Goal: Task Accomplishment & Management: Manage account settings

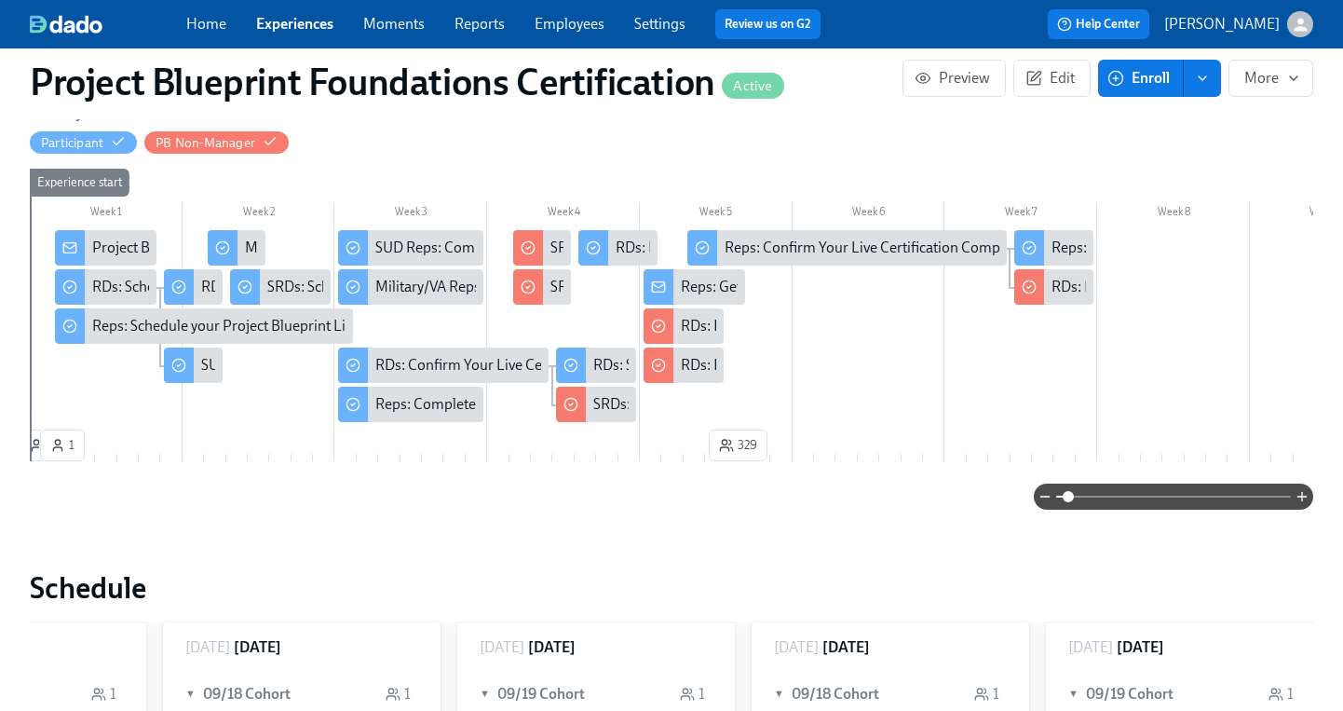
scroll to position [0, 6061]
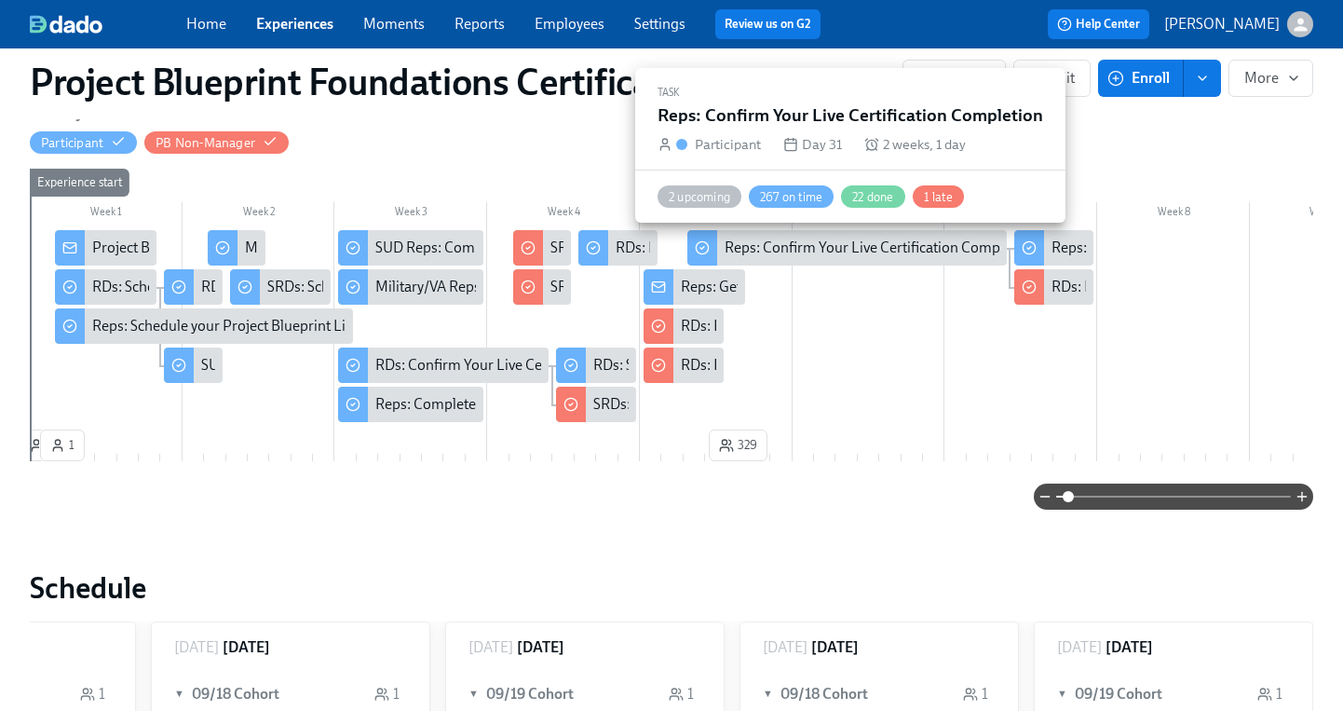
click at [811, 252] on div "Reps: Confirm Your Live Certification Completion" at bounding box center [881, 248] width 312 height 20
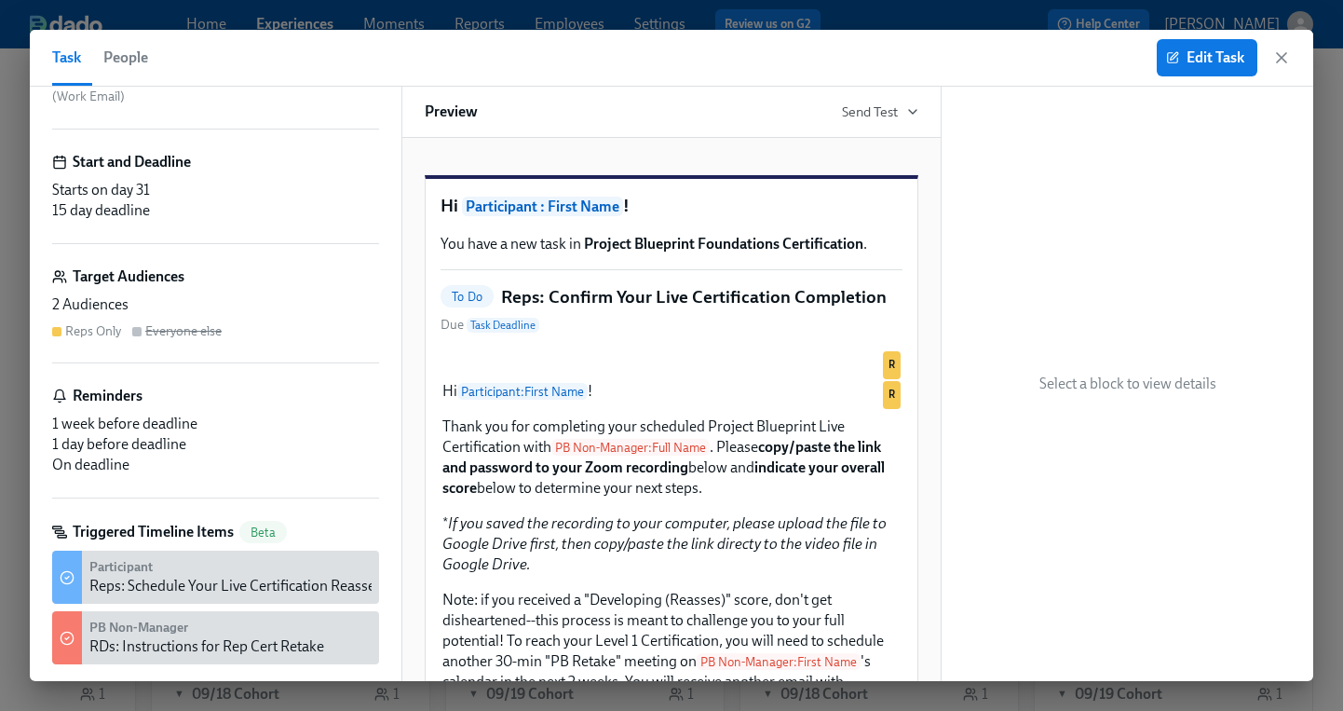
scroll to position [185, 0]
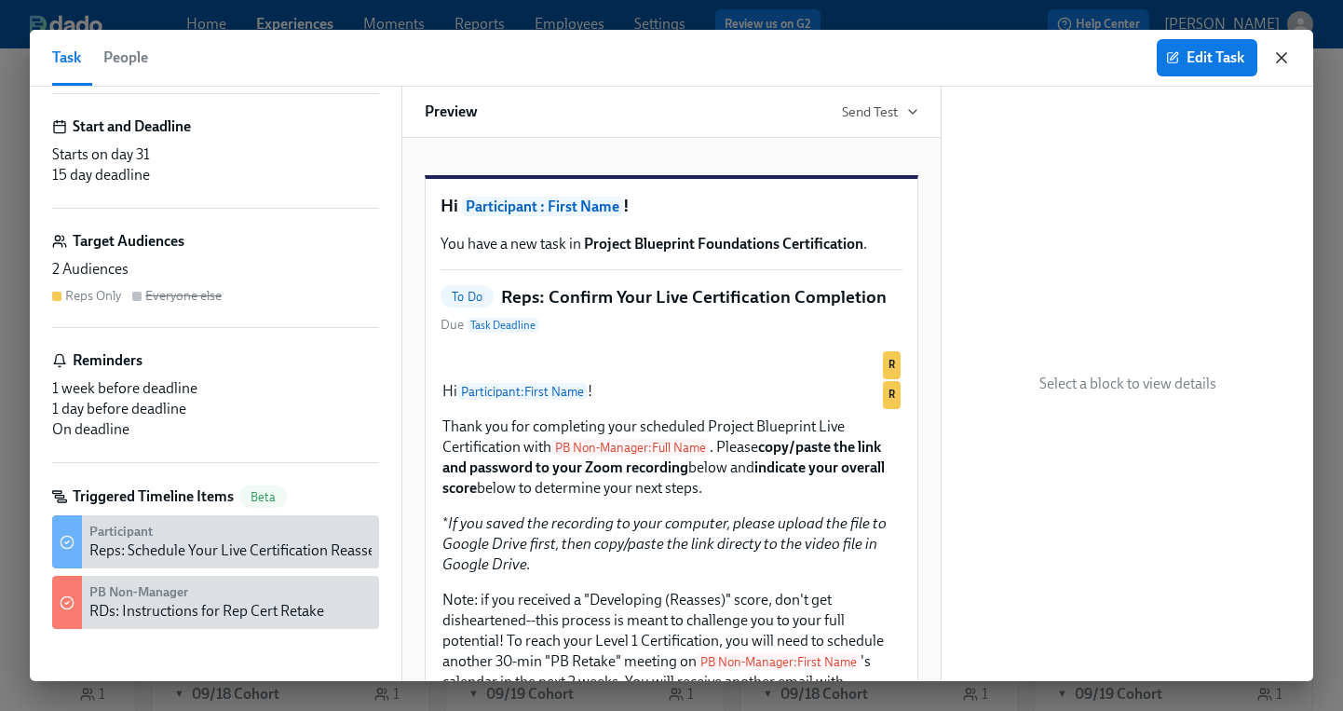
click at [1286, 60] on icon "button" at bounding box center [1281, 57] width 19 height 19
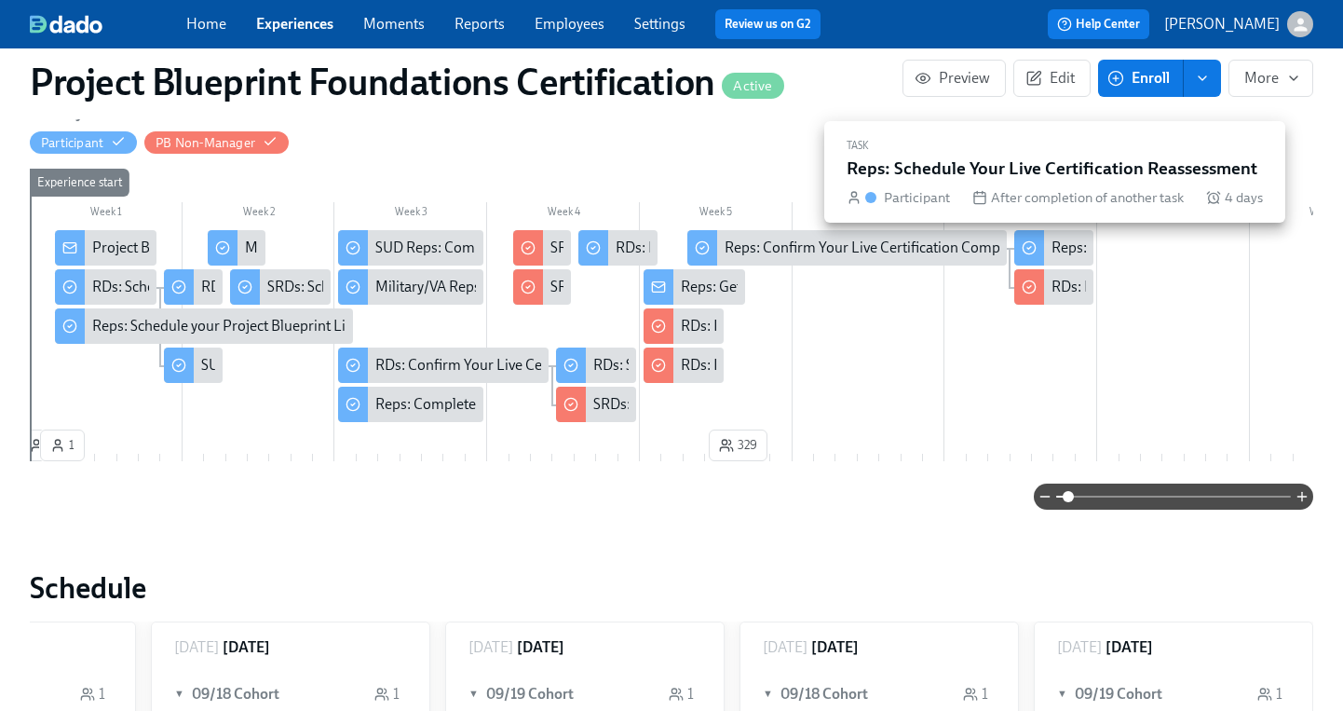
click at [1068, 242] on div "Reps: Schedule Your Live Certification Reassessment" at bounding box center [1218, 248] width 333 height 20
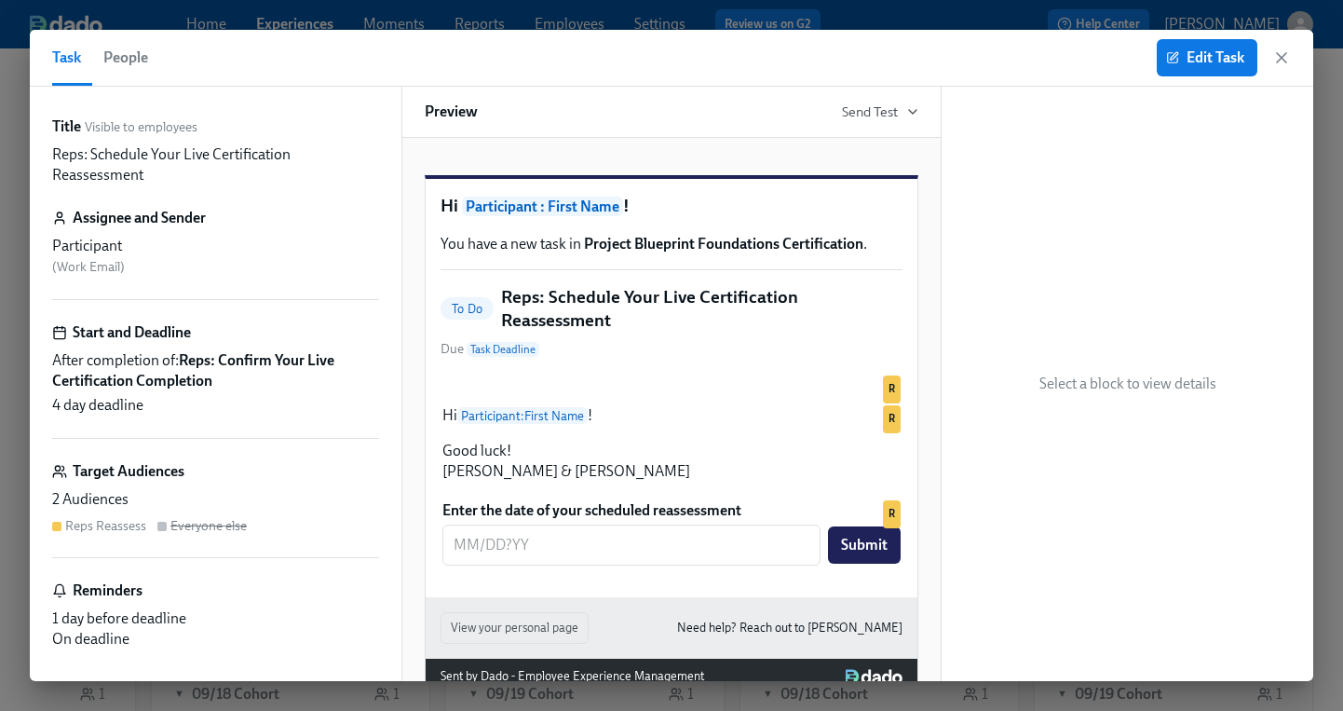
click at [135, 59] on span "People" at bounding box center [125, 58] width 45 height 26
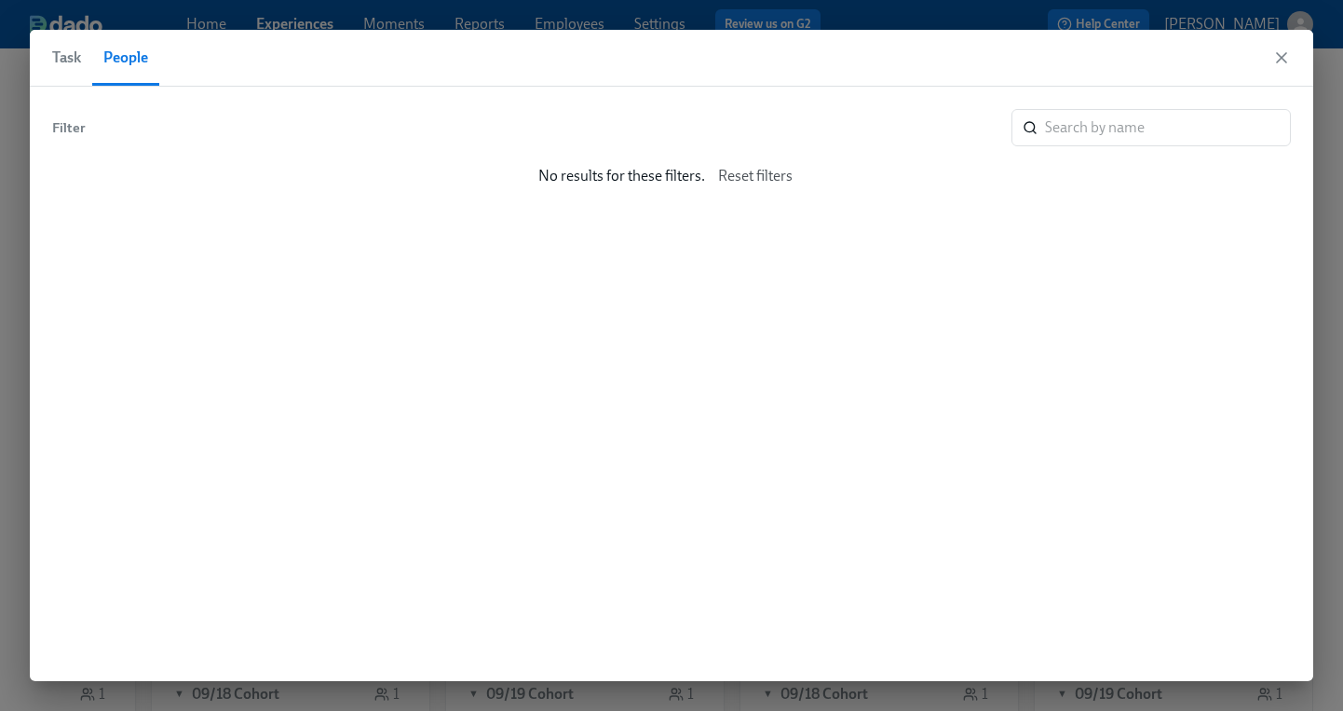
click at [66, 61] on span "Task" at bounding box center [66, 58] width 29 height 26
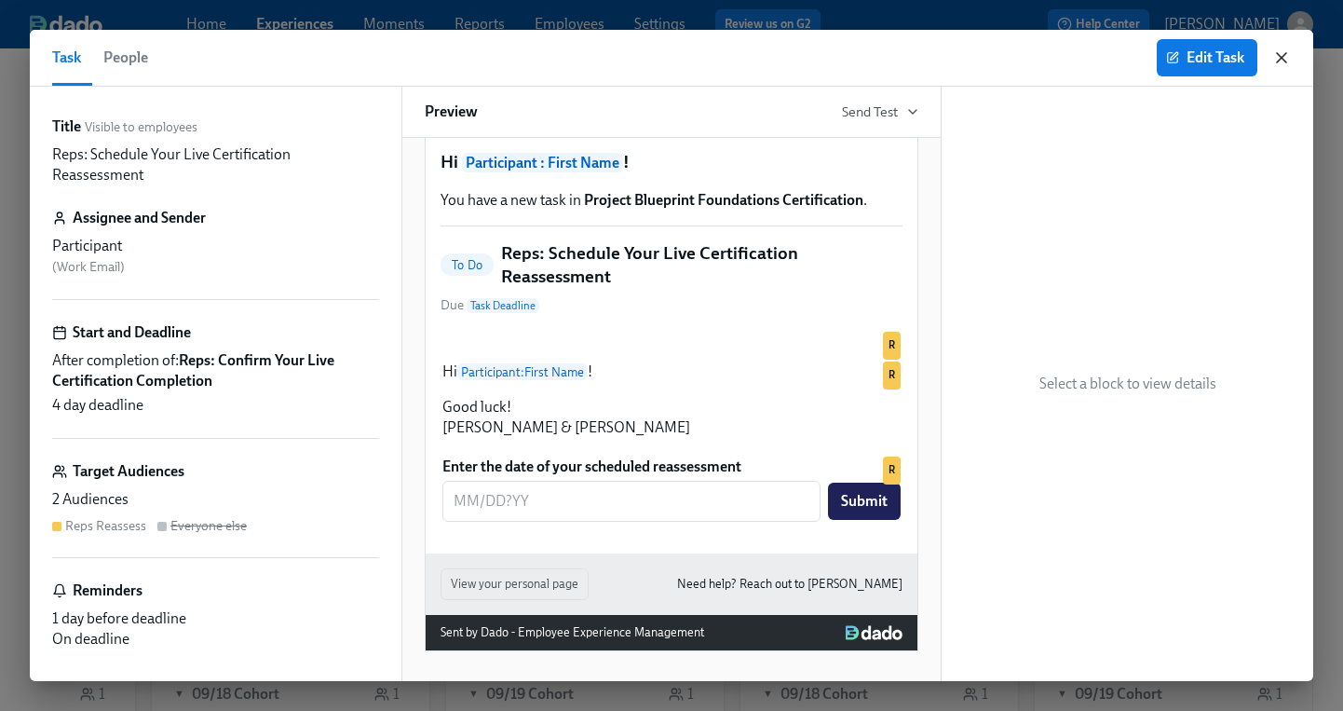
click at [1277, 53] on icon "button" at bounding box center [1281, 57] width 9 height 9
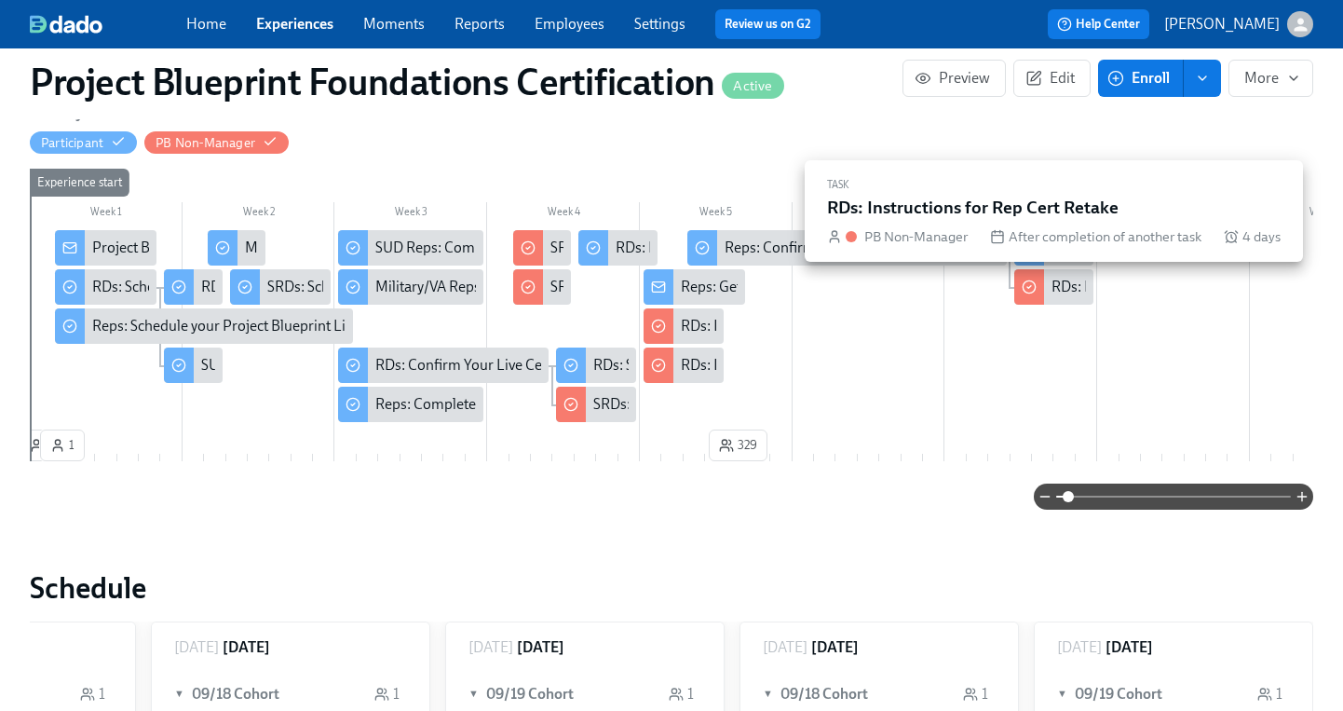
click at [1077, 284] on div "RDs: Instructions for Rep Cert Retake" at bounding box center [1169, 287] width 235 height 20
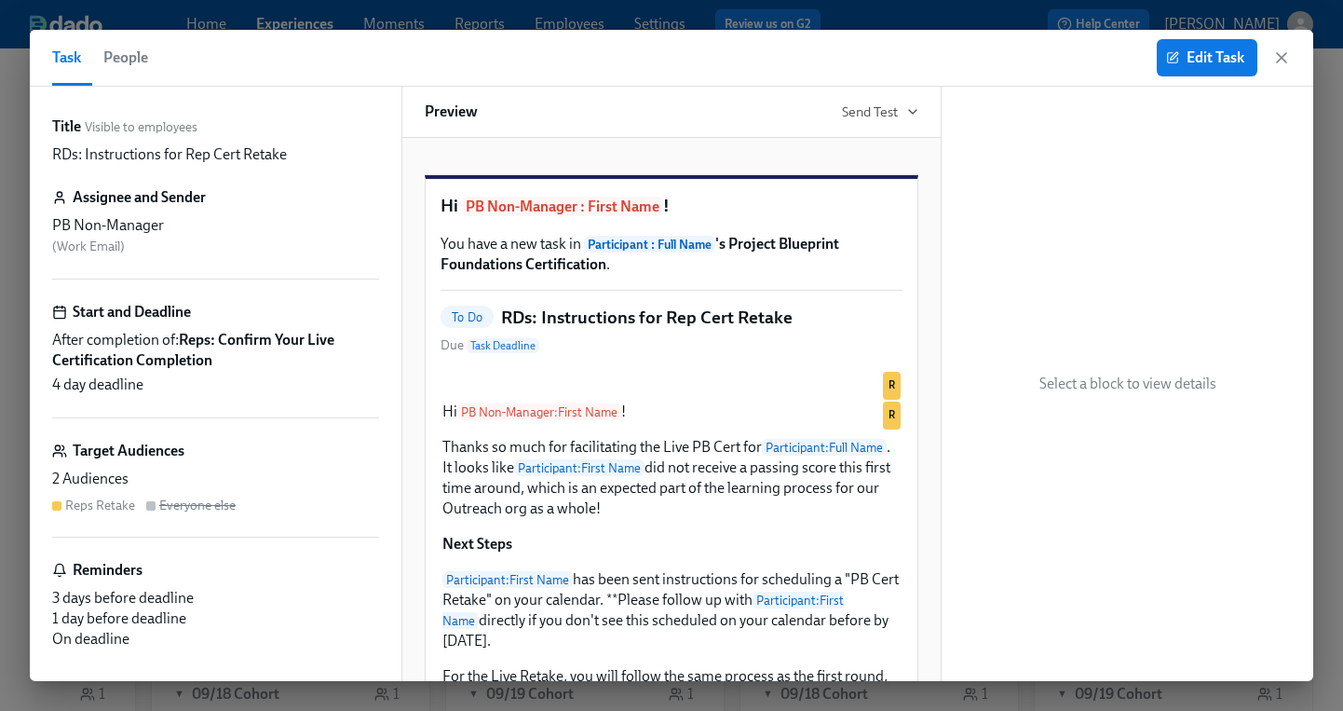
scroll to position [20, 0]
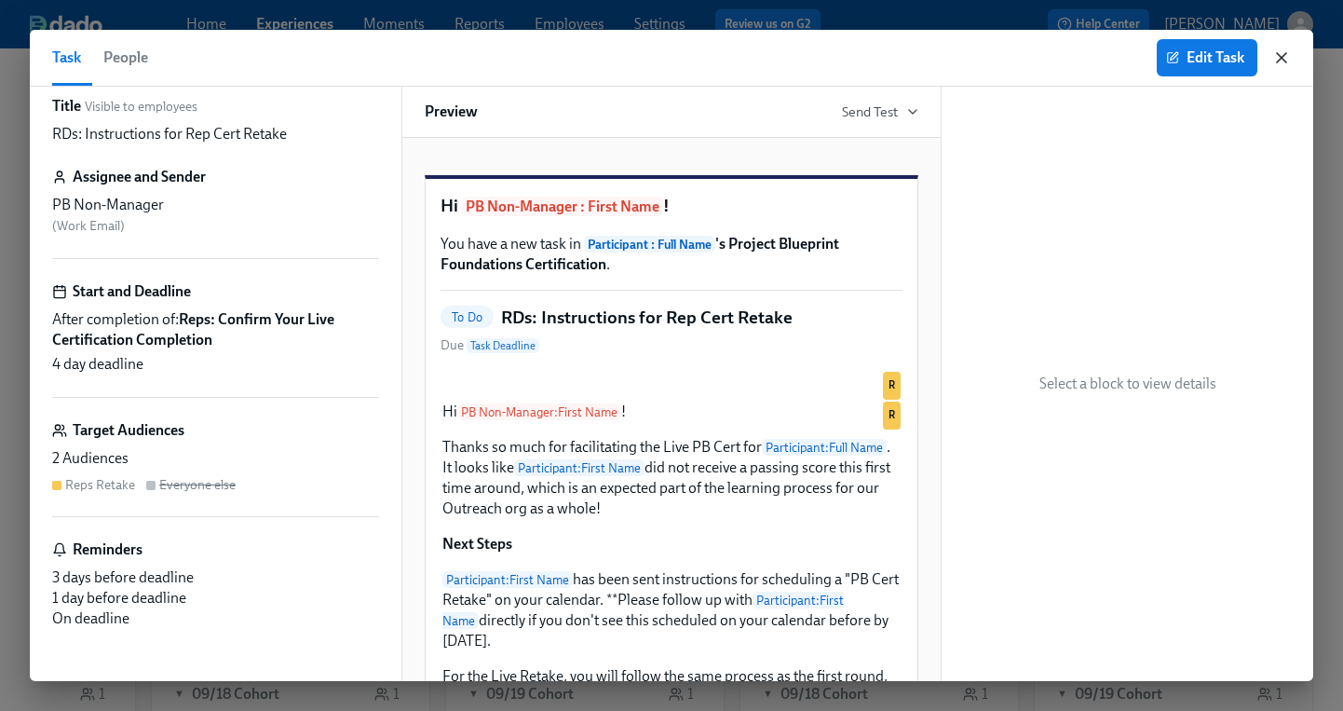
click at [1285, 54] on icon "button" at bounding box center [1281, 57] width 9 height 9
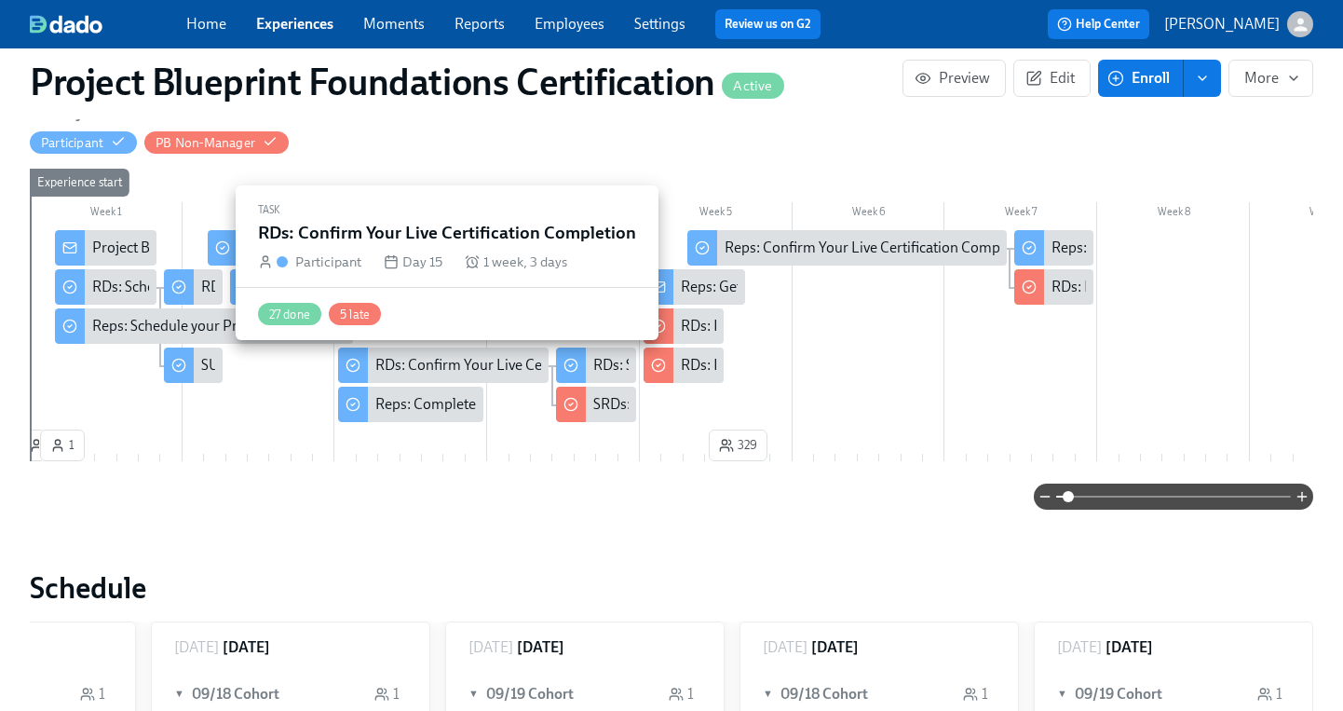
click at [482, 359] on div "RDs: Confirm Your Live Certification Completion" at bounding box center [528, 365] width 306 height 20
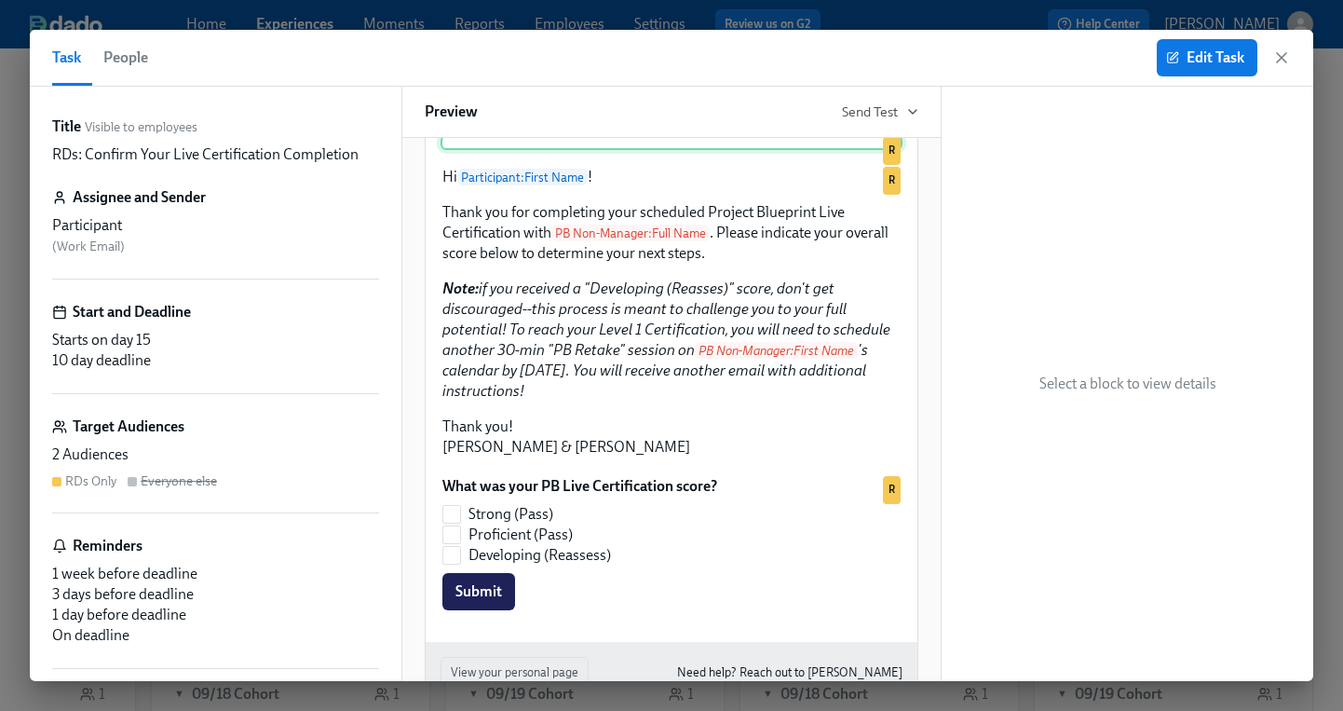
scroll to position [99, 0]
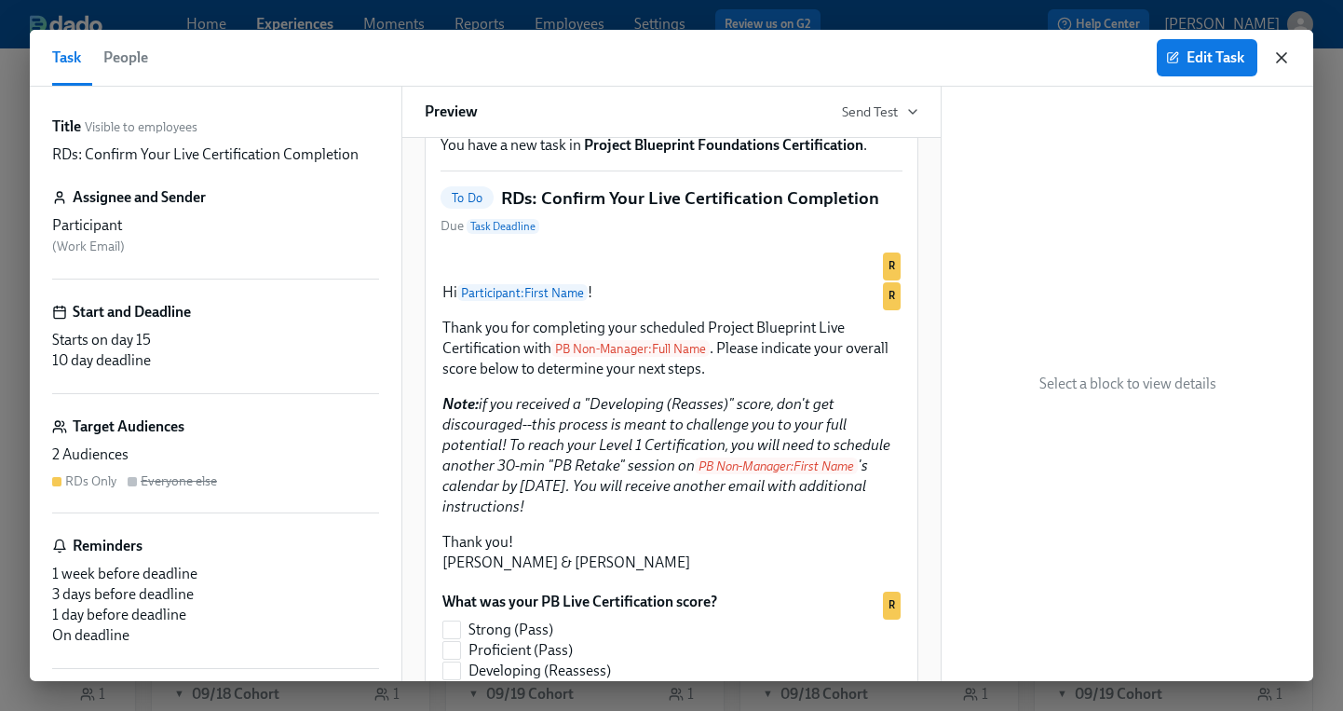
click at [1277, 49] on icon "button" at bounding box center [1281, 57] width 19 height 19
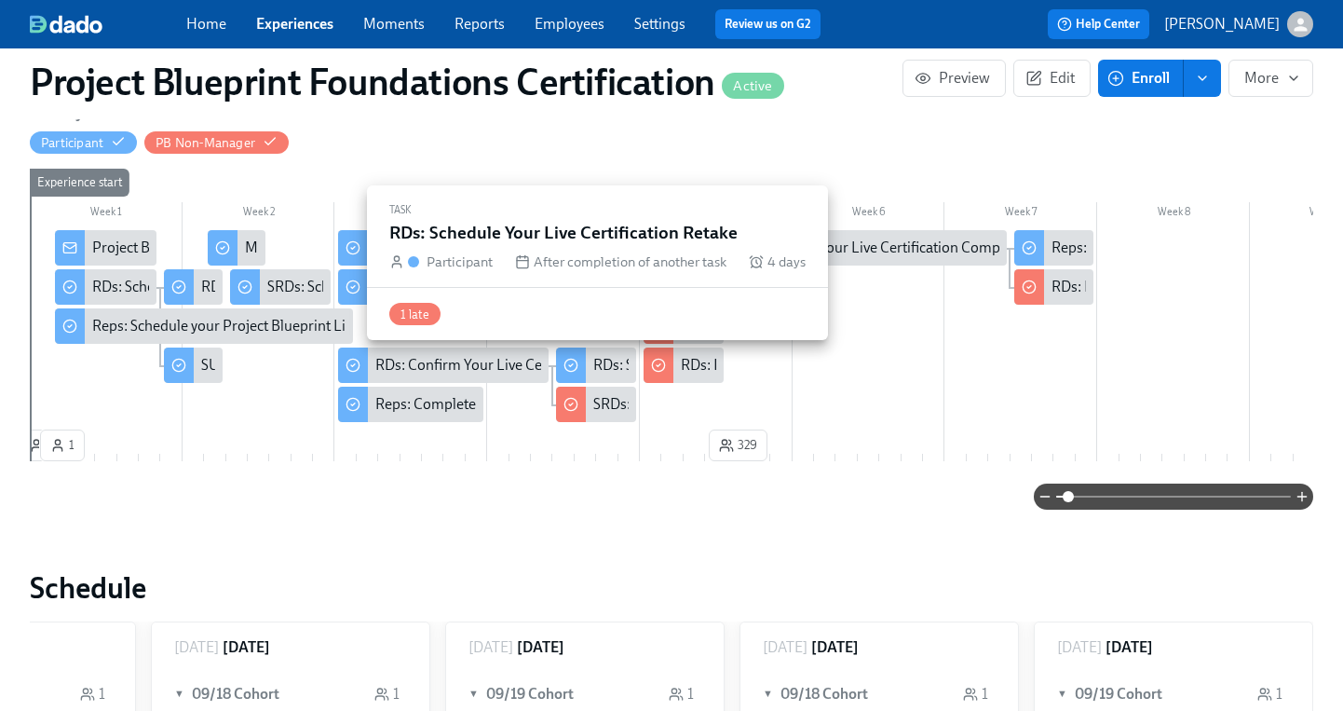
click at [613, 366] on div "RDs: Schedule Your Live Certification Retake" at bounding box center [732, 365] width 279 height 20
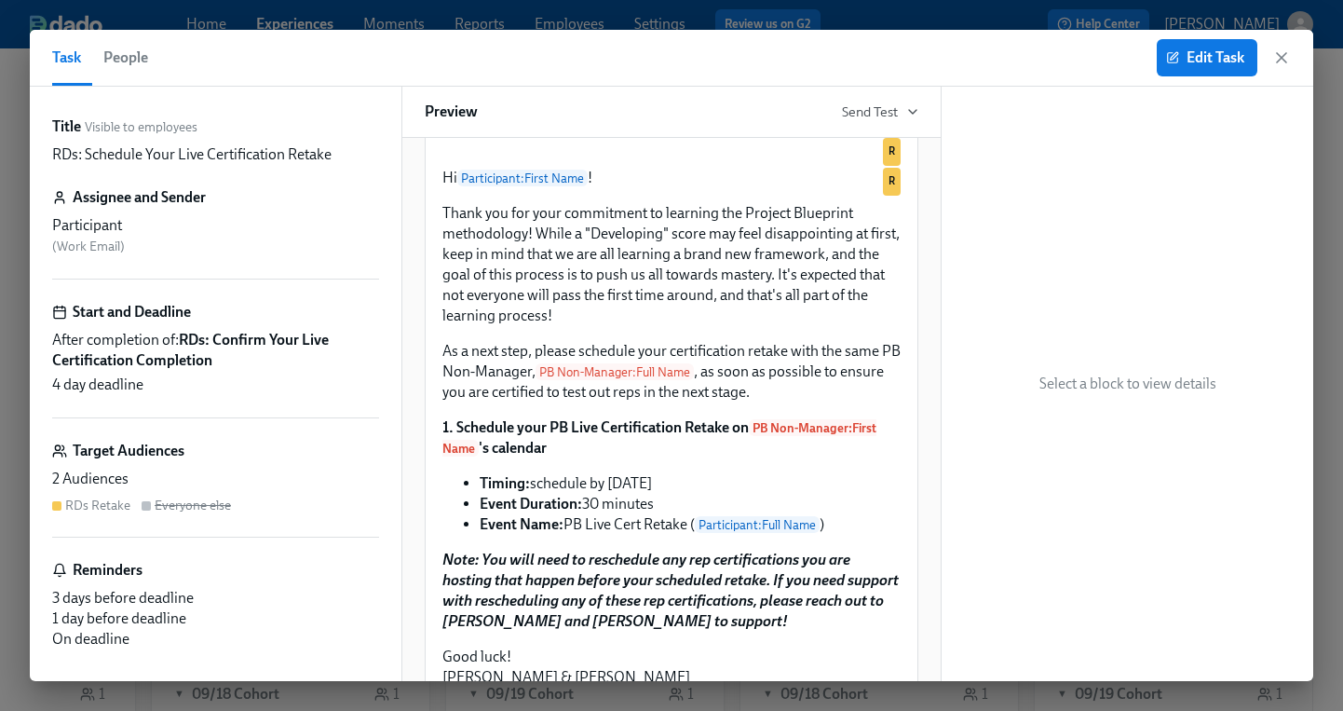
scroll to position [220, 0]
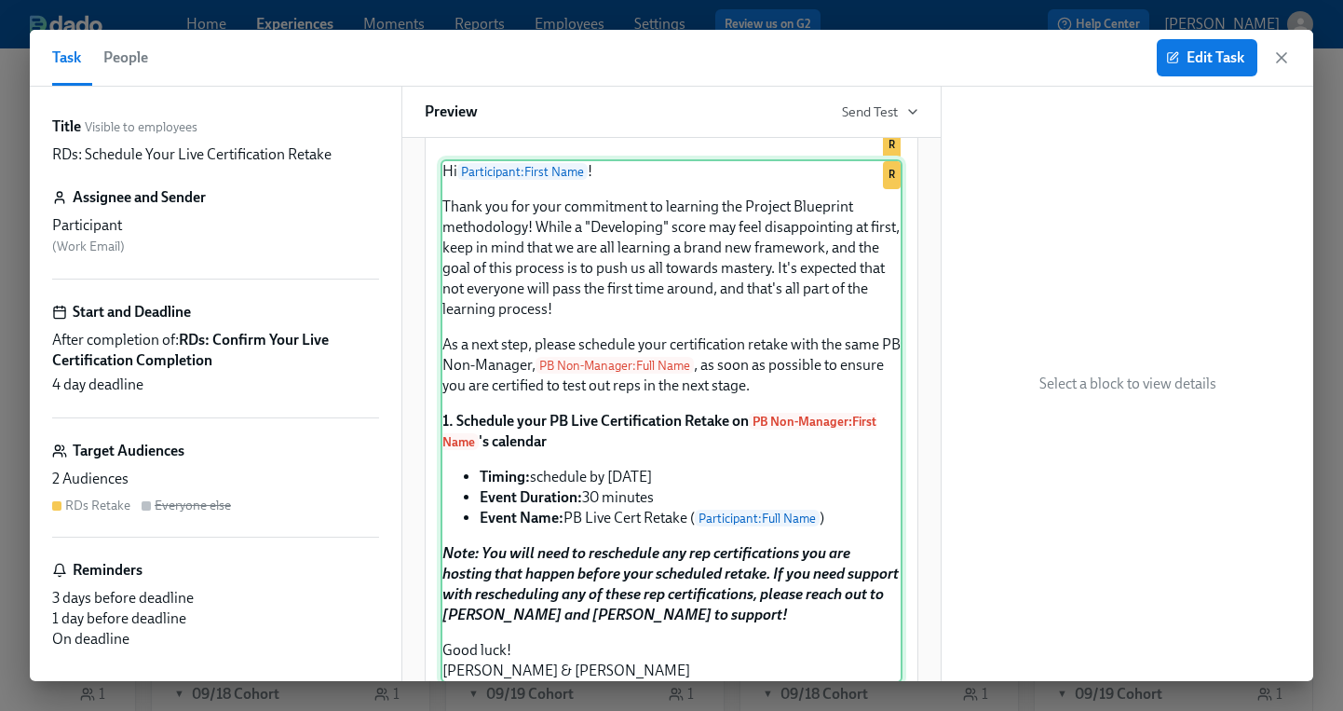
click at [445, 293] on div "Hi Participant : First Name ! Thank you for your commitment to learning the Pro…" at bounding box center [672, 421] width 462 height 524
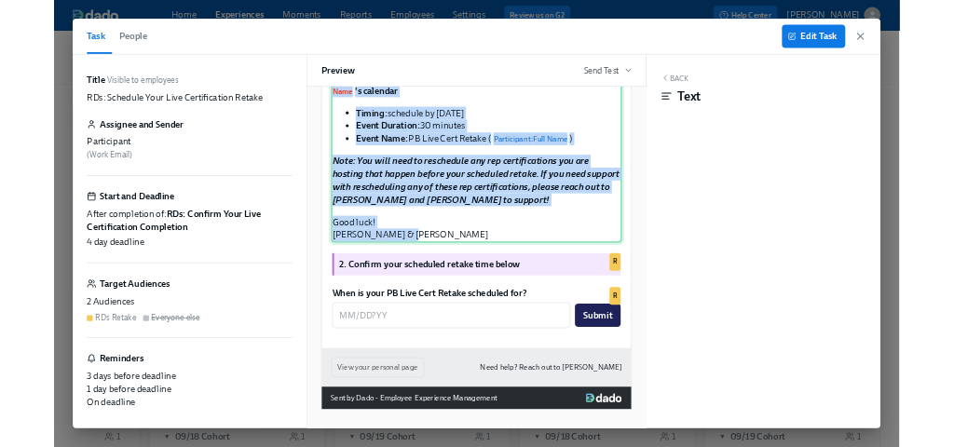
scroll to position [537, 0]
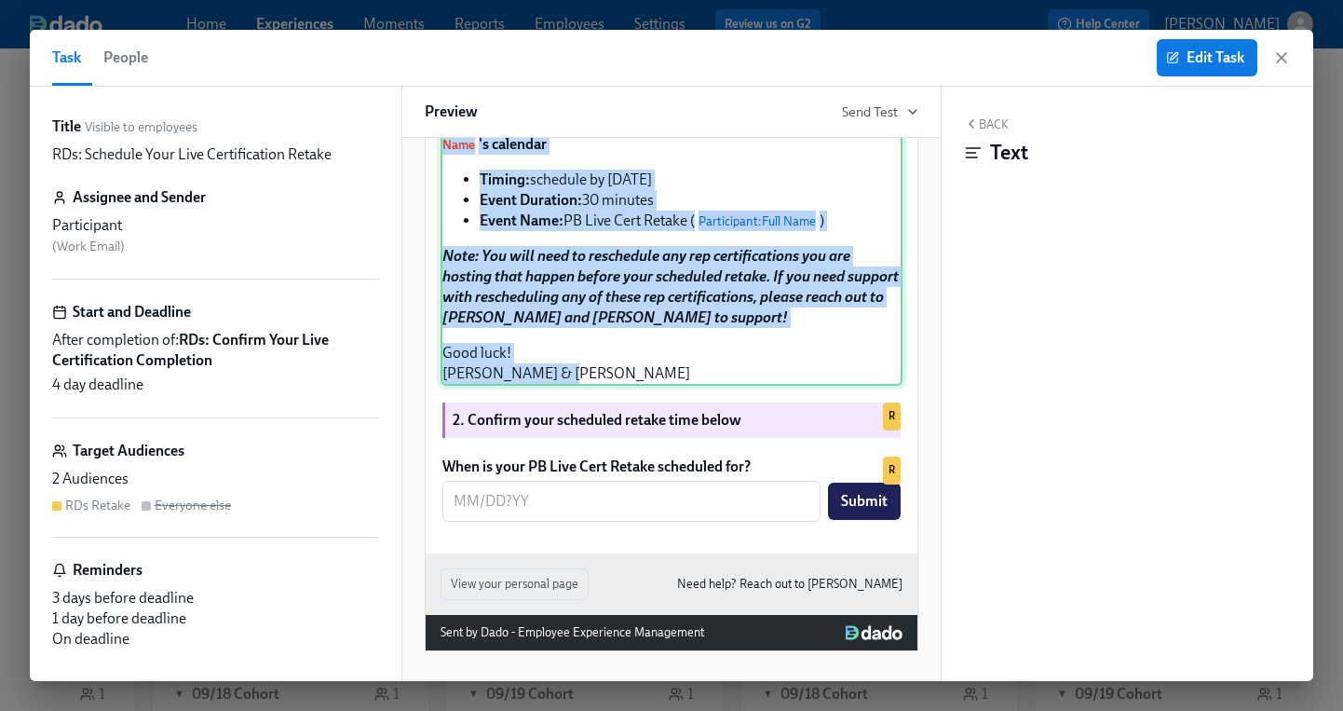
drag, startPoint x: 446, startPoint y: 295, endPoint x: 746, endPoint y: 492, distance: 358.6
click at [746, 386] on div "Hi Participant : First Name ! Thank you for your commitment to learning the Pro…" at bounding box center [672, 124] width 462 height 524
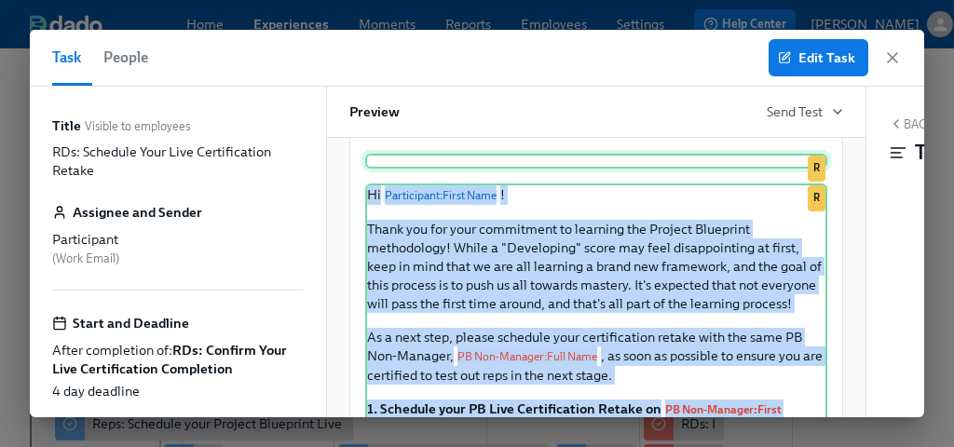
scroll to position [264, 0]
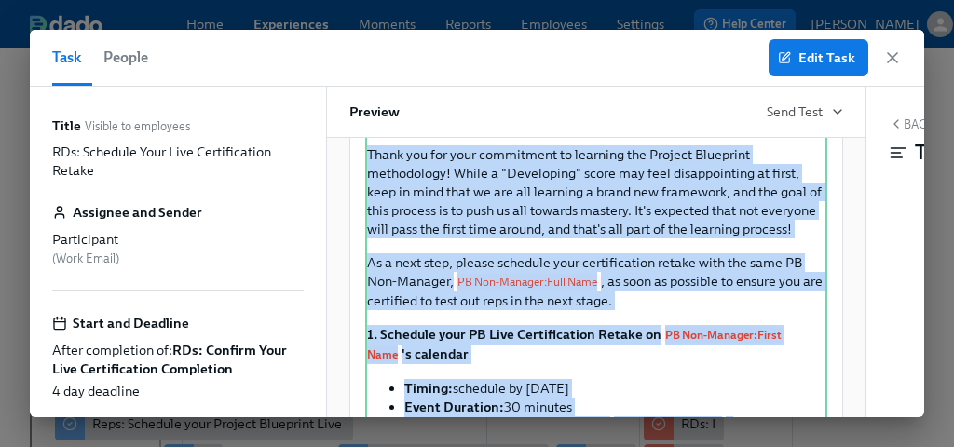
copy div "Hi Participant : First Name ! Thank you for your commitment to learning the Pro…"
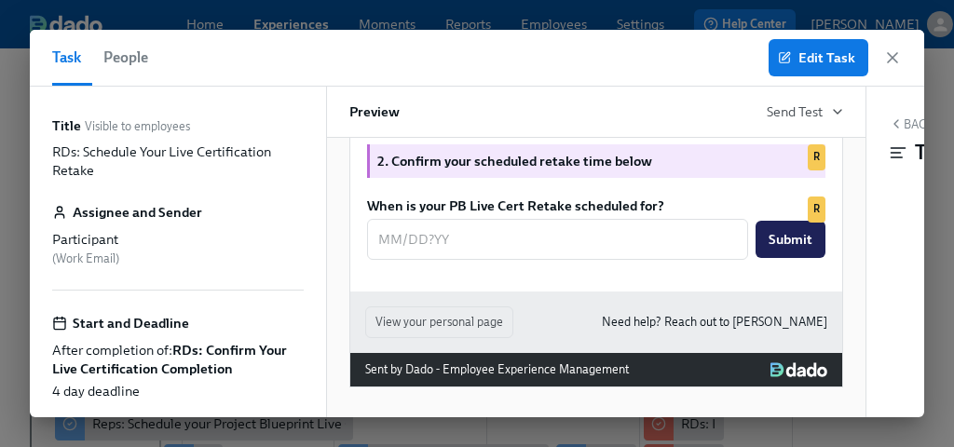
scroll to position [0, 6450]
click at [900, 59] on icon "button" at bounding box center [892, 57] width 19 height 19
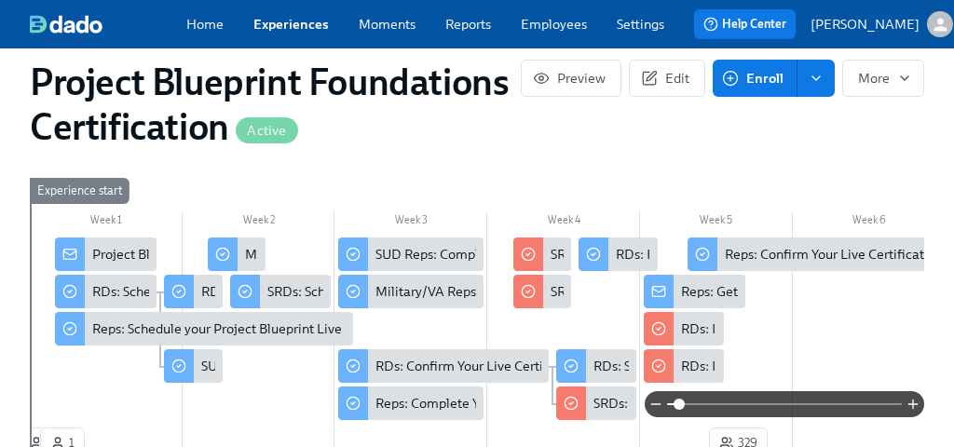
scroll to position [440, 0]
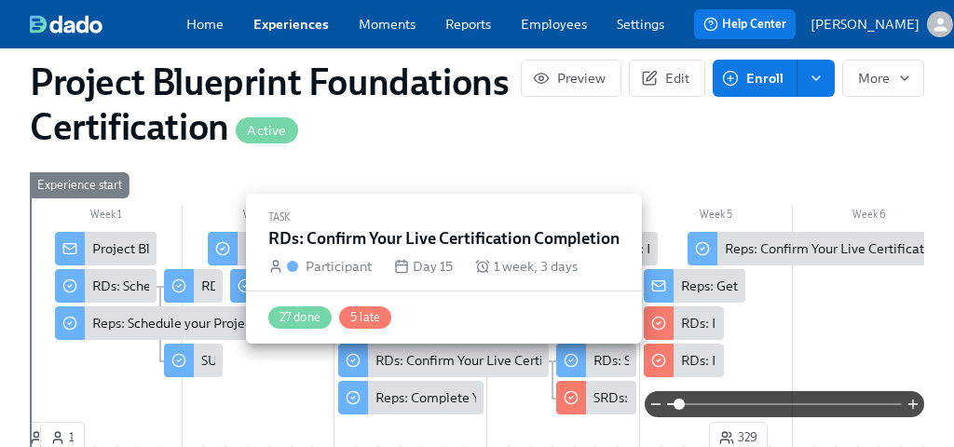
click at [444, 370] on div "RDs: Confirm Your Live Certification Completion" at bounding box center [518, 360] width 286 height 19
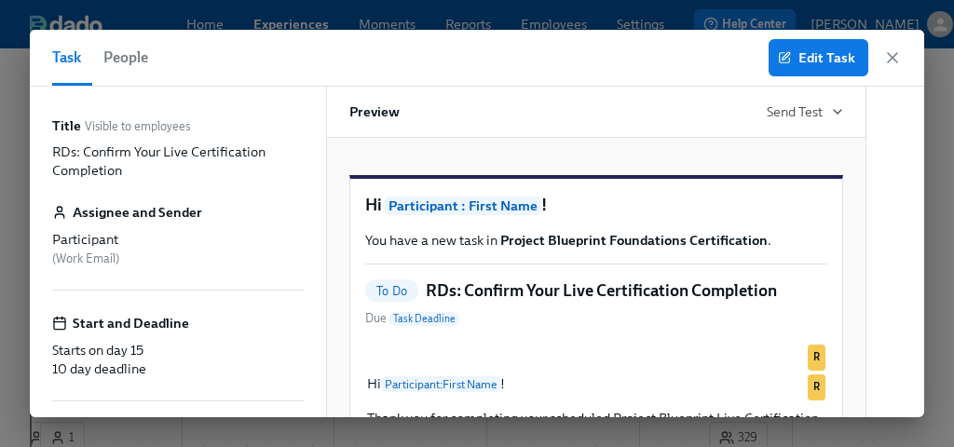
scroll to position [631, 0]
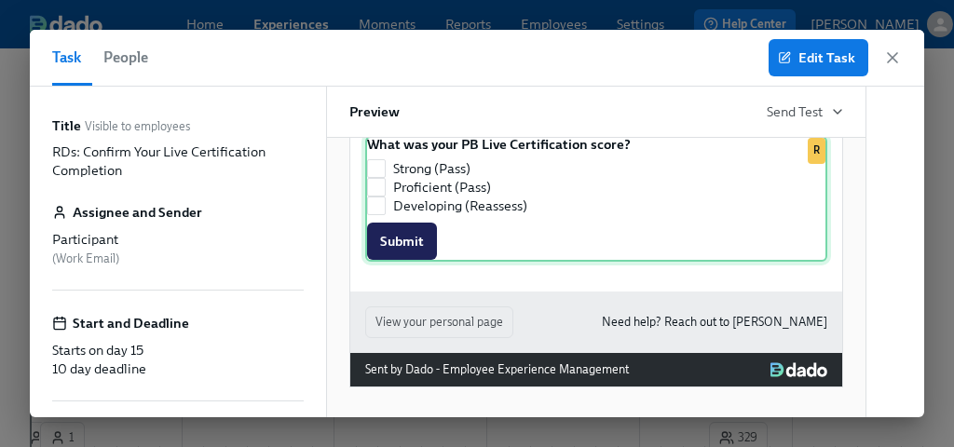
click at [540, 195] on div "What was your PB Live Certification score? Strong (Pass) Proficient (Pass) Deve…" at bounding box center [596, 199] width 462 height 126
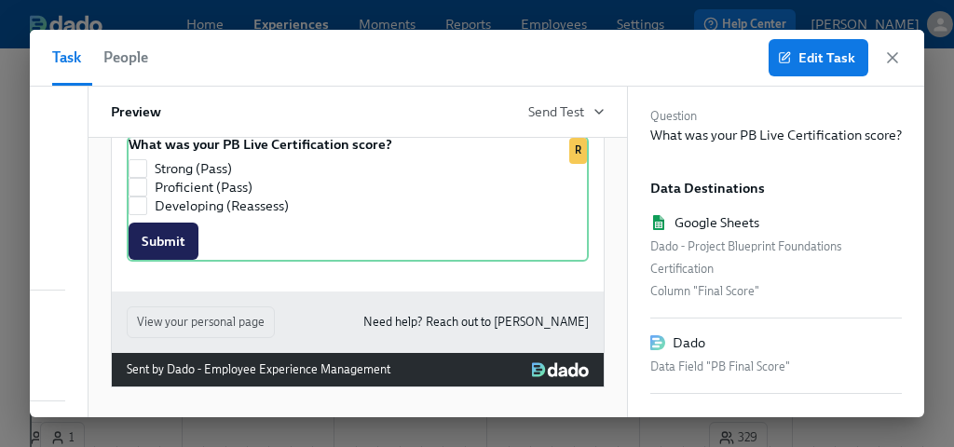
scroll to position [144, 0]
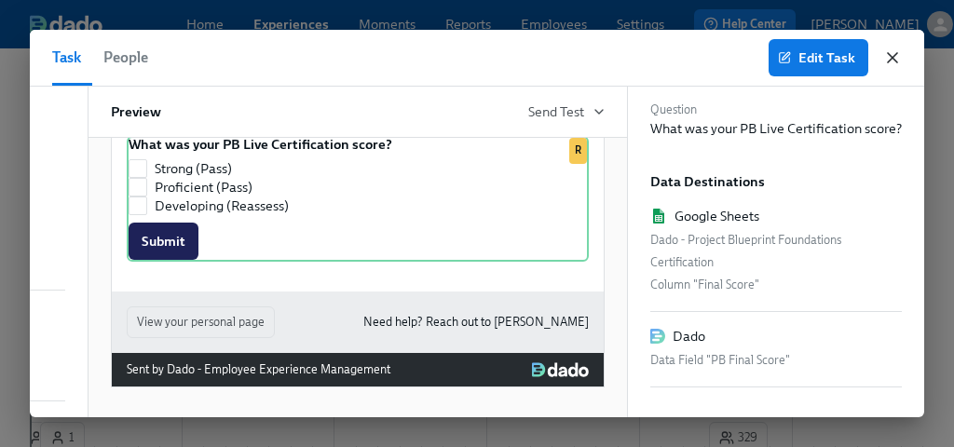
click at [894, 60] on icon "button" at bounding box center [892, 57] width 9 height 9
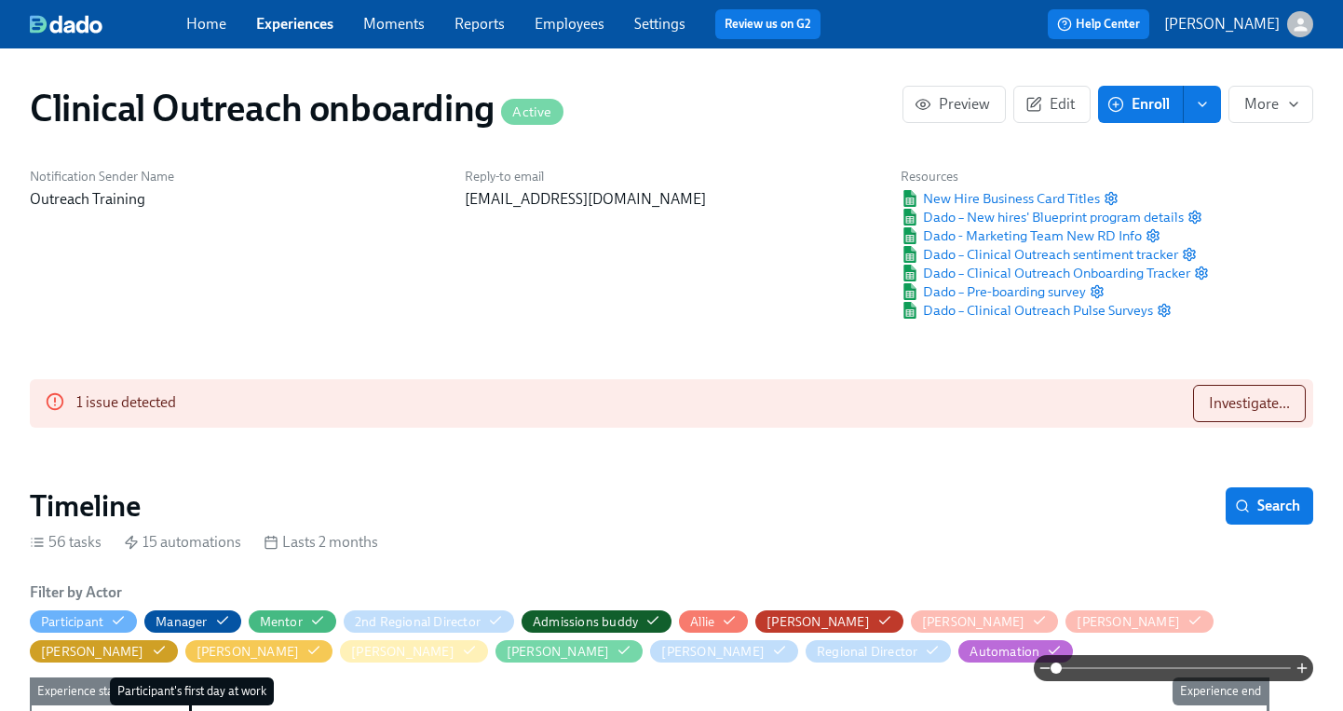
scroll to position [0, 12062]
click at [1228, 405] on span "Investigate..." at bounding box center [1249, 403] width 81 height 19
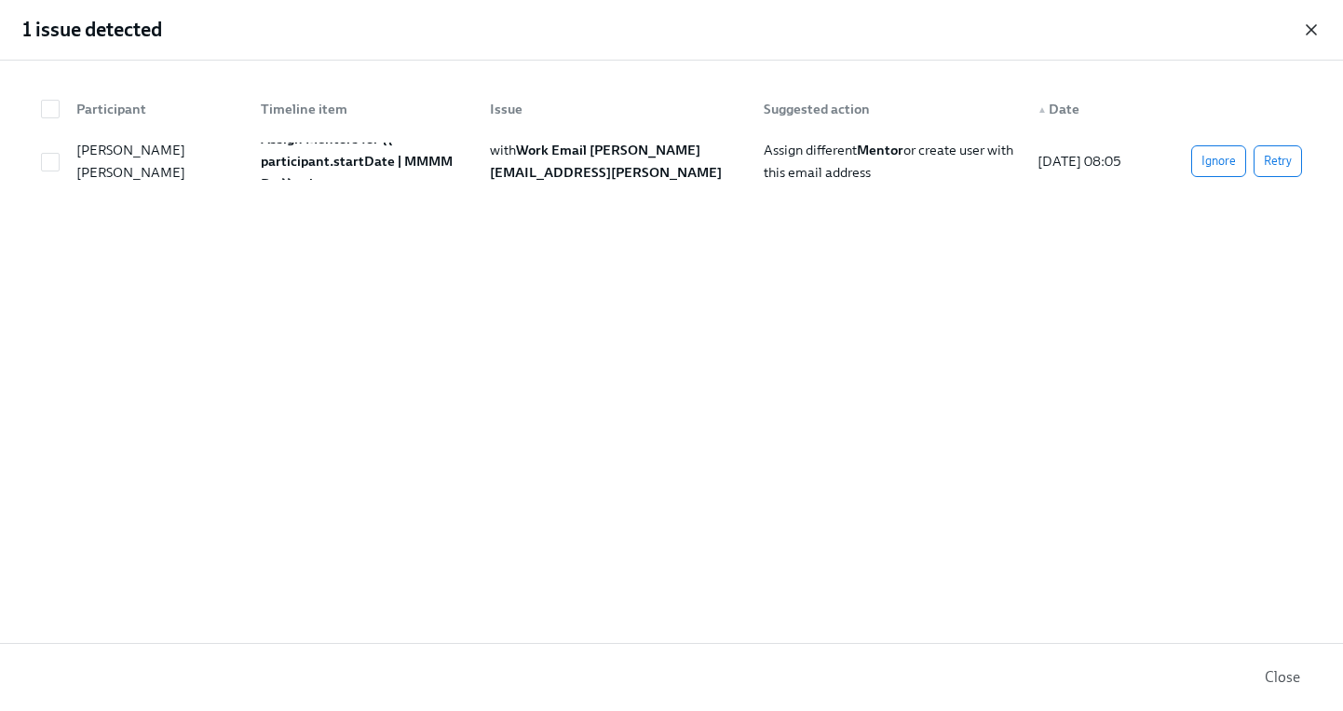
click at [1310, 31] on icon "button" at bounding box center [1311, 29] width 9 height 9
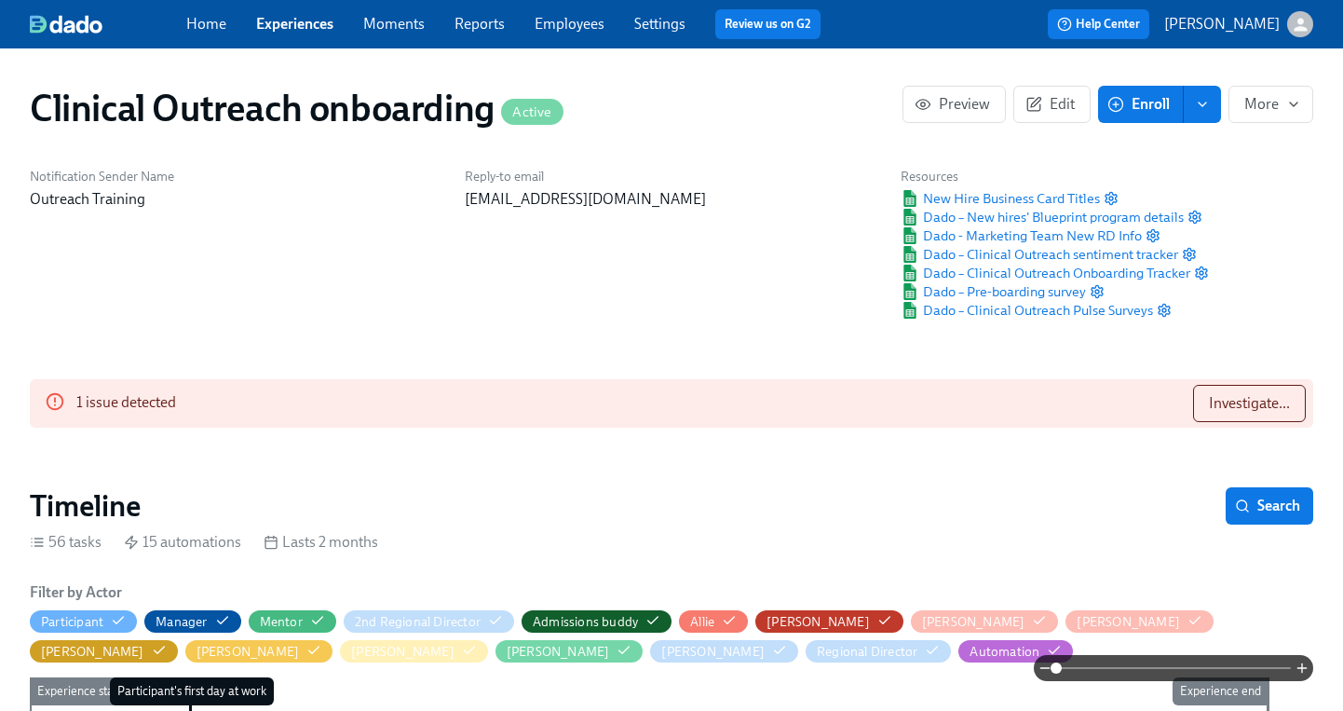
click at [311, 35] on div "Home Experiences Moments Reports Employees Settings Review us on G2" at bounding box center [510, 24] width 649 height 30
click at [314, 25] on link "Experiences" at bounding box center [294, 24] width 77 height 18
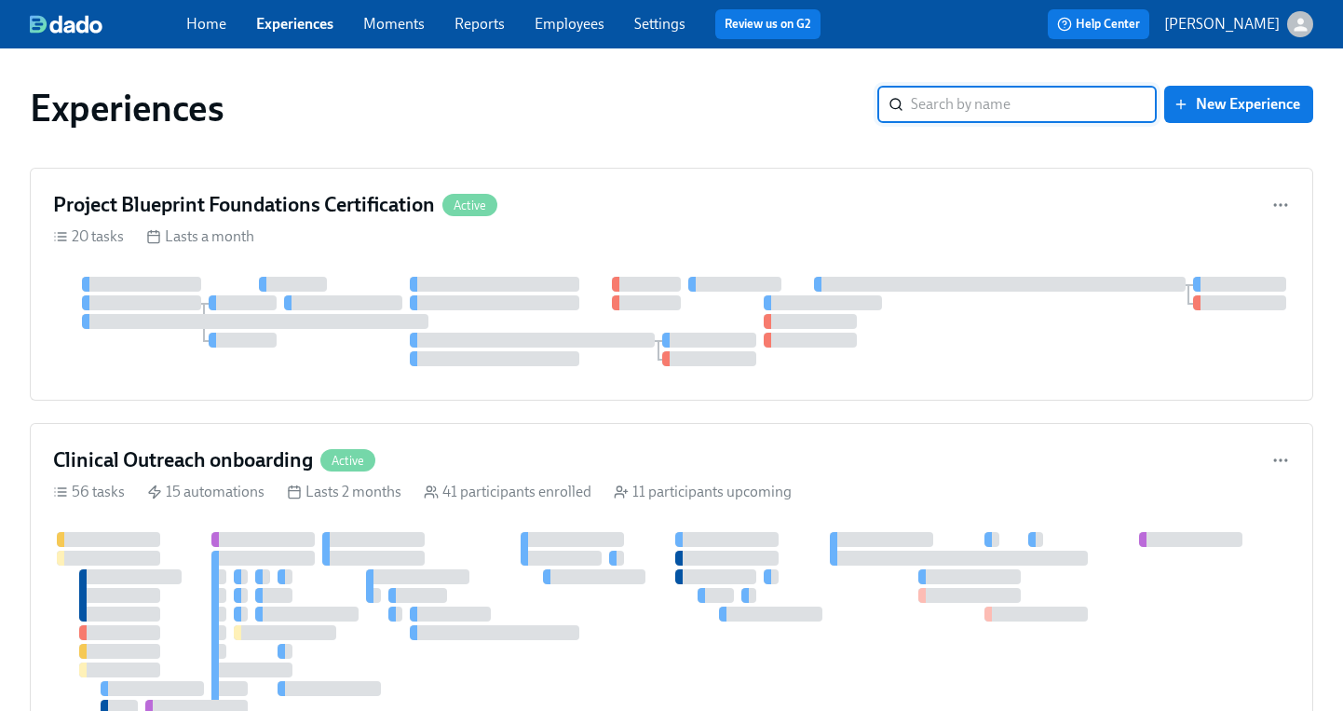
click at [1046, 111] on input "search" at bounding box center [1034, 104] width 246 height 37
type input "bluepr"
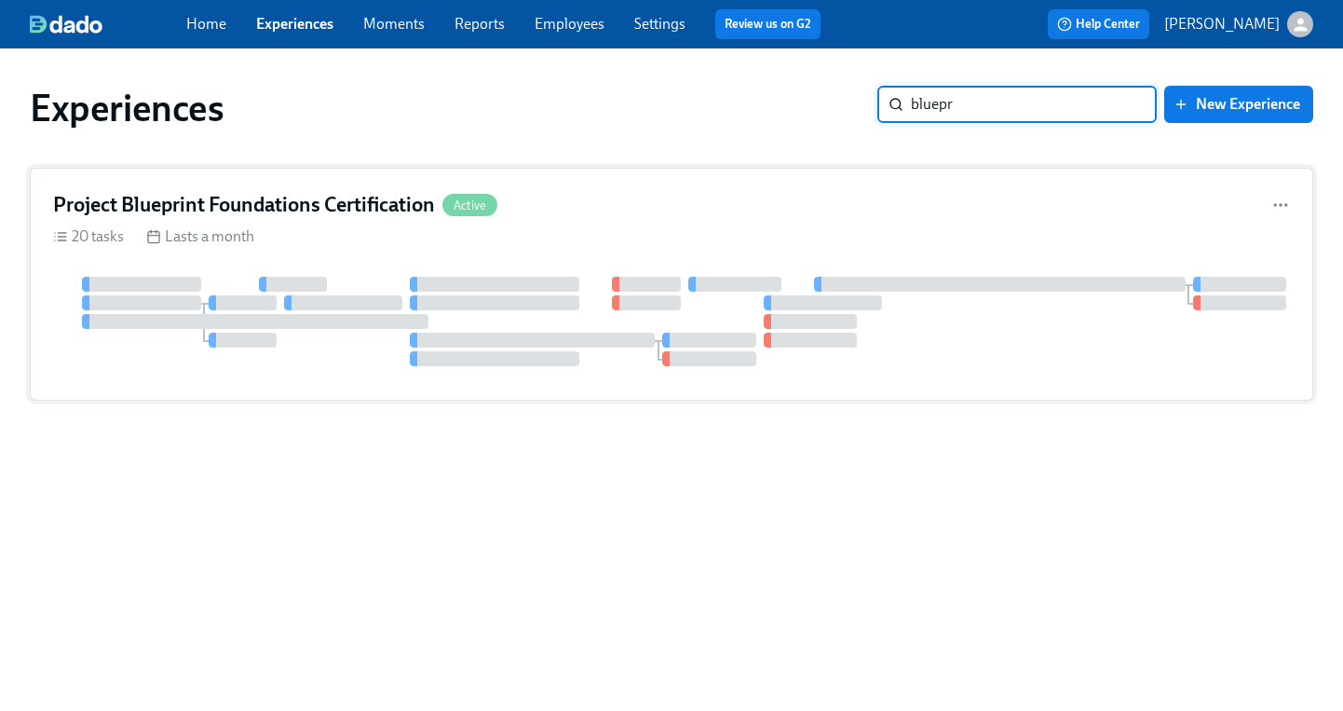
click at [334, 232] on div "20 tasks Lasts a month" at bounding box center [671, 236] width 1237 height 20
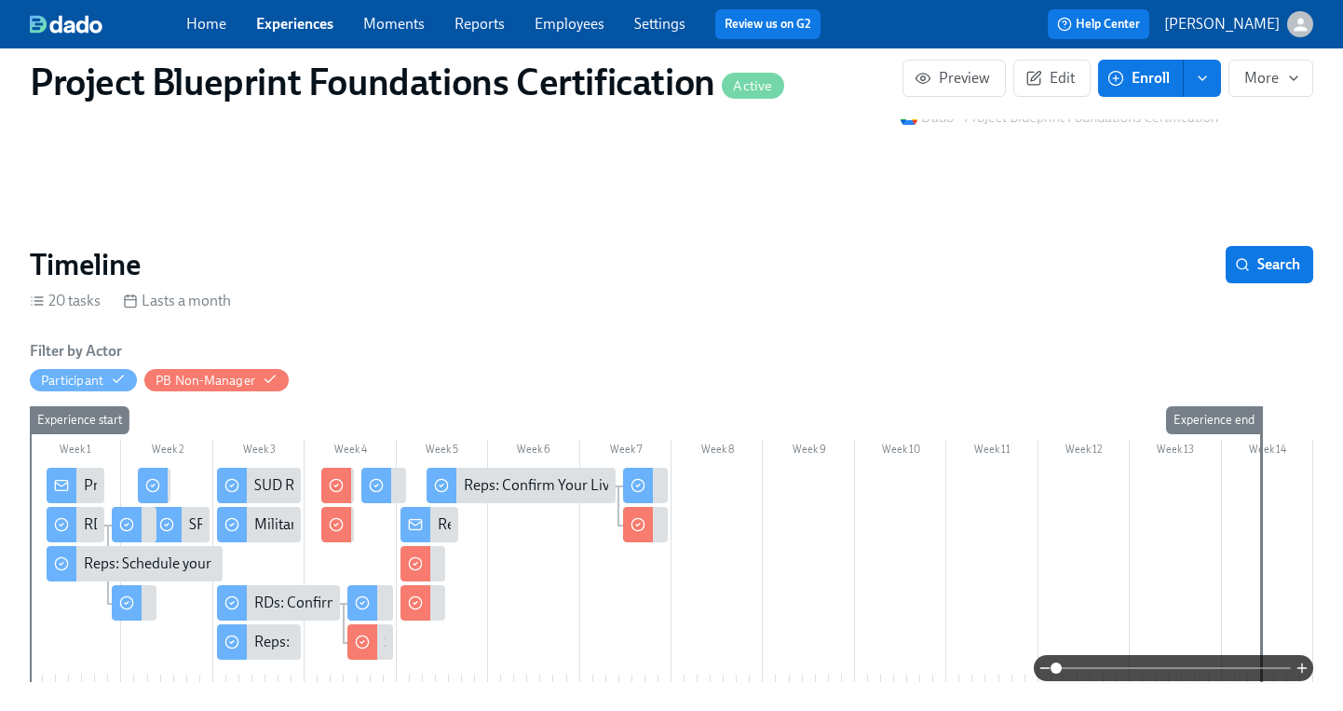
scroll to position [286, 0]
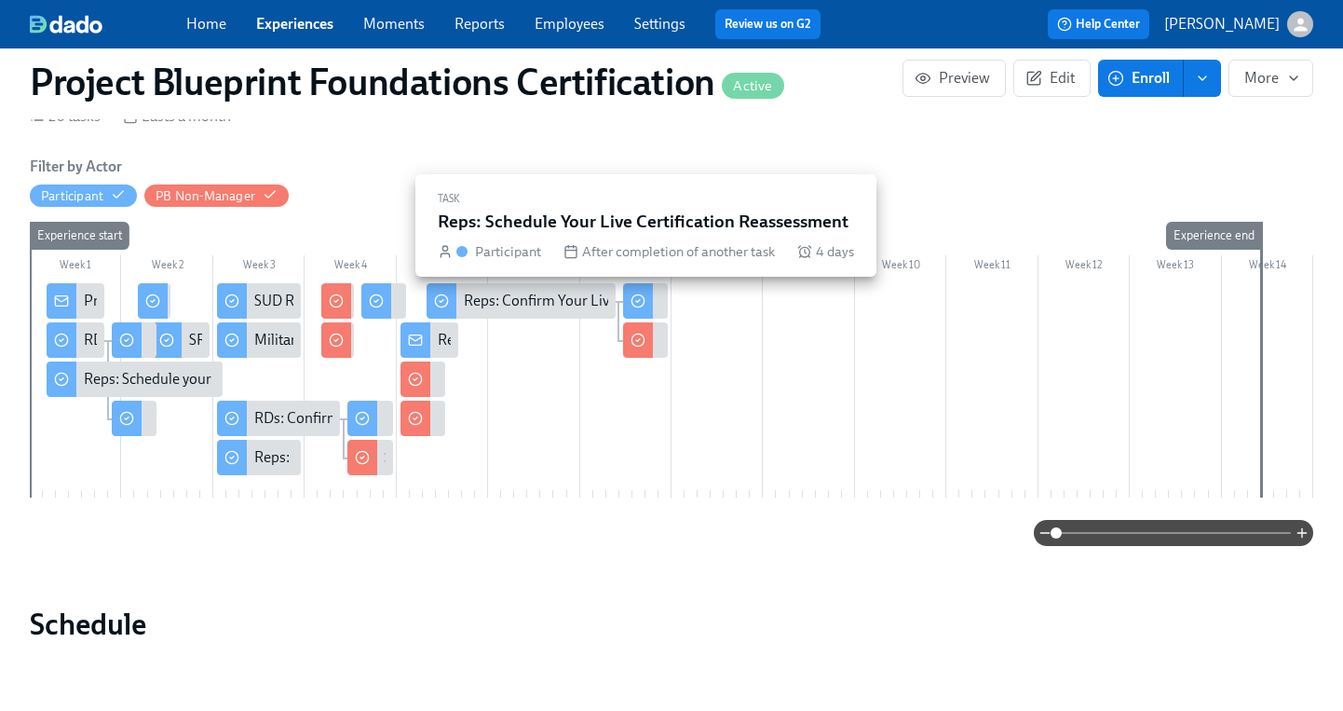
click at [644, 299] on circle at bounding box center [638, 301] width 12 height 12
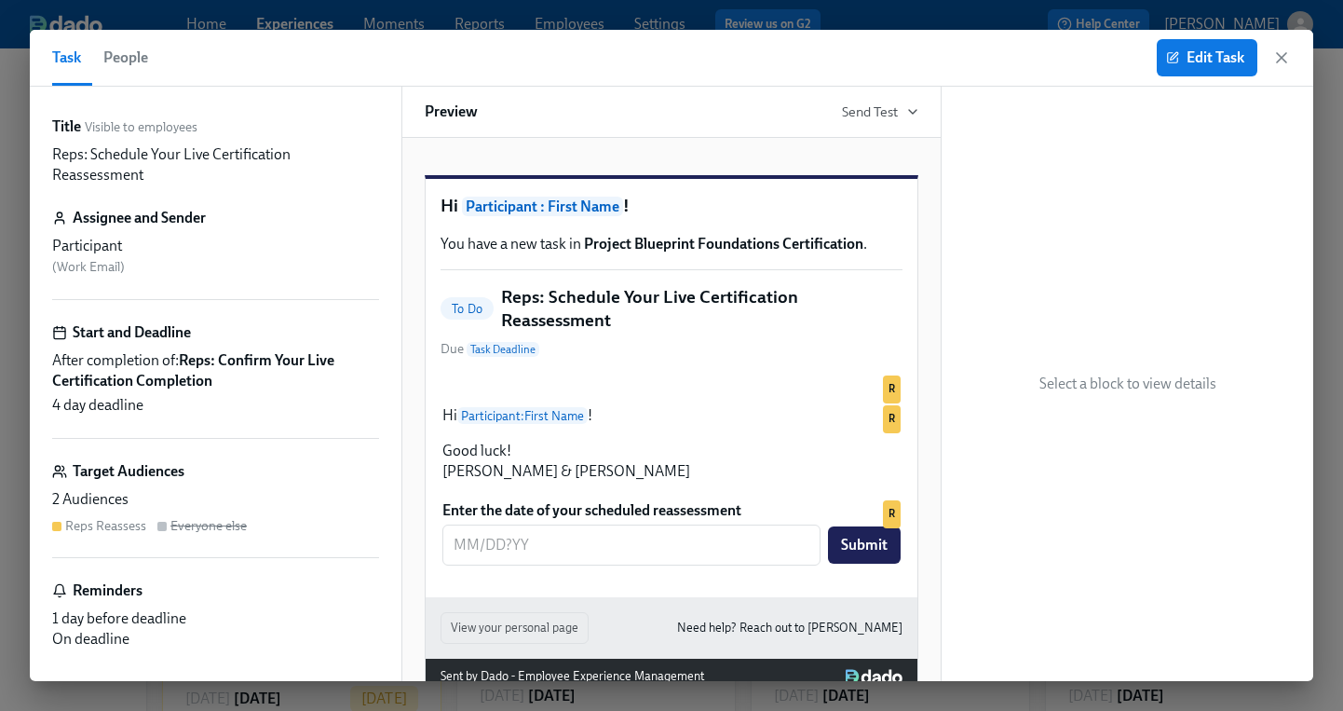
scroll to position [0, 4883]
click at [591, 333] on h5 "Reps: Schedule Your Live Certification Reassessment" at bounding box center [701, 309] width 401 height 48
click at [1187, 61] on span "Edit Task" at bounding box center [1207, 57] width 75 height 19
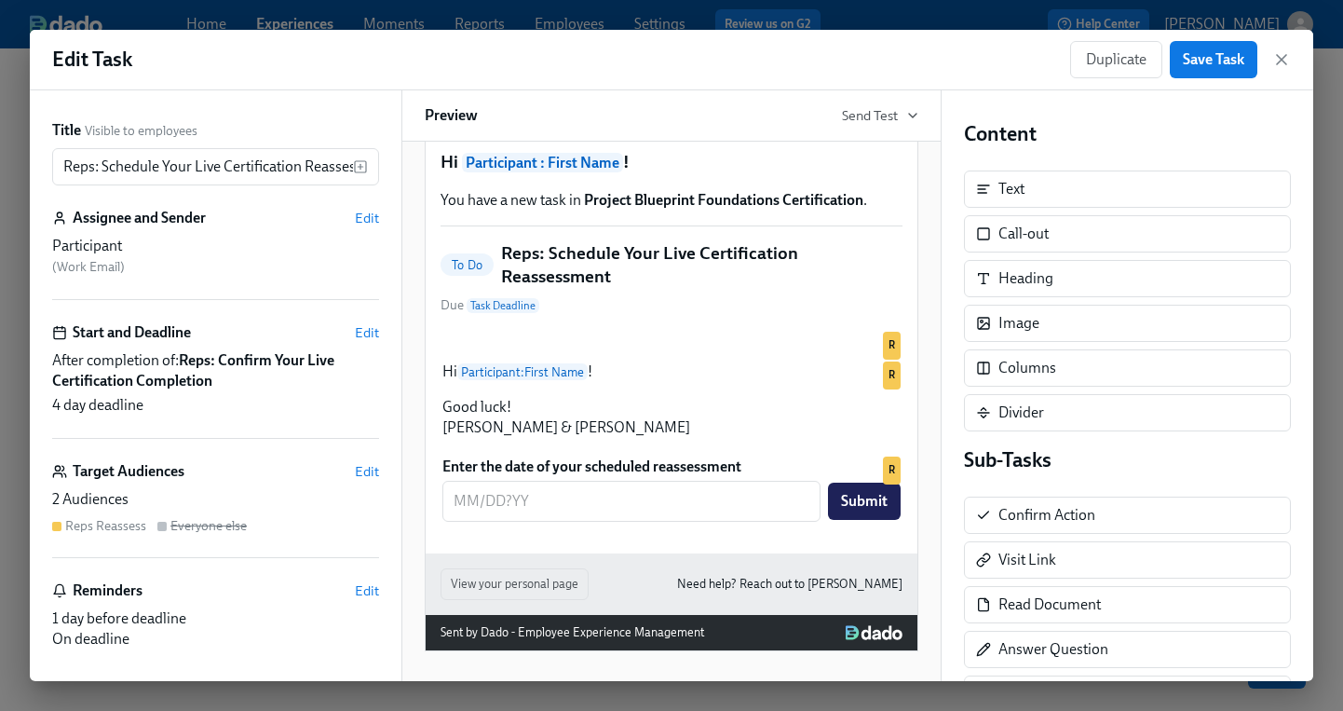
scroll to position [138, 0]
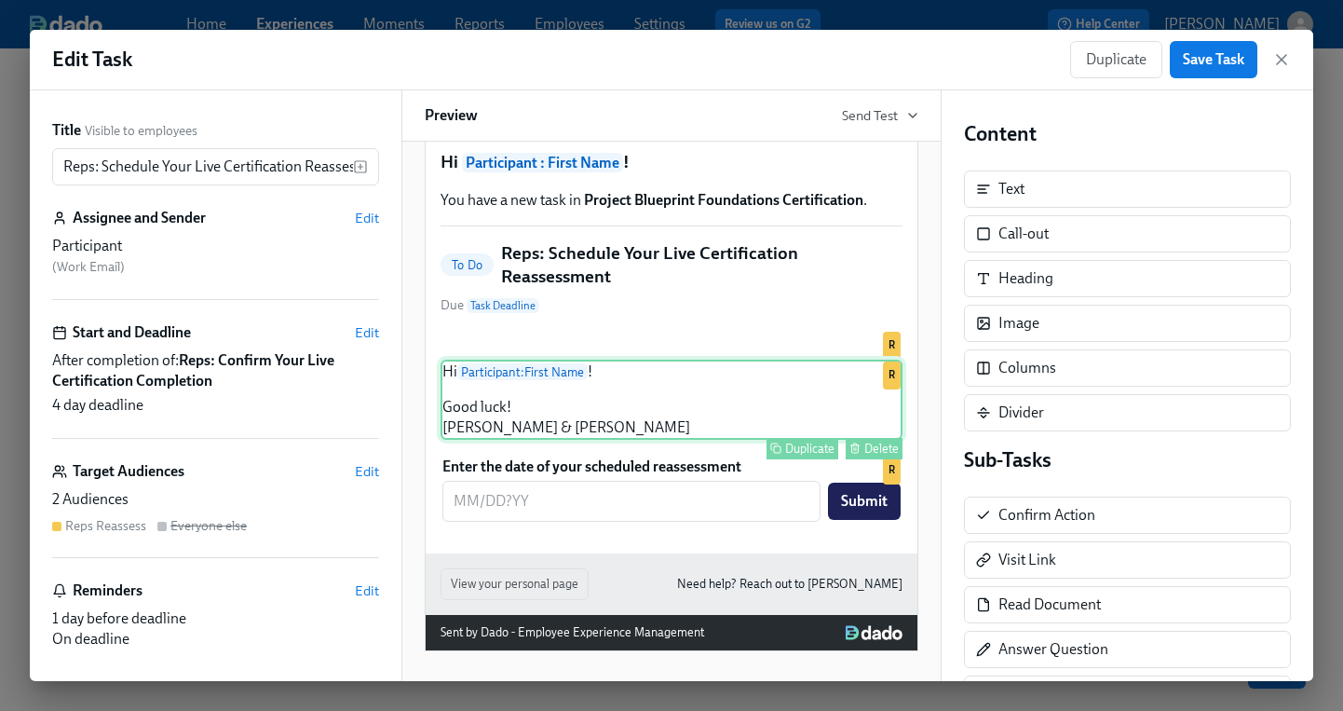
click at [501, 426] on div "Hi Participant : First Name ! Good luck! Annie & Priscilla Duplicate Delete R" at bounding box center [672, 400] width 462 height 80
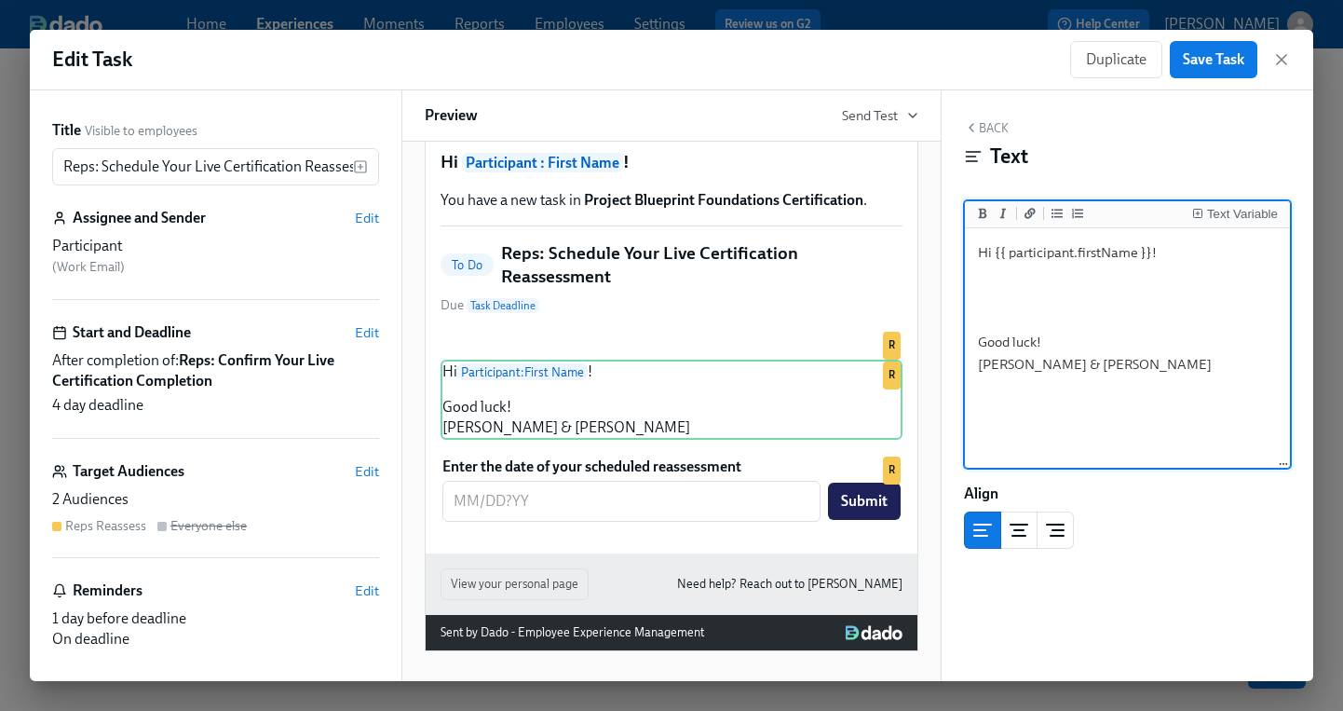
click at [1000, 272] on textarea "Hi {{ participant.firstName }}! Good luck! Annie & Priscilla" at bounding box center [1128, 349] width 318 height 234
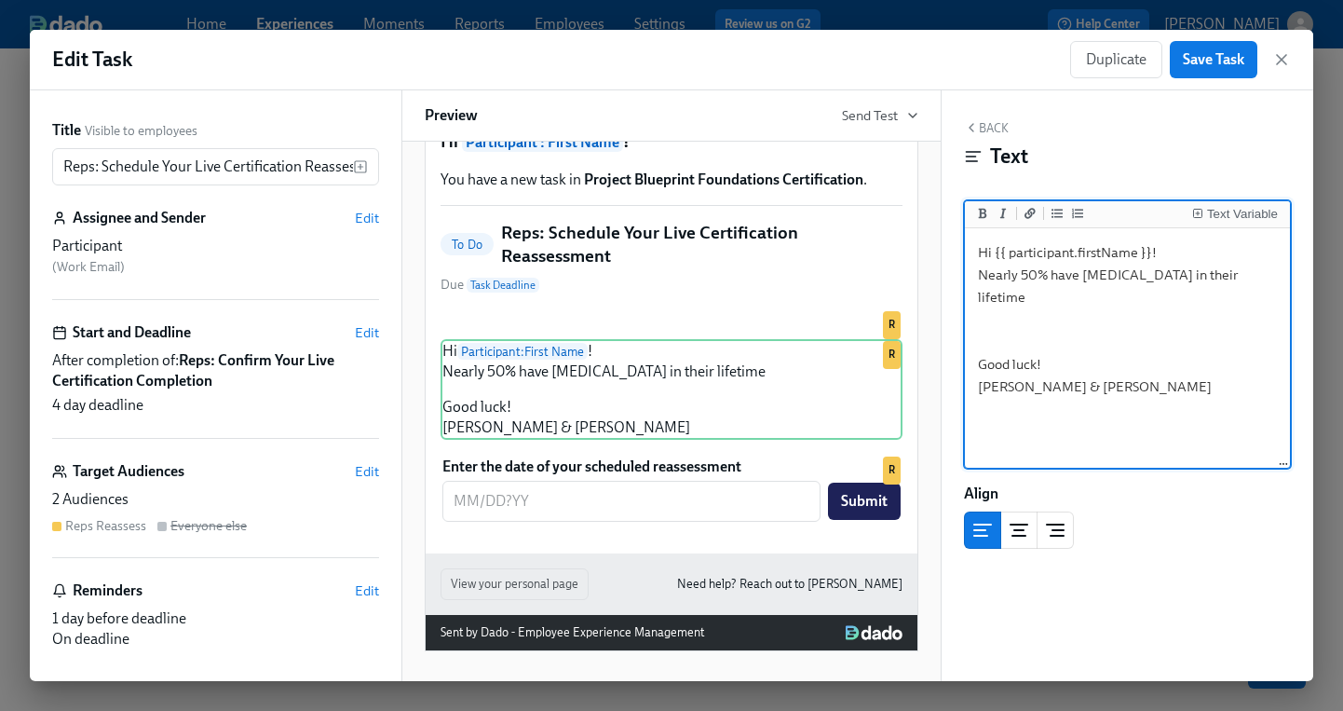
drag, startPoint x: 1029, startPoint y: 293, endPoint x: 966, endPoint y: 273, distance: 66.3
click at [966, 273] on div "Hi {{ participant.firstName }}! Nearly 50% have attempted suicide in their life…" at bounding box center [1127, 348] width 325 height 241
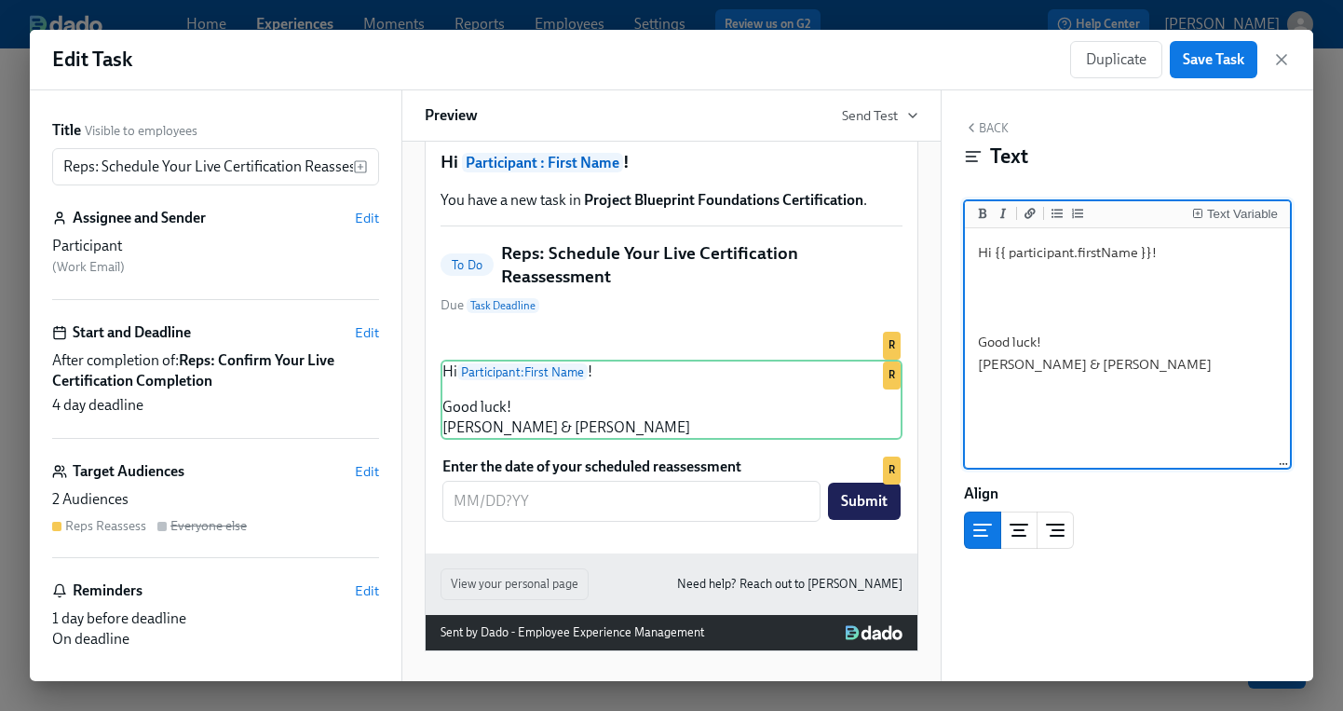
click at [1143, 283] on textarea "Hi {{ participant.firstName }}! Good luck! Annie & Priscilla" at bounding box center [1128, 349] width 318 height 234
paste textarea "Hi Participant: First Name! Thank you for your commitment to learning the Proje…"
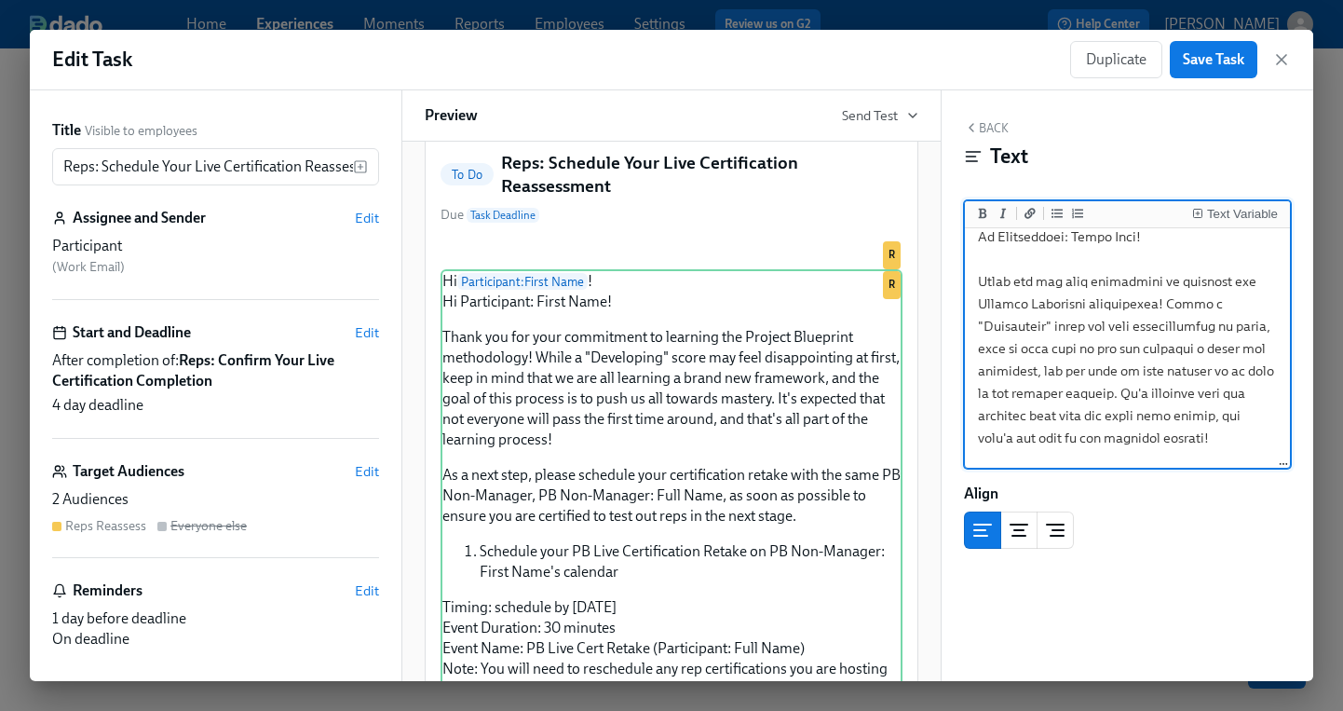
scroll to position [0, 0]
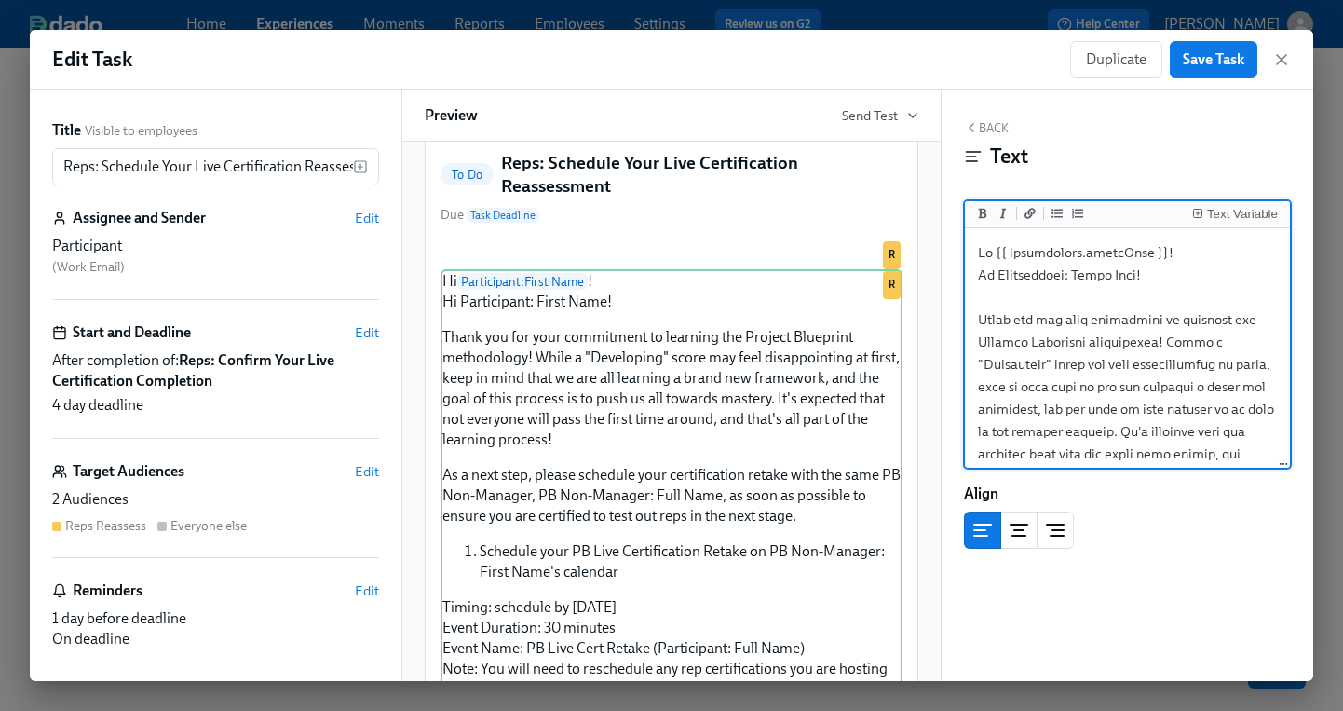
drag, startPoint x: 1152, startPoint y: 278, endPoint x: 922, endPoint y: 278, distance: 230.1
click at [922, 278] on div "Title Visible to employees Reps: Schedule Your Live Certification Reassessment …" at bounding box center [672, 385] width 1284 height 591
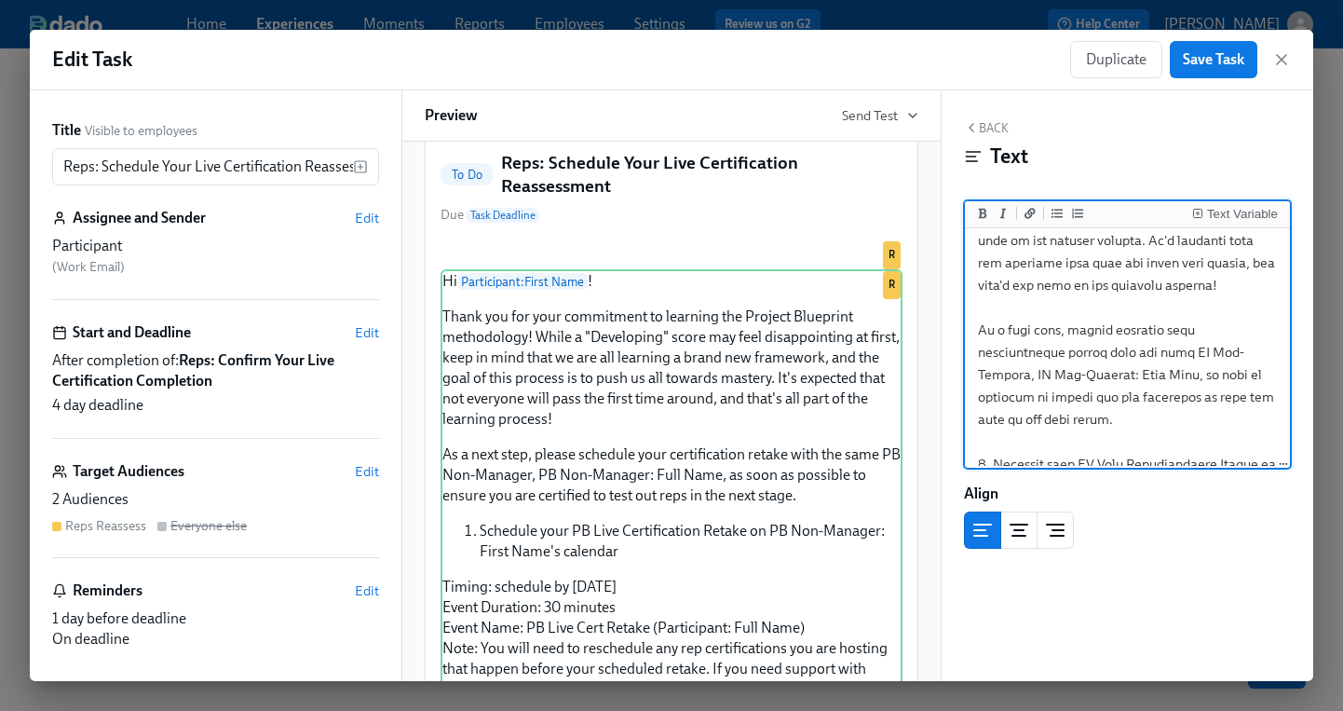
scroll to position [175, 0]
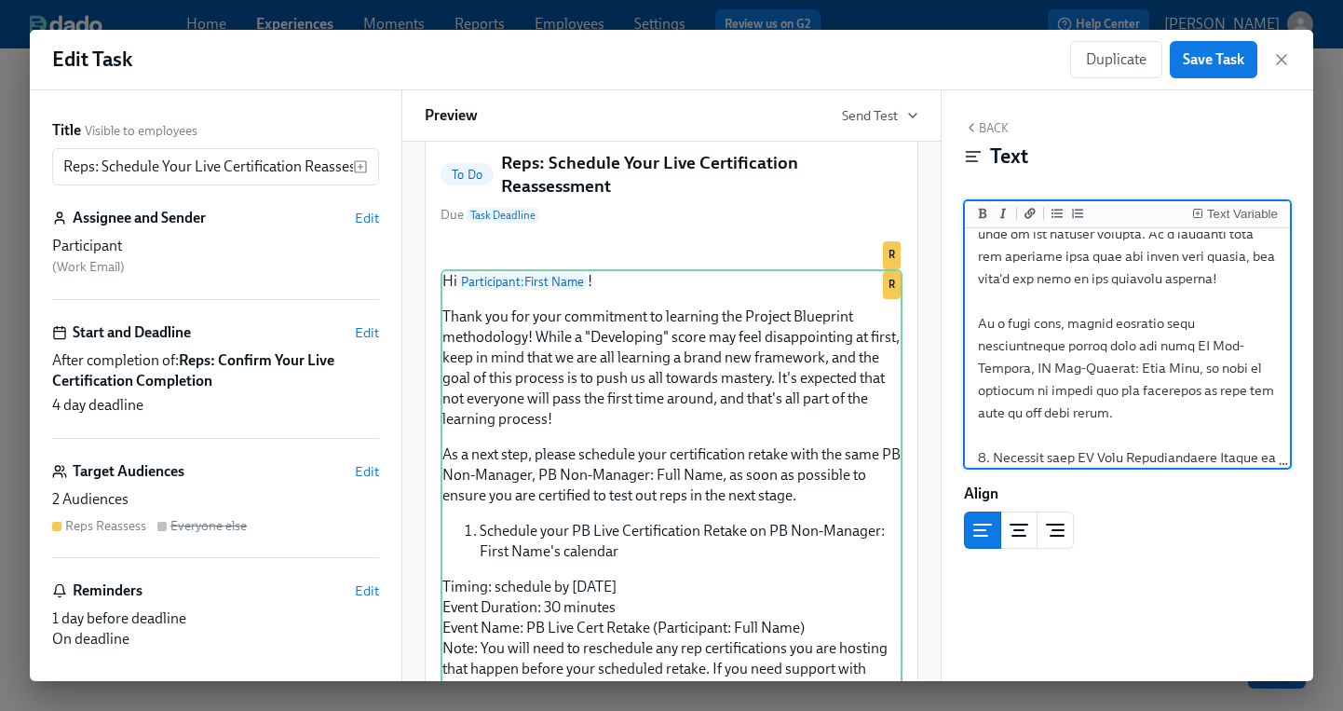
drag, startPoint x: 1100, startPoint y: 370, endPoint x: 1215, endPoint y: 347, distance: 116.7
click at [1215, 347] on textarea at bounding box center [1128, 480] width 318 height 846
click at [1218, 211] on div "Text Variable" at bounding box center [1242, 214] width 71 height 13
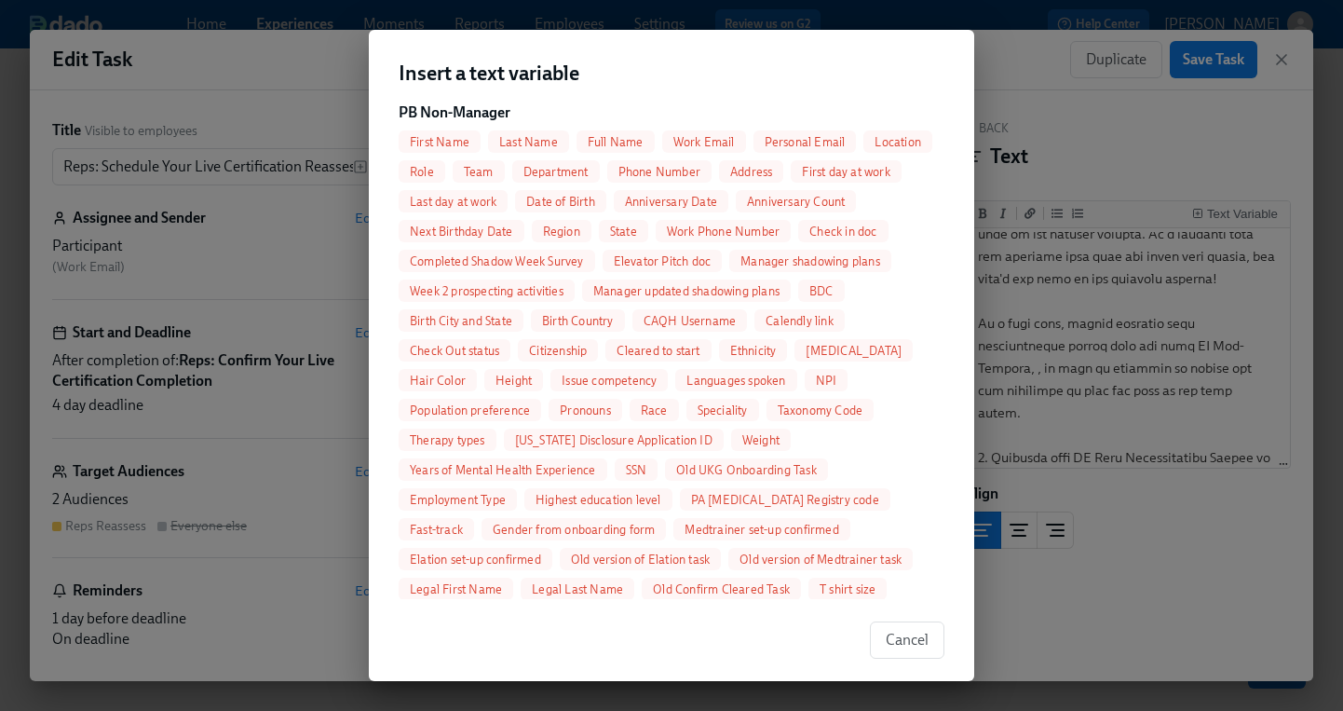
scroll to position [972, 0]
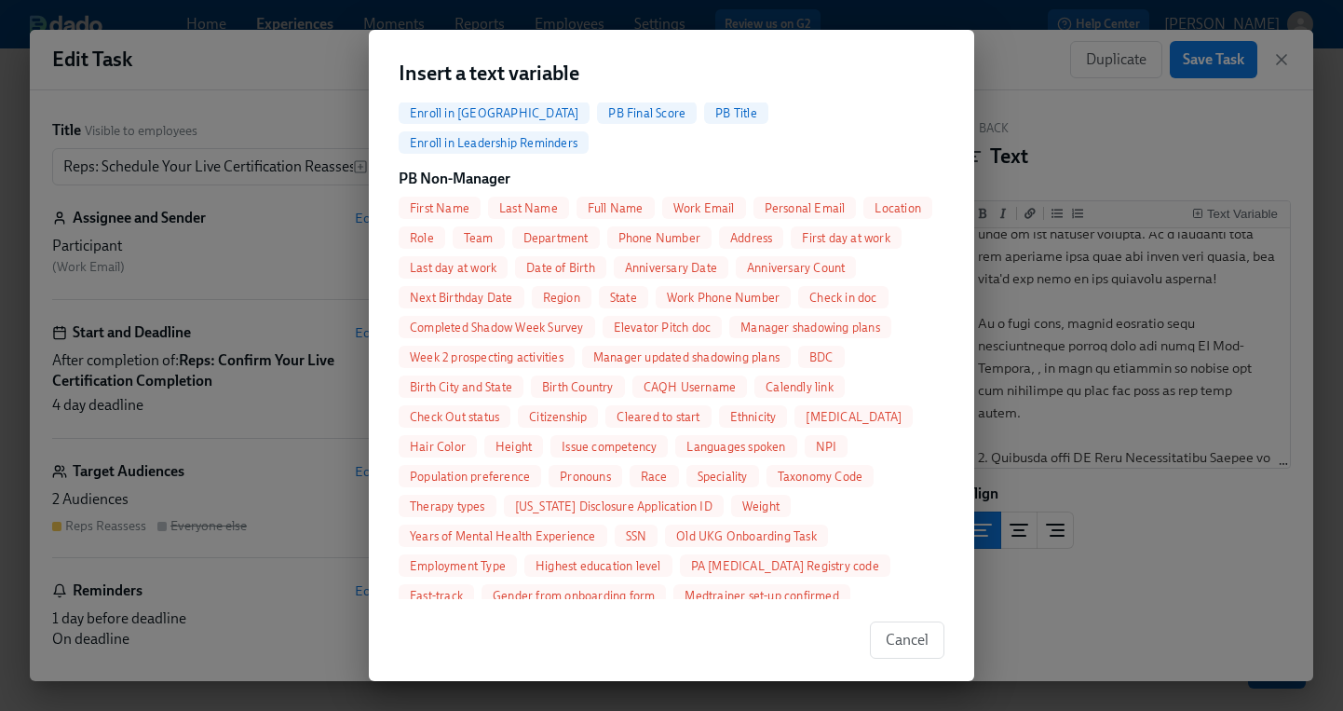
click at [638, 201] on span "Full Name" at bounding box center [616, 208] width 78 height 14
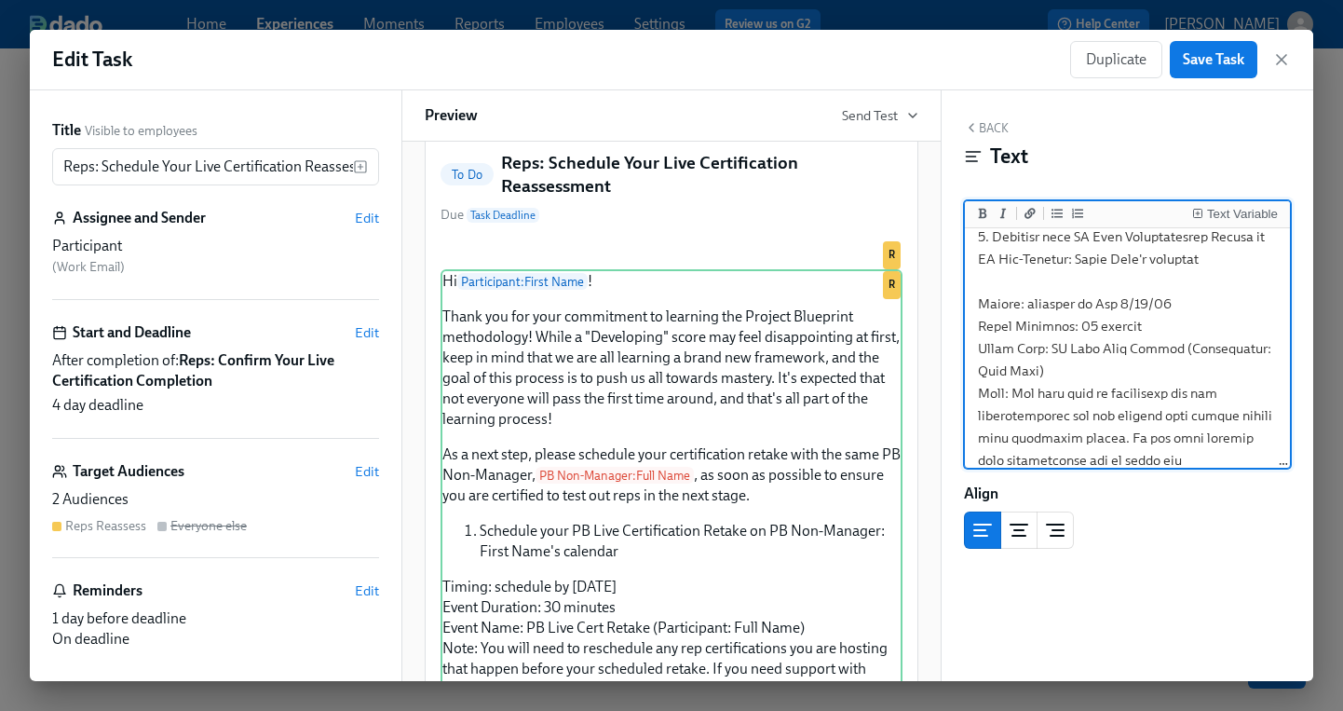
scroll to position [400, 0]
drag, startPoint x: 1085, startPoint y: 305, endPoint x: 1146, endPoint y: 301, distance: 60.7
click at [1146, 301] on textarea at bounding box center [1128, 255] width 318 height 846
click at [1228, 298] on textarea at bounding box center [1128, 255] width 318 height 846
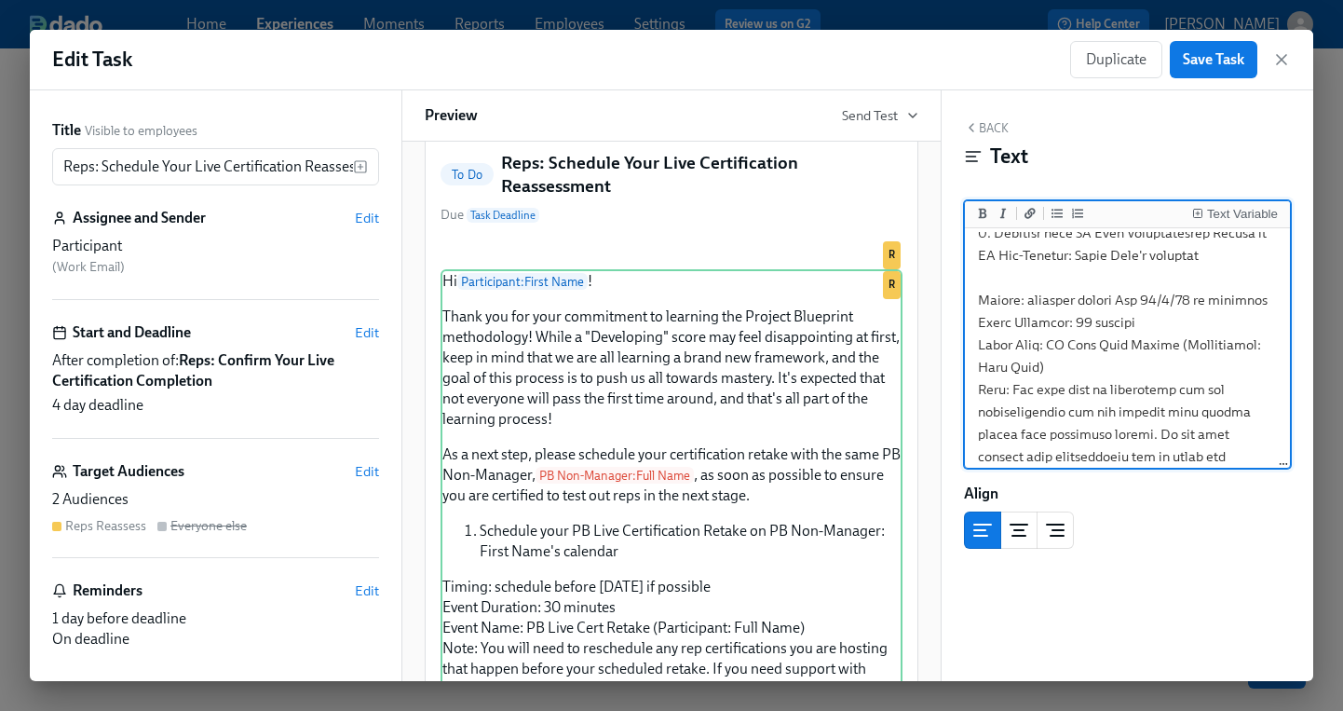
click at [1178, 369] on textarea at bounding box center [1128, 255] width 318 height 846
drag, startPoint x: 1153, startPoint y: 369, endPoint x: 1184, endPoint y: 345, distance: 39.1
click at [1184, 345] on textarea at bounding box center [1128, 255] width 318 height 846
click at [1208, 216] on div "Text Variable" at bounding box center [1242, 214] width 71 height 13
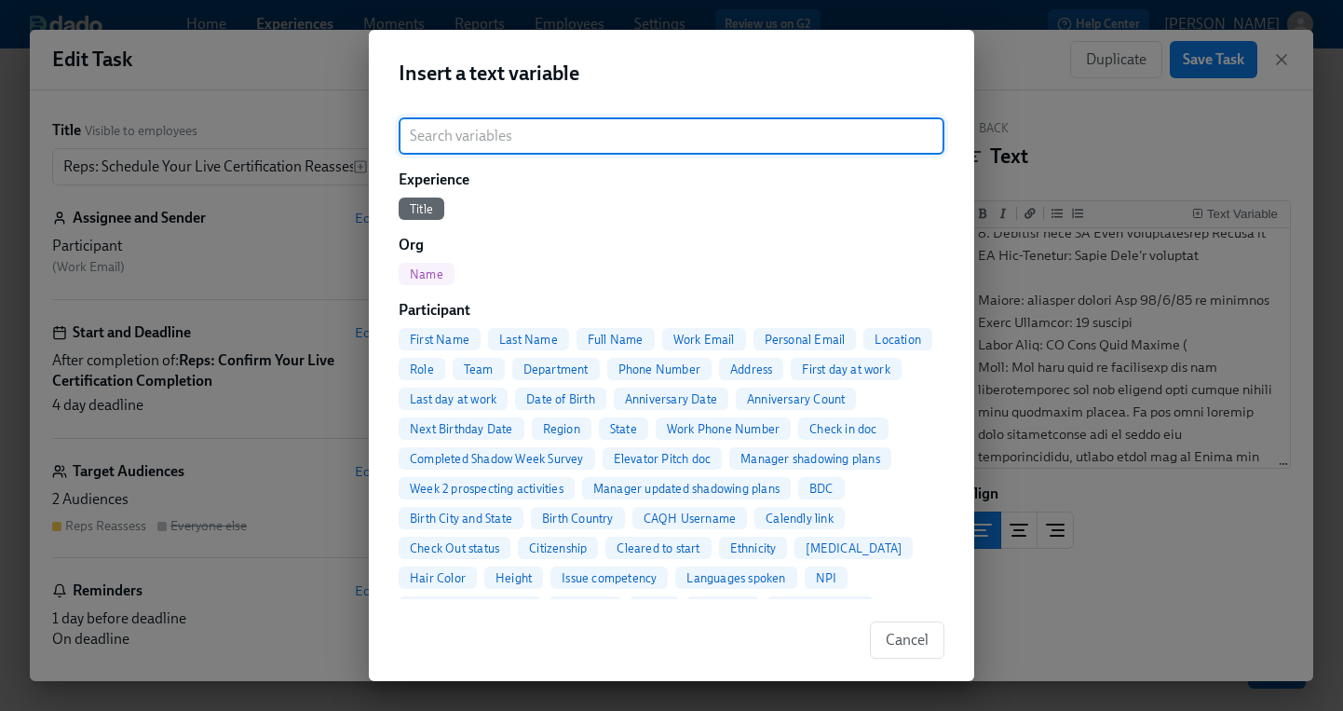
click at [590, 335] on span "Full Name" at bounding box center [616, 340] width 78 height 14
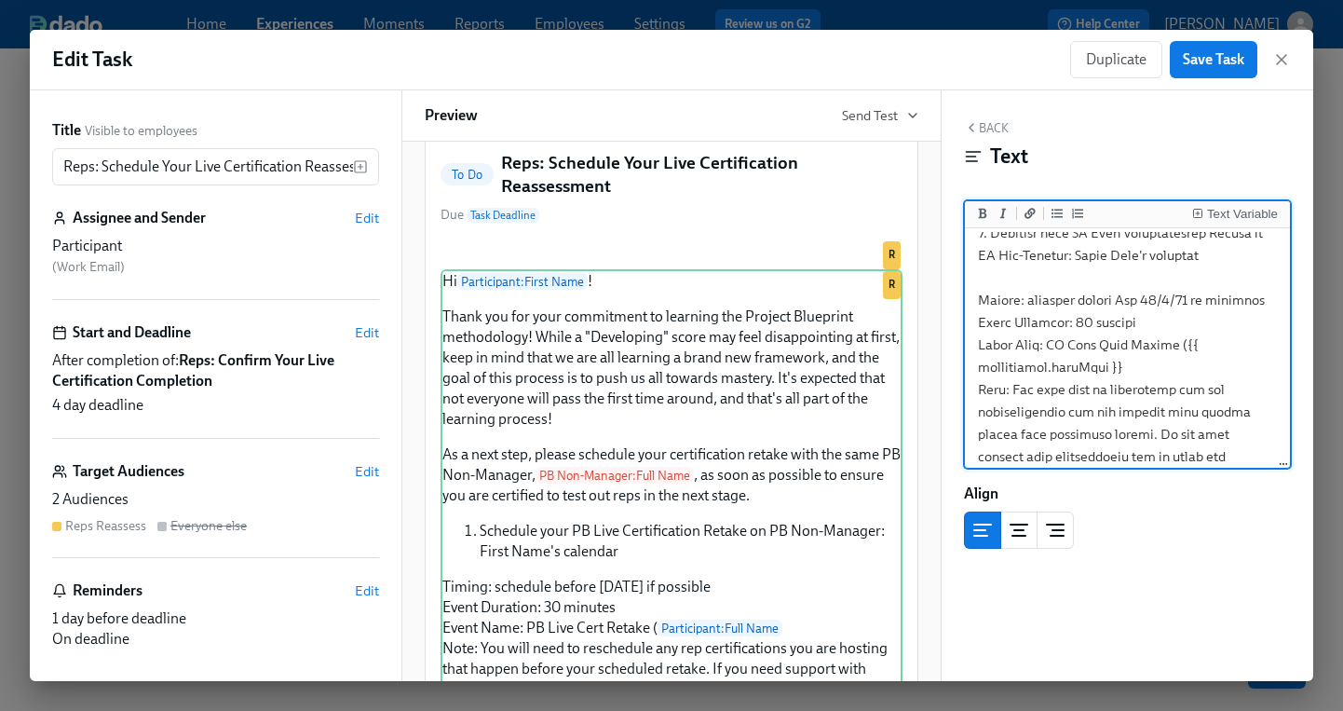
click at [1145, 364] on textarea at bounding box center [1128, 255] width 318 height 846
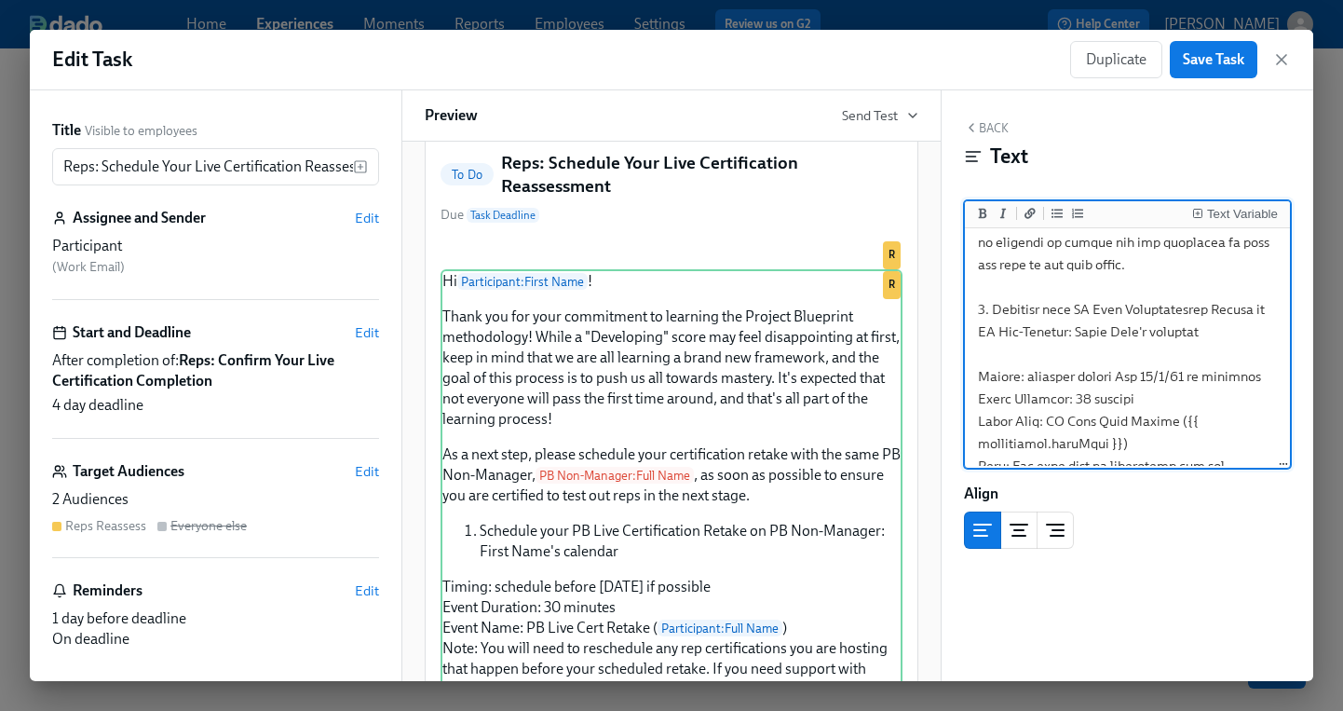
scroll to position [299, 0]
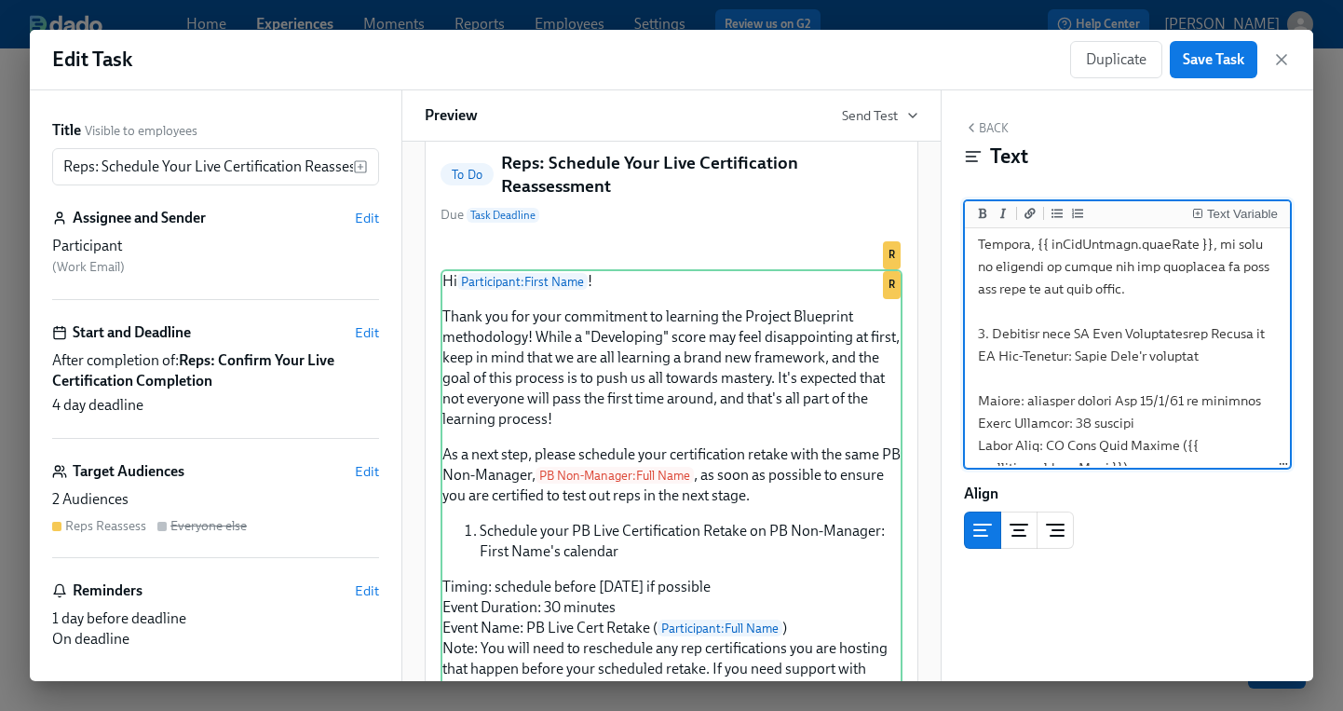
drag, startPoint x: 1218, startPoint y: 353, endPoint x: 984, endPoint y: 333, distance: 235.6
click at [984, 333] on textarea at bounding box center [1128, 356] width 318 height 846
drag, startPoint x: 1078, startPoint y: 377, endPoint x: 1130, endPoint y: 367, distance: 53.2
click at [1079, 377] on textarea at bounding box center [1128, 356] width 318 height 846
drag, startPoint x: 1153, startPoint y: 360, endPoint x: 980, endPoint y: 366, distance: 173.4
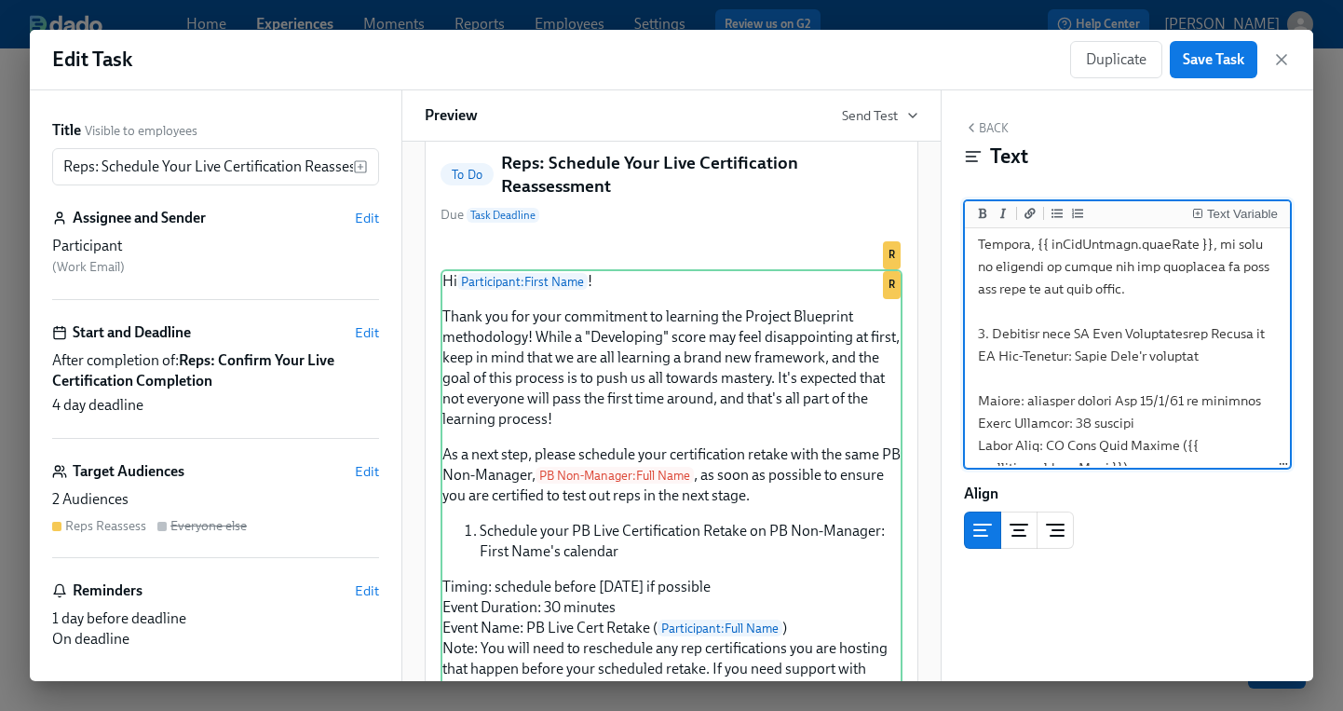
click at [980, 366] on textarea at bounding box center [1128, 356] width 318 height 846
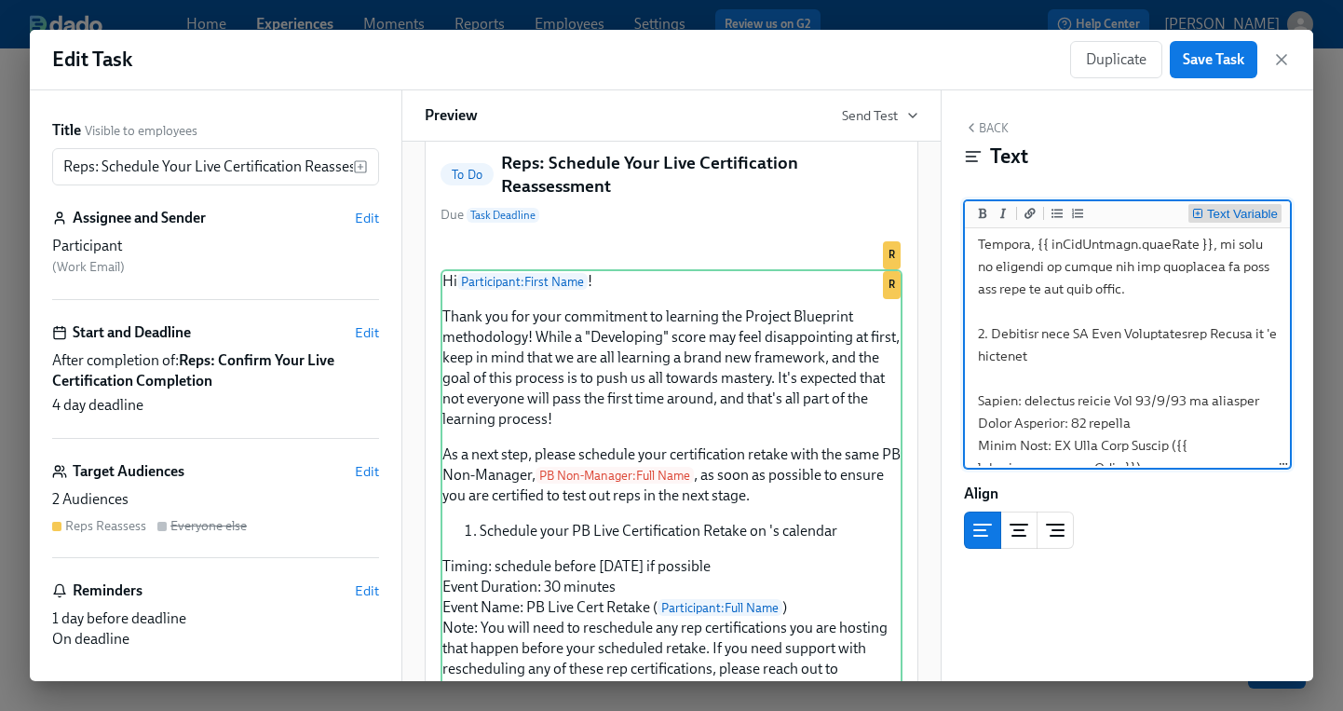
click at [1190, 209] on button "Text Variable" at bounding box center [1235, 213] width 93 height 19
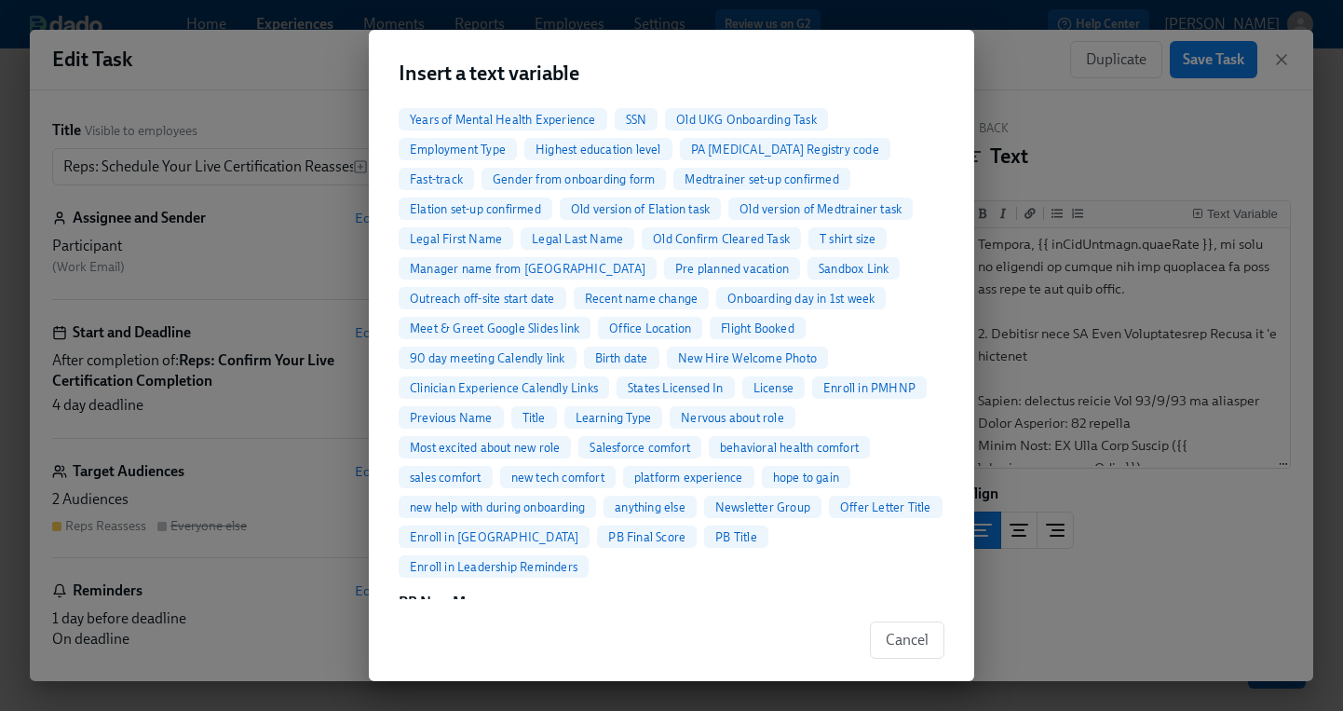
scroll to position [705, 0]
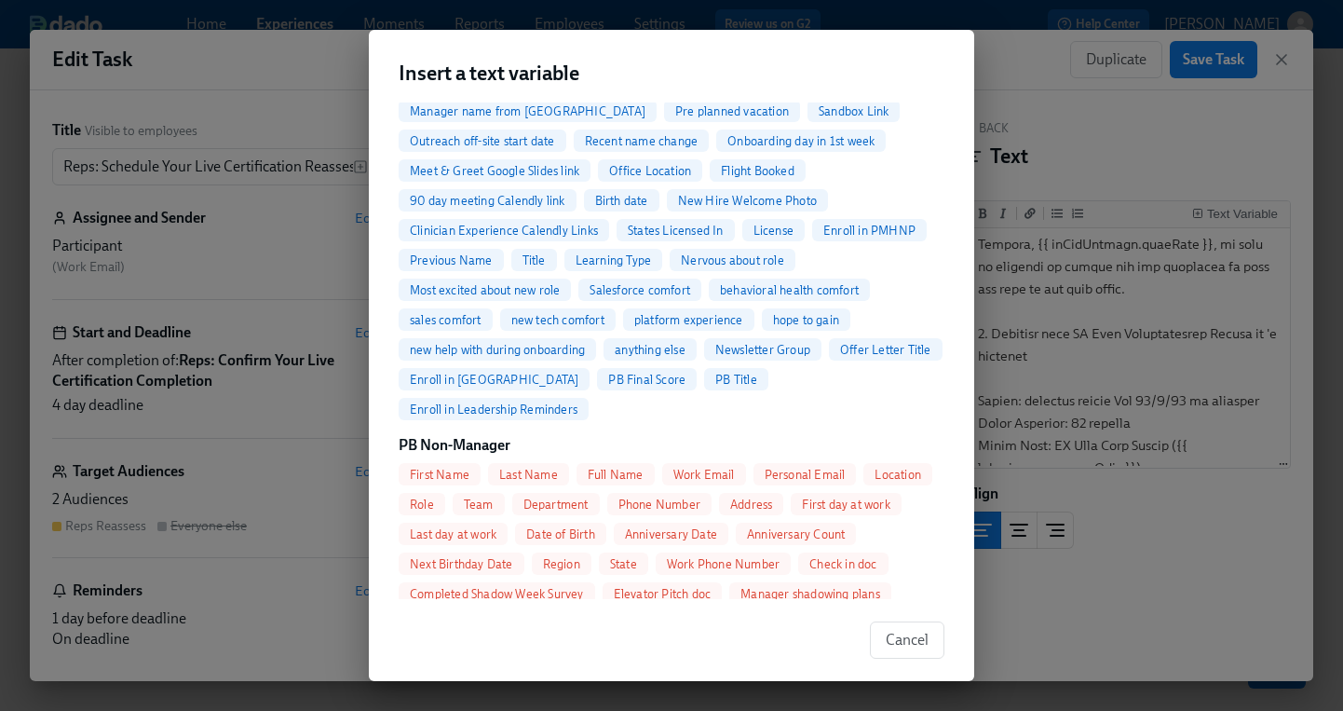
click at [446, 468] on span "First Name" at bounding box center [440, 475] width 82 height 14
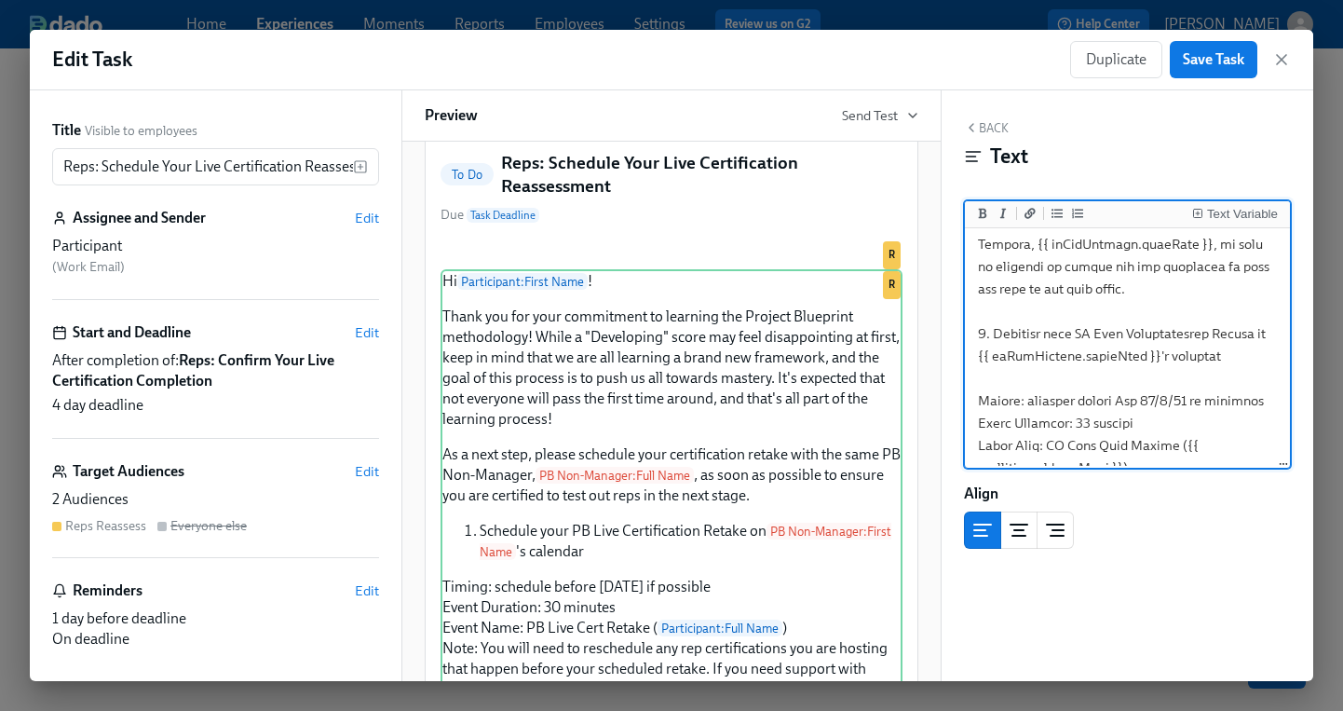
drag, startPoint x: 1133, startPoint y: 357, endPoint x: 903, endPoint y: 337, distance: 230.9
click at [903, 337] on div "Title Visible to employees Reps: Schedule Your Live Certification Reassessment …" at bounding box center [672, 385] width 1284 height 591
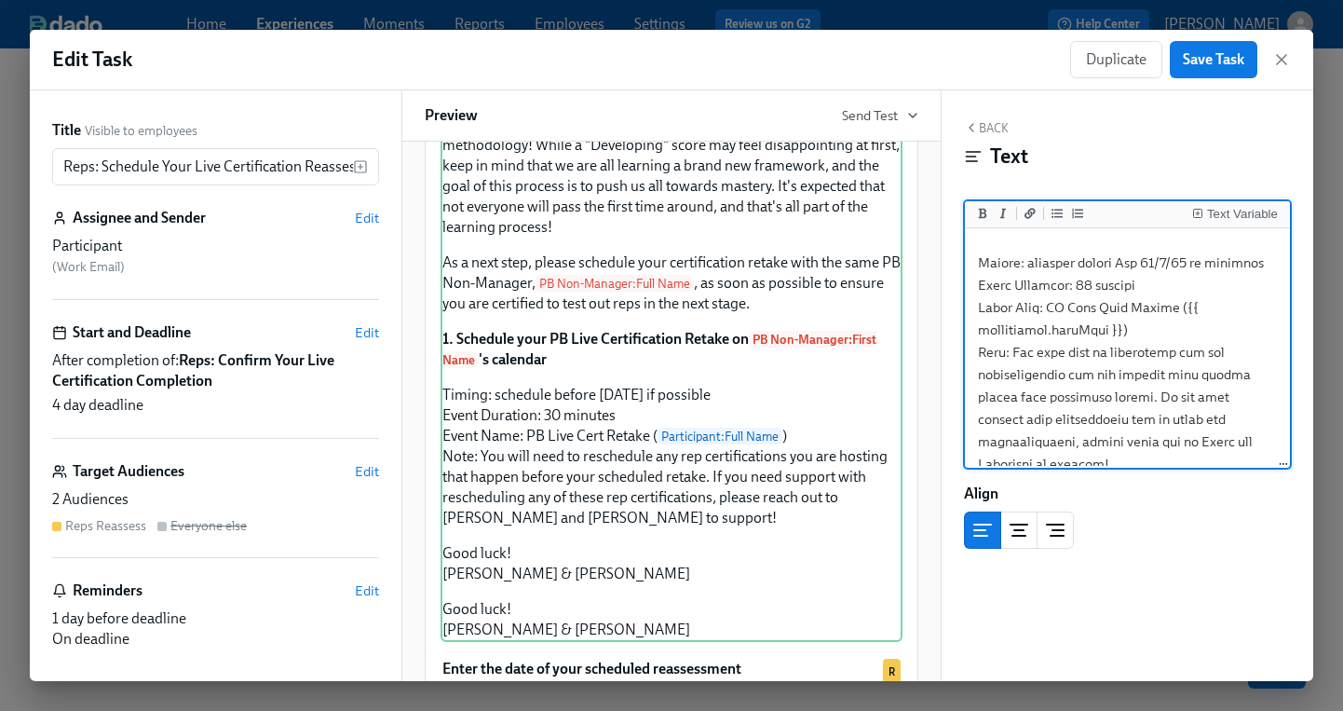
scroll to position [442, 0]
click at [983, 259] on textarea at bounding box center [1128, 213] width 318 height 846
click at [977, 260] on textarea at bounding box center [1128, 213] width 318 height 846
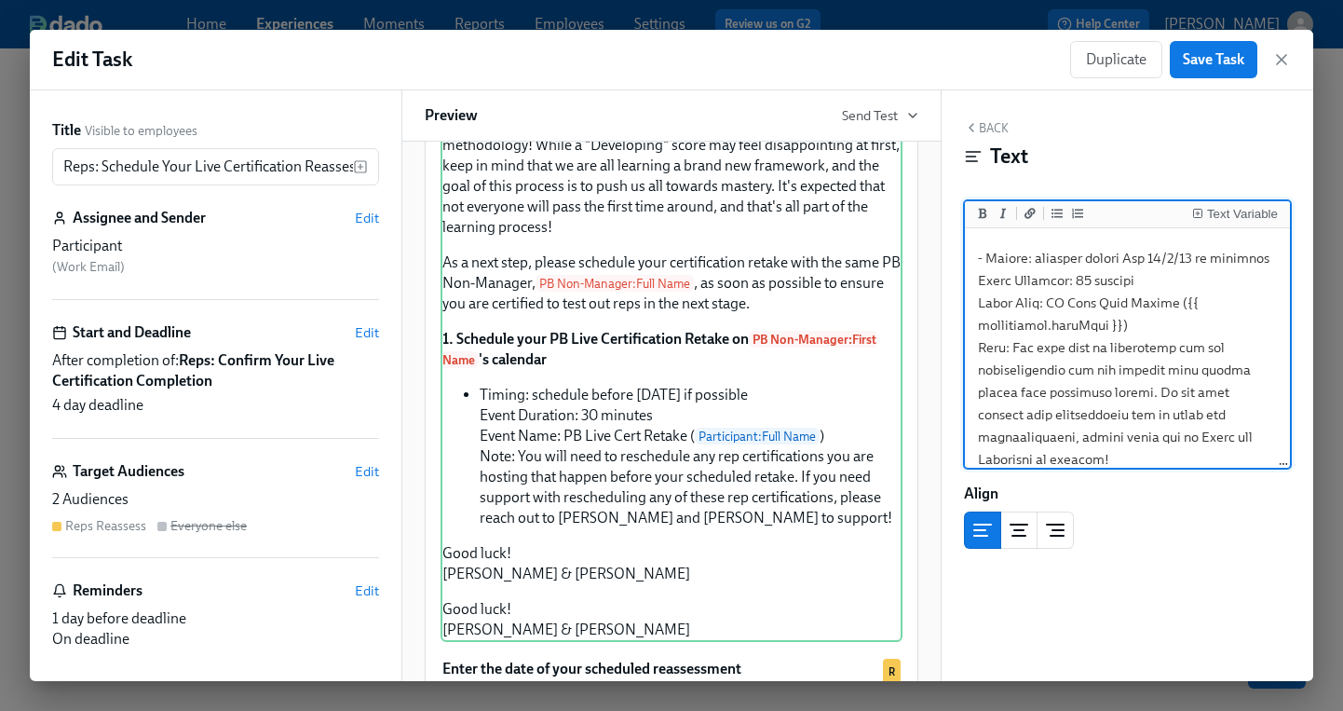
click at [977, 279] on textarea at bounding box center [1128, 213] width 318 height 846
click at [979, 300] on textarea at bounding box center [1128, 213] width 318 height 846
click at [979, 342] on textarea at bounding box center [1128, 213] width 318 height 846
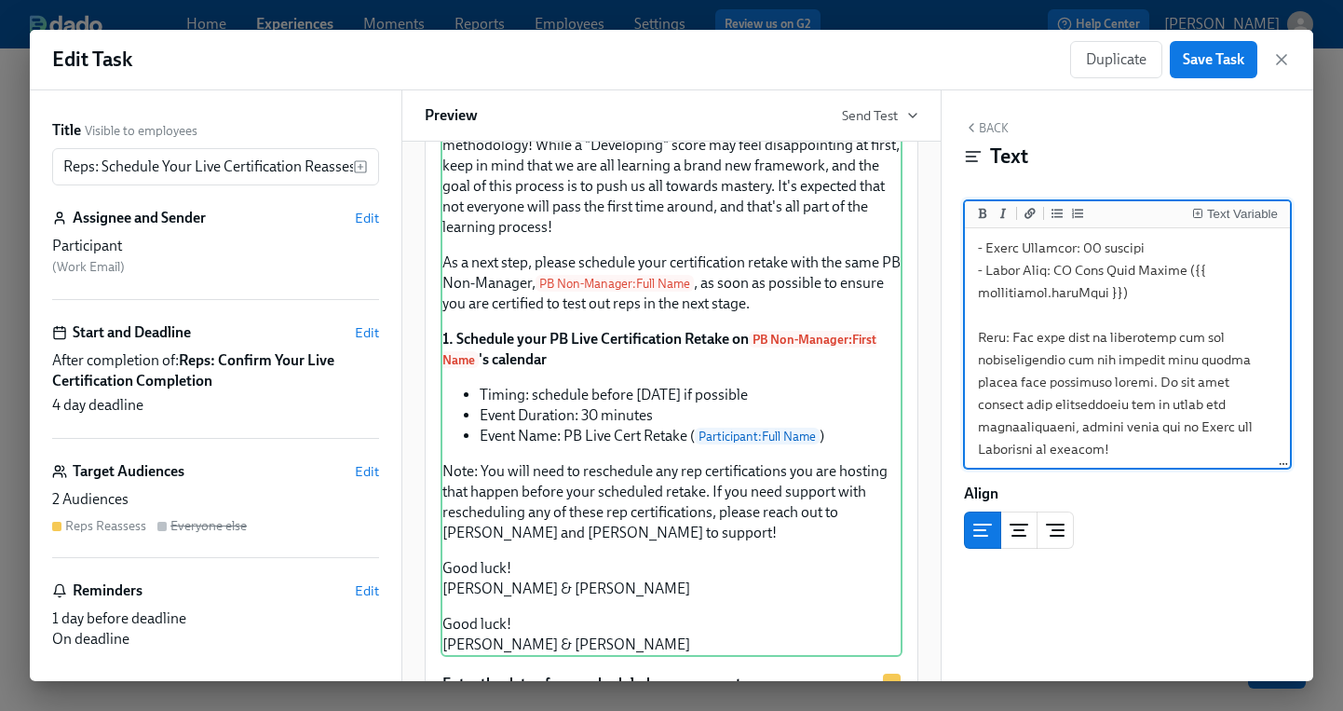
scroll to position [489, 0]
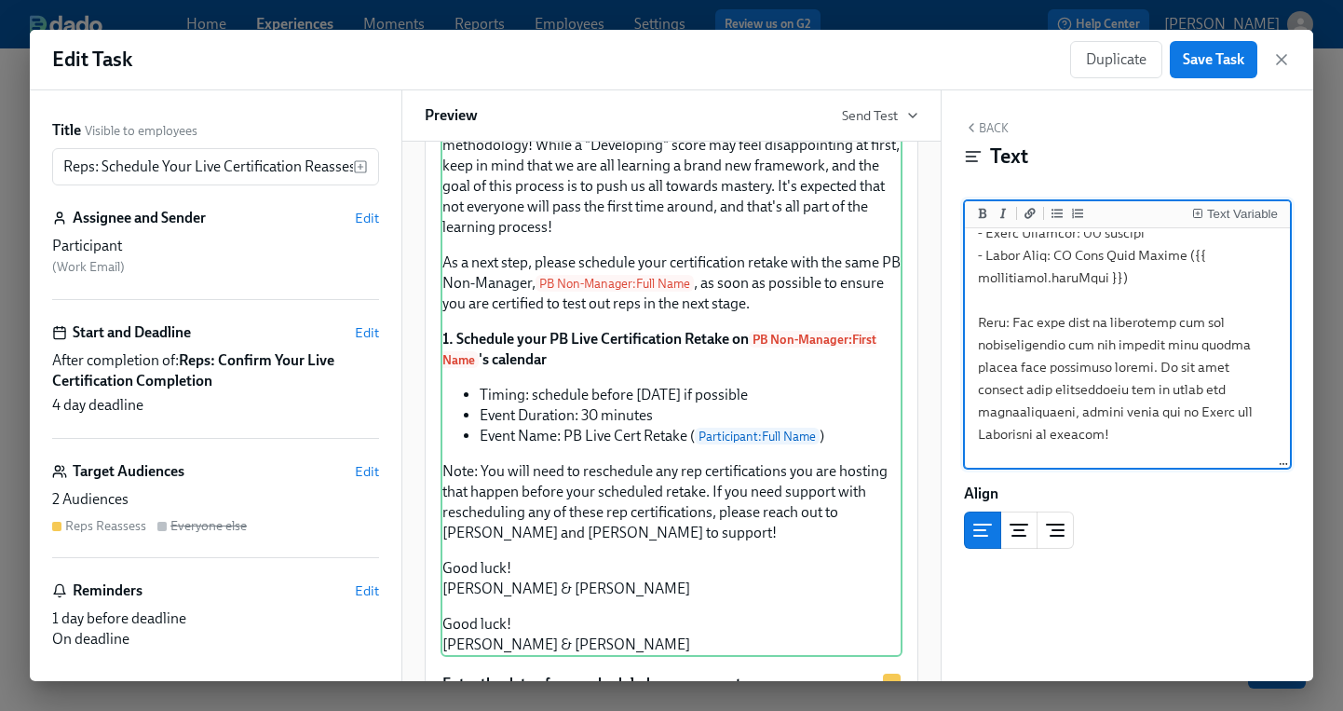
click at [1000, 321] on textarea at bounding box center [1128, 177] width 318 height 868
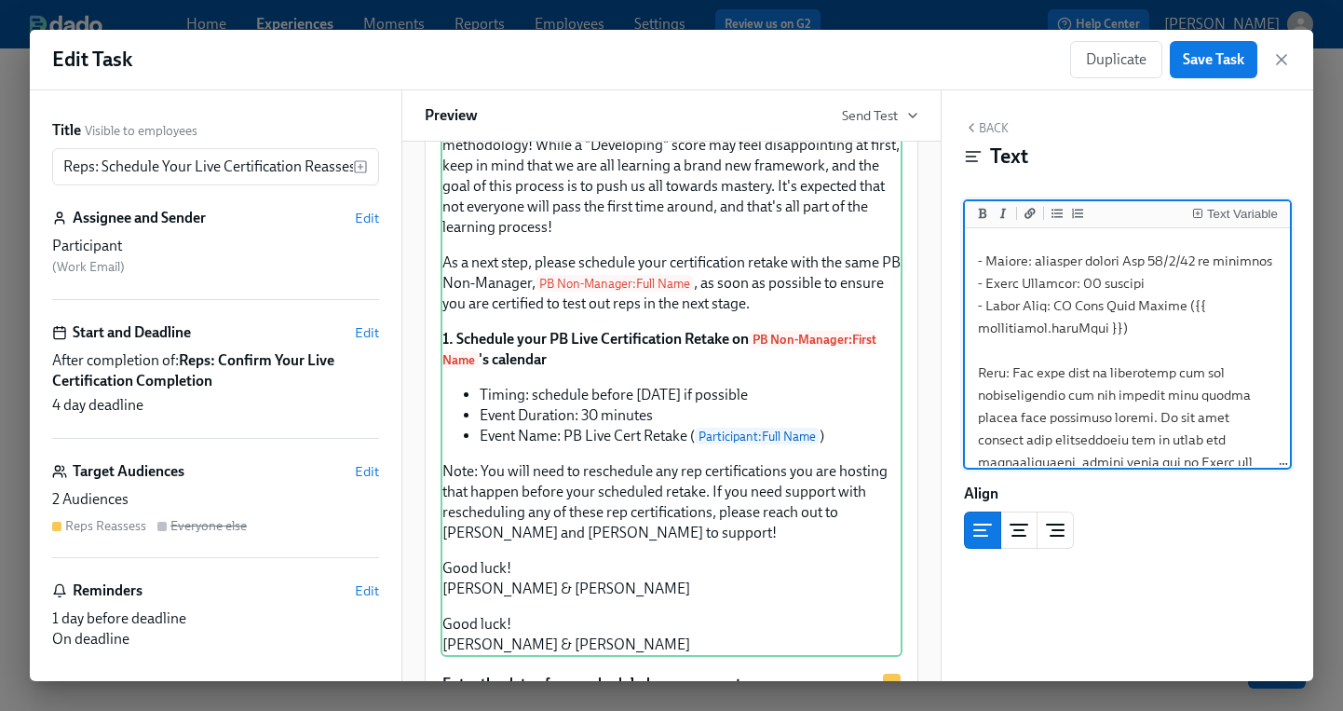
scroll to position [412, 0]
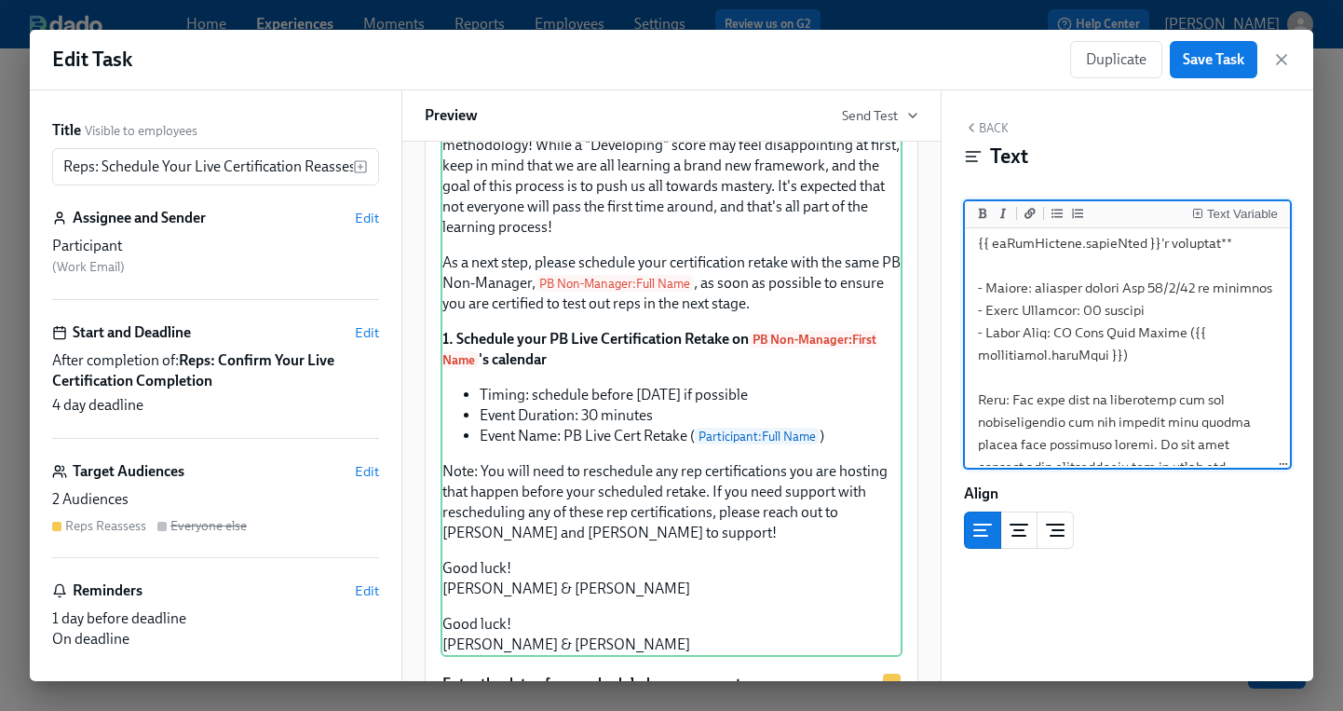
drag, startPoint x: 1031, startPoint y: 292, endPoint x: 987, endPoint y: 292, distance: 43.8
click at [987, 292] on textarea at bounding box center [1128, 254] width 318 height 868
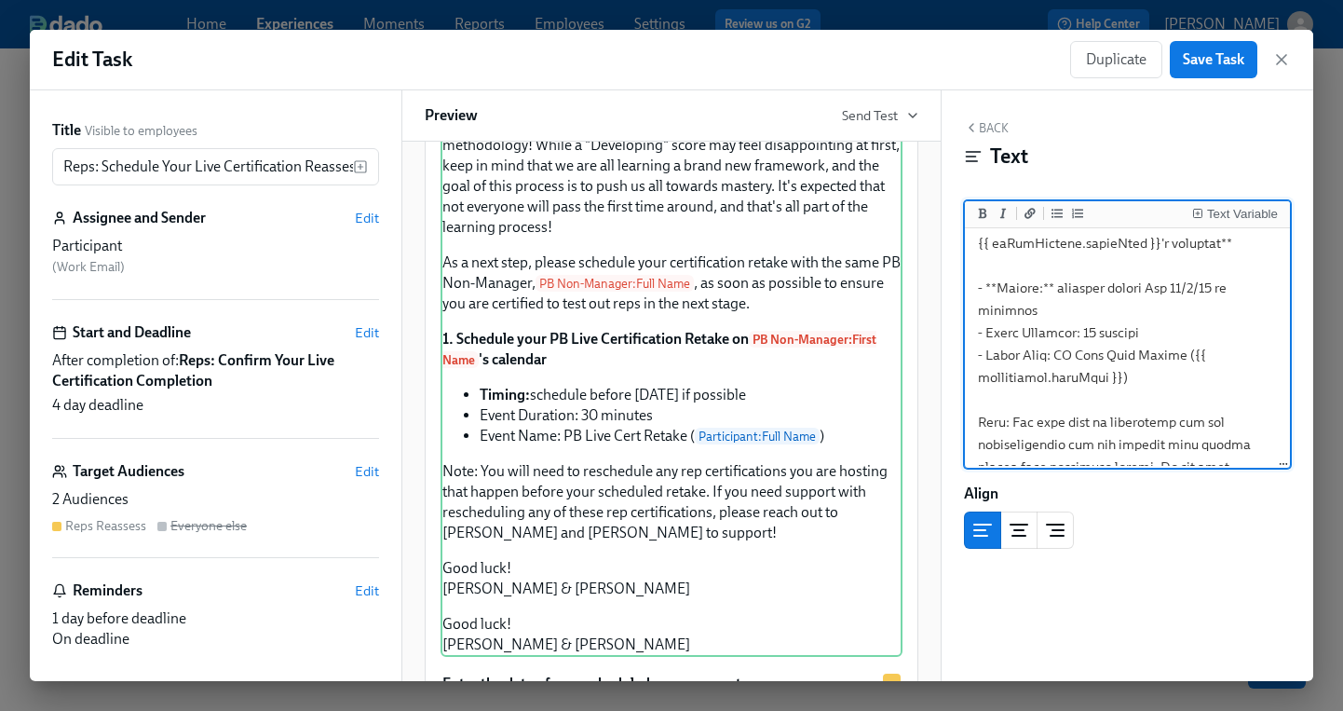
drag, startPoint x: 1078, startPoint y: 333, endPoint x: 988, endPoint y: 333, distance: 89.4
click at [988, 333] on textarea at bounding box center [1128, 265] width 318 height 891
drag, startPoint x: 1062, startPoint y: 358, endPoint x: 988, endPoint y: 360, distance: 73.6
click at [988, 360] on textarea at bounding box center [1128, 265] width 318 height 891
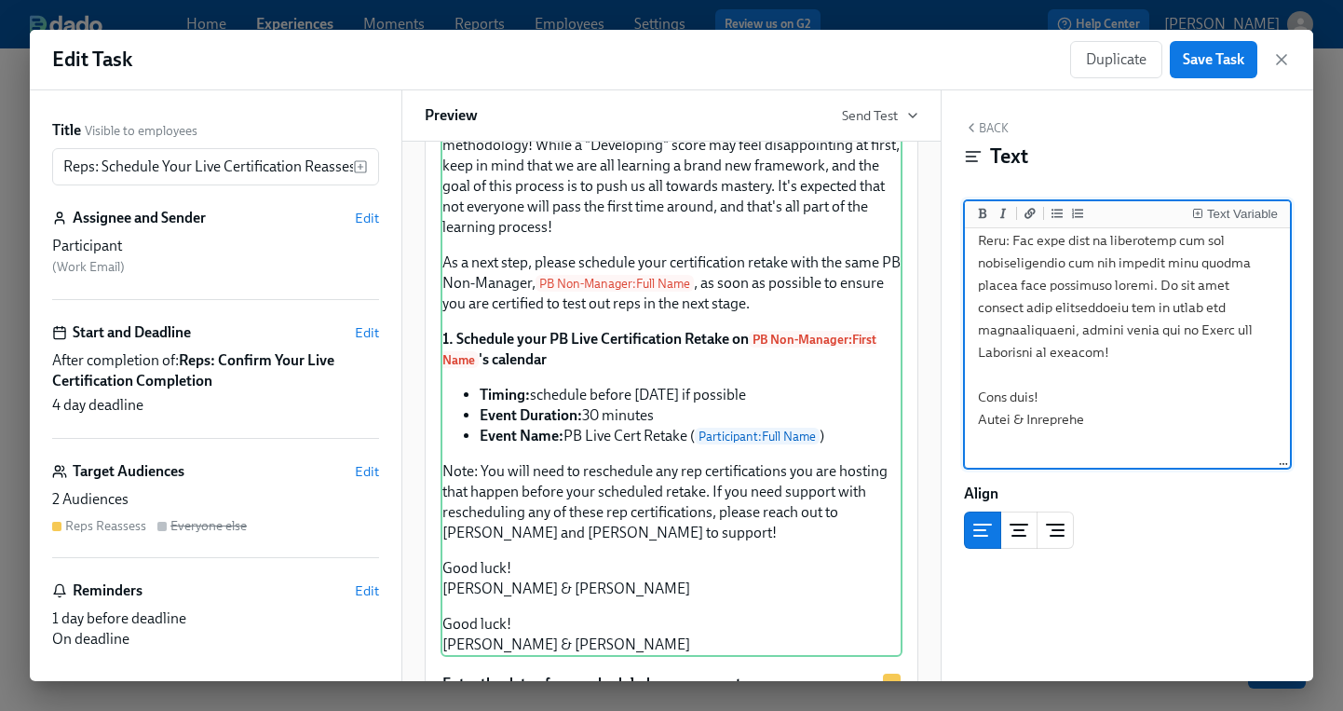
scroll to position [634, 0]
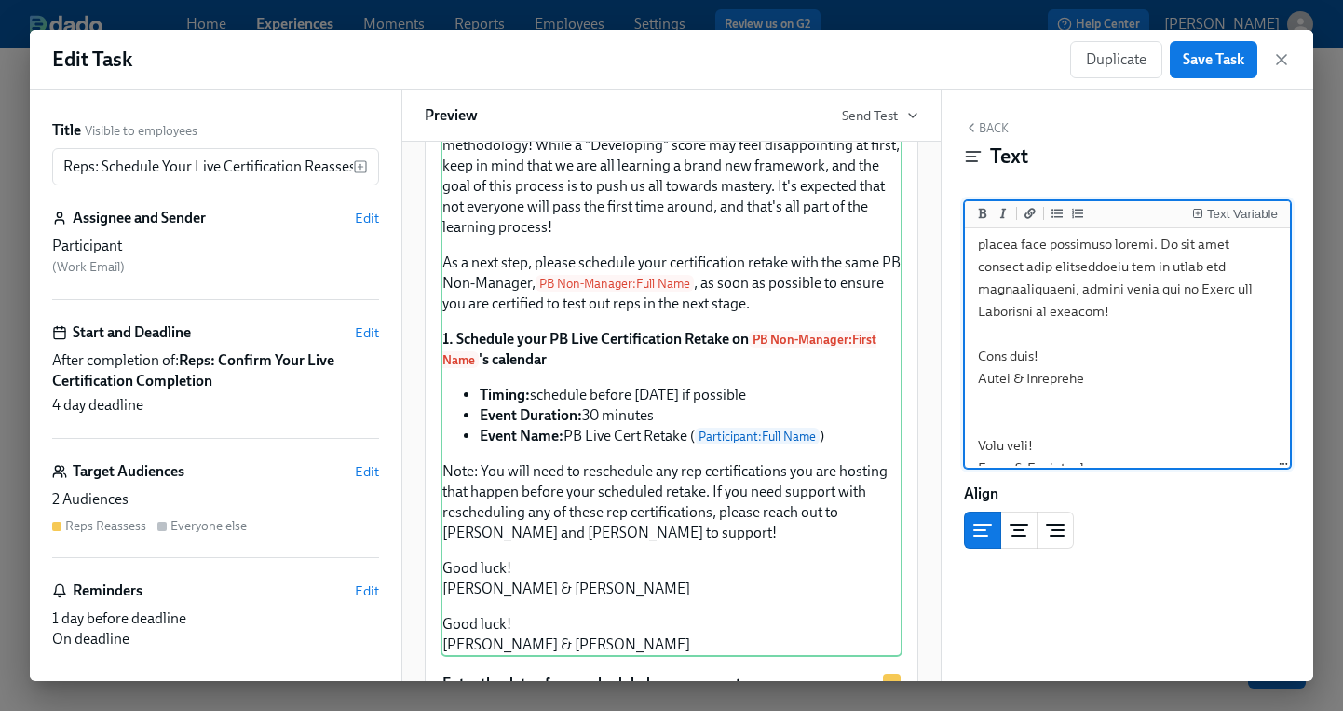
drag, startPoint x: 1090, startPoint y: 451, endPoint x: 977, endPoint y: 371, distance: 138.3
click at [977, 371] on textarea at bounding box center [1128, 43] width 318 height 891
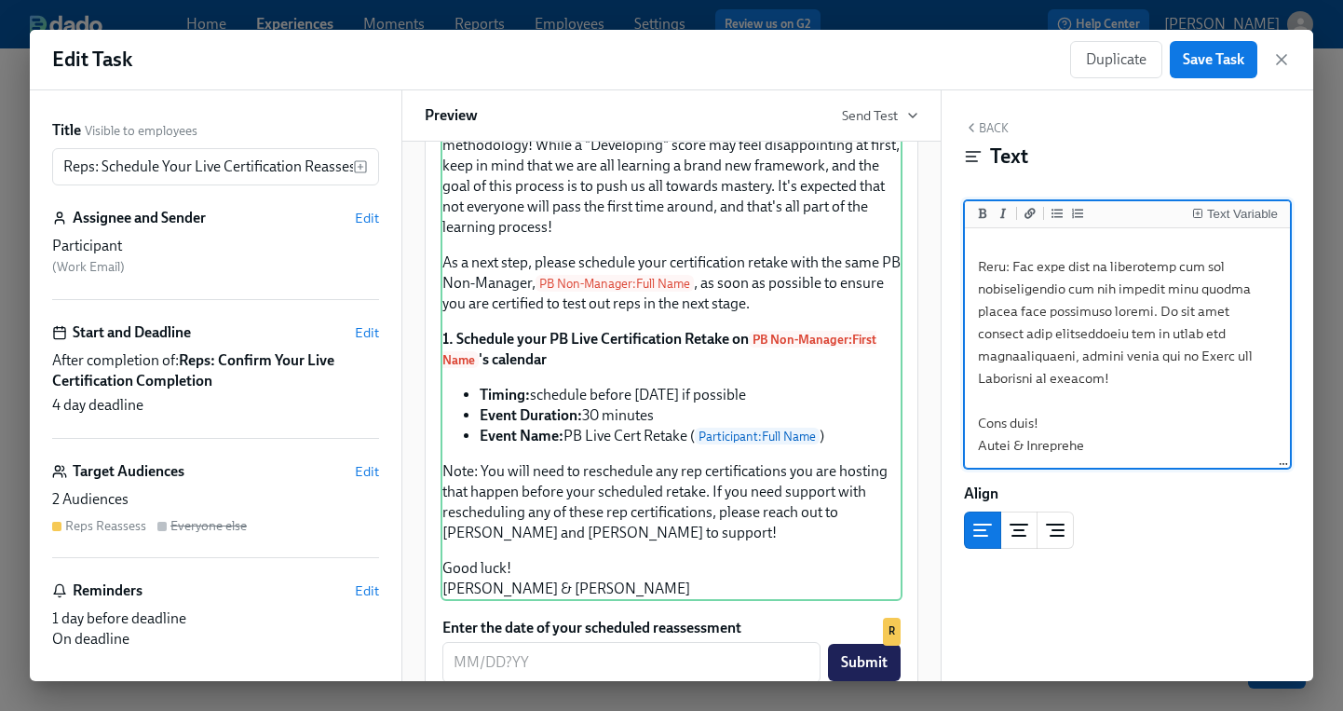
scroll to position [545, 0]
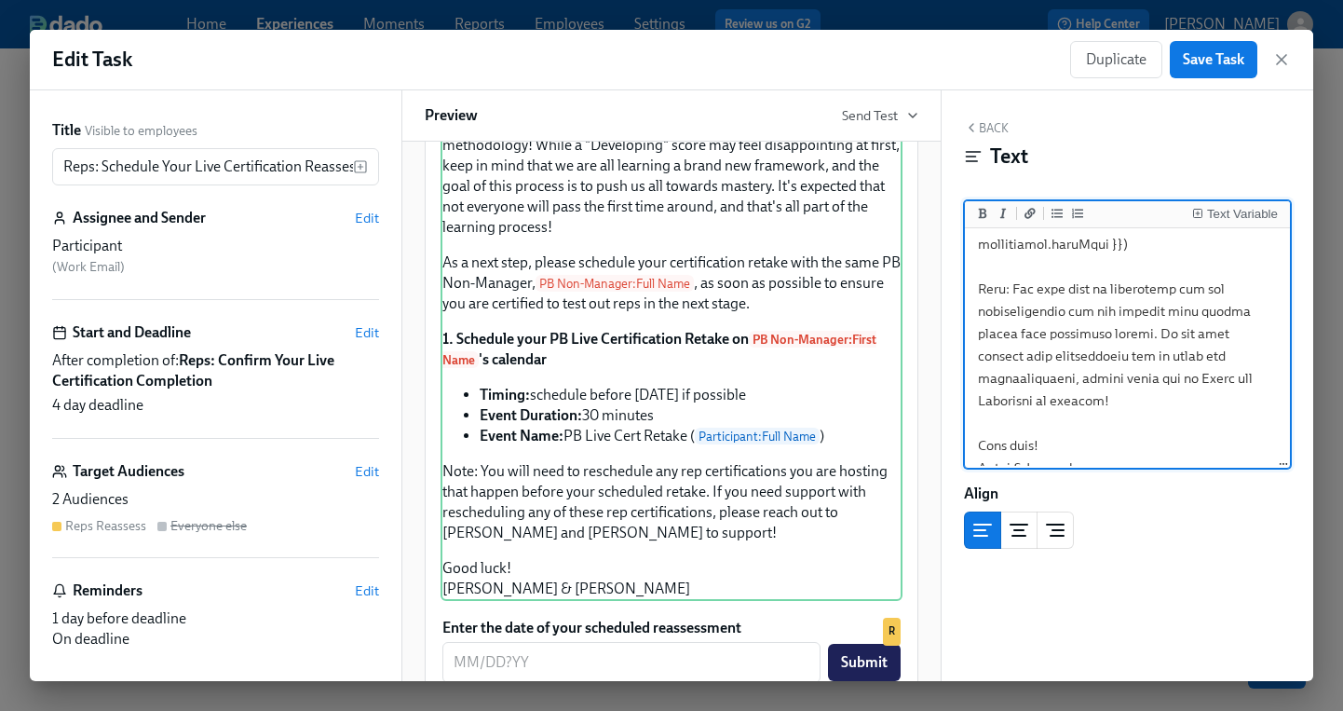
click at [1040, 293] on textarea at bounding box center [1128, 87] width 318 height 801
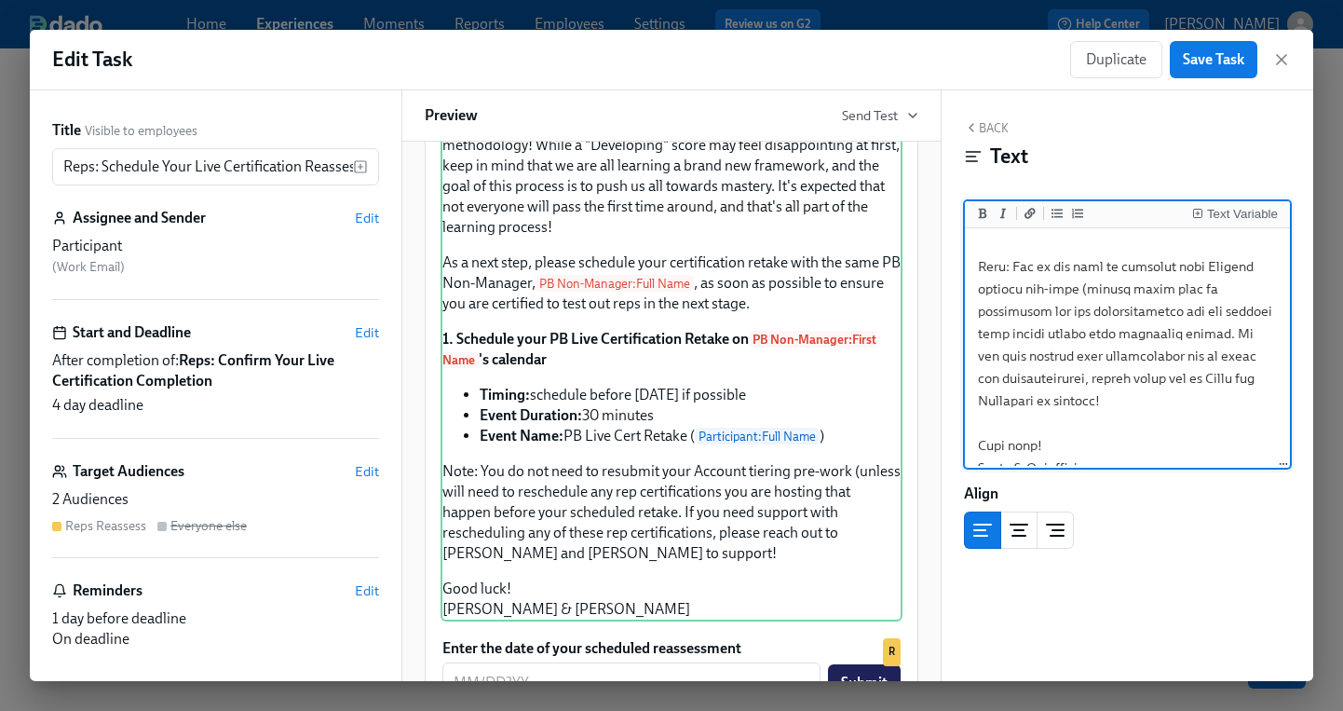
scroll to position [590, 0]
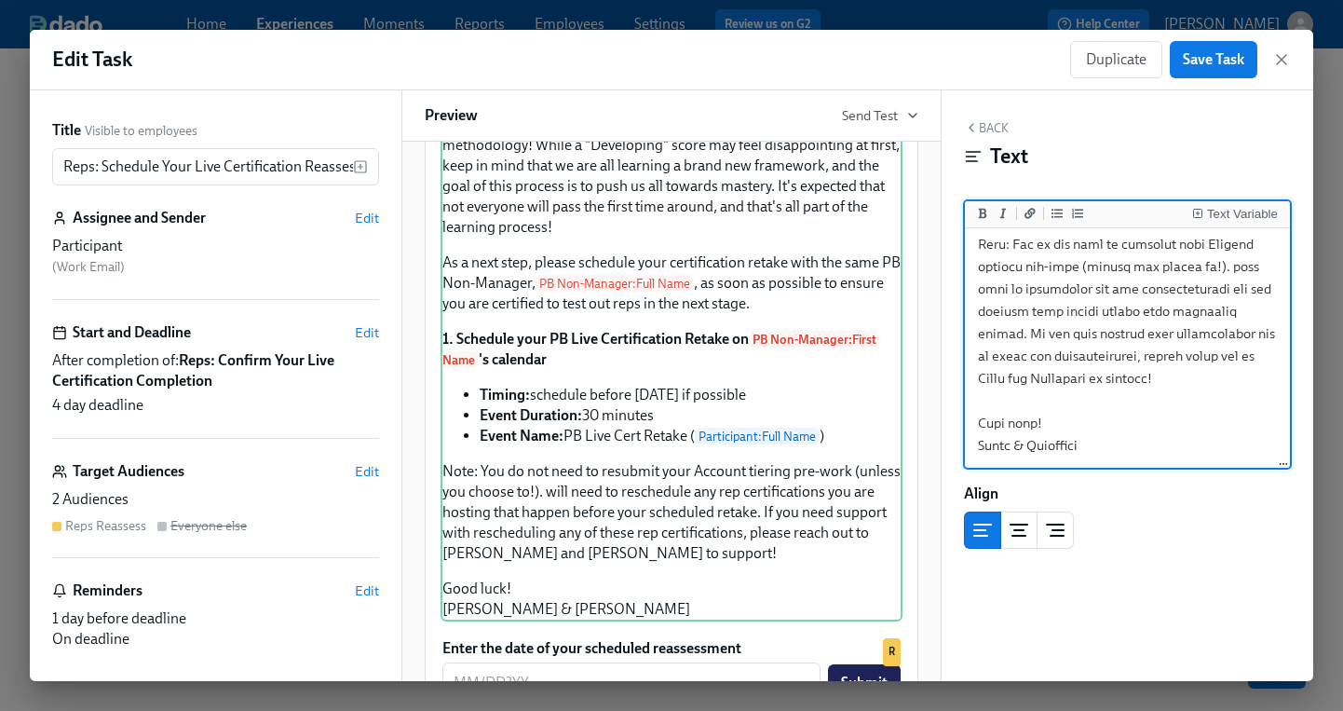
drag, startPoint x: 1094, startPoint y: 378, endPoint x: 1221, endPoint y: 267, distance: 169.0
click at [1221, 267] on textarea at bounding box center [1128, 53] width 318 height 823
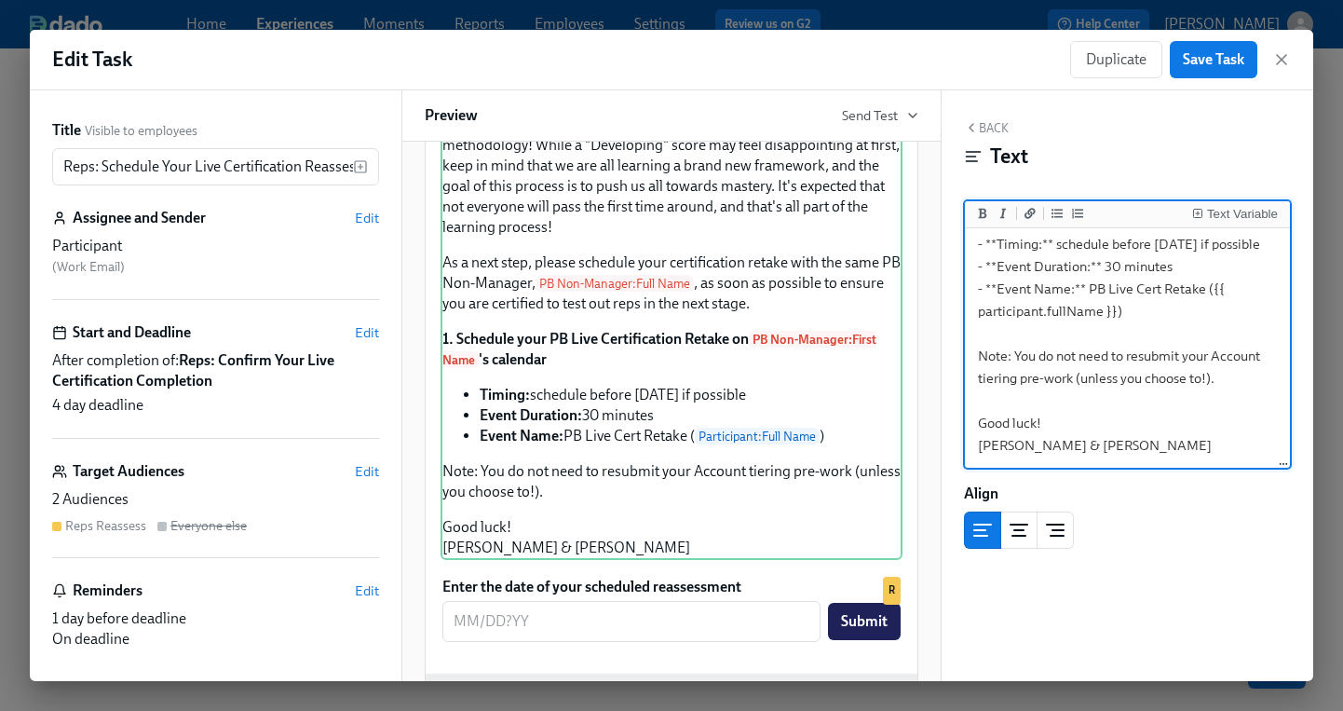
scroll to position [478, 0]
drag, startPoint x: 1207, startPoint y: 383, endPoint x: 945, endPoint y: 357, distance: 264.0
click at [945, 357] on div "Back Text Text Variable Hi {{ participant.firstName }}! Thank you for your comm…" at bounding box center [1128, 385] width 372 height 591
drag, startPoint x: 1198, startPoint y: 374, endPoint x: 1216, endPoint y: 376, distance: 17.8
click at [1199, 374] on textarea "Hi {{ participant.firstName }}! Thank you for your commitment to learning the P…" at bounding box center [1128, 120] width 318 height 689
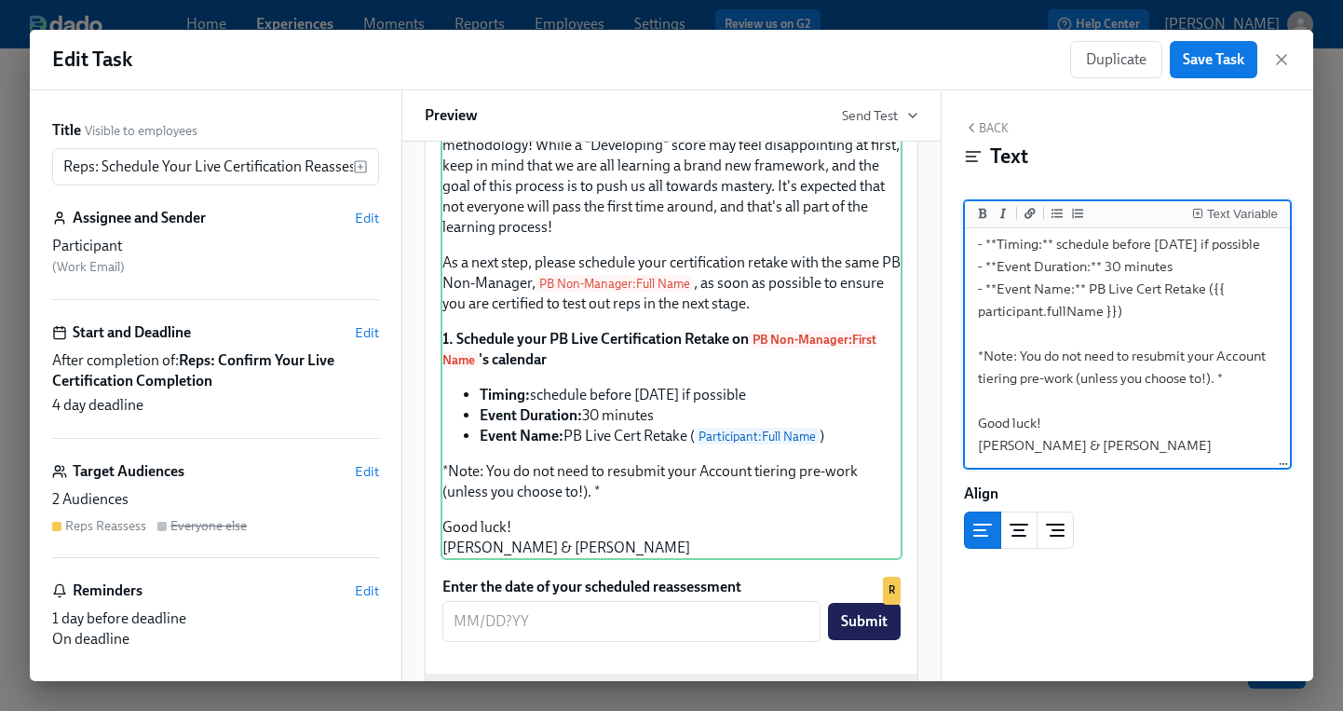
drag, startPoint x: 1220, startPoint y: 377, endPoint x: 1232, endPoint y: 460, distance: 83.7
click at [1220, 378] on textarea "Hi {{ participant.firstName }}! Thank you for your commitment to learning the P…" at bounding box center [1128, 120] width 318 height 689
drag, startPoint x: 1045, startPoint y: 361, endPoint x: 1082, endPoint y: 361, distance: 36.3
click at [1082, 361] on textarea "Hi {{ participant.firstName }}! Thank you for your commitment to learning the P…" at bounding box center [1128, 120] width 318 height 689
type textarea "Hi {{ participant.firstName }}! Thank you for your commitment to learning the P…"
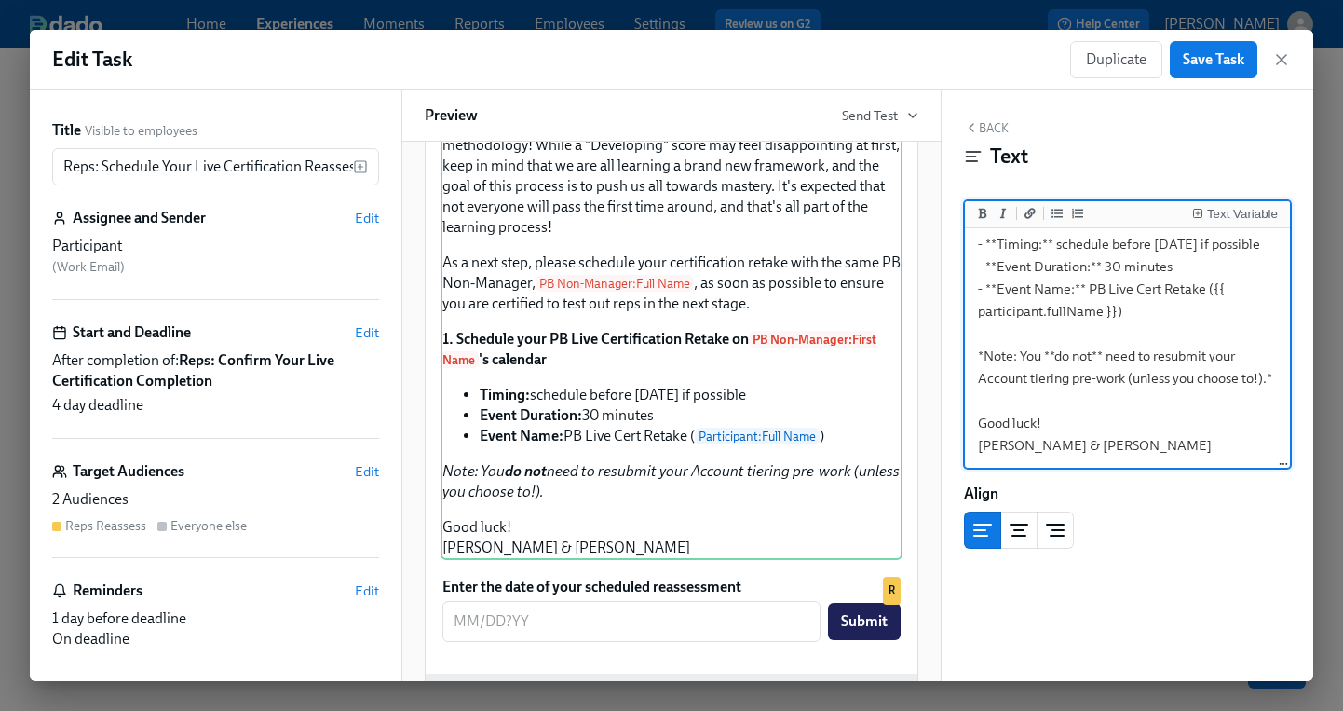
click at [1115, 402] on textarea "Hi {{ participant.firstName }}! Thank you for your commitment to learning the P…" at bounding box center [1128, 120] width 318 height 689
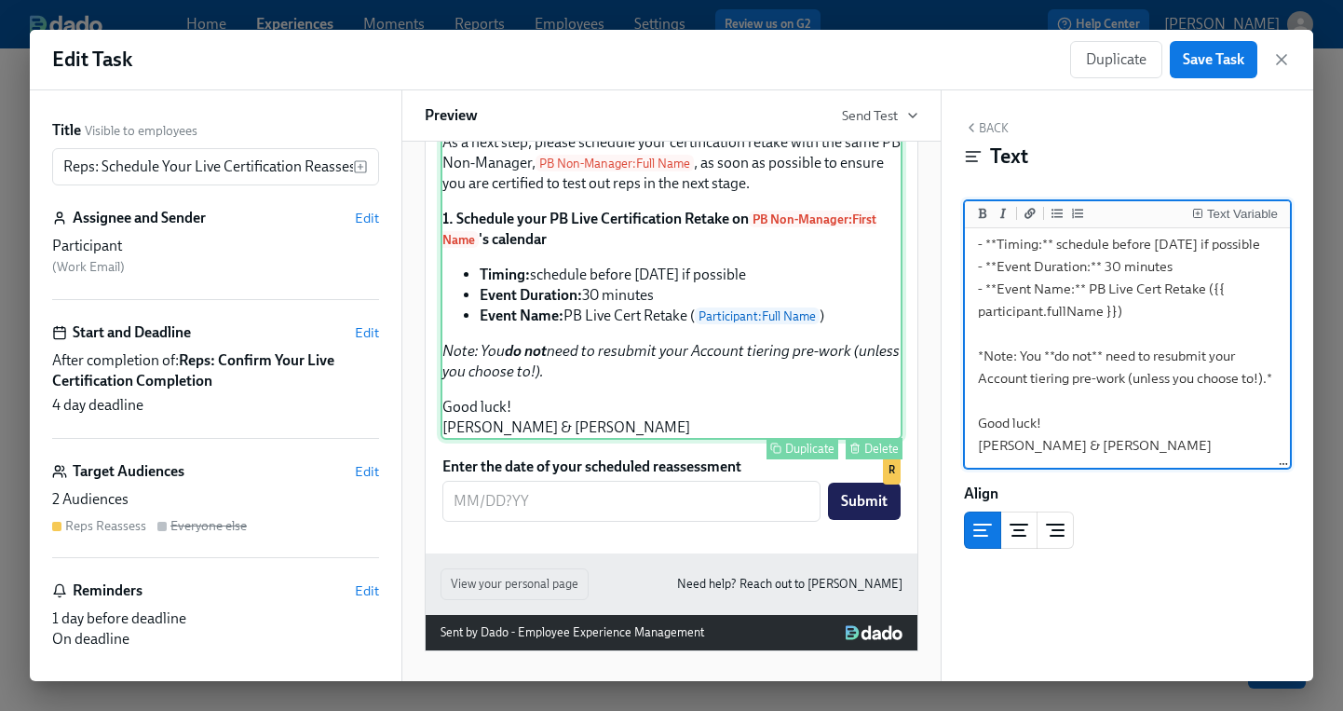
scroll to position [527, 0]
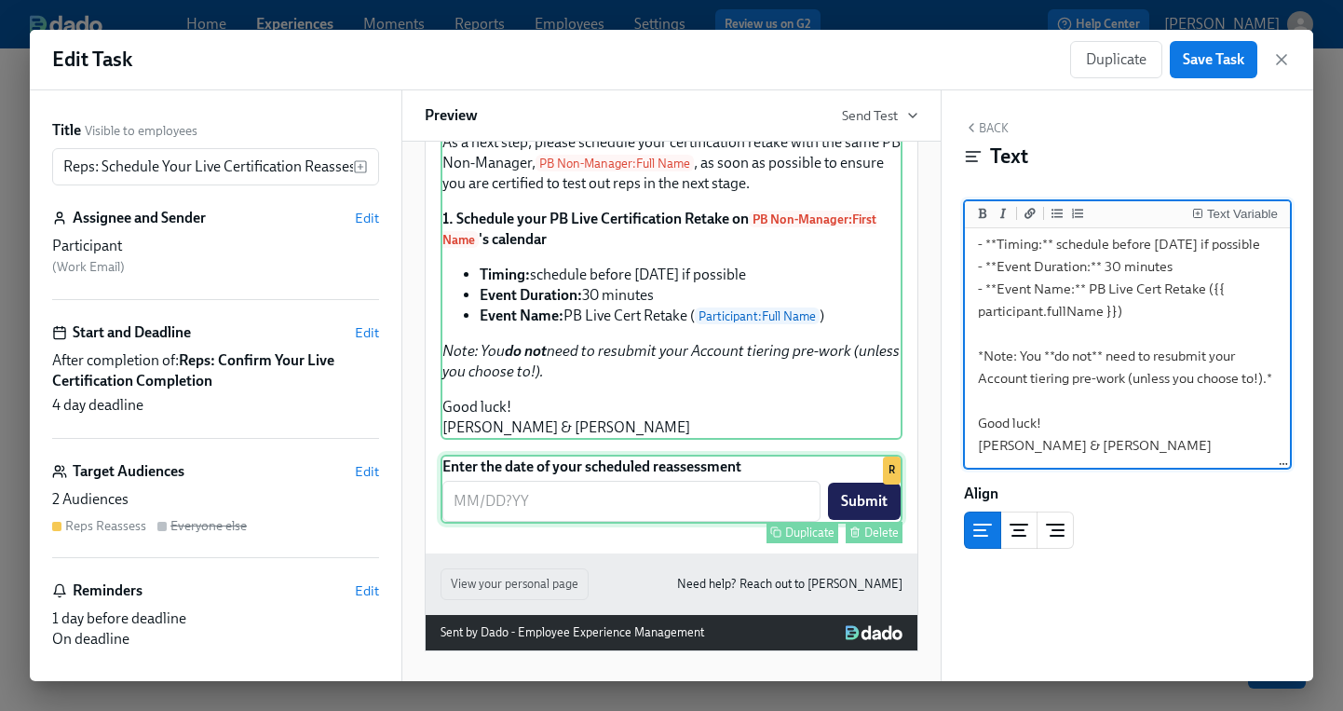
click at [661, 520] on div "Enter the date of your scheduled reassessment ​ Submit Duplicate Delete R" at bounding box center [672, 489] width 462 height 69
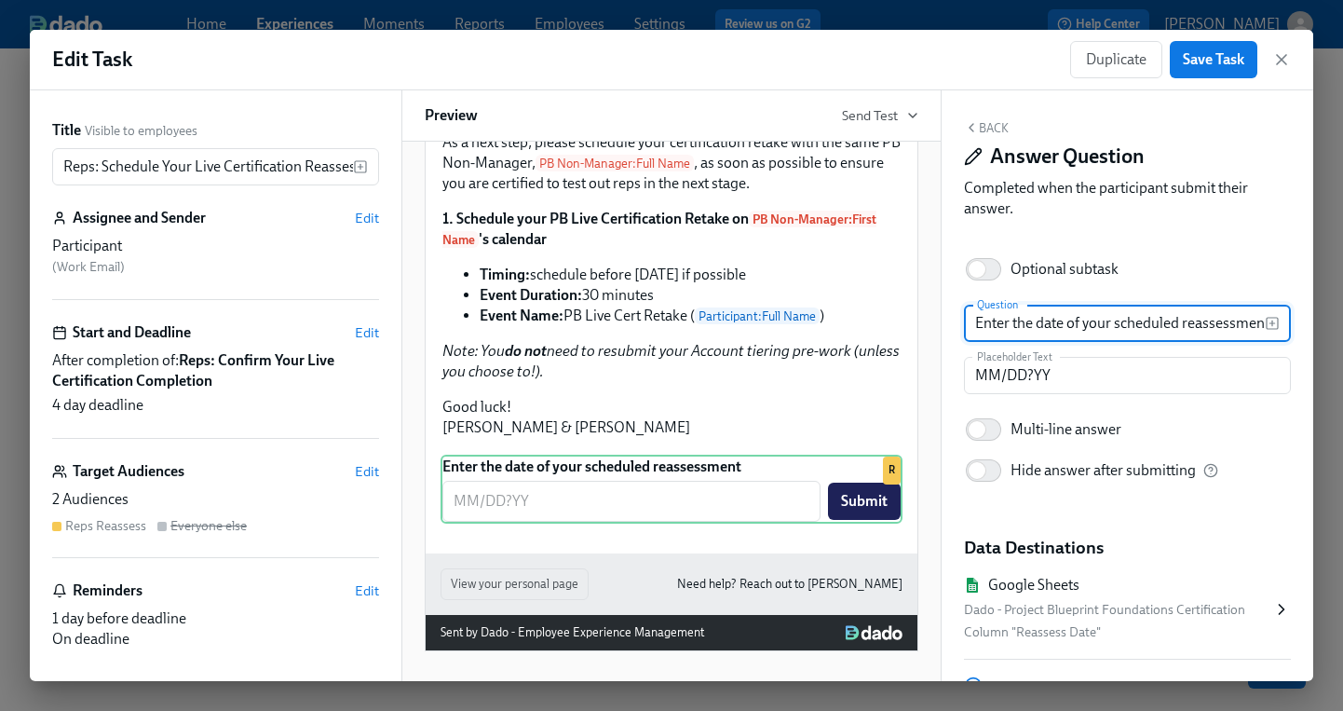
click at [1084, 321] on input "Enter the date of your scheduled reassessment" at bounding box center [1114, 323] width 301 height 37
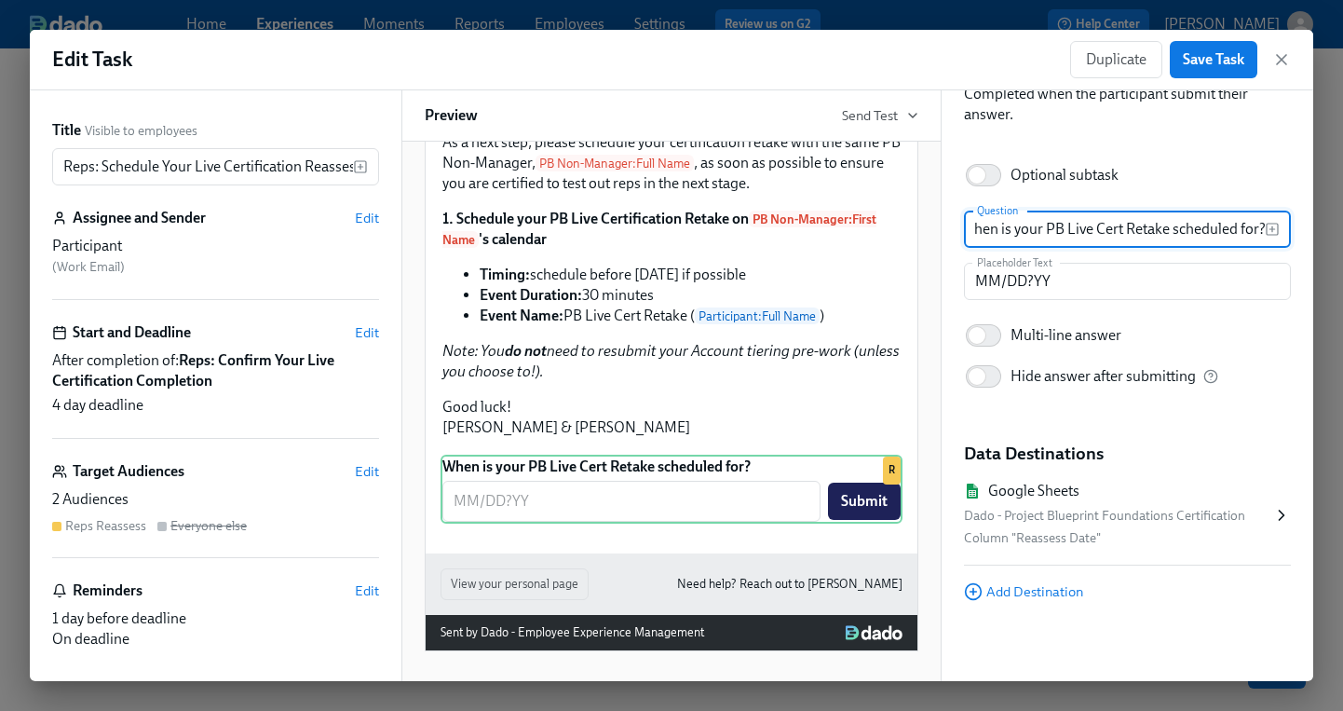
scroll to position [0, 0]
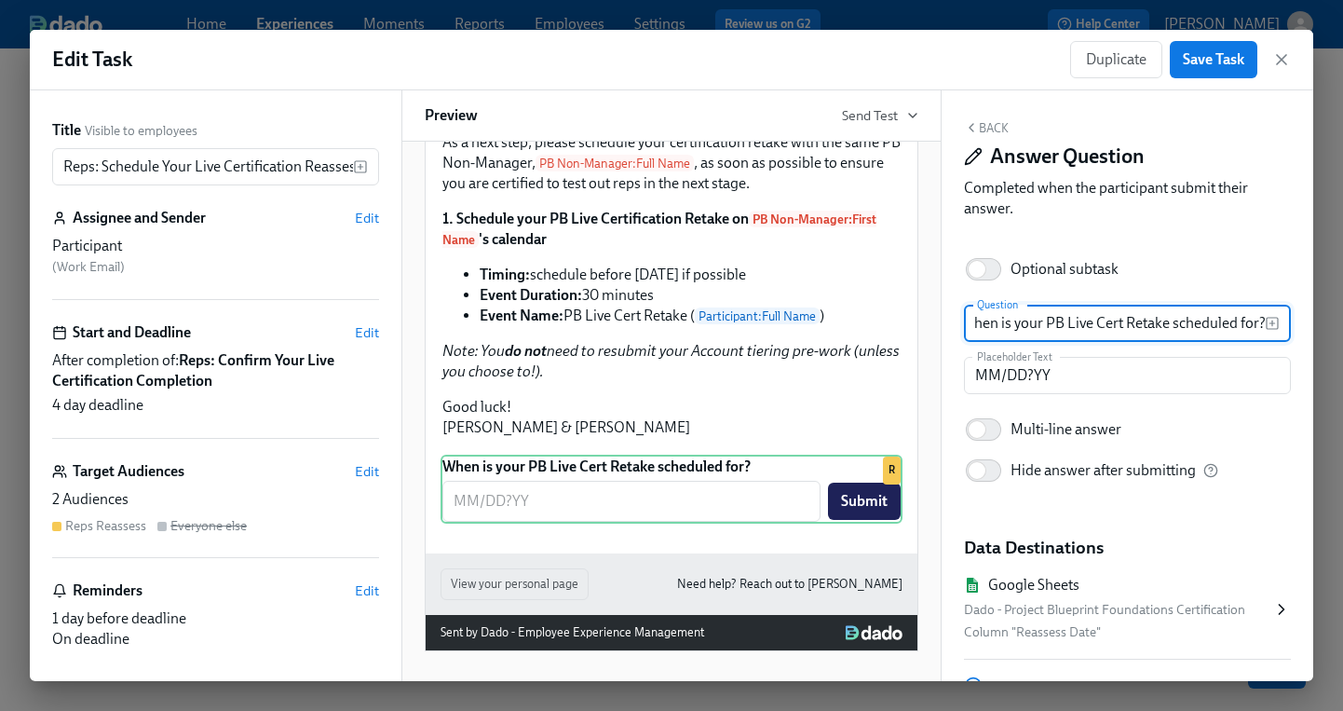
type input "When is your PB Live Cert Retake scheduled for?"
click at [989, 126] on button "Back" at bounding box center [986, 127] width 45 height 15
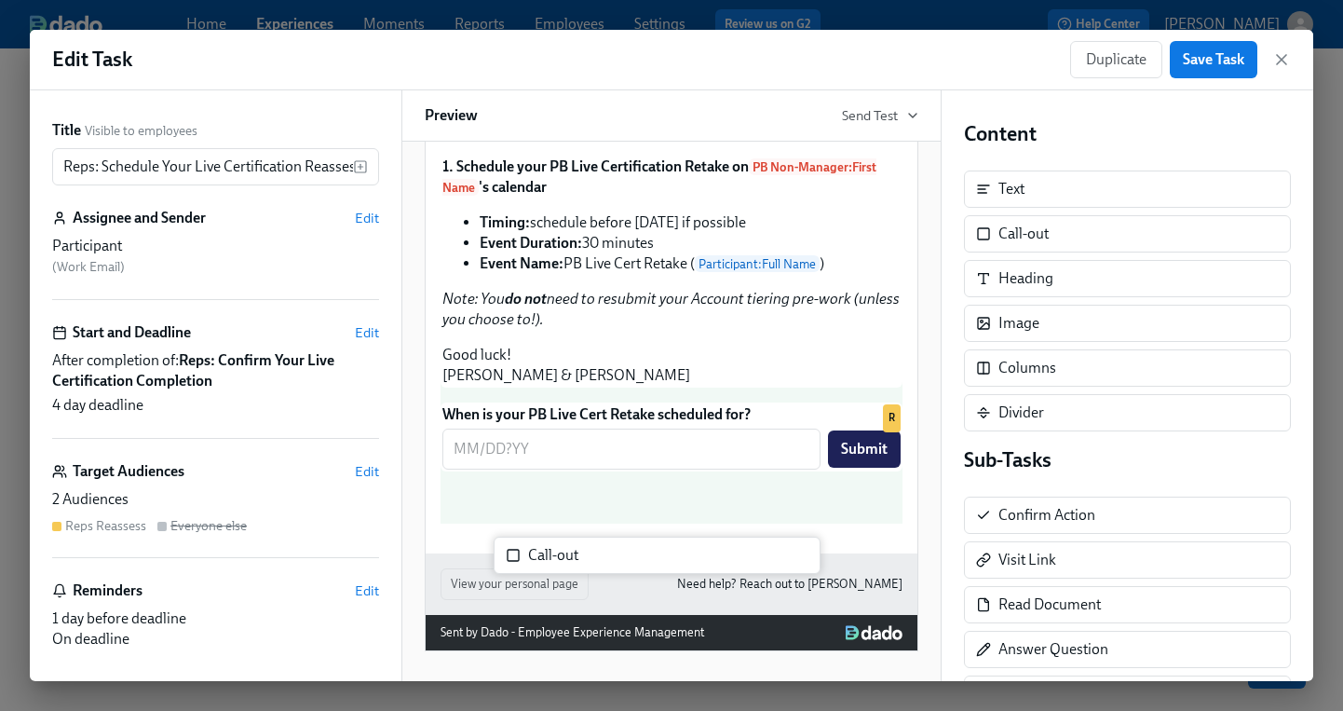
scroll to position [547, 0]
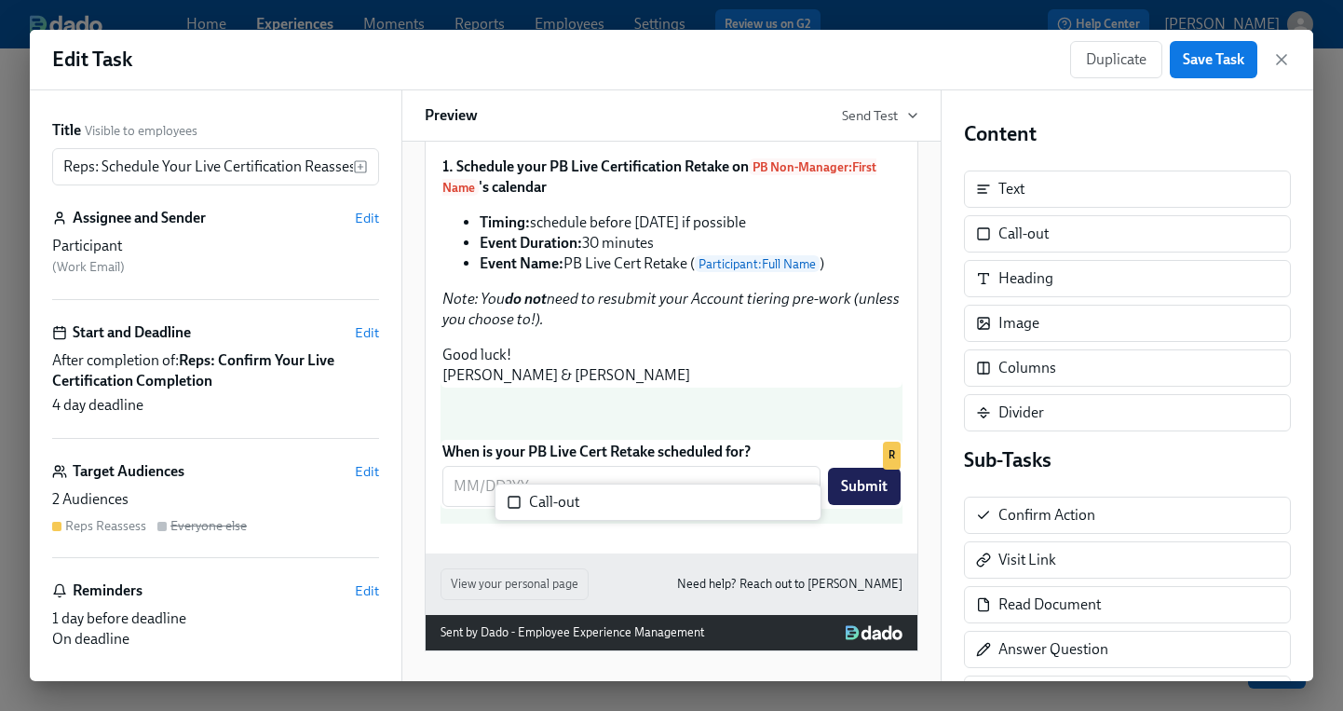
drag, startPoint x: 1021, startPoint y: 228, endPoint x: 548, endPoint y: 501, distance: 546.3
click at [548, 501] on div "Title Visible to employees Reps: Schedule Your Live Certification Reassessment …" at bounding box center [672, 385] width 1284 height 591
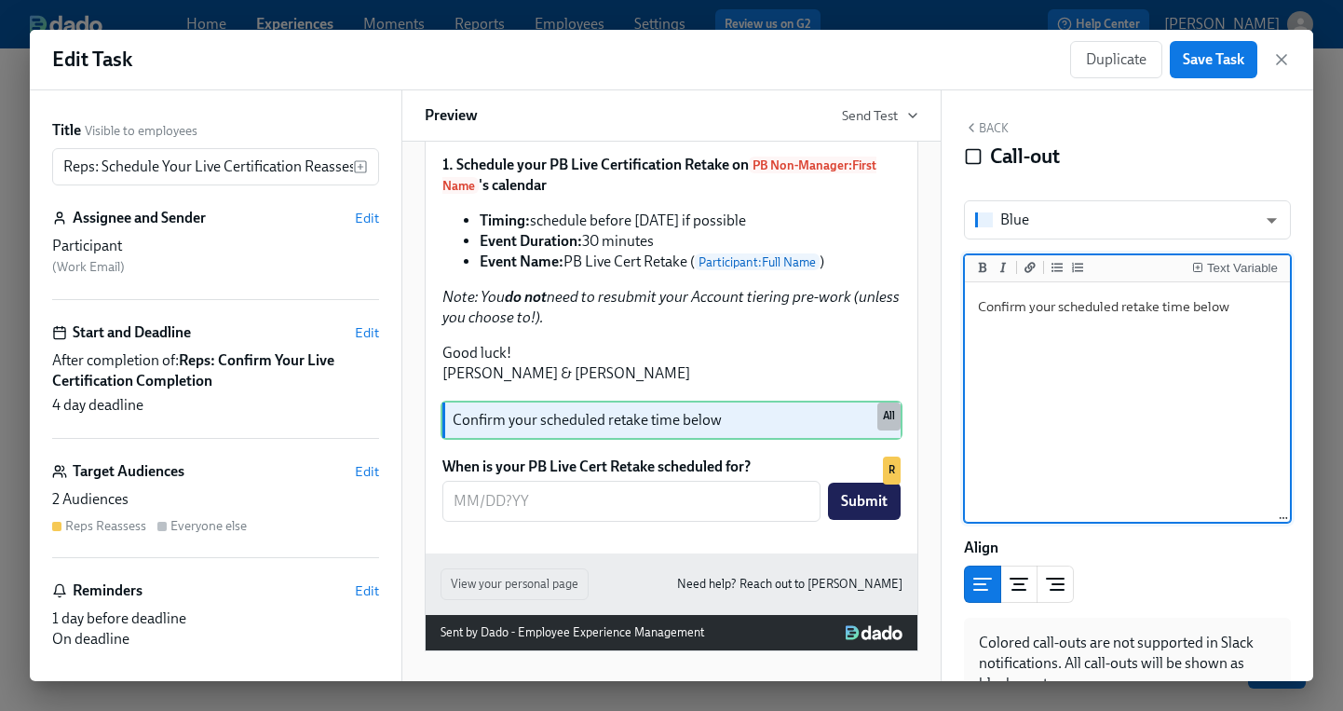
click at [977, 306] on textarea "Confirm your scheduled retake time below" at bounding box center [1128, 403] width 318 height 234
type textarea "2. Confirm your scheduled retake time below"
click at [1019, 224] on body "Home Experiences Moments Reports Employees Settings Review us on G2 Help Center…" at bounding box center [671, 346] width 1343 height 760
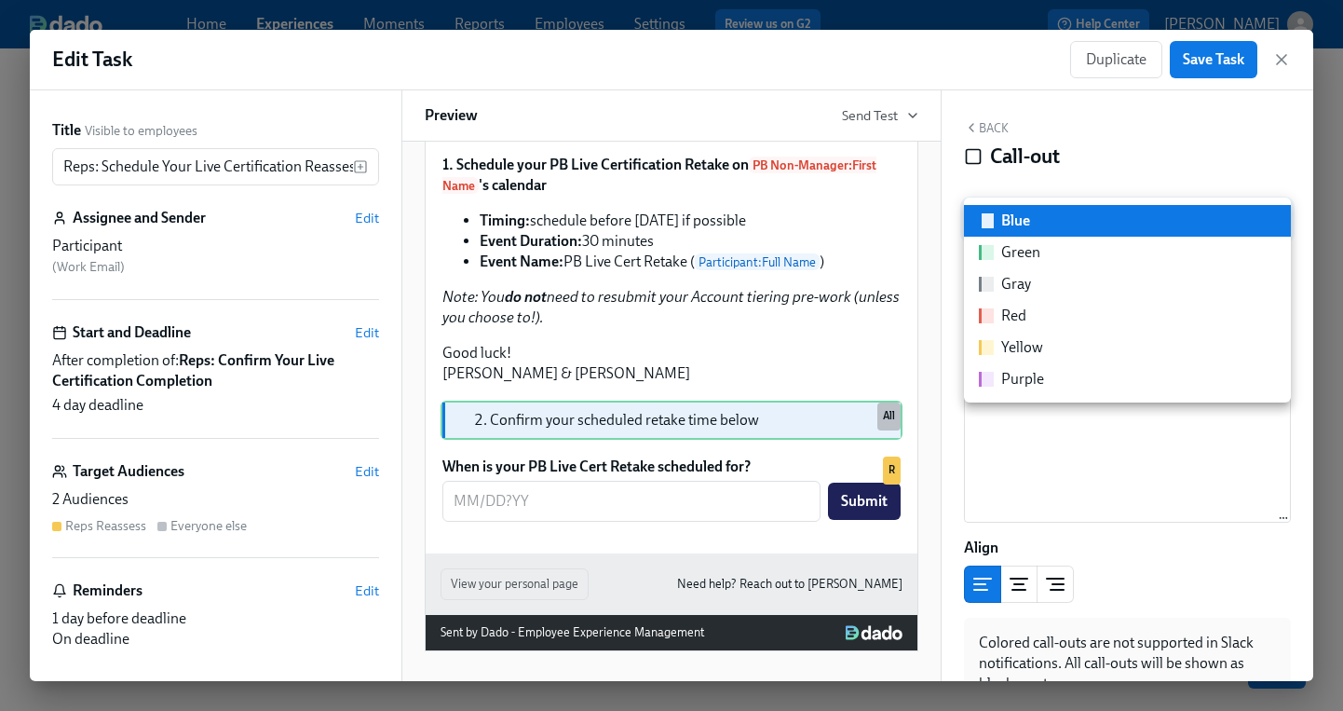
click at [1032, 387] on div "Purple" at bounding box center [1022, 379] width 43 height 20
type input "purple"
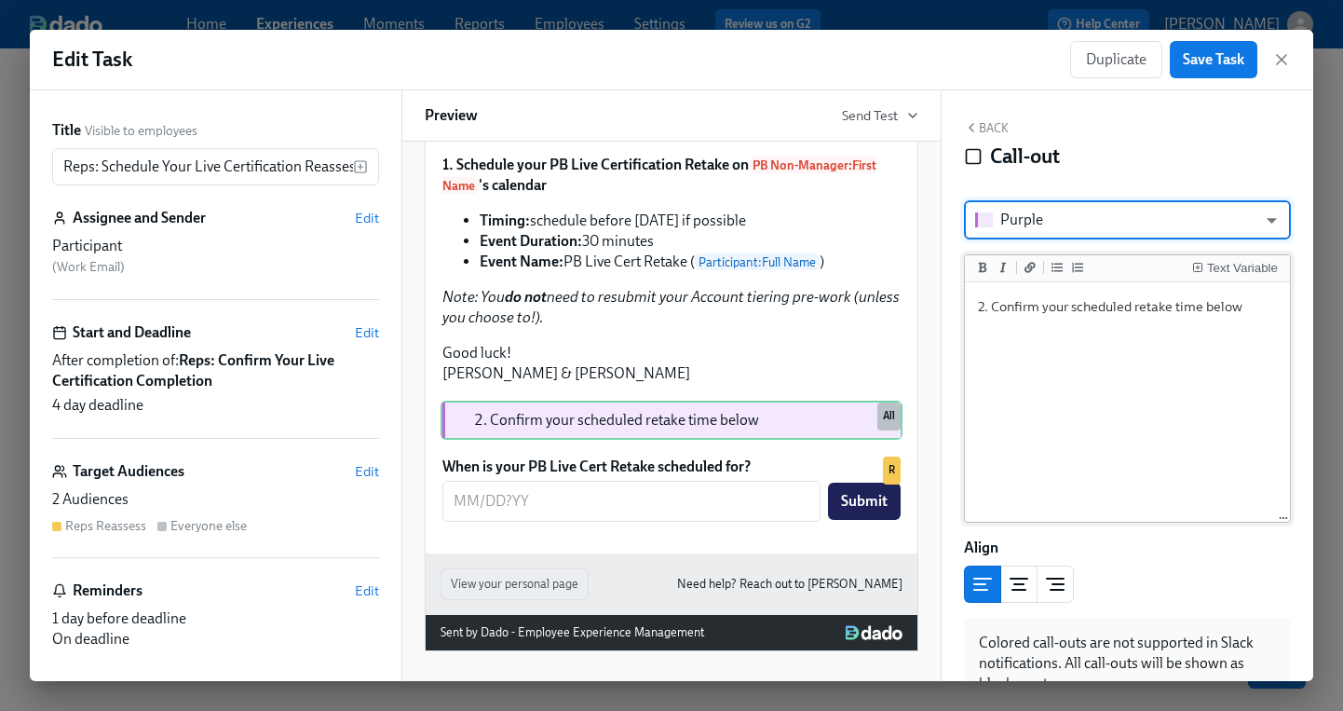
click at [1064, 310] on textarea "2. Confirm your scheduled retake time below" at bounding box center [1128, 403] width 318 height 234
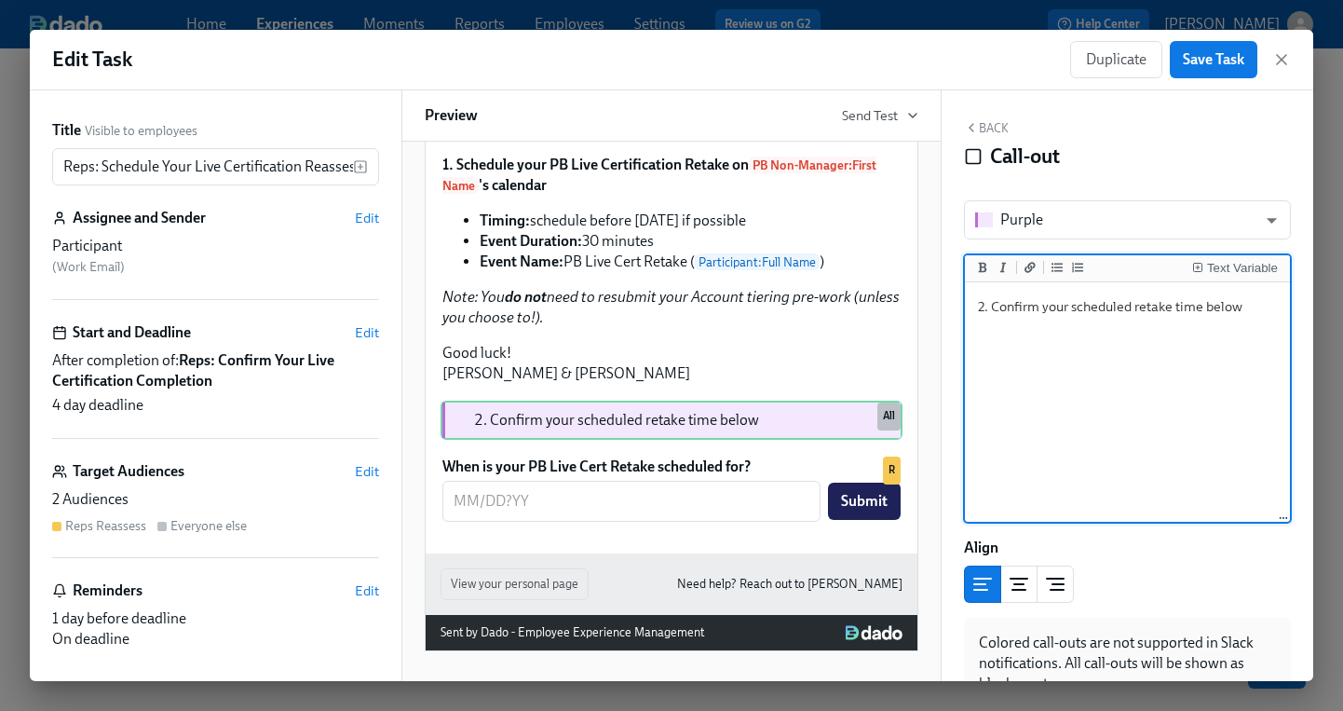
click at [1064, 310] on textarea "2. Confirm your scheduled retake time below" at bounding box center [1128, 403] width 318 height 234
click at [1072, 392] on textarea "**2. Confirm your scheduled retake time below**" at bounding box center [1128, 403] width 318 height 234
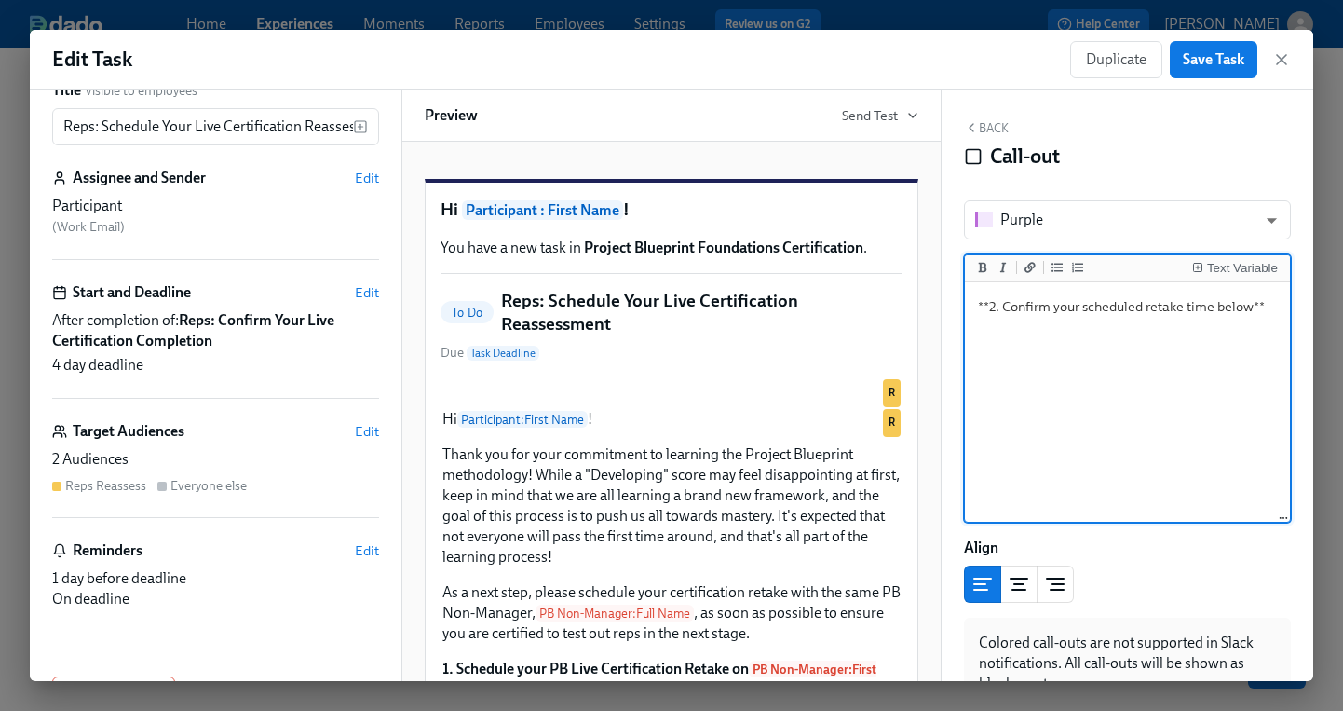
scroll to position [0, 0]
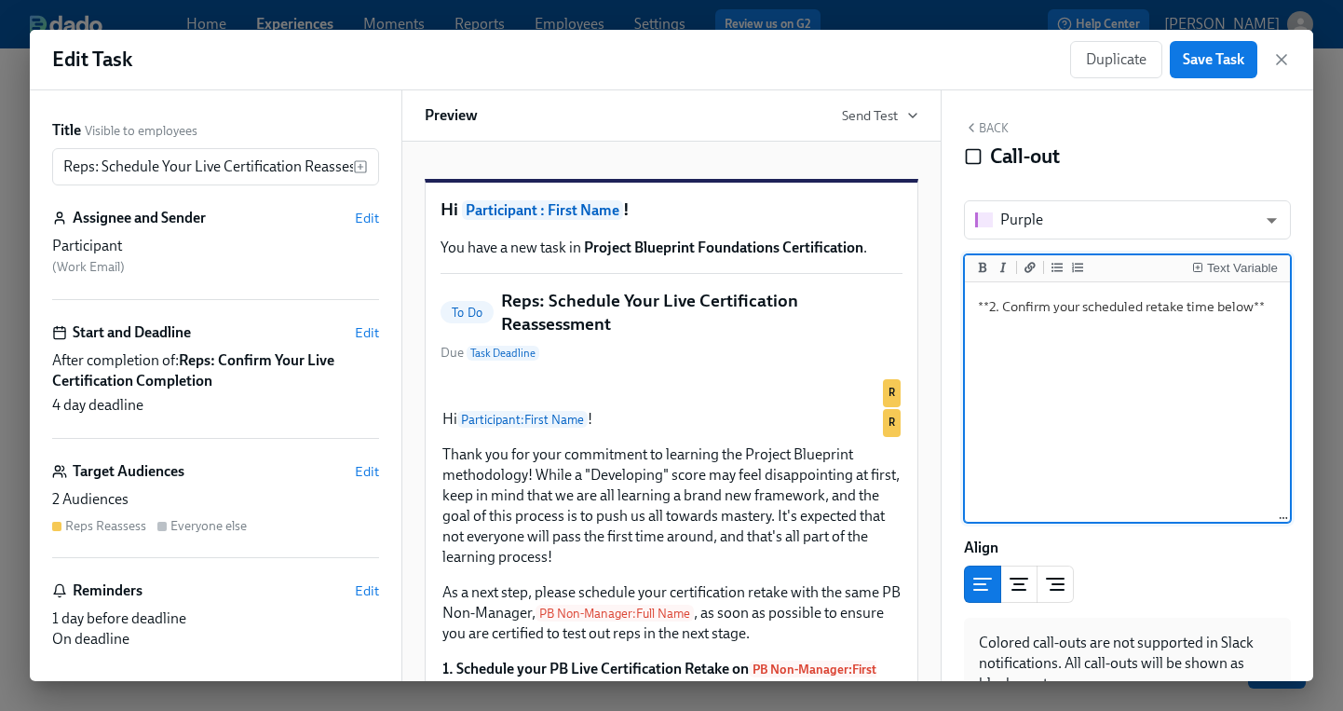
type textarea "**2. Confirm your scheduled retake time below**"
click at [212, 493] on div "2 Audiences" at bounding box center [215, 499] width 327 height 20
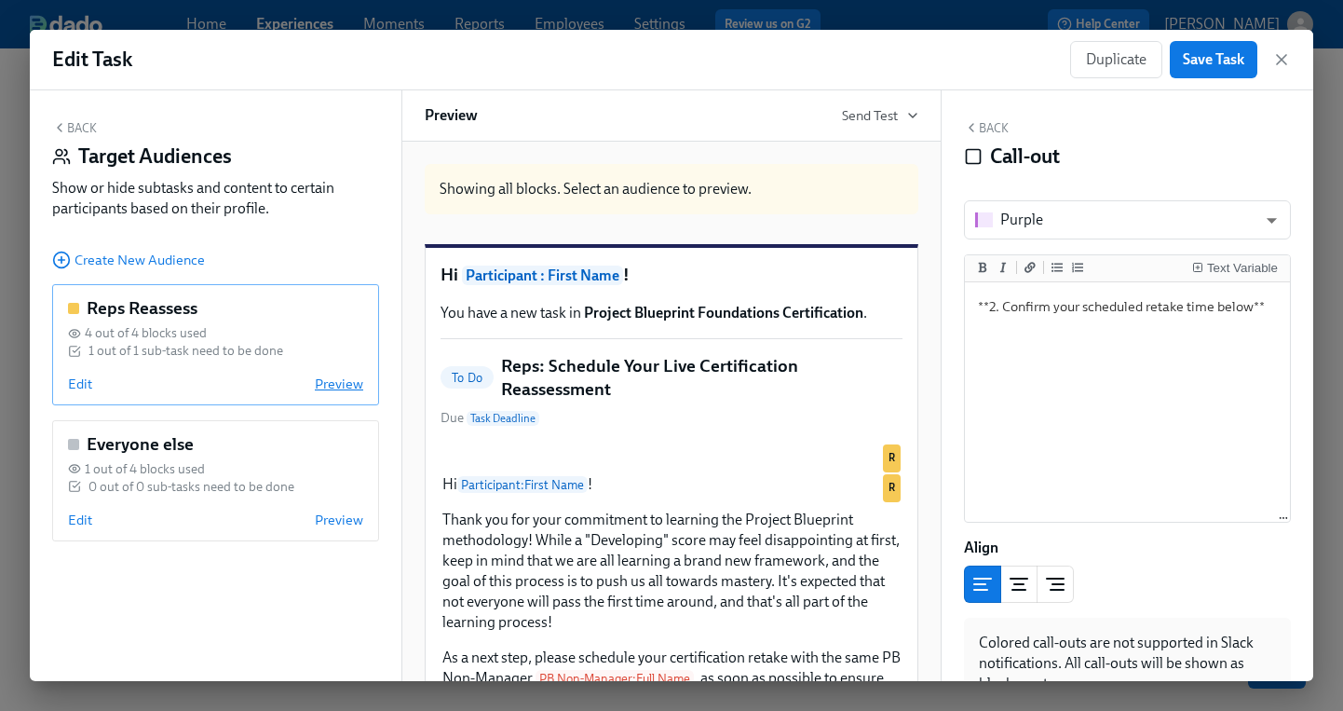
click at [350, 386] on span "Preview" at bounding box center [339, 383] width 48 height 19
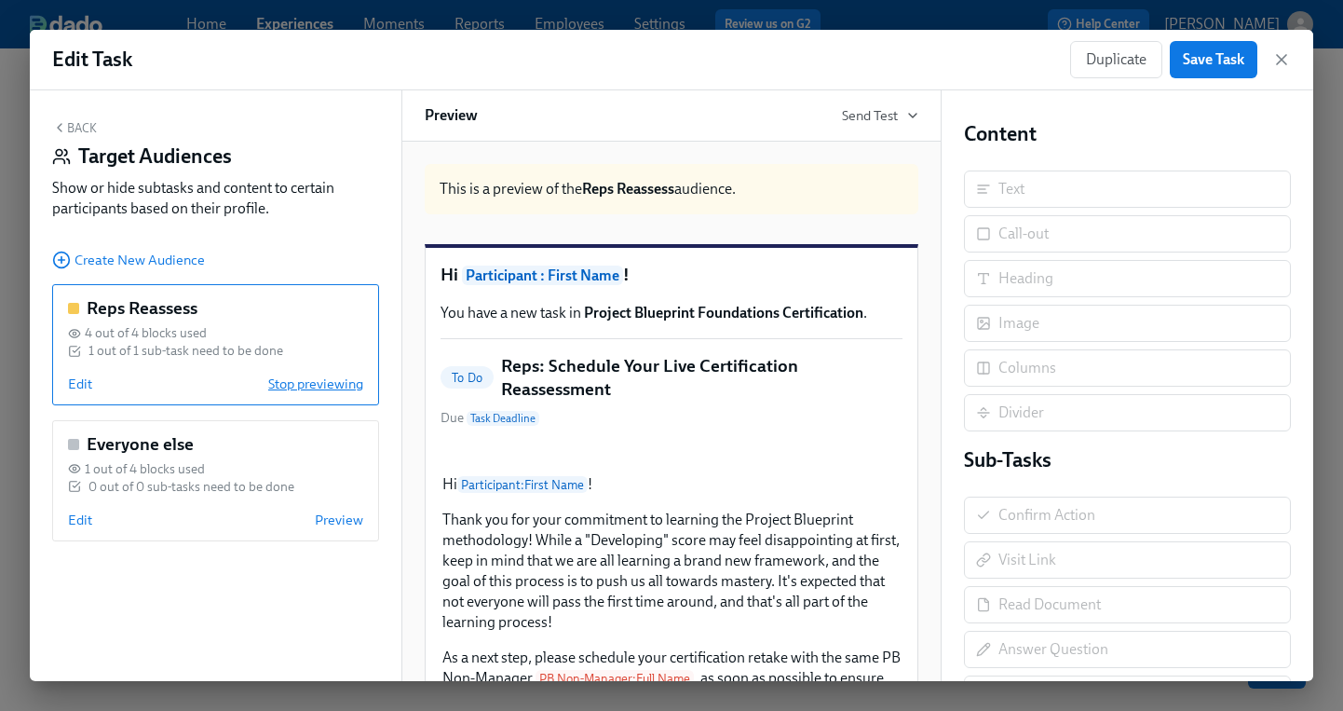
click at [350, 386] on span "Stop previewing" at bounding box center [315, 383] width 95 height 19
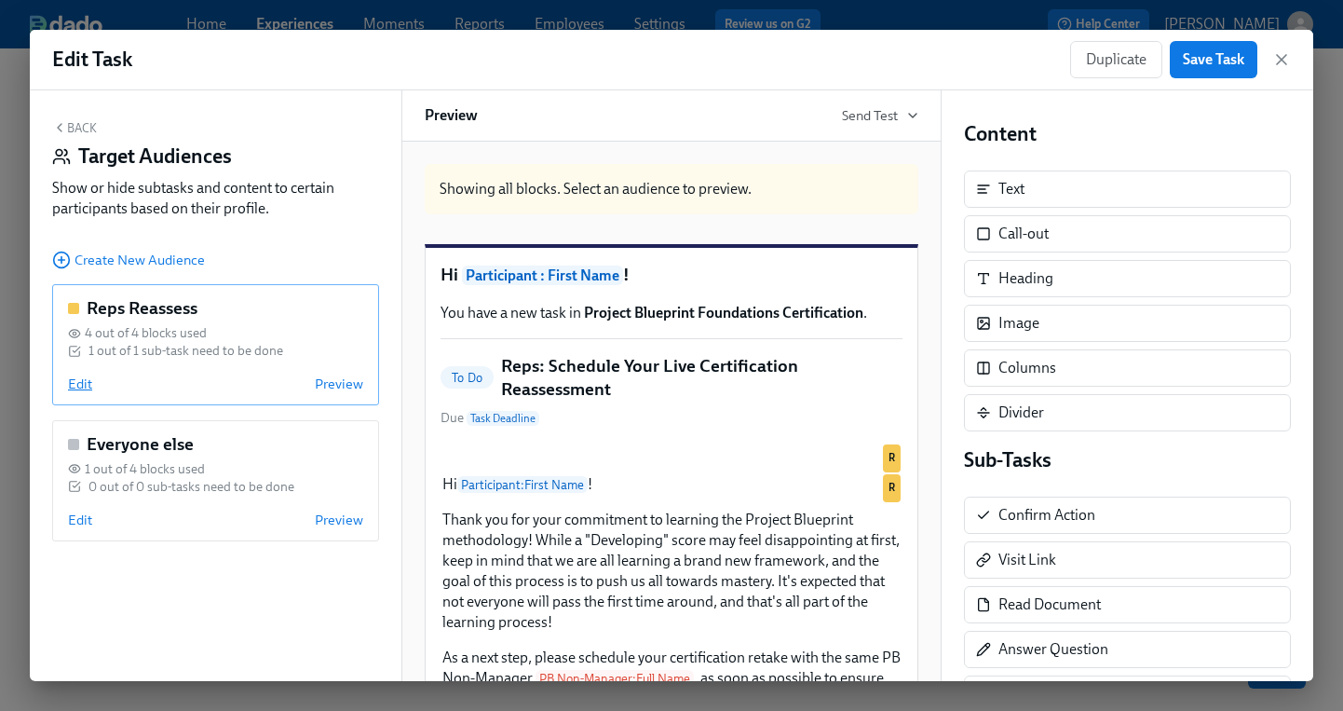
click at [86, 386] on span "Edit" at bounding box center [80, 383] width 24 height 19
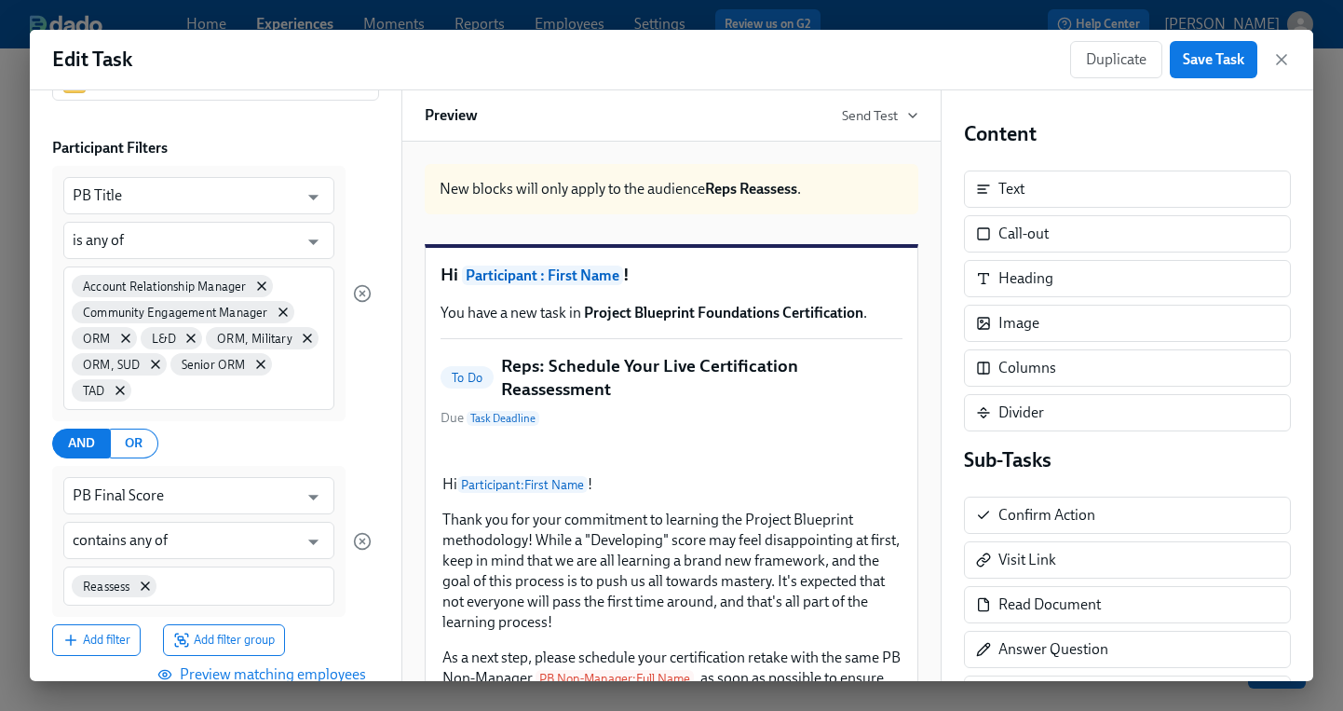
scroll to position [162, 0]
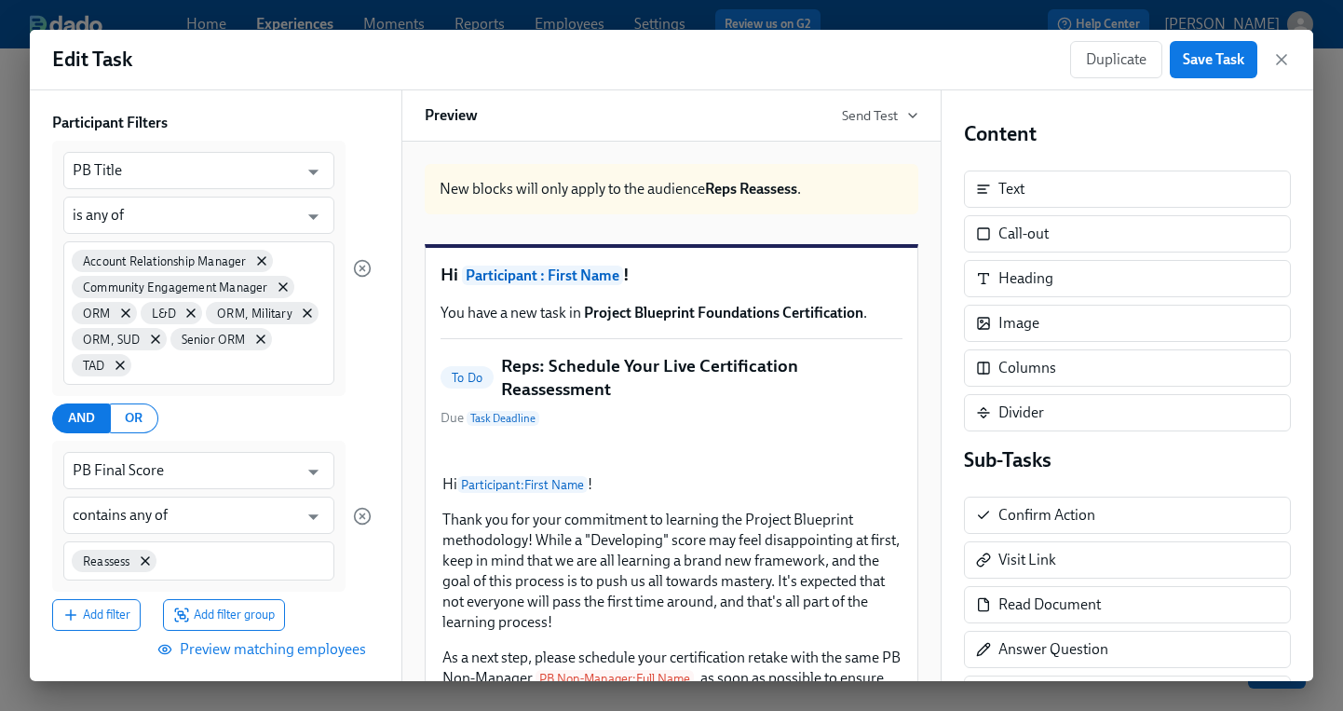
click at [311, 651] on span "Preview matching employees" at bounding box center [263, 649] width 205 height 19
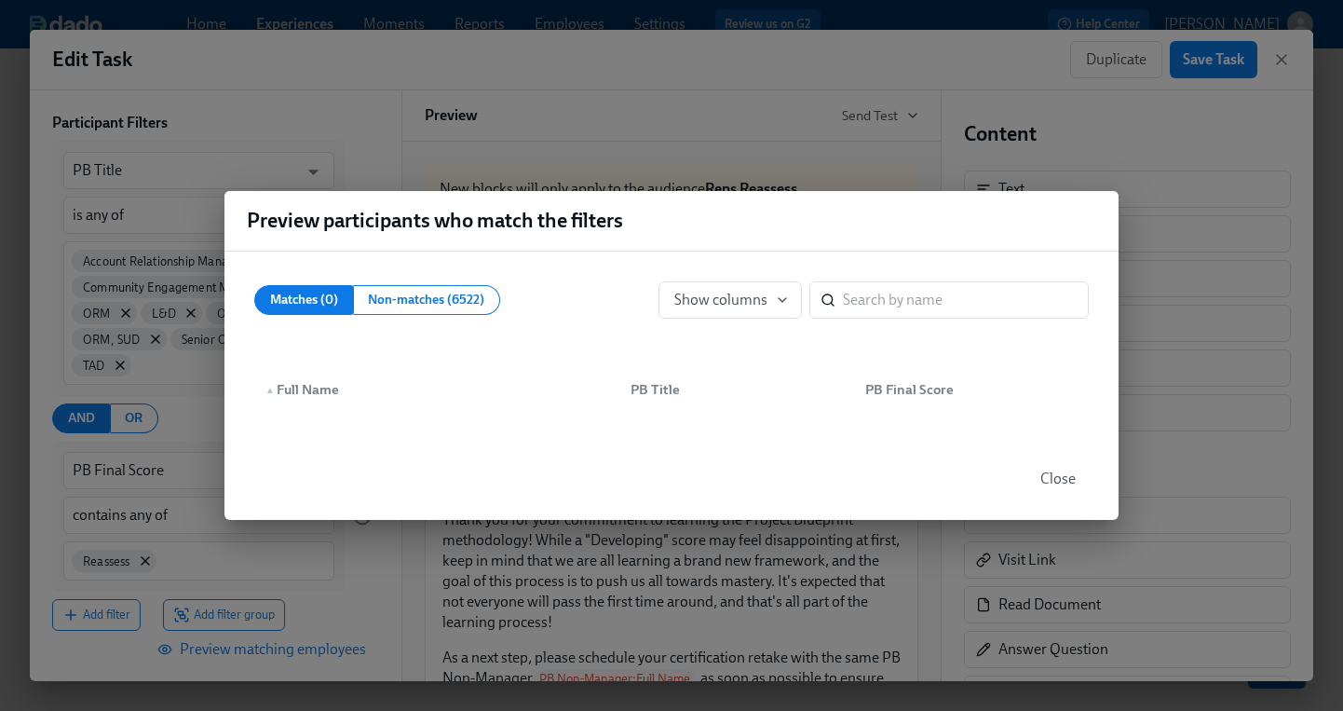
click at [1068, 471] on span "Close" at bounding box center [1058, 478] width 35 height 19
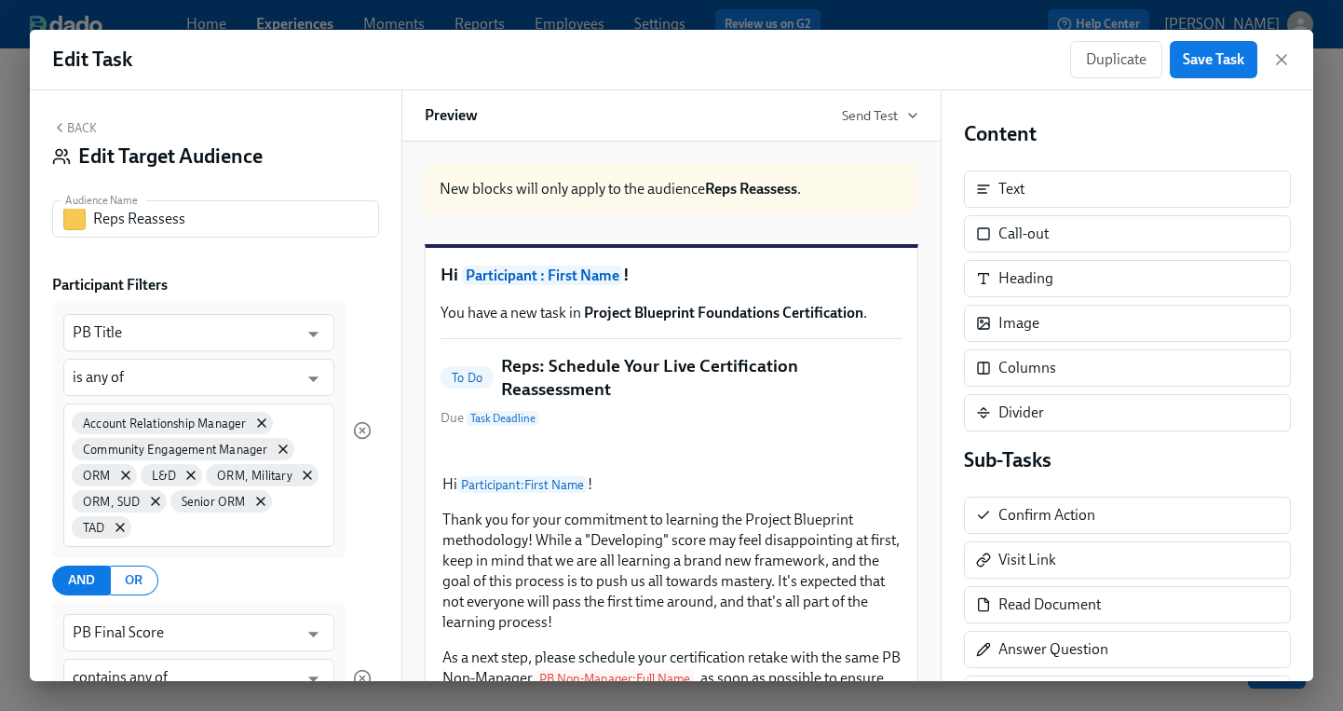
scroll to position [0, 0]
click at [70, 124] on button "Back" at bounding box center [74, 127] width 45 height 15
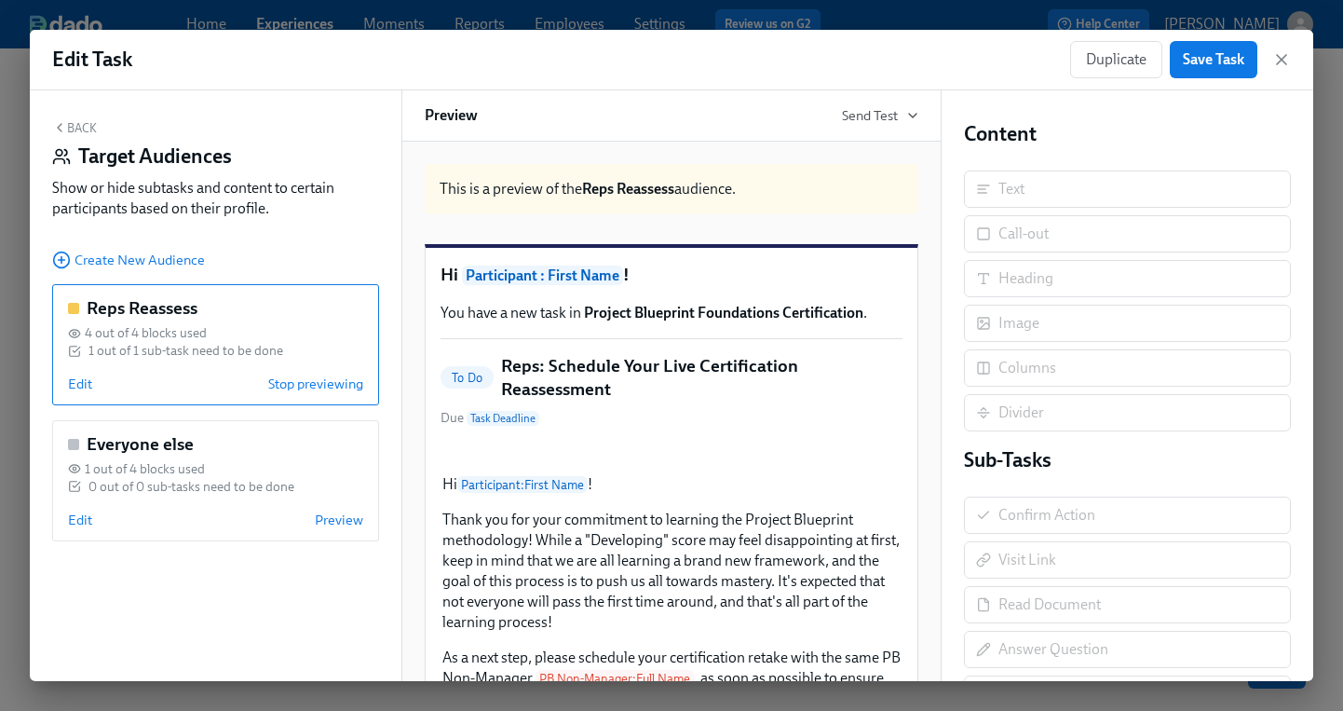
click at [71, 126] on button "Back" at bounding box center [74, 127] width 45 height 15
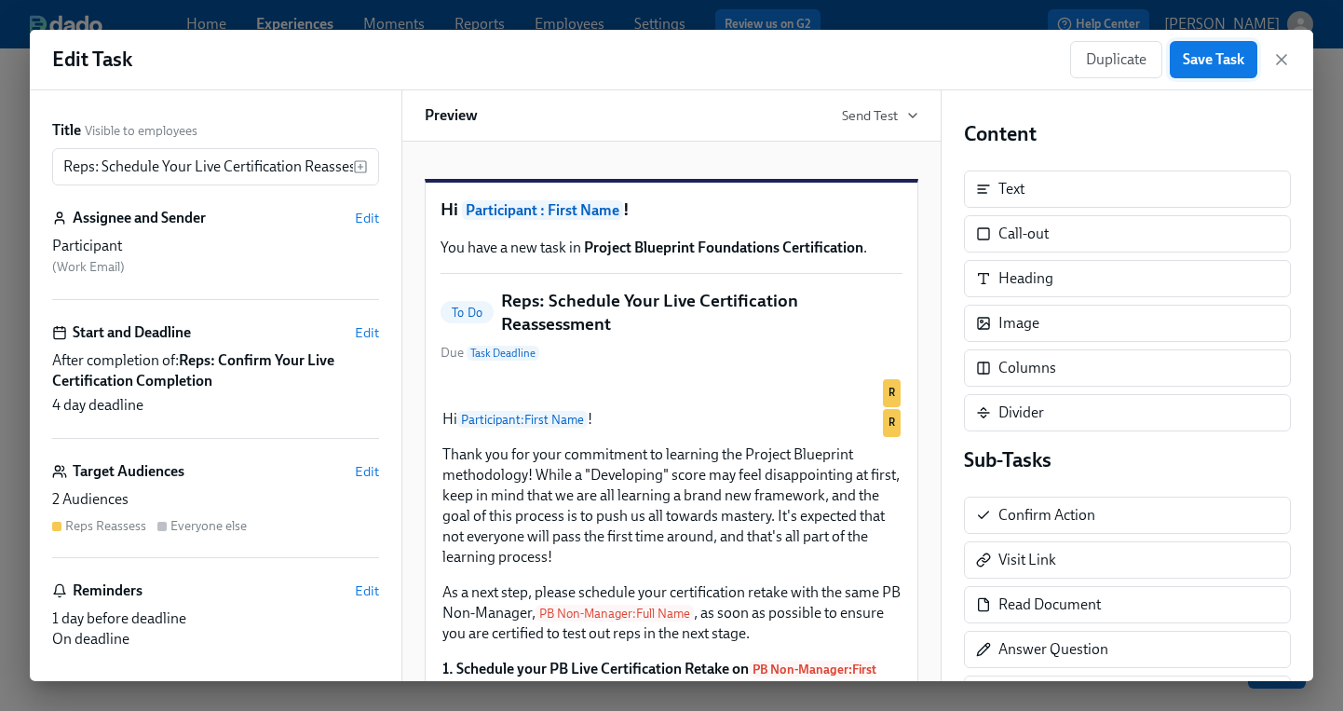
click at [1208, 62] on span "Save Task" at bounding box center [1213, 59] width 61 height 19
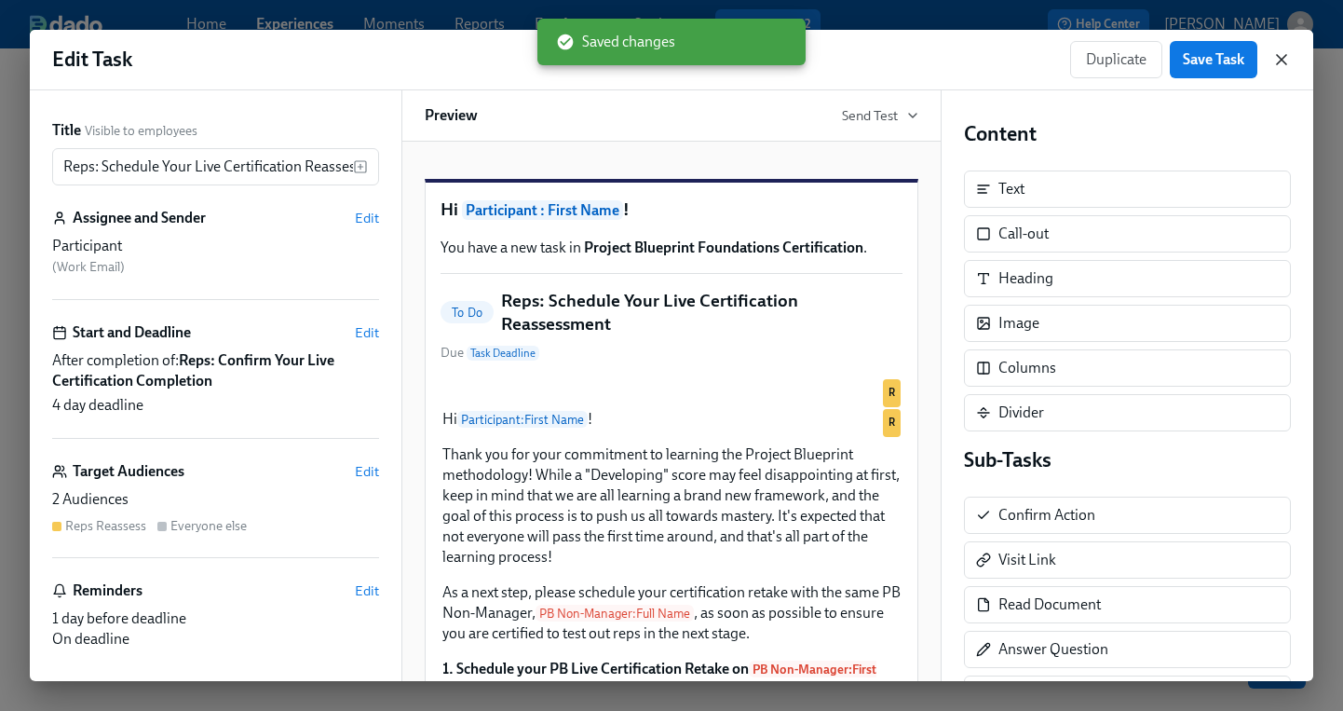
click at [1285, 63] on icon "button" at bounding box center [1281, 59] width 19 height 19
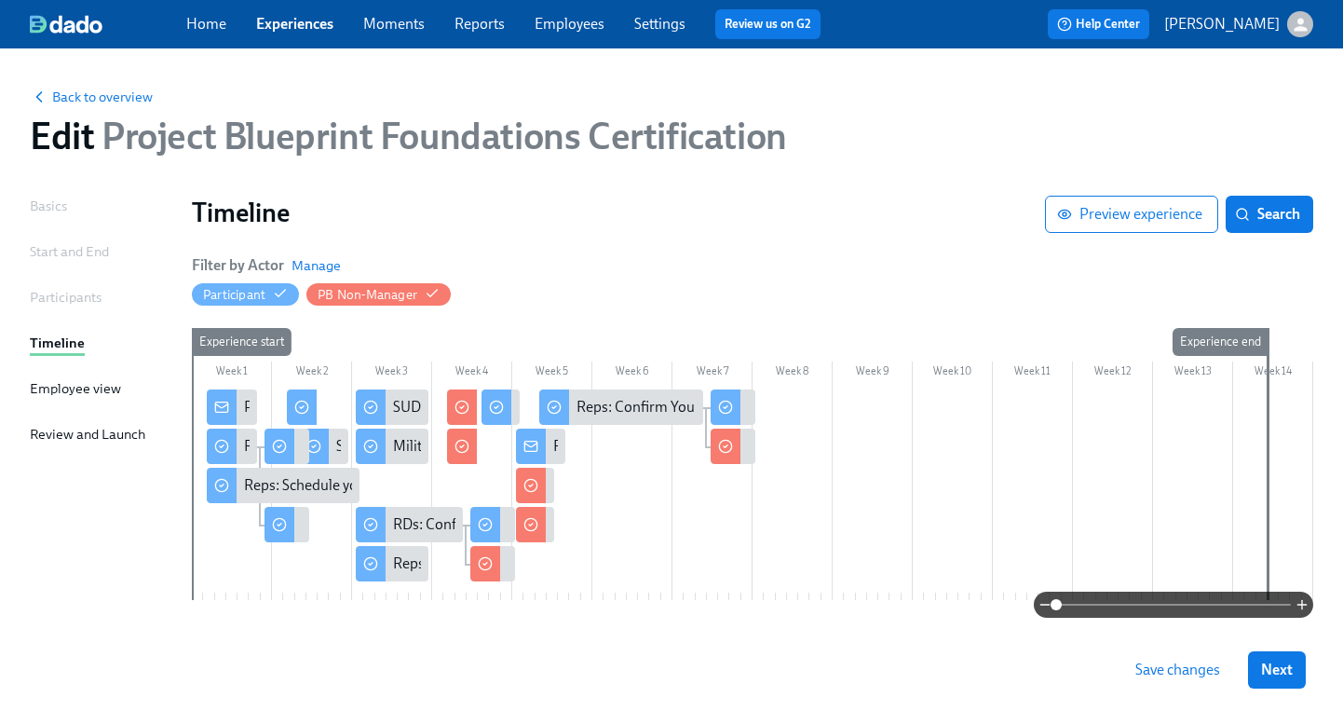
click at [1203, 662] on span "Save changes" at bounding box center [1178, 669] width 85 height 19
click at [1182, 670] on span "Save changes" at bounding box center [1178, 669] width 85 height 19
click at [1289, 668] on span "Next" at bounding box center [1277, 669] width 32 height 19
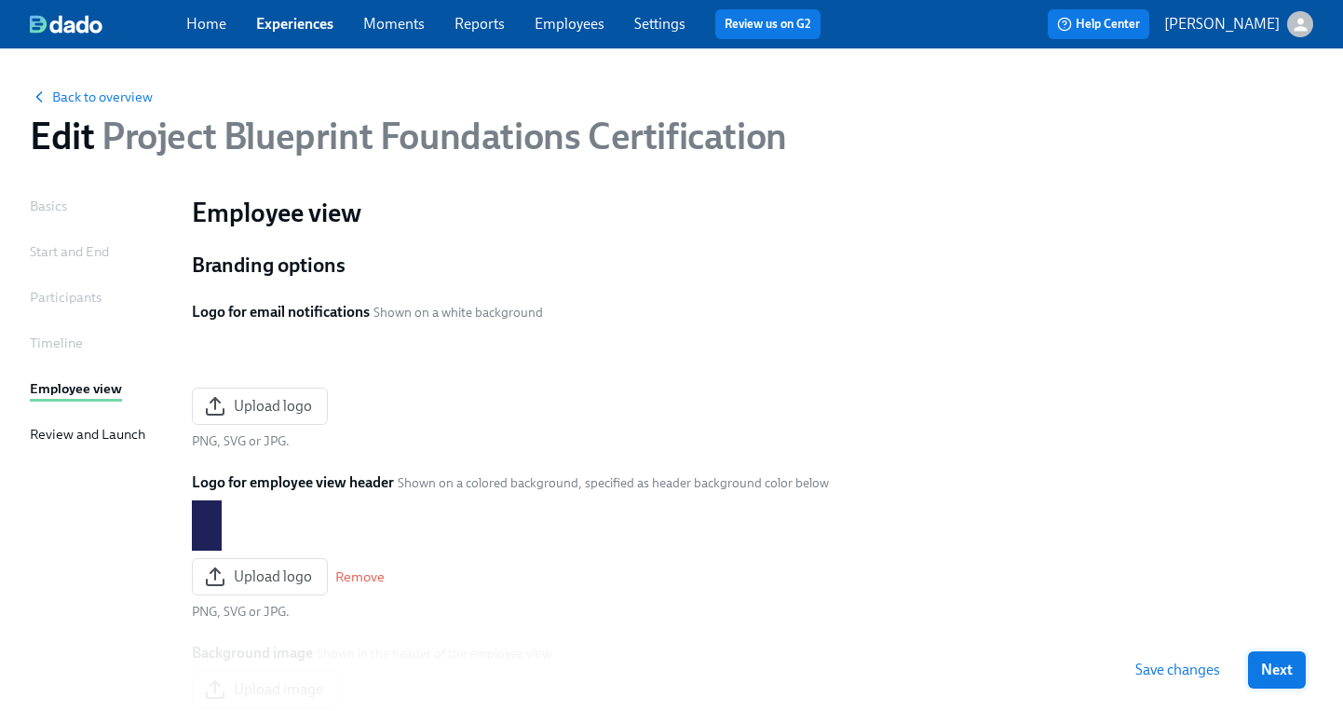
click at [1289, 668] on span "Next" at bounding box center [1277, 669] width 32 height 19
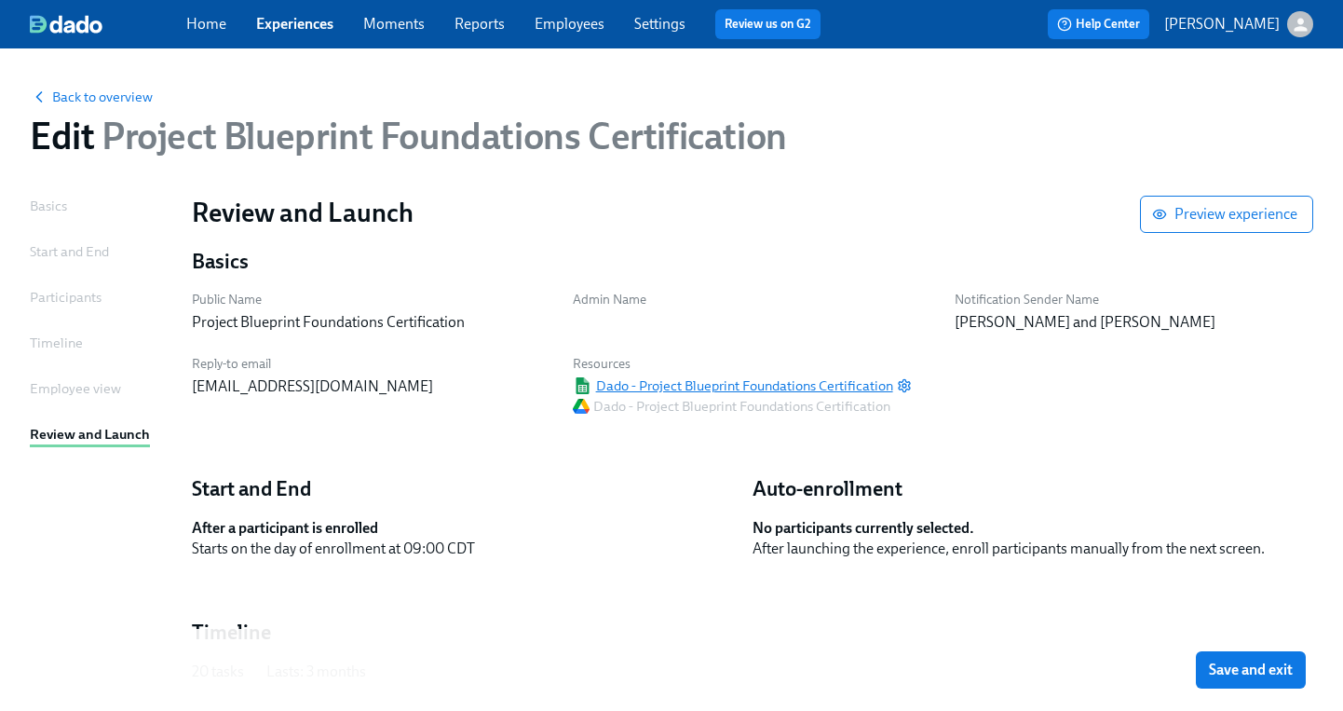
click at [815, 388] on span "Dado - Project Blueprint Foundations Certification" at bounding box center [733, 385] width 320 height 19
click at [1259, 682] on button "Save and exit" at bounding box center [1251, 669] width 110 height 37
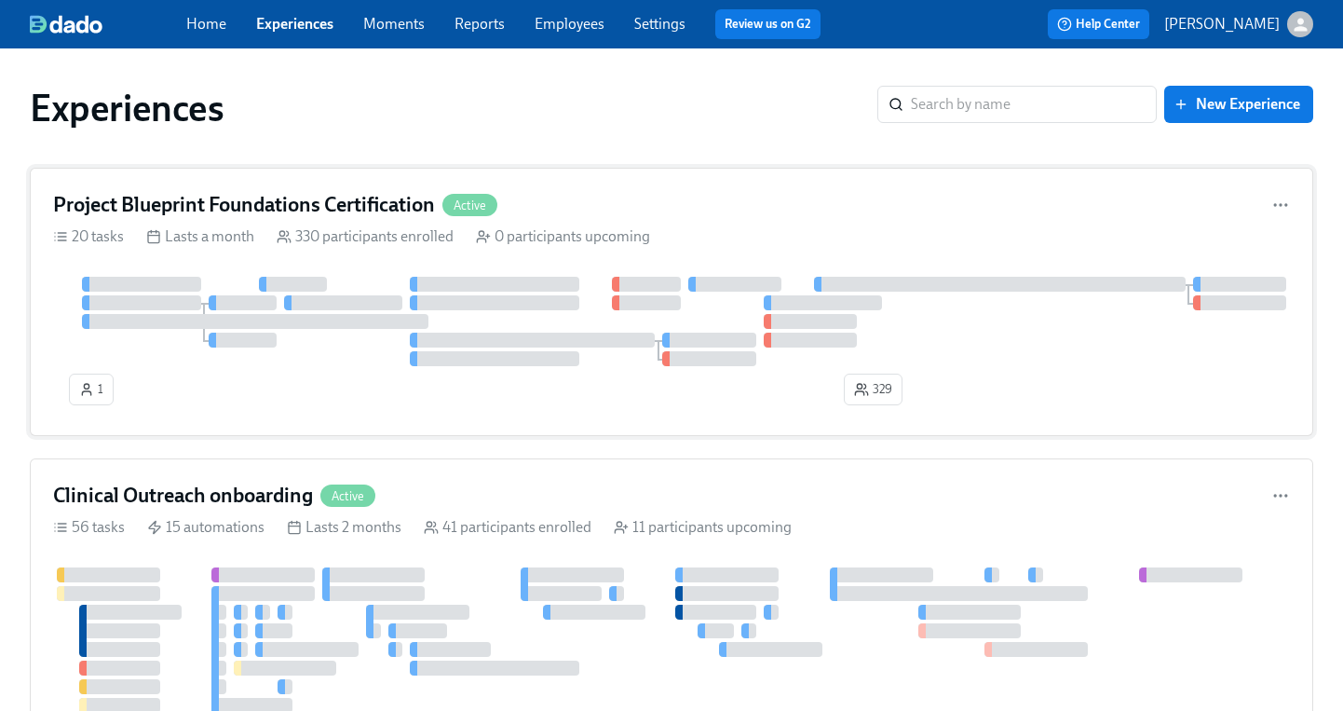
click at [323, 252] on div "Project Blueprint Foundations Certification Active 20 tasks Lasts a month 330 p…" at bounding box center [672, 302] width 1284 height 268
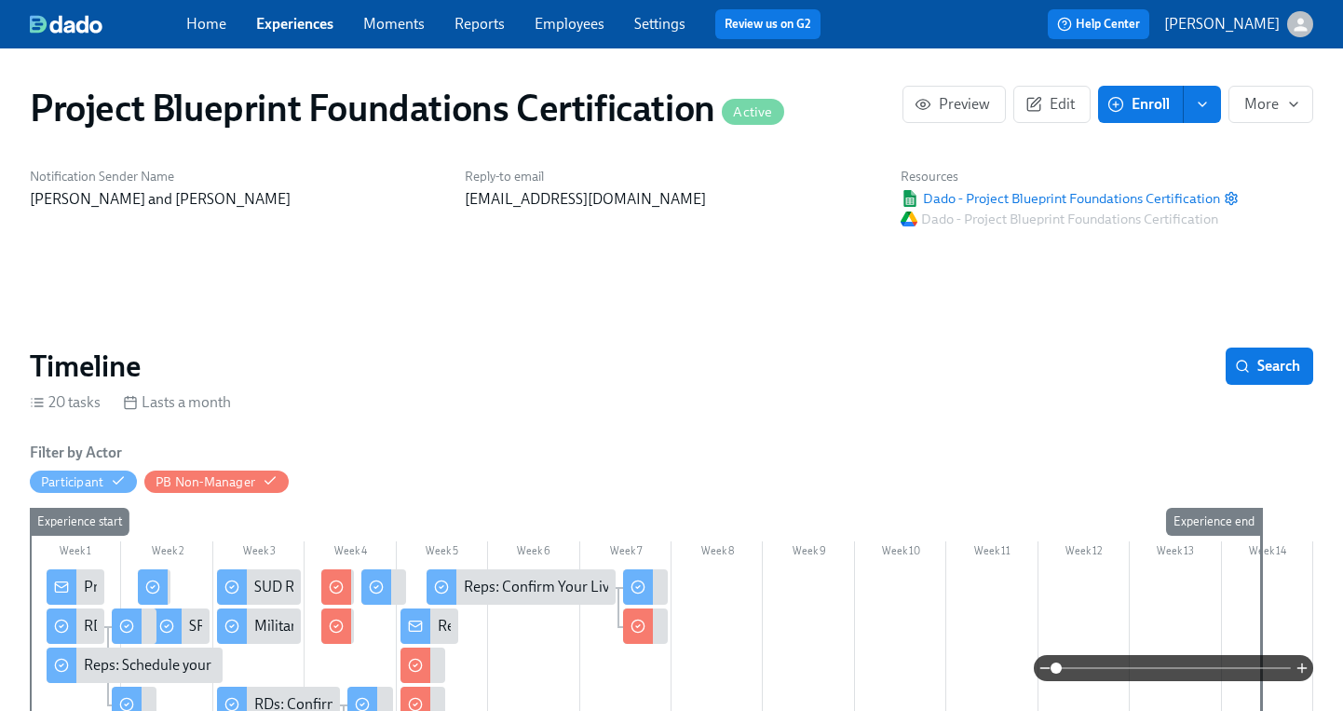
scroll to position [0, 4883]
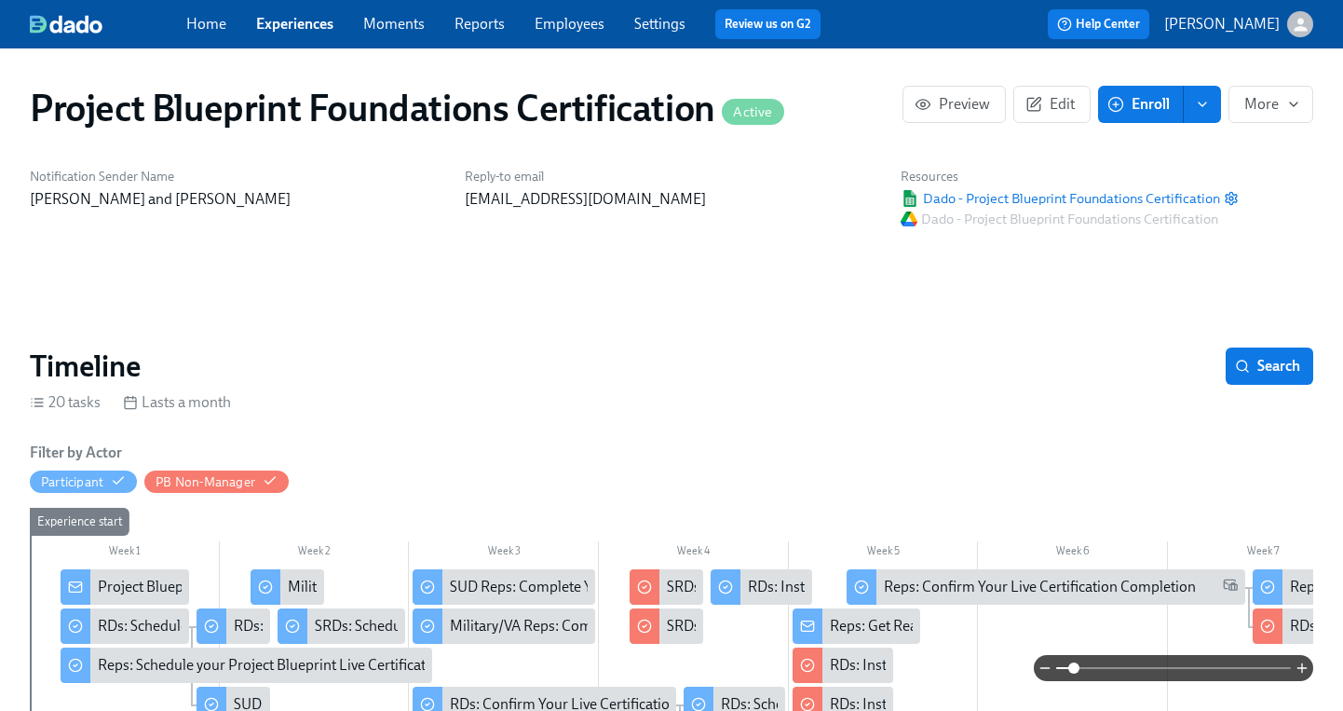
drag, startPoint x: 1054, startPoint y: 669, endPoint x: 1075, endPoint y: 670, distance: 21.4
click at [1075, 670] on span at bounding box center [1073, 667] width 11 height 11
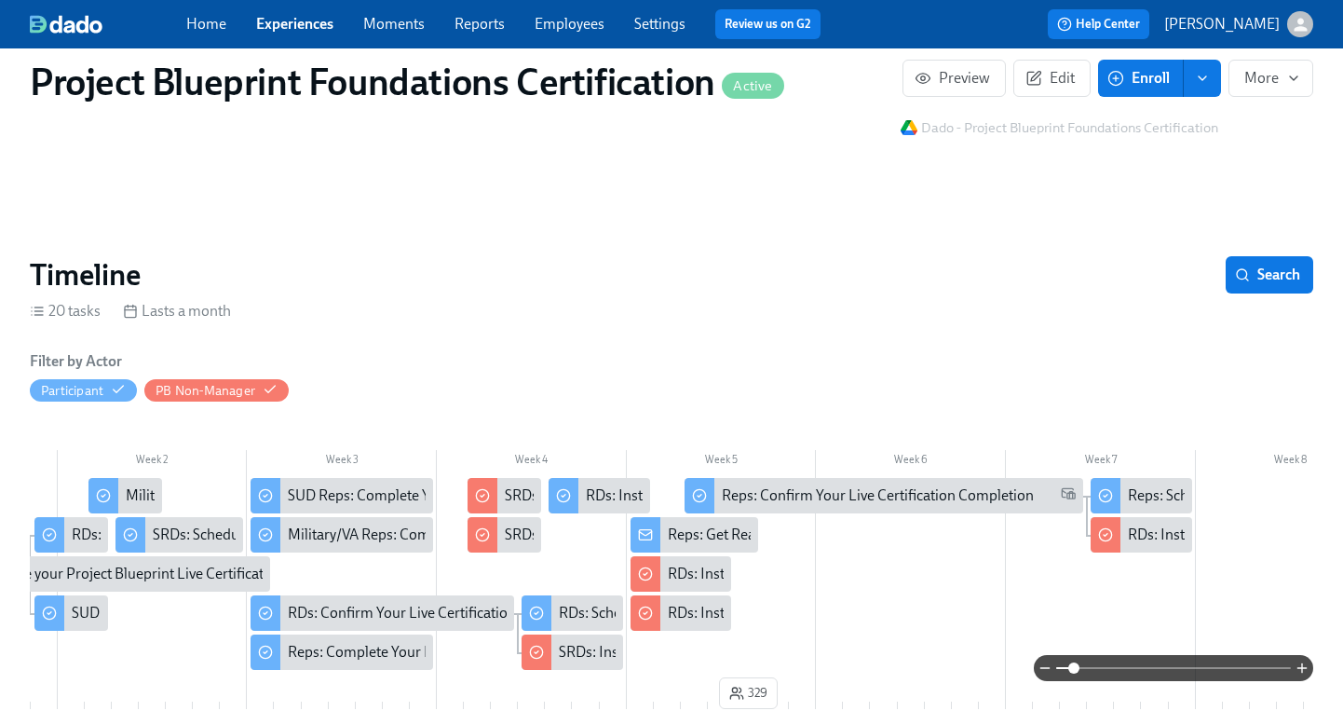
scroll to position [0, 256]
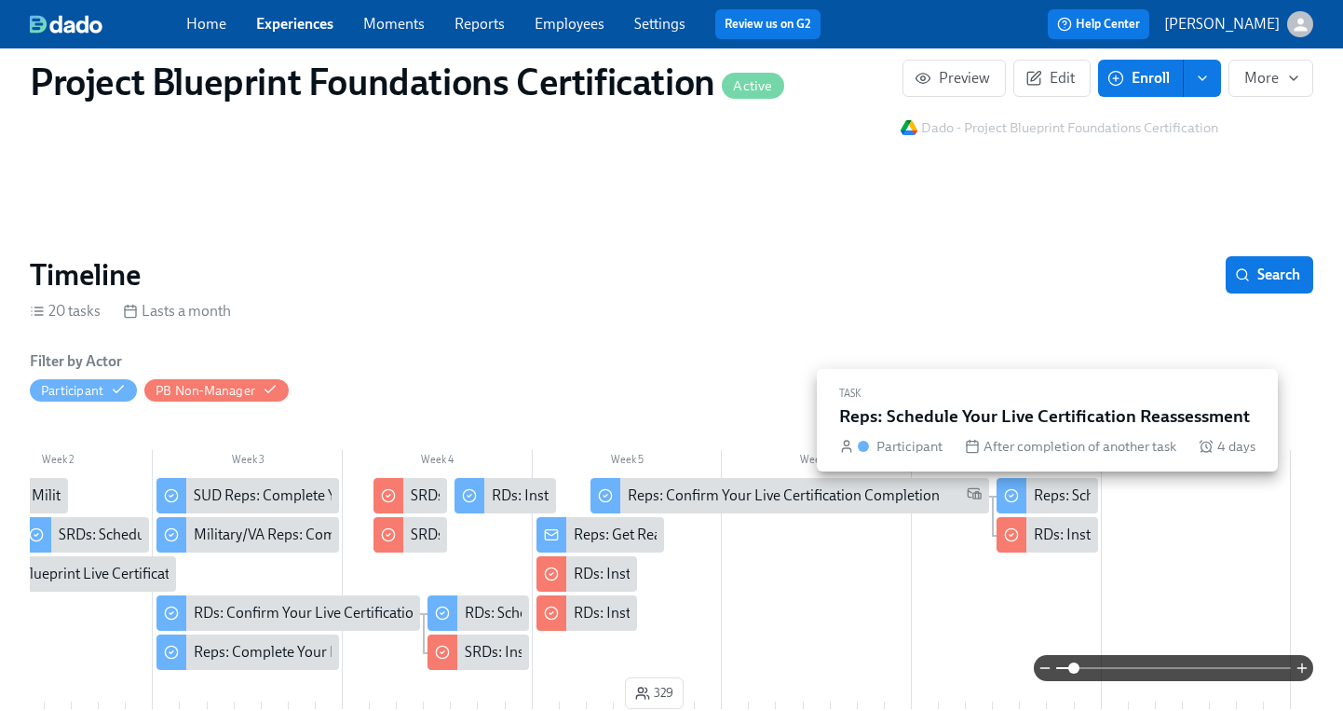
click at [1050, 492] on div "Reps: Schedule Your Live Certification Reassessment" at bounding box center [1200, 495] width 333 height 20
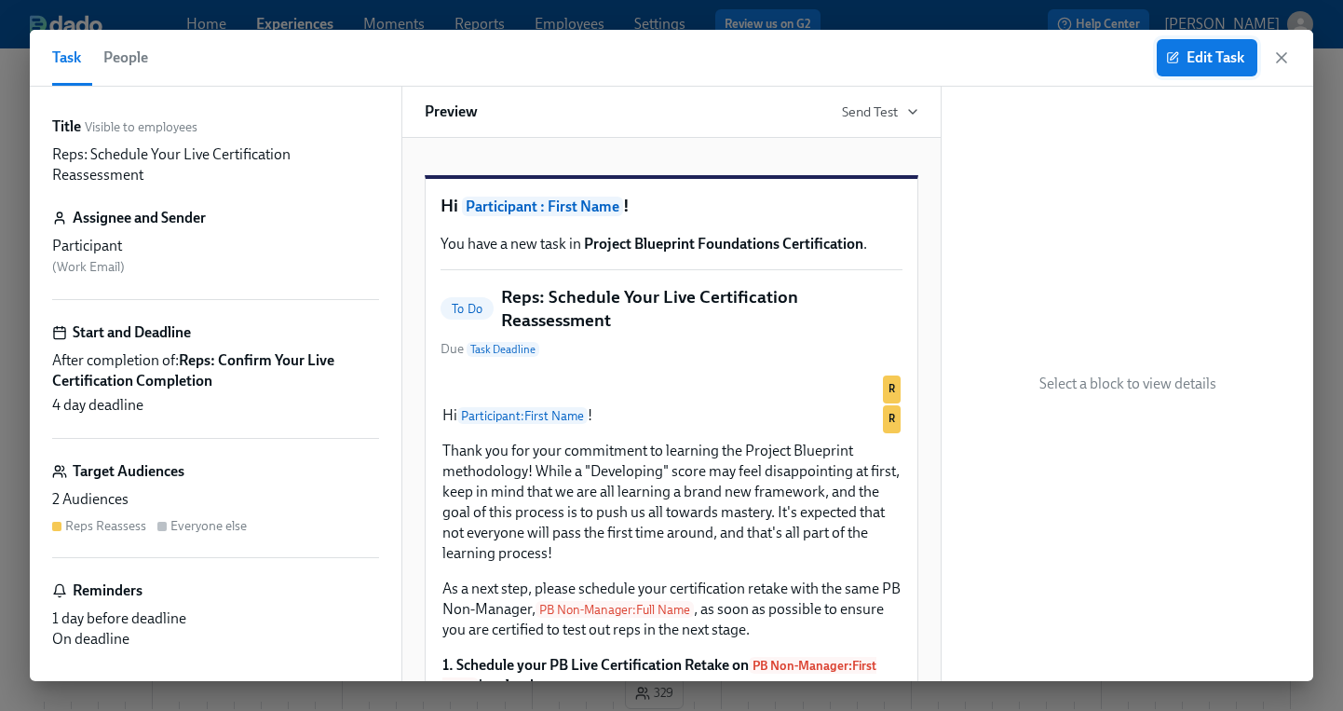
click at [1200, 69] on button "Edit Task" at bounding box center [1207, 57] width 101 height 37
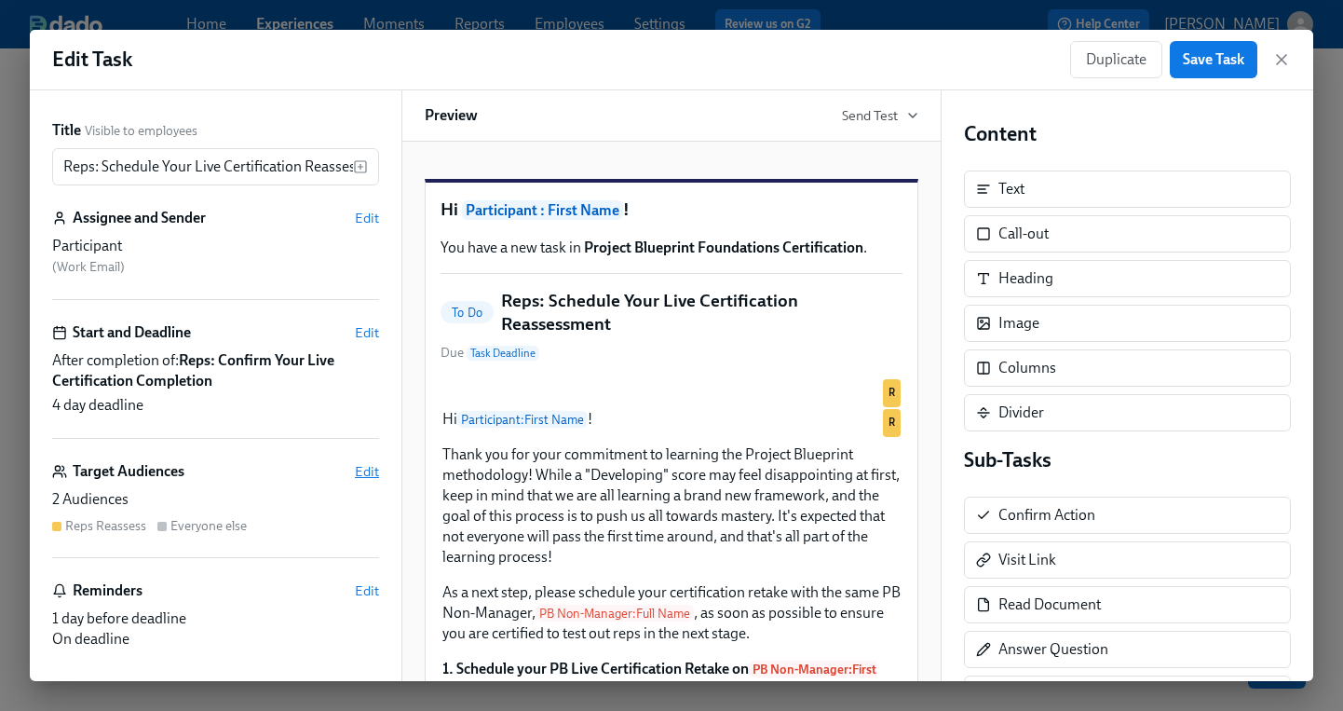
click at [372, 476] on span "Edit" at bounding box center [367, 471] width 24 height 19
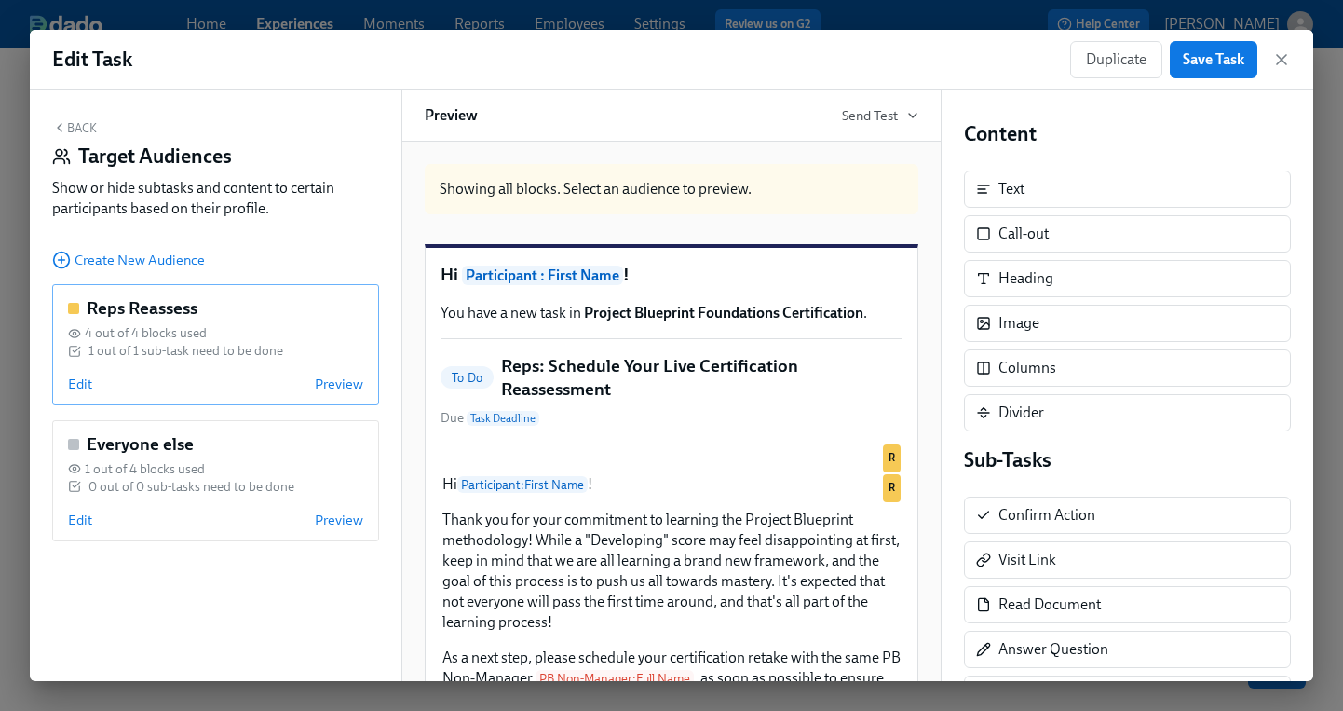
click at [68, 388] on span "Edit" at bounding box center [80, 383] width 24 height 19
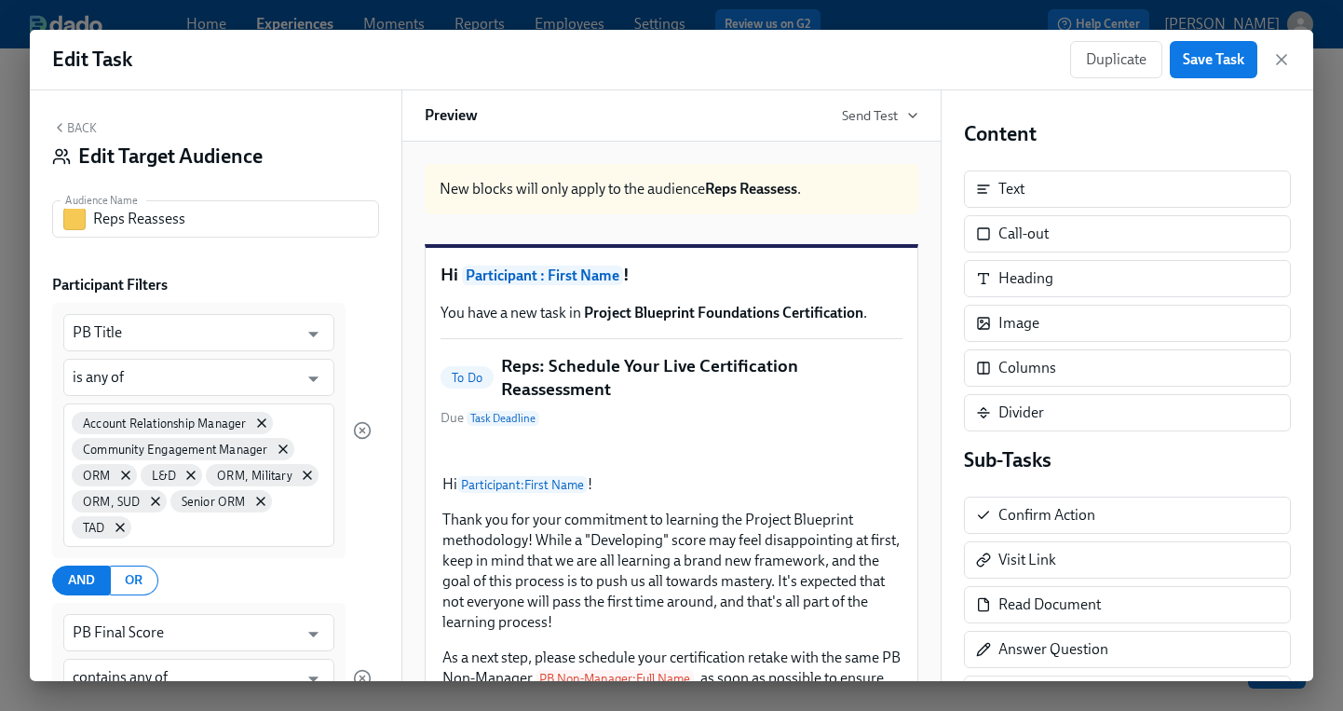
scroll to position [185, 0]
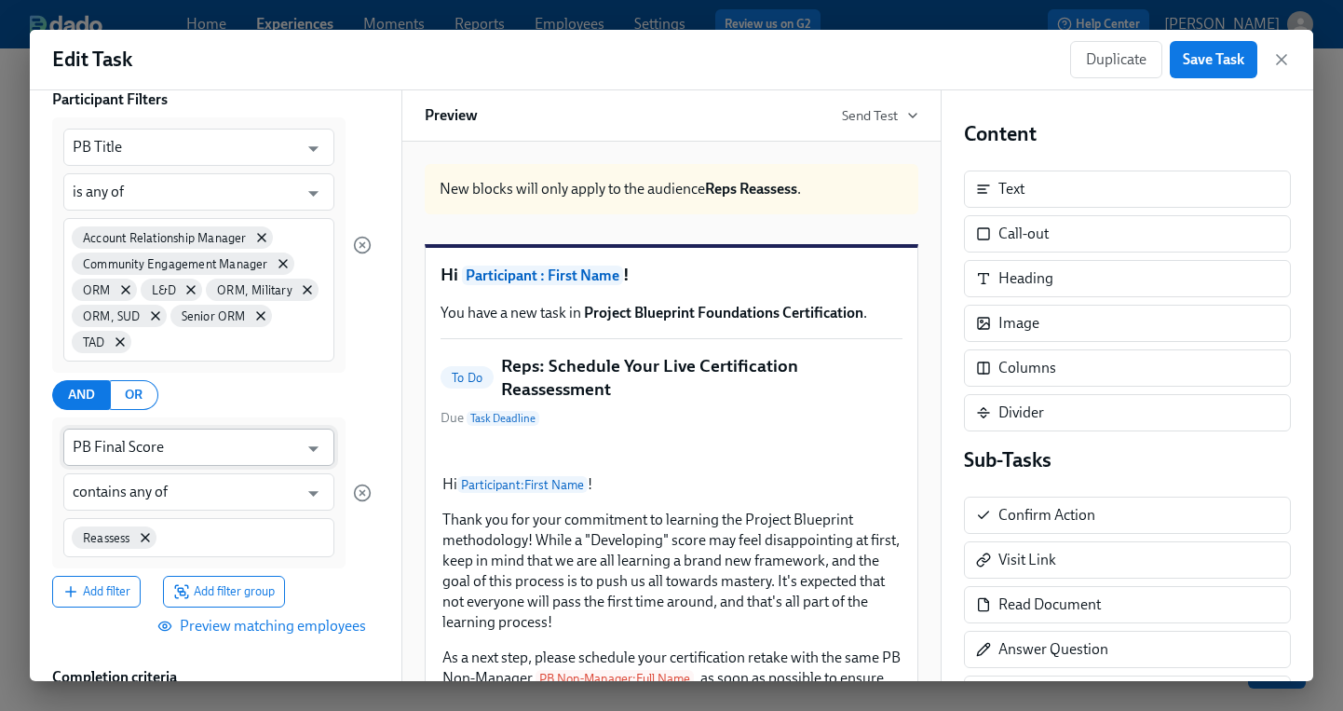
click at [239, 455] on input "PB Final Score" at bounding box center [185, 447] width 225 height 37
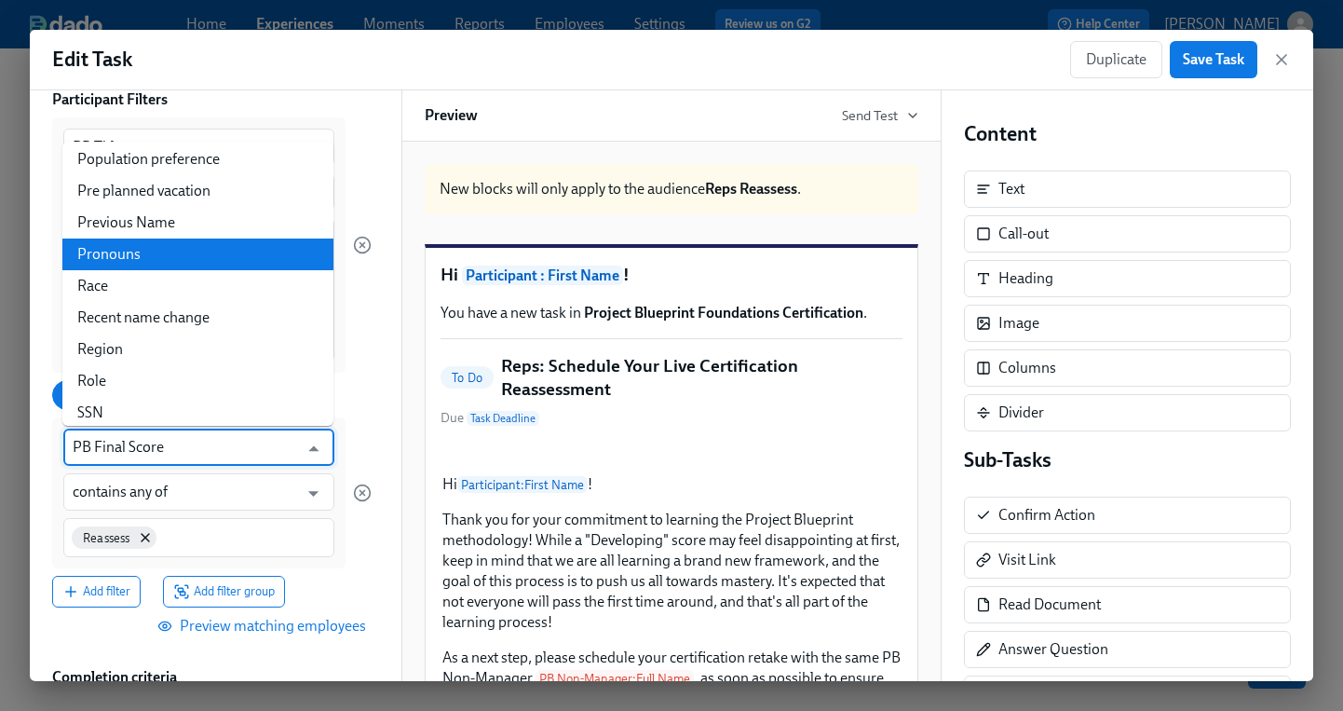
scroll to position [2024, 0]
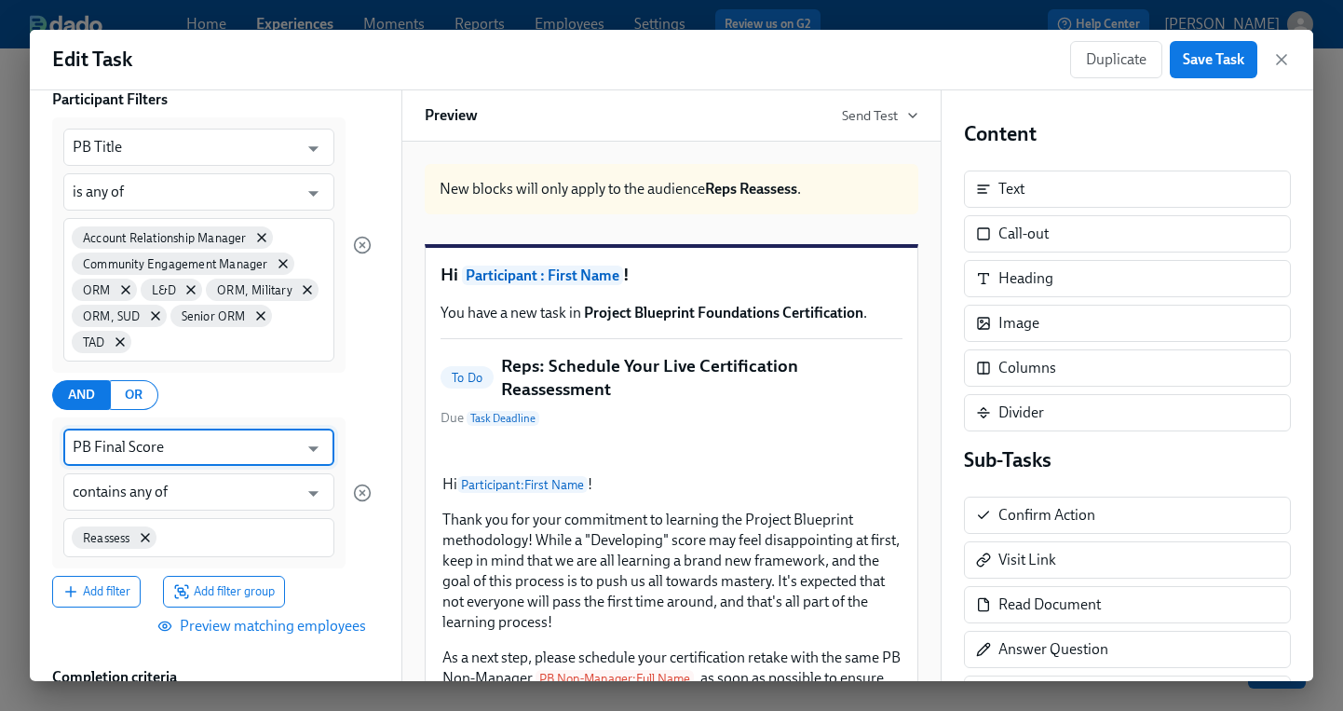
click at [202, 447] on input "PB Final Score" at bounding box center [185, 447] width 225 height 37
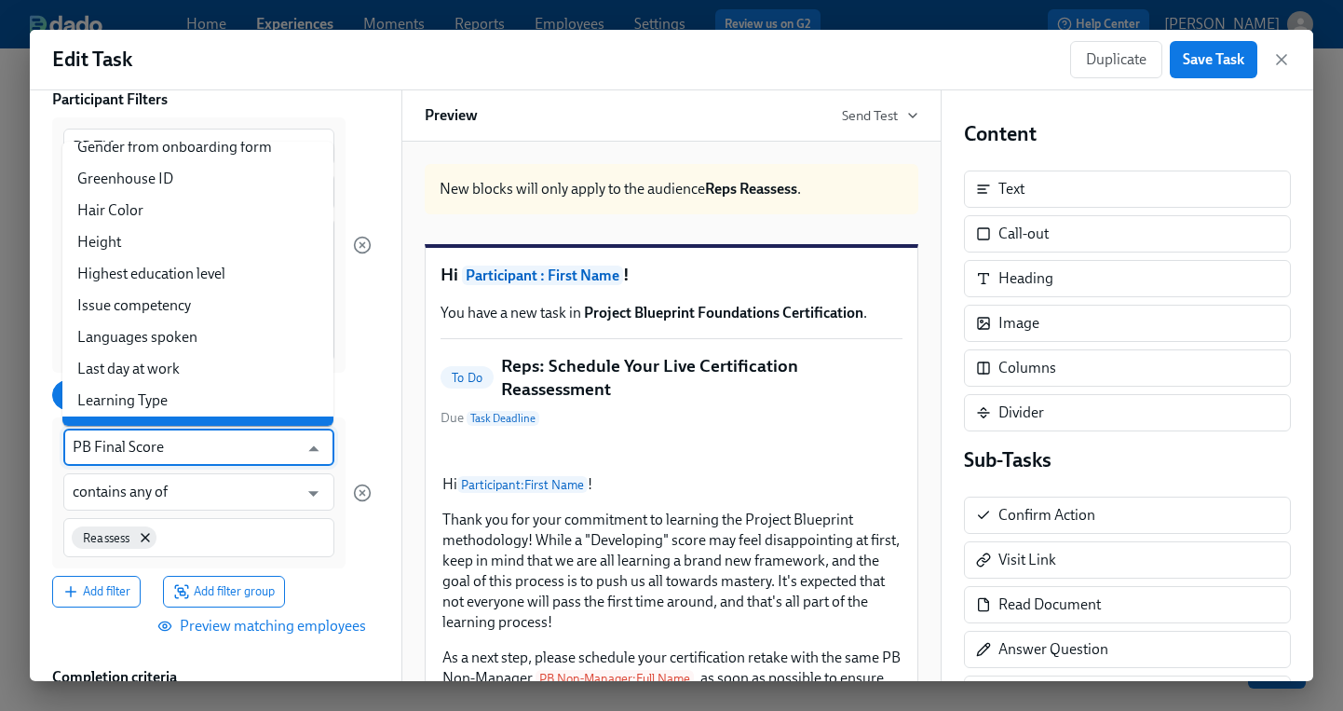
scroll to position [959, 0]
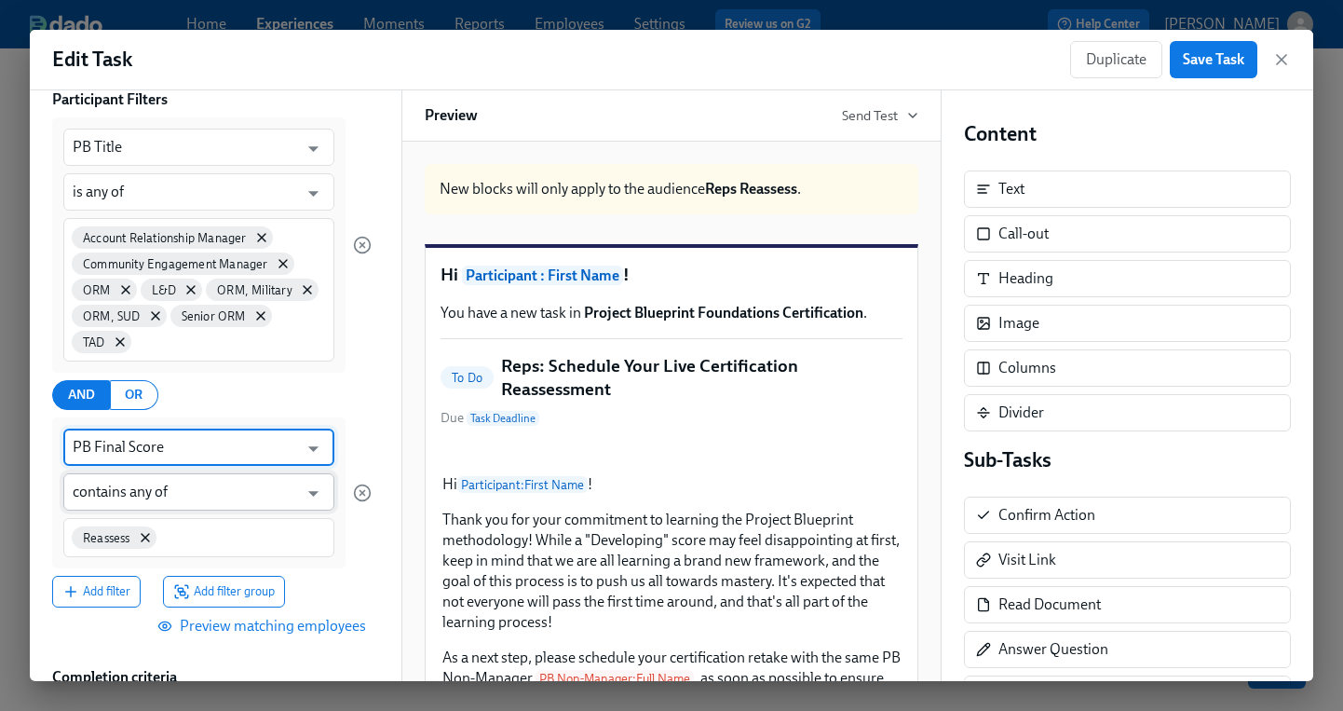
click at [296, 494] on input "contains any of" at bounding box center [185, 491] width 225 height 37
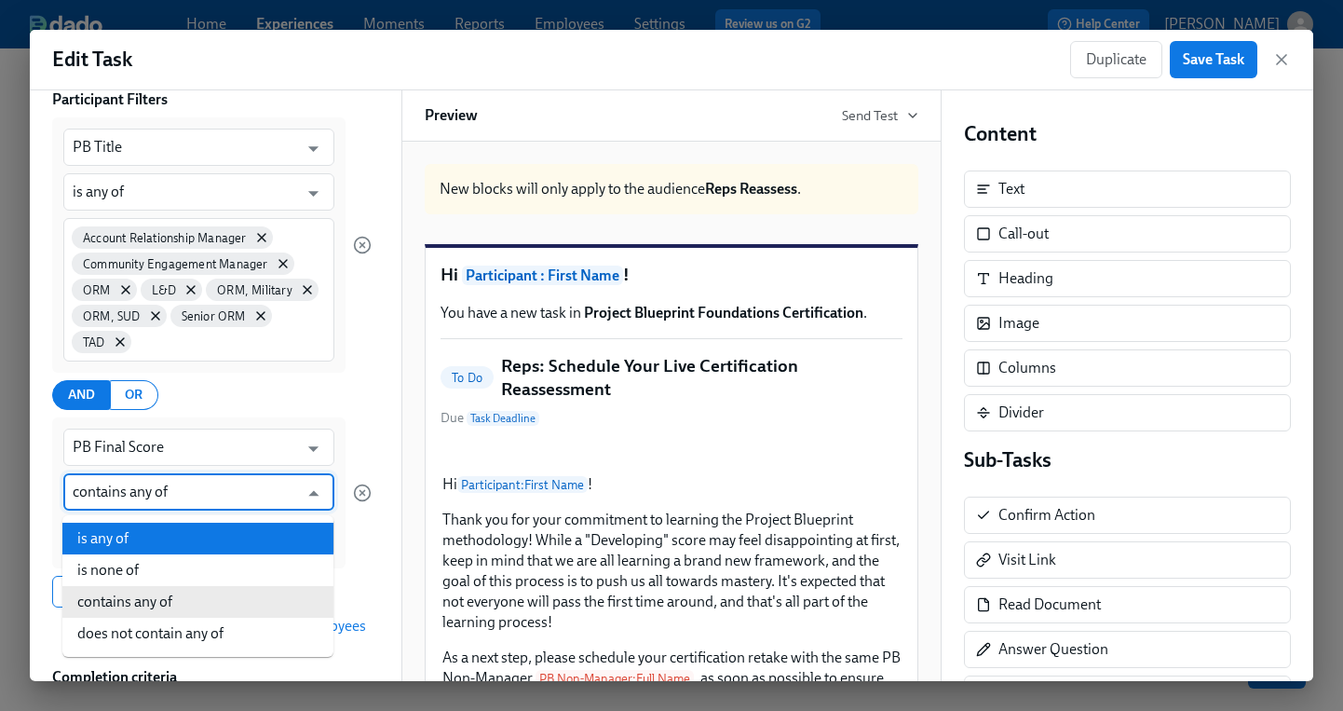
click at [187, 551] on li "is any of" at bounding box center [197, 539] width 271 height 32
type input "is any of"
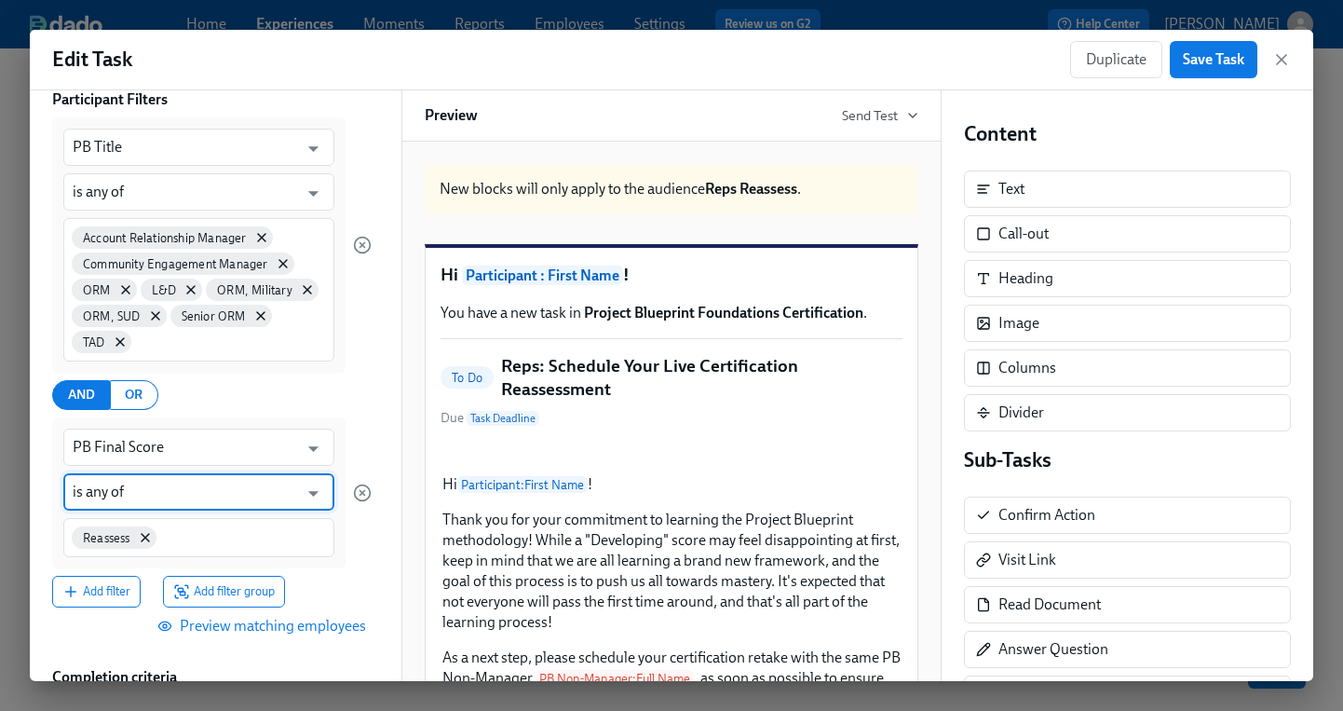
click at [186, 547] on div "Reassess" at bounding box center [198, 537] width 271 height 39
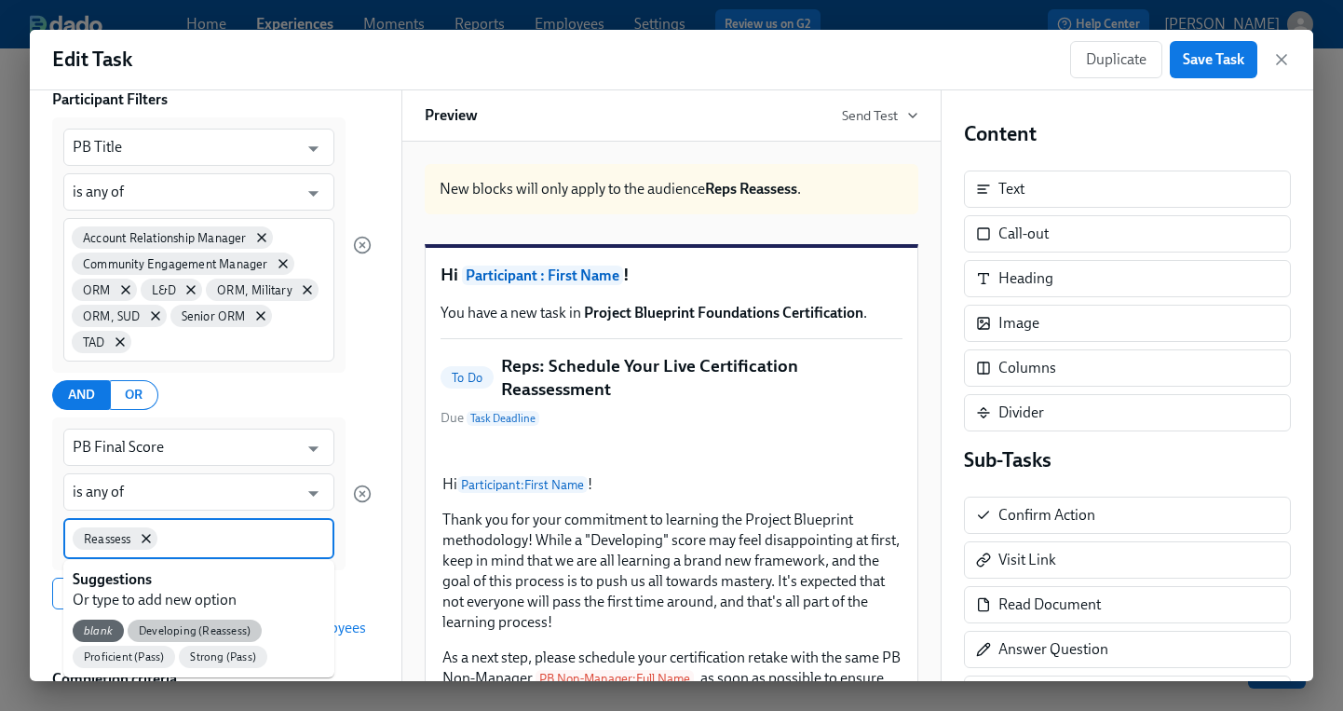
click at [197, 629] on span "Developing (Reassess)" at bounding box center [195, 631] width 134 height 14
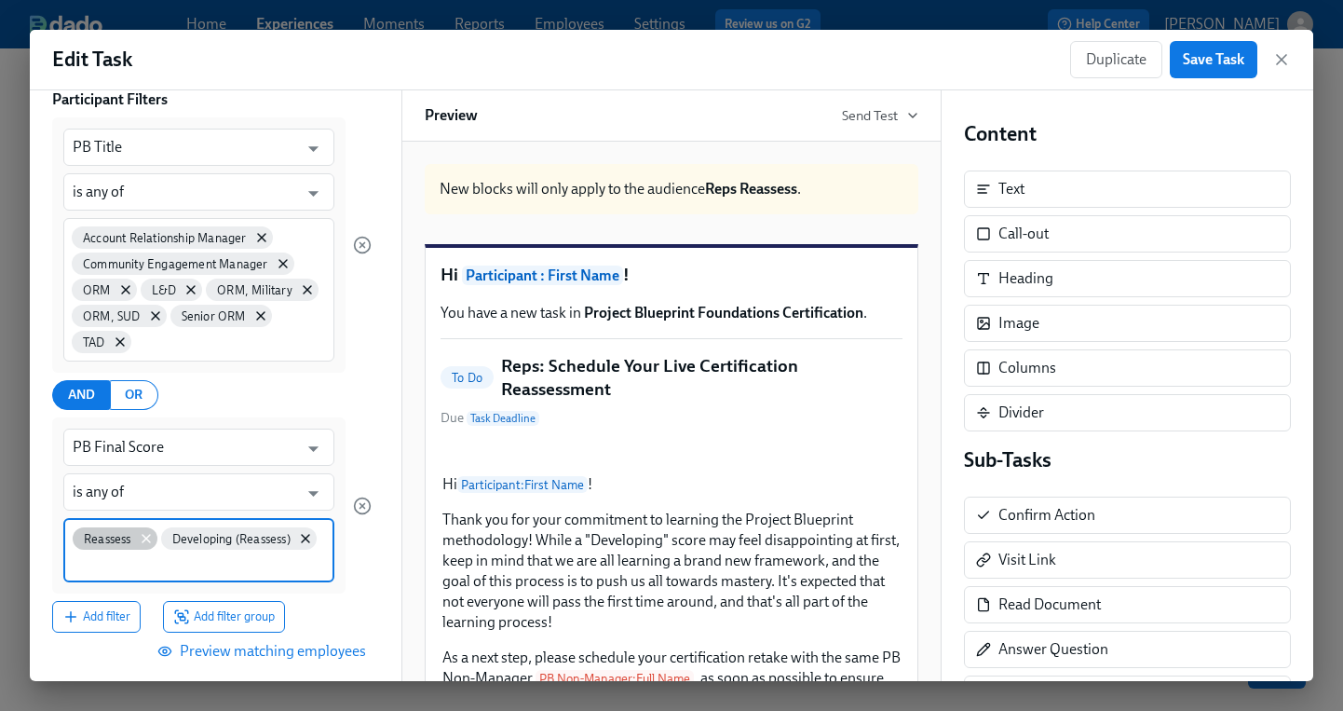
click at [147, 542] on icon at bounding box center [146, 538] width 15 height 15
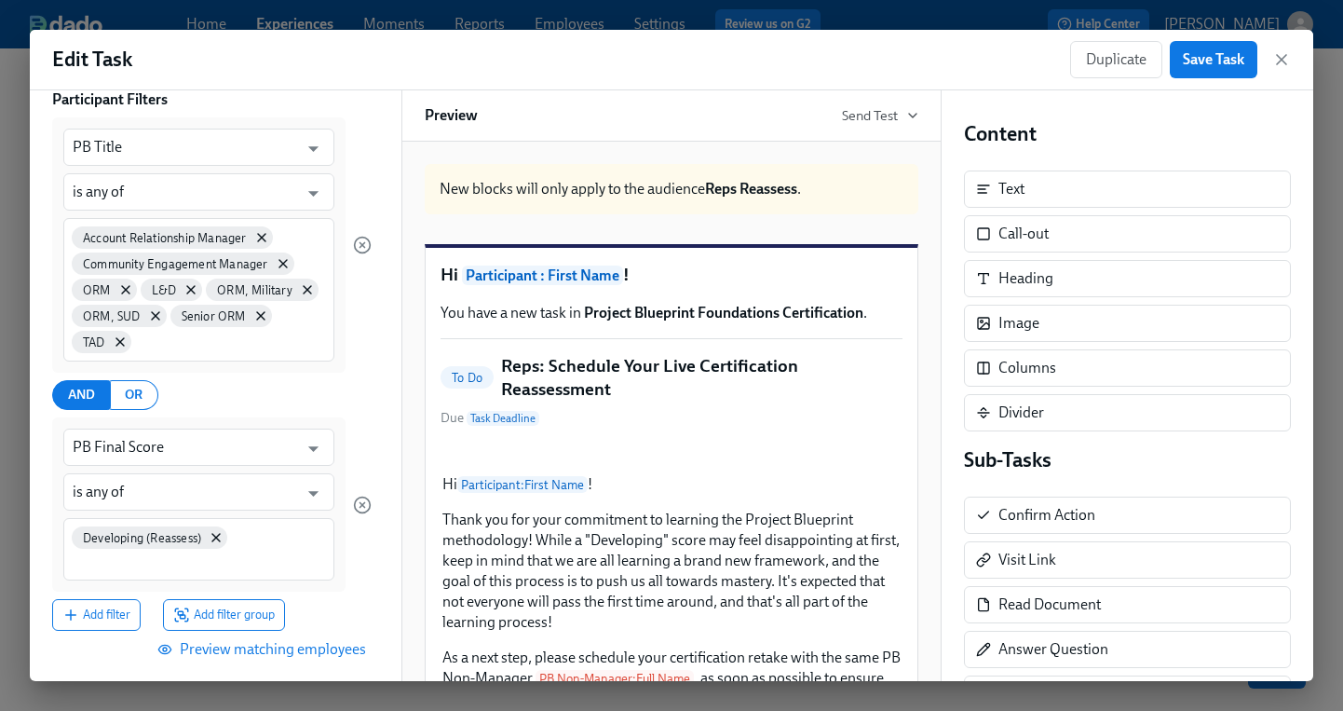
click at [316, 655] on span "Preview matching employees" at bounding box center [263, 649] width 205 height 19
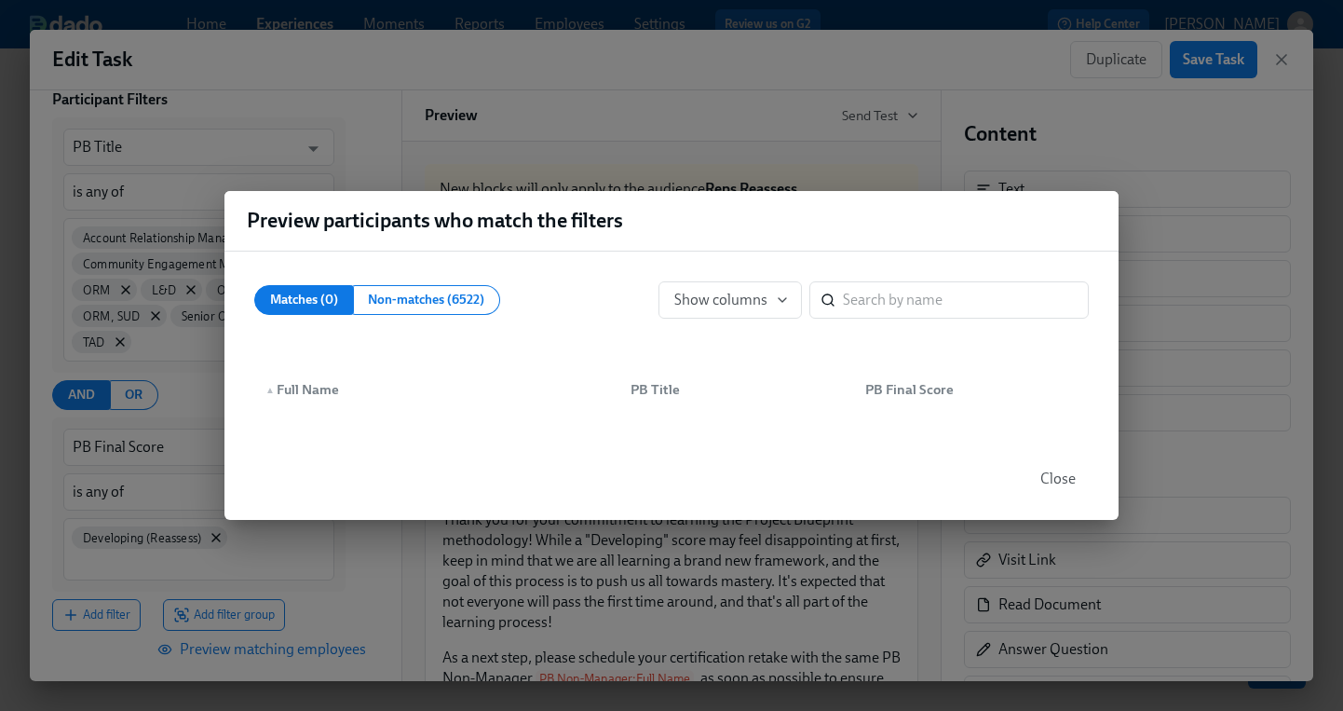
click at [1063, 482] on span "Close" at bounding box center [1058, 478] width 35 height 19
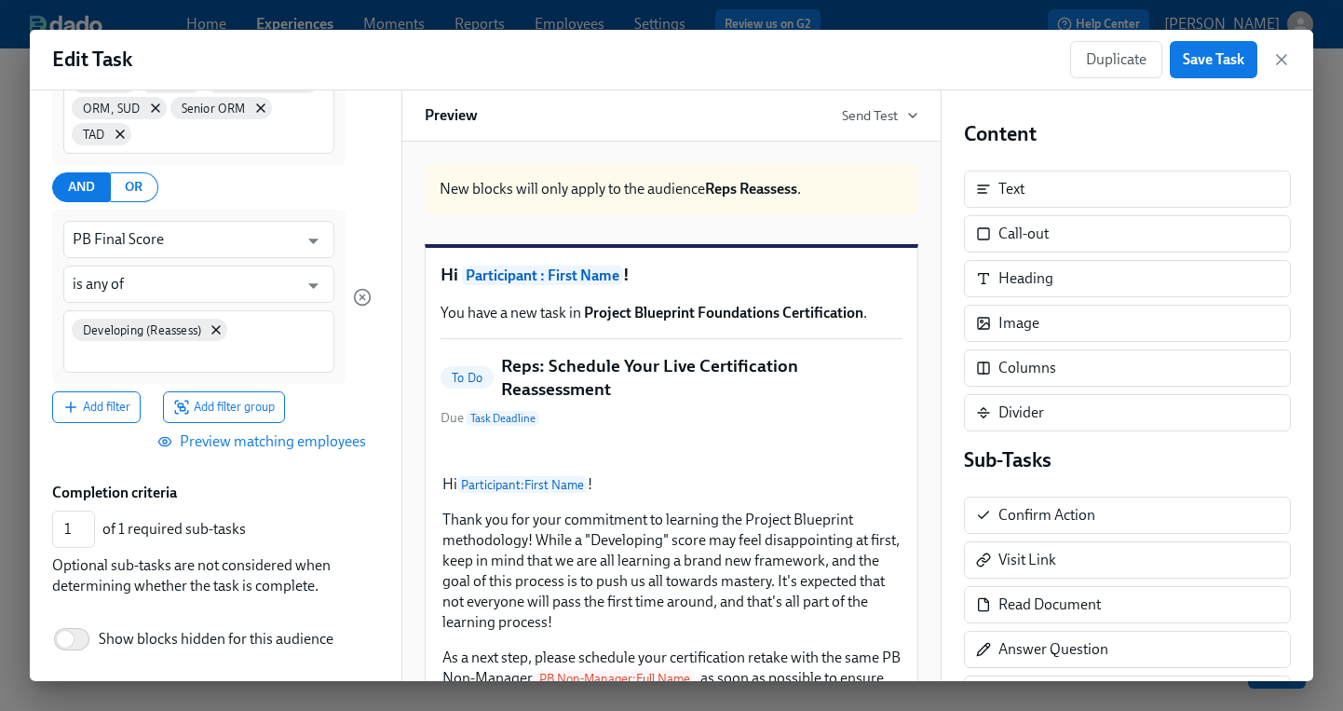
scroll to position [397, 0]
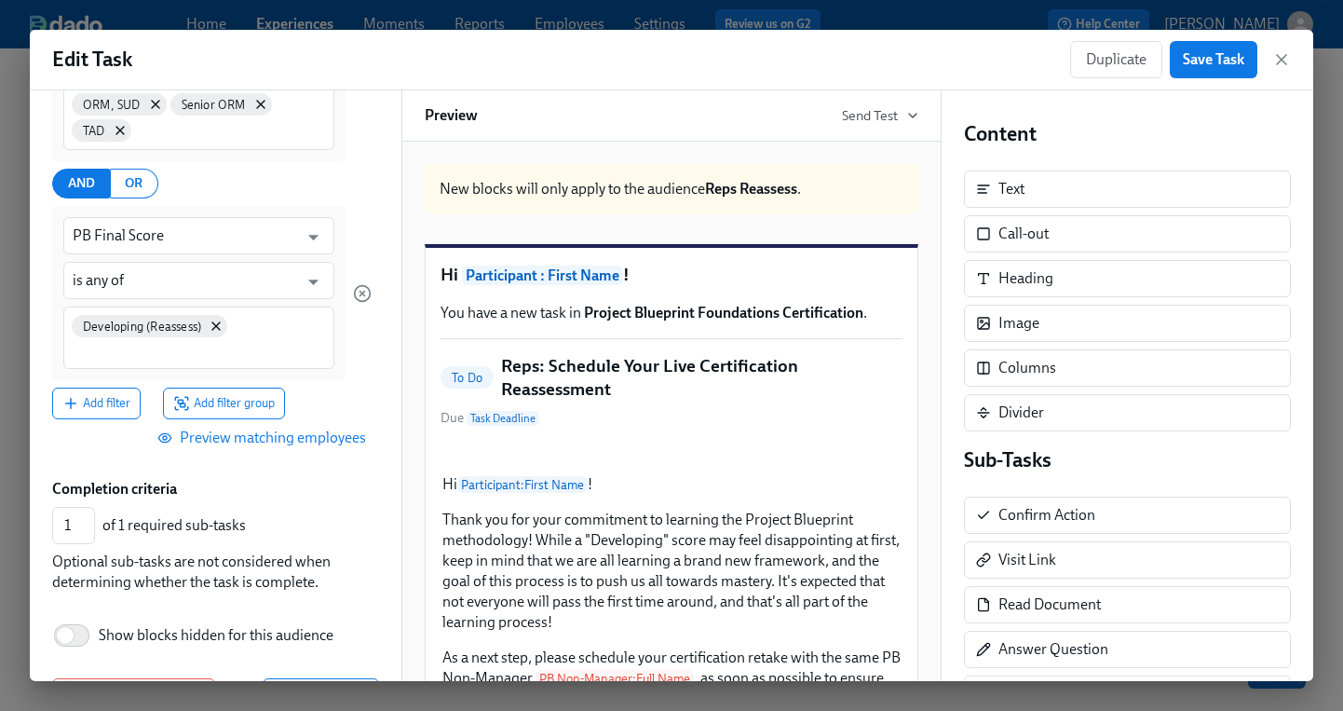
click at [265, 323] on div "Developing (Reassess)" at bounding box center [198, 337] width 271 height 62
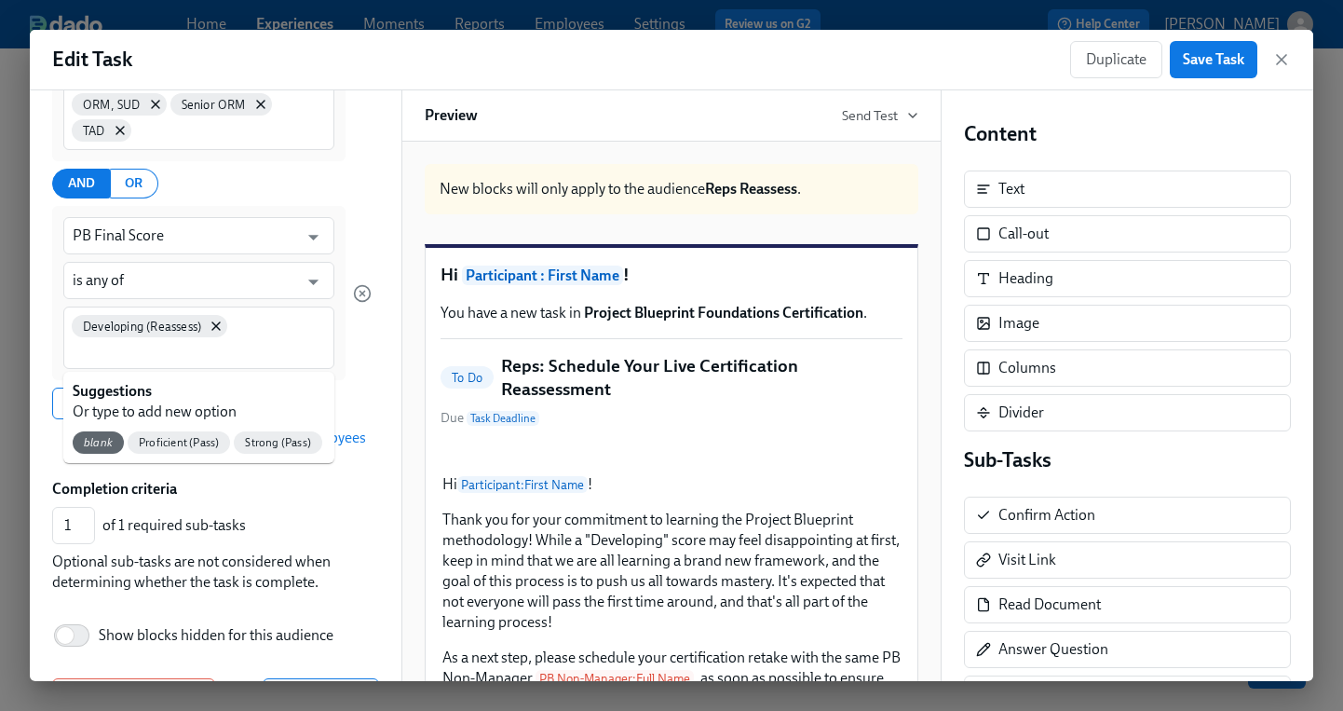
click at [358, 364] on div at bounding box center [362, 293] width 19 height 174
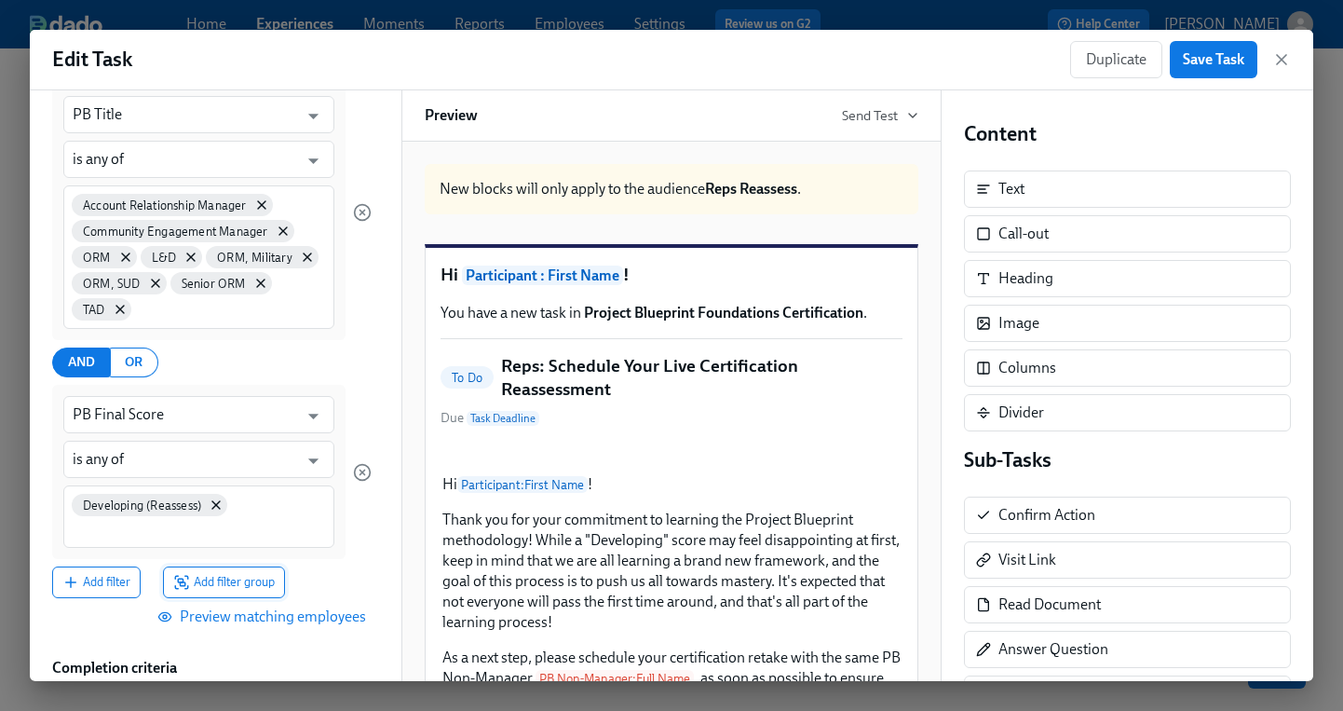
scroll to position [307, 0]
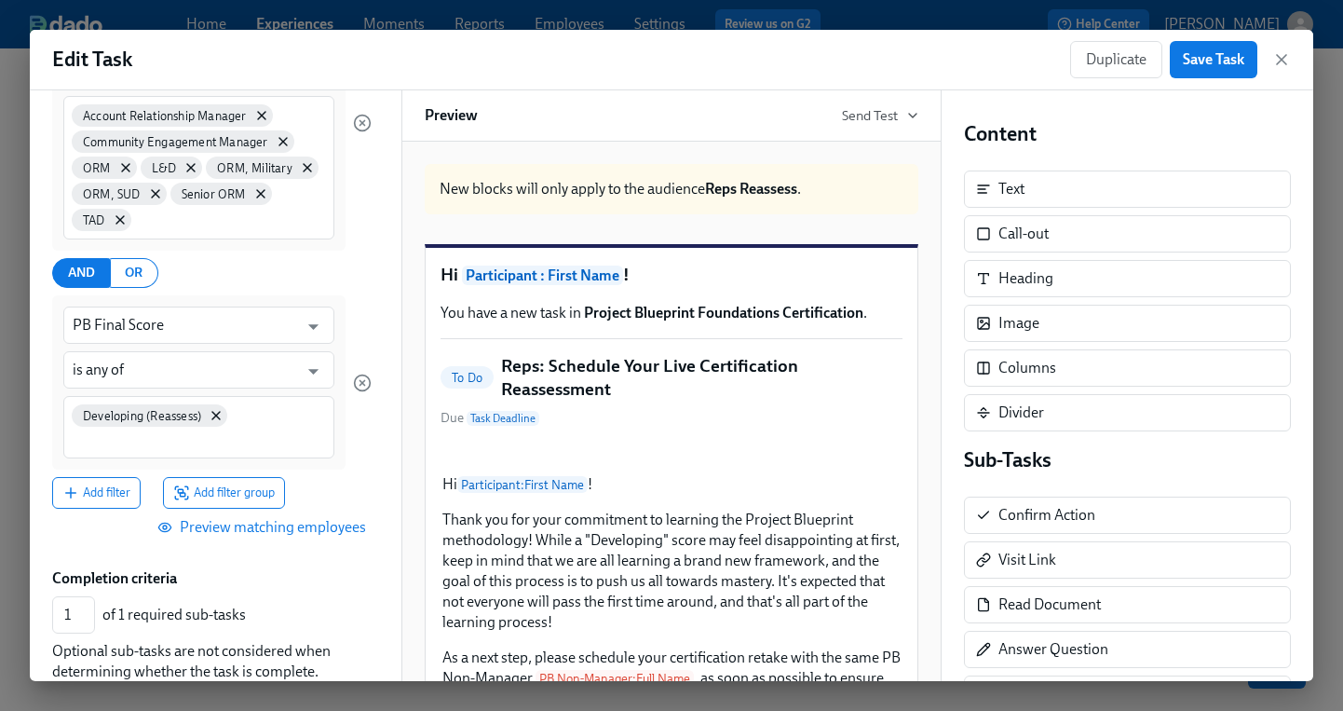
click at [346, 529] on span "Preview matching employees" at bounding box center [263, 527] width 205 height 19
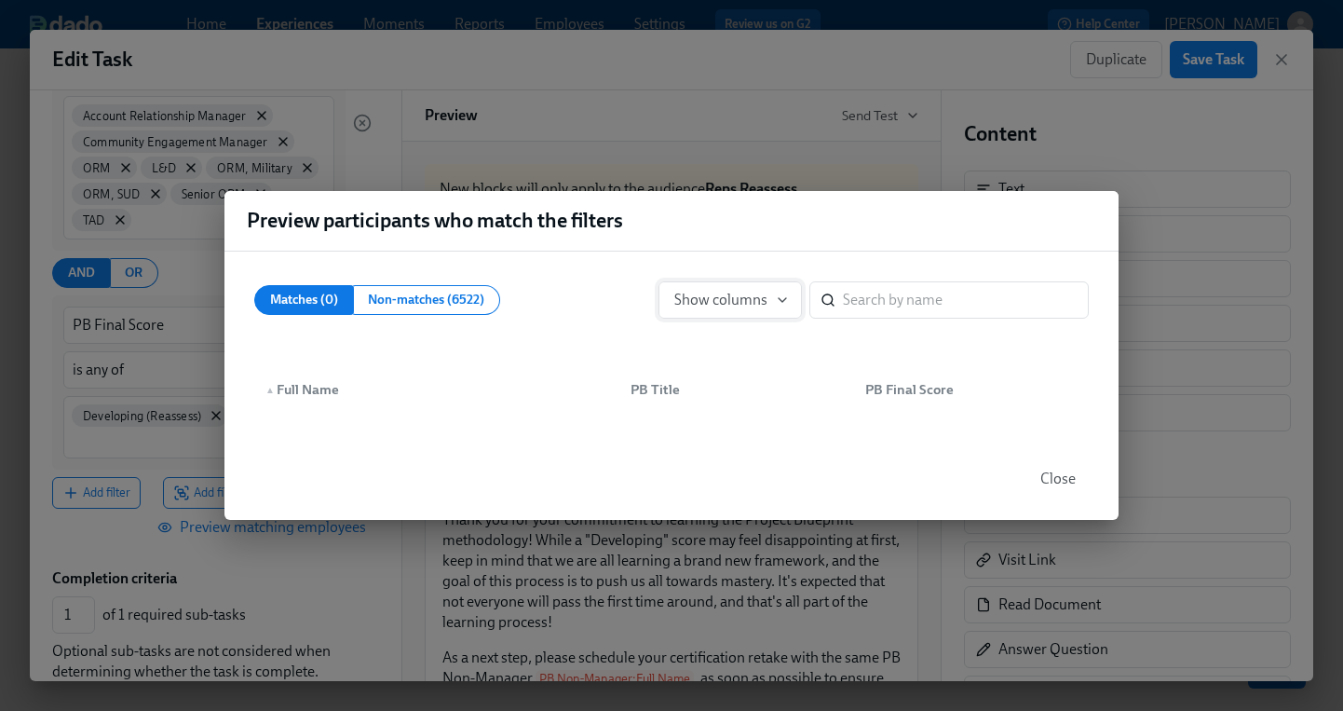
click at [754, 302] on span "Show columns" at bounding box center [730, 300] width 112 height 19
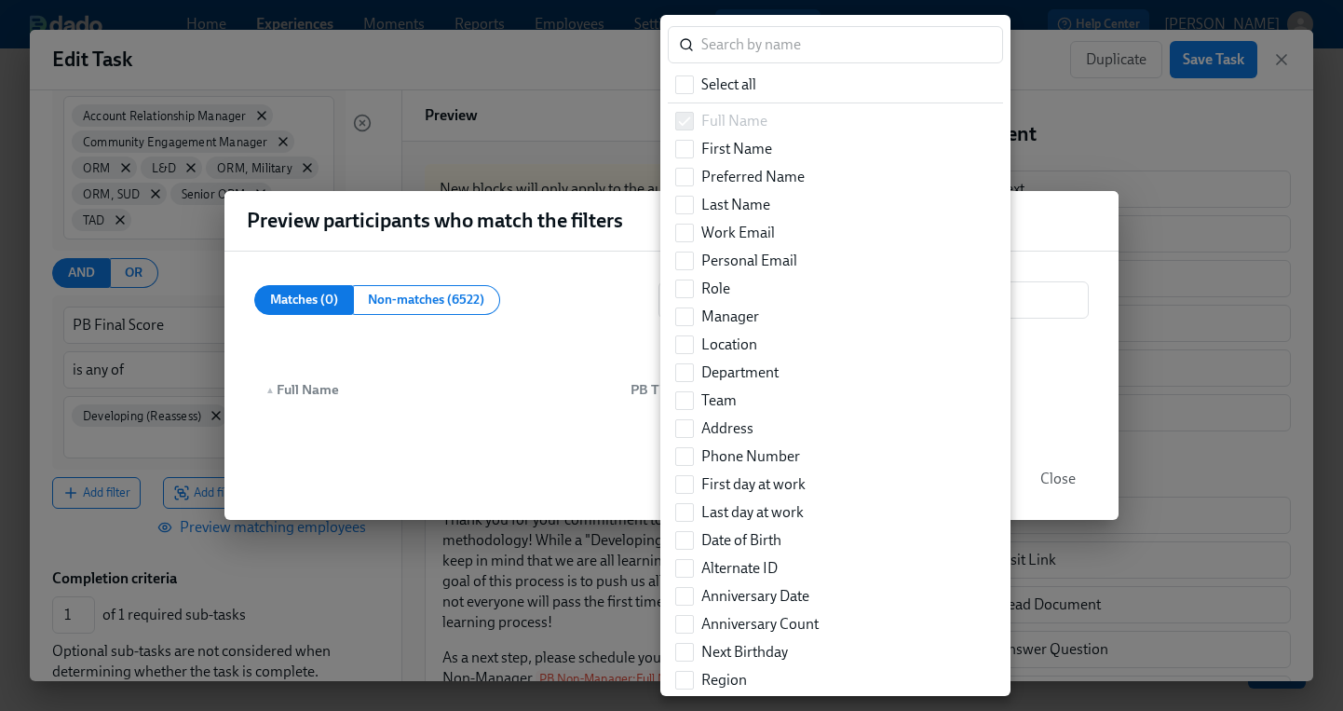
click at [497, 361] on div at bounding box center [671, 355] width 1343 height 711
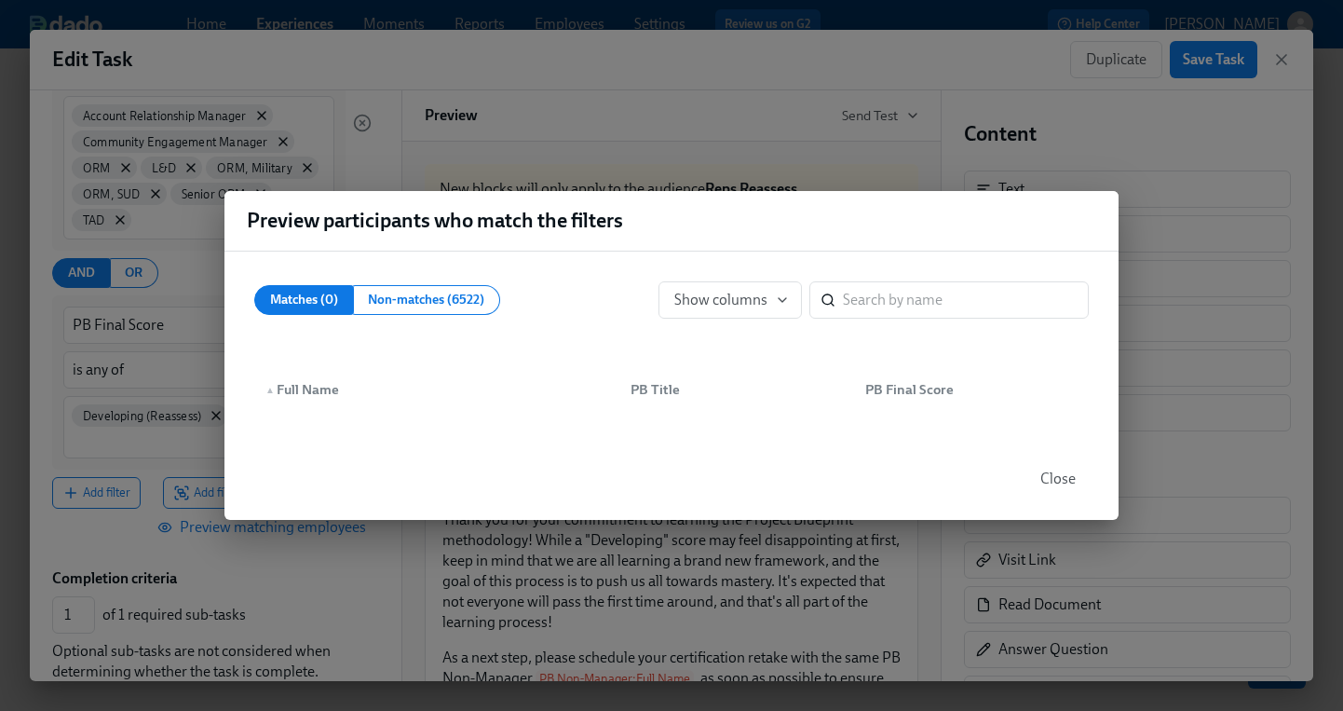
click at [1072, 474] on span "Close" at bounding box center [1058, 478] width 35 height 19
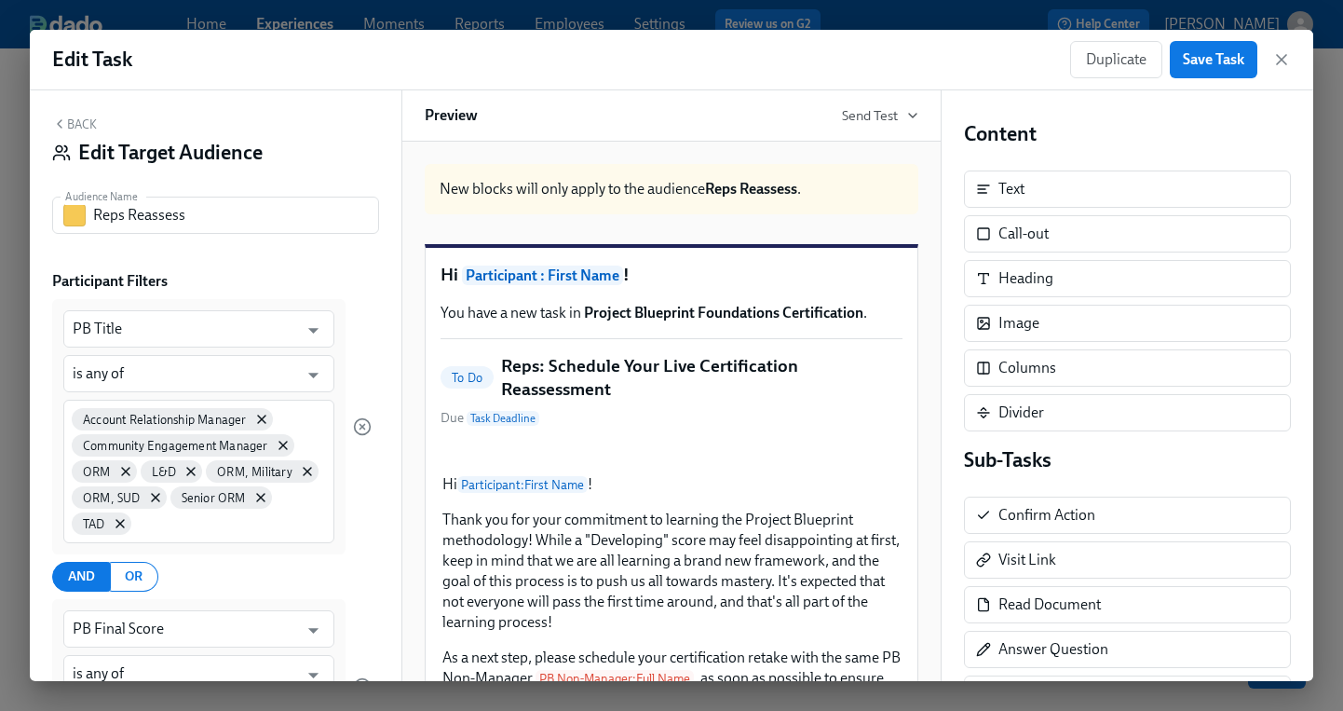
scroll to position [0, 0]
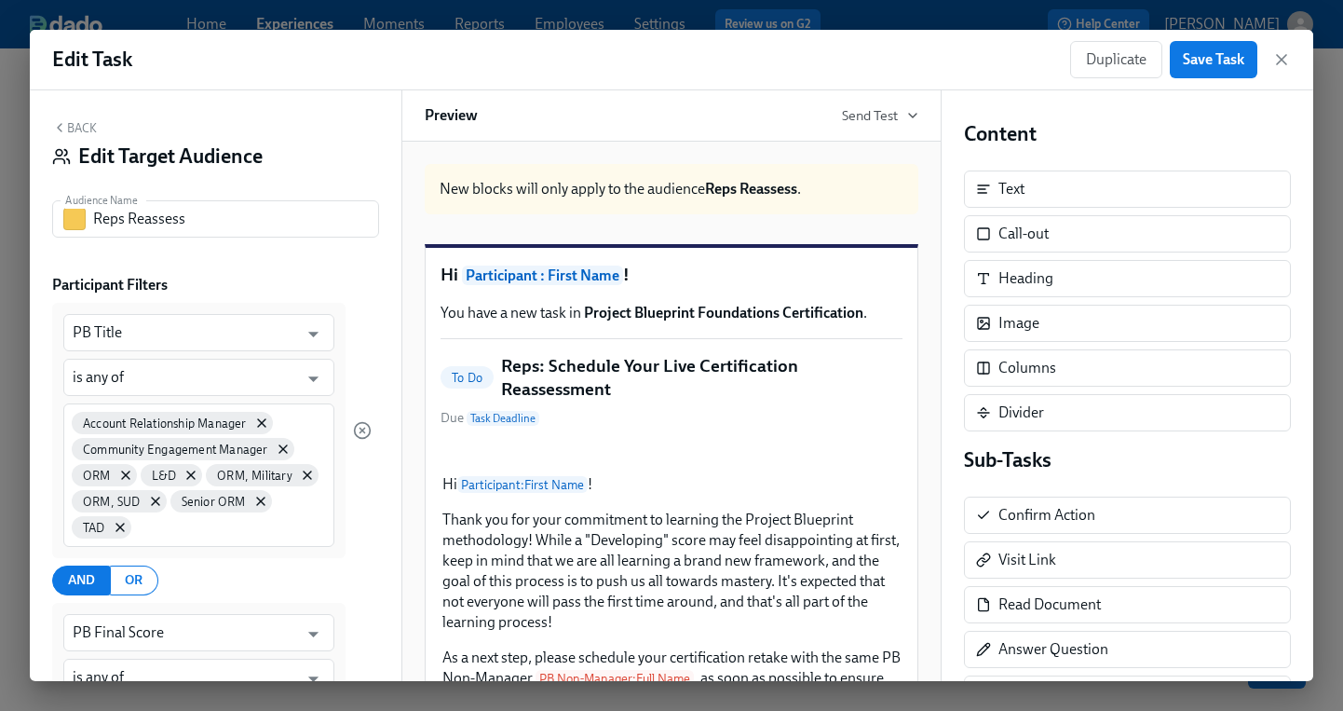
click at [84, 127] on button "Back" at bounding box center [74, 127] width 45 height 15
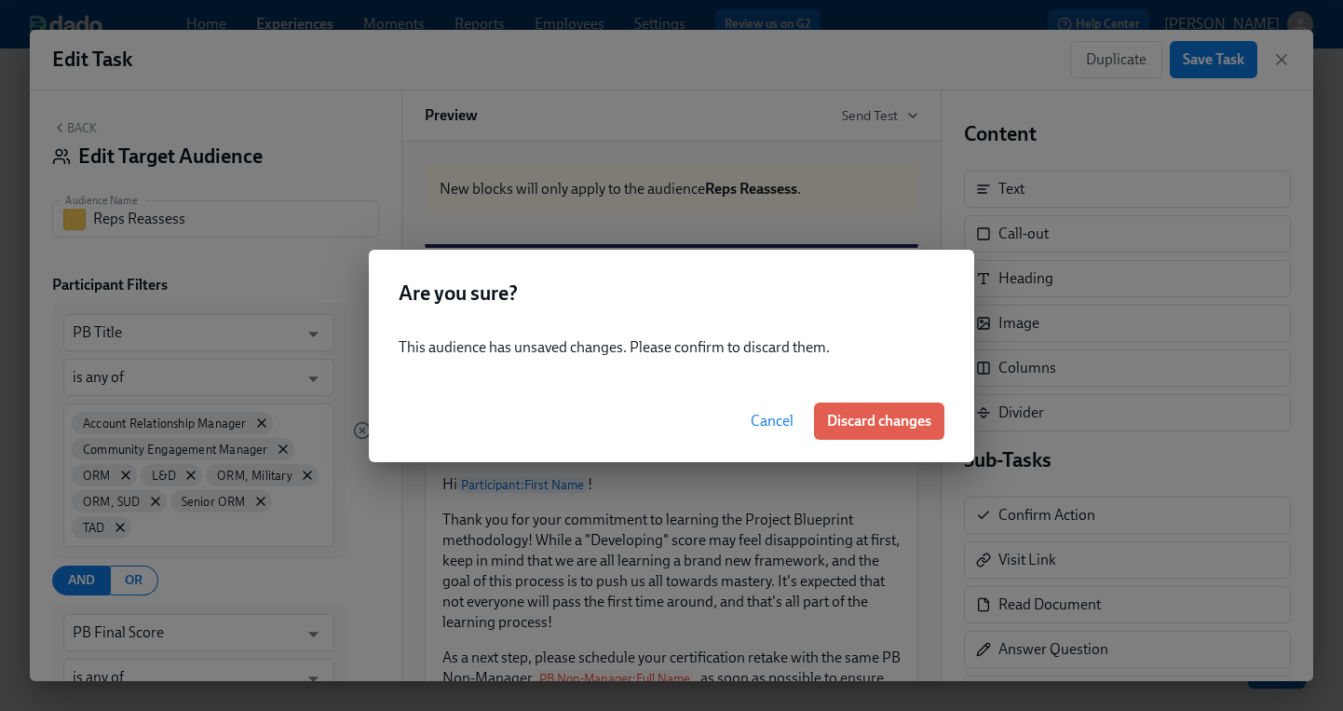
click at [767, 416] on span "Cancel" at bounding box center [772, 421] width 43 height 19
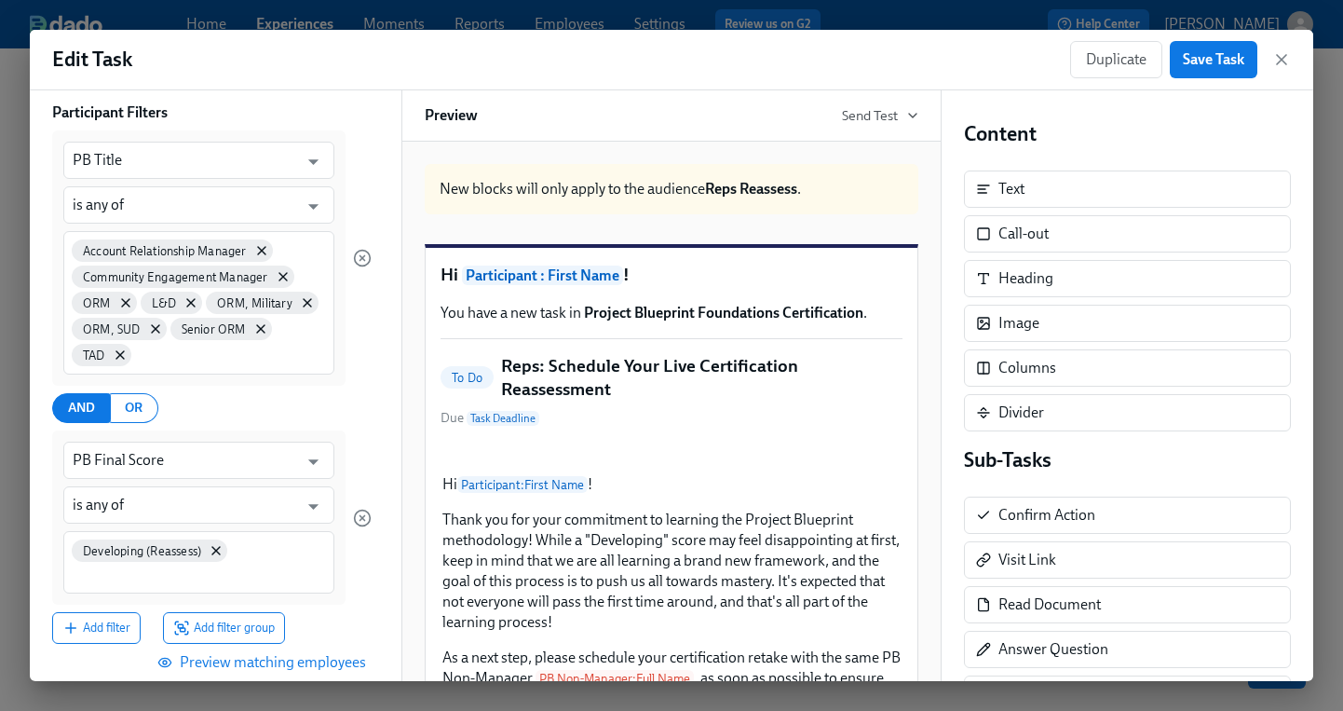
scroll to position [461, 0]
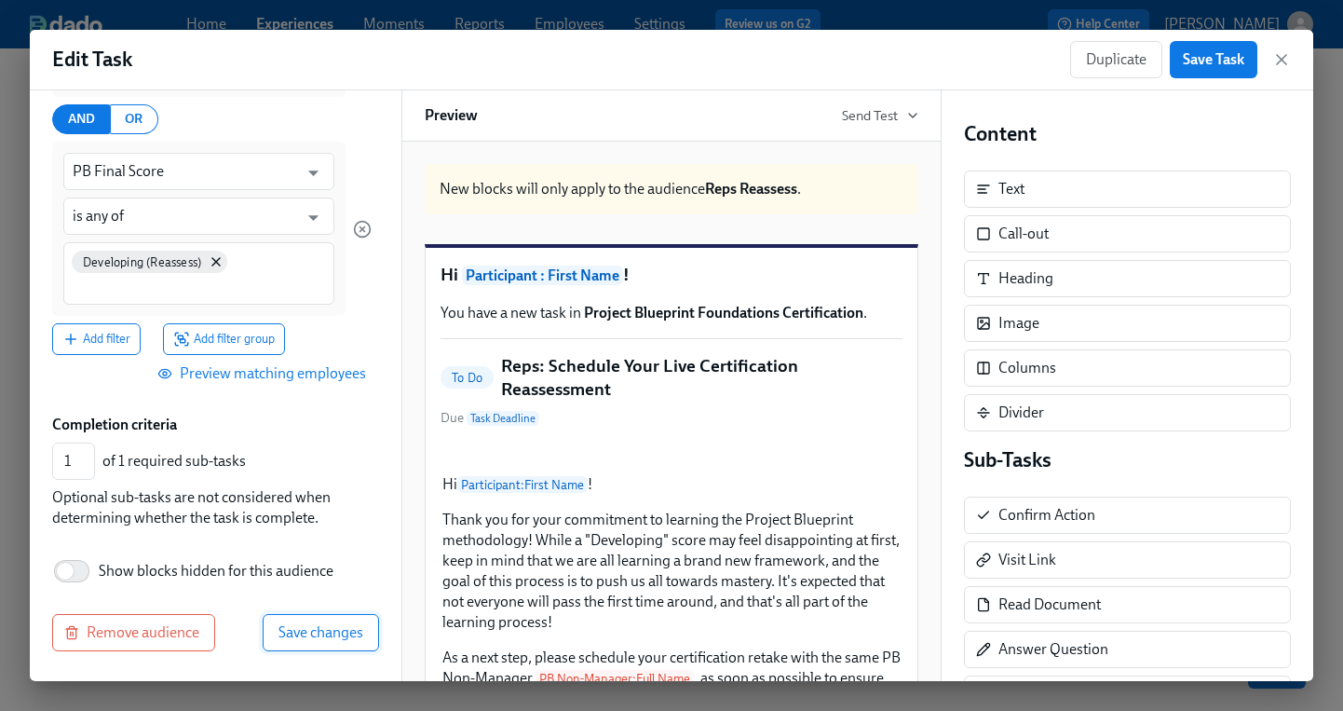
click at [298, 619] on button "Save changes" at bounding box center [321, 632] width 116 height 37
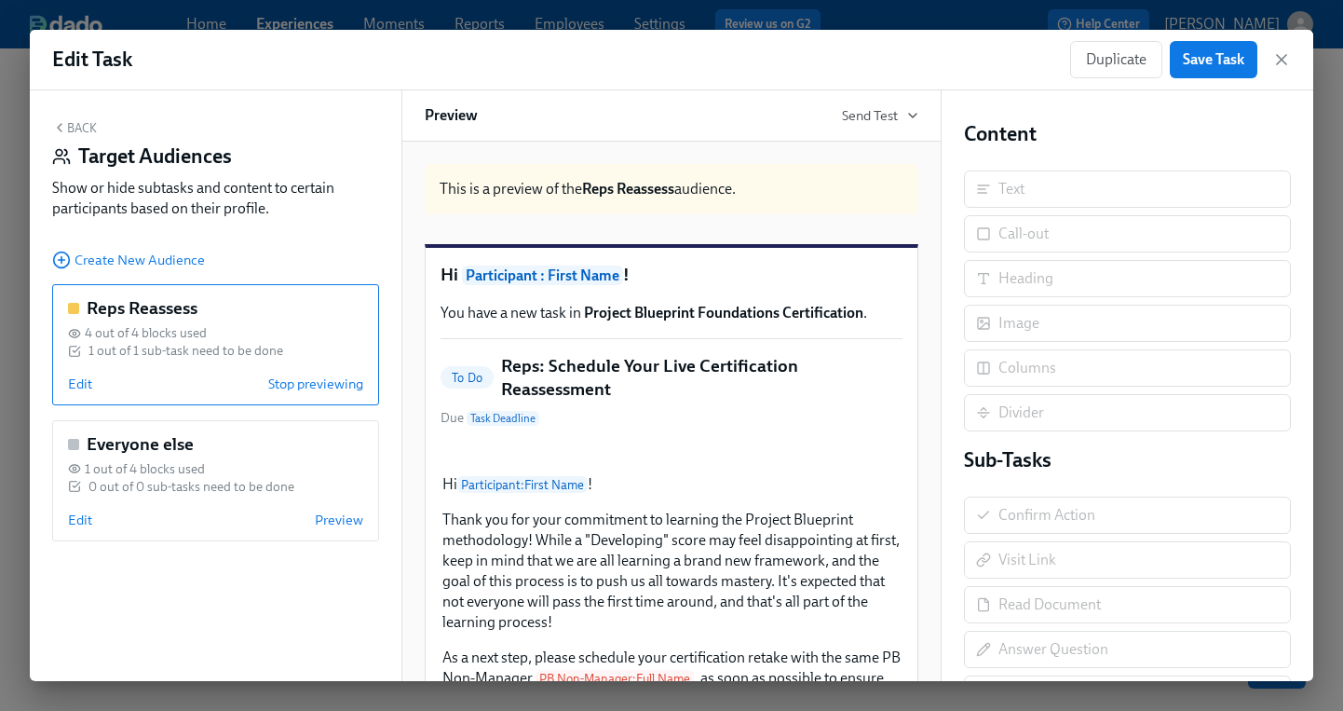
click at [83, 120] on button "Back" at bounding box center [74, 127] width 45 height 15
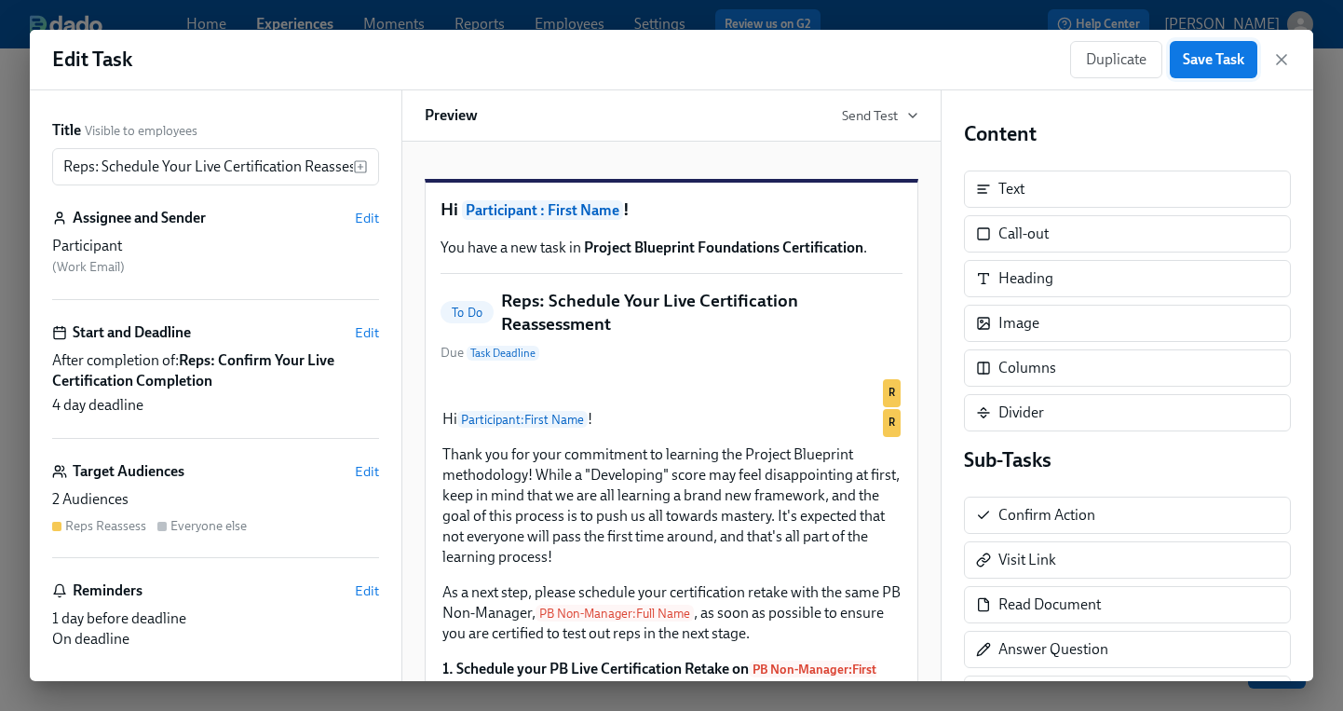
click at [1204, 70] on button "Save Task" at bounding box center [1214, 59] width 88 height 37
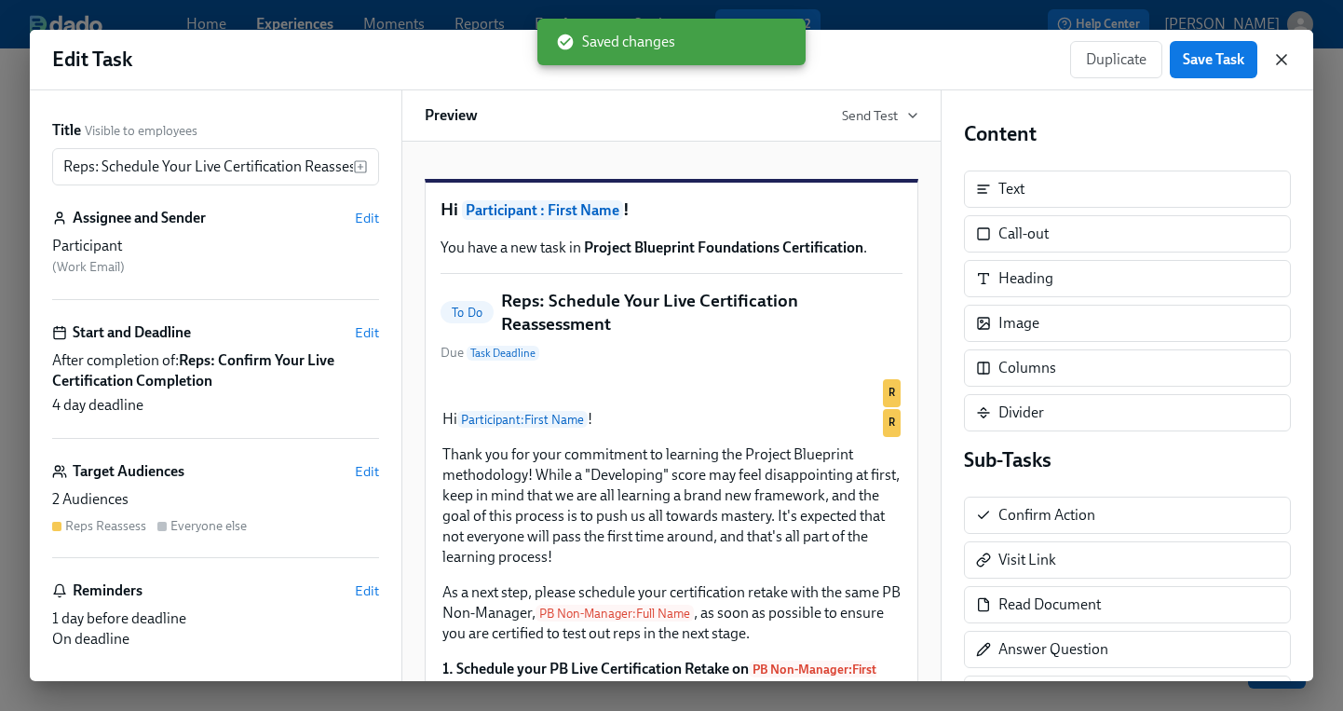
click at [1276, 57] on icon "button" at bounding box center [1281, 59] width 19 height 19
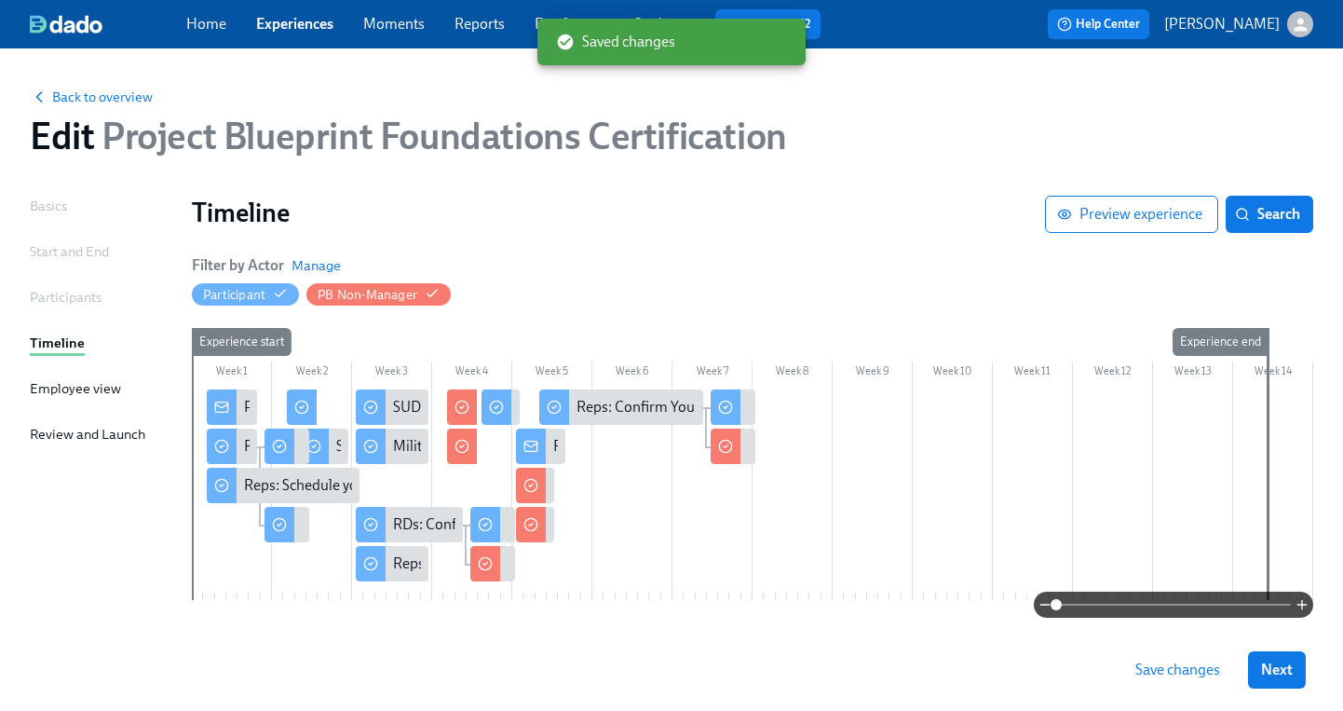
click at [1213, 666] on span "Save changes" at bounding box center [1178, 669] width 85 height 19
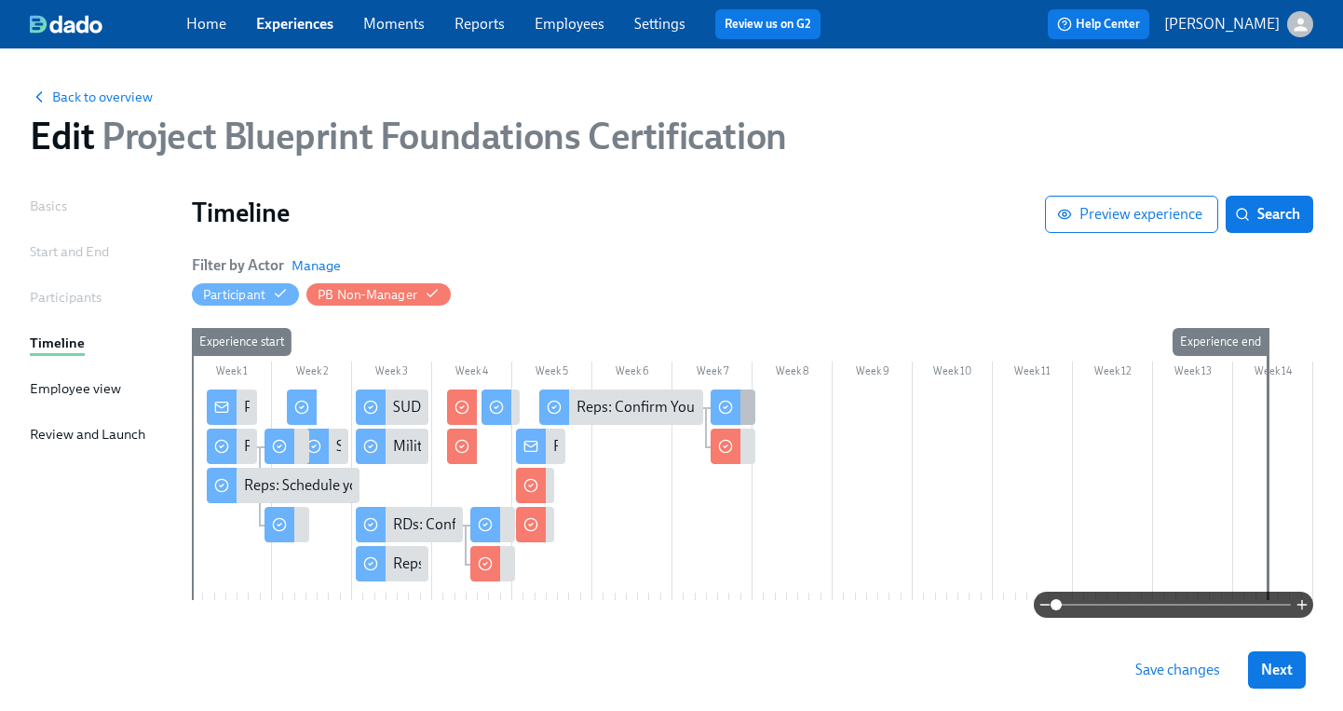
click at [729, 406] on icon at bounding box center [725, 407] width 15 height 15
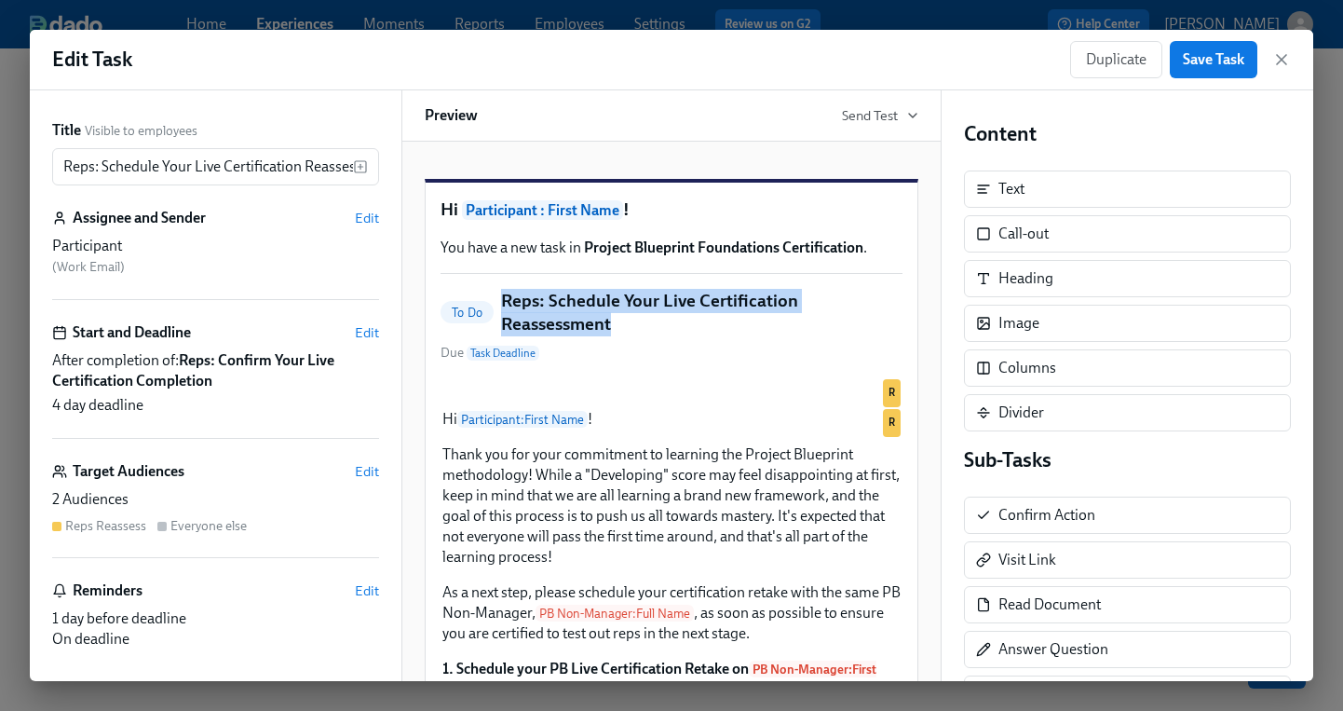
drag, startPoint x: 578, startPoint y: 347, endPoint x: 506, endPoint y: 327, distance: 74.3
click at [506, 327] on h5 "Reps: Schedule Your Live Certification Reassessment" at bounding box center [701, 313] width 401 height 48
copy h5 "Reps: Schedule Your Live Certification Reassessment"
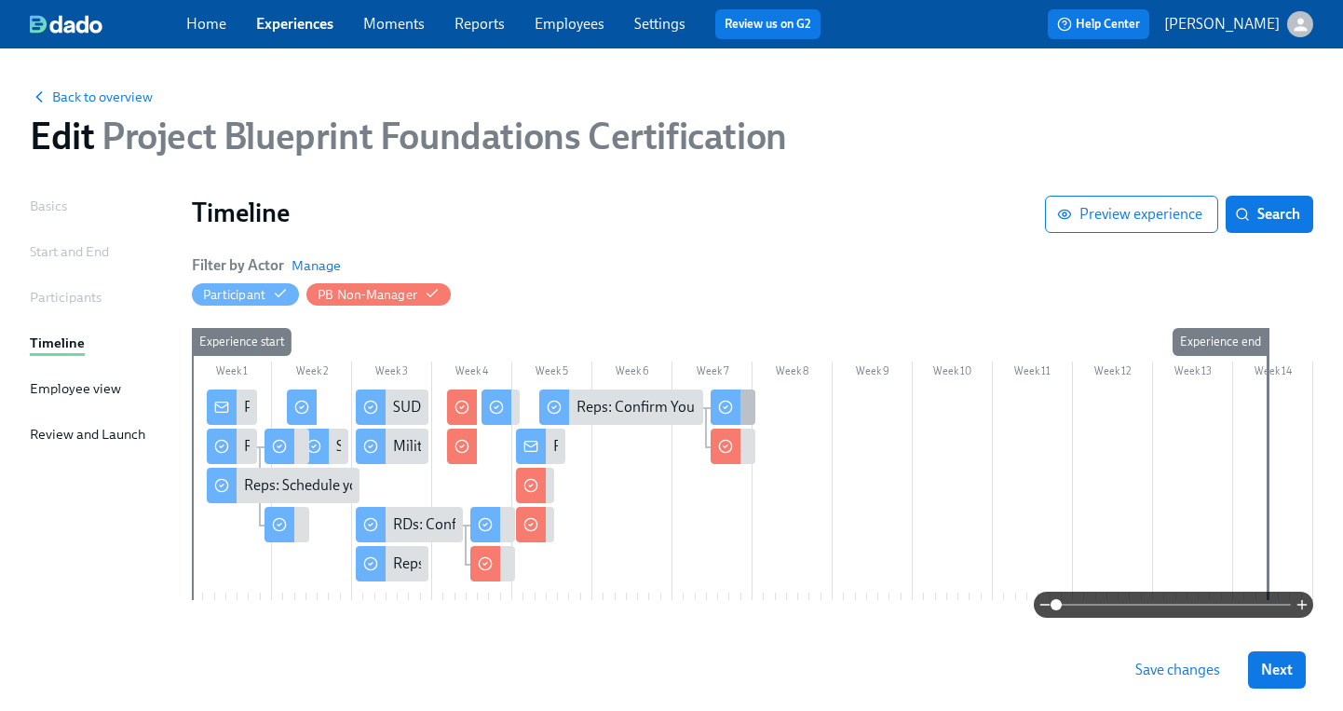
click at [749, 395] on div "Reps: Schedule Your Live Certification Reassessment" at bounding box center [733, 406] width 45 height 35
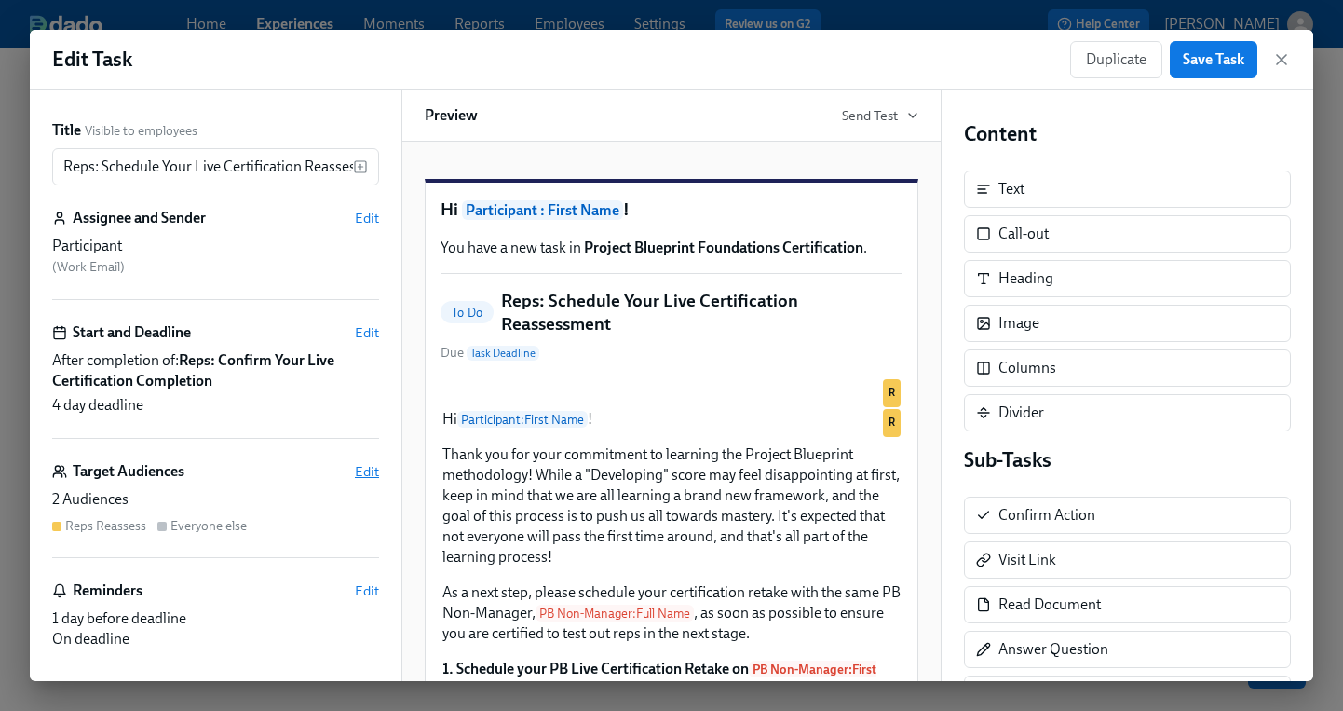
click at [364, 469] on span "Edit" at bounding box center [367, 471] width 24 height 19
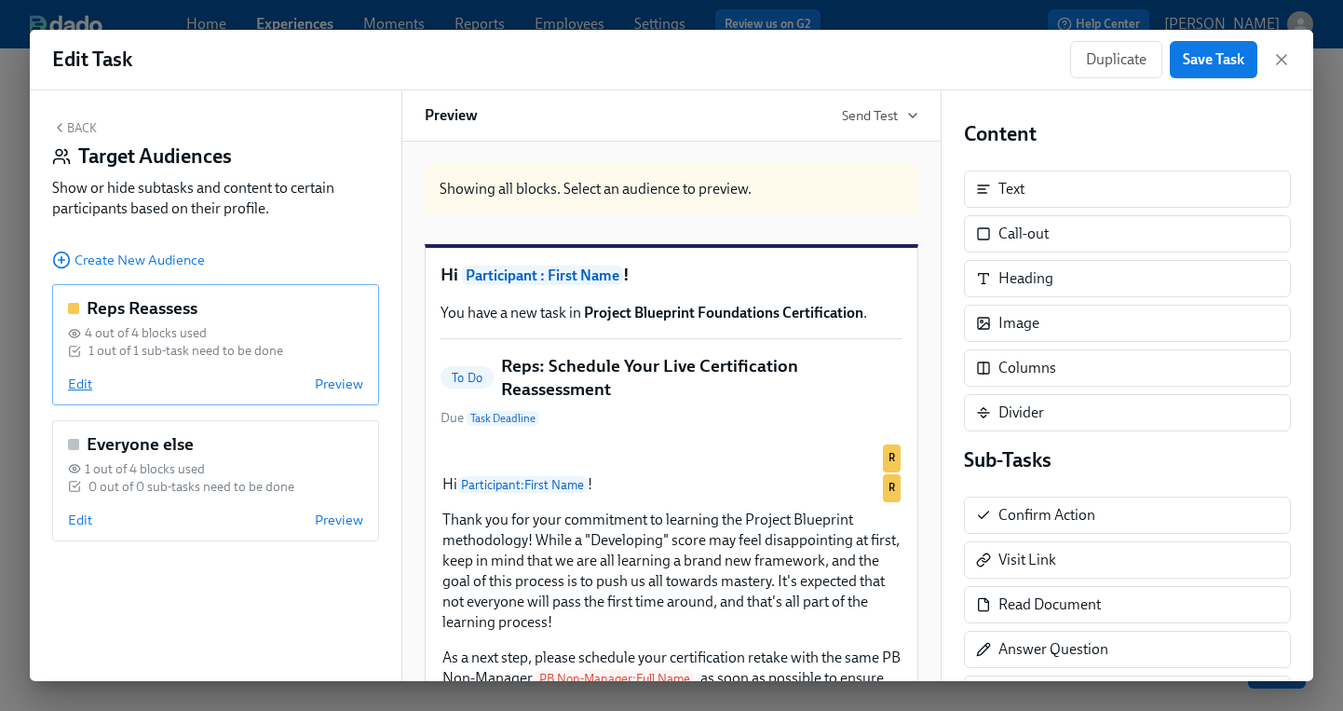
click at [82, 392] on span "Edit" at bounding box center [80, 383] width 24 height 19
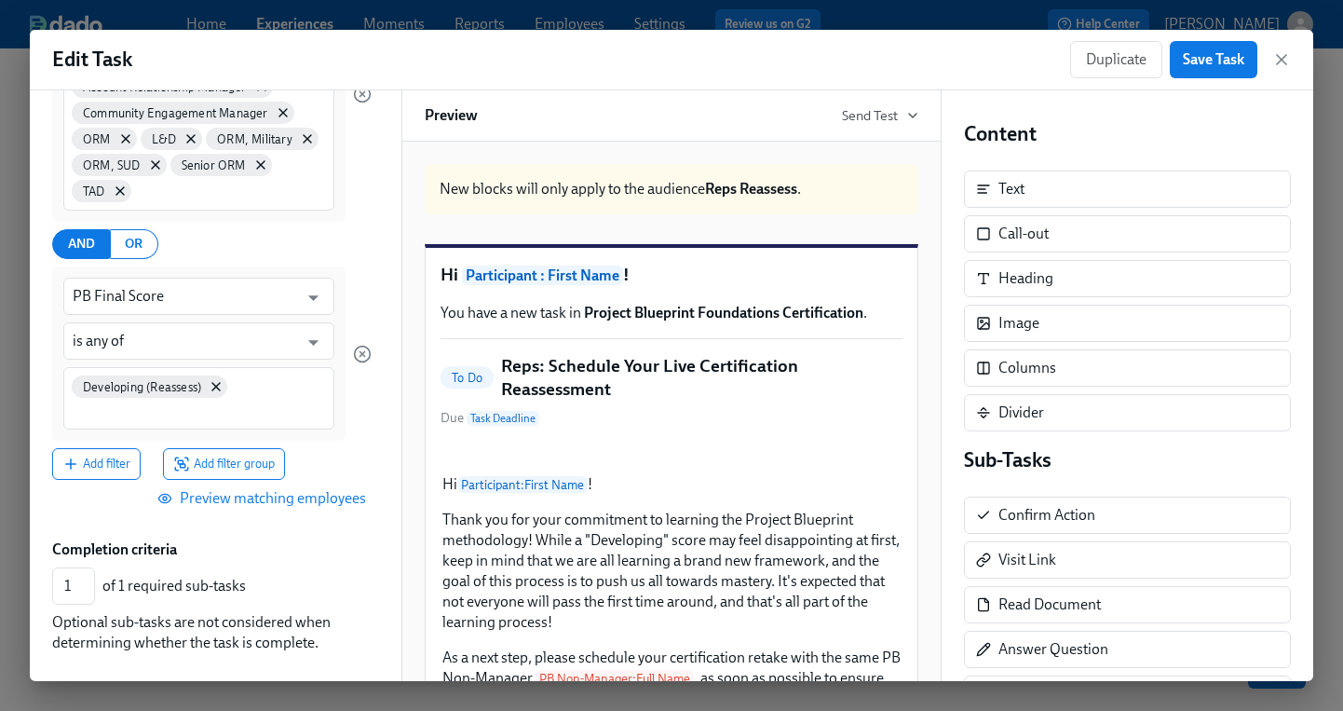
scroll to position [349, 0]
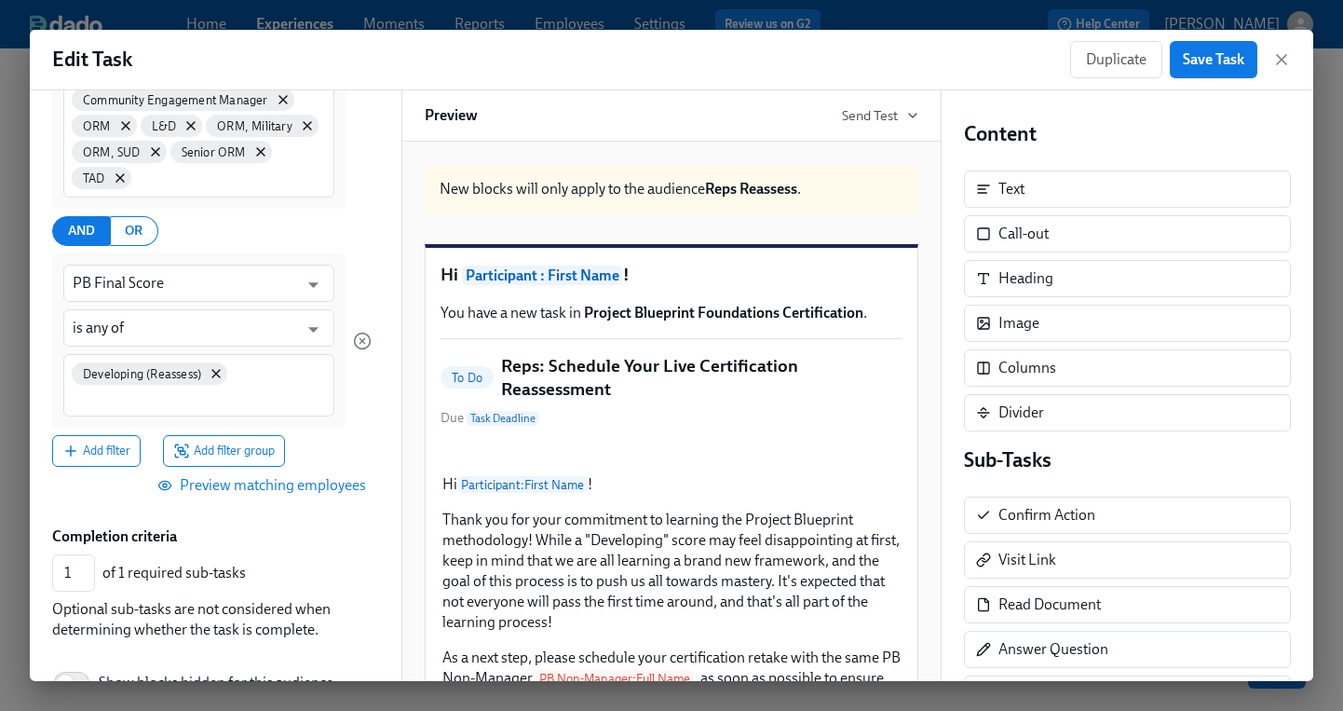
click at [223, 486] on span "Preview matching employees" at bounding box center [263, 485] width 205 height 19
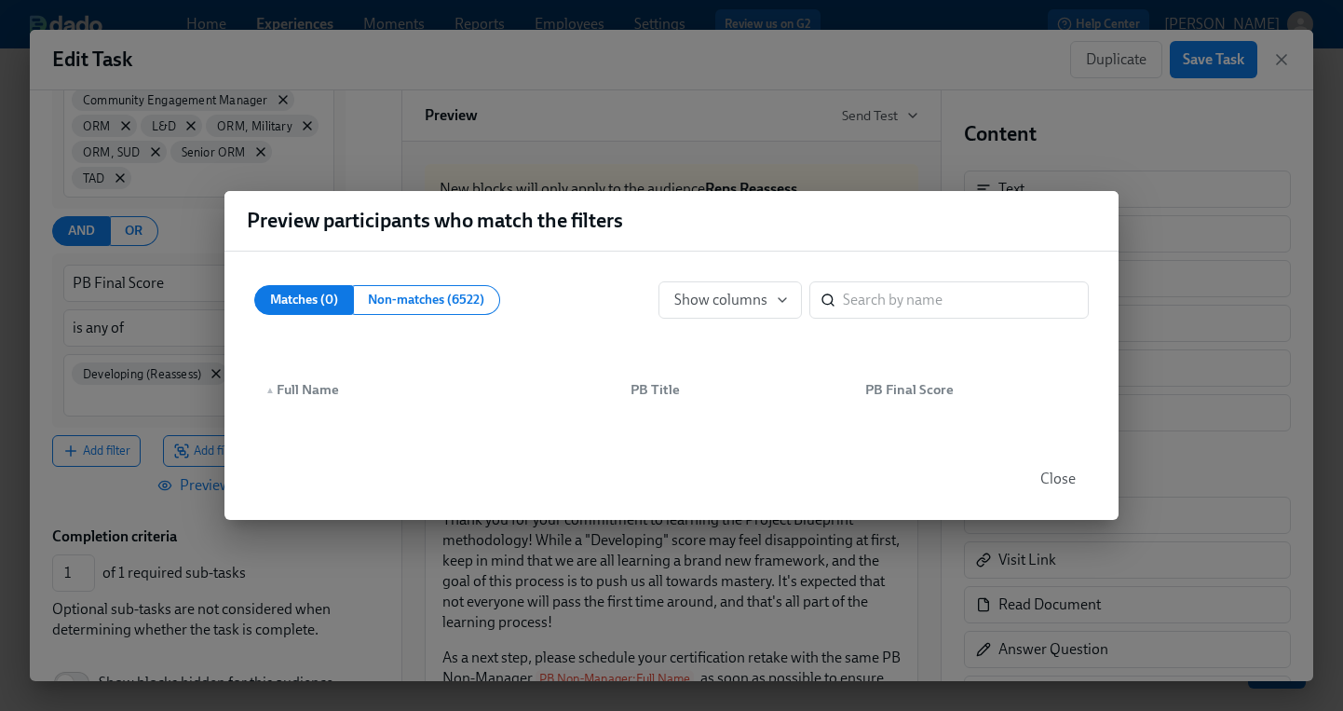
click at [1048, 470] on span "Close" at bounding box center [1058, 478] width 35 height 19
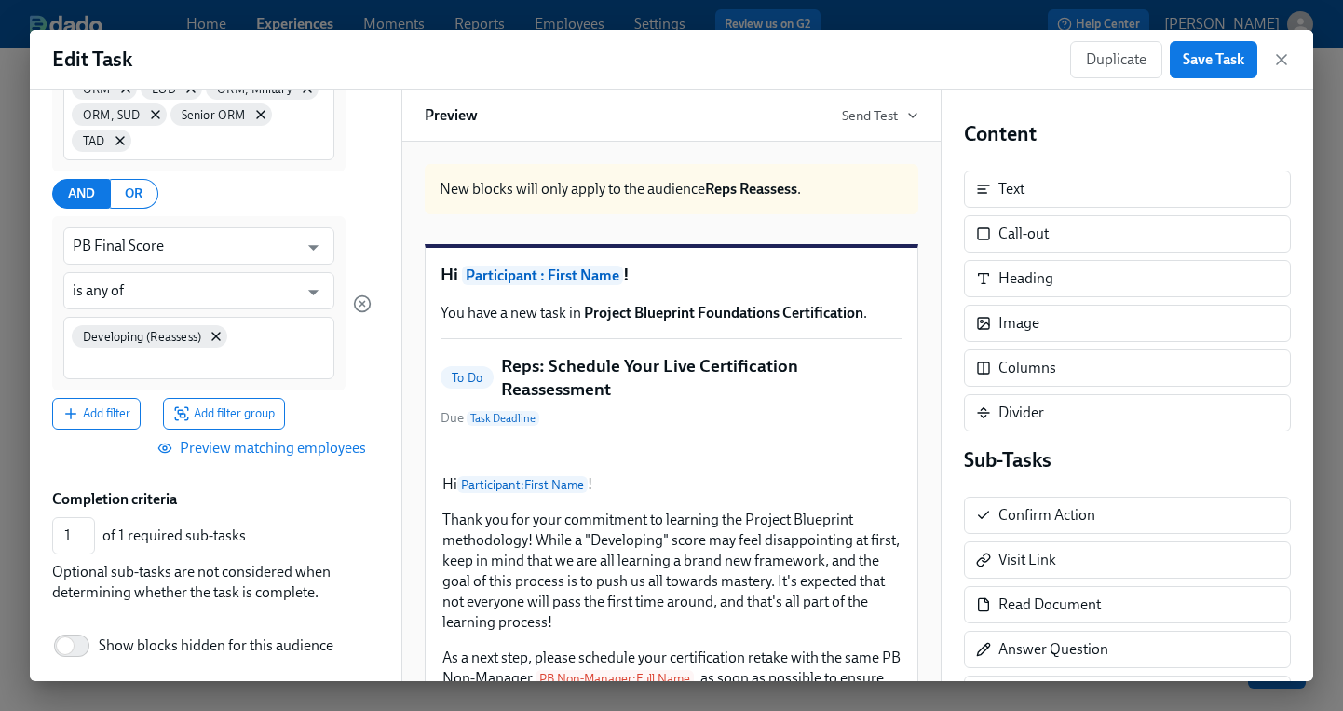
scroll to position [388, 0]
click at [294, 341] on div "Developing (Reassess)" at bounding box center [198, 347] width 271 height 62
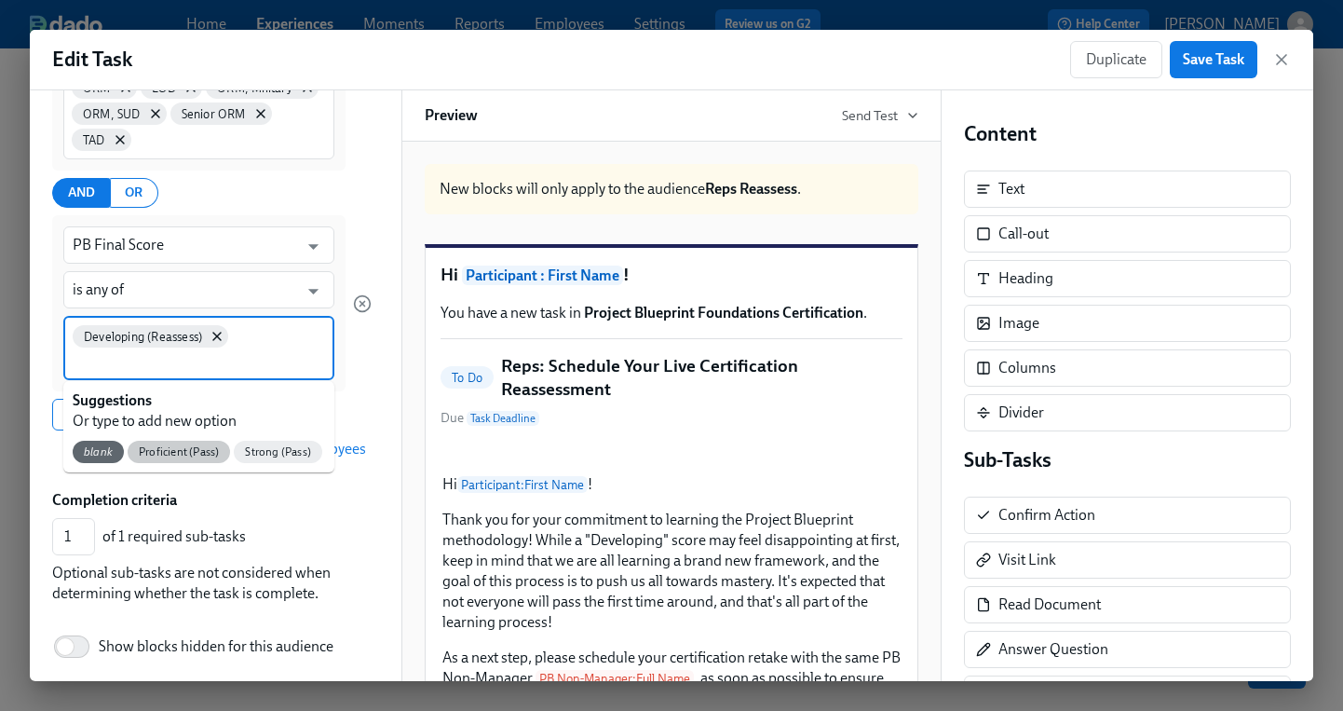
click at [189, 449] on span "Proficient (Pass)" at bounding box center [179, 452] width 102 height 14
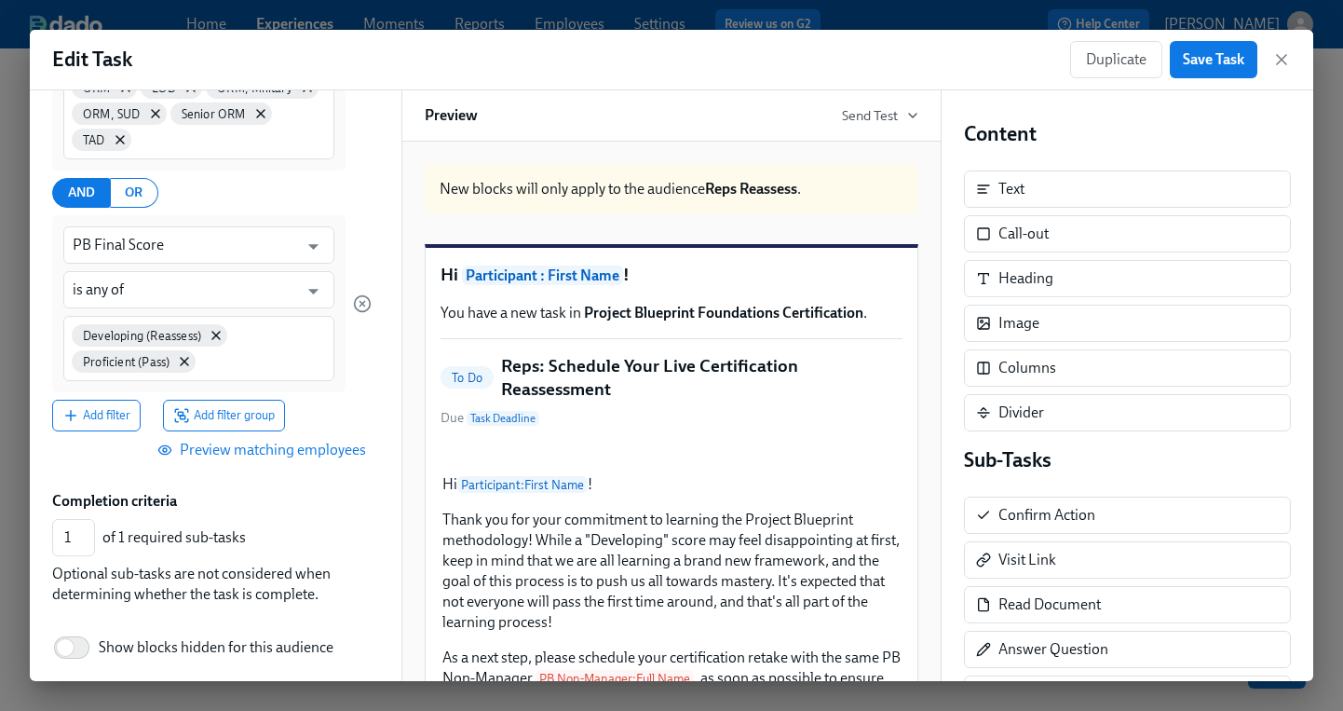
click at [240, 444] on span "Preview matching employees" at bounding box center [263, 450] width 205 height 19
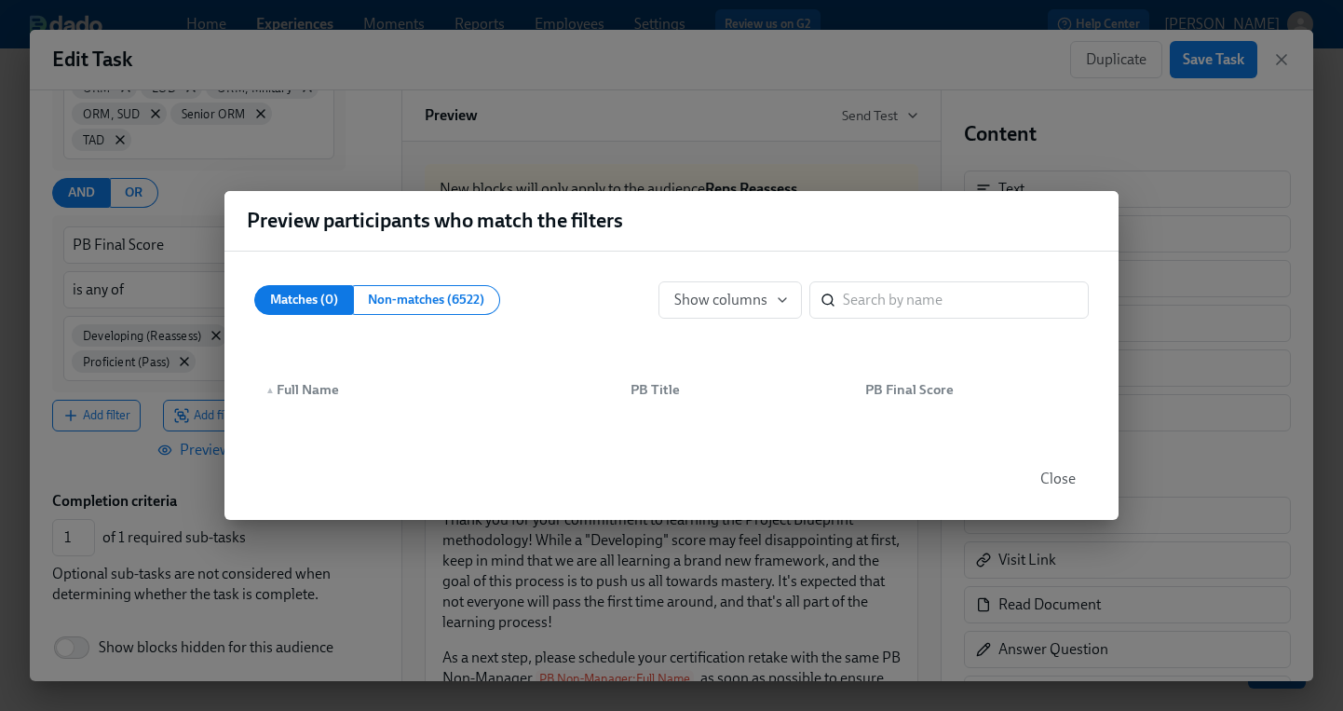
click at [1055, 477] on span "Close" at bounding box center [1058, 478] width 35 height 19
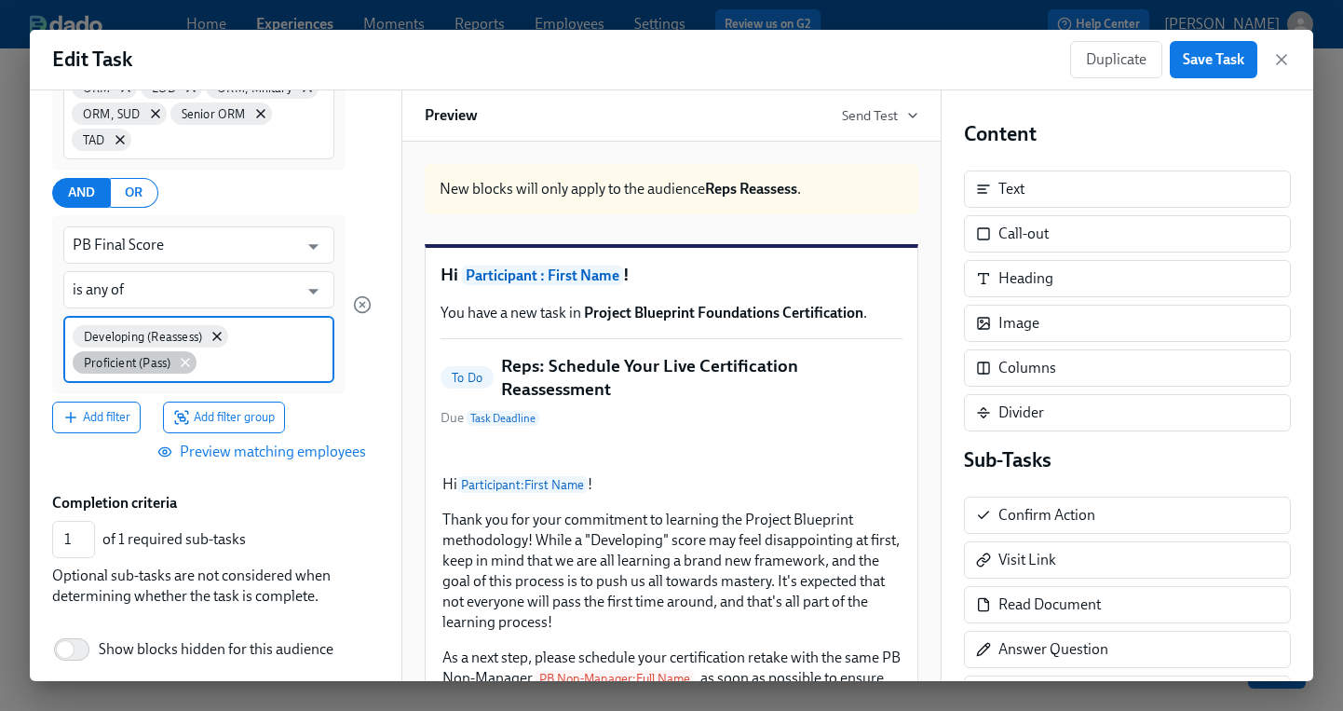
click at [188, 366] on icon at bounding box center [185, 362] width 15 height 15
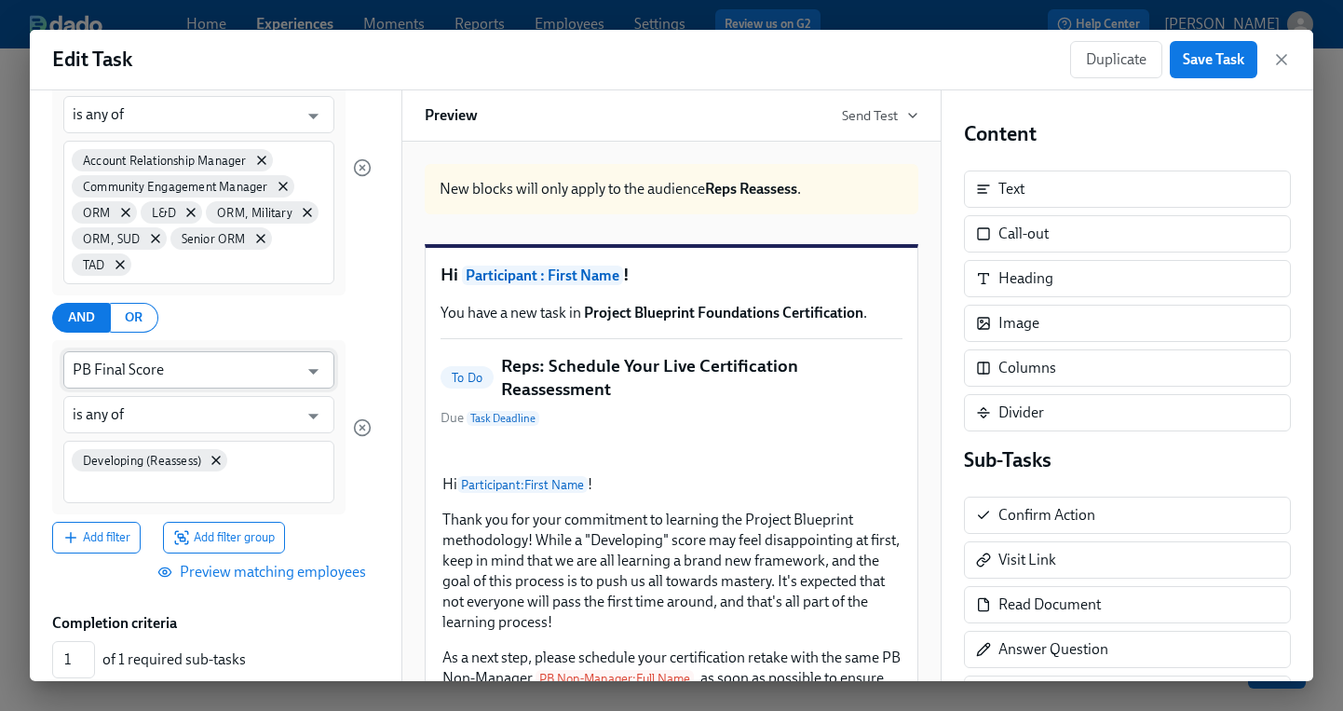
scroll to position [130, 0]
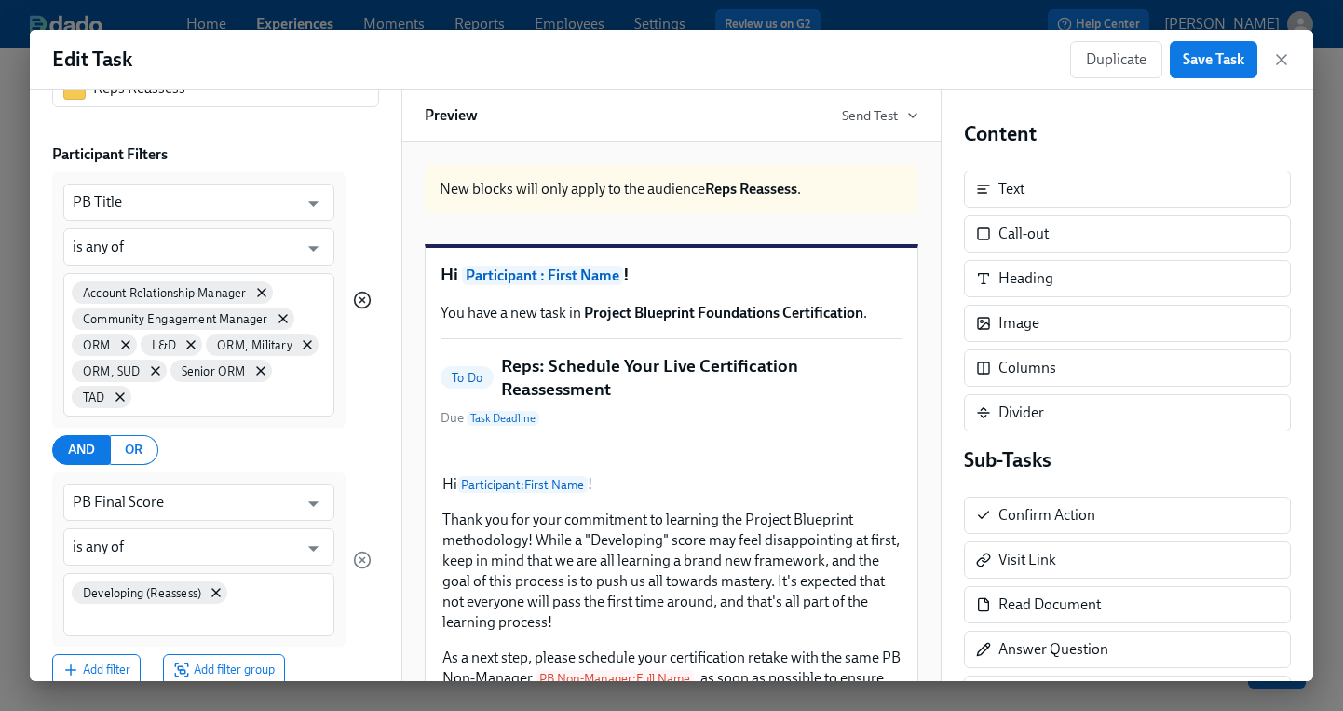
click at [369, 303] on circle "button" at bounding box center [363, 301] width 16 height 16
type input "PB Final Score"
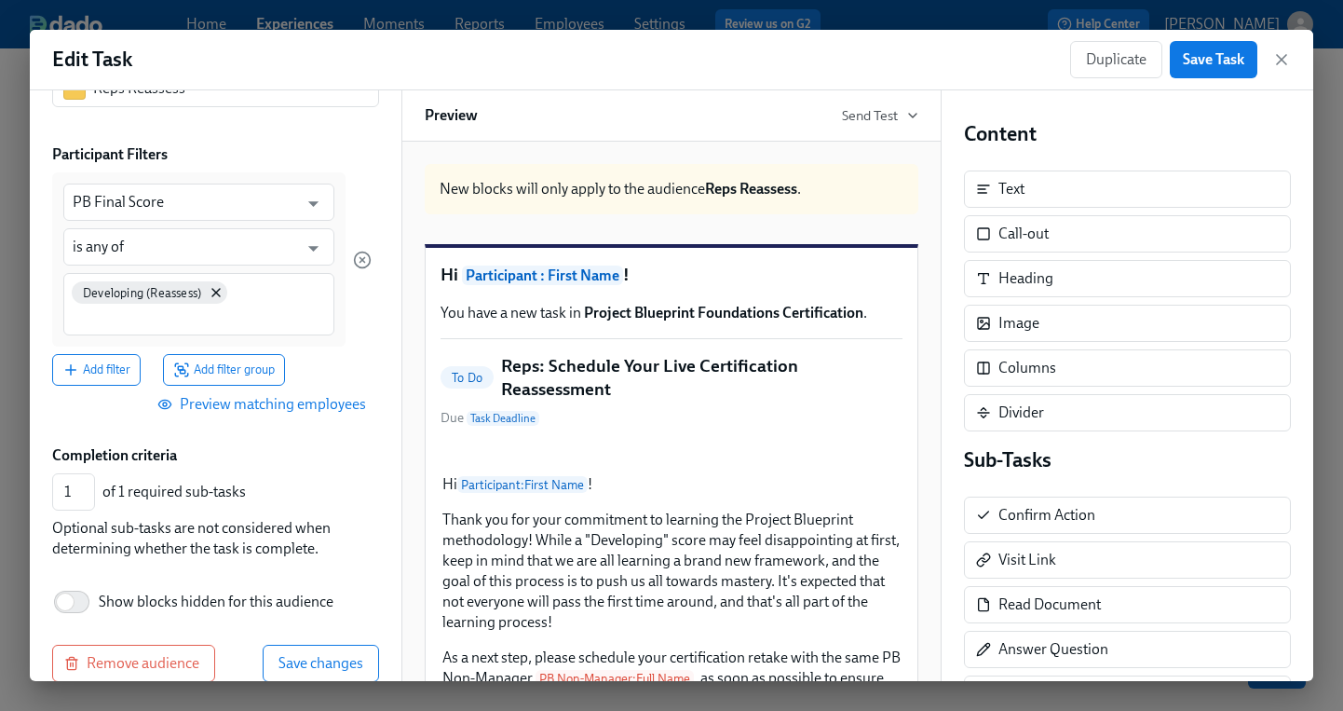
click at [264, 409] on span "Preview matching employees" at bounding box center [263, 404] width 205 height 19
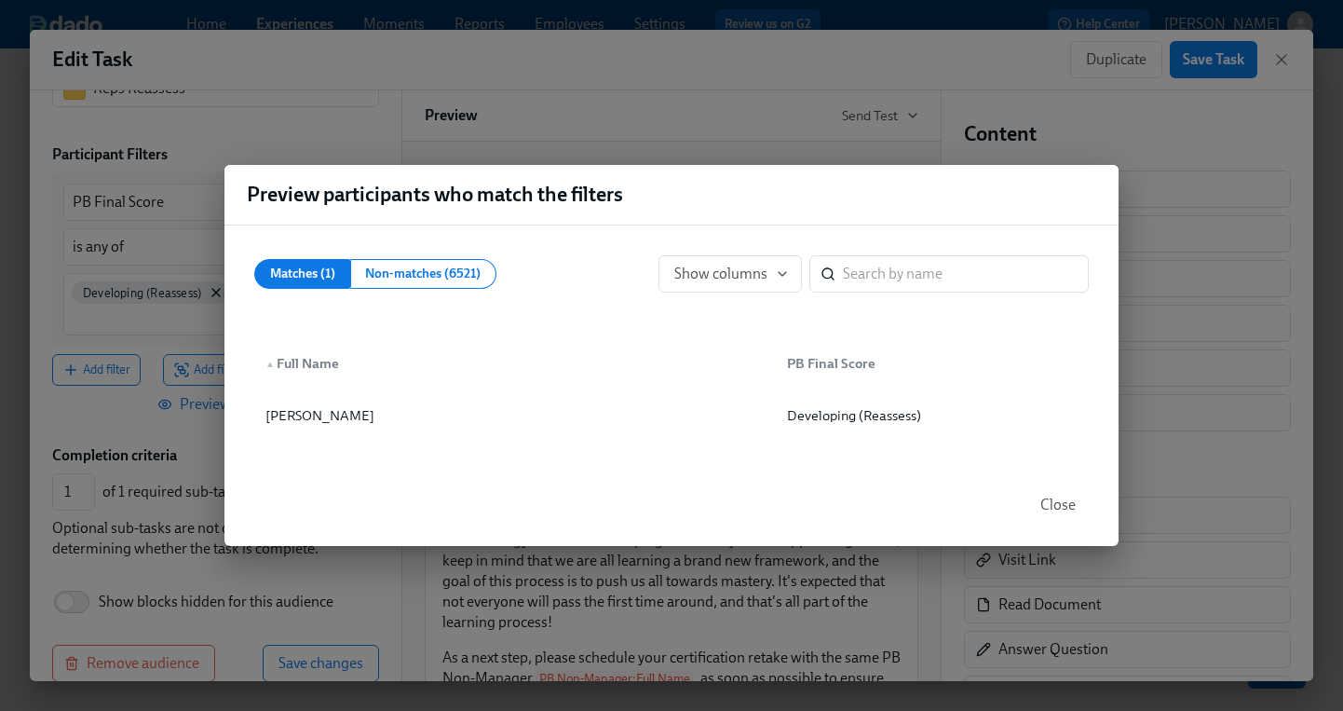
click at [1064, 499] on span "Close" at bounding box center [1058, 505] width 35 height 19
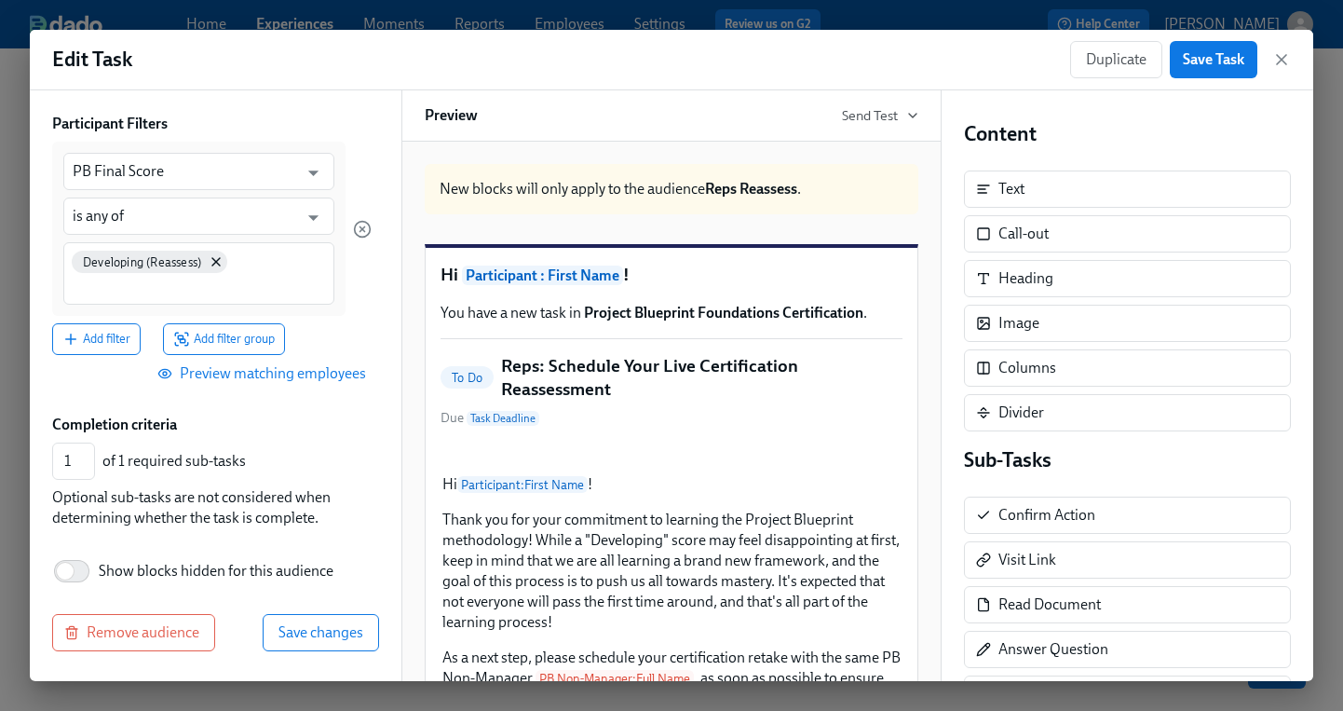
scroll to position [0, 0]
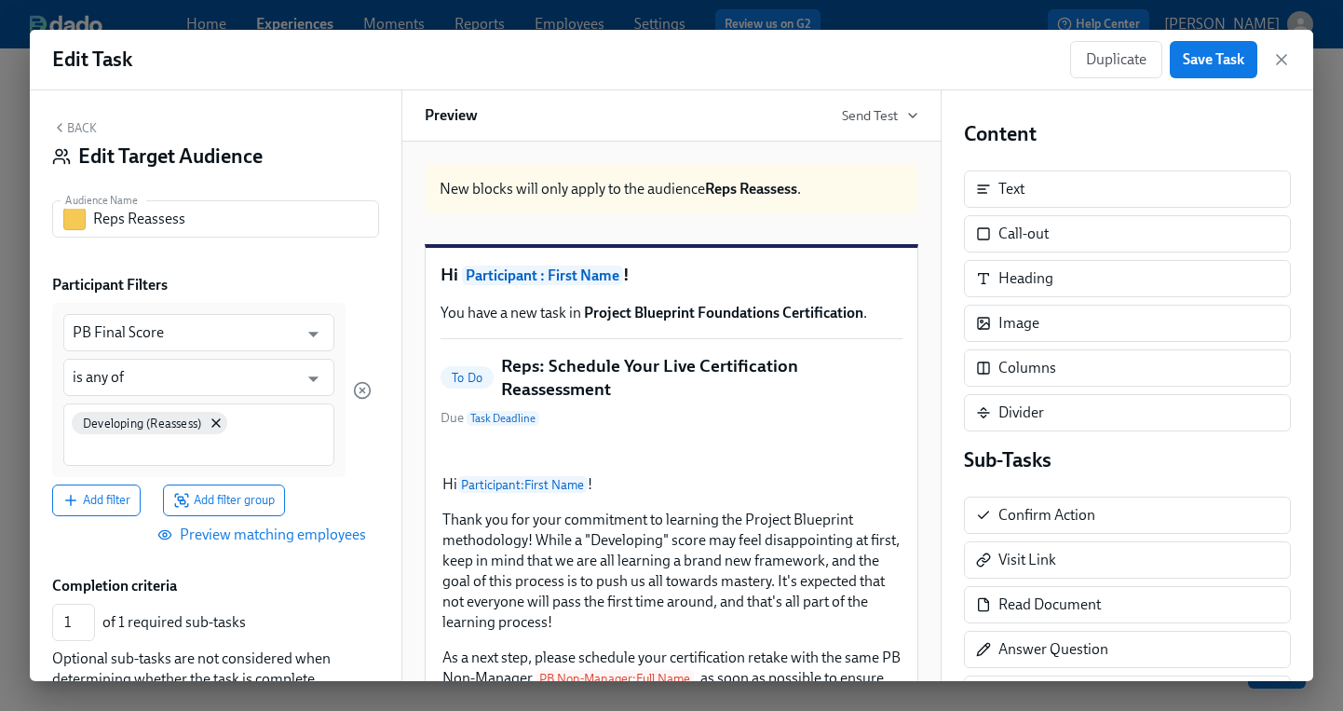
click at [75, 116] on div "Back Edit Target Audience Audience Name Reps Reassess Audience Name Participant…" at bounding box center [216, 385] width 372 height 591
click at [74, 123] on button "Back" at bounding box center [74, 127] width 45 height 15
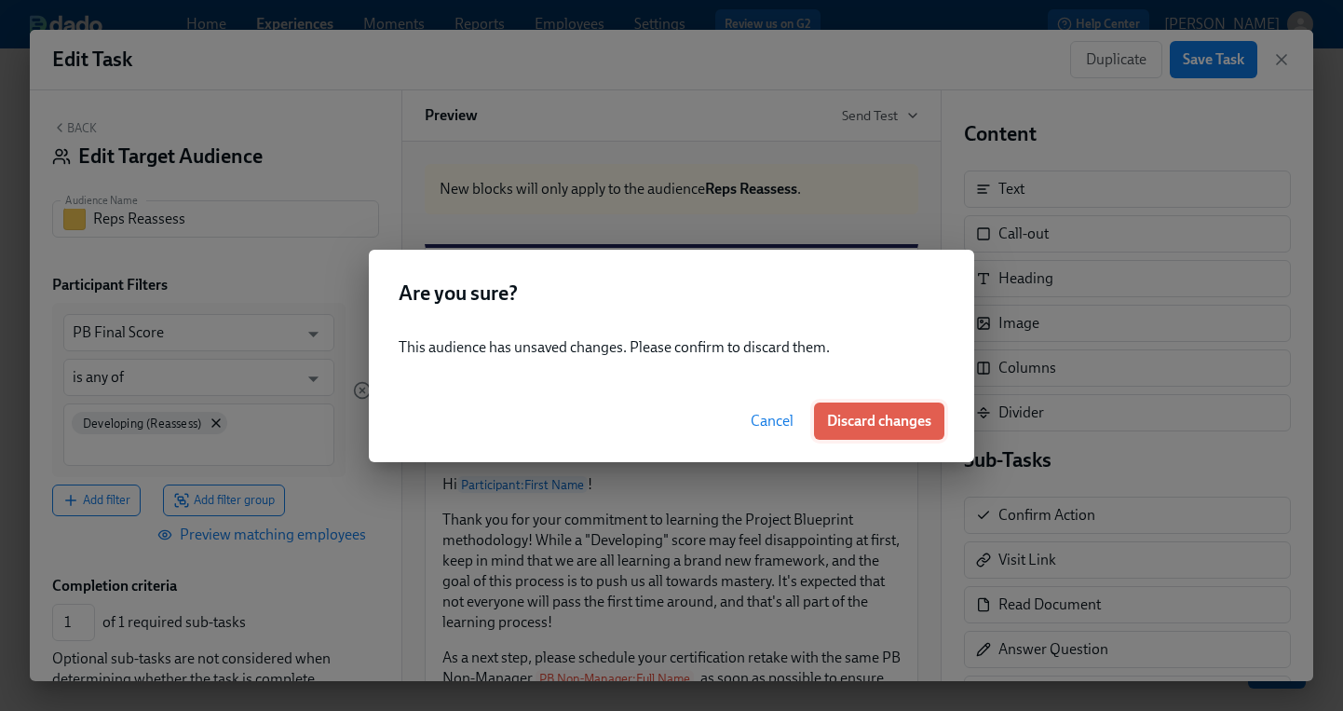
click at [929, 417] on span "Discard changes" at bounding box center [879, 421] width 104 height 19
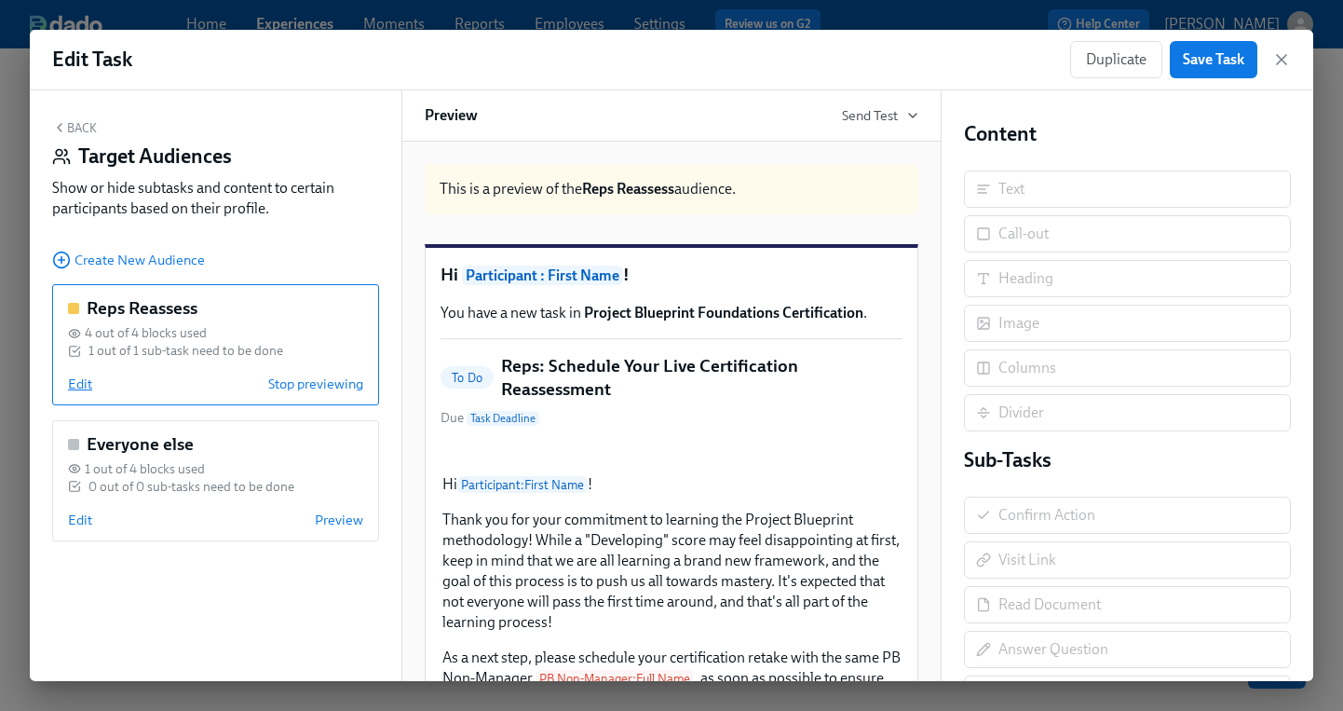
click at [77, 384] on span "Edit" at bounding box center [80, 383] width 24 height 19
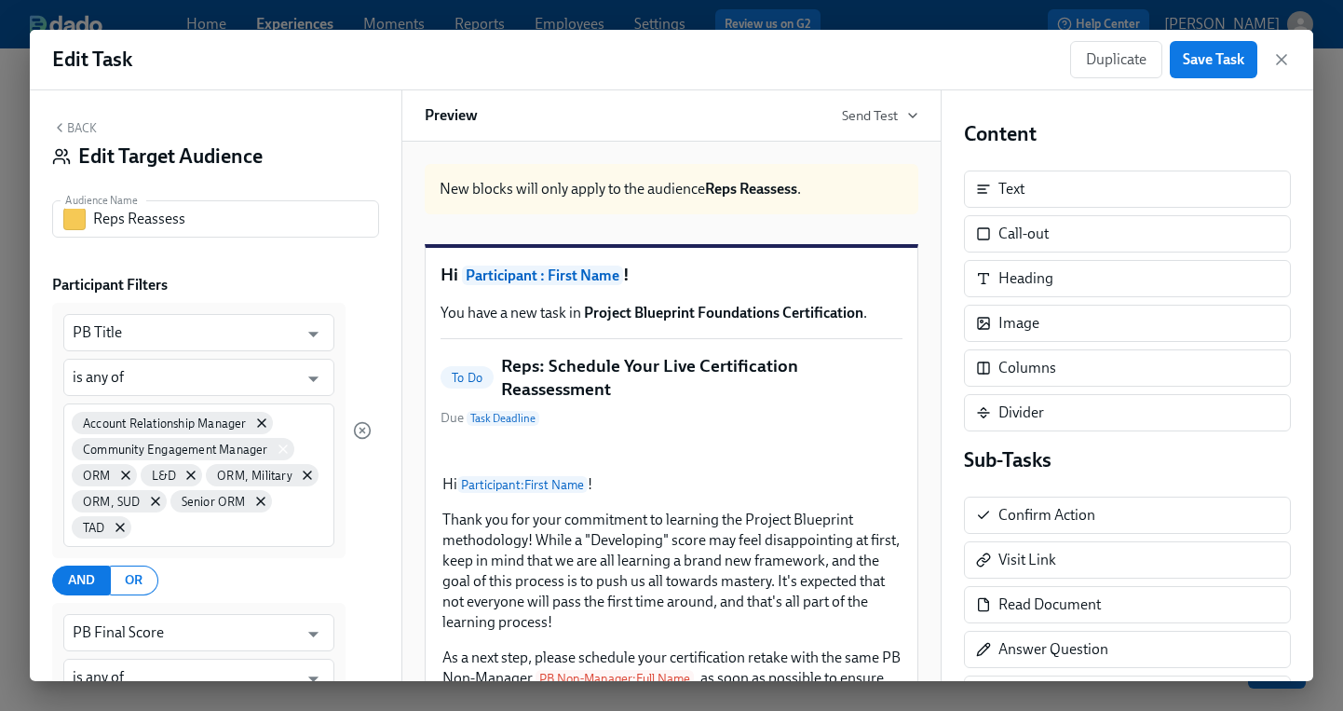
scroll to position [346, 0]
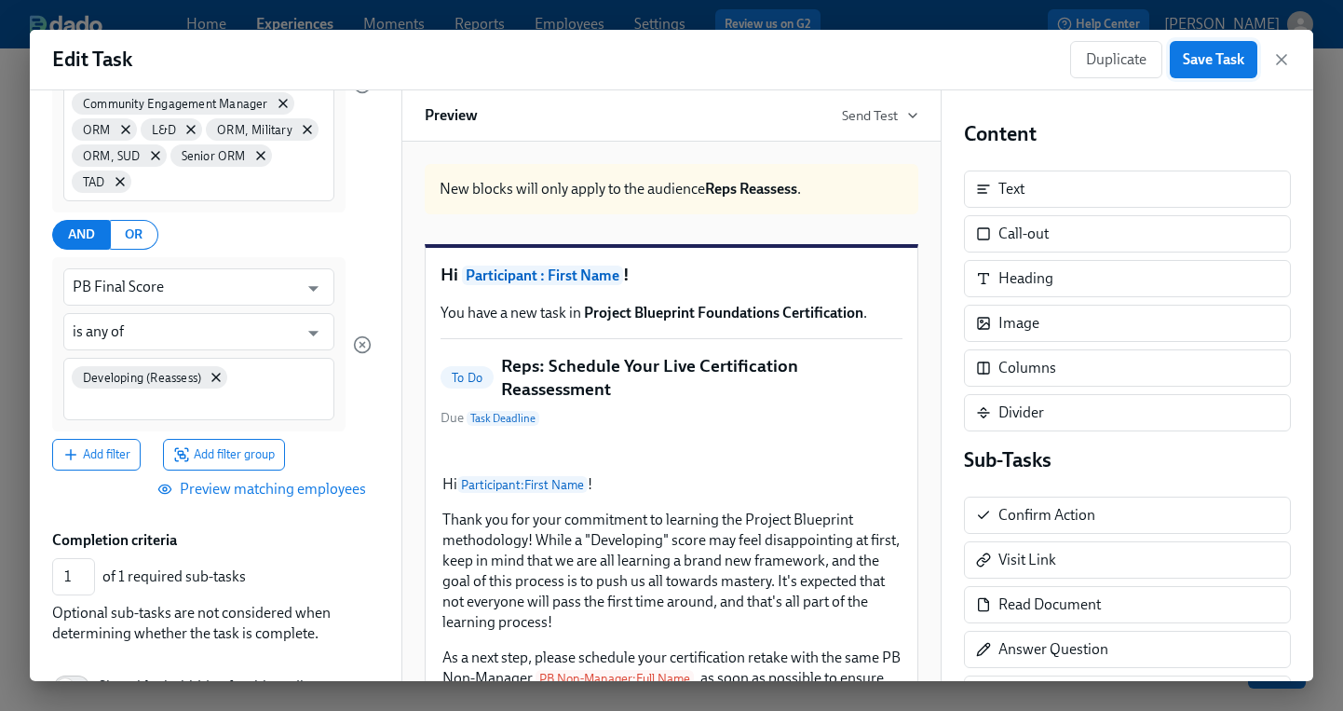
click at [1211, 64] on span "Save Task" at bounding box center [1213, 59] width 61 height 19
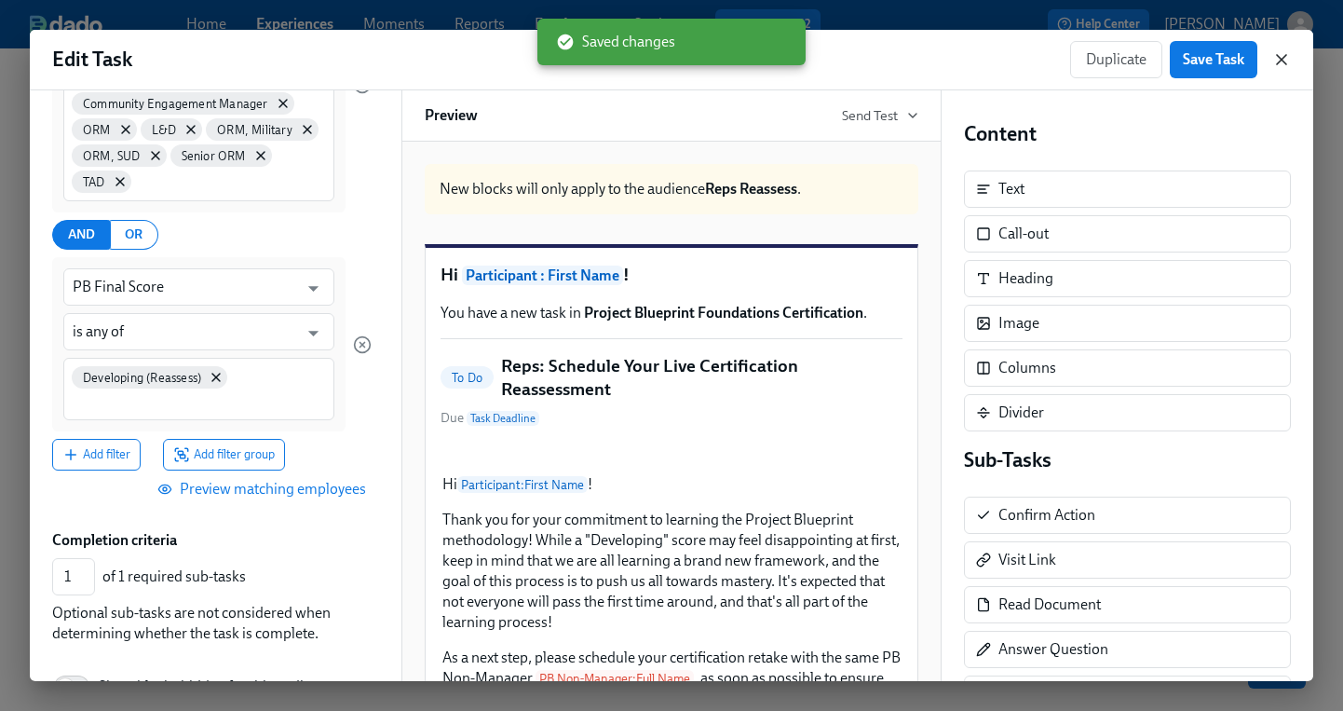
click at [1284, 57] on icon "button" at bounding box center [1281, 59] width 9 height 9
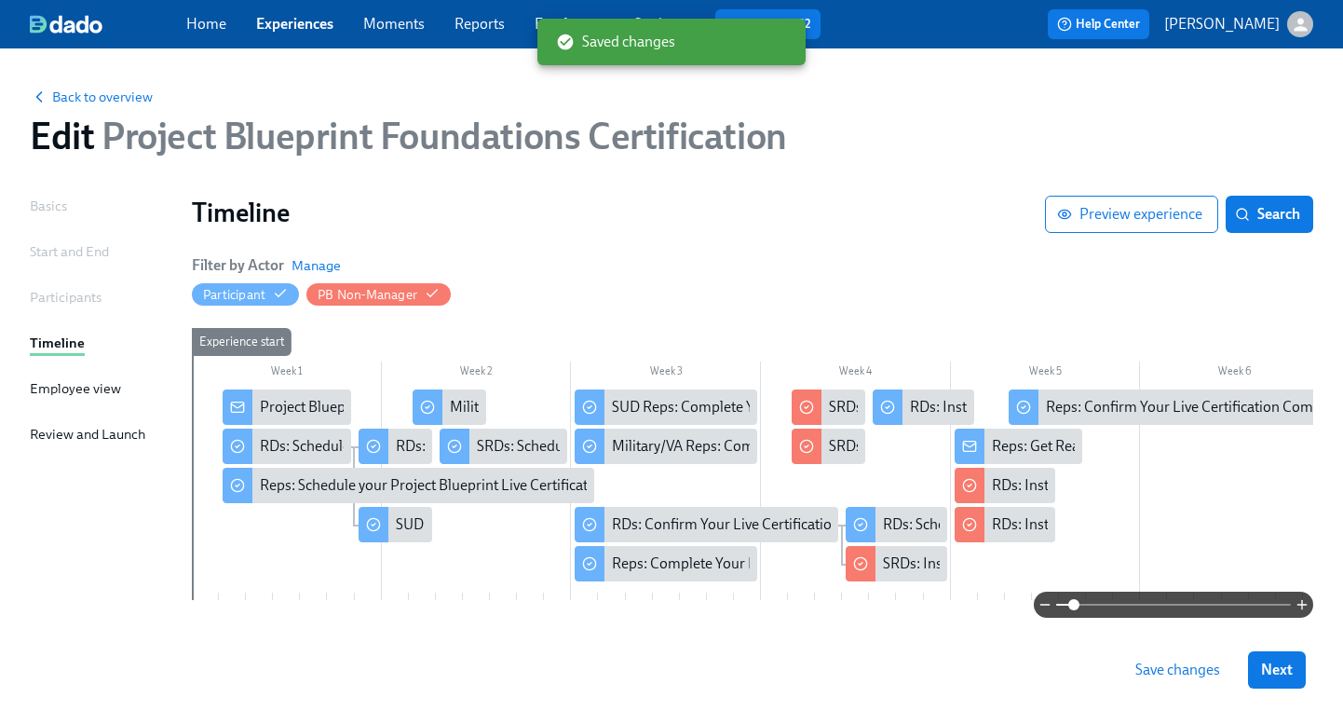
drag, startPoint x: 1055, startPoint y: 603, endPoint x: 1073, endPoint y: 604, distance: 18.7
click at [1073, 604] on span at bounding box center [1073, 604] width 11 height 11
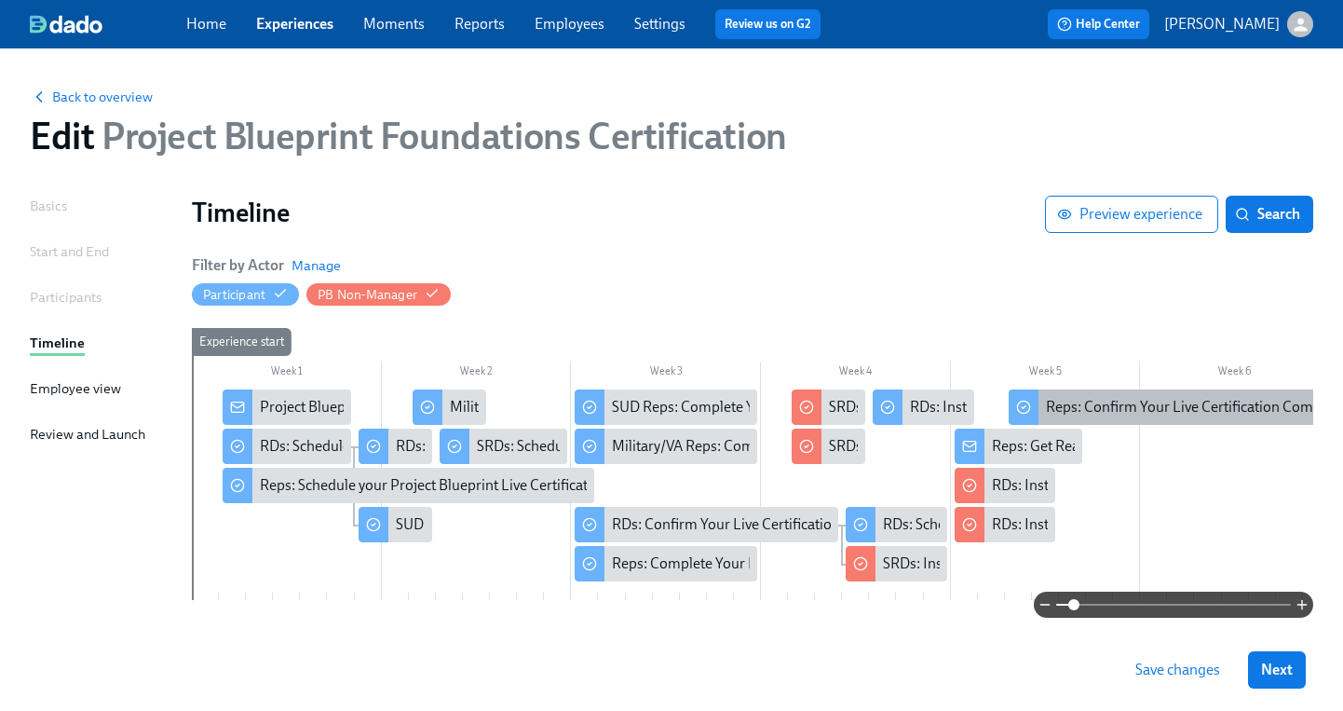
click at [1083, 409] on div "Reps: Confirm Your Live Certification Completion" at bounding box center [1202, 407] width 312 height 20
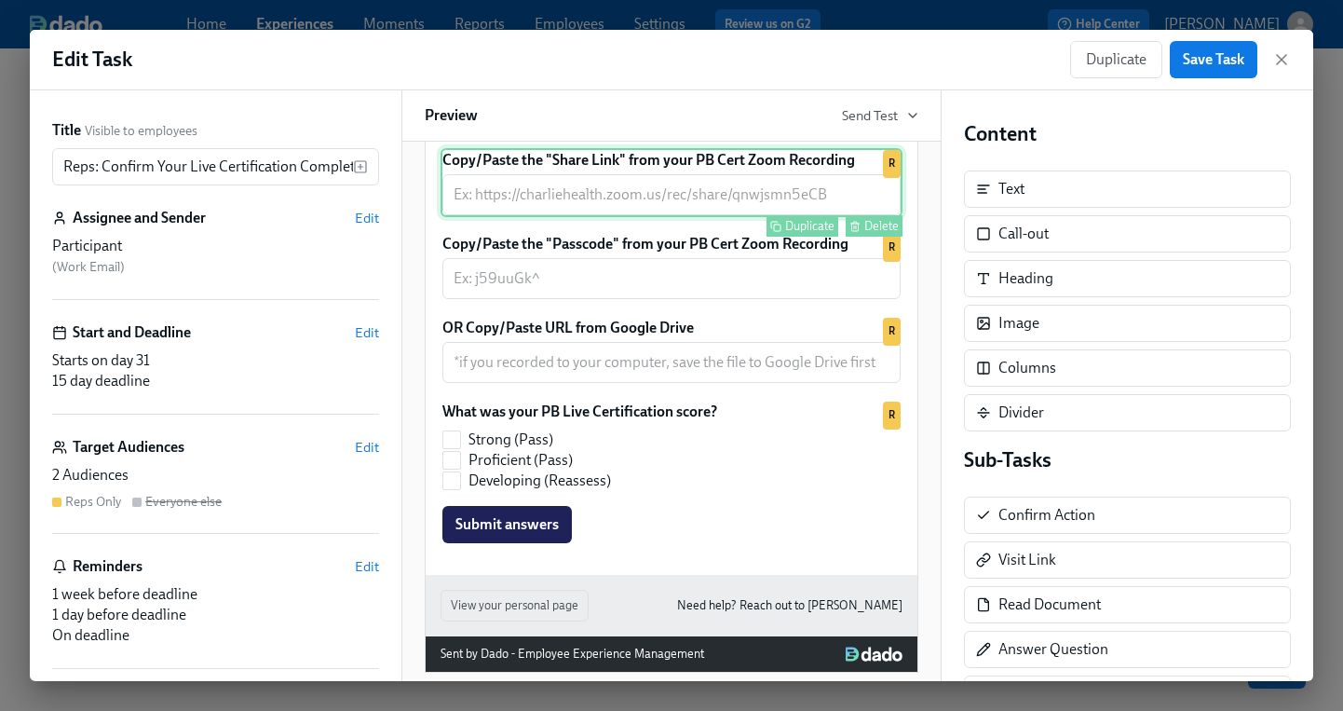
scroll to position [684, 0]
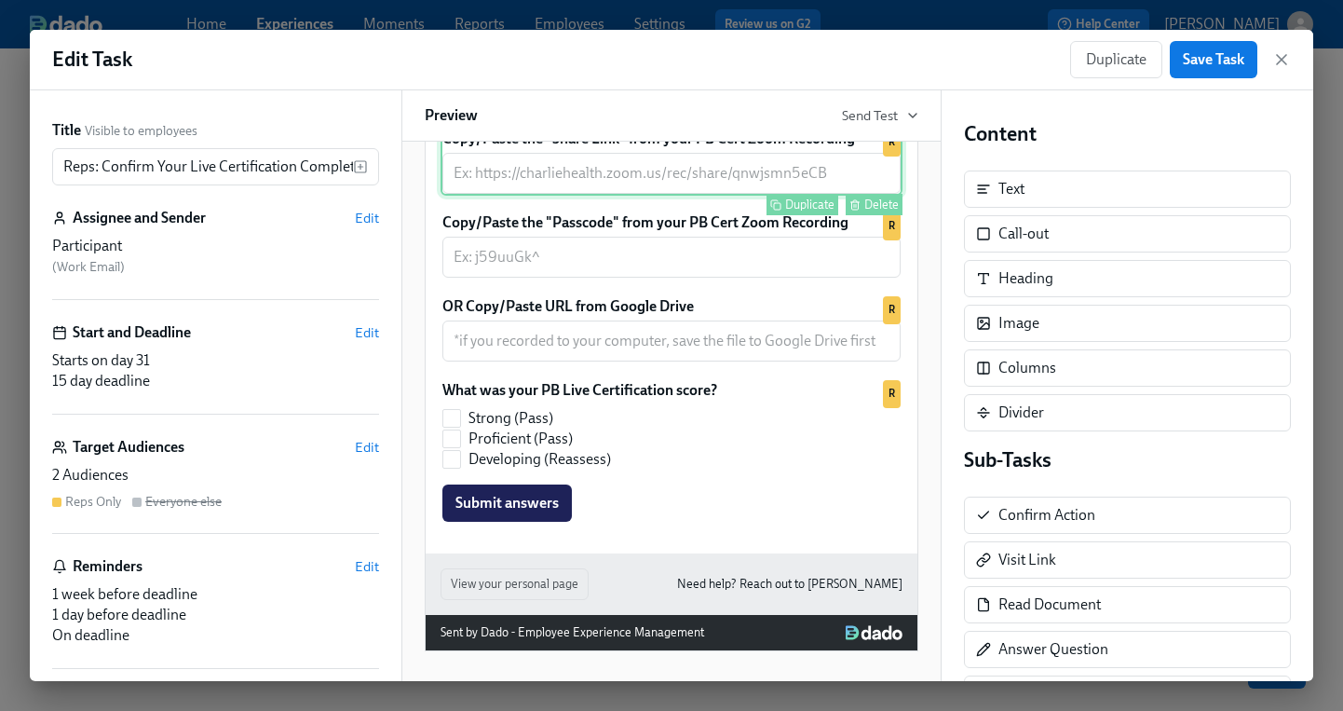
click at [765, 524] on div "What was your PB Live Certification score? Strong (Pass) Proficient (Pass) Deve…" at bounding box center [672, 450] width 462 height 145
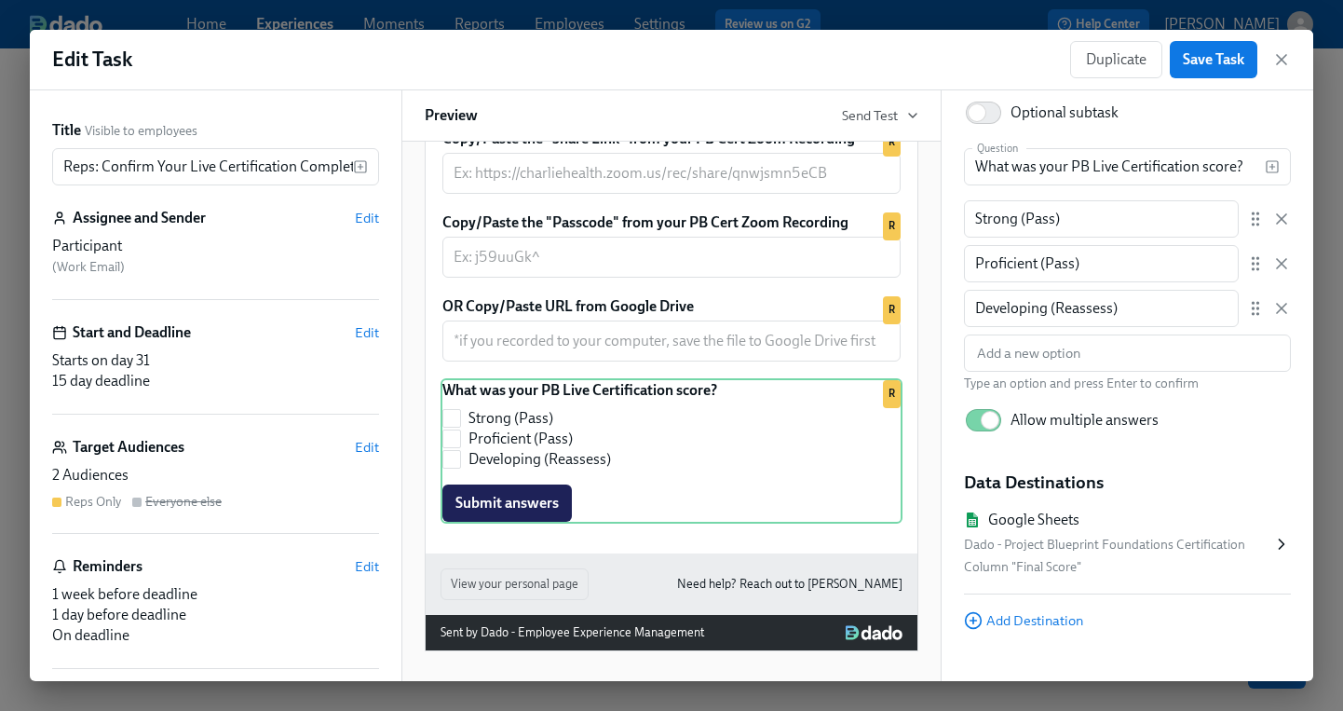
scroll to position [186, 0]
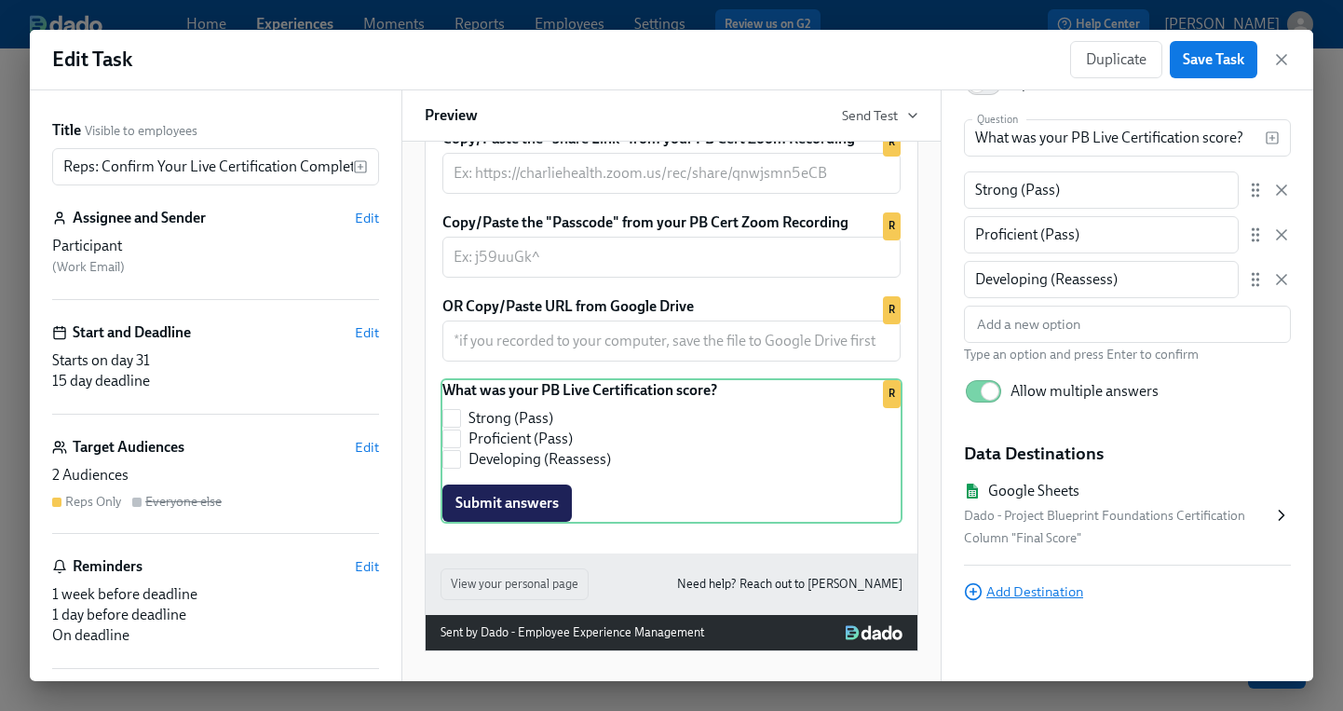
click at [985, 594] on span "Add Destination" at bounding box center [1023, 591] width 119 height 19
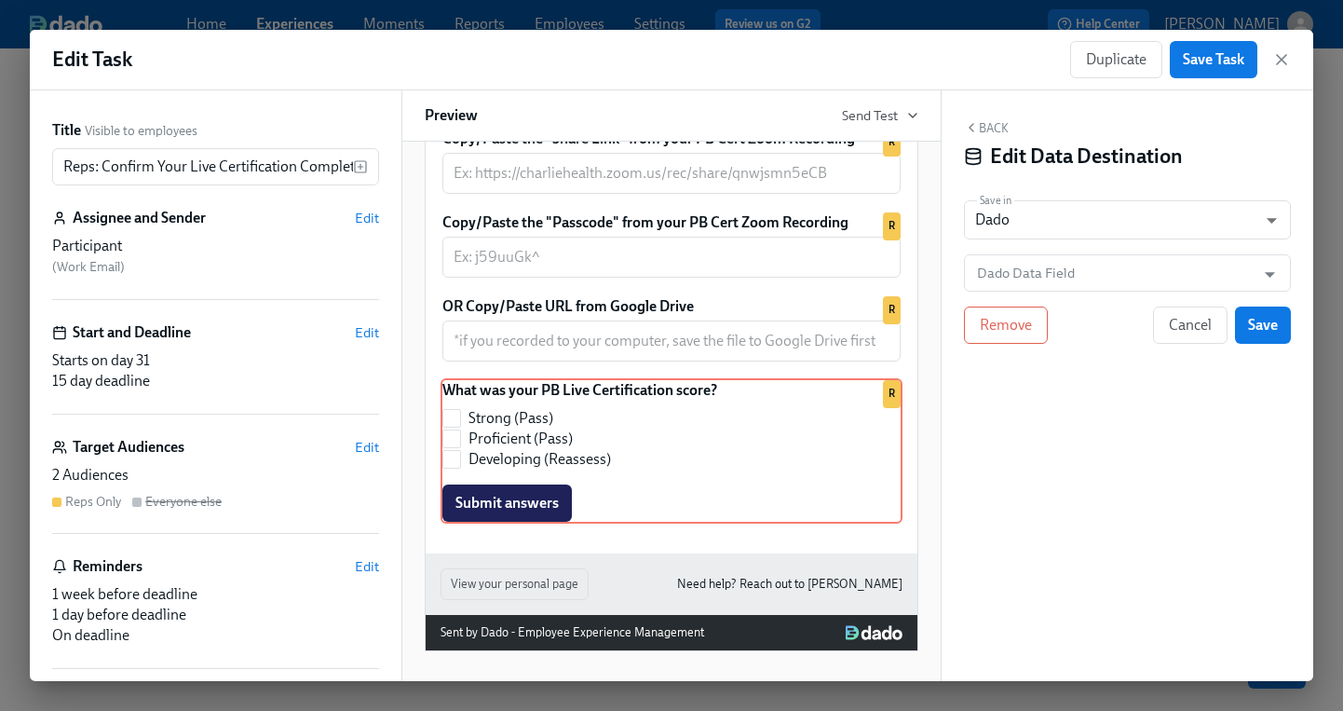
scroll to position [0, 0]
click at [1042, 278] on input "Dado Data Field" at bounding box center [1113, 272] width 281 height 37
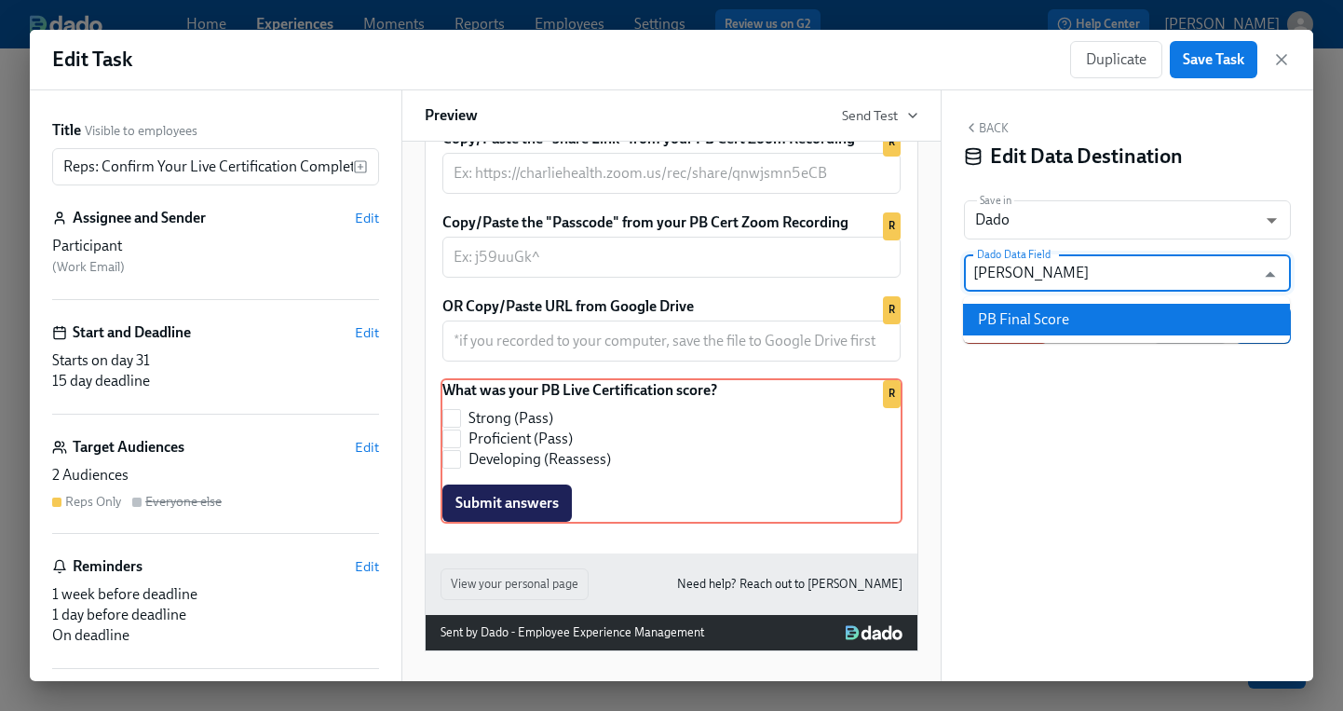
click at [1041, 317] on li "PB Final Score" at bounding box center [1126, 320] width 327 height 32
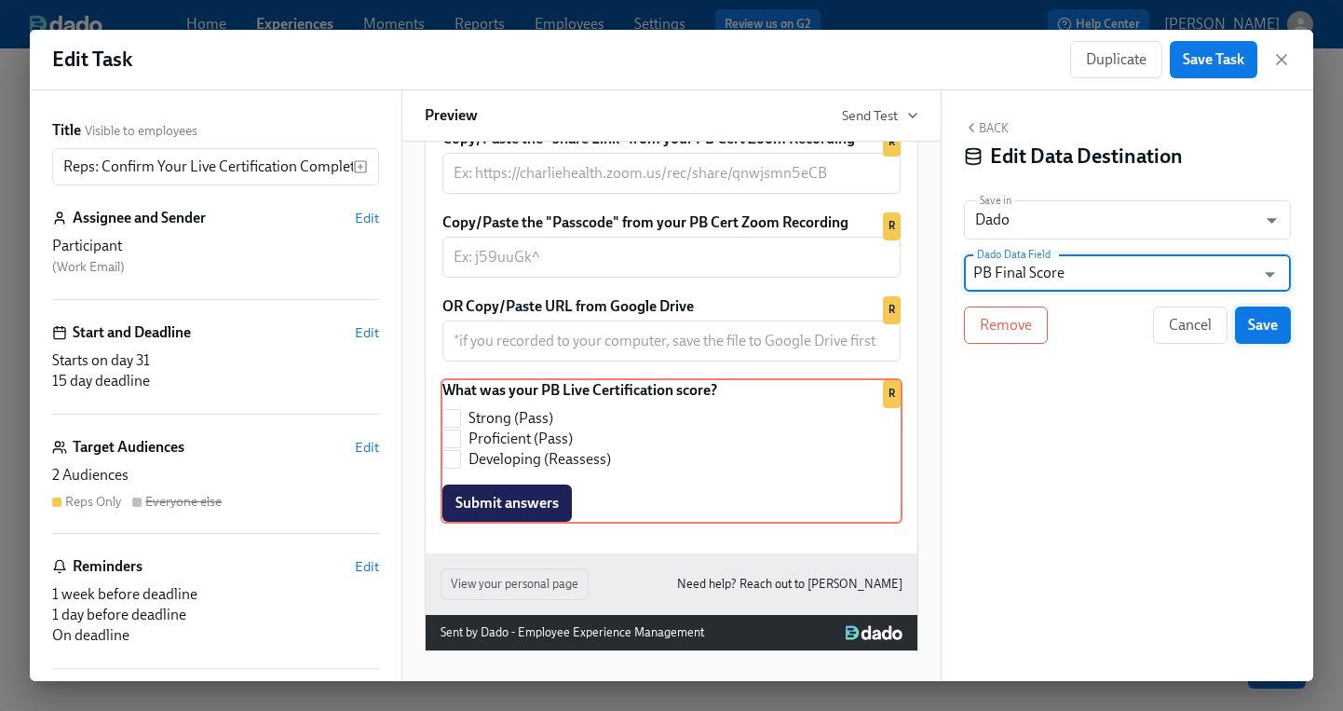
type input "PB Final Score"
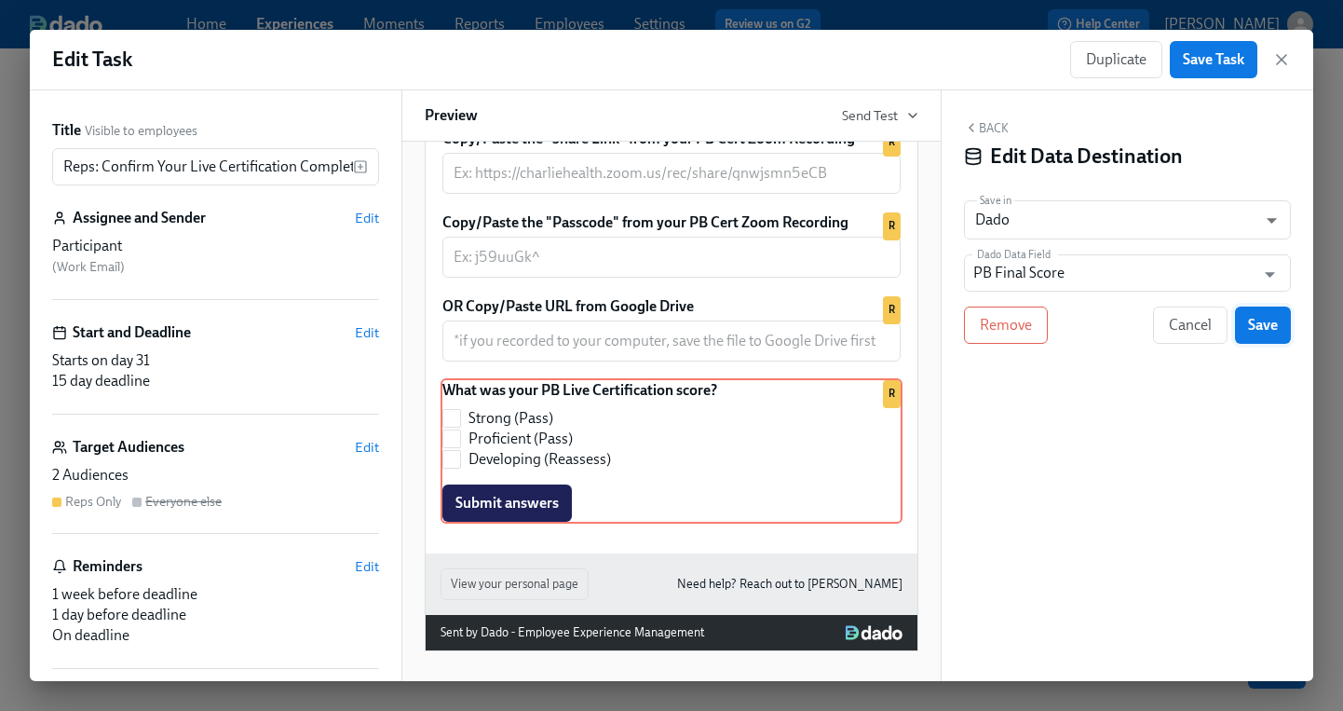
click at [1259, 329] on span "Save" at bounding box center [1263, 325] width 30 height 19
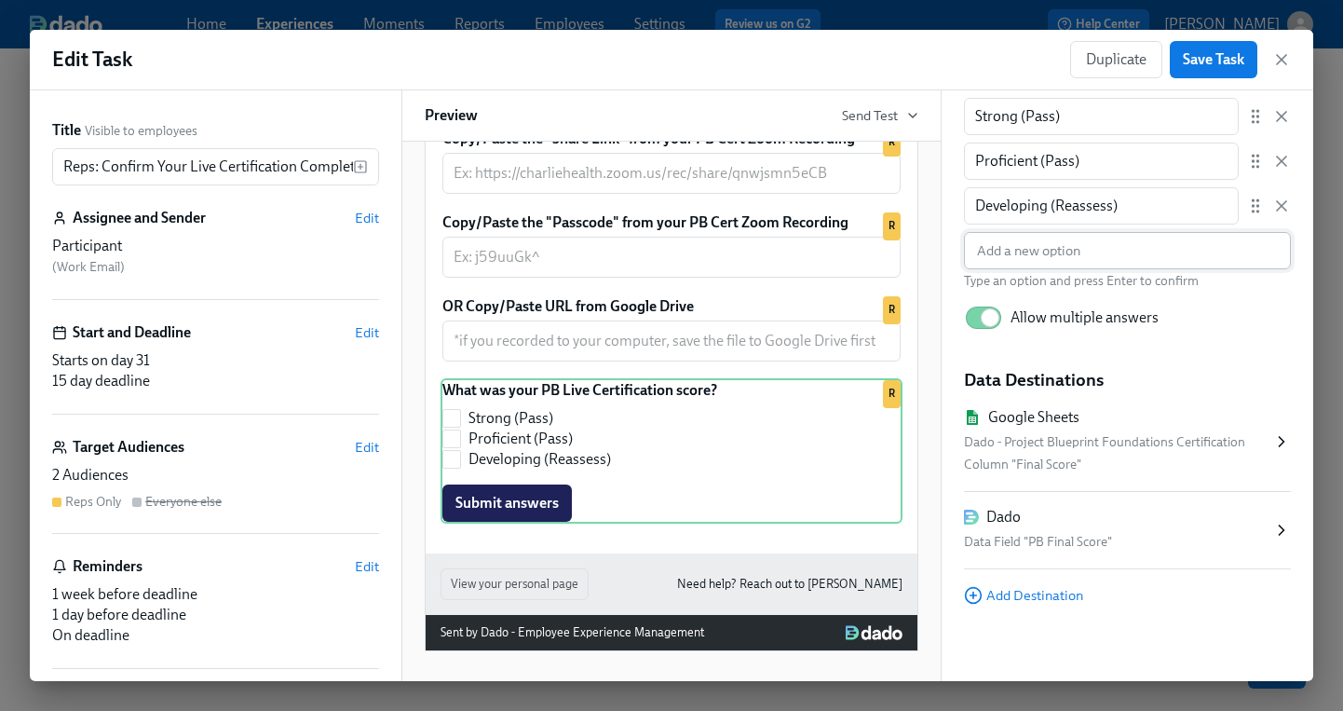
scroll to position [261, 0]
click at [1215, 69] on button "Save Task" at bounding box center [1214, 59] width 88 height 37
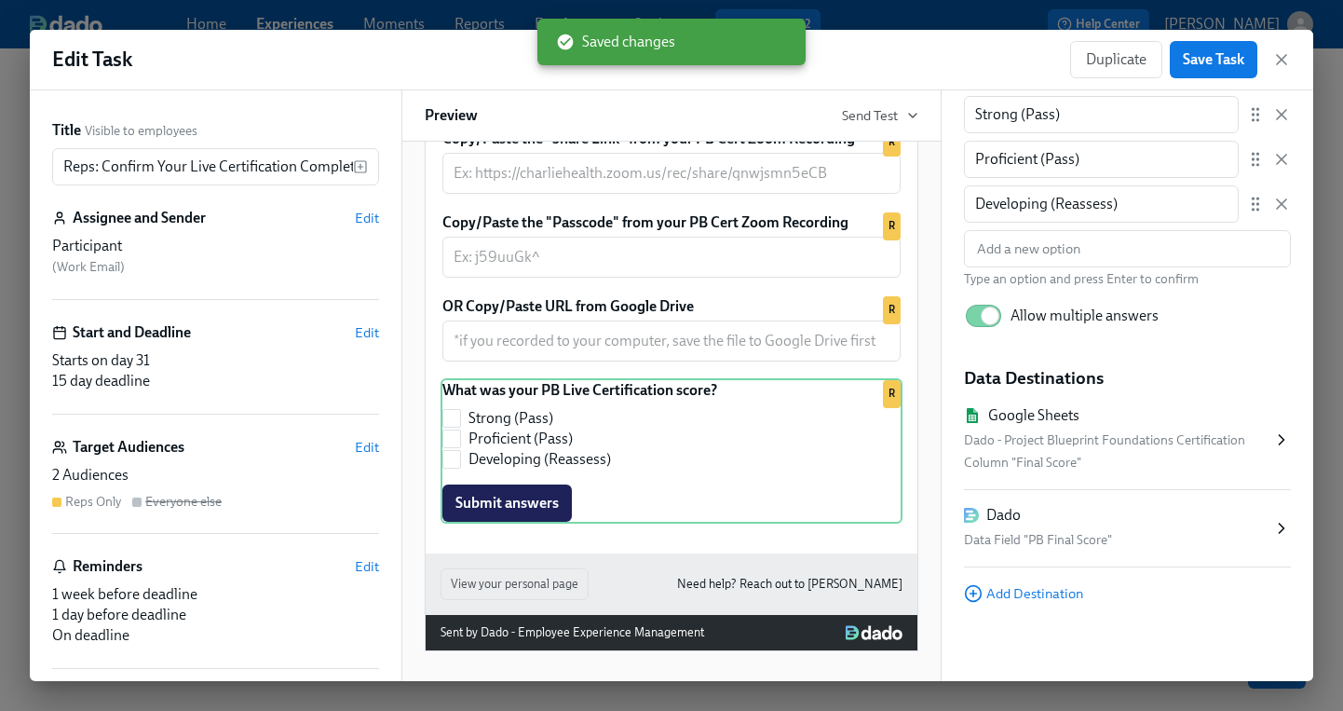
click at [1285, 58] on icon "button" at bounding box center [1281, 59] width 19 height 19
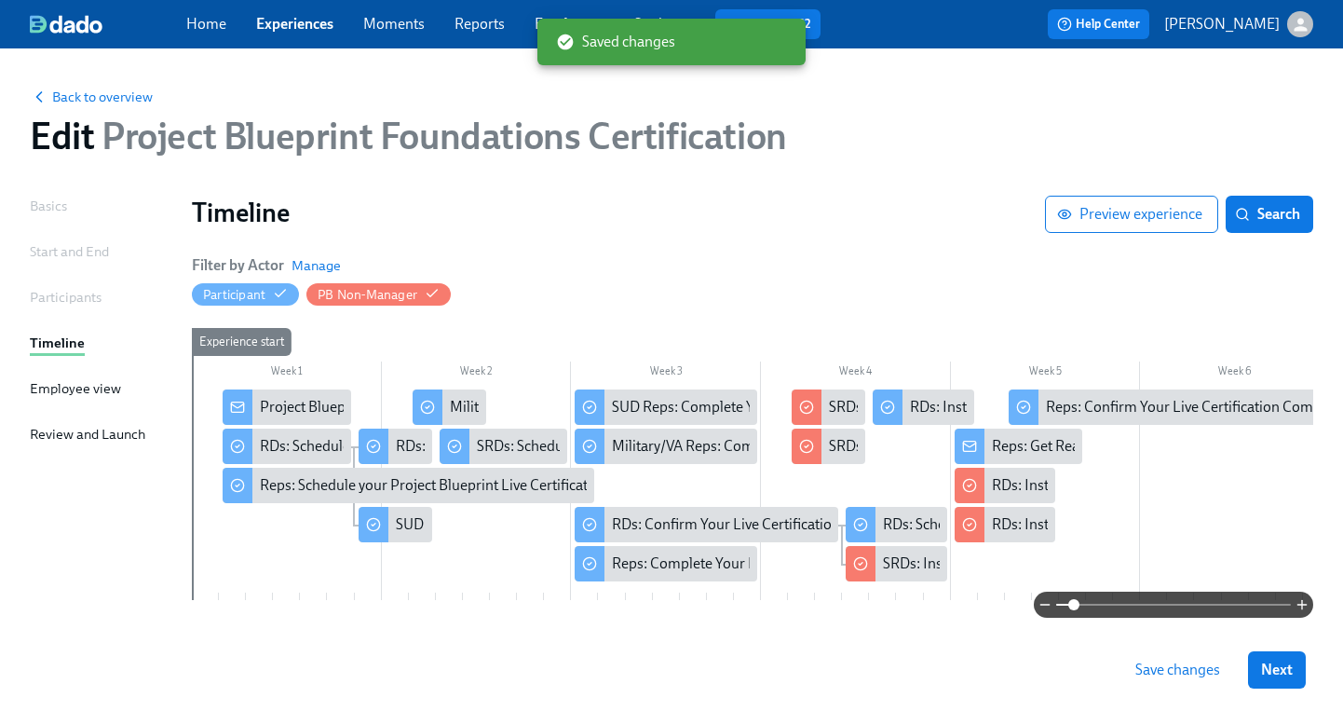
click at [1188, 688] on div "Save changes Next" at bounding box center [671, 670] width 1343 height 82
click at [1189, 680] on button "Save changes" at bounding box center [1178, 669] width 111 height 37
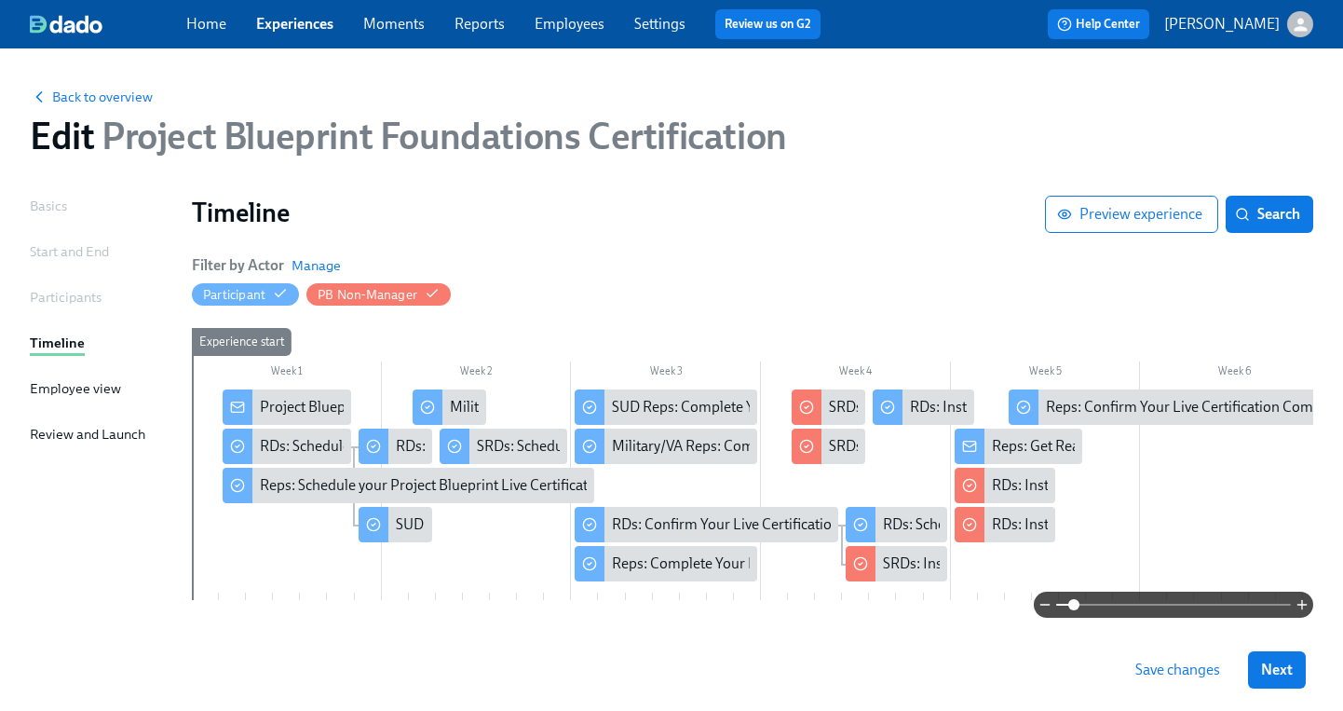
click at [1205, 676] on span "Save changes" at bounding box center [1178, 669] width 85 height 19
click at [1304, 680] on button "Next" at bounding box center [1277, 669] width 58 height 37
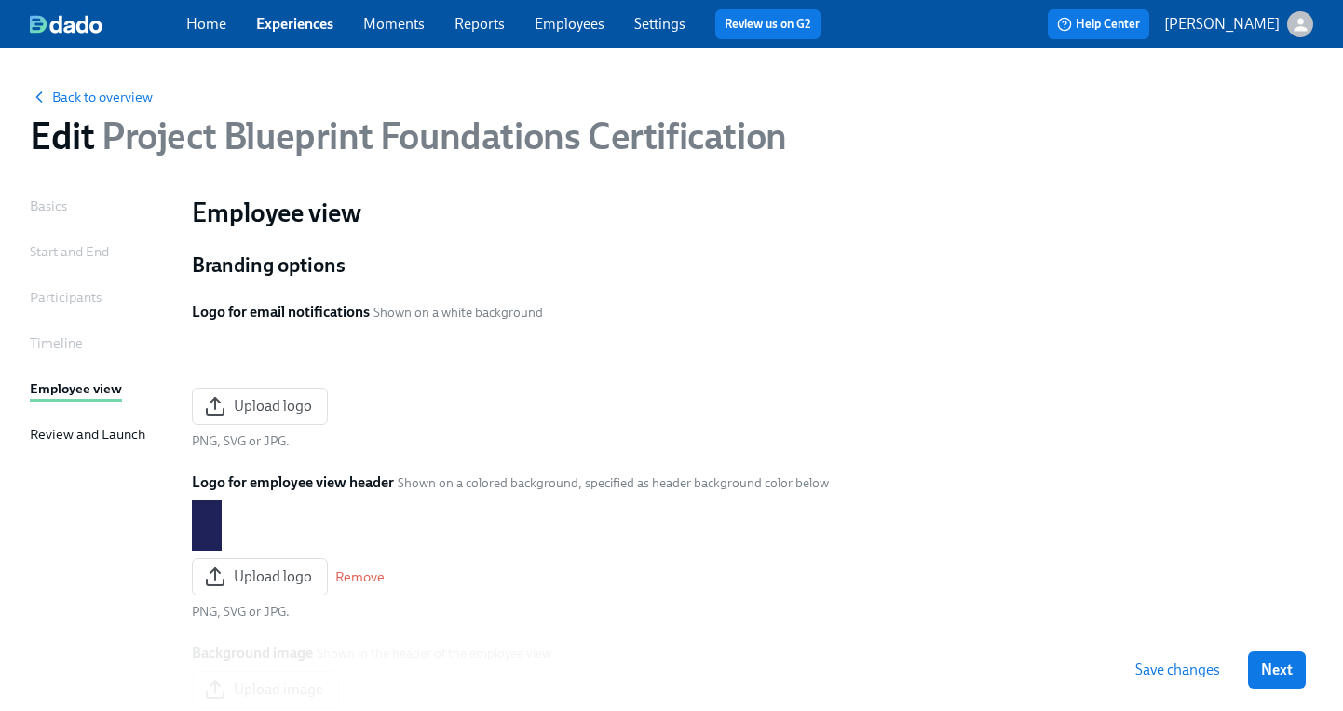
click at [1279, 670] on span "Next" at bounding box center [1277, 669] width 32 height 19
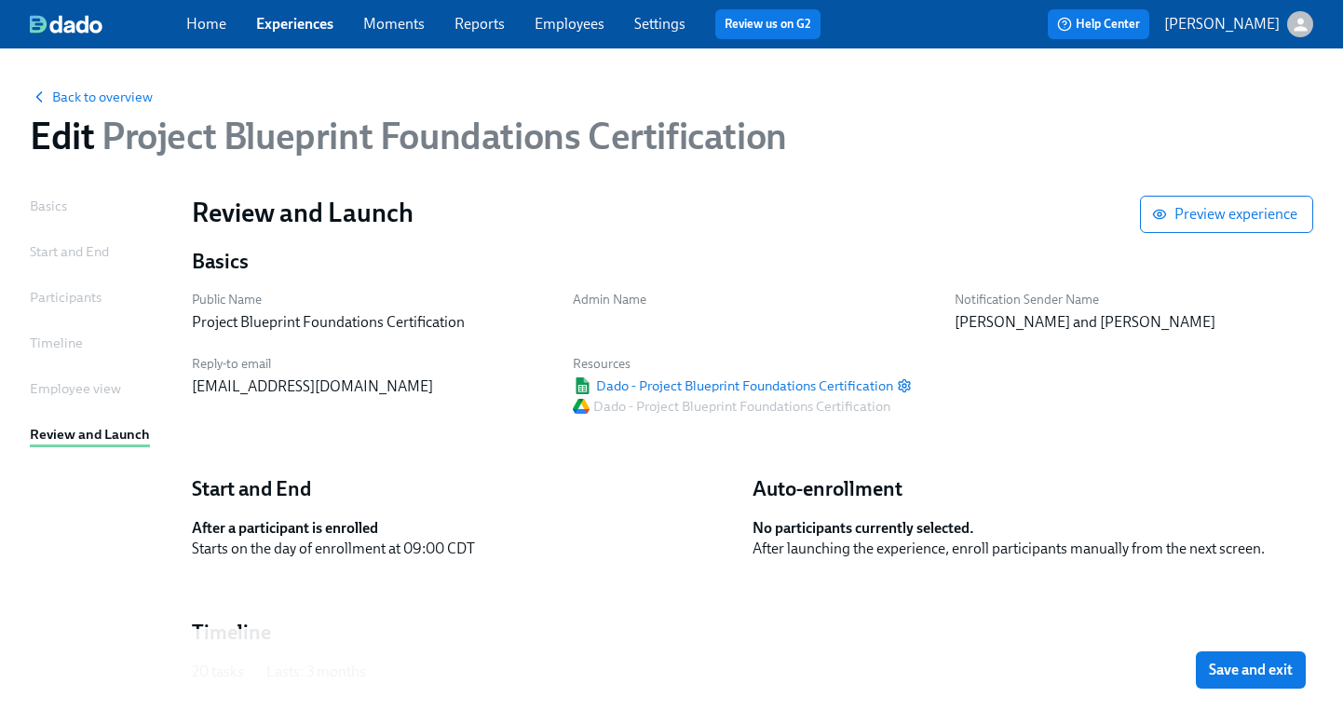
click at [1275, 665] on span "Save and exit" at bounding box center [1251, 669] width 84 height 19
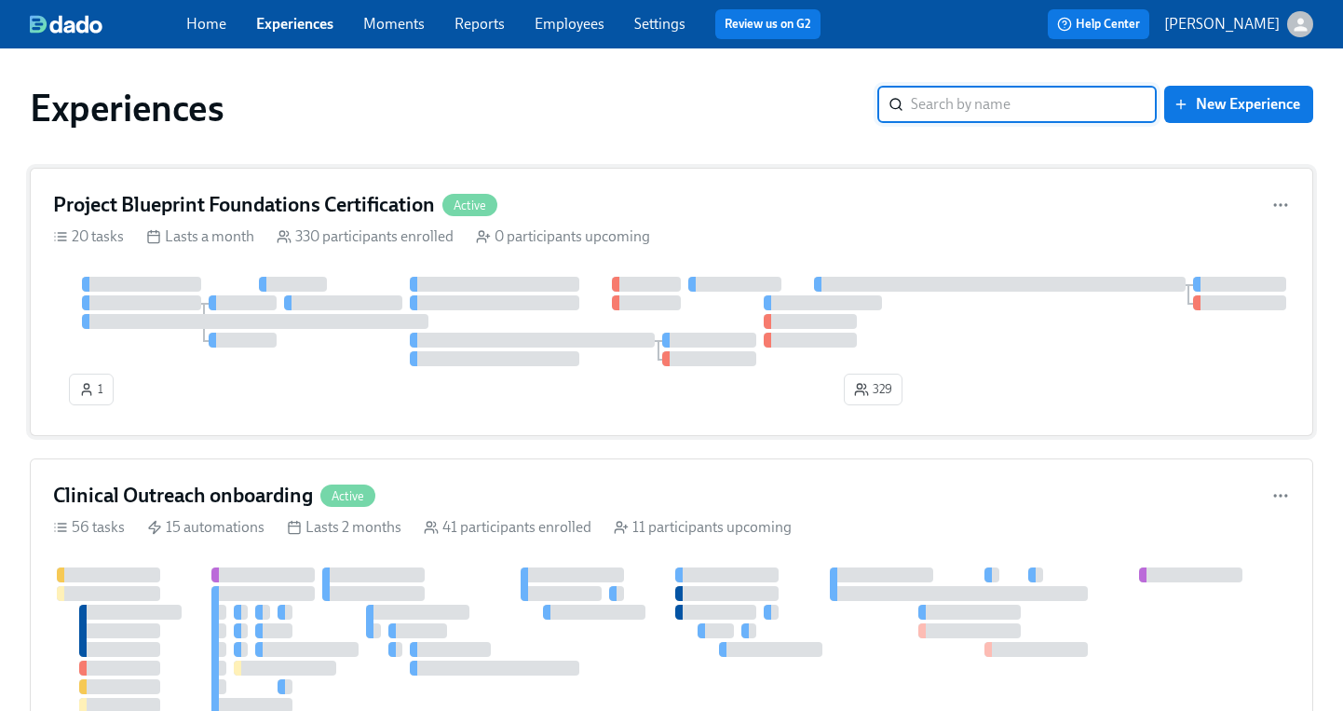
click at [299, 249] on div "Project Blueprint Foundations Certification Active 20 tasks Lasts a month 330 p…" at bounding box center [672, 302] width 1284 height 268
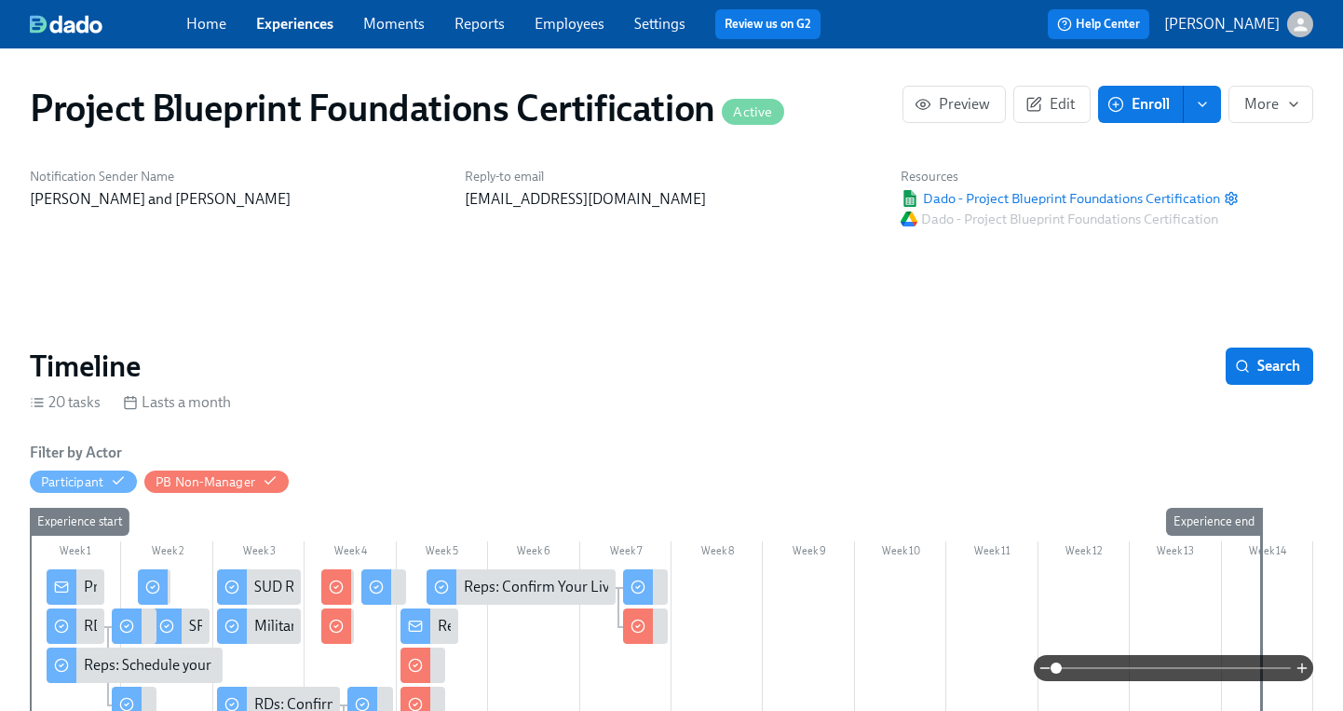
scroll to position [0, 4883]
drag, startPoint x: 554, startPoint y: 23, endPoint x: 542, endPoint y: 24, distance: 12.1
click at [554, 23] on link "Employees" at bounding box center [570, 24] width 70 height 18
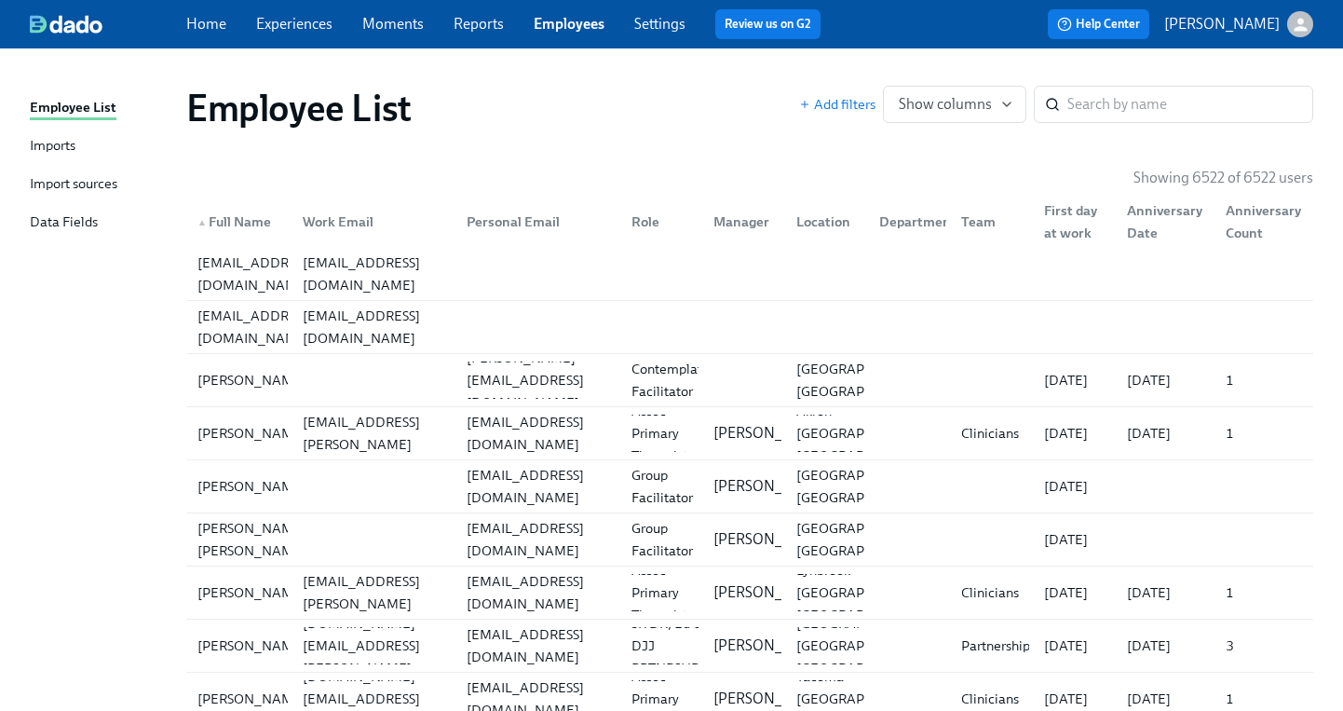
click at [67, 151] on div "Imports" at bounding box center [53, 146] width 46 height 23
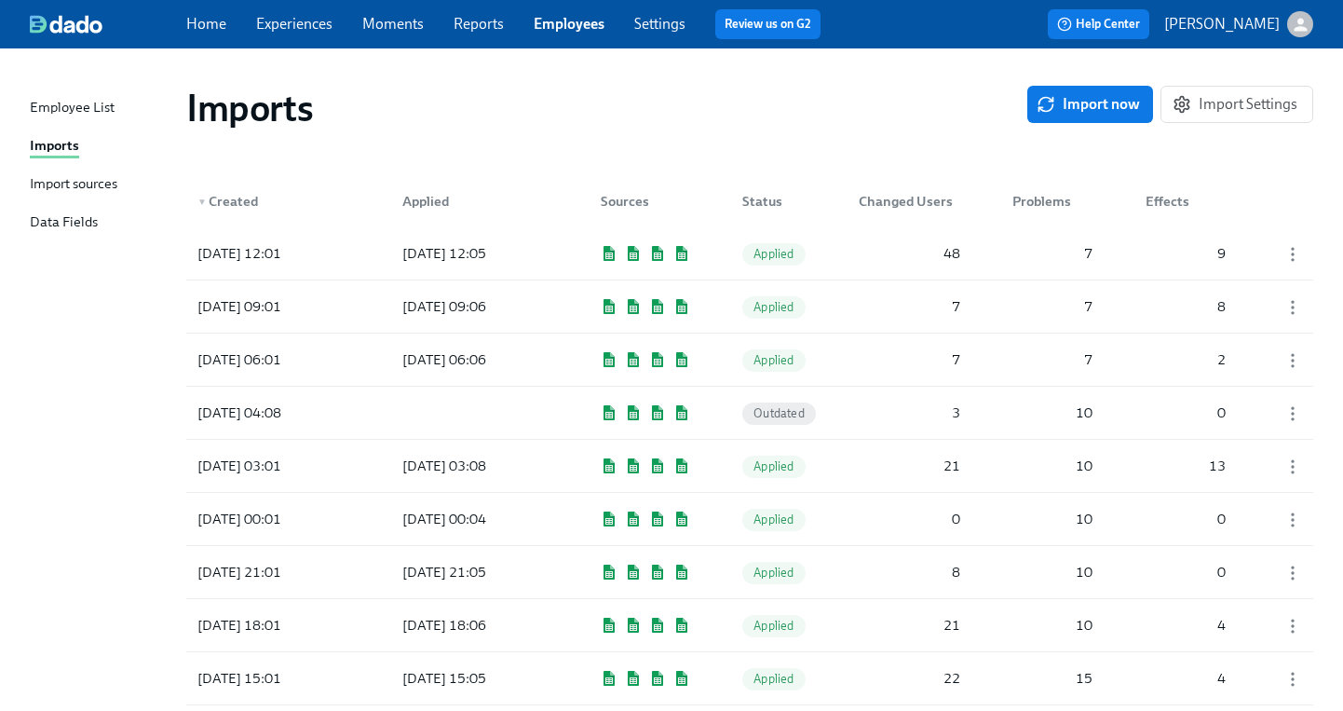
click at [104, 185] on div "Import sources" at bounding box center [74, 184] width 88 height 23
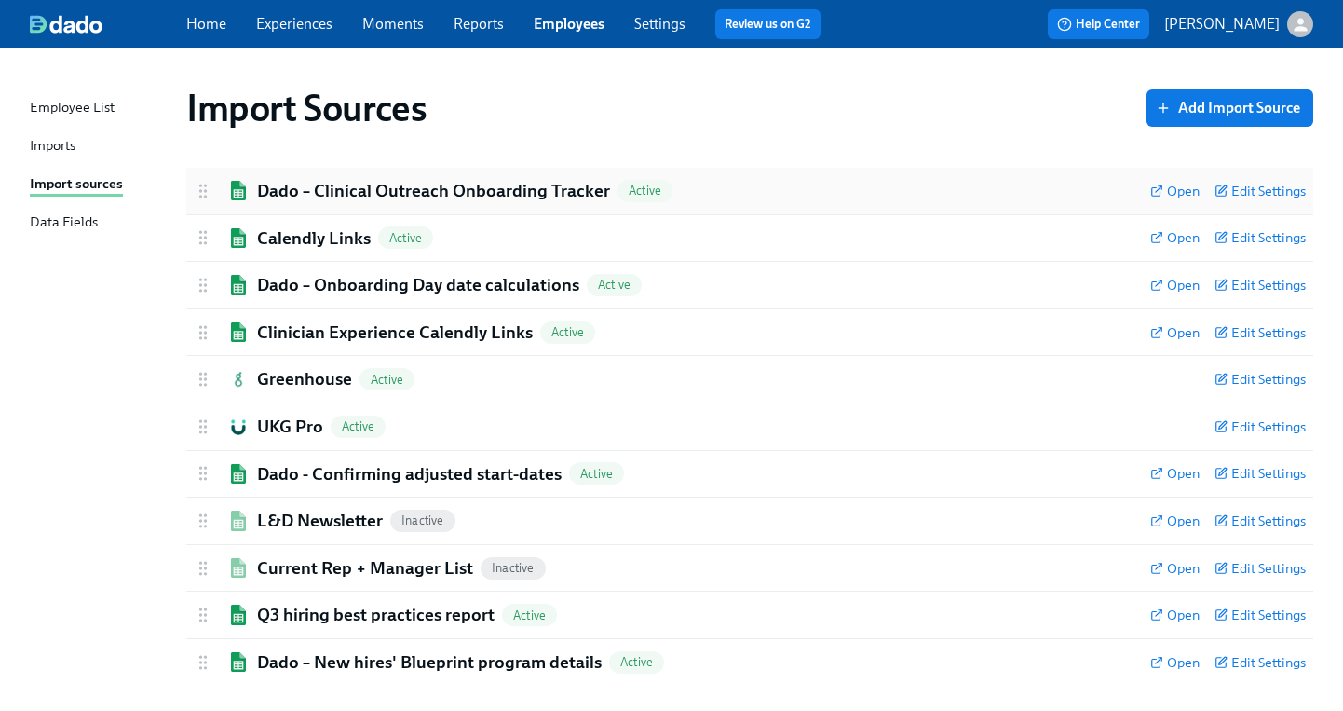
click at [290, 204] on div "Dado – Clinical Outreach Onboarding Tracker Active Open Edit Settings" at bounding box center [749, 191] width 1127 height 47
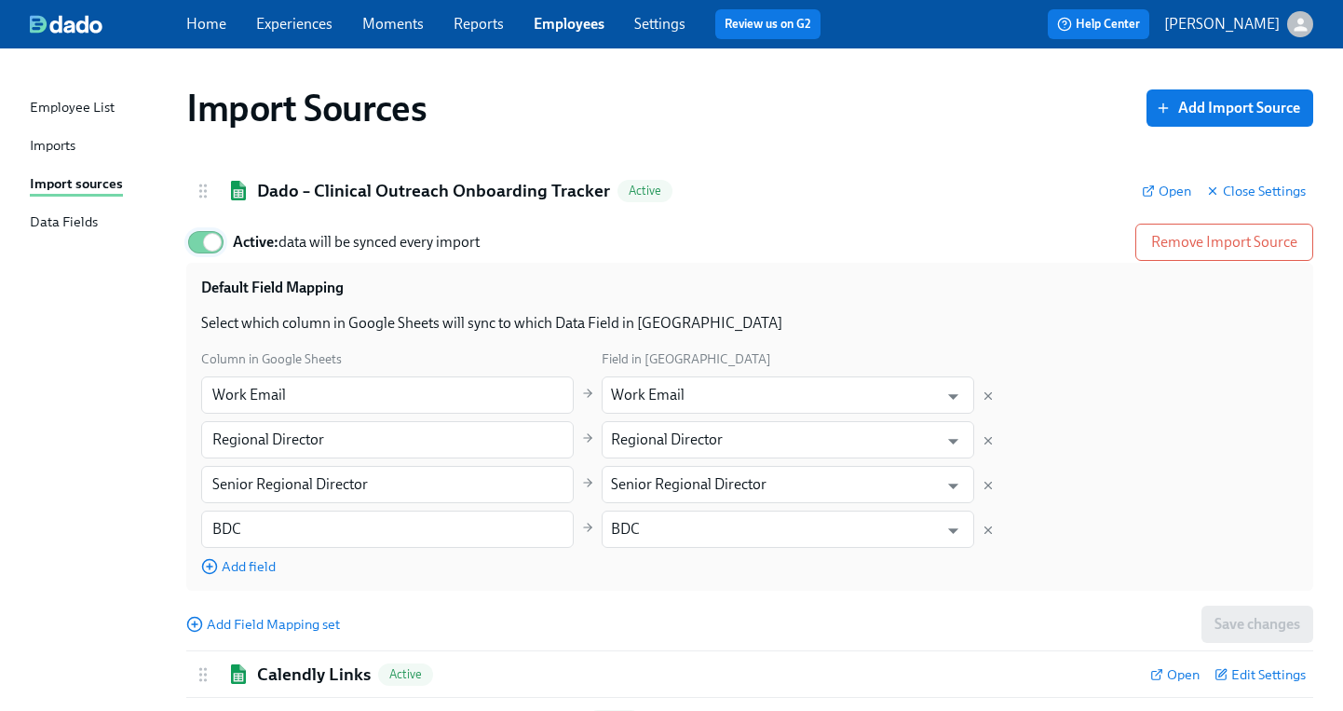
click at [206, 241] on input "Active: data will be synced every import" at bounding box center [212, 242] width 123 height 41
checkbox input "false"
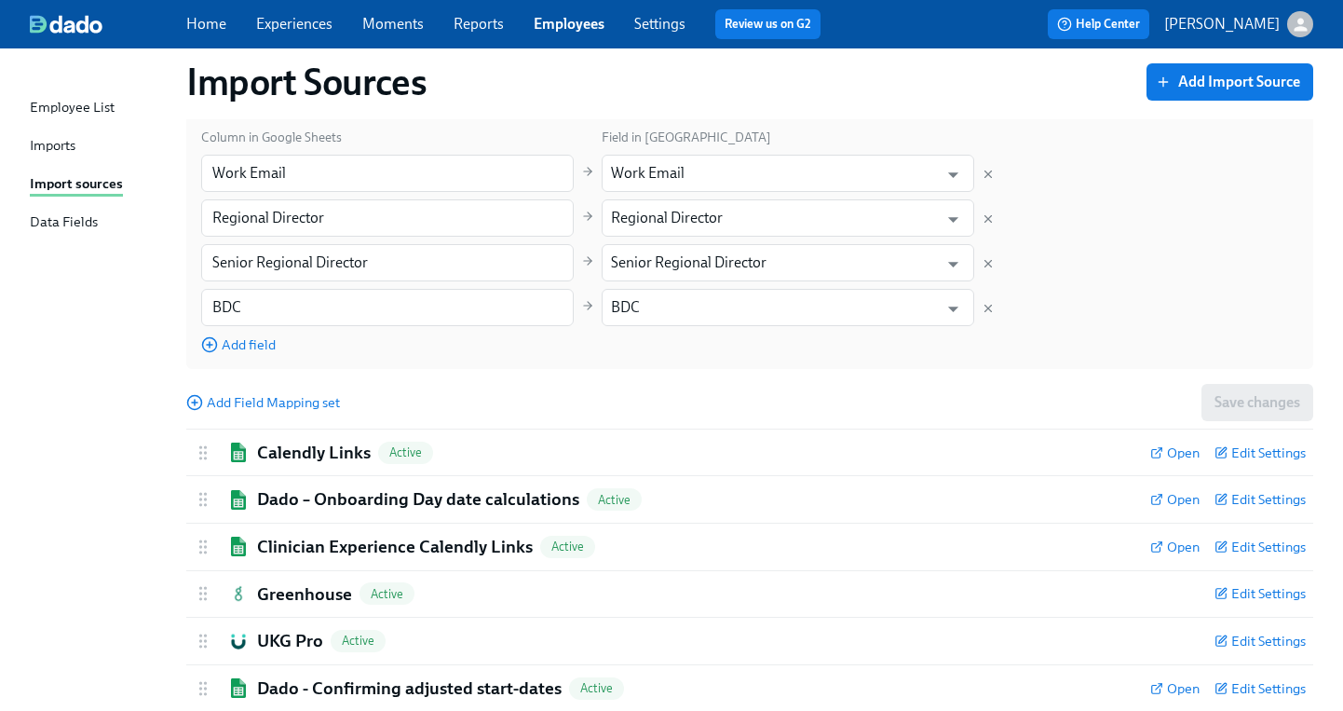
scroll to position [297, 0]
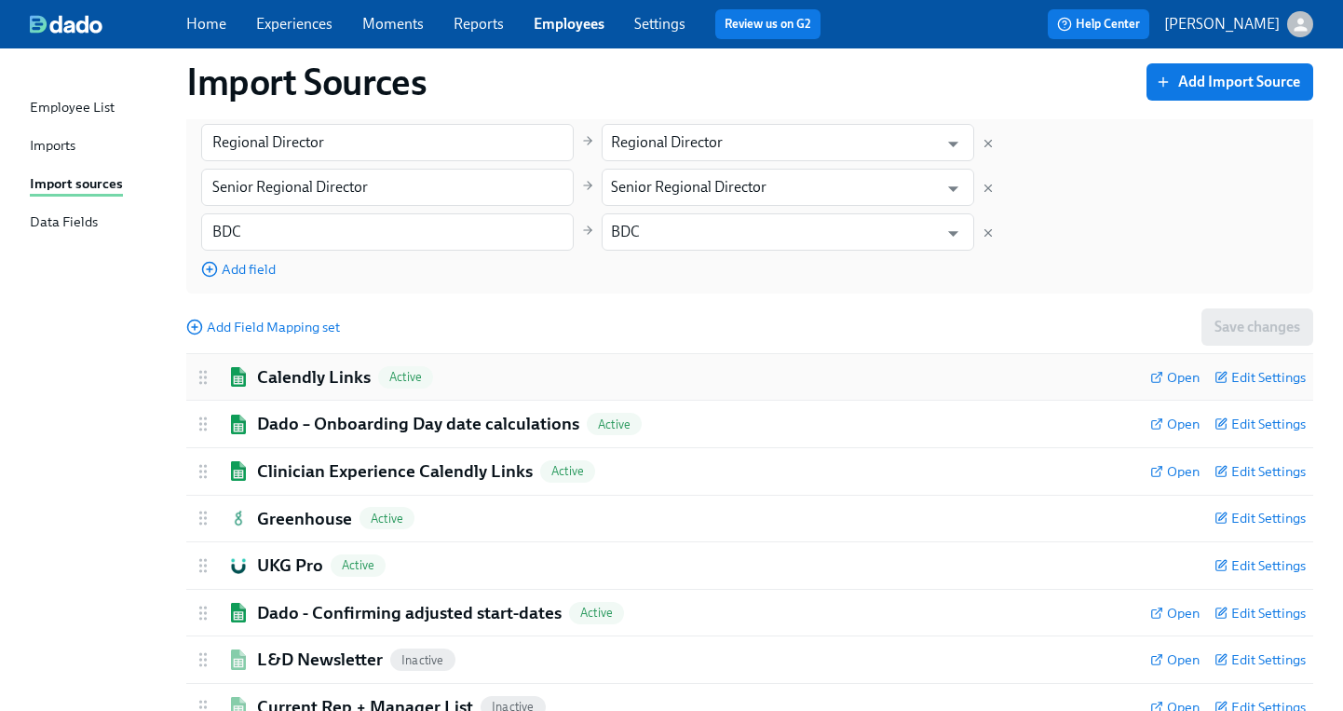
click at [324, 371] on h2 "Calendly Links" at bounding box center [314, 377] width 114 height 24
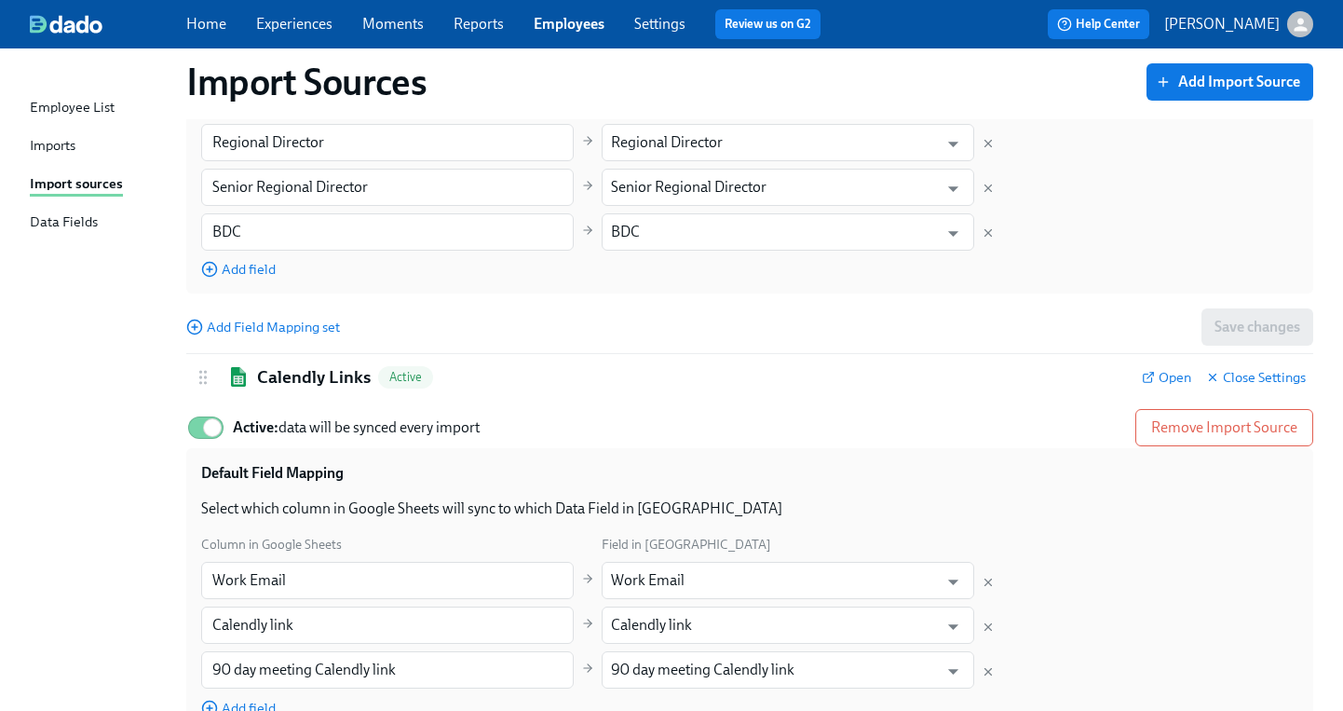
drag, startPoint x: 198, startPoint y: 426, endPoint x: 239, endPoint y: 424, distance: 41.0
click at [198, 426] on input "Active: data will be synced every import" at bounding box center [212, 427] width 123 height 41
checkbox input "false"
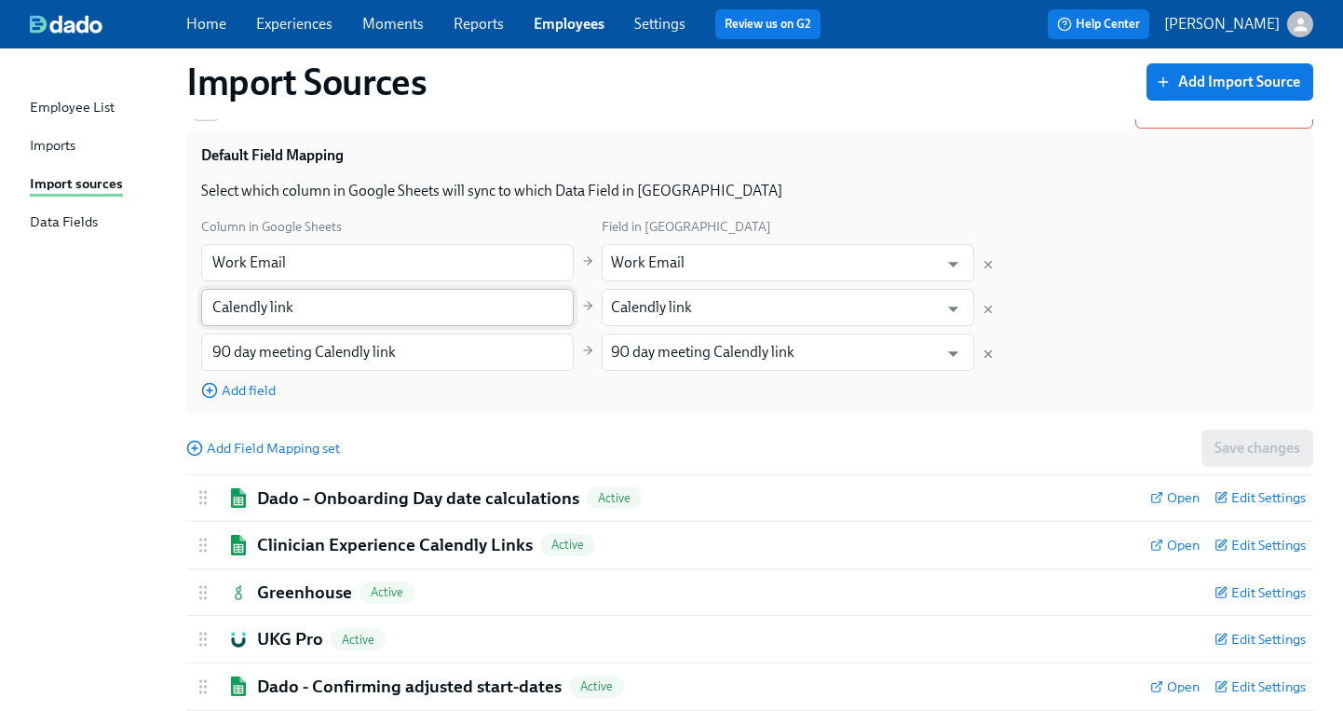
scroll to position [728, 0]
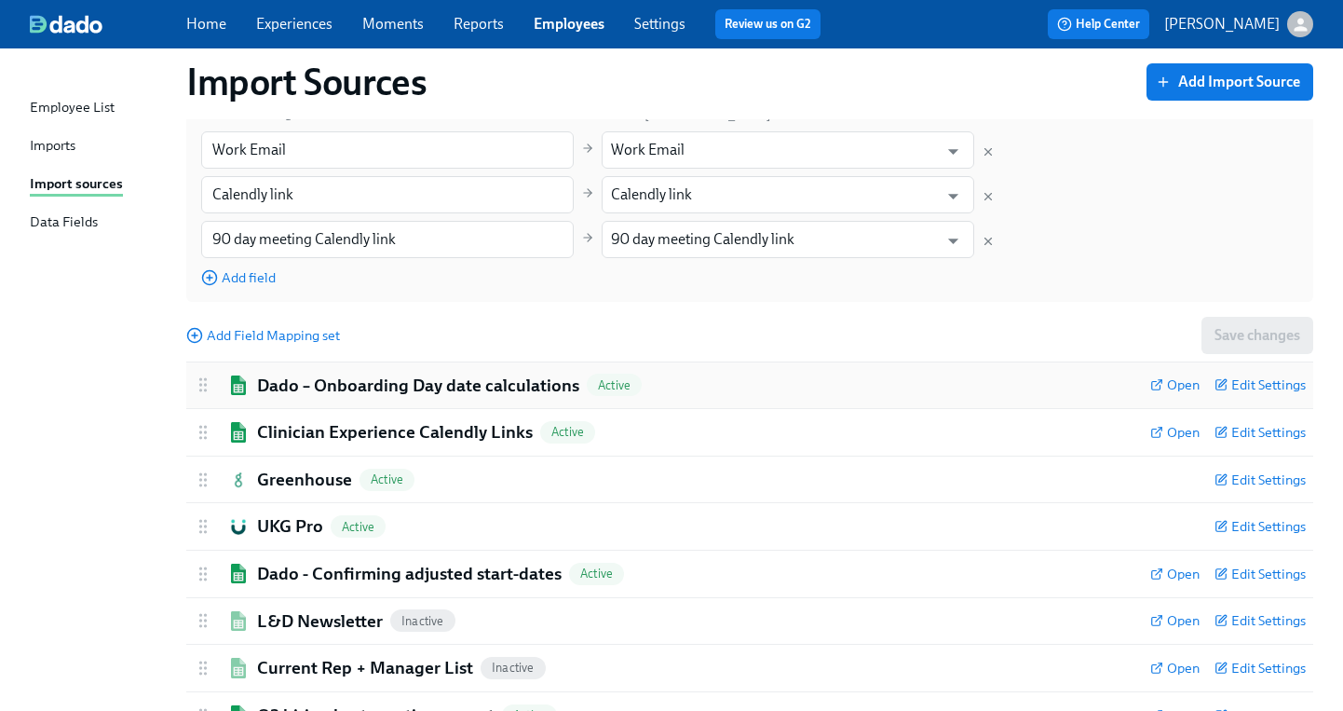
drag, startPoint x: 300, startPoint y: 380, endPoint x: 290, endPoint y: 382, distance: 10.4
click at [300, 380] on h2 "Dado – Onboarding Day date calculations" at bounding box center [418, 386] width 322 height 24
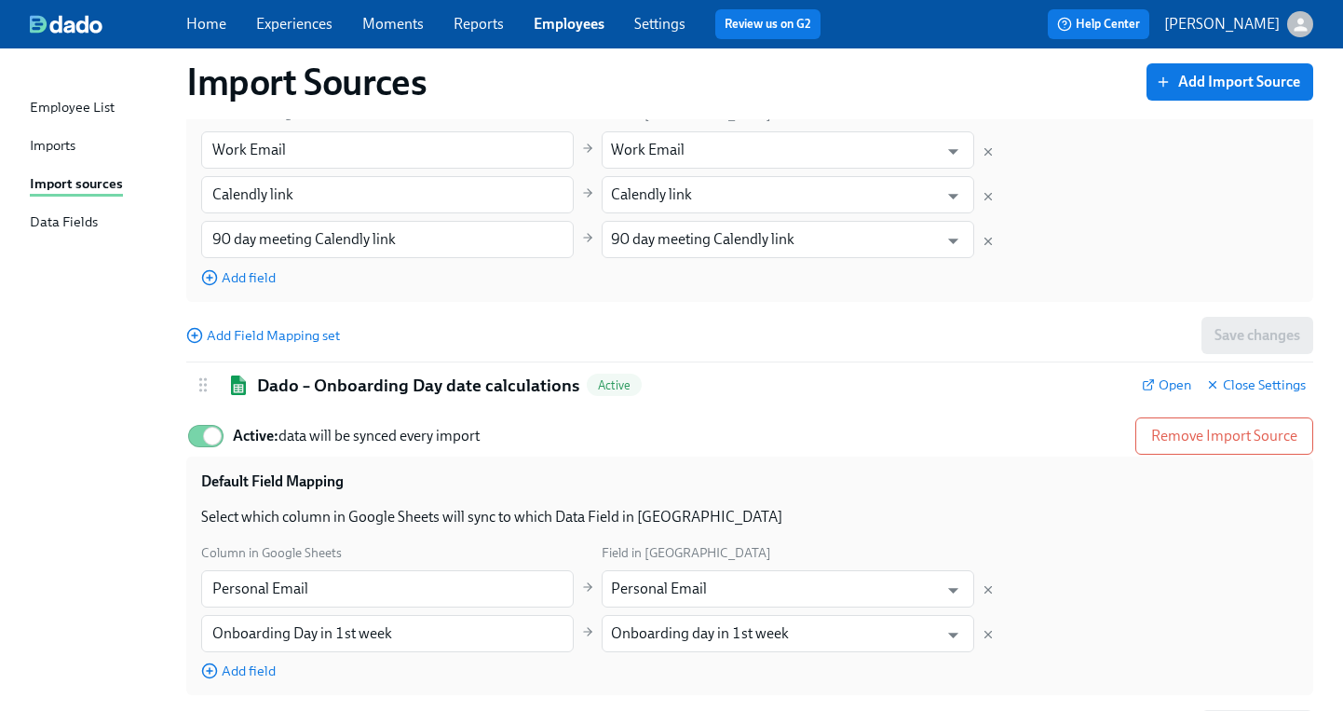
drag, startPoint x: 193, startPoint y: 438, endPoint x: 248, endPoint y: 439, distance: 55.0
click at [193, 437] on input "Active: data will be synced every import" at bounding box center [212, 435] width 123 height 41
checkbox input "false"
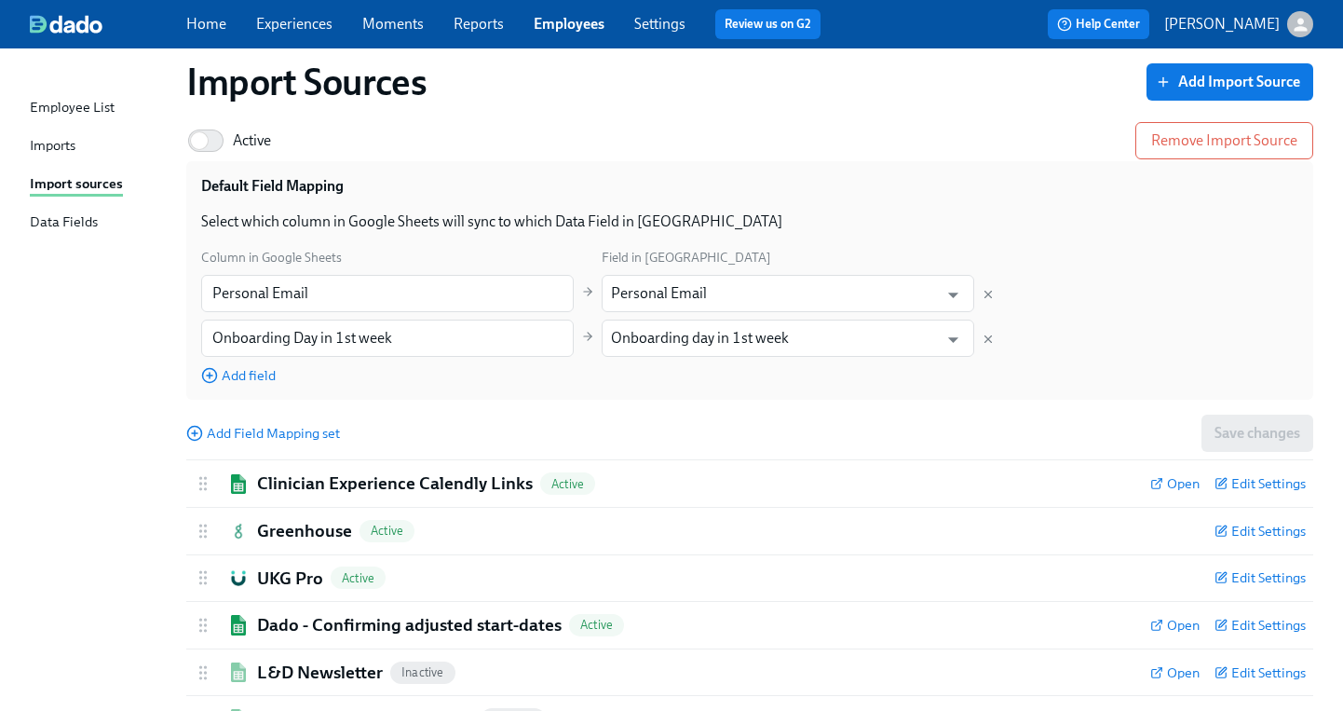
scroll to position [1194, 0]
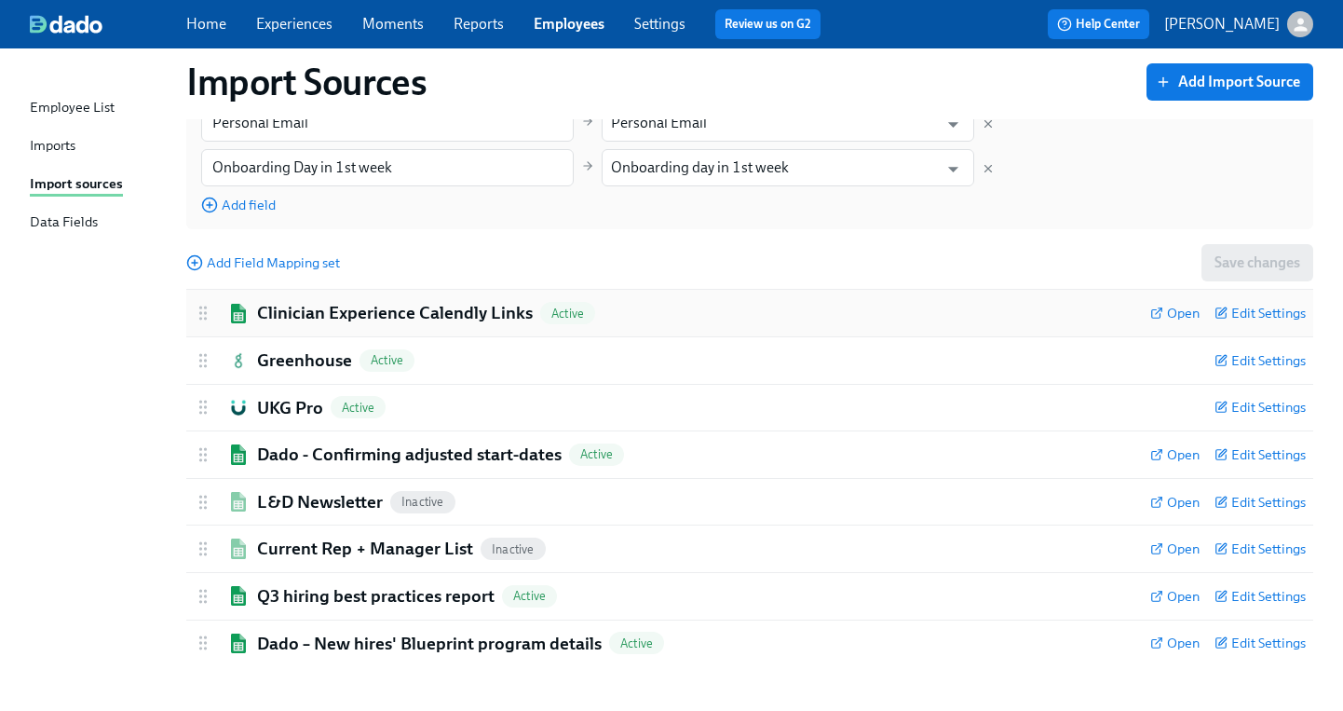
click at [312, 306] on h2 "Clinician Experience Calendly Links" at bounding box center [395, 313] width 276 height 24
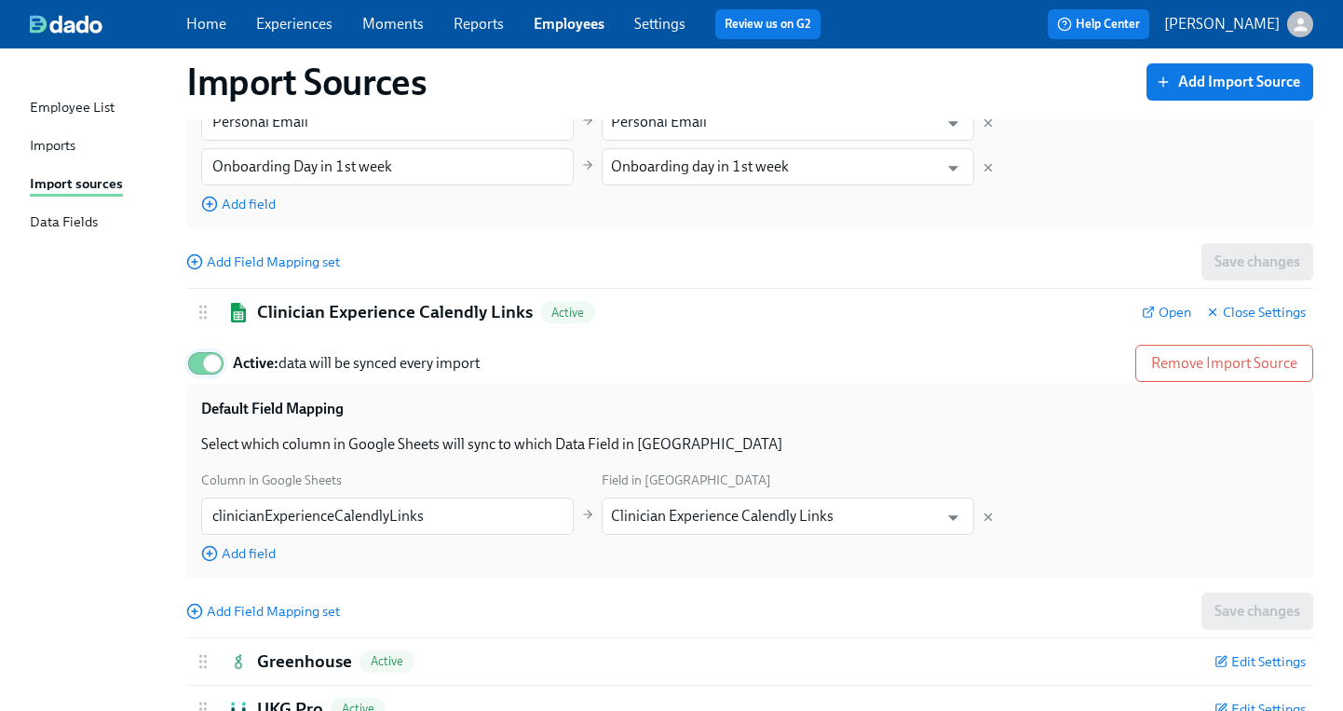
click at [206, 367] on input "Active: data will be synced every import" at bounding box center [212, 363] width 123 height 41
checkbox input "false"
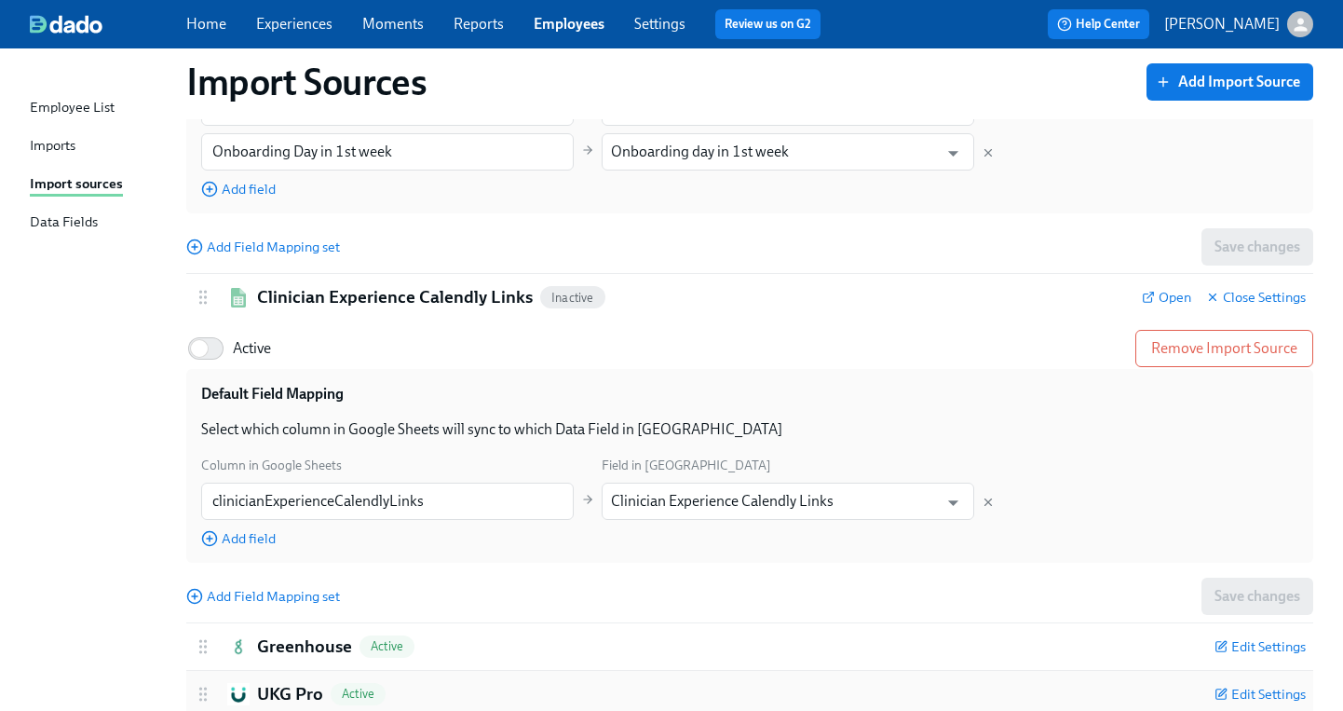
scroll to position [1497, 0]
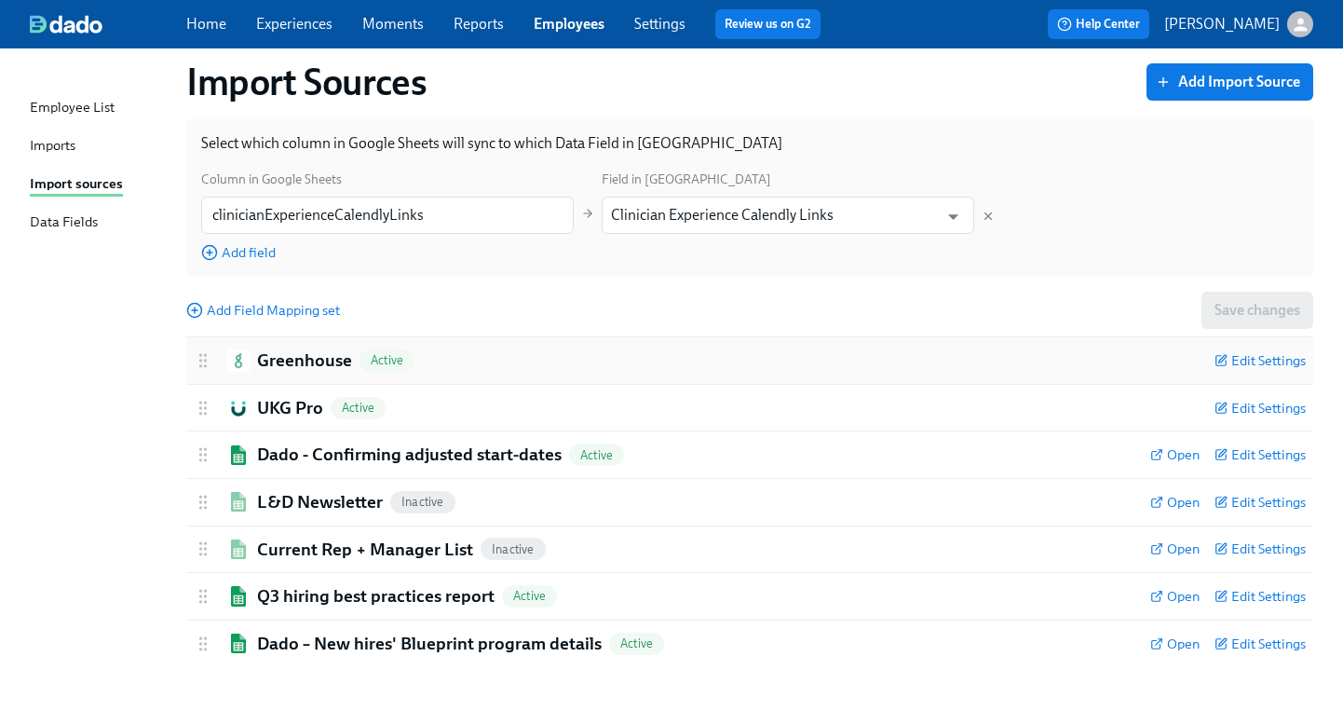
click at [314, 358] on h2 "Greenhouse" at bounding box center [304, 360] width 95 height 24
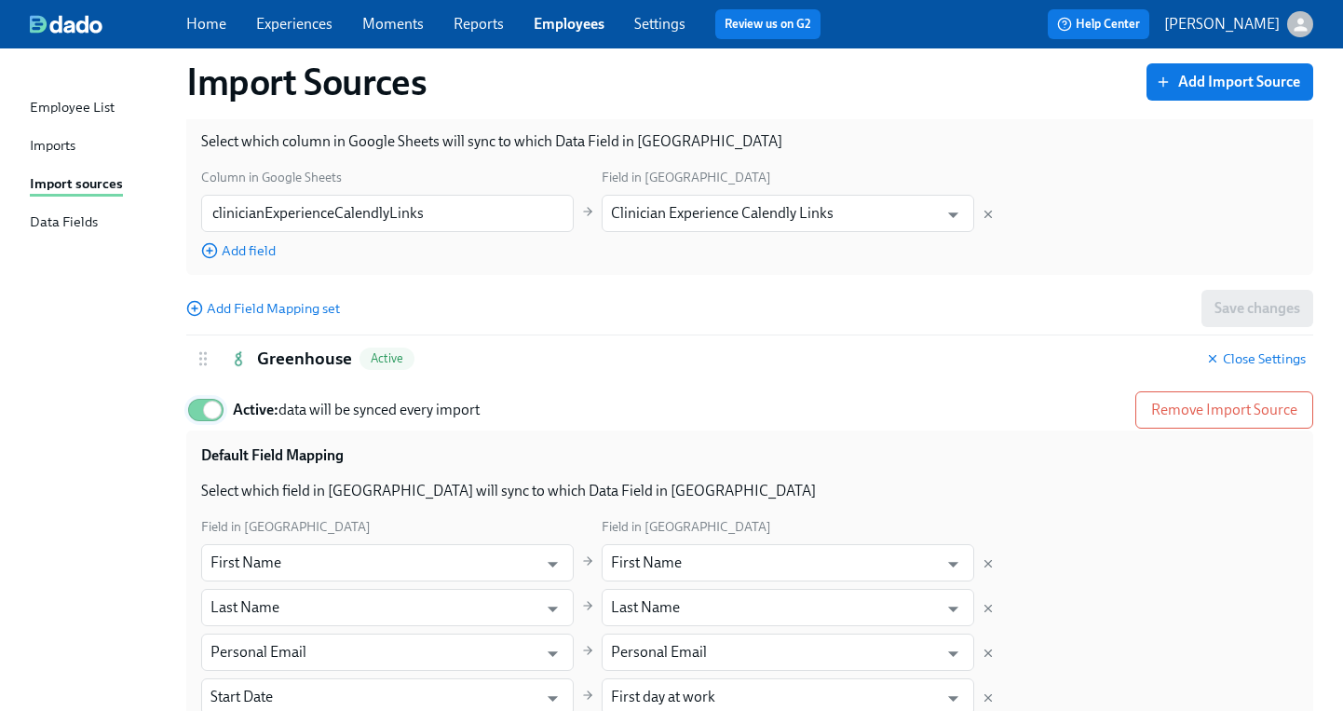
click at [207, 415] on input "Active: data will be synced every import" at bounding box center [212, 409] width 123 height 41
checkbox input "false"
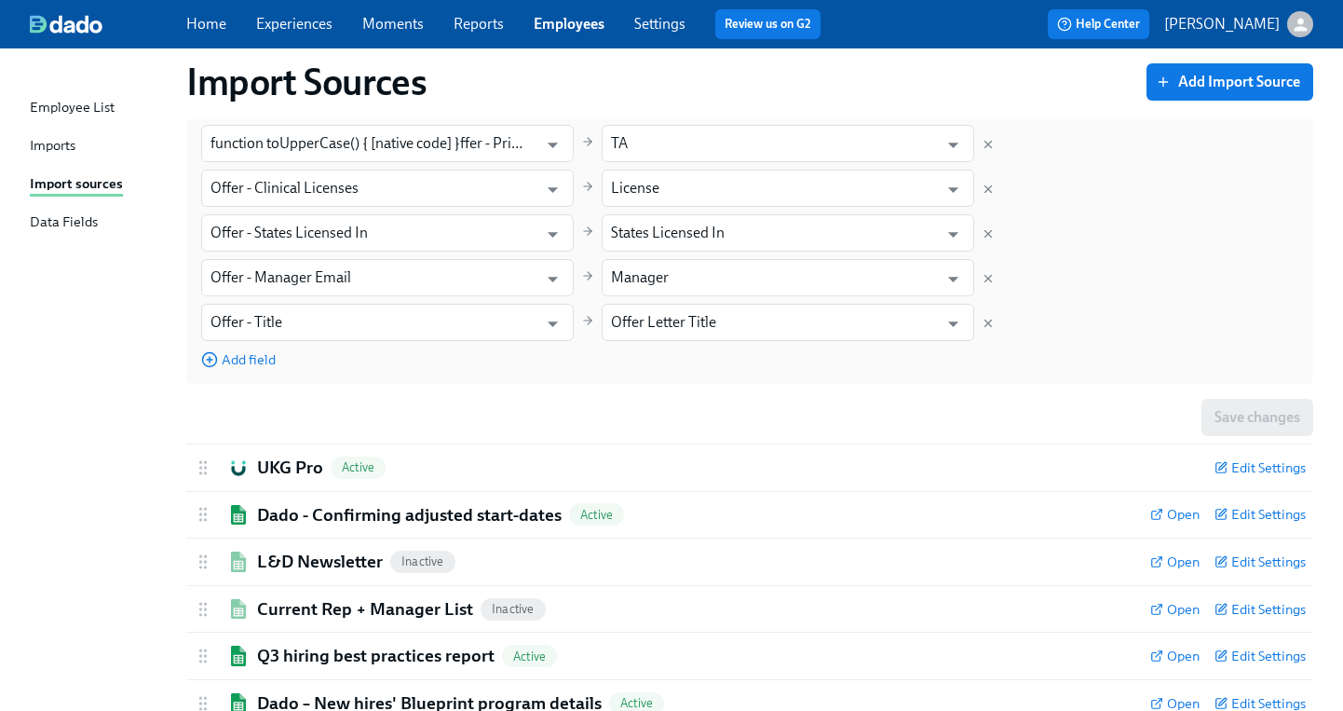
scroll to position [2381, 0]
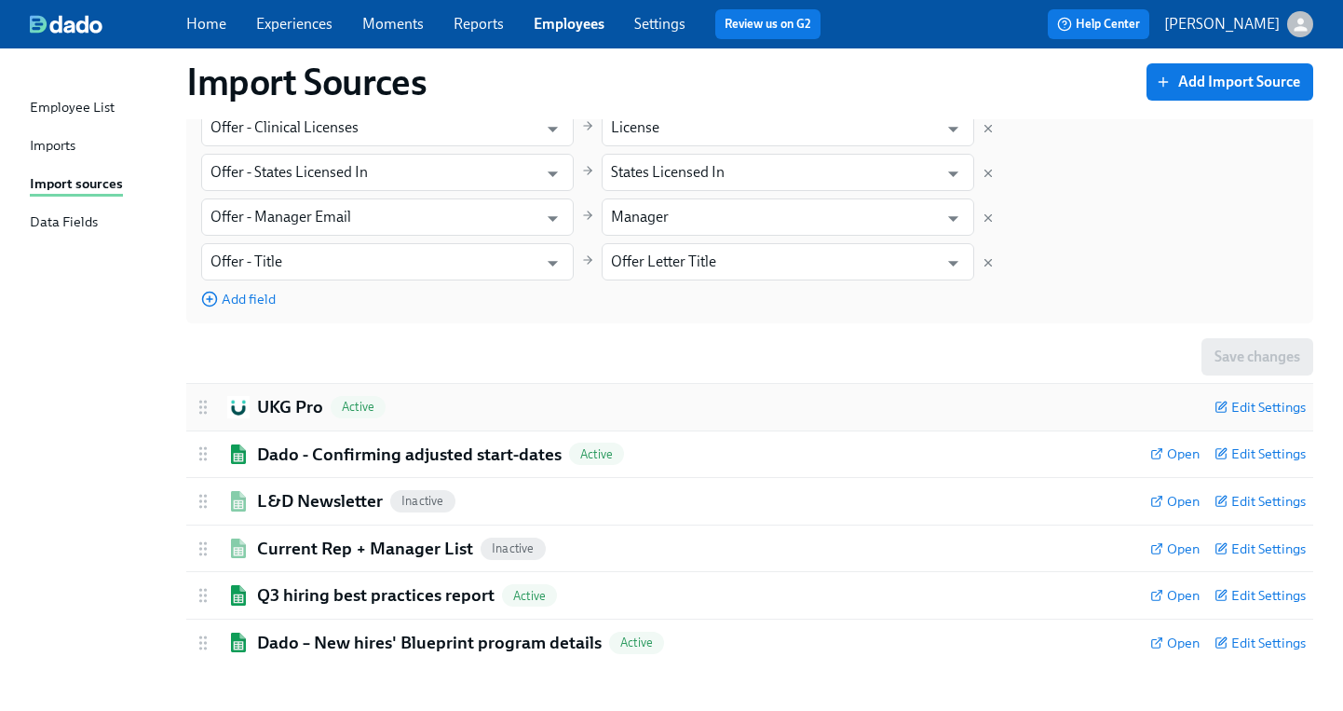
click at [288, 399] on h2 "UKG Pro" at bounding box center [290, 407] width 66 height 24
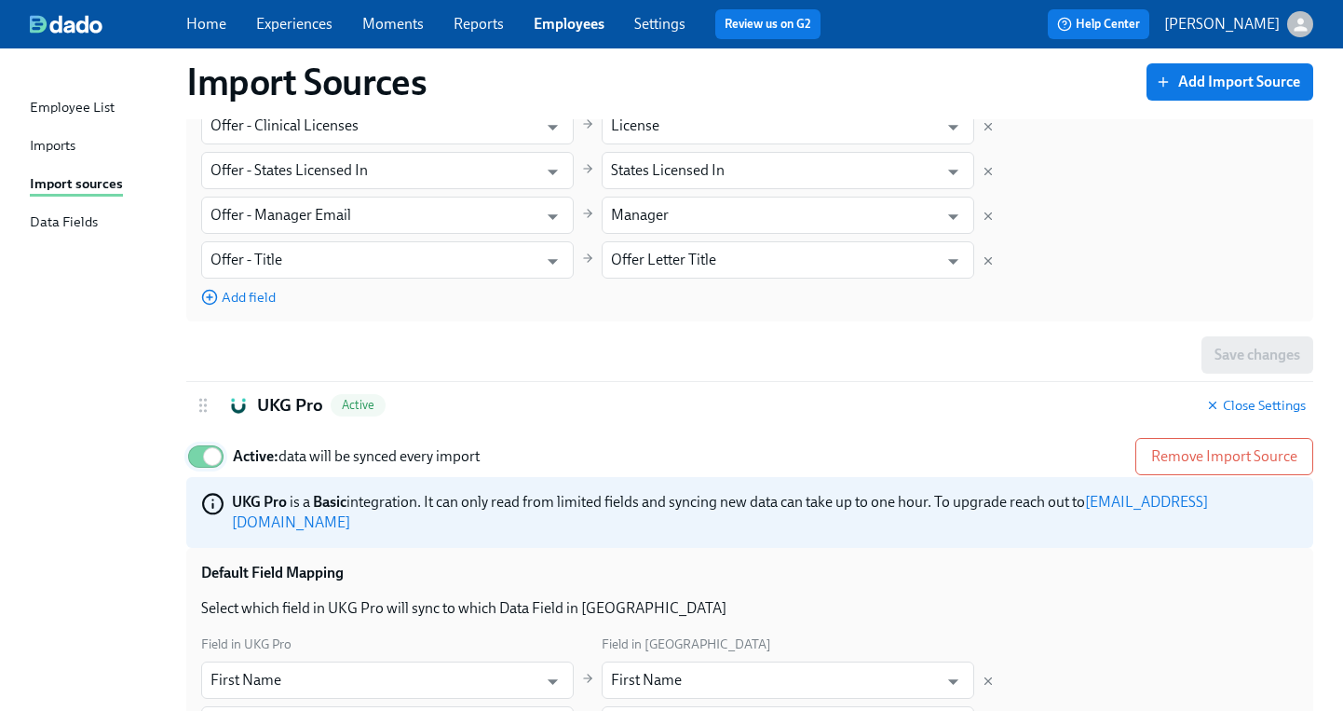
click at [202, 458] on input "Active: data will be synced every import" at bounding box center [212, 456] width 123 height 41
checkbox input "false"
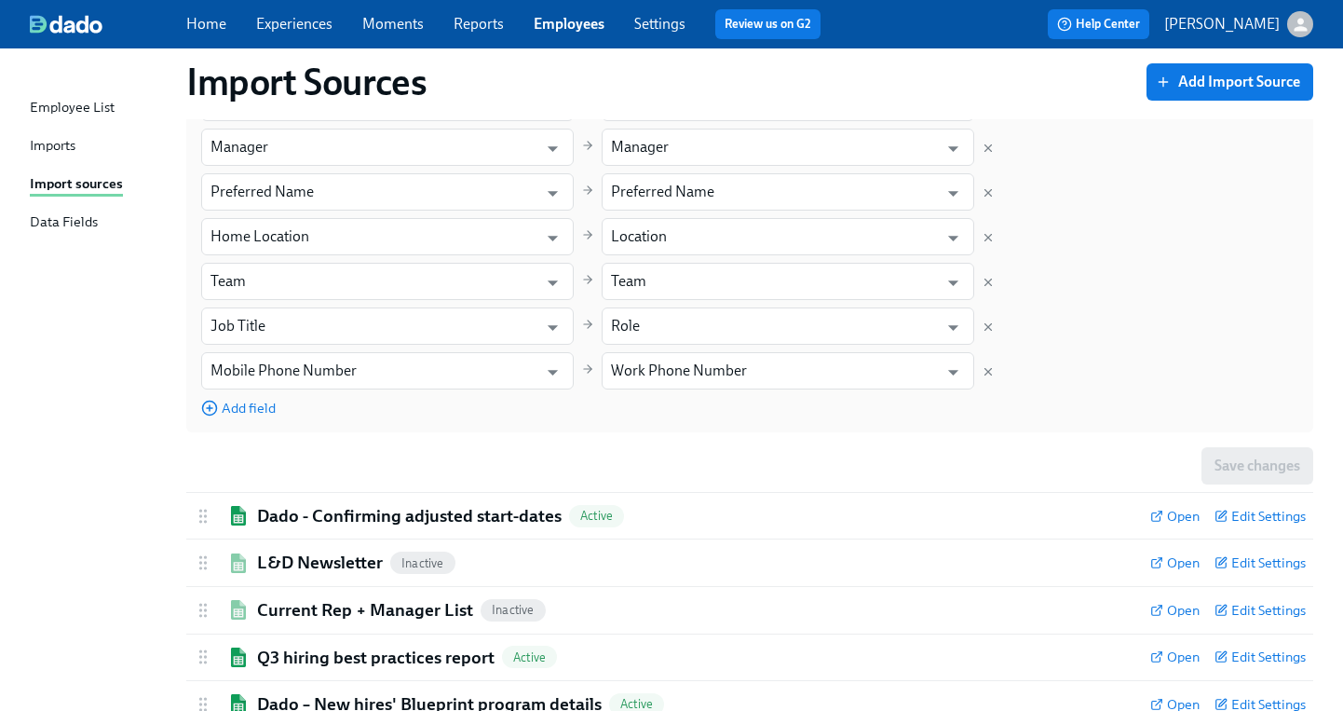
scroll to position [3230, 0]
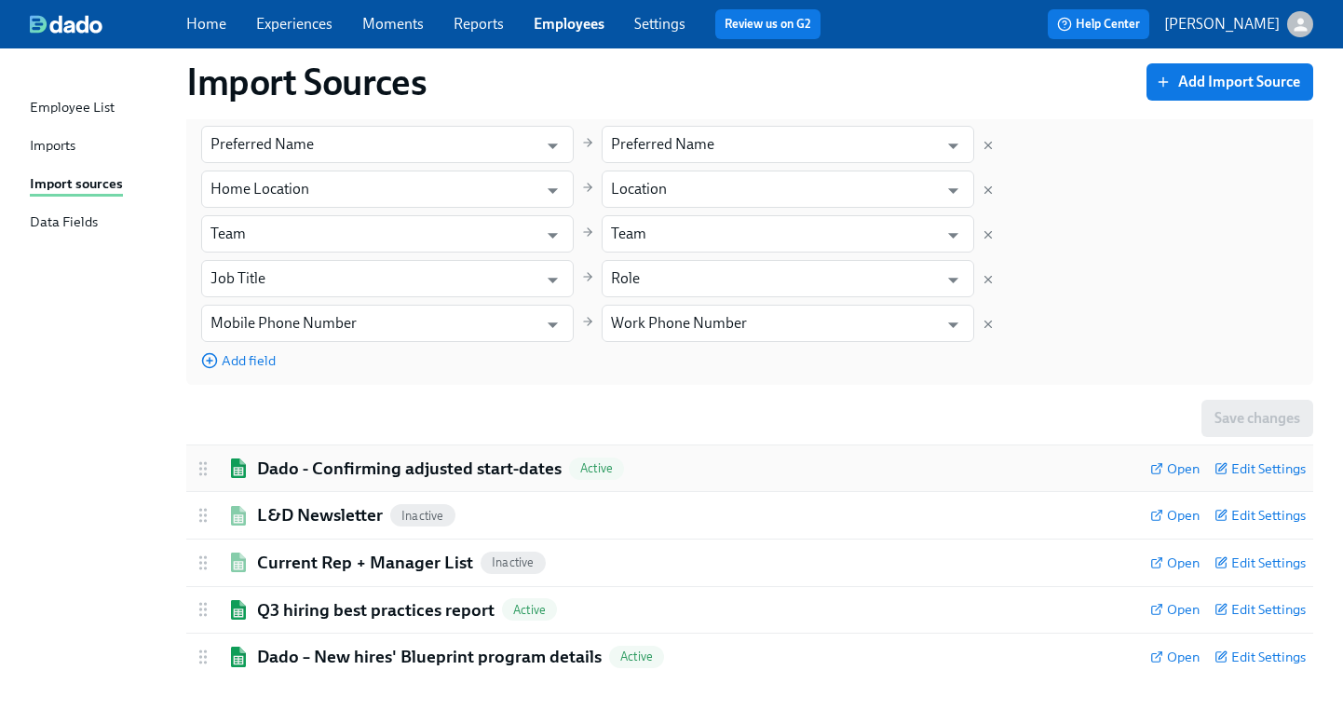
click at [362, 456] on h2 "Dado - Confirming adjusted start-dates" at bounding box center [409, 468] width 305 height 24
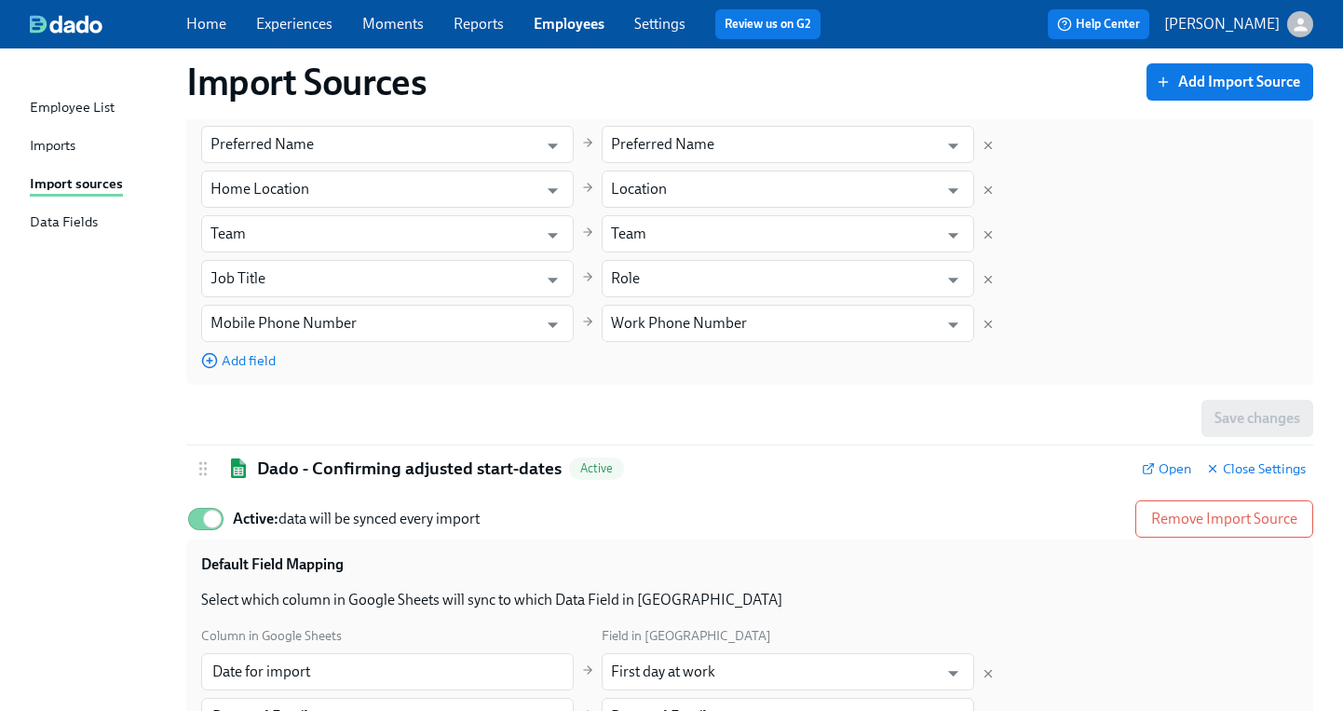
drag, startPoint x: 196, startPoint y: 504, endPoint x: 247, endPoint y: 495, distance: 52.1
click at [196, 504] on input "Active: data will be synced every import" at bounding box center [212, 518] width 123 height 41
checkbox input "false"
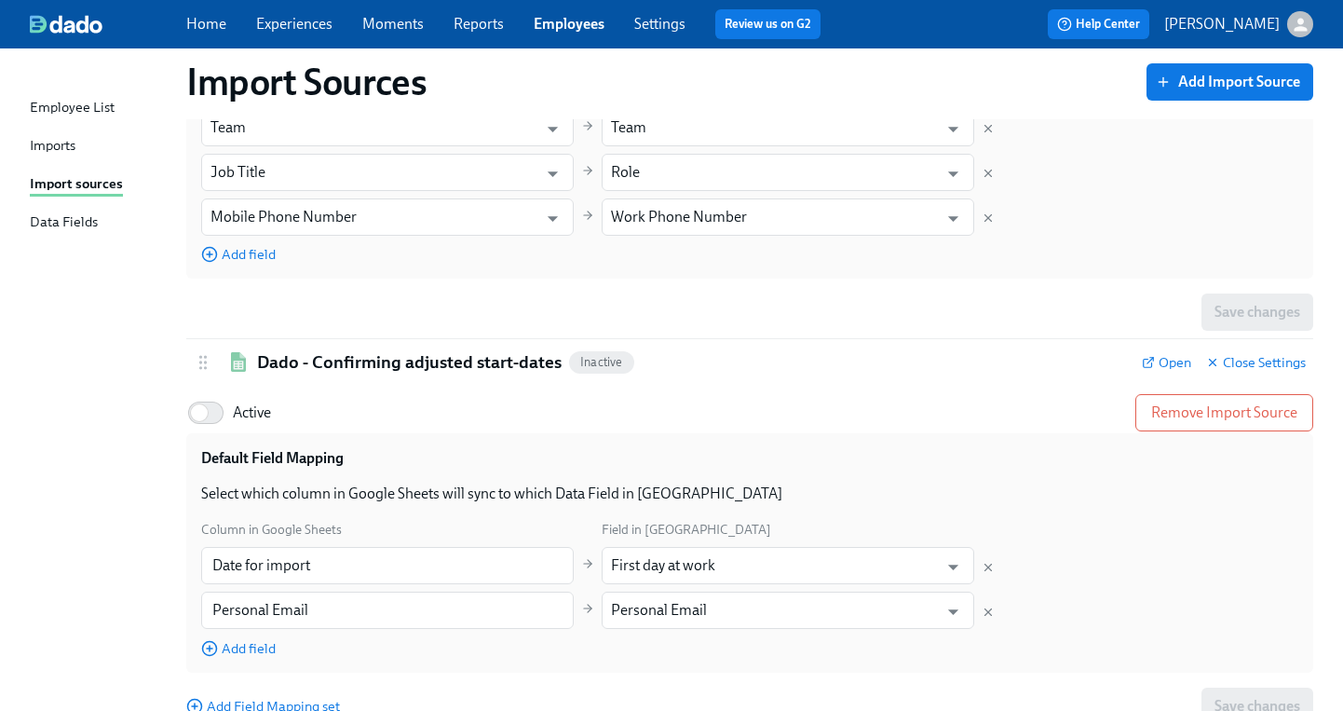
scroll to position [3576, 0]
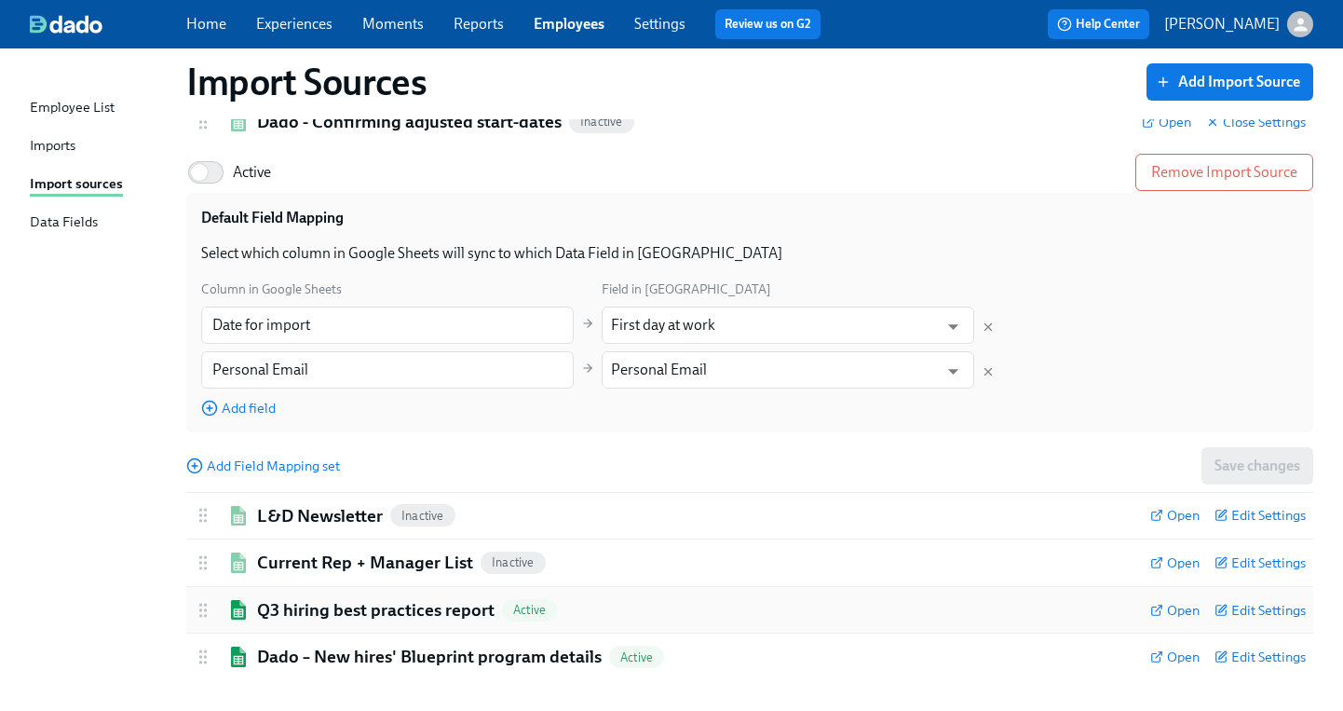
click at [290, 601] on h2 "Q3 hiring best practices report" at bounding box center [376, 610] width 238 height 24
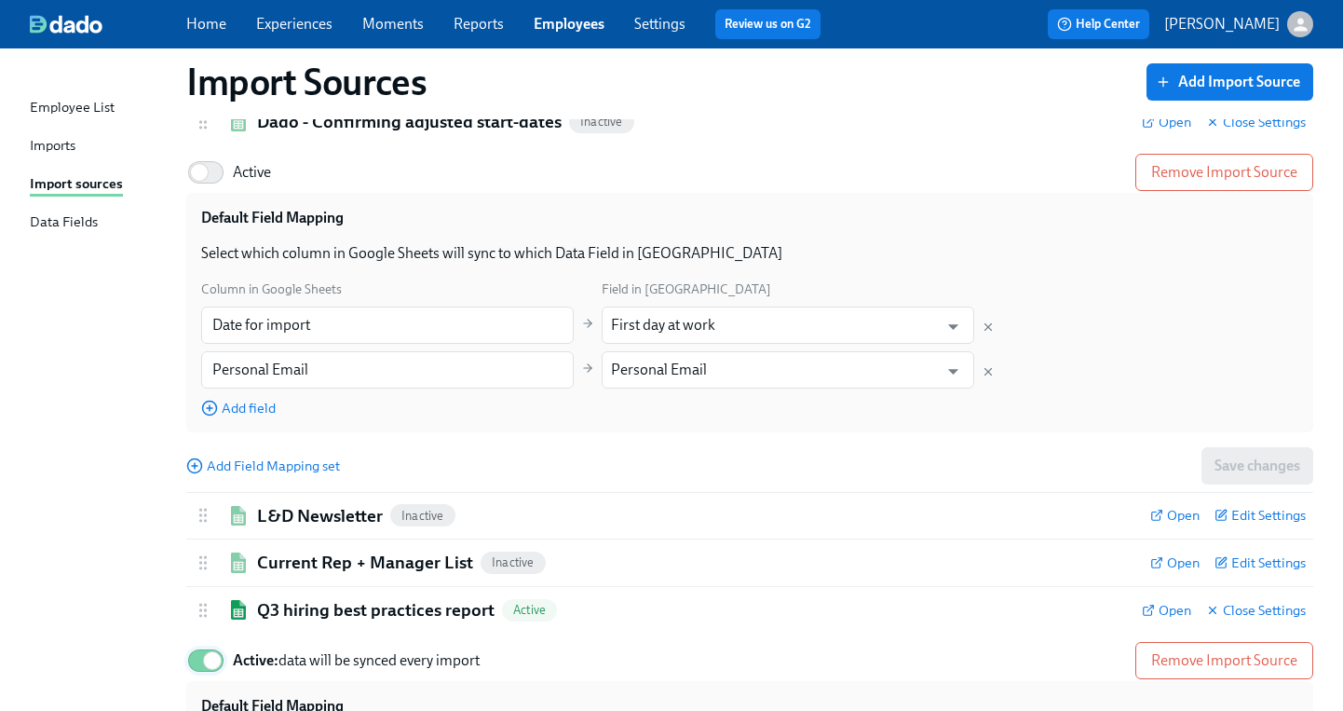
click at [197, 648] on input "Active: data will be synced every import" at bounding box center [212, 660] width 123 height 41
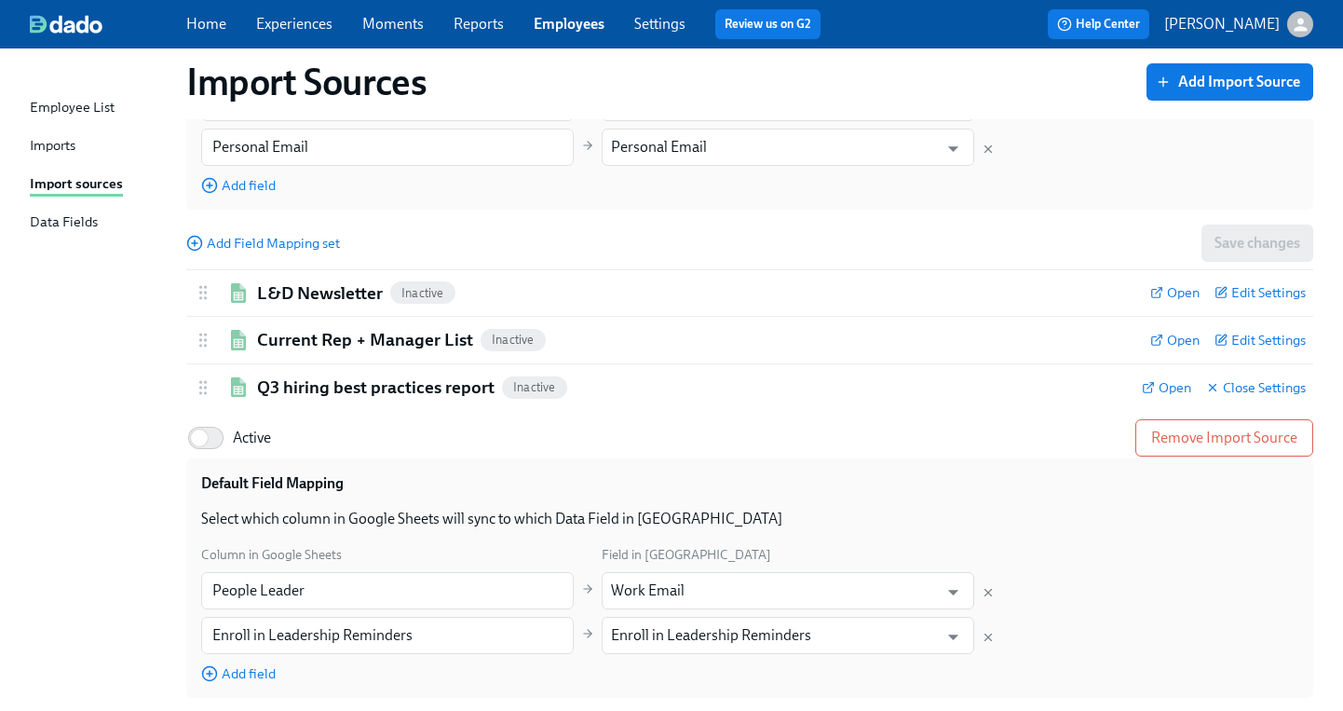
scroll to position [3924, 0]
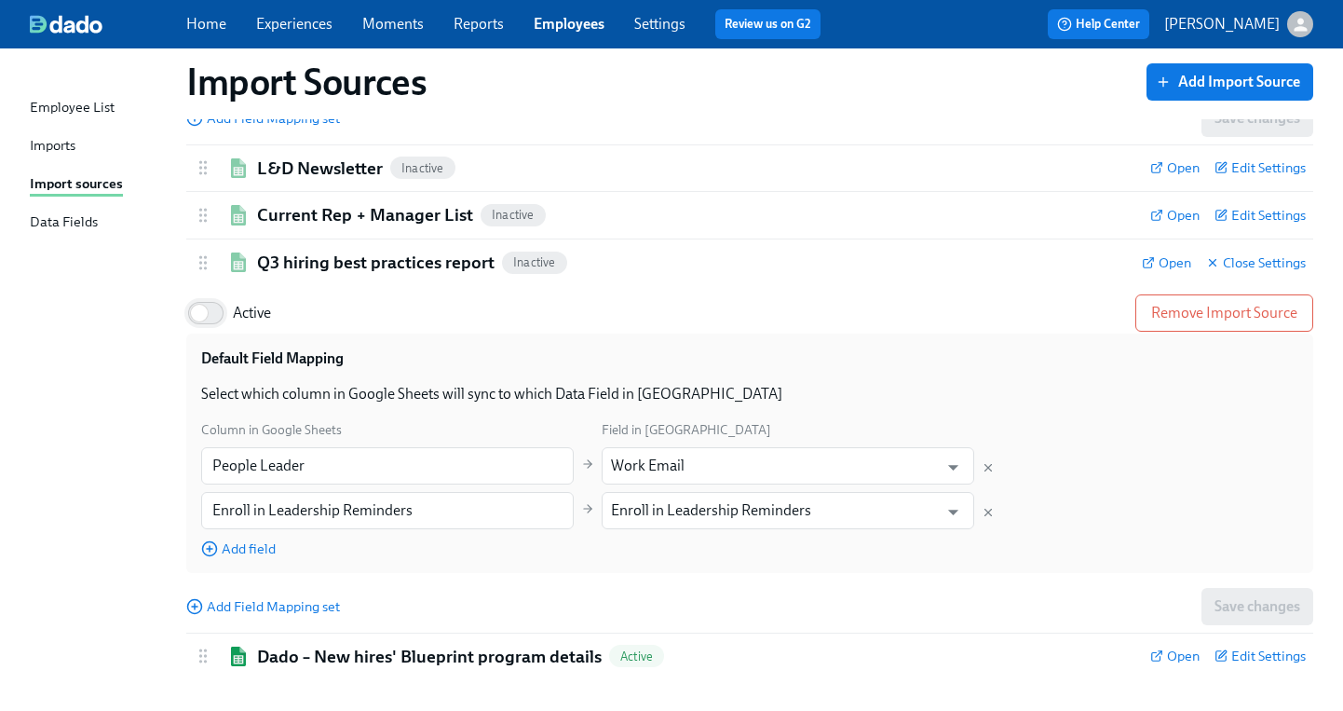
click at [218, 299] on input "Active" at bounding box center [199, 313] width 123 height 41
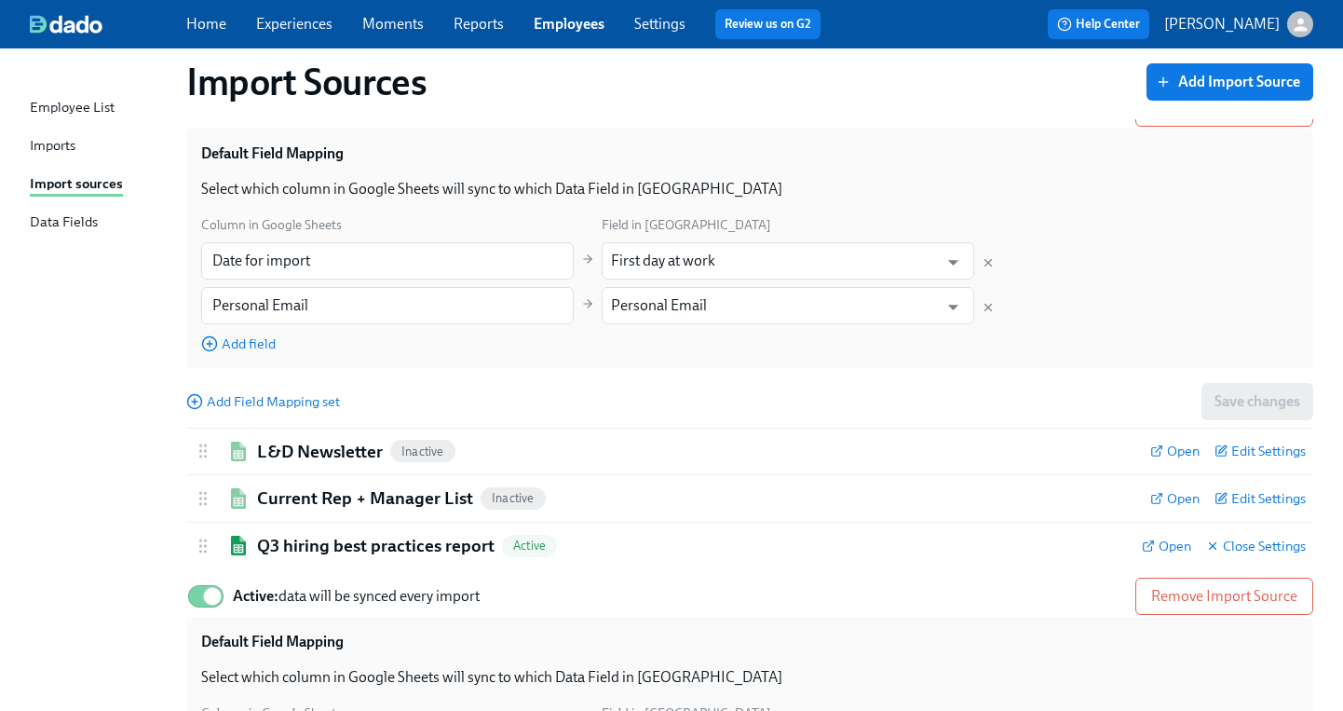
scroll to position [3633, 0]
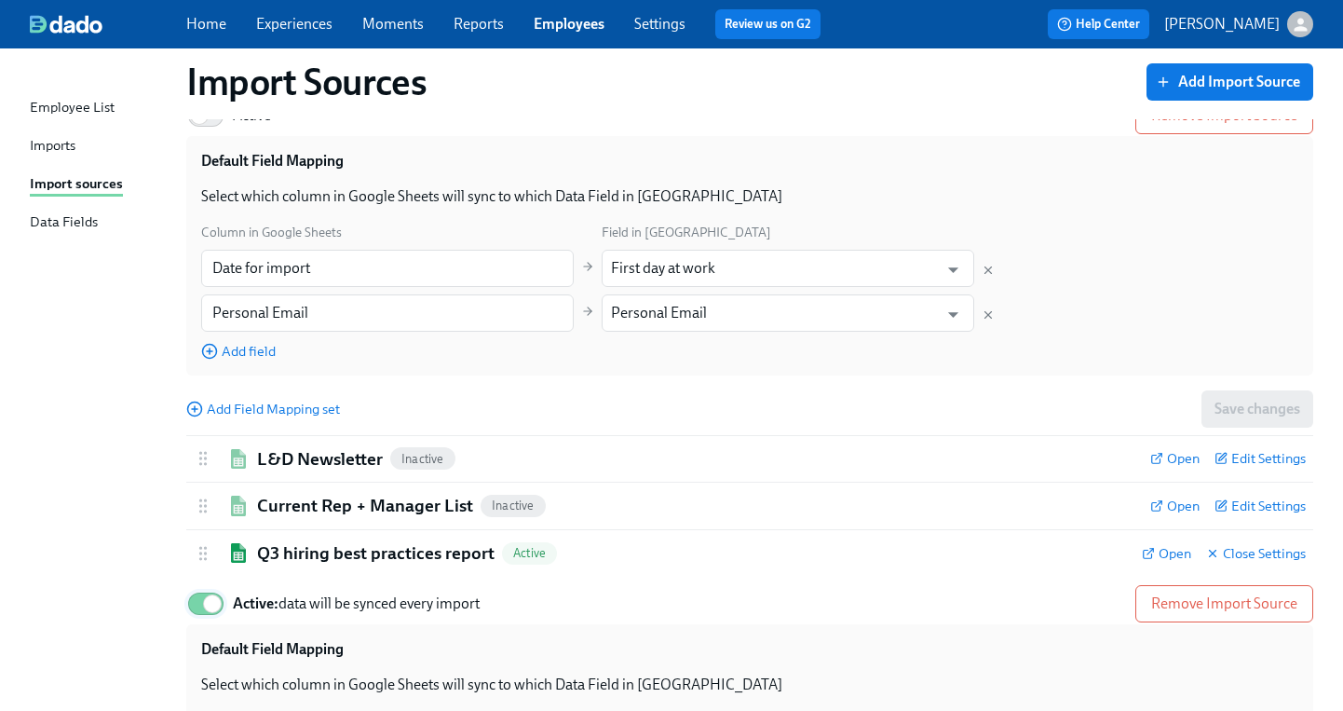
click at [193, 591] on input "Active: data will be synced every import" at bounding box center [212, 603] width 123 height 41
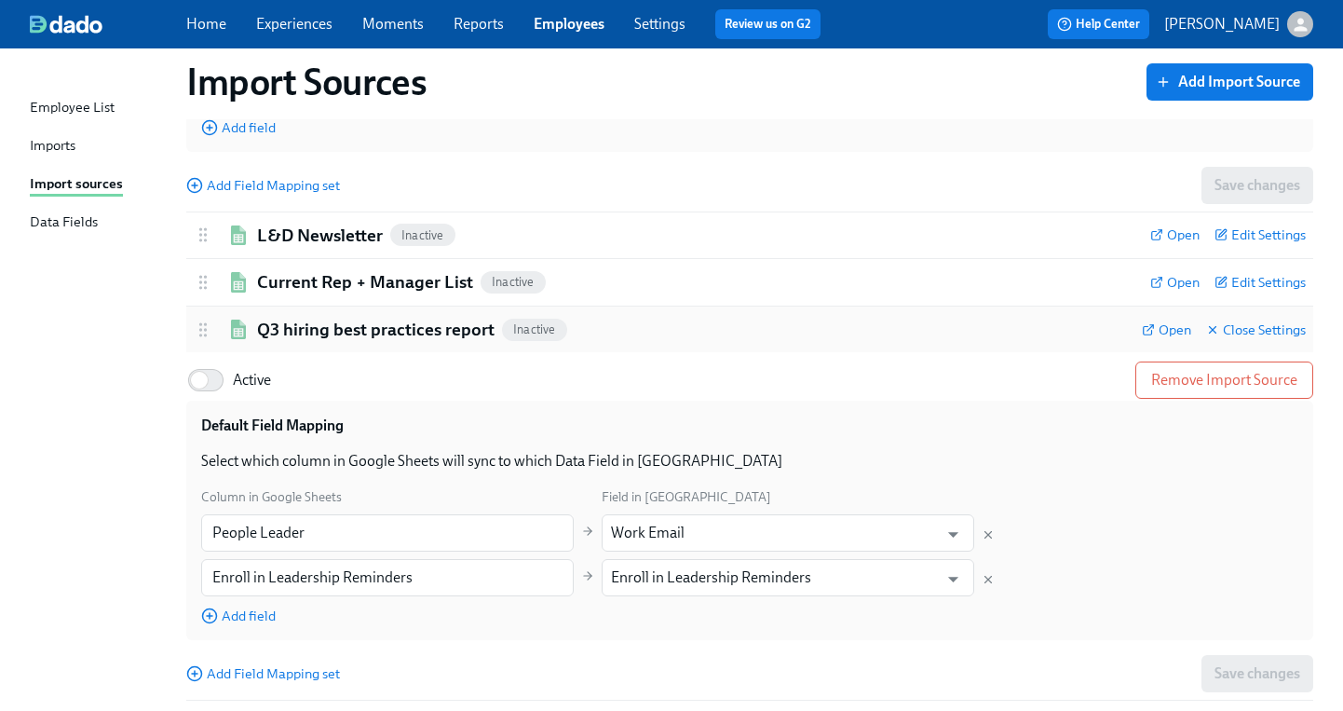
scroll to position [3924, 0]
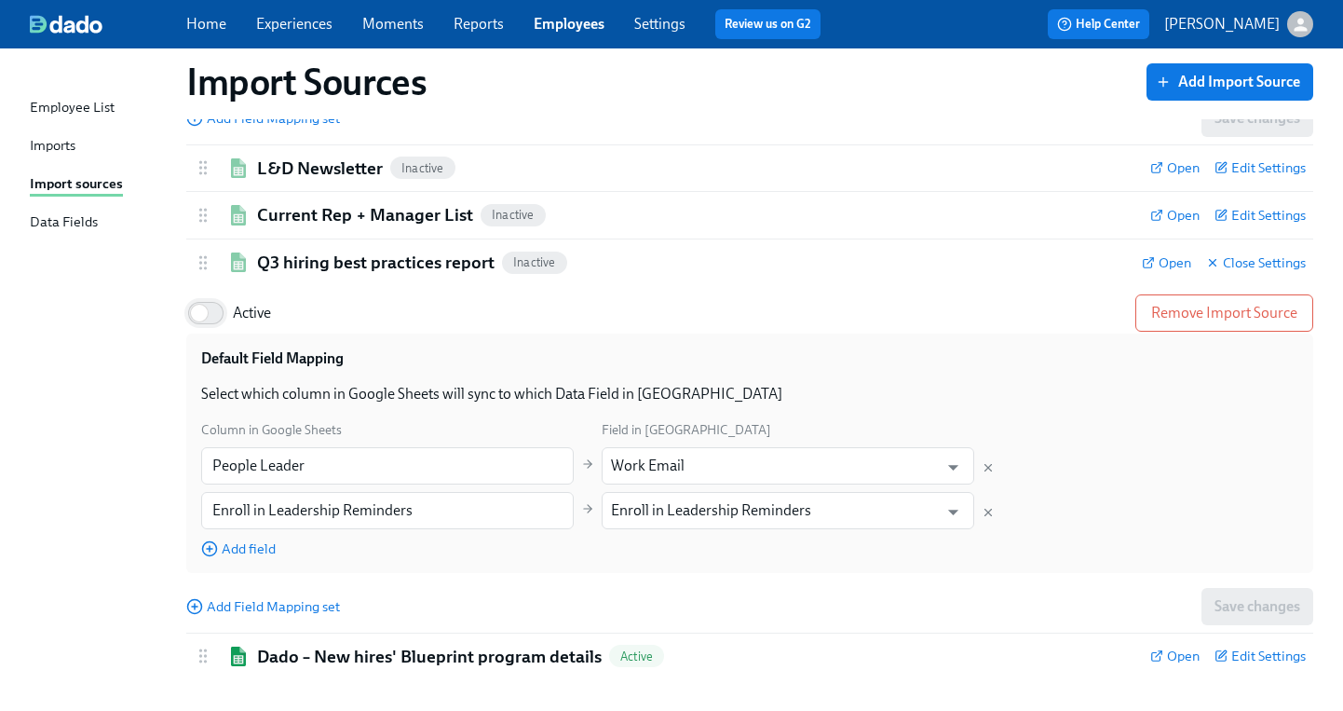
click at [209, 298] on input "Active" at bounding box center [199, 313] width 123 height 41
checkbox input "true"
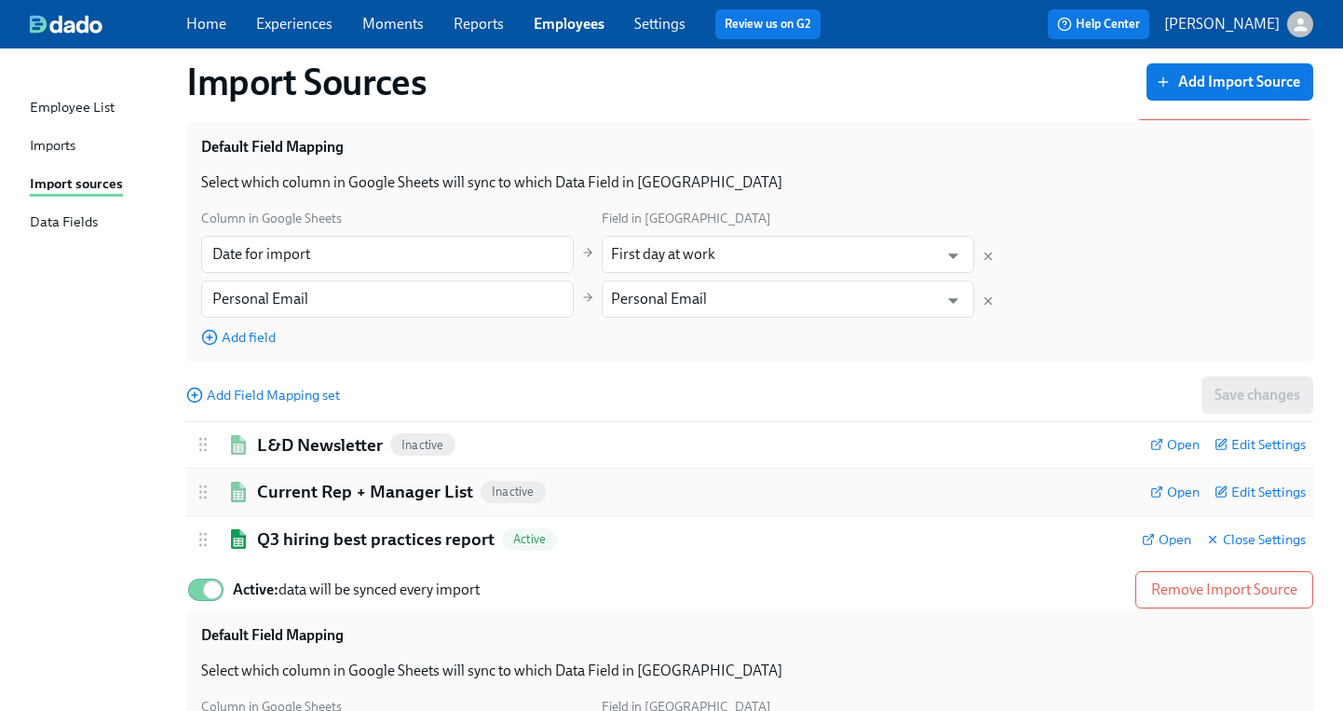
scroll to position [3552, 0]
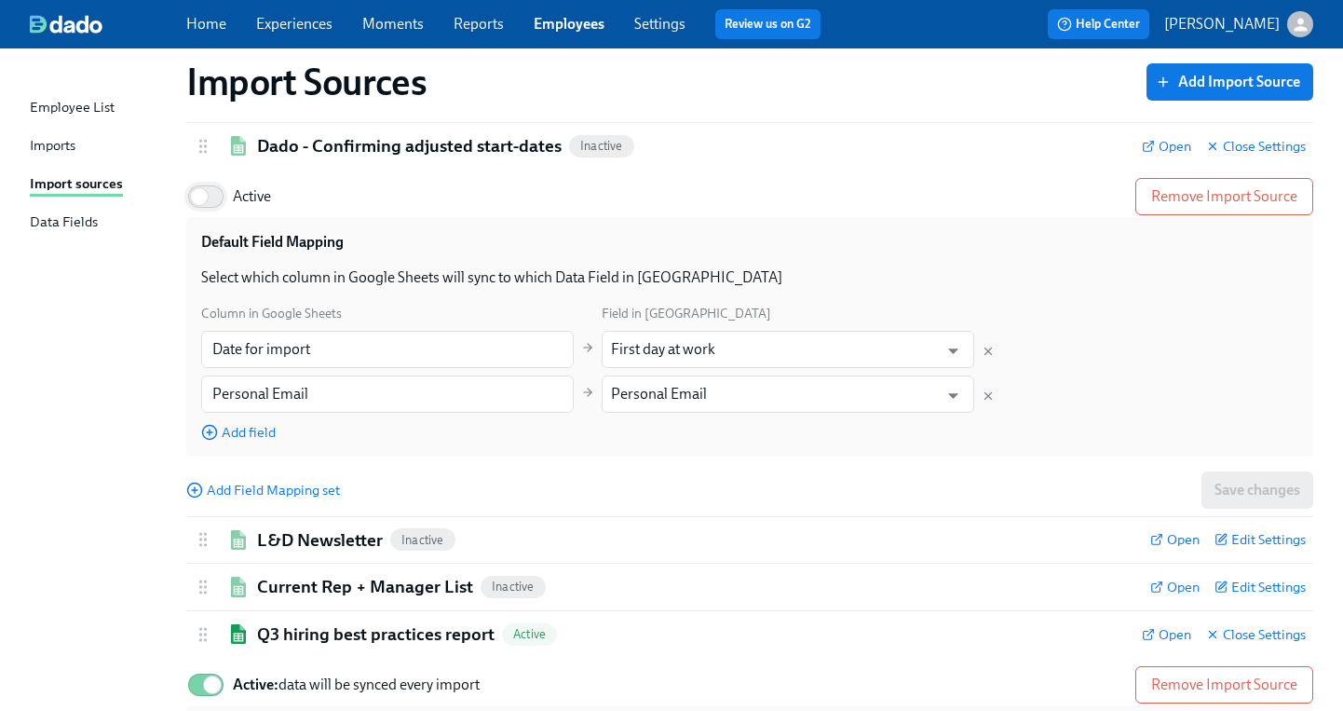
click at [219, 184] on input "Active" at bounding box center [199, 196] width 123 height 41
checkbox input "true"
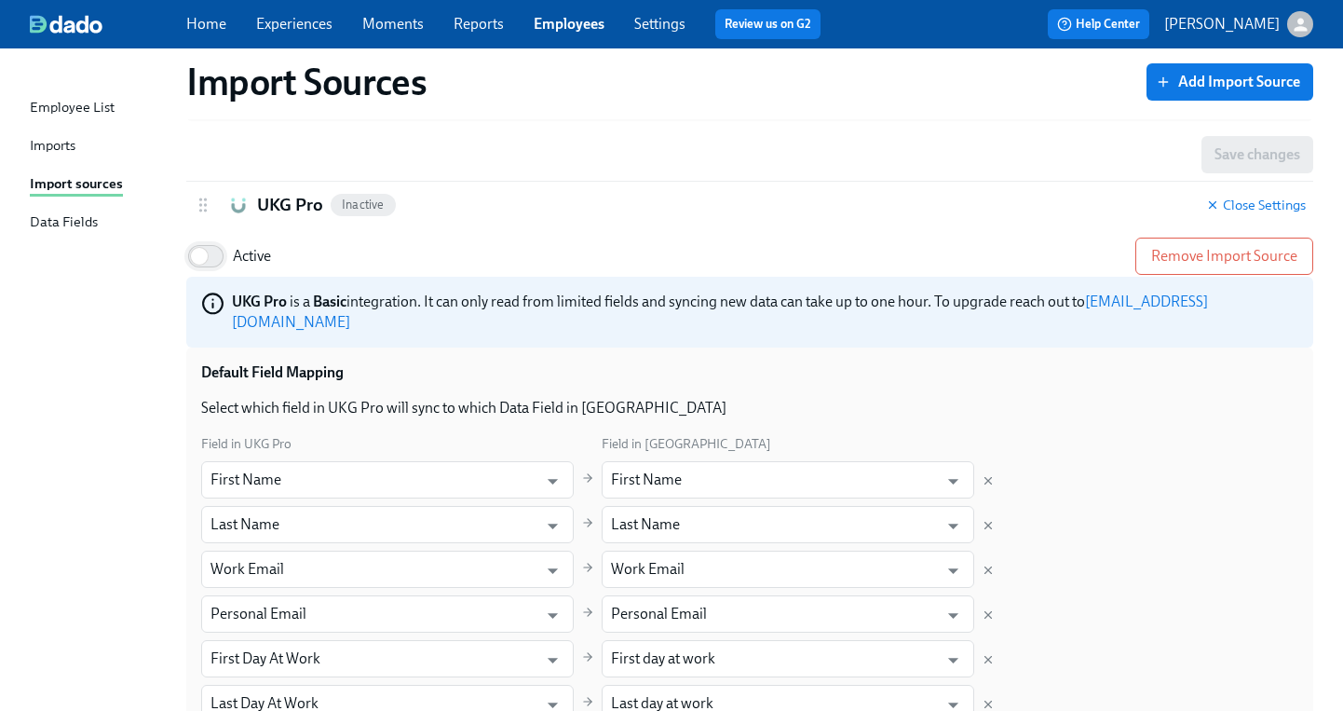
click at [220, 255] on input "Active" at bounding box center [199, 256] width 123 height 41
checkbox input "true"
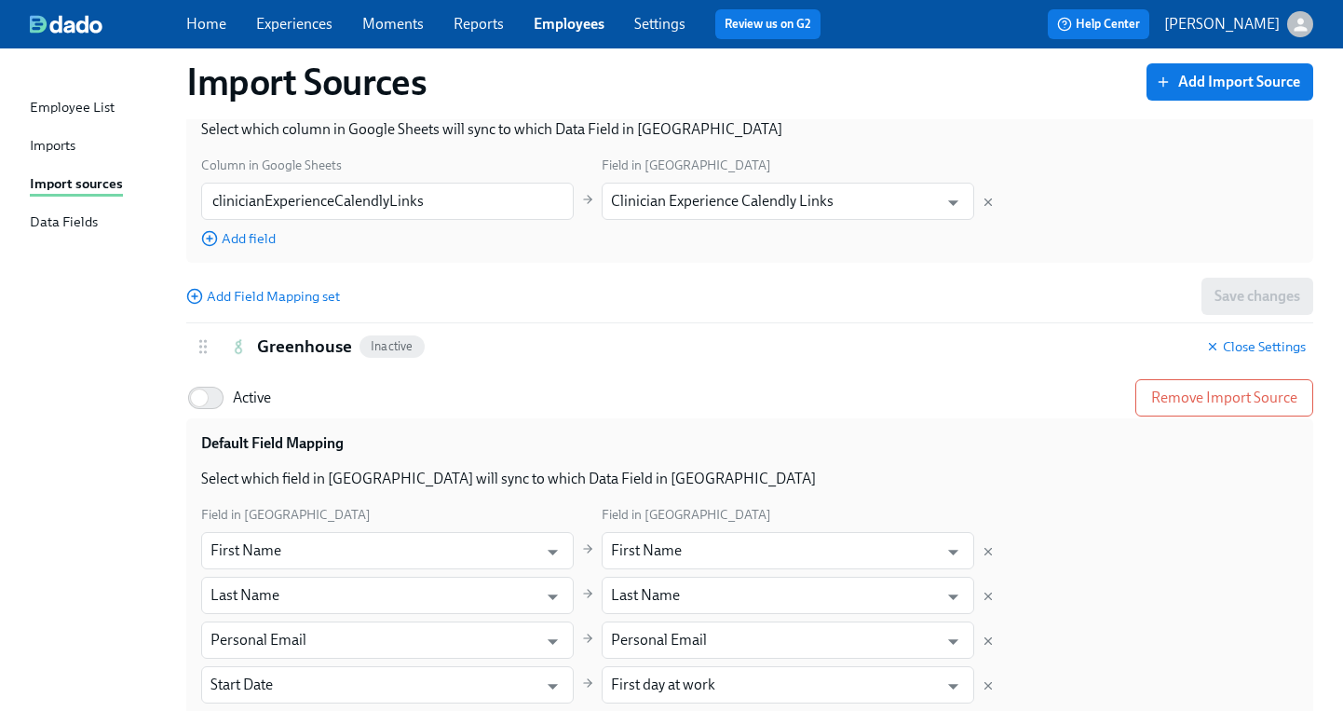
scroll to position [1435, 0]
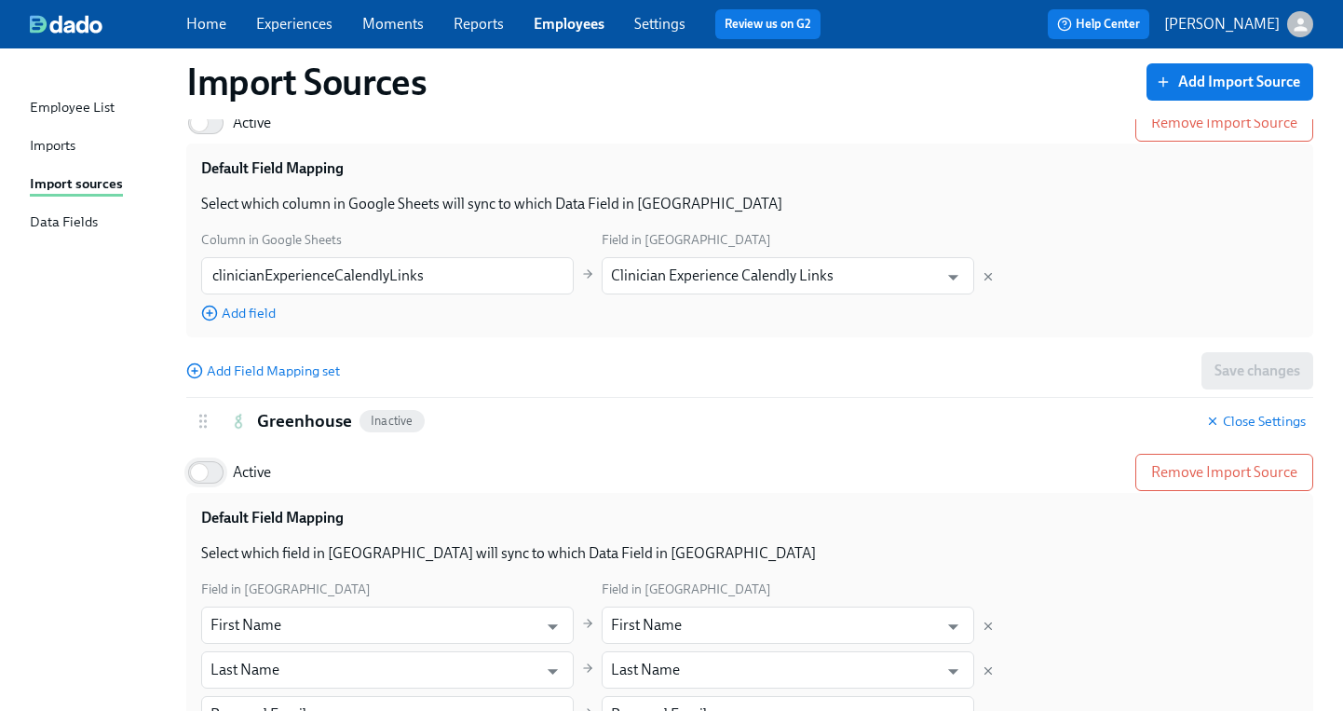
click at [228, 478] on input "Active" at bounding box center [199, 472] width 123 height 41
checkbox input "true"
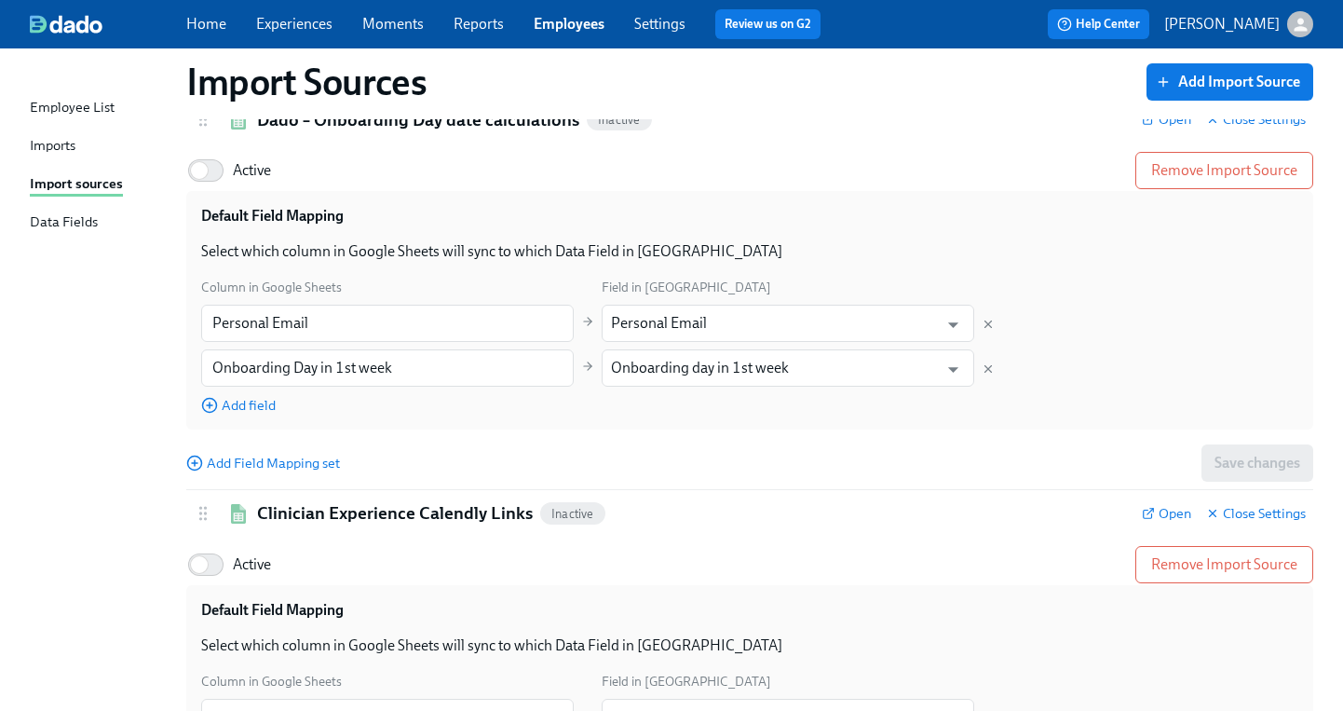
scroll to position [1035, 0]
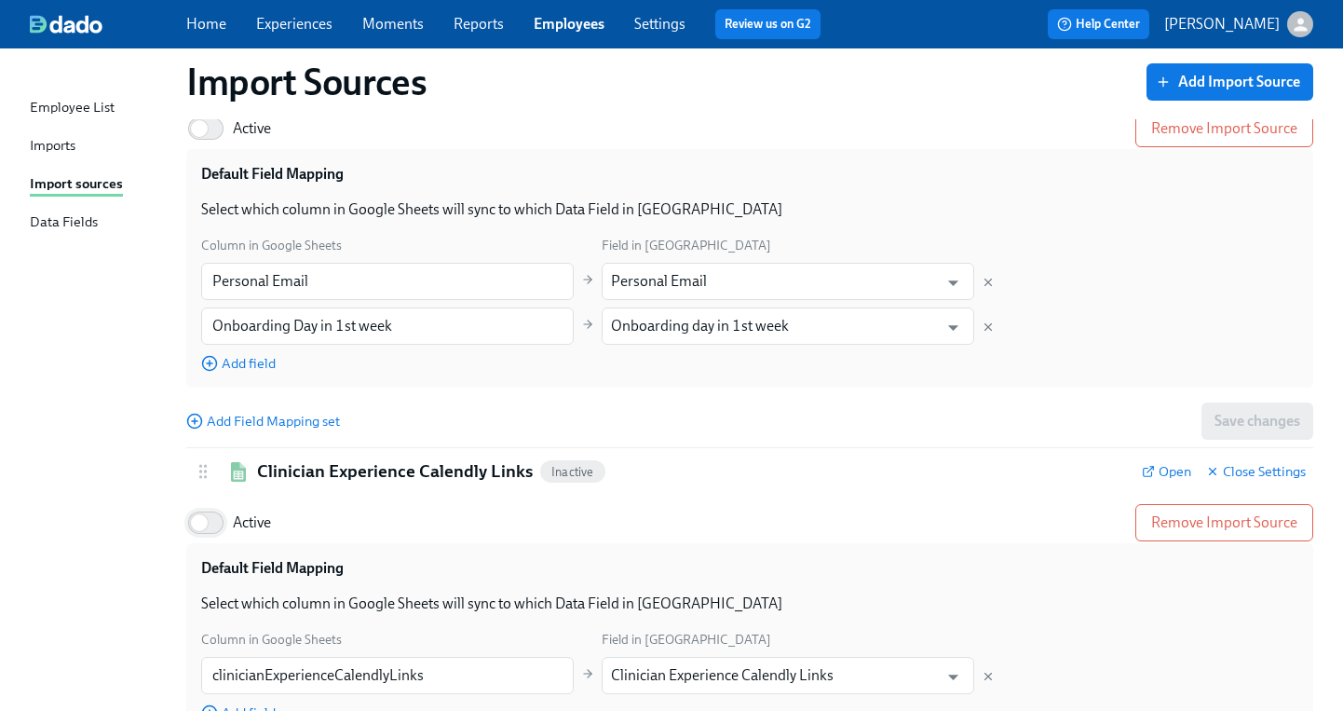
click at [221, 524] on input "Active" at bounding box center [199, 522] width 123 height 41
checkbox input "true"
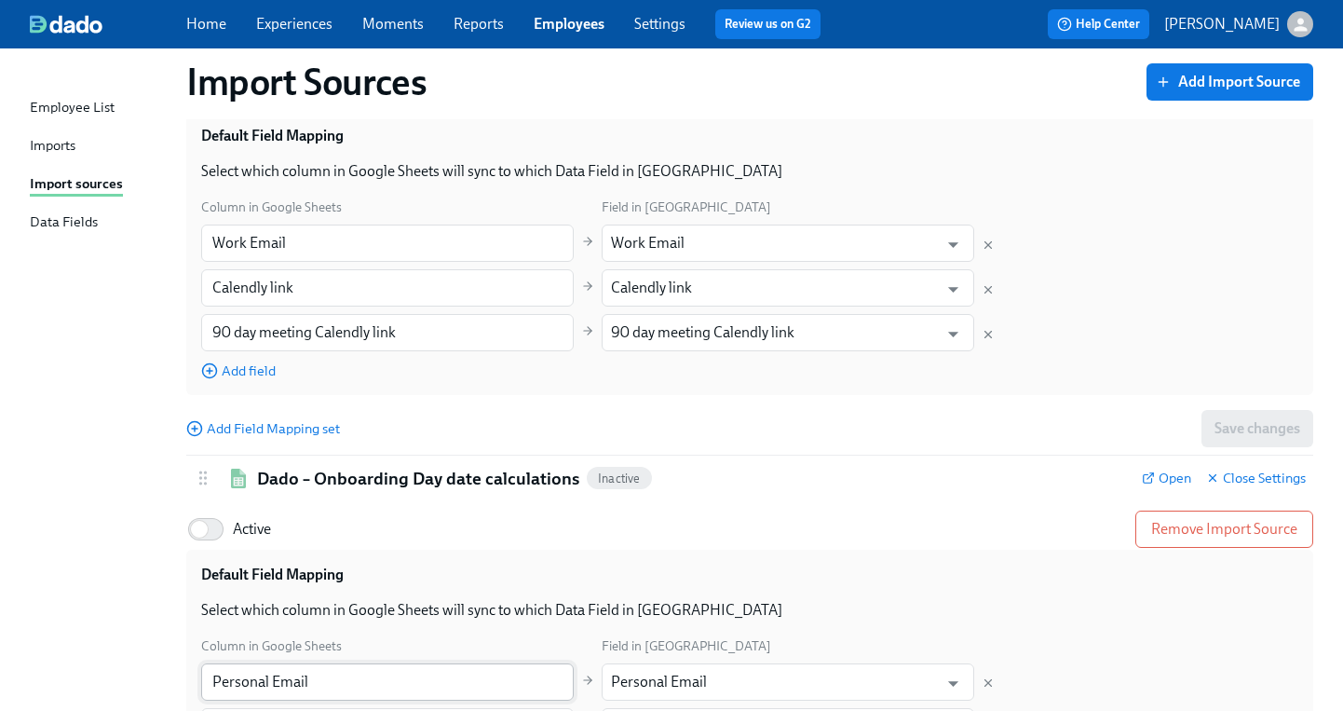
scroll to position [293, 0]
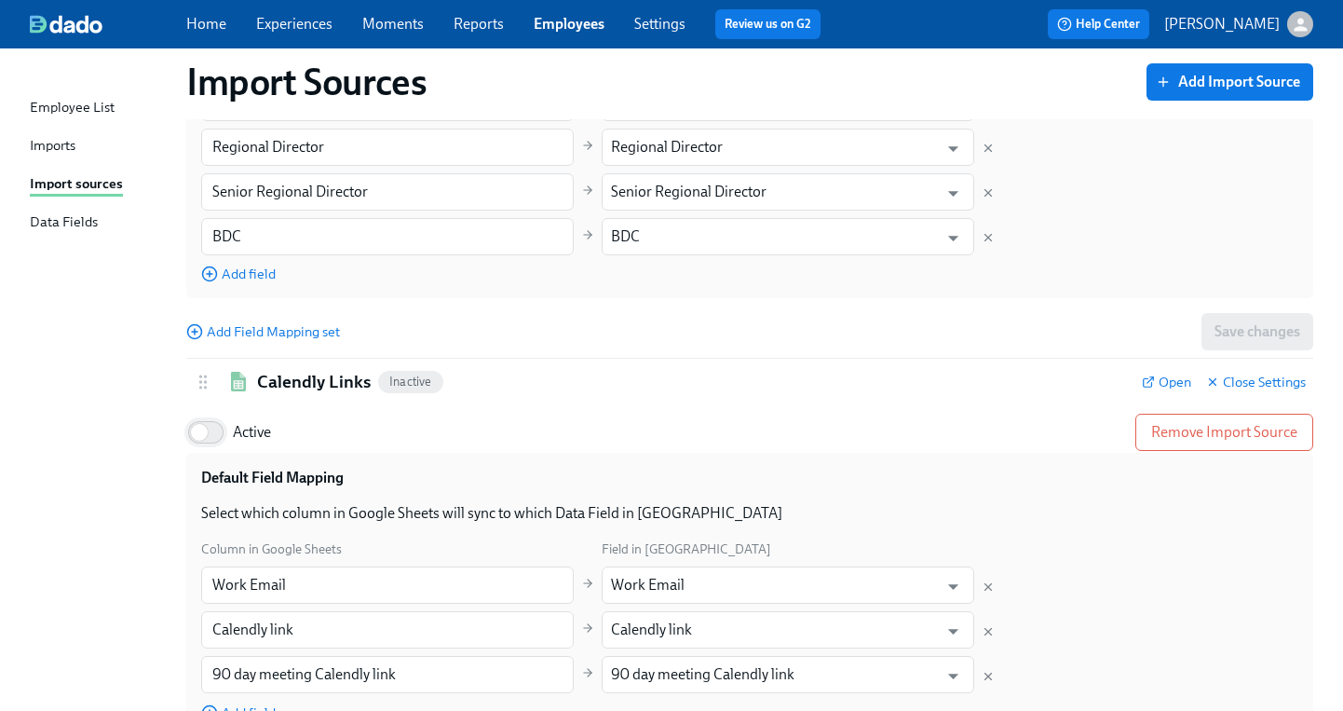
click at [219, 435] on input "Active" at bounding box center [199, 432] width 123 height 41
checkbox input "true"
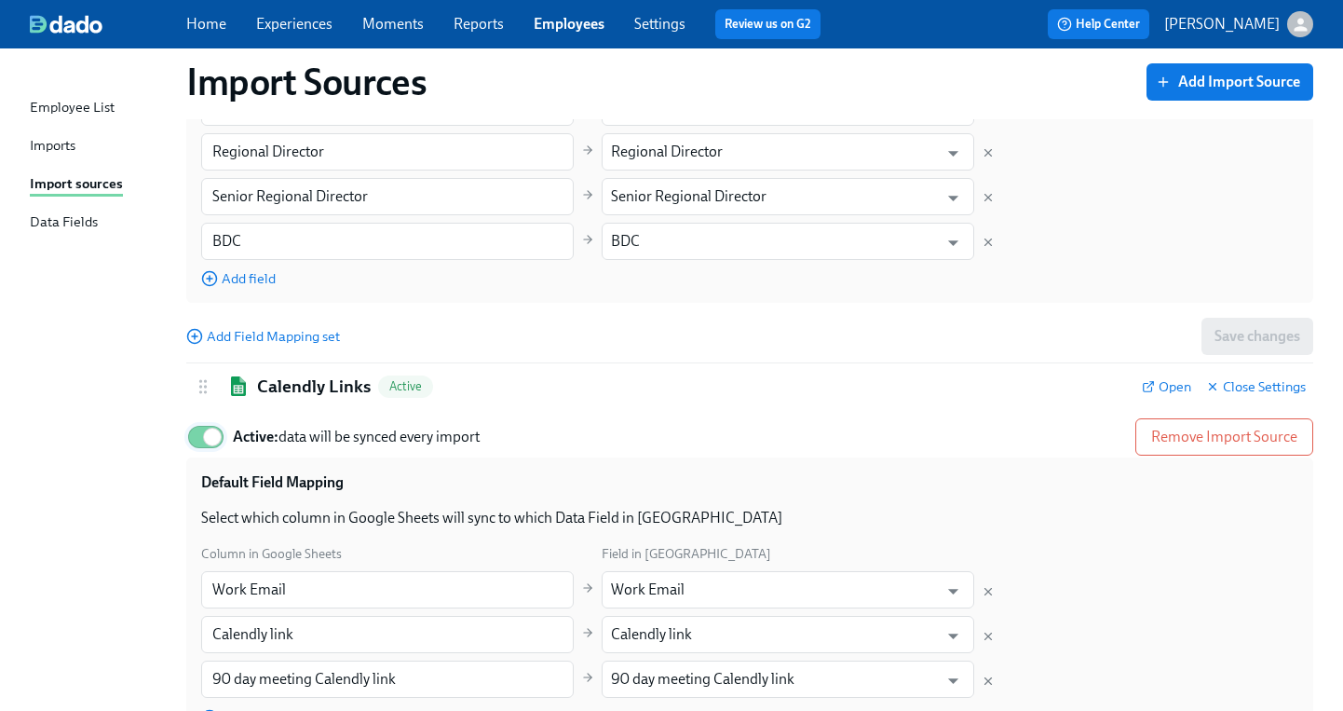
scroll to position [0, 0]
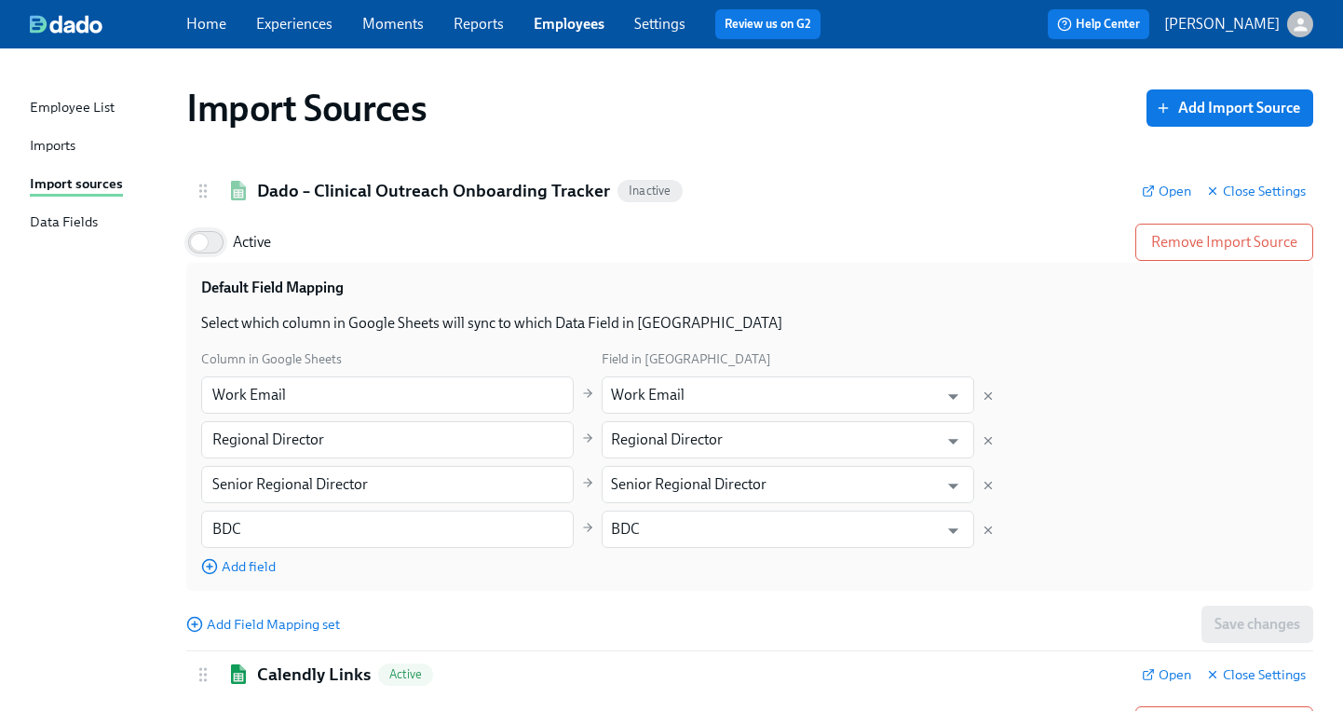
click at [217, 240] on input "Active" at bounding box center [199, 242] width 123 height 41
checkbox input "true"
click at [288, 32] on link "Experiences" at bounding box center [294, 24] width 76 height 18
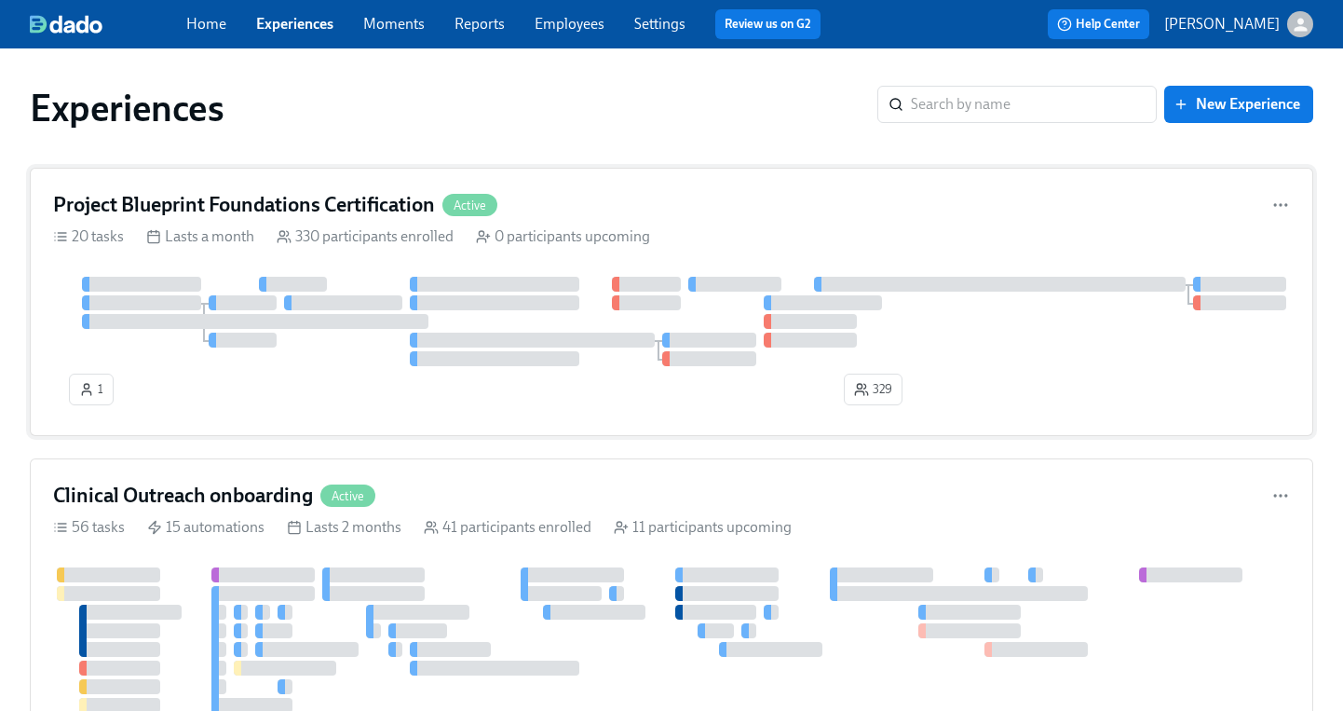
click at [320, 237] on div "330 participants enrolled" at bounding box center [365, 236] width 177 height 20
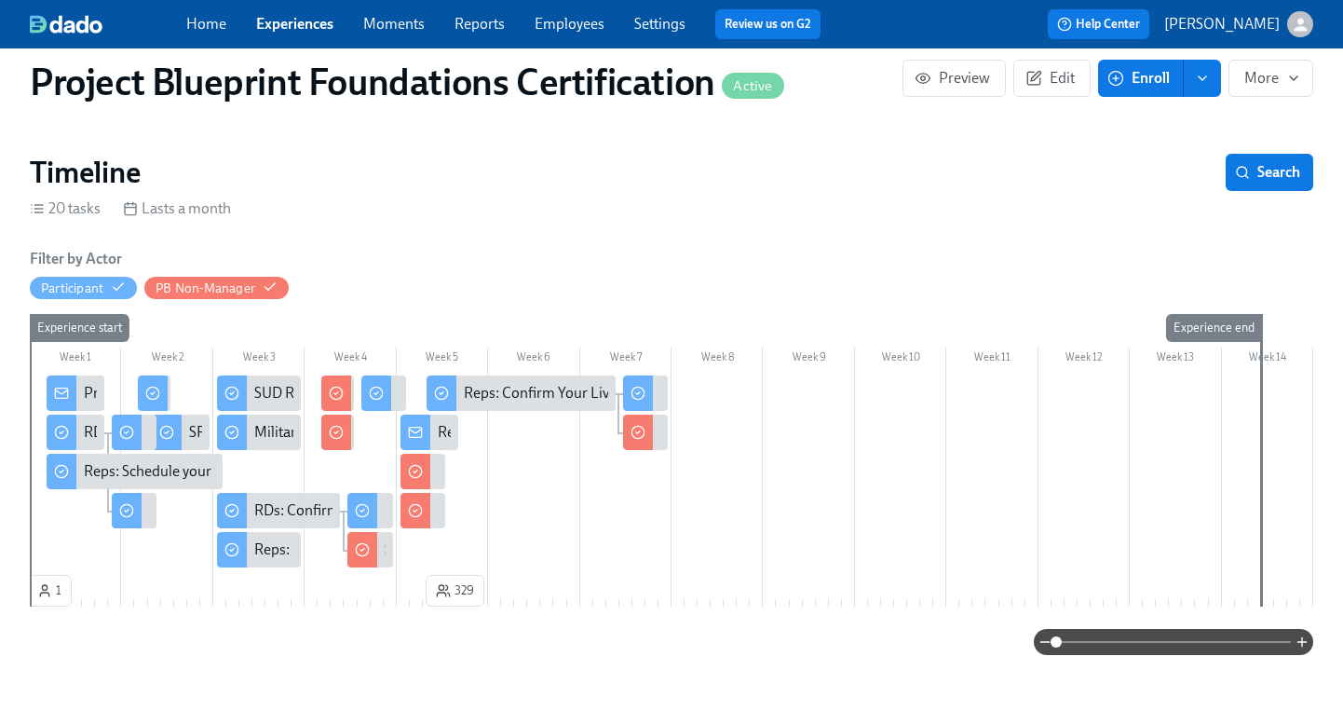
scroll to position [376, 0]
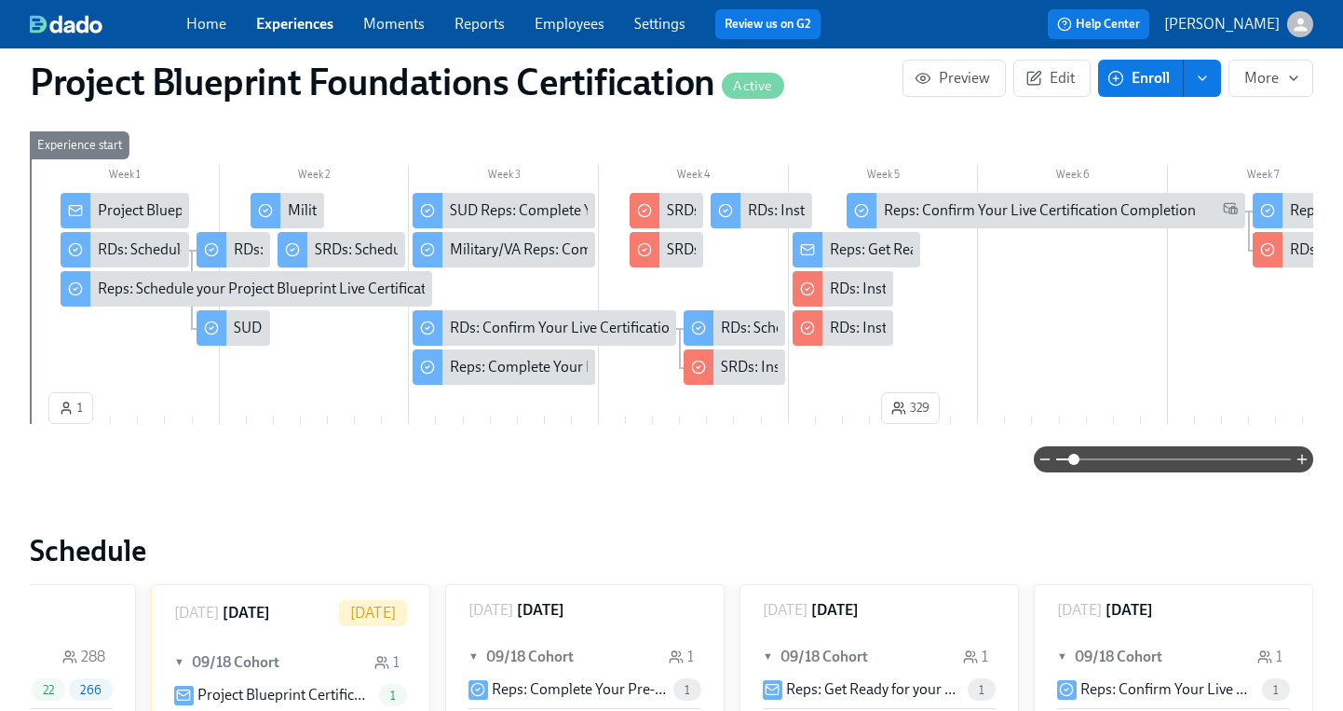
drag, startPoint x: 1055, startPoint y: 463, endPoint x: 1073, endPoint y: 463, distance: 17.7
click at [1073, 463] on span at bounding box center [1073, 459] width 11 height 11
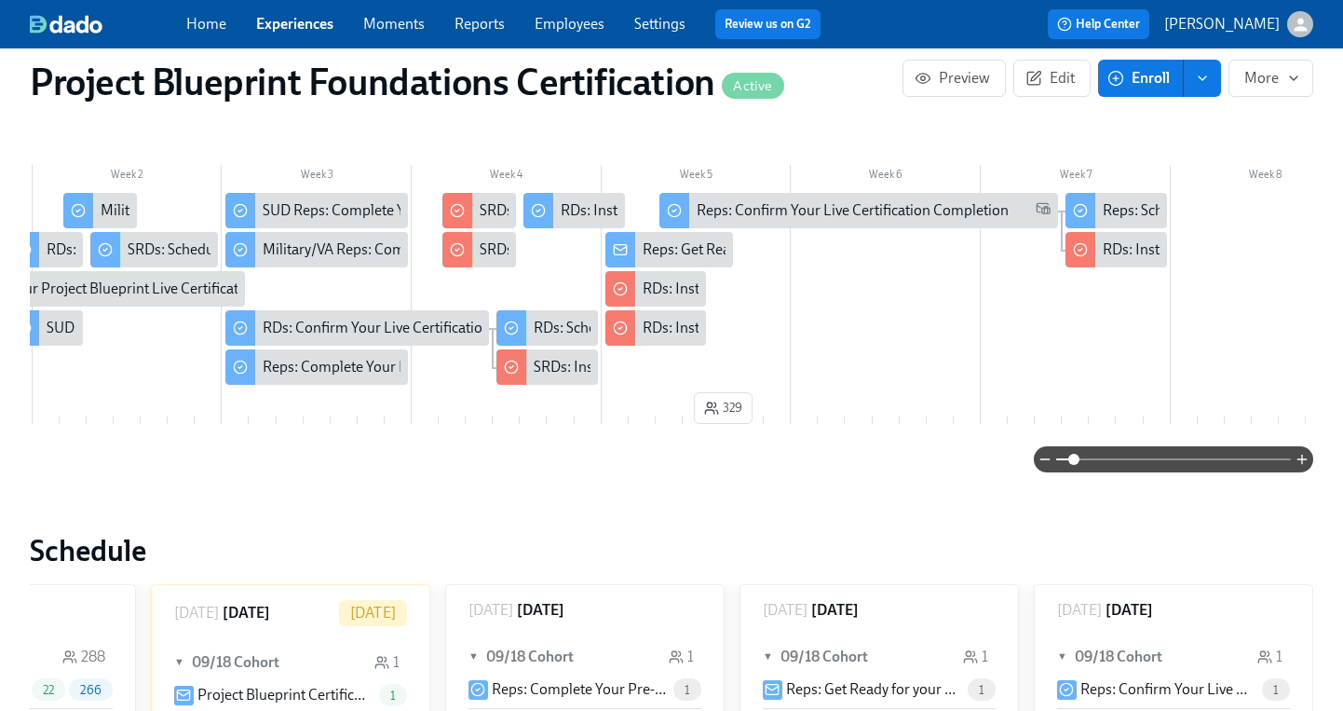
scroll to position [0, 346]
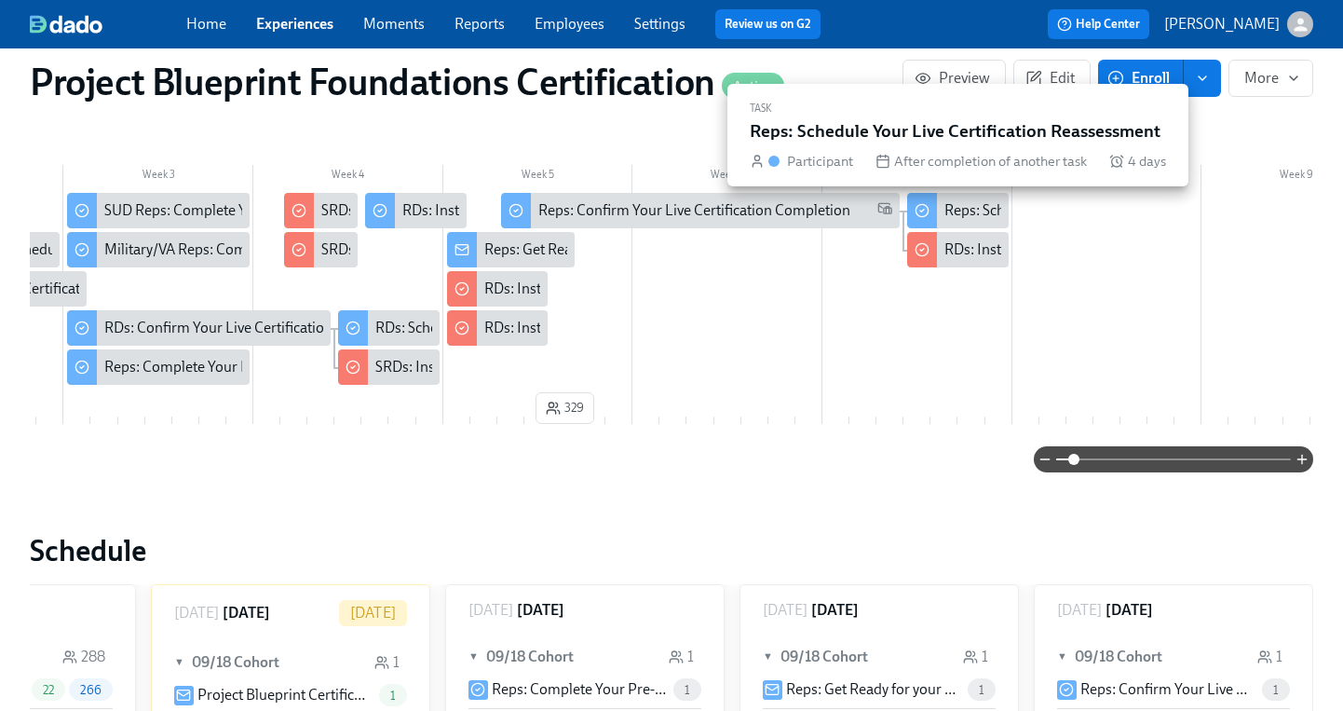
click at [988, 207] on div "Reps: Schedule Your Live Certification Reassessment" at bounding box center [1111, 210] width 333 height 20
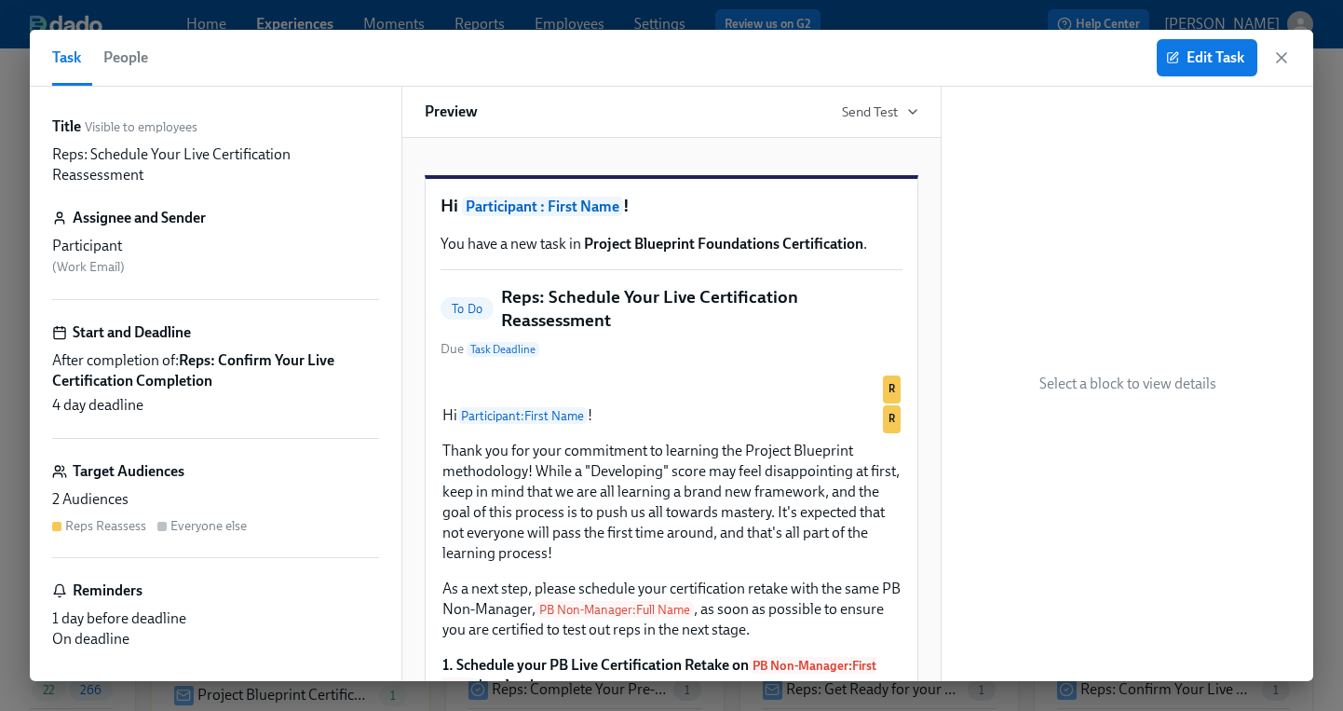
click at [117, 55] on span "People" at bounding box center [125, 58] width 45 height 26
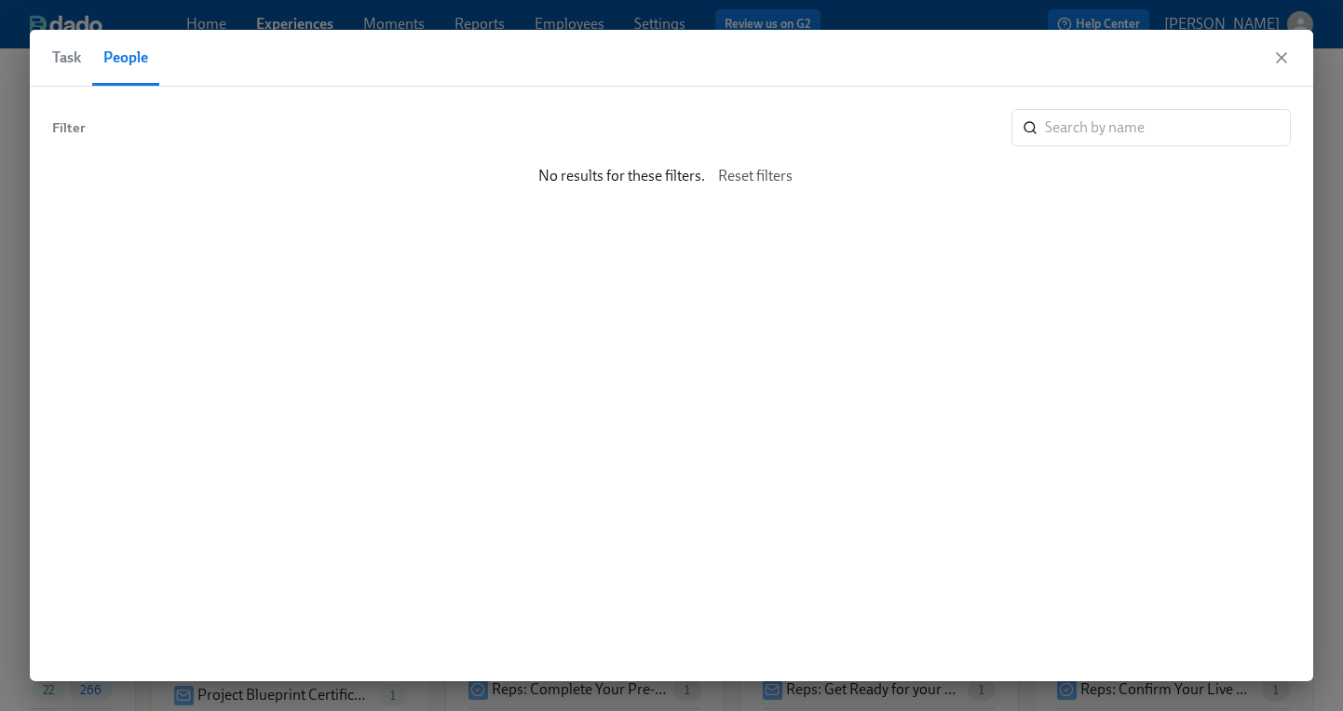
click at [79, 52] on span "Task" at bounding box center [66, 58] width 29 height 26
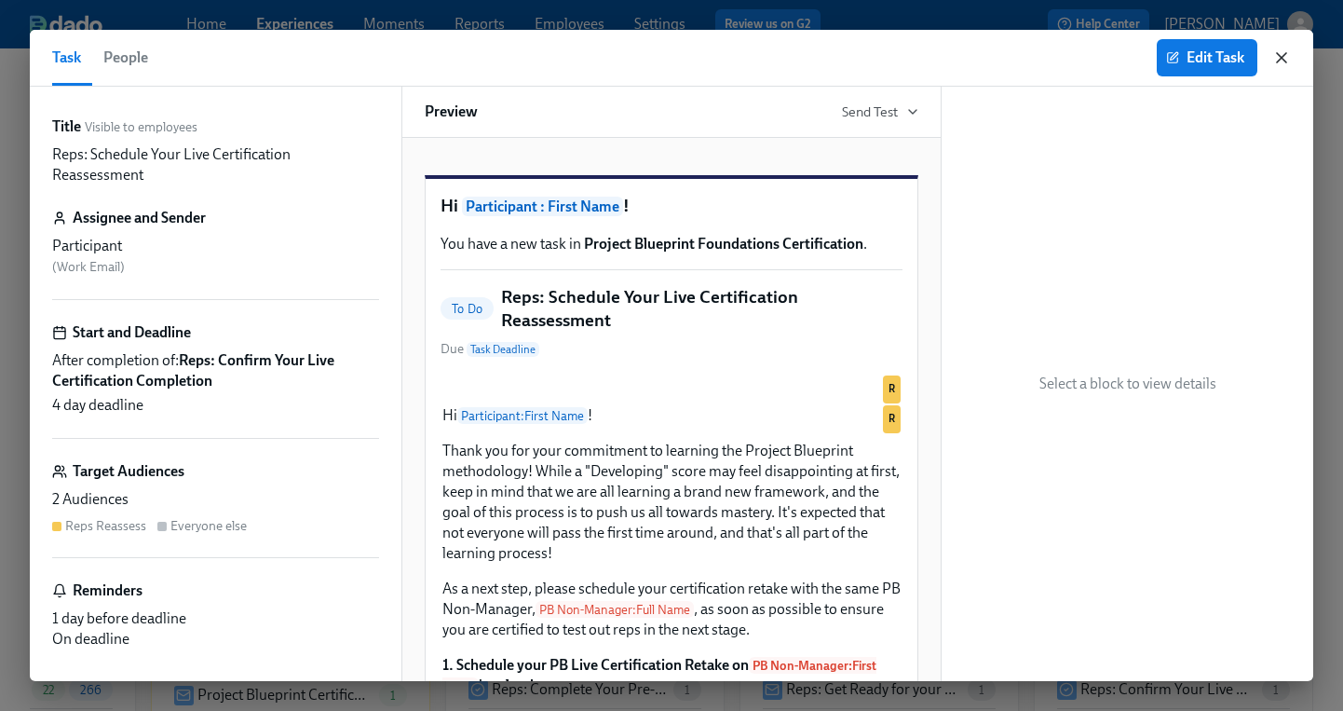
click at [1286, 53] on icon "button" at bounding box center [1281, 57] width 9 height 9
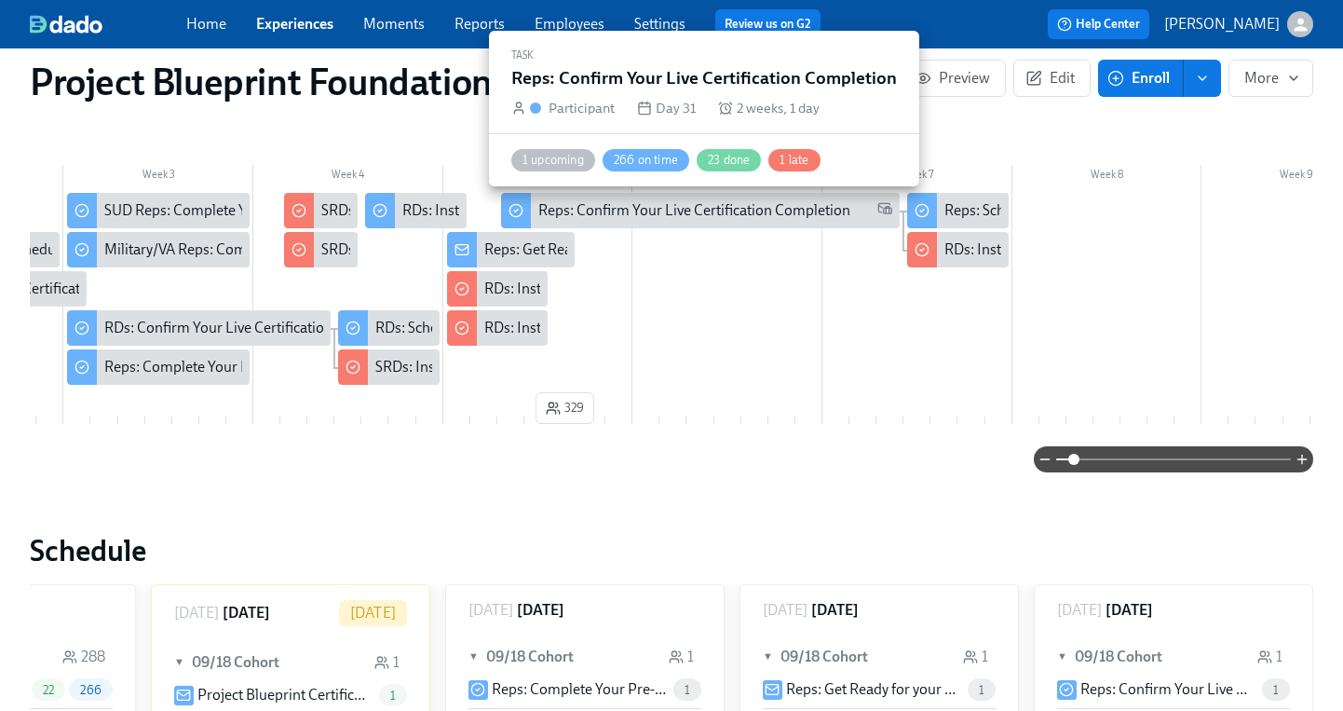
click at [755, 205] on div "Reps: Confirm Your Live Certification Completion" at bounding box center [694, 210] width 312 height 20
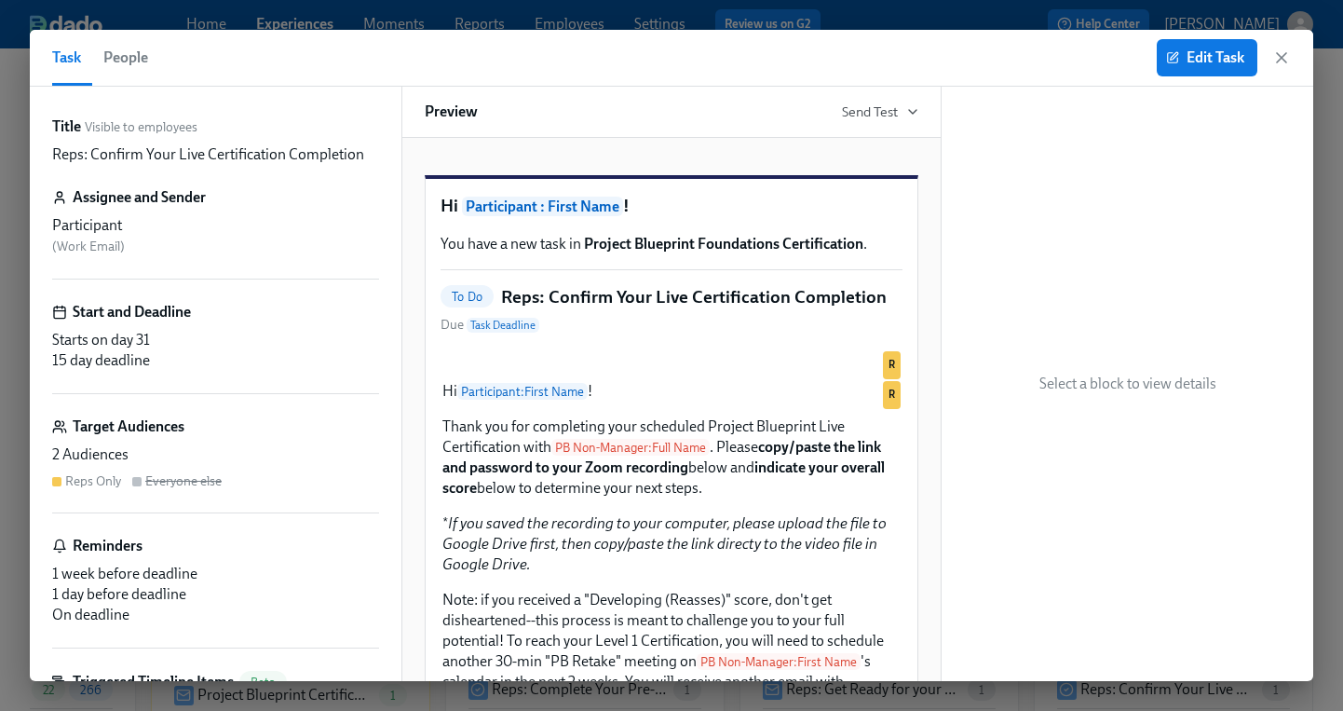
click at [127, 61] on span "People" at bounding box center [125, 58] width 45 height 26
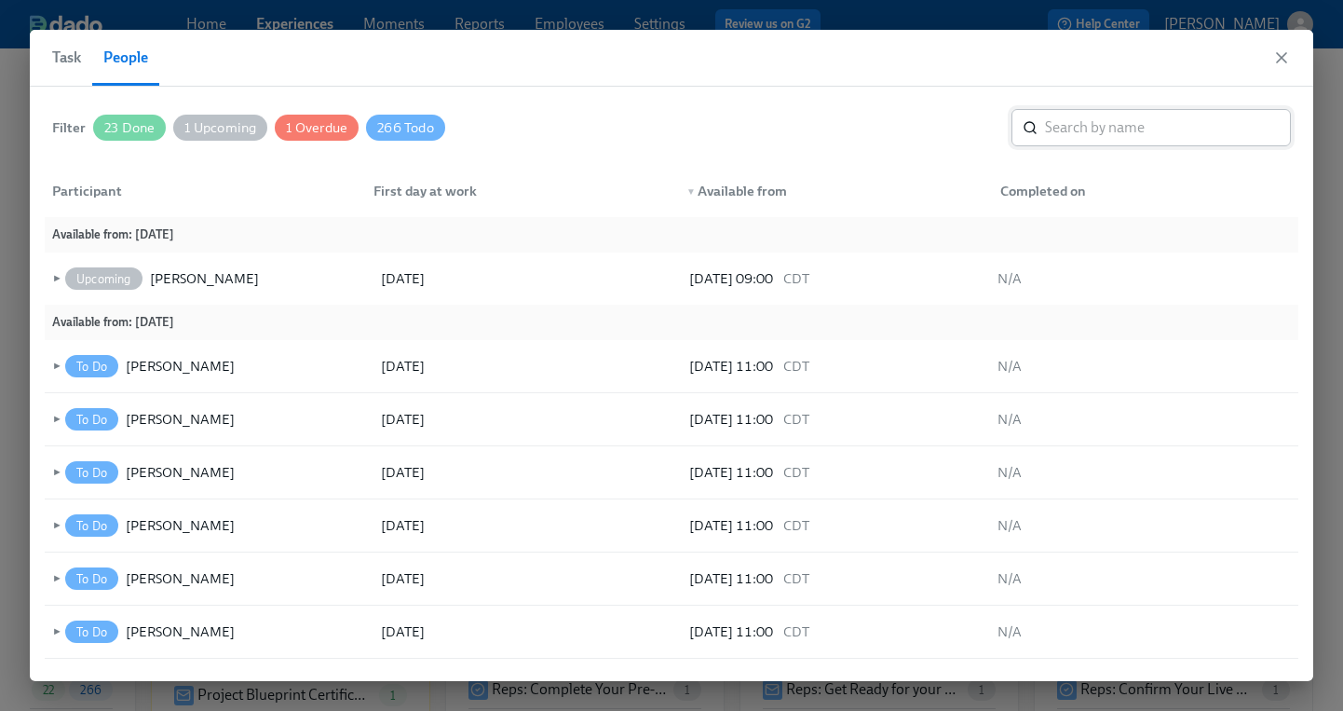
click at [1155, 130] on input "search" at bounding box center [1168, 127] width 246 height 37
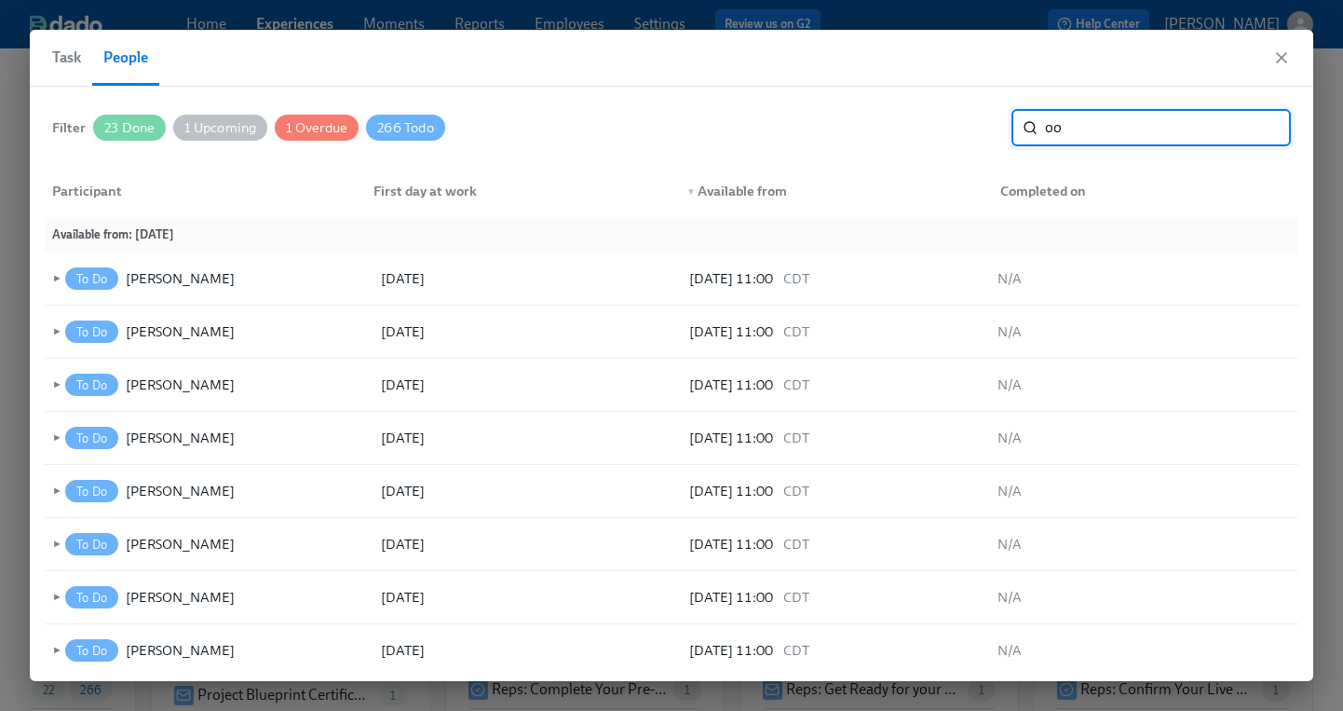
type input "o"
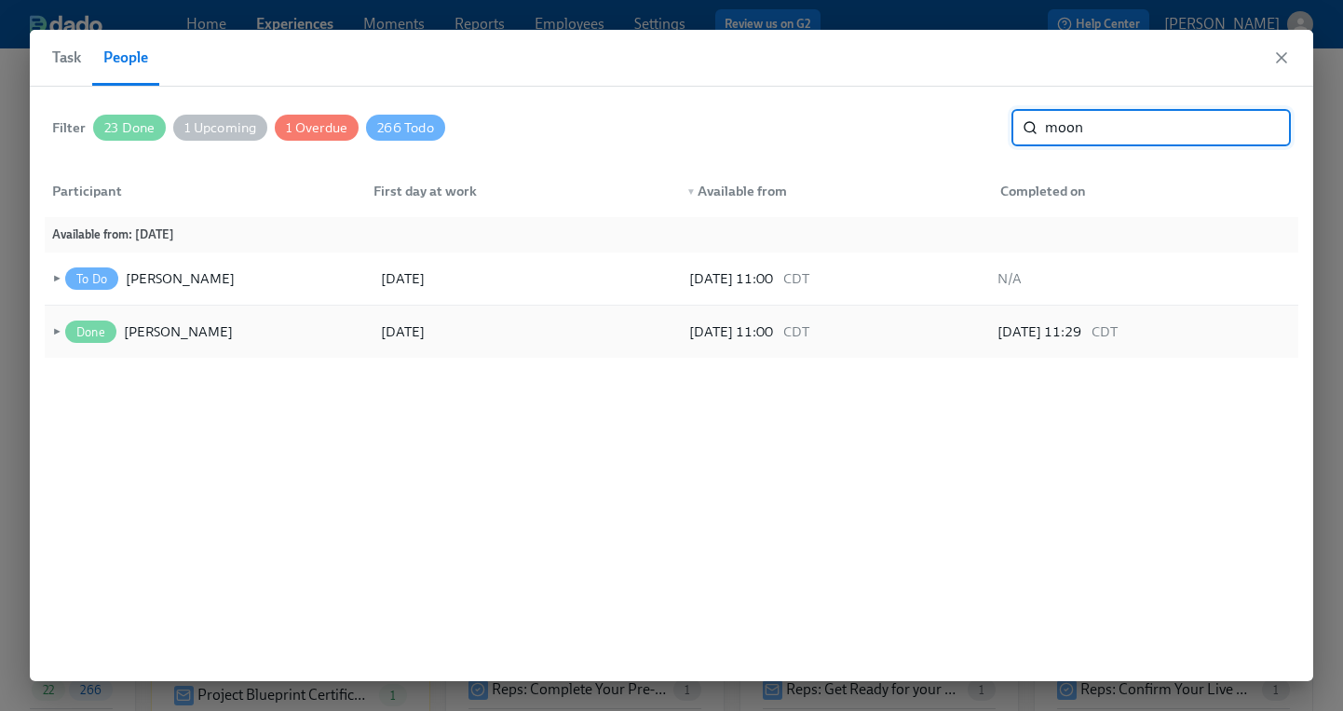
type input "moon"
click at [56, 330] on span "►" at bounding box center [54, 331] width 13 height 20
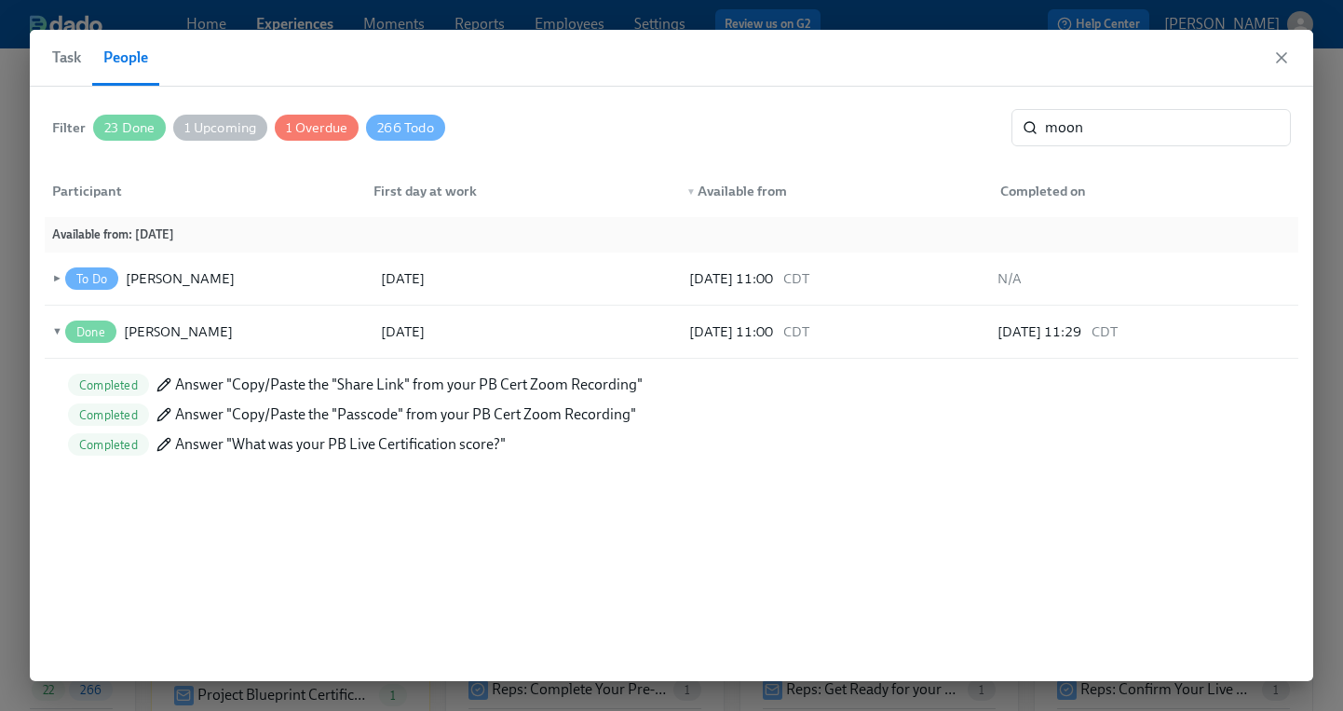
click at [90, 447] on span "Completed" at bounding box center [108, 445] width 81 height 14
click at [58, 330] on span "▼" at bounding box center [54, 331] width 13 height 20
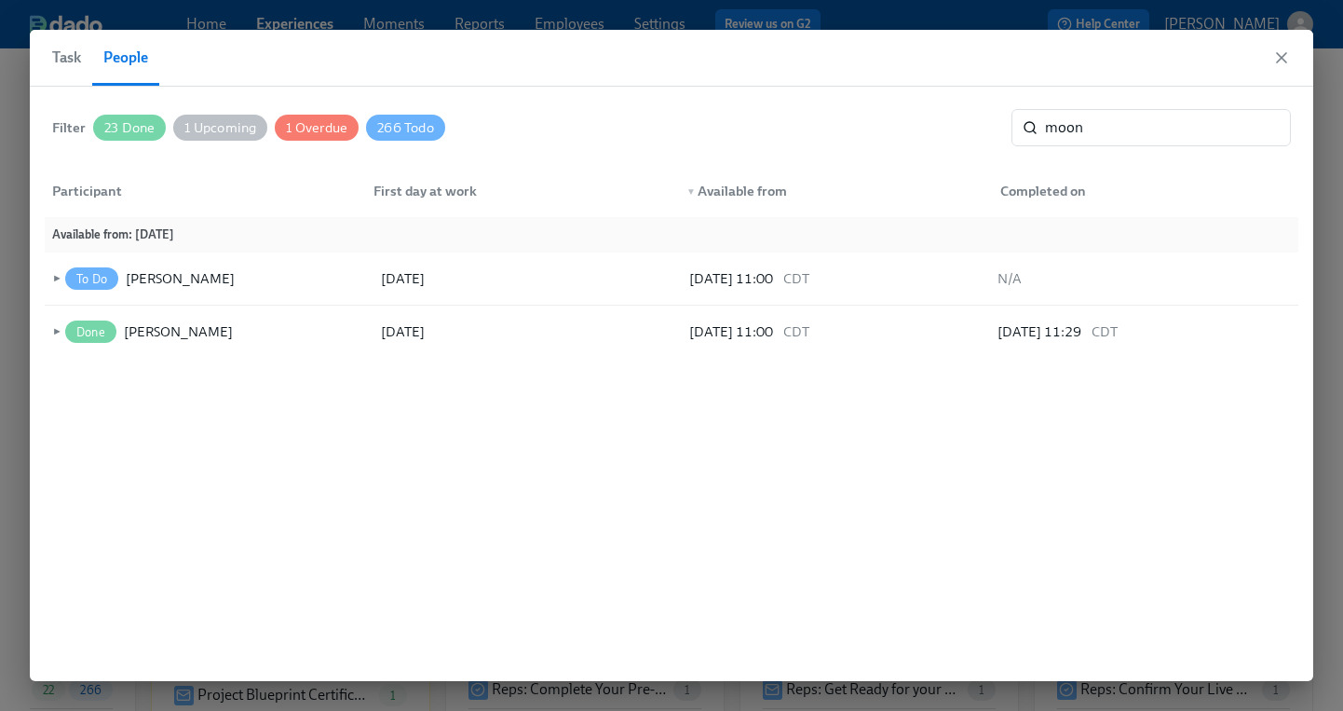
click at [75, 61] on span "Task" at bounding box center [66, 58] width 29 height 26
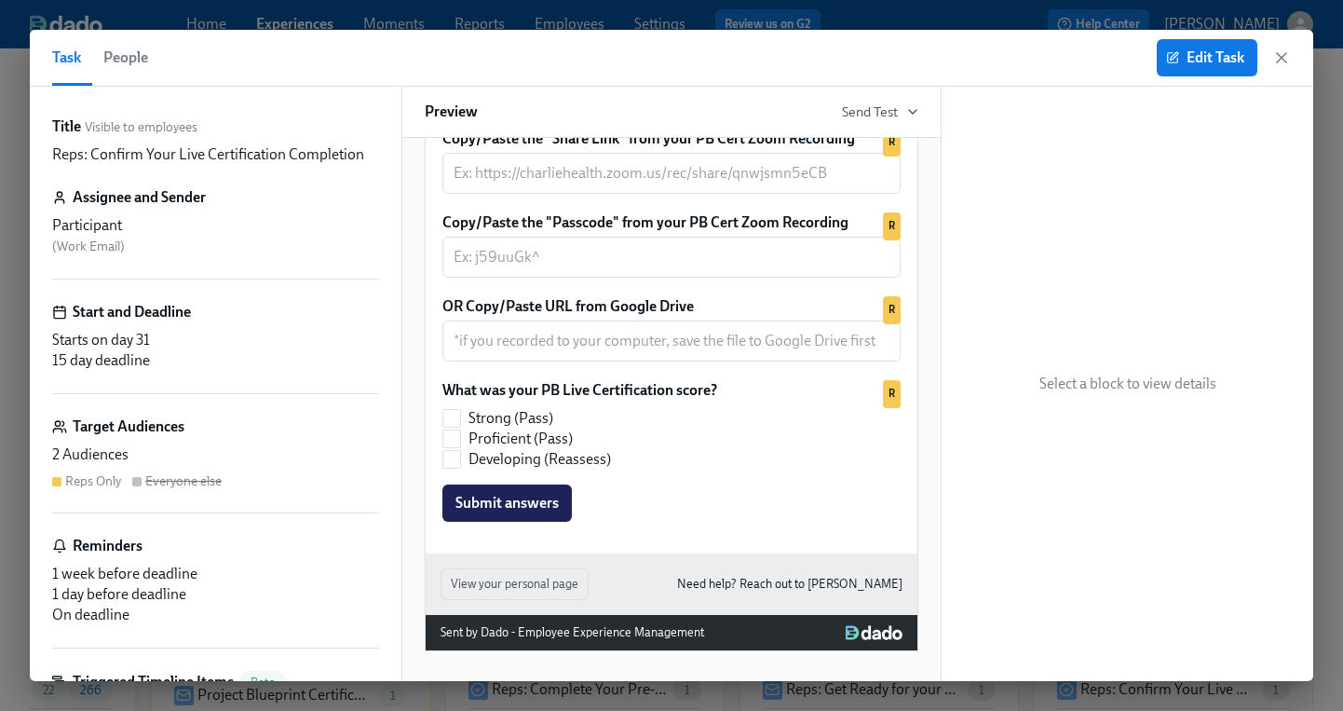
scroll to position [739, 0]
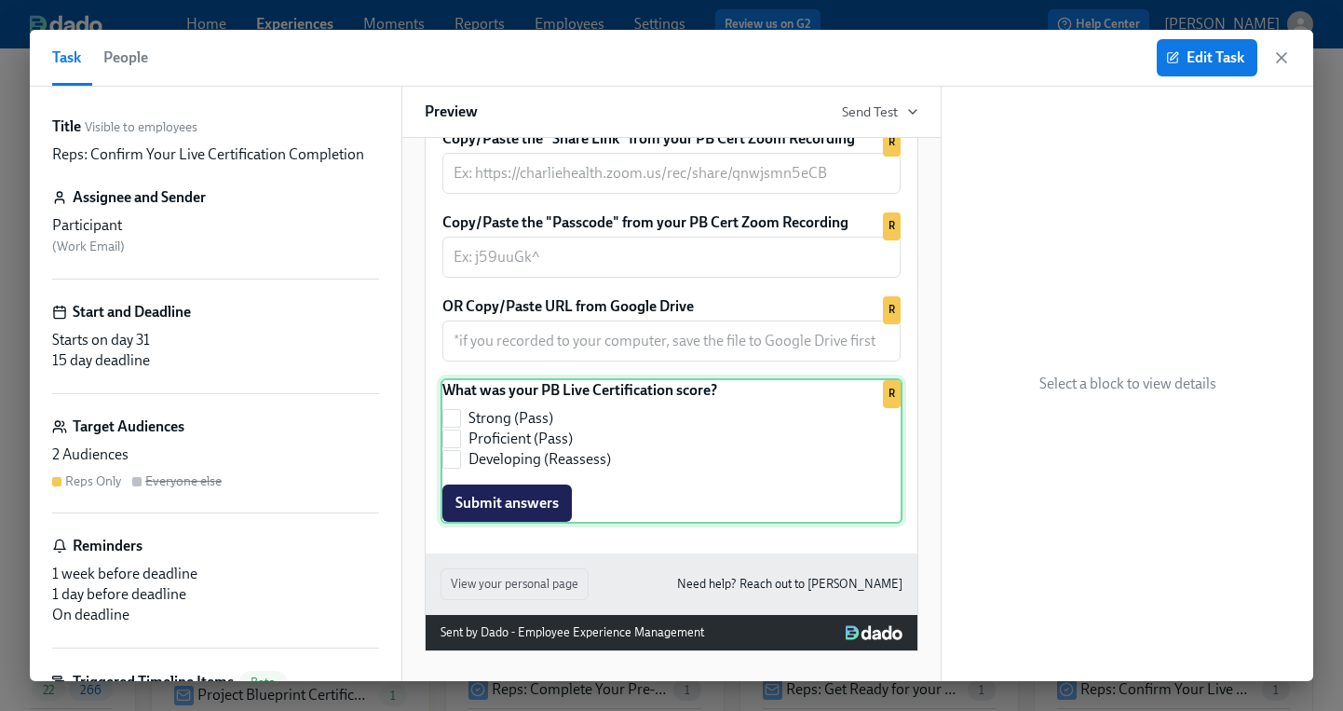
click at [632, 453] on div "What was your PB Live Certification score? Strong (Pass) Proficient (Pass) Deve…" at bounding box center [672, 450] width 462 height 145
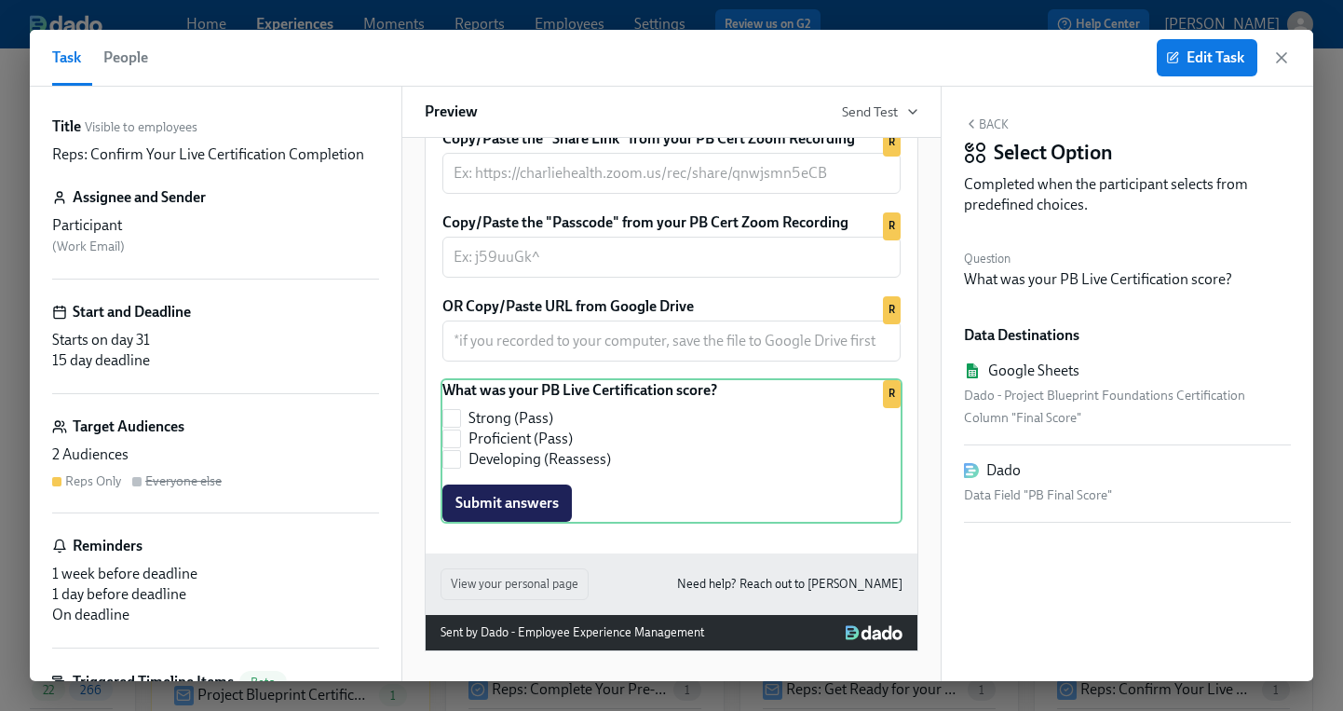
click at [978, 117] on button "Back" at bounding box center [986, 123] width 45 height 15
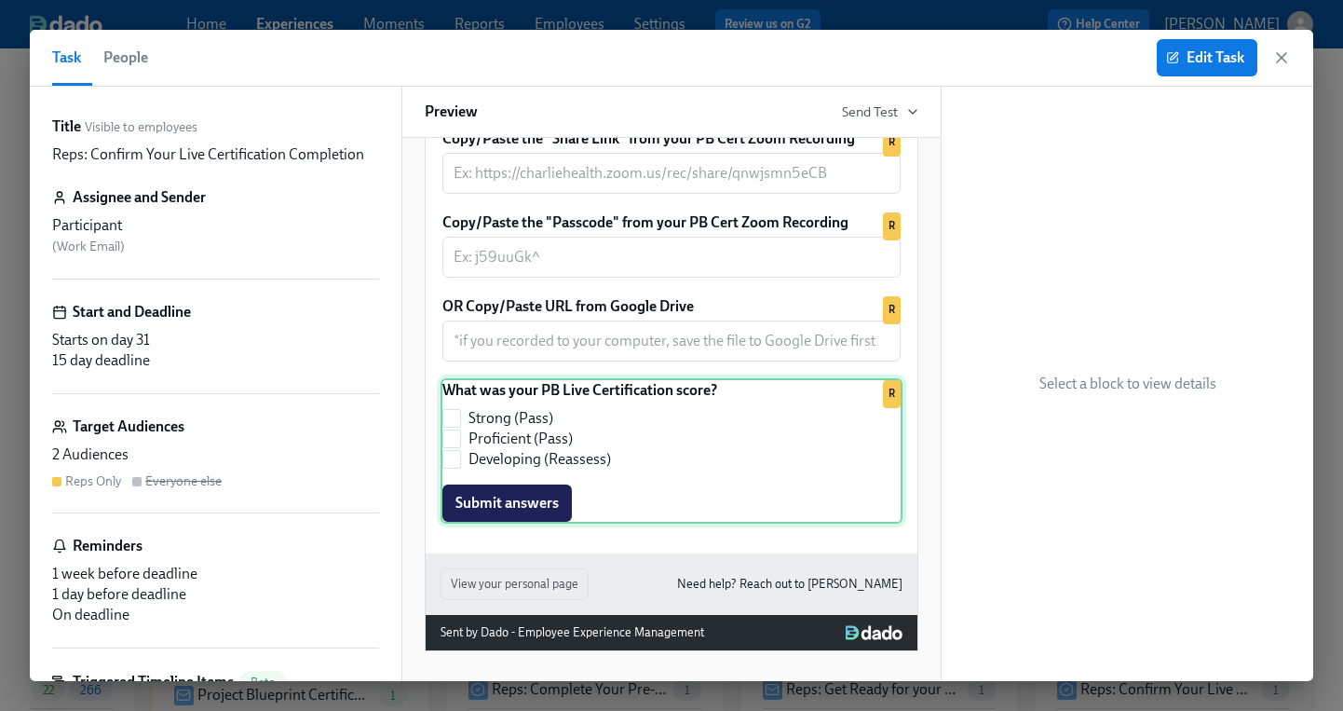
click at [710, 524] on div "What was your PB Live Certification score? Strong (Pass) Proficient (Pass) Deve…" at bounding box center [672, 450] width 462 height 145
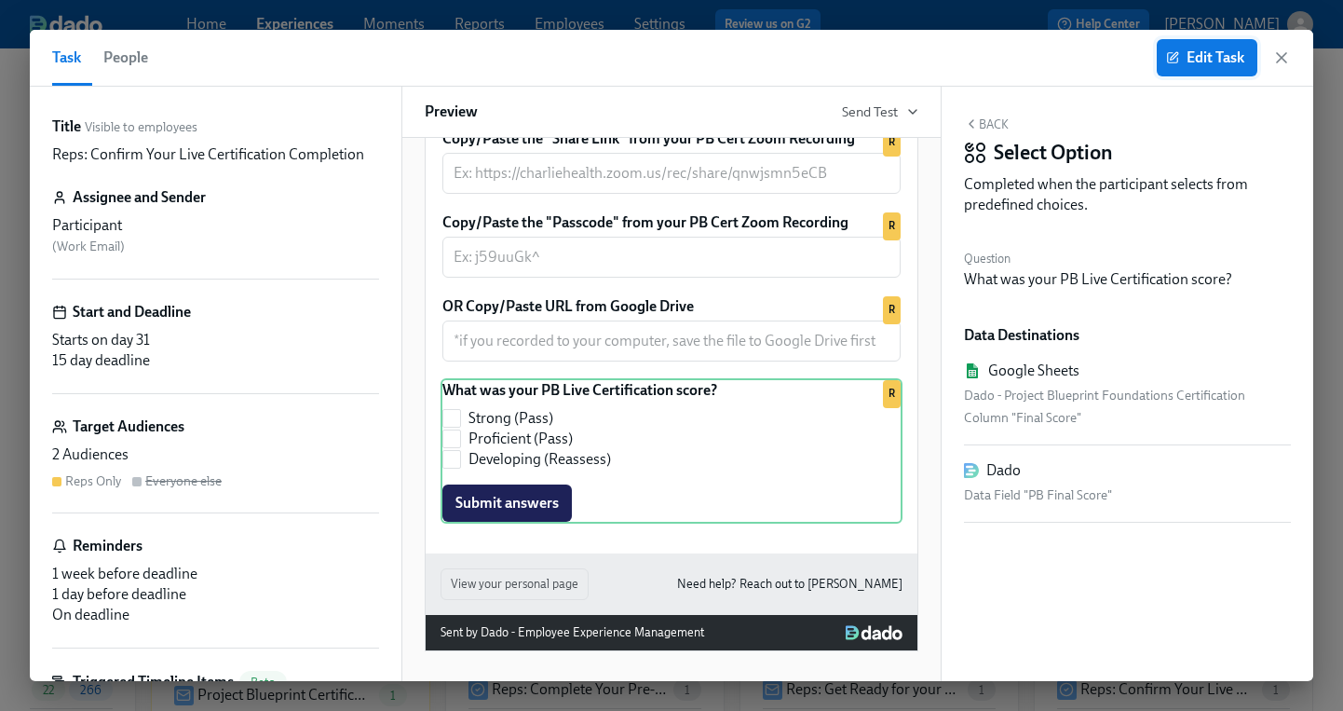
click at [1218, 64] on span "Edit Task" at bounding box center [1207, 57] width 75 height 19
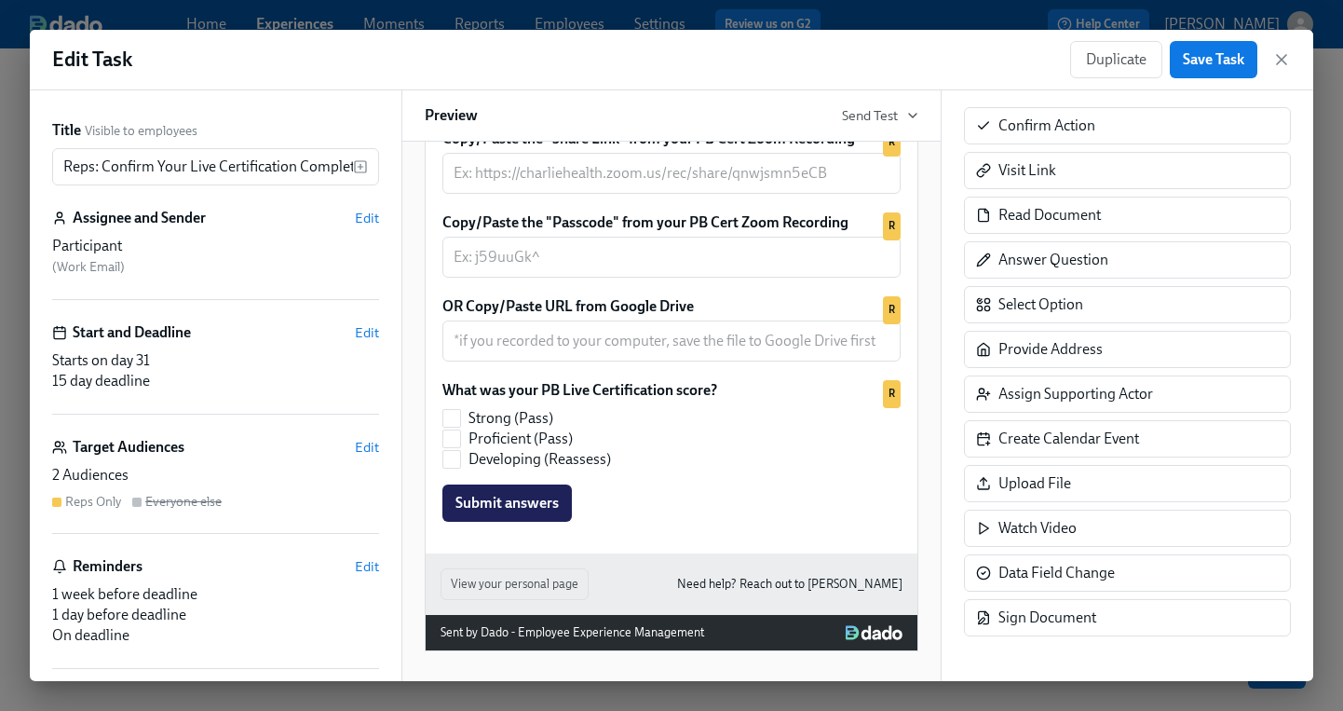
scroll to position [790, 0]
click at [1198, 61] on span "Save Task" at bounding box center [1213, 59] width 61 height 19
click at [1272, 61] on icon "button" at bounding box center [1281, 59] width 19 height 19
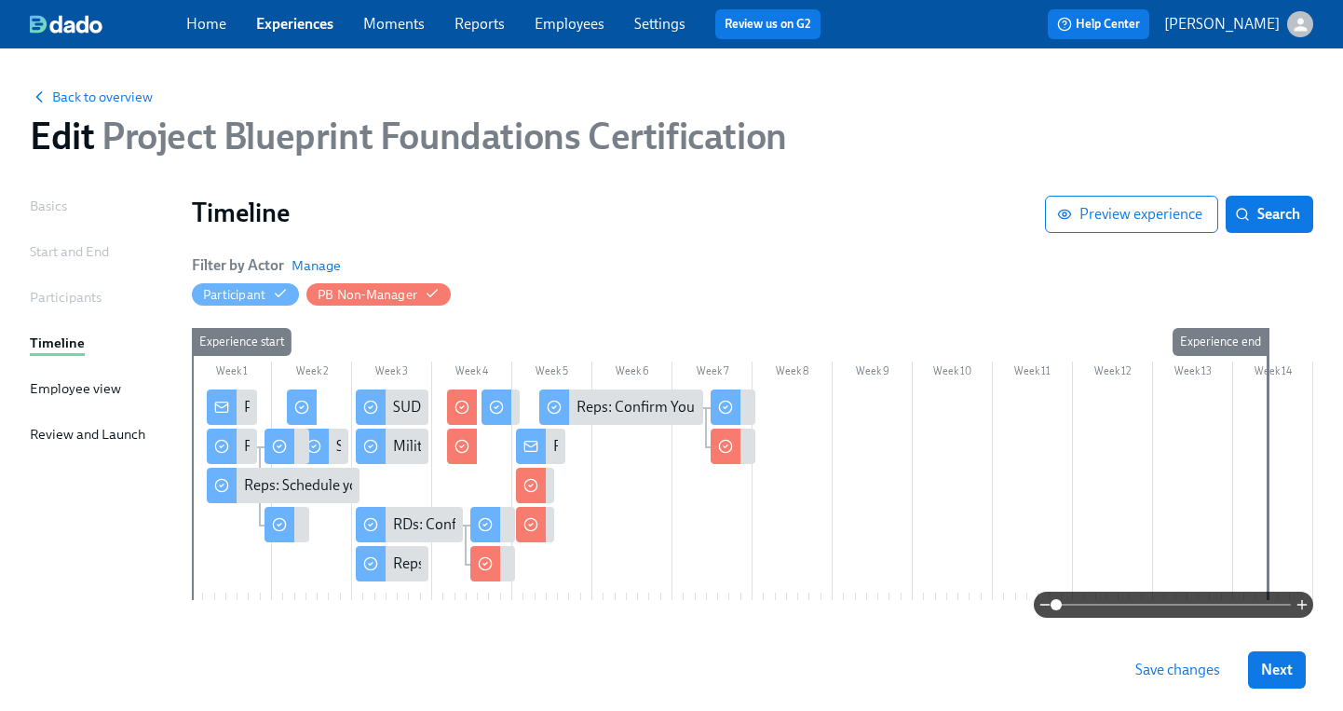
click at [1192, 669] on span "Save changes" at bounding box center [1178, 669] width 85 height 19
click at [1303, 679] on button "Next" at bounding box center [1277, 669] width 58 height 37
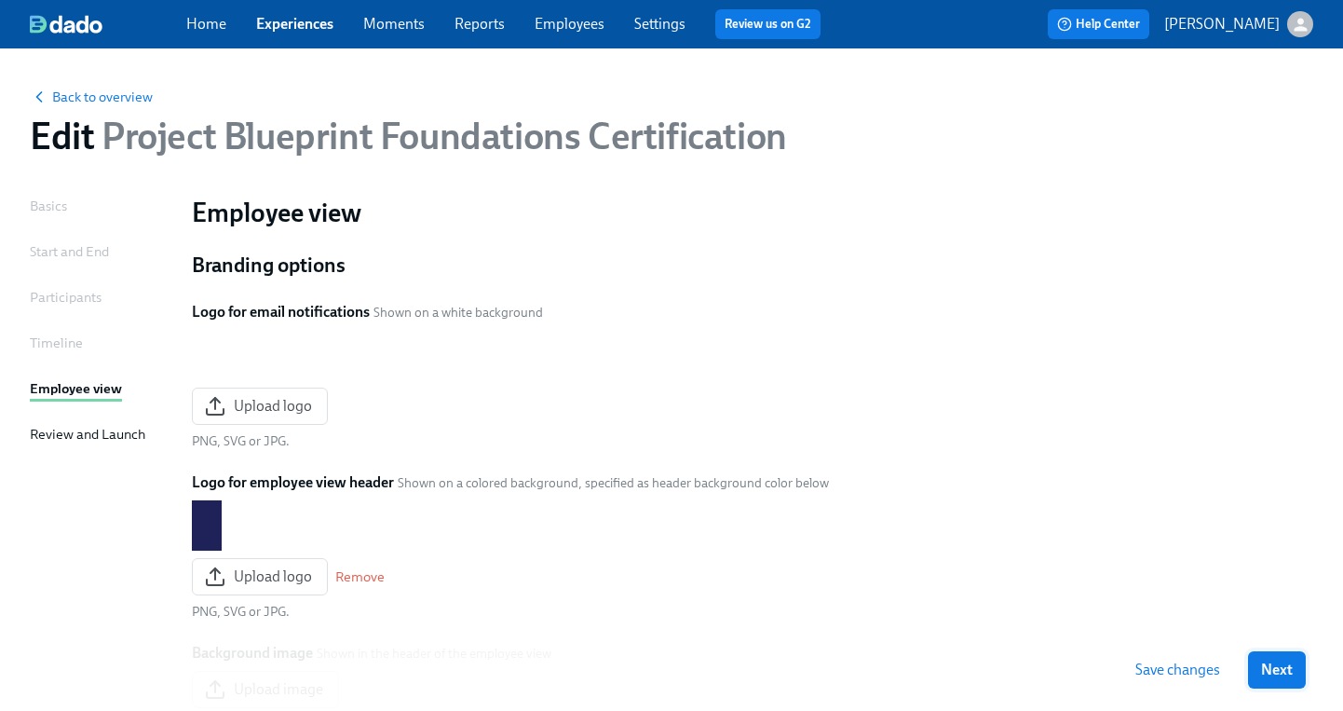
click at [1278, 669] on span "Next" at bounding box center [1277, 669] width 32 height 19
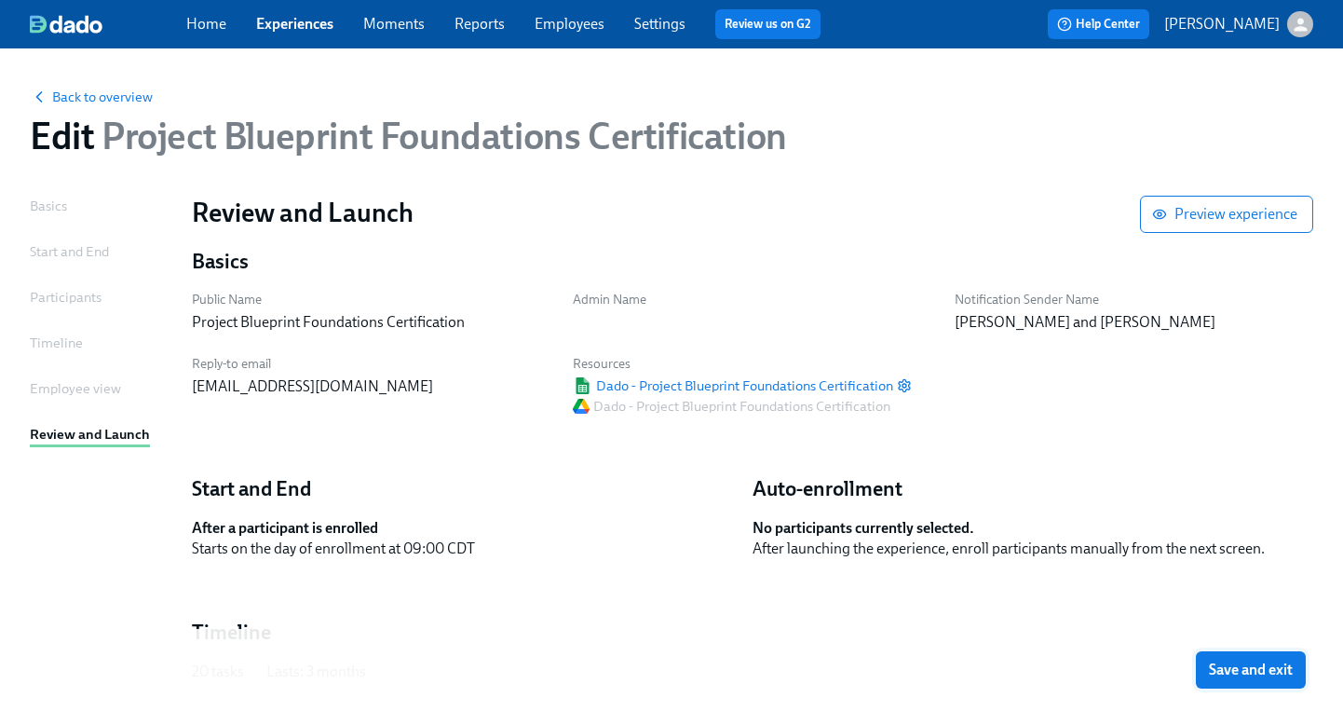
click at [1276, 667] on span "Save and exit" at bounding box center [1251, 669] width 84 height 19
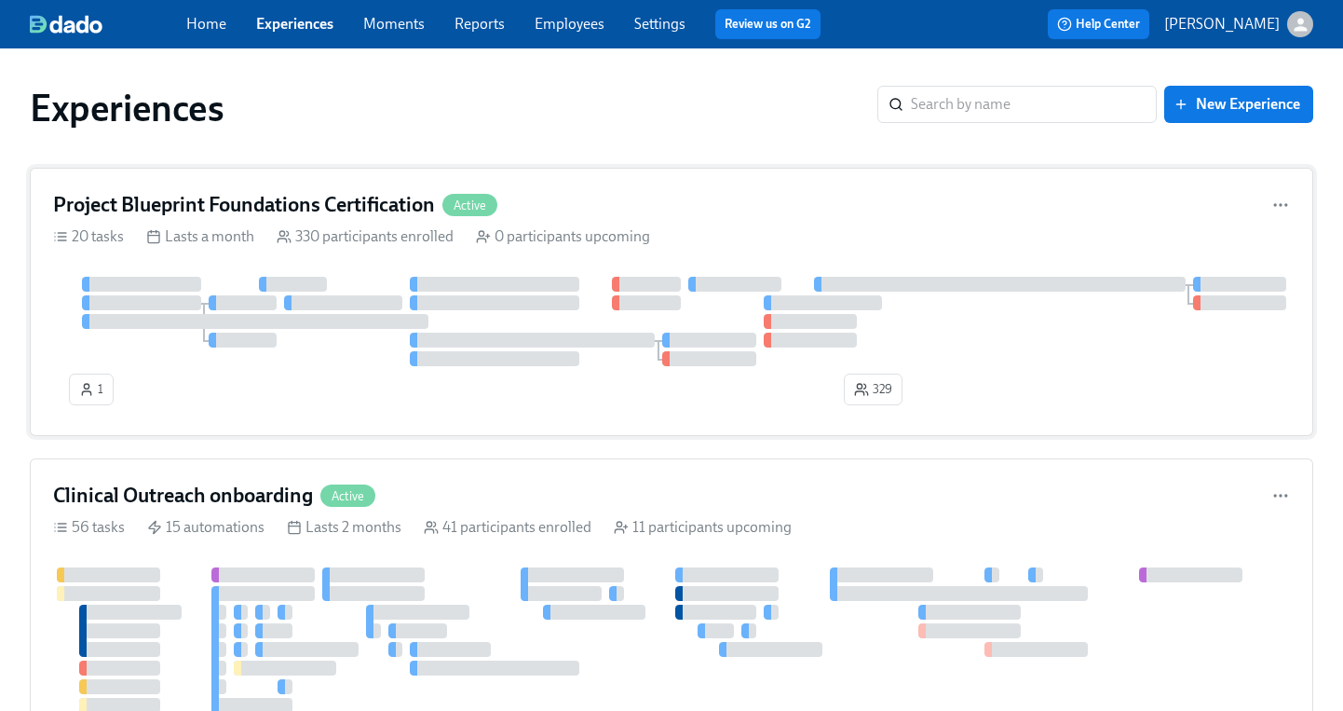
click at [317, 189] on div "Project Blueprint Foundations Certification Active 20 tasks Lasts a month 330 p…" at bounding box center [672, 302] width 1284 height 268
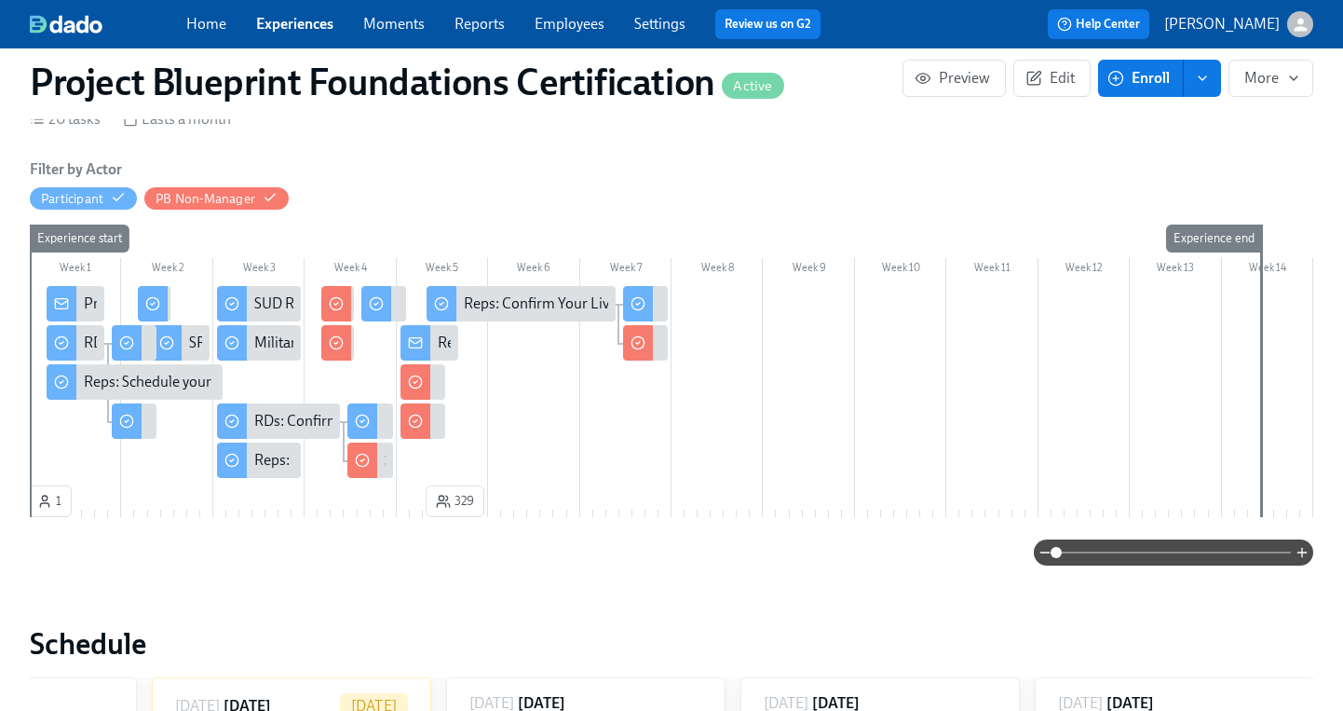
scroll to position [0, 4883]
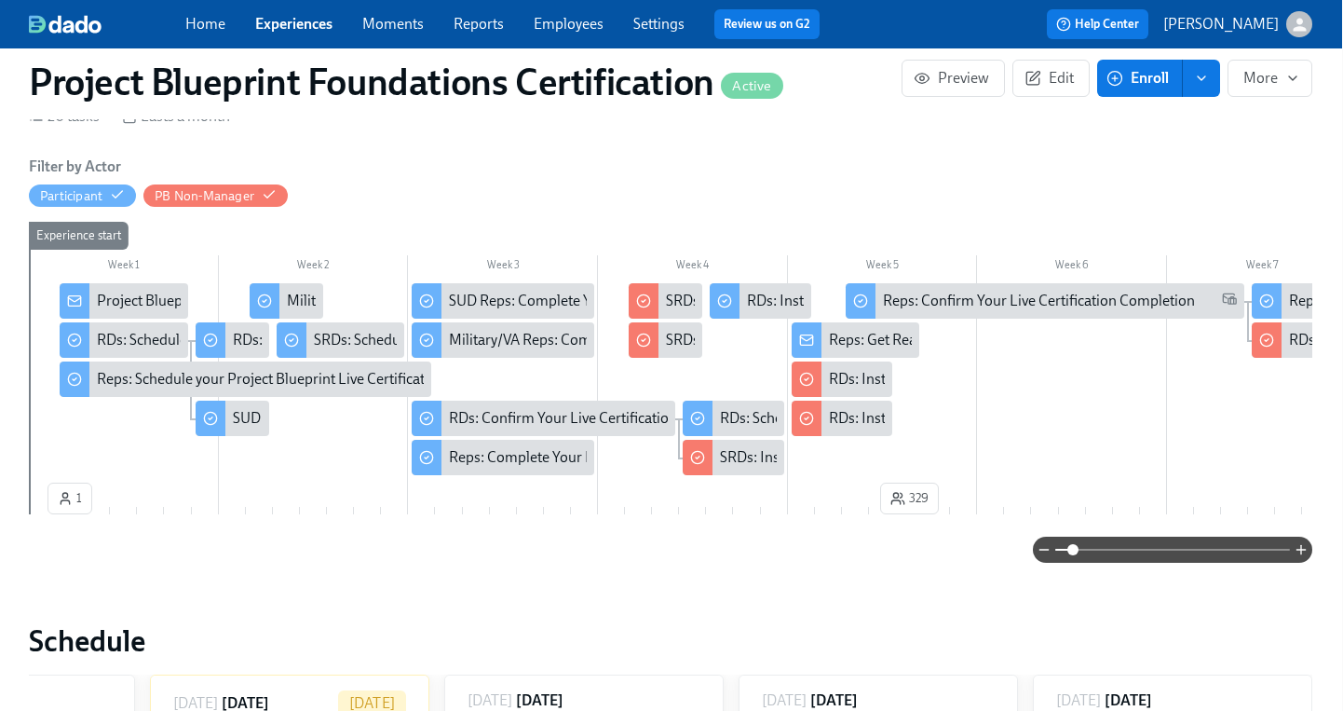
drag, startPoint x: 1060, startPoint y: 553, endPoint x: 1076, endPoint y: 553, distance: 15.8
click at [1074, 554] on span at bounding box center [1073, 549] width 11 height 11
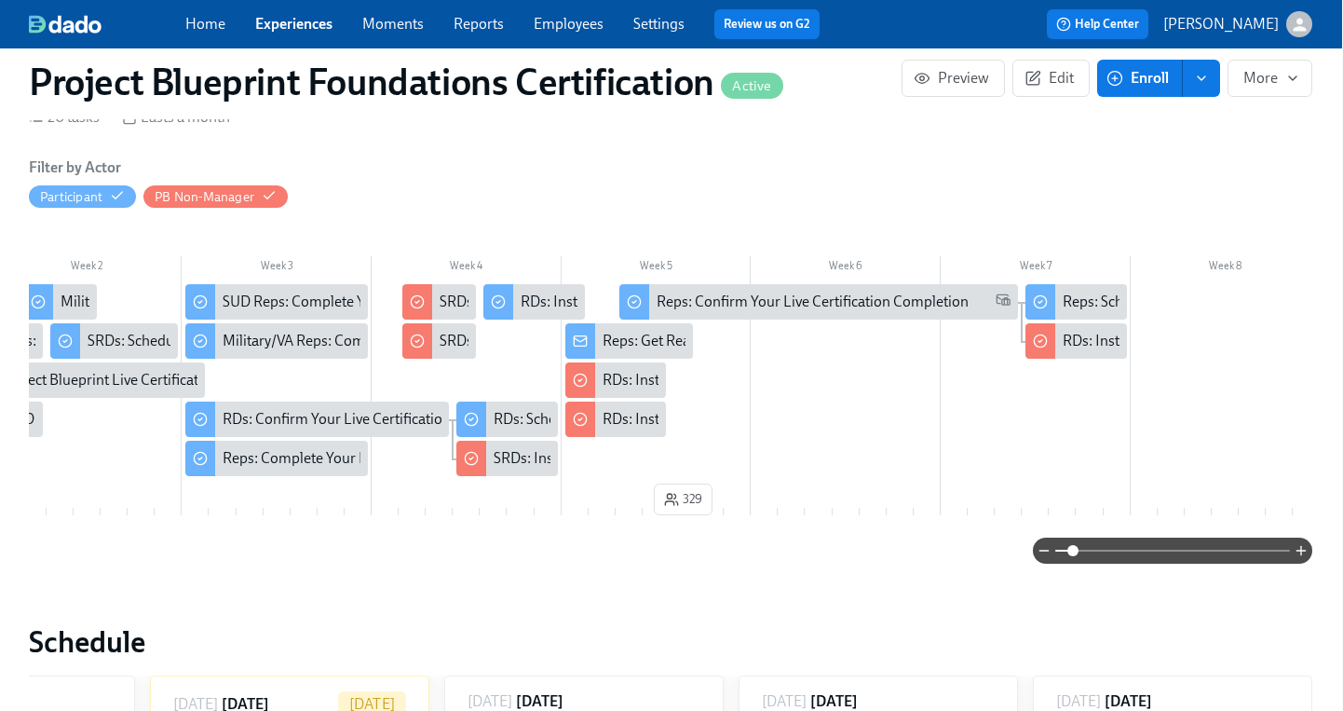
scroll to position [0, 247]
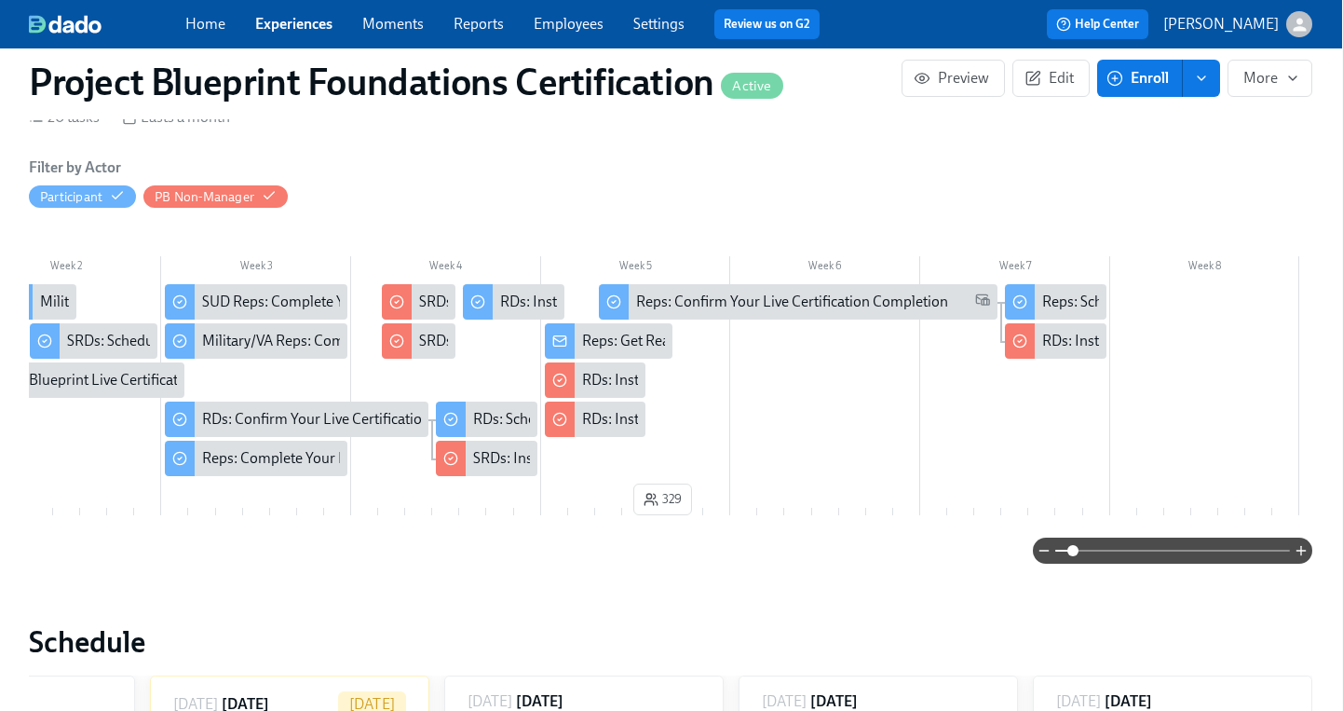
click at [553, 34] on span "Employees" at bounding box center [569, 24] width 70 height 20
click at [553, 29] on link "Employees" at bounding box center [569, 24] width 70 height 18
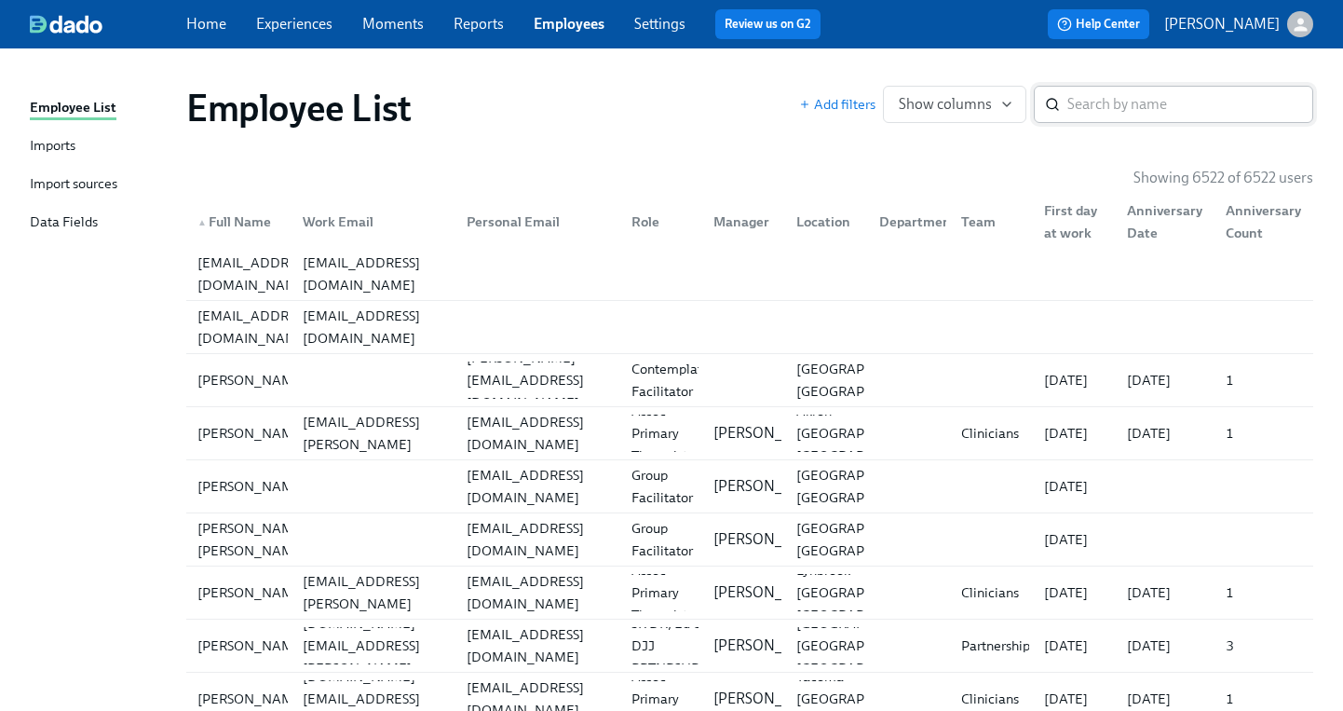
click at [1065, 92] on div "​" at bounding box center [1173, 104] width 279 height 37
type input "fore"
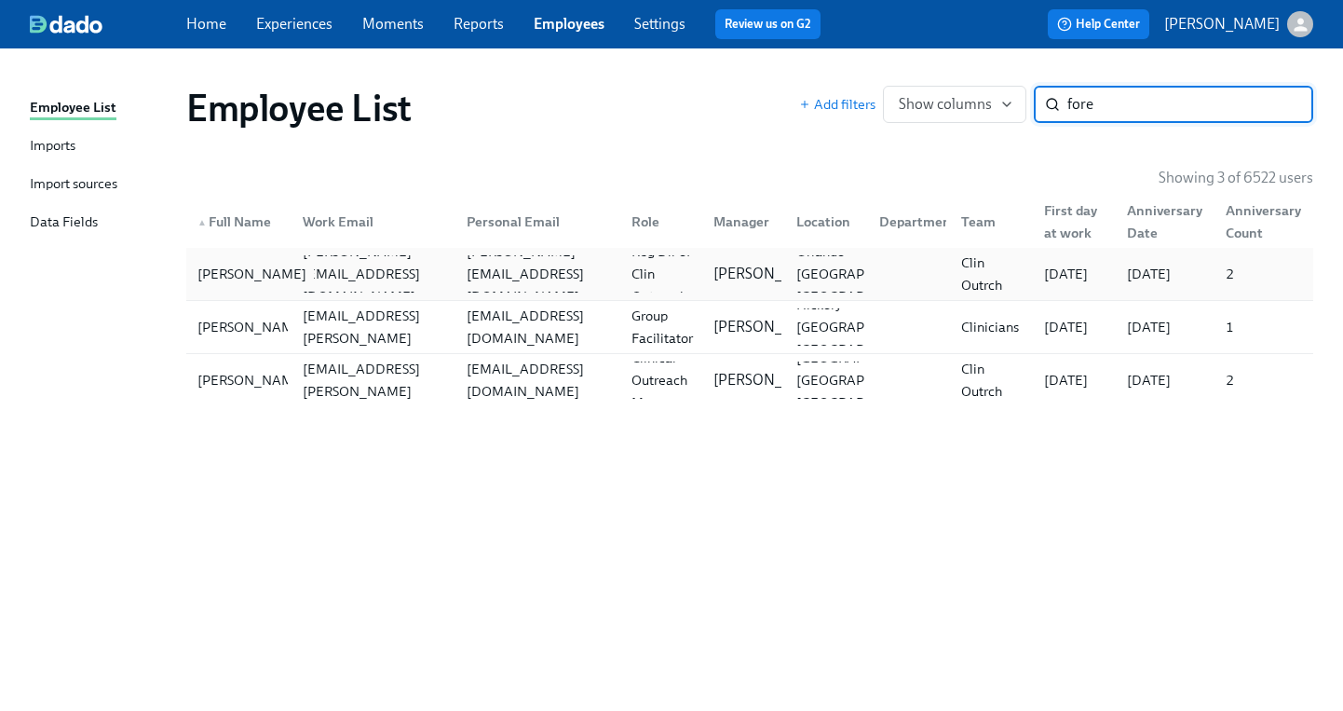
click at [231, 283] on div "Lindsey Fore" at bounding box center [252, 274] width 124 height 22
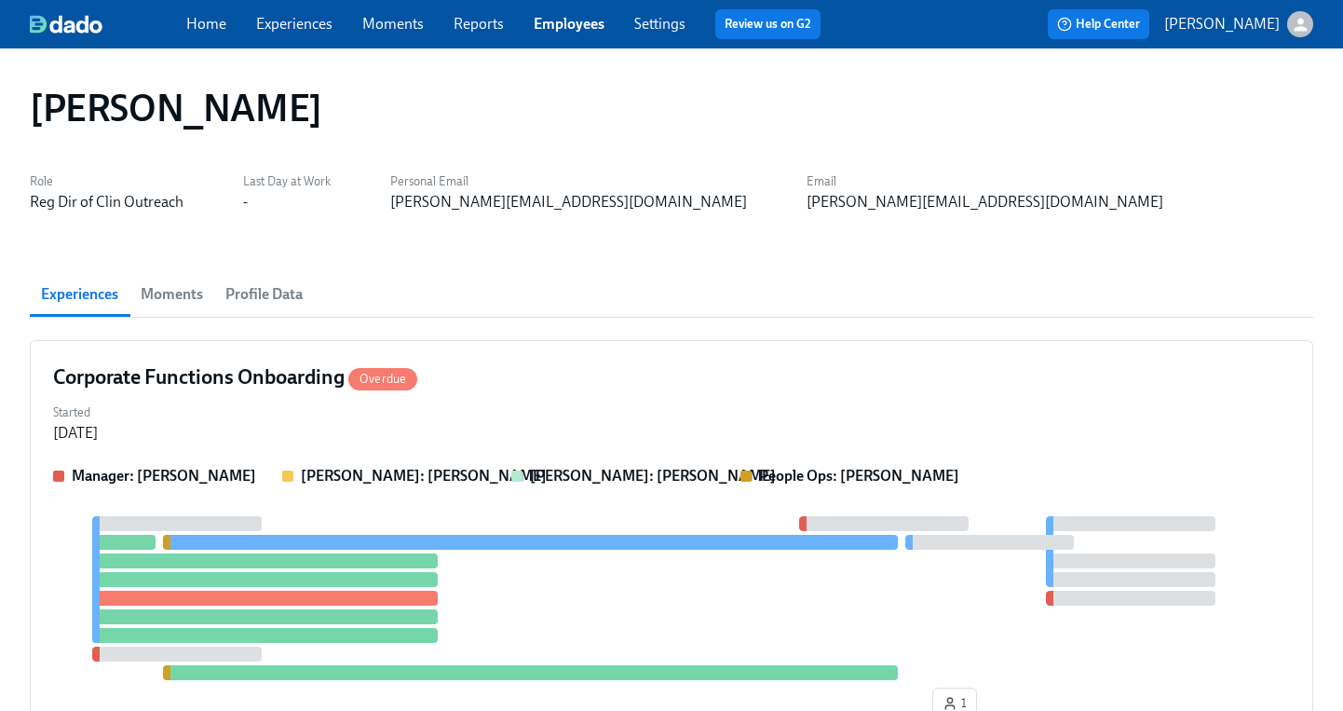
click at [252, 292] on span "Profile Data" at bounding box center [263, 294] width 77 height 26
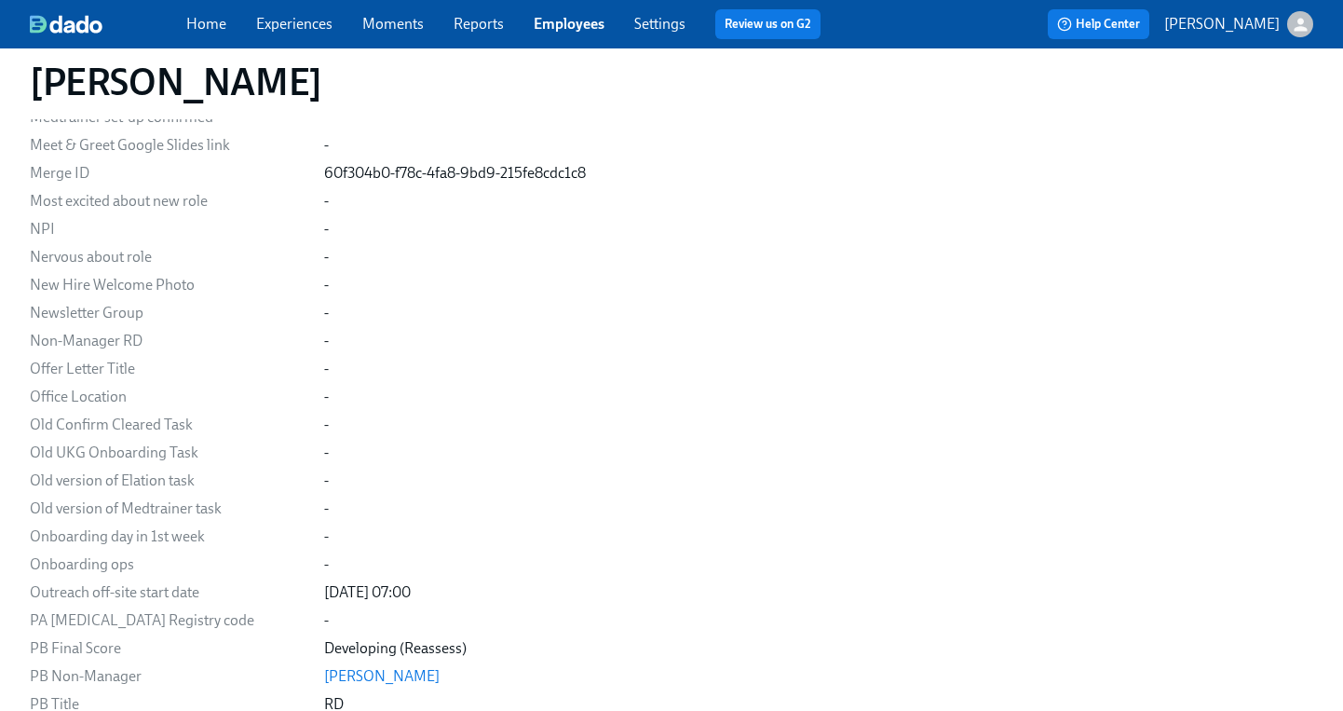
scroll to position [1946, 0]
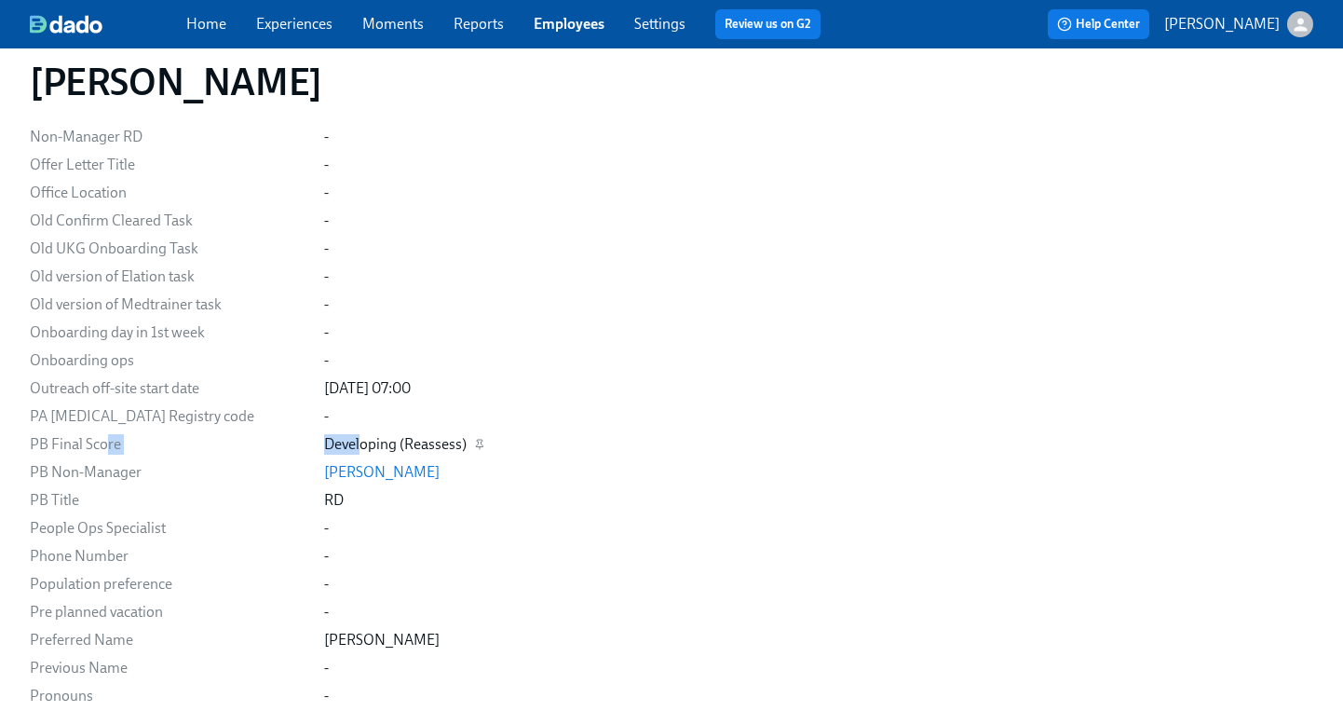
drag, startPoint x: 108, startPoint y: 442, endPoint x: 319, endPoint y: 441, distance: 210.5
click at [0, 0] on div "PB Final Score Developing (Reassess)" at bounding box center [0, 0] width 0 height 0
click at [324, 441] on div "Developing (Reassess)" at bounding box center [395, 444] width 143 height 20
click at [93, 435] on div "PB Final Score" at bounding box center [169, 444] width 279 height 20
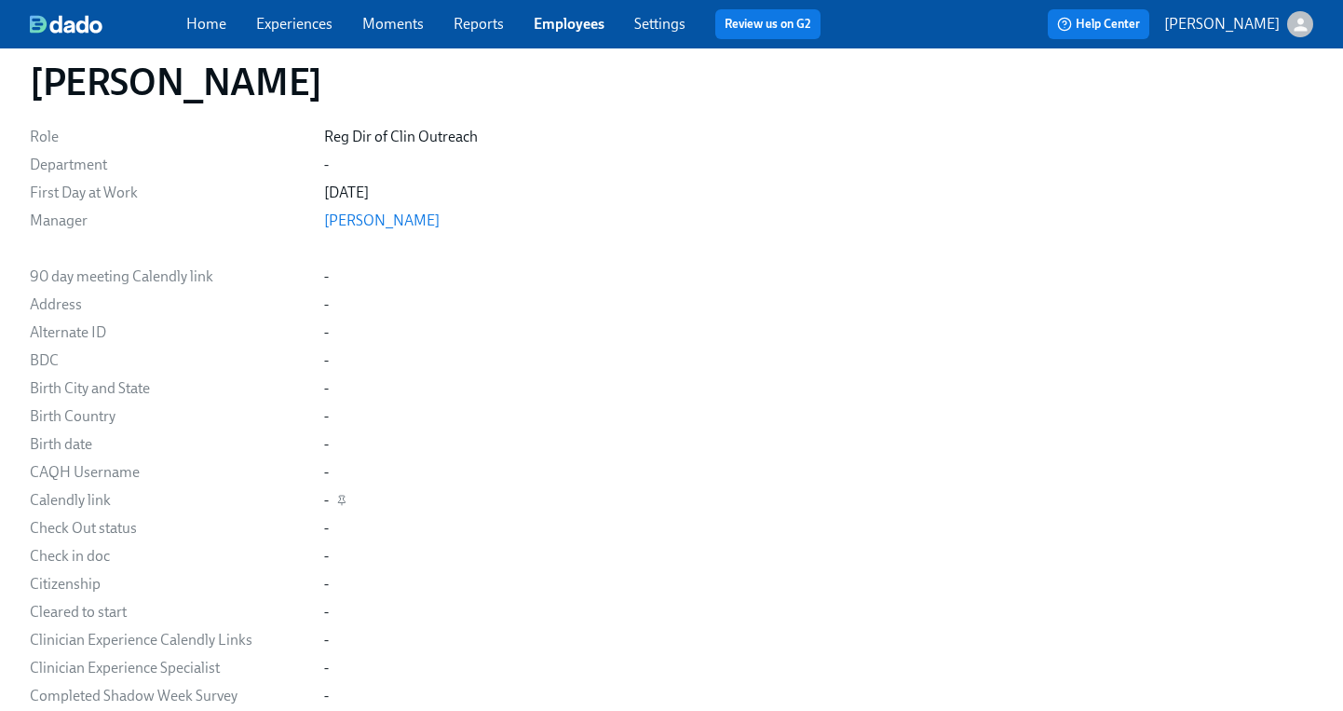
scroll to position [0, 0]
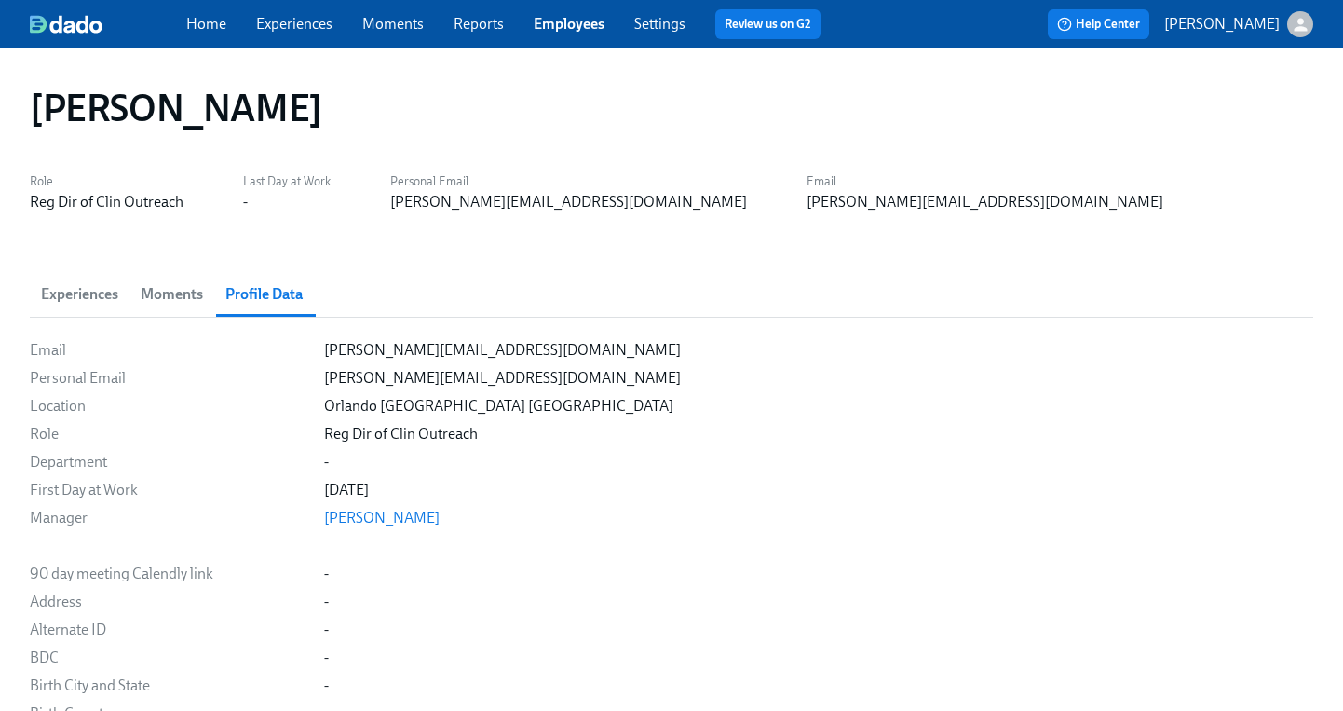
click at [258, 23] on link "Experiences" at bounding box center [294, 24] width 76 height 18
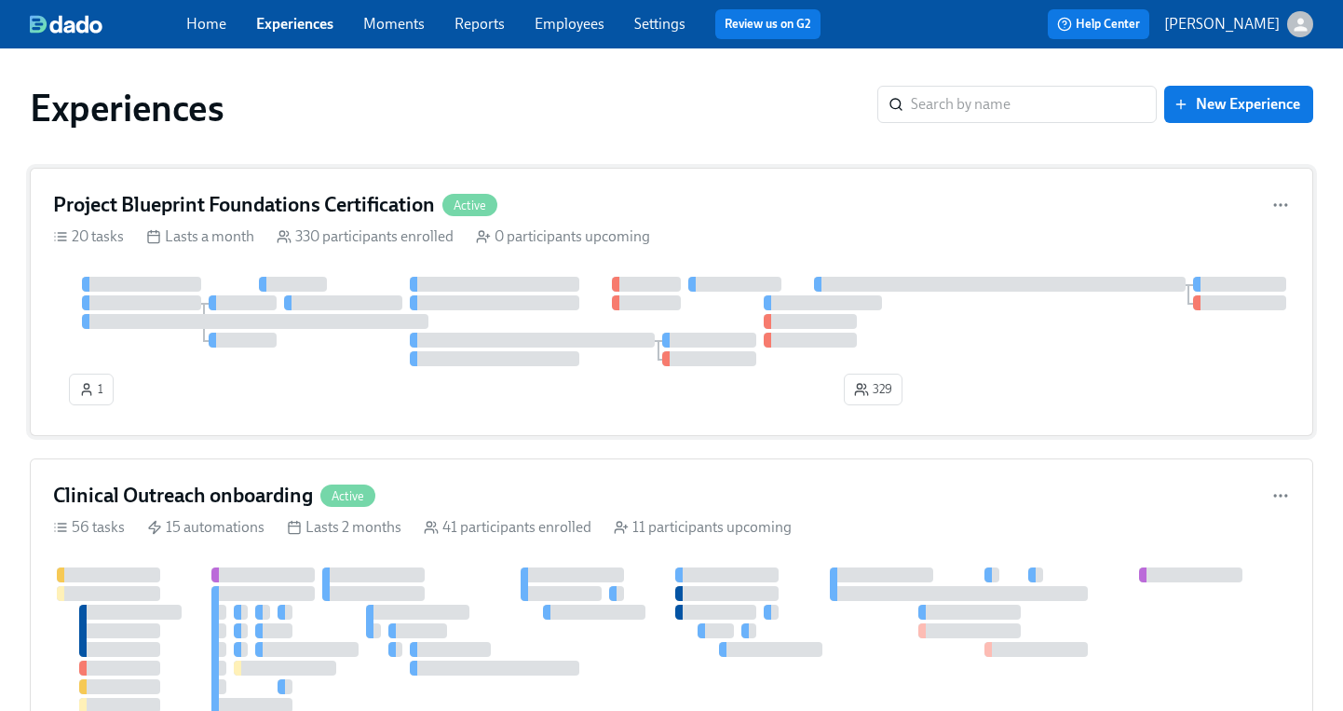
click at [289, 191] on h4 "Project Blueprint Foundations Certification" at bounding box center [244, 205] width 382 height 28
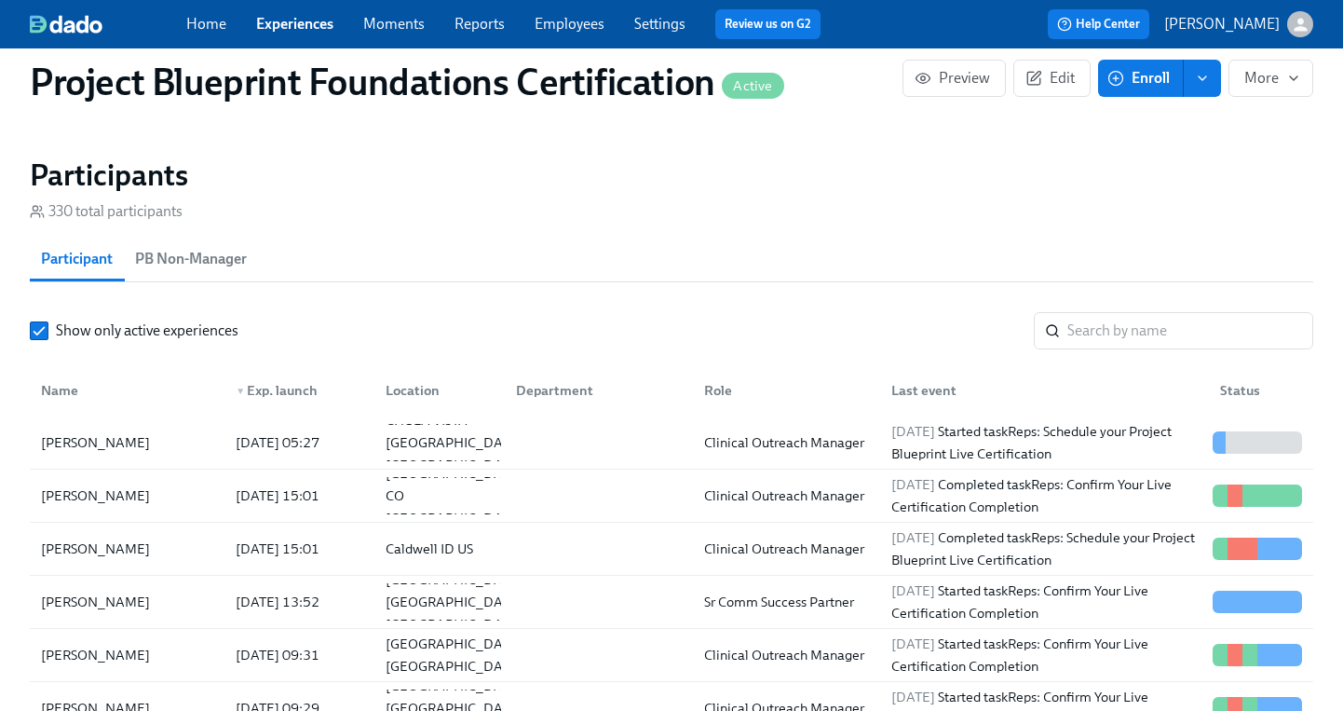
scroll to position [1428, 0]
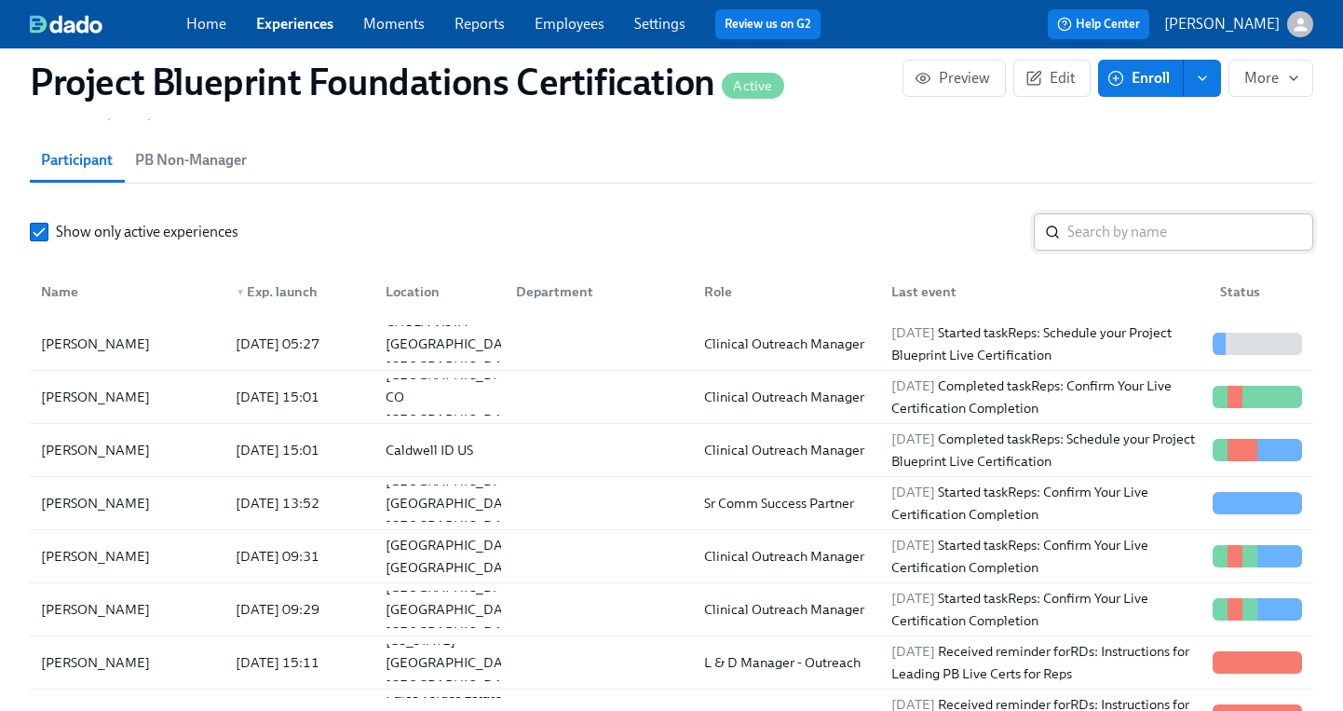
click at [1049, 225] on icon at bounding box center [1052, 232] width 15 height 15
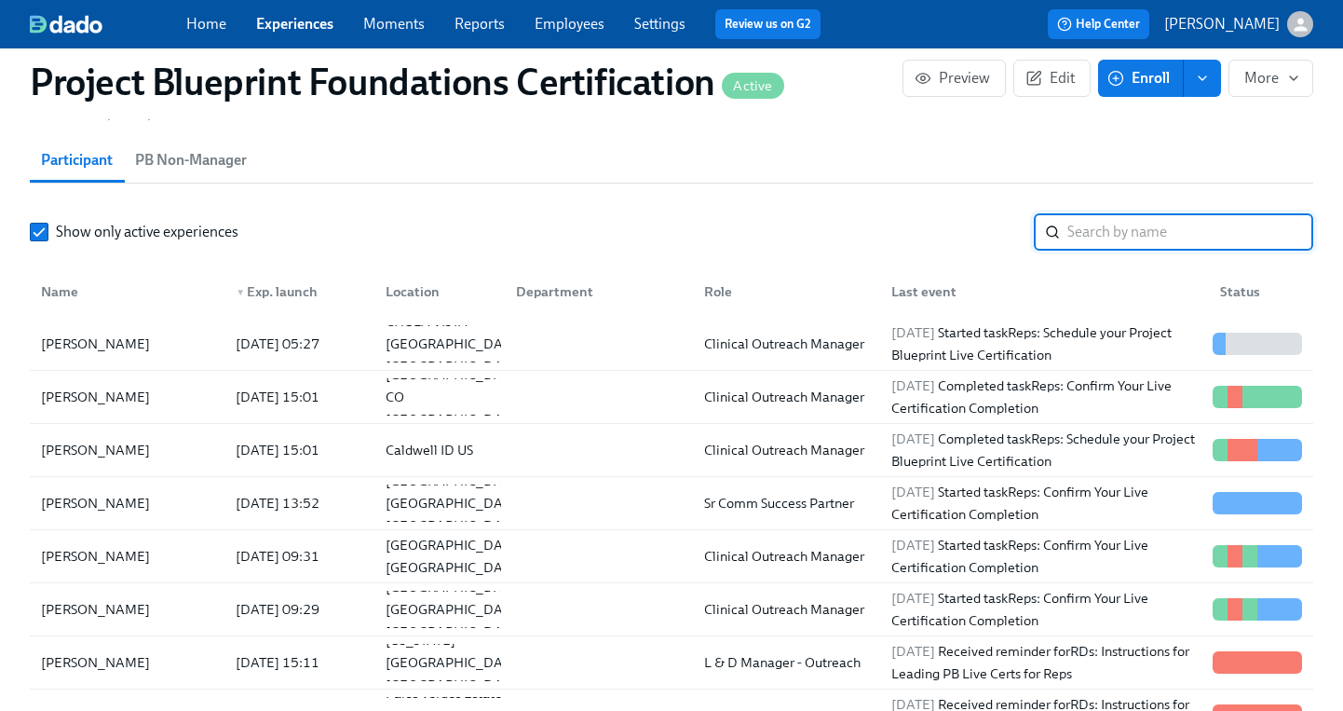
click at [1125, 222] on input "search" at bounding box center [1191, 231] width 246 height 37
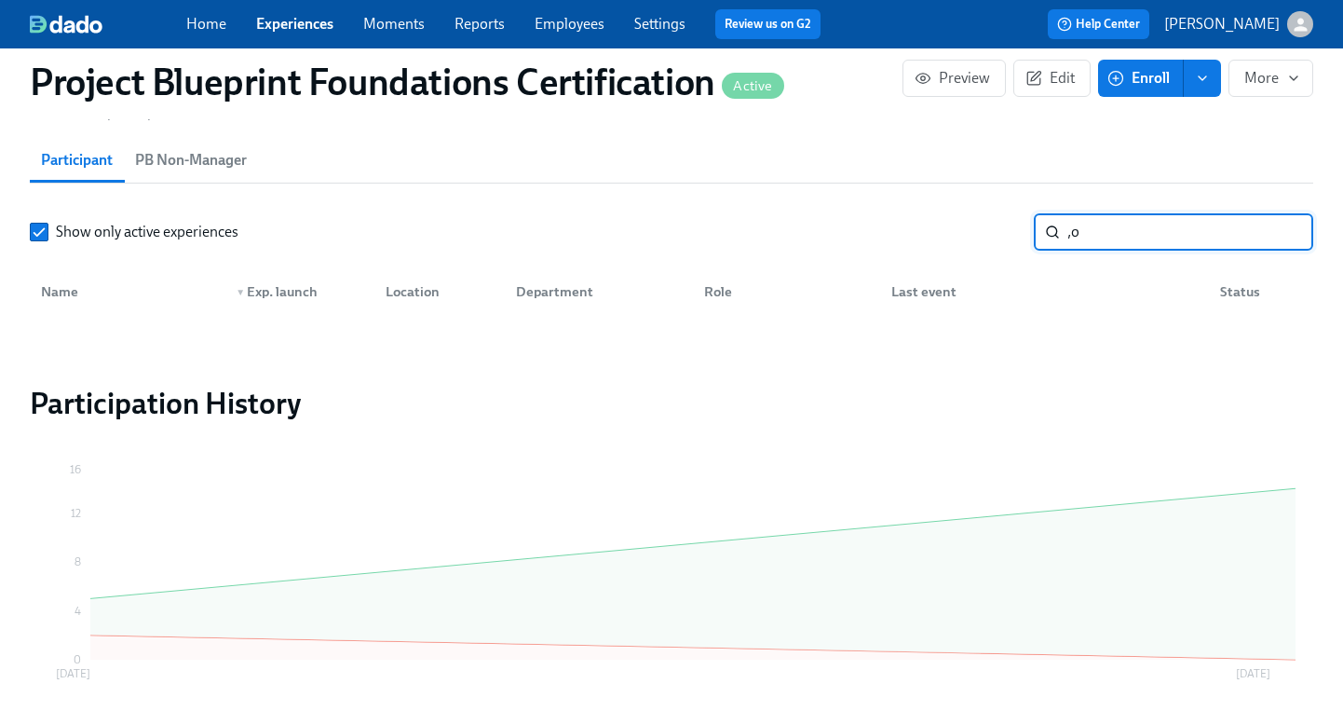
type input ","
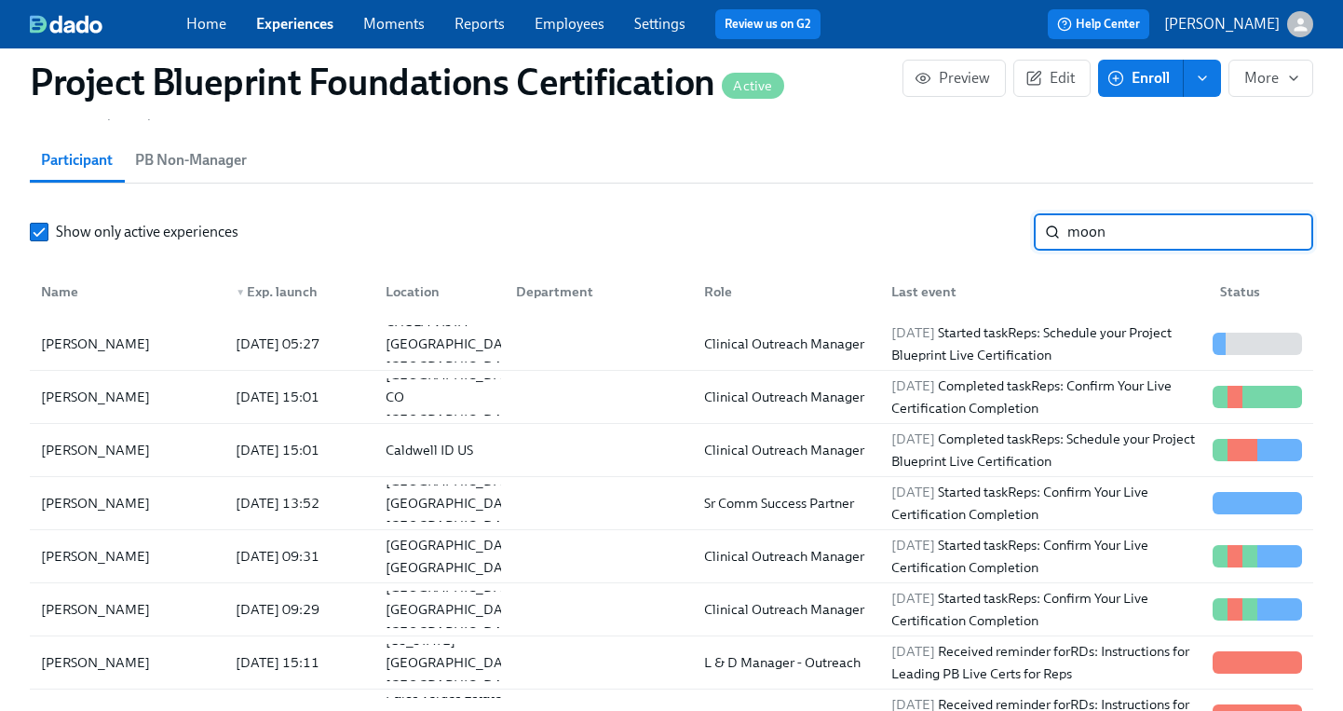
type input "moon"
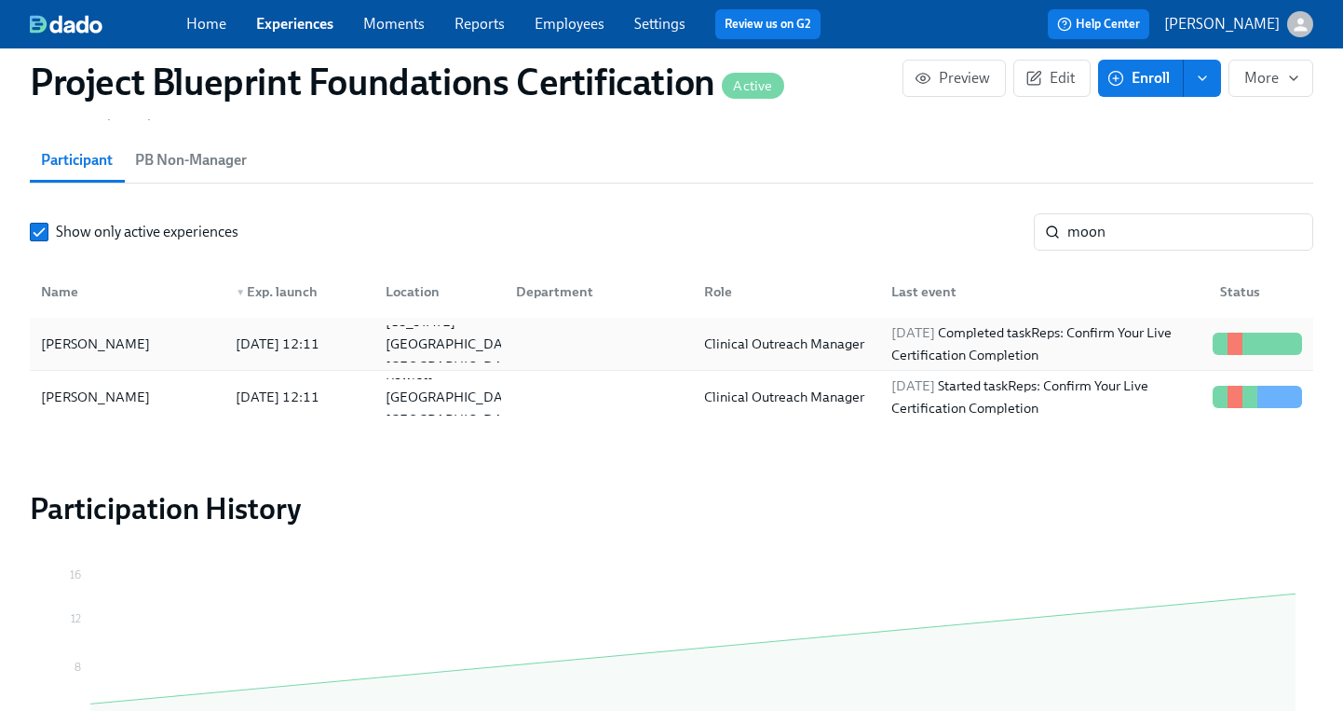
click at [114, 345] on div "Madeline Moon" at bounding box center [96, 344] width 124 height 22
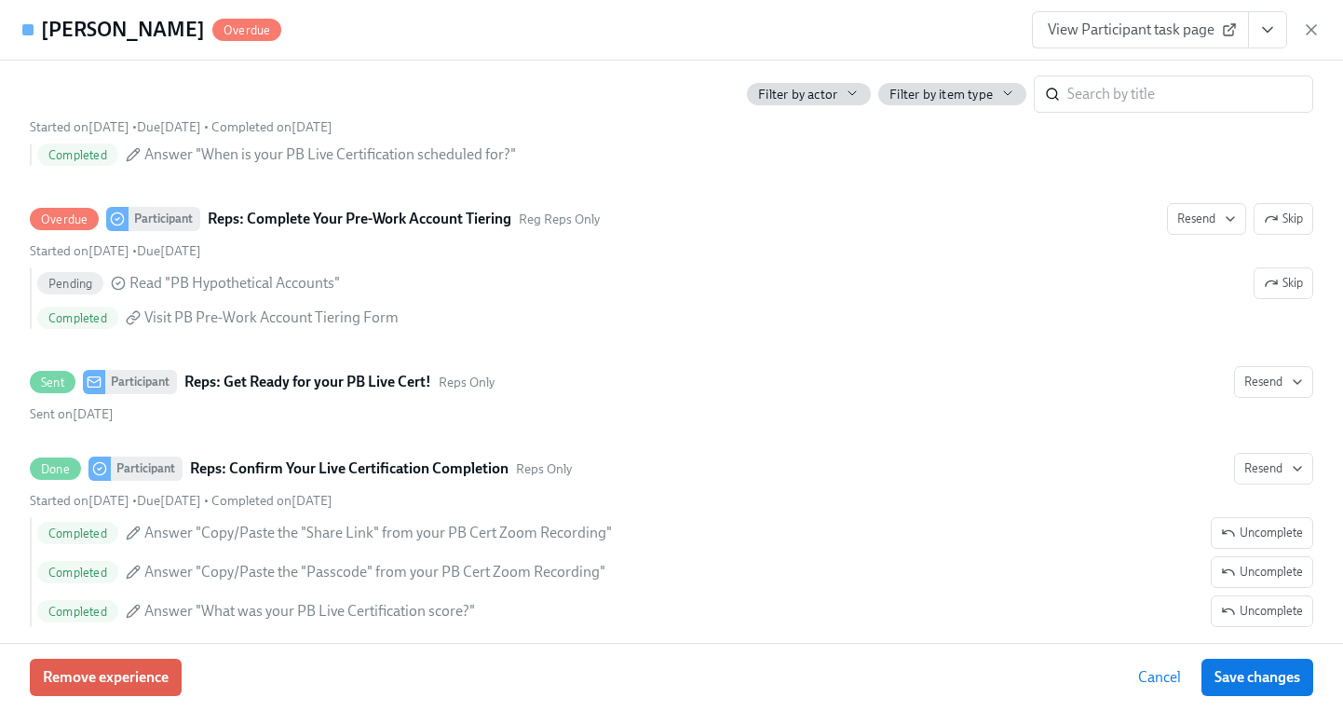
scroll to position [578, 0]
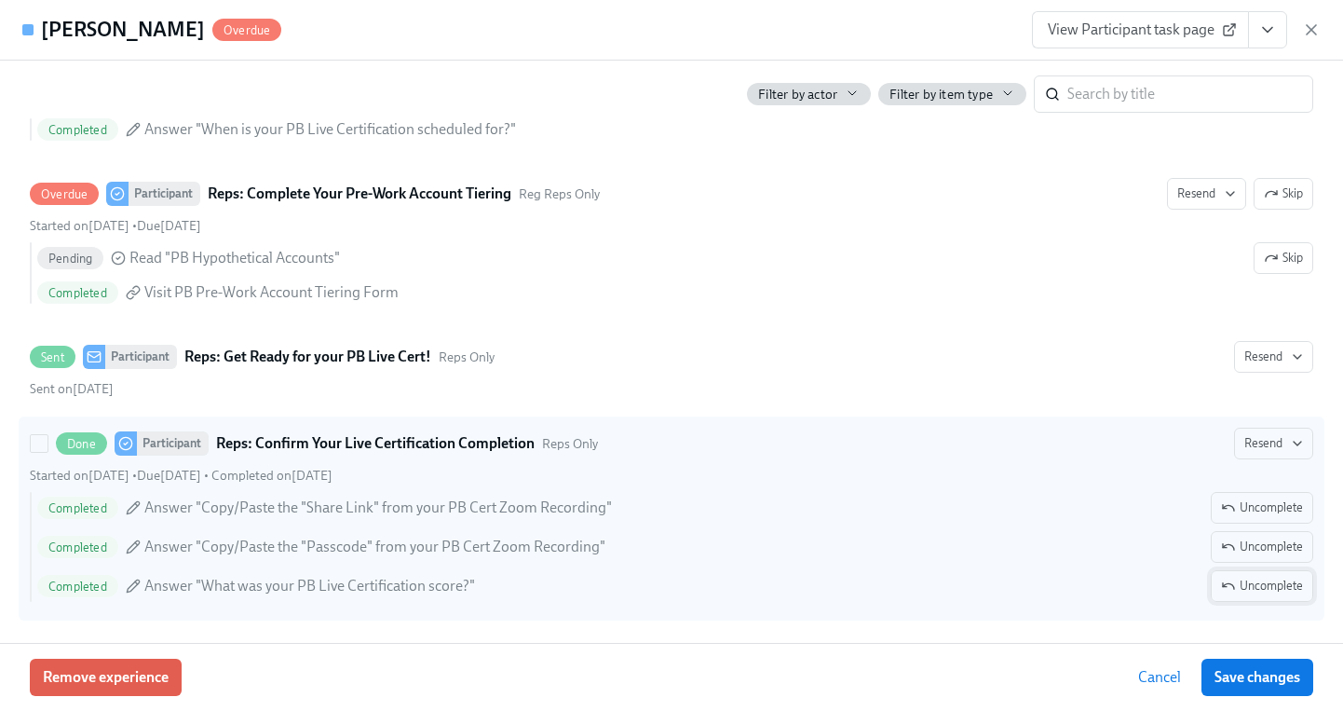
click at [1290, 591] on span "Uncomplete" at bounding box center [1262, 586] width 82 height 19
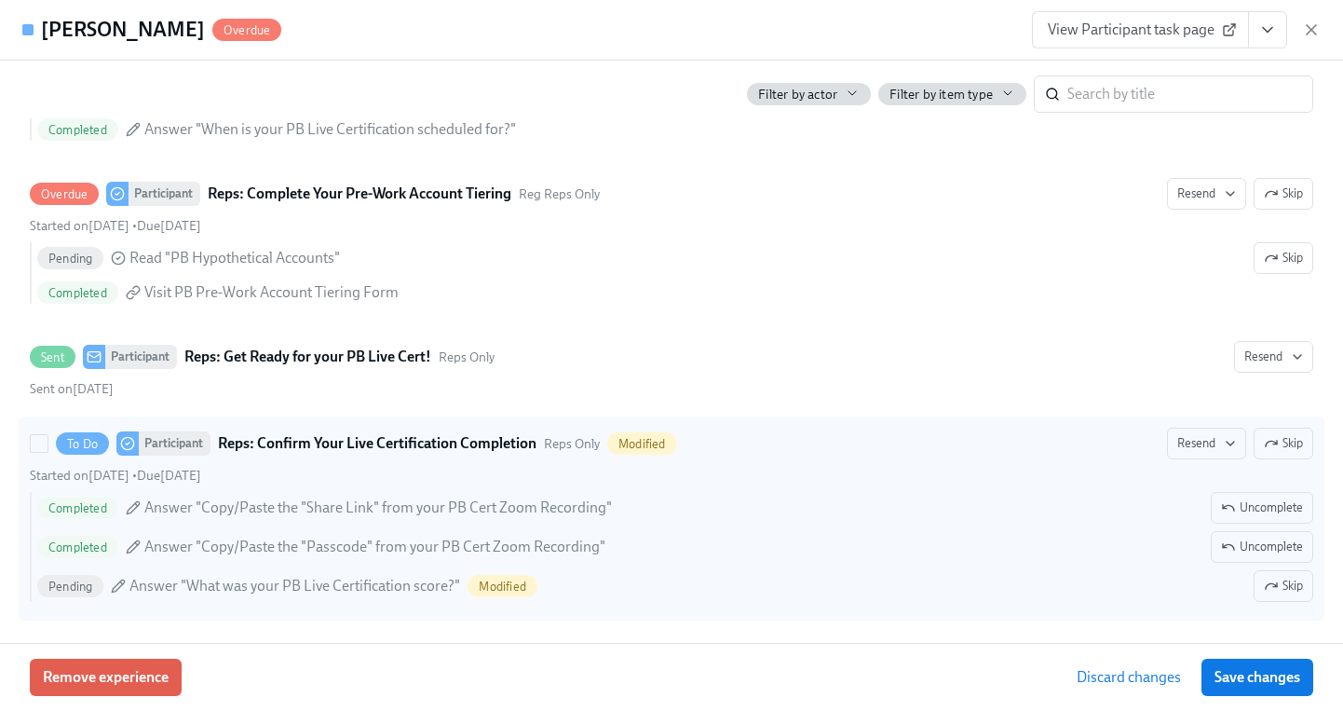
click at [532, 594] on div "Modified" at bounding box center [503, 586] width 70 height 22
click at [48, 452] on input "To Do Participant Reps: Confirm Your Live Certification Completion Reps Only Mo…" at bounding box center [39, 443] width 17 height 17
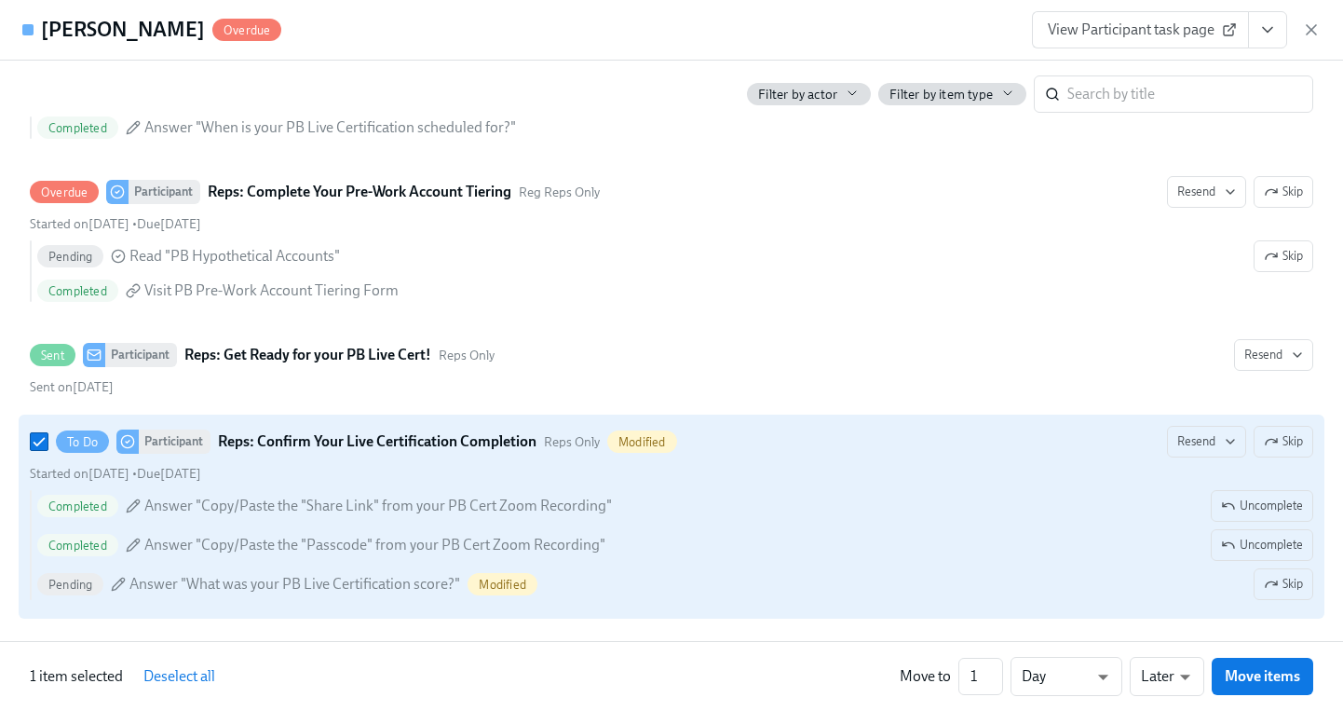
scroll to position [580, 0]
click at [98, 586] on span "Pending" at bounding box center [70, 585] width 66 height 14
click at [48, 450] on input "To Do Participant Reps: Confirm Your Live Certification Completion Reps Only Mo…" at bounding box center [39, 441] width 17 height 17
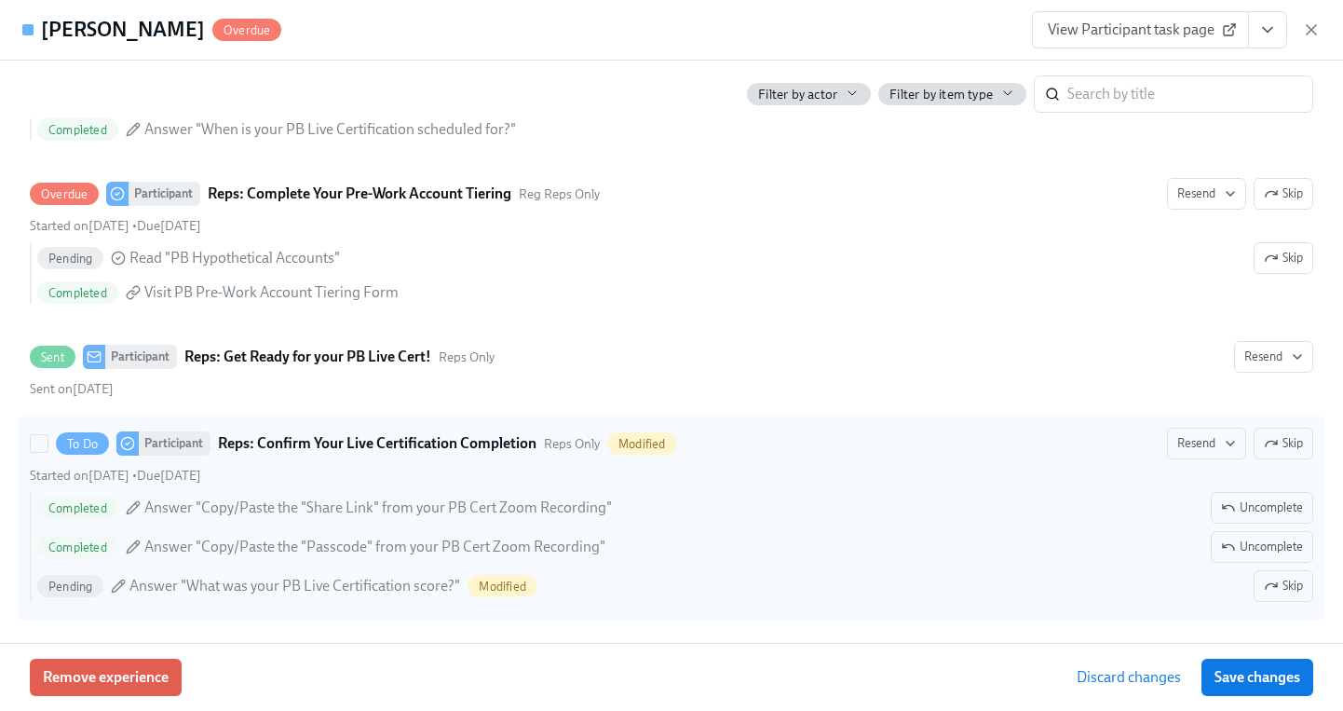
scroll to position [578, 0]
click at [98, 586] on span "Pending" at bounding box center [70, 586] width 66 height 14
click at [48, 452] on input "To Do Participant Reps: Confirm Your Live Certification Completion Reps Only Mo…" at bounding box center [39, 443] width 17 height 17
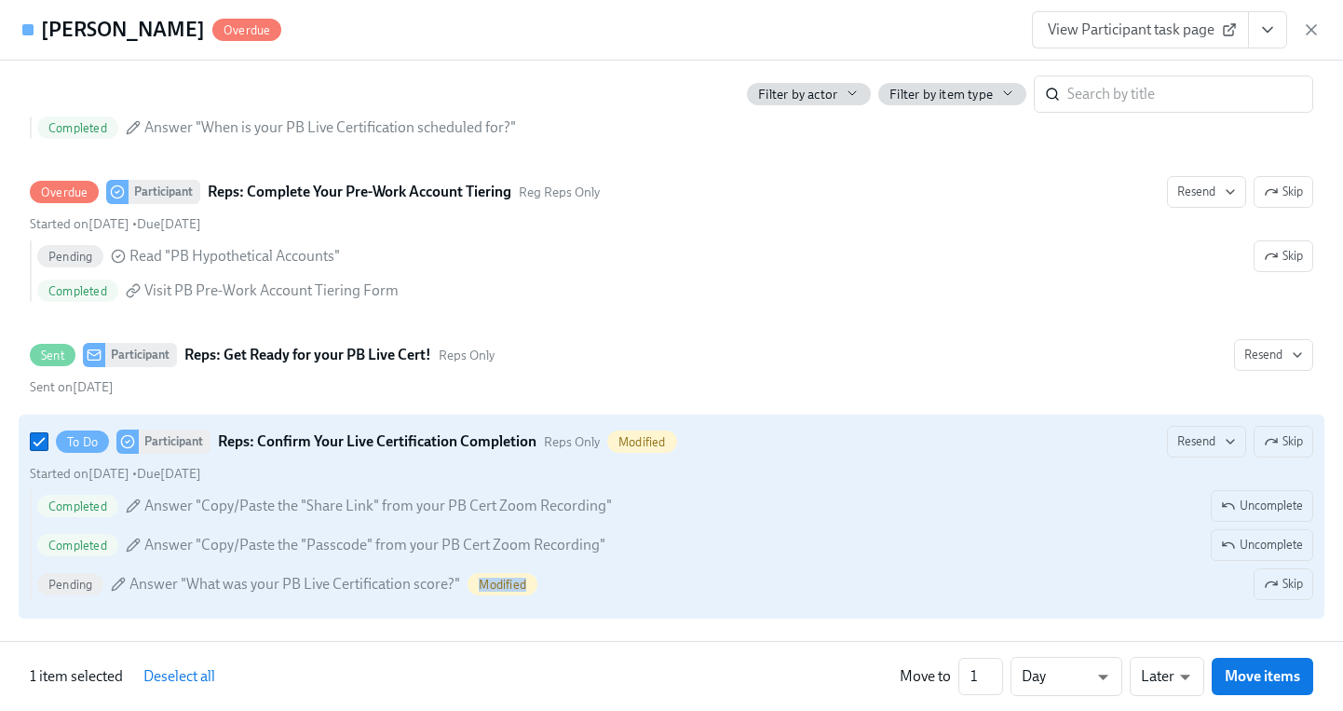
click at [502, 586] on span "Modified" at bounding box center [503, 585] width 70 height 14
click at [48, 450] on input "To Do Participant Reps: Confirm Your Live Certification Completion Reps Only Mo…" at bounding box center [39, 441] width 17 height 17
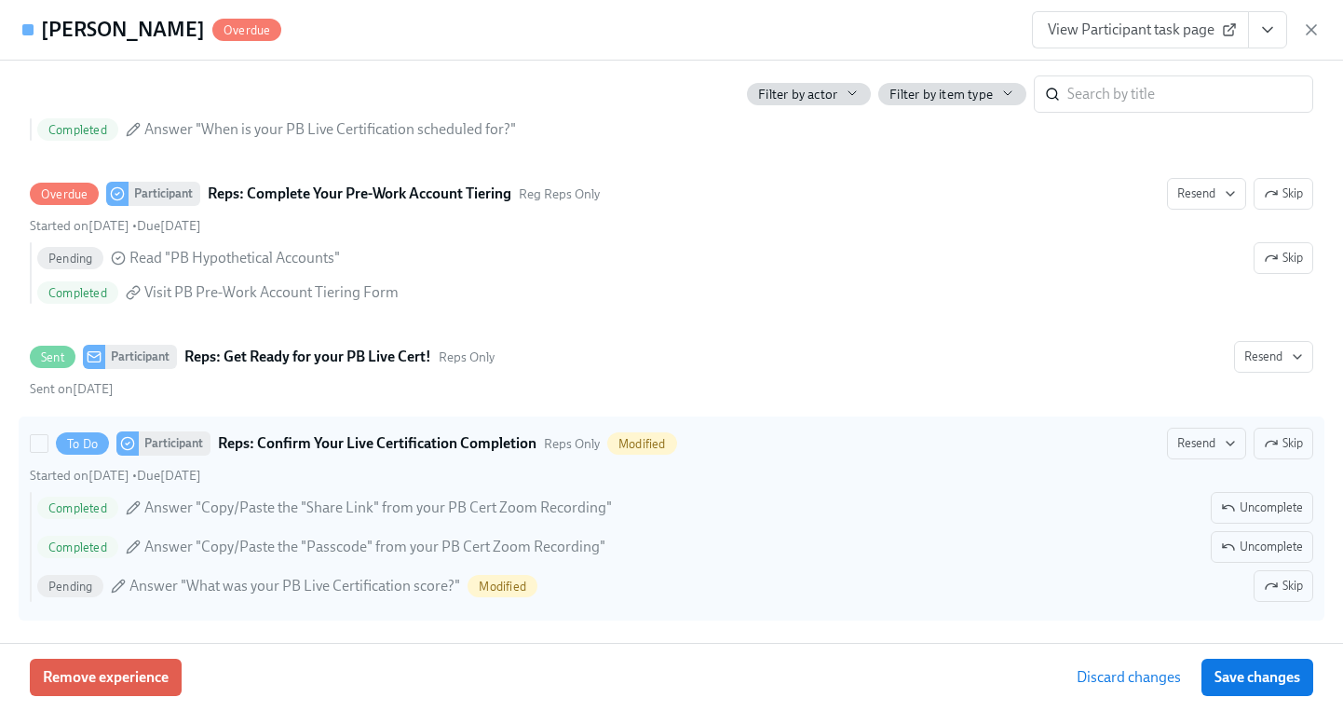
click at [502, 586] on span "Modified" at bounding box center [503, 586] width 70 height 14
click at [48, 452] on input "To Do Participant Reps: Confirm Your Live Certification Completion Reps Only Mo…" at bounding box center [39, 443] width 17 height 17
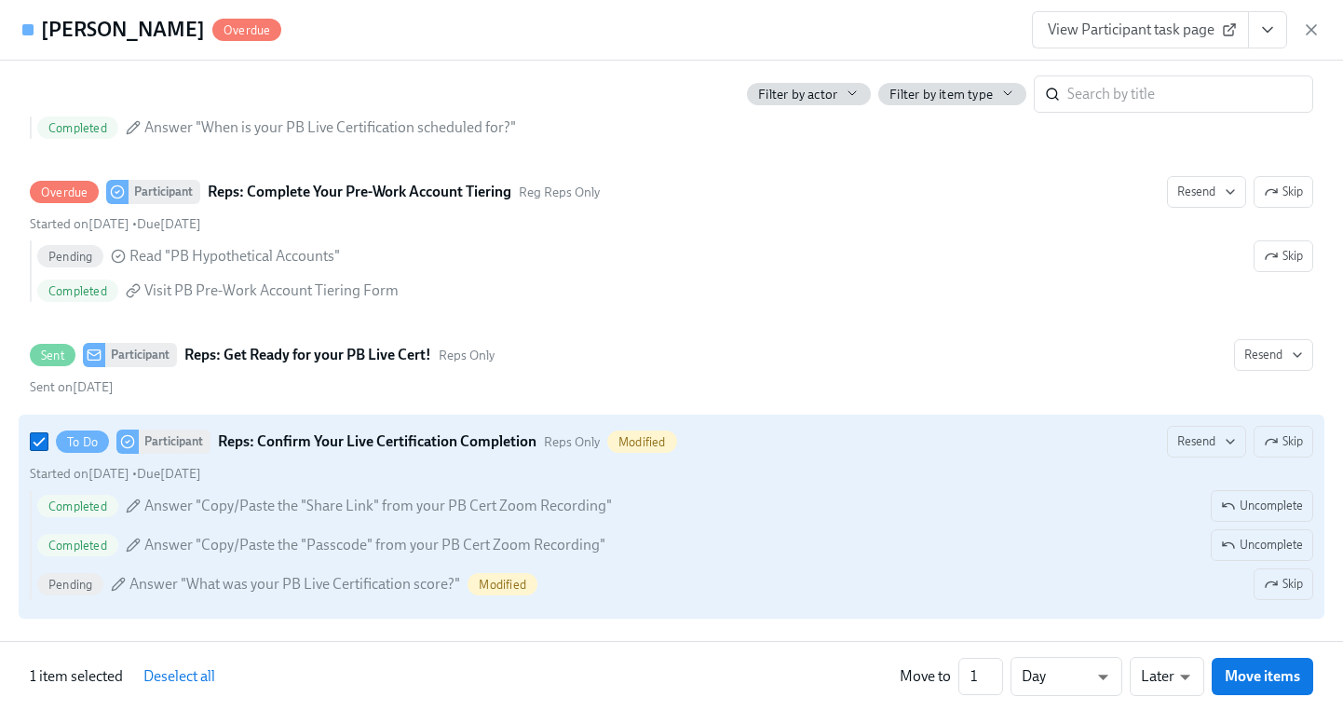
click at [502, 586] on span "Modified" at bounding box center [503, 585] width 70 height 14
click at [48, 450] on input "To Do Participant Reps: Confirm Your Live Certification Completion Reps Only Mo…" at bounding box center [39, 441] width 17 height 17
checkbox input "false"
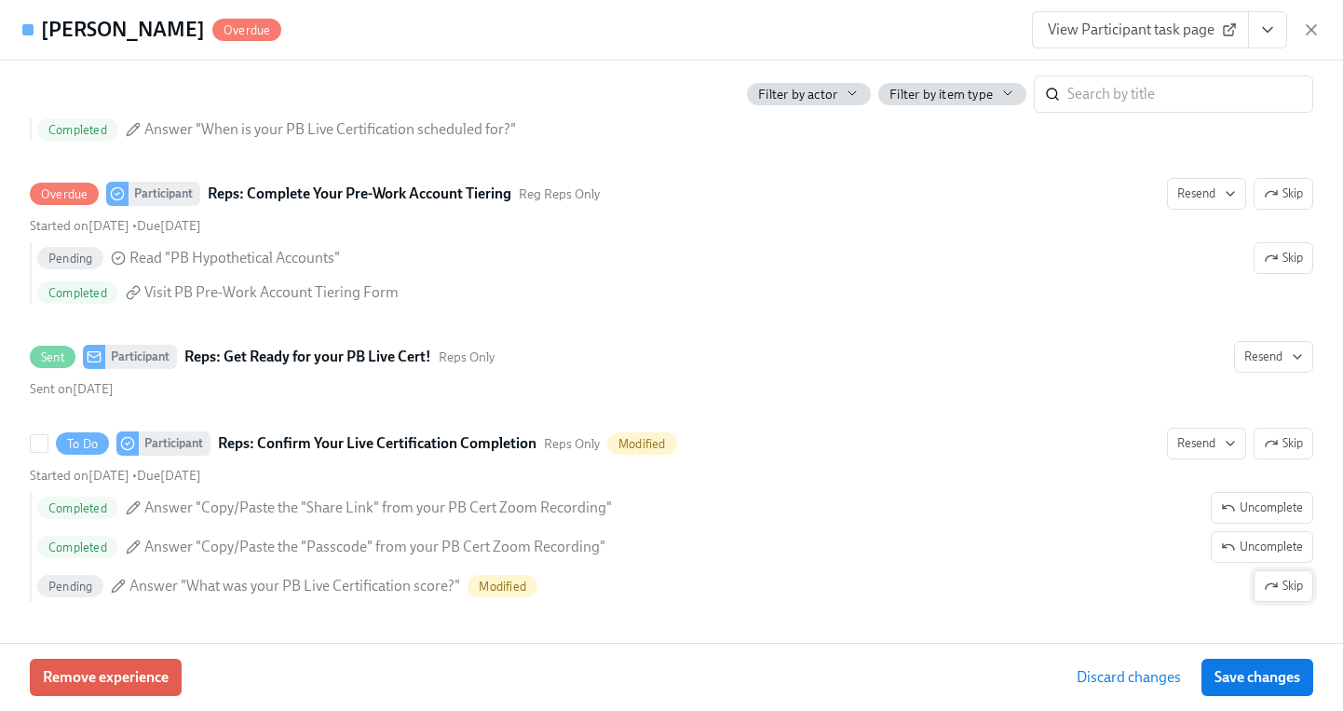
click at [1290, 588] on span "Skip" at bounding box center [1283, 586] width 39 height 19
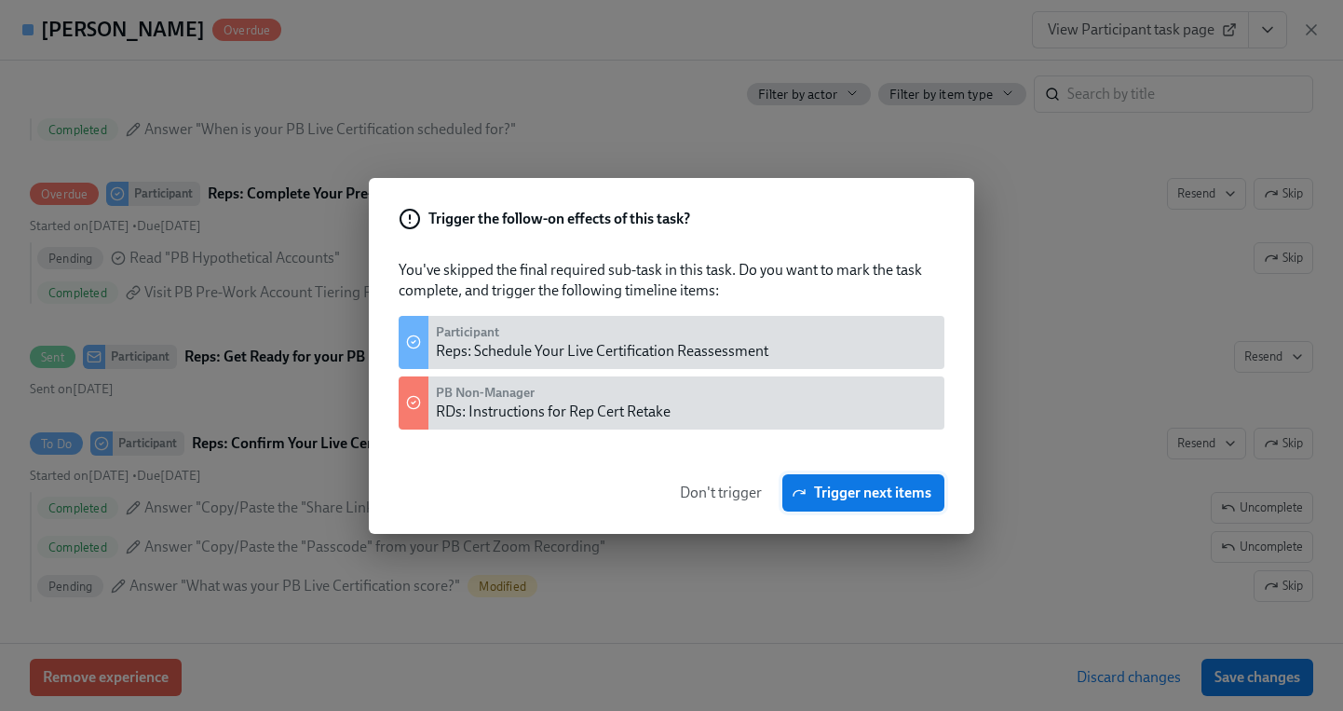
click at [859, 495] on span "Trigger next items" at bounding box center [864, 492] width 136 height 19
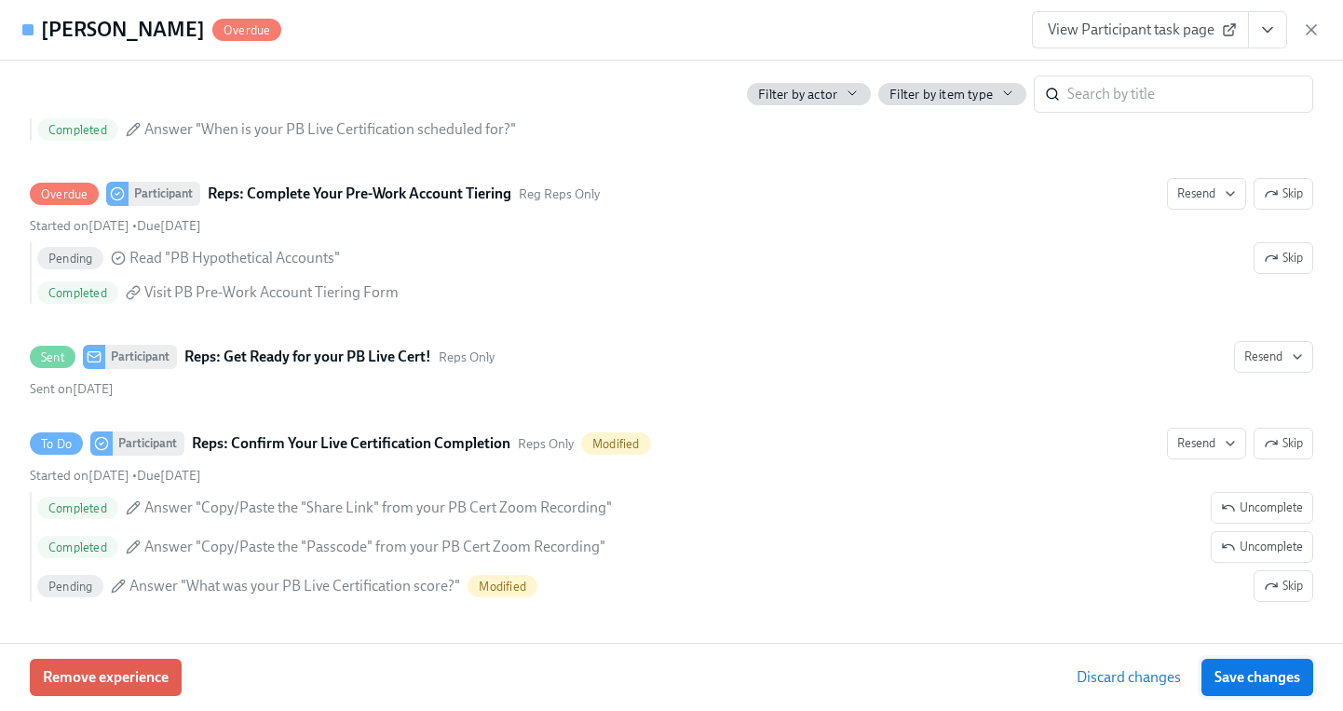
click at [1252, 678] on span "Save changes" at bounding box center [1258, 677] width 86 height 19
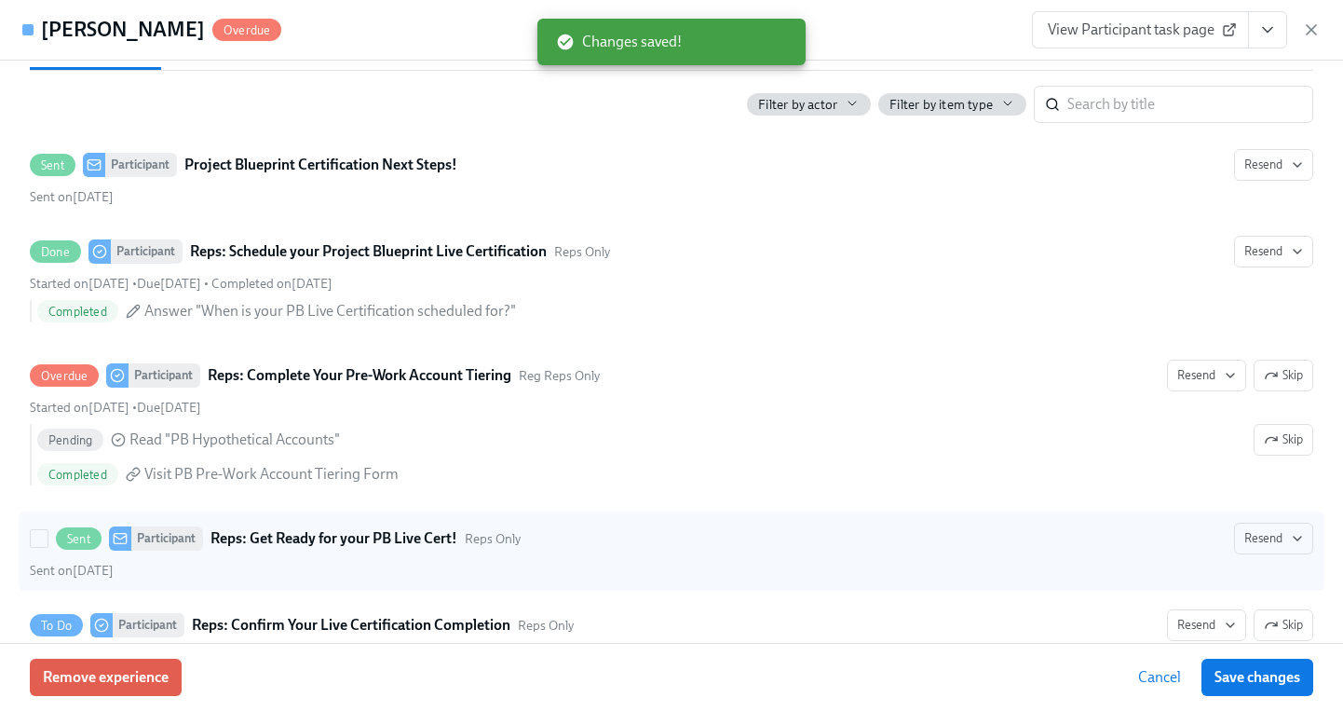
scroll to position [0, 0]
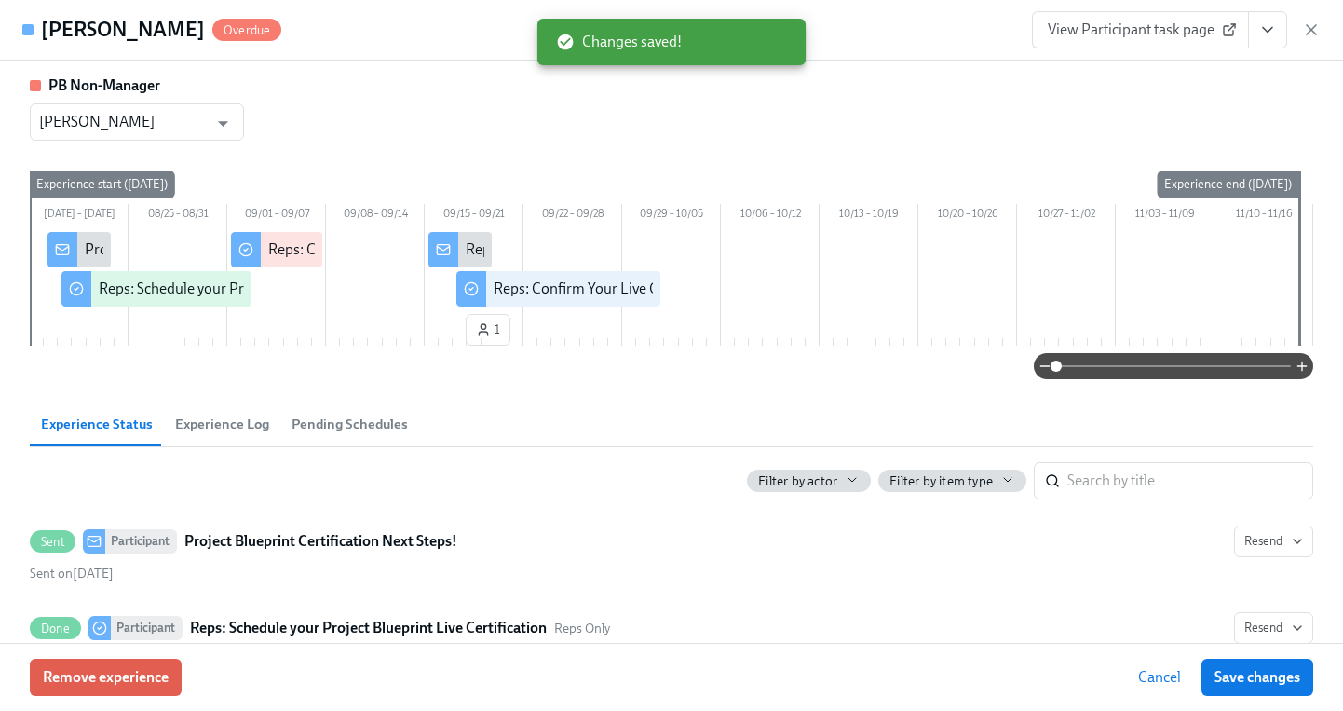
click at [359, 435] on span "Pending Schedules" at bounding box center [350, 424] width 116 height 21
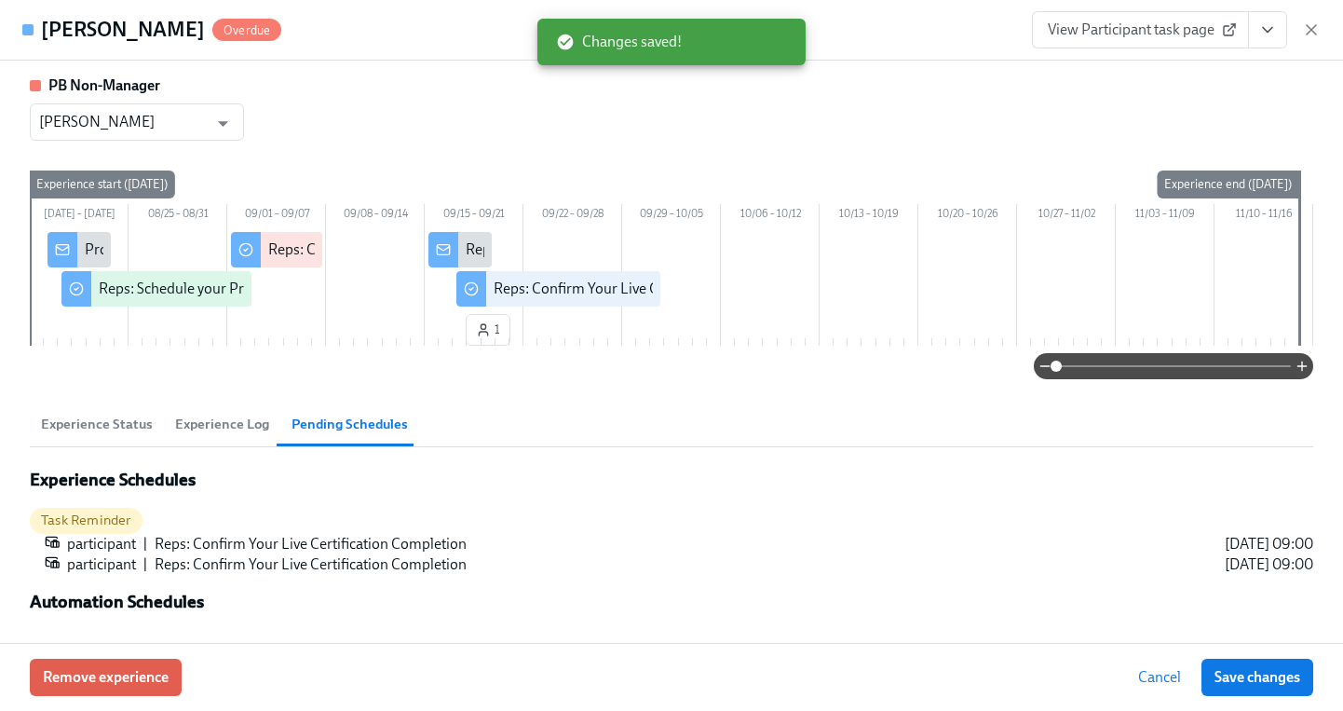
scroll to position [30, 0]
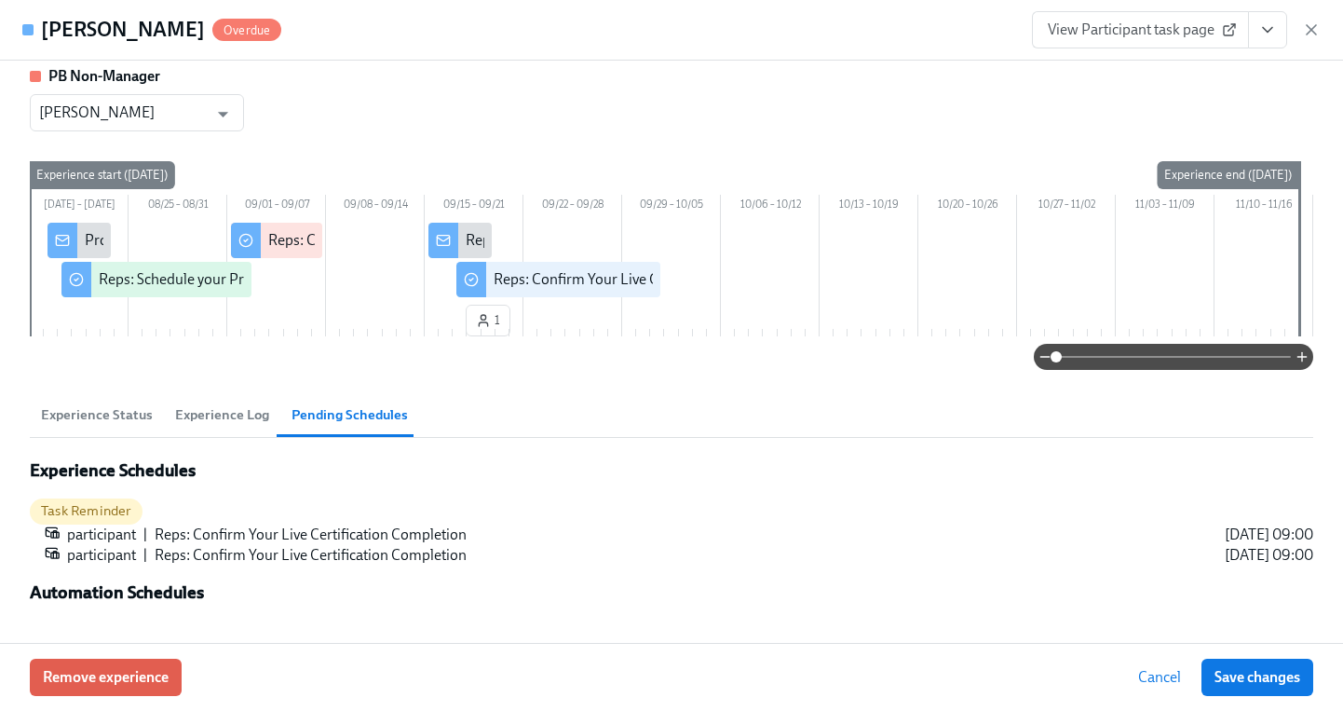
click at [194, 417] on span "Experience Log" at bounding box center [222, 414] width 94 height 21
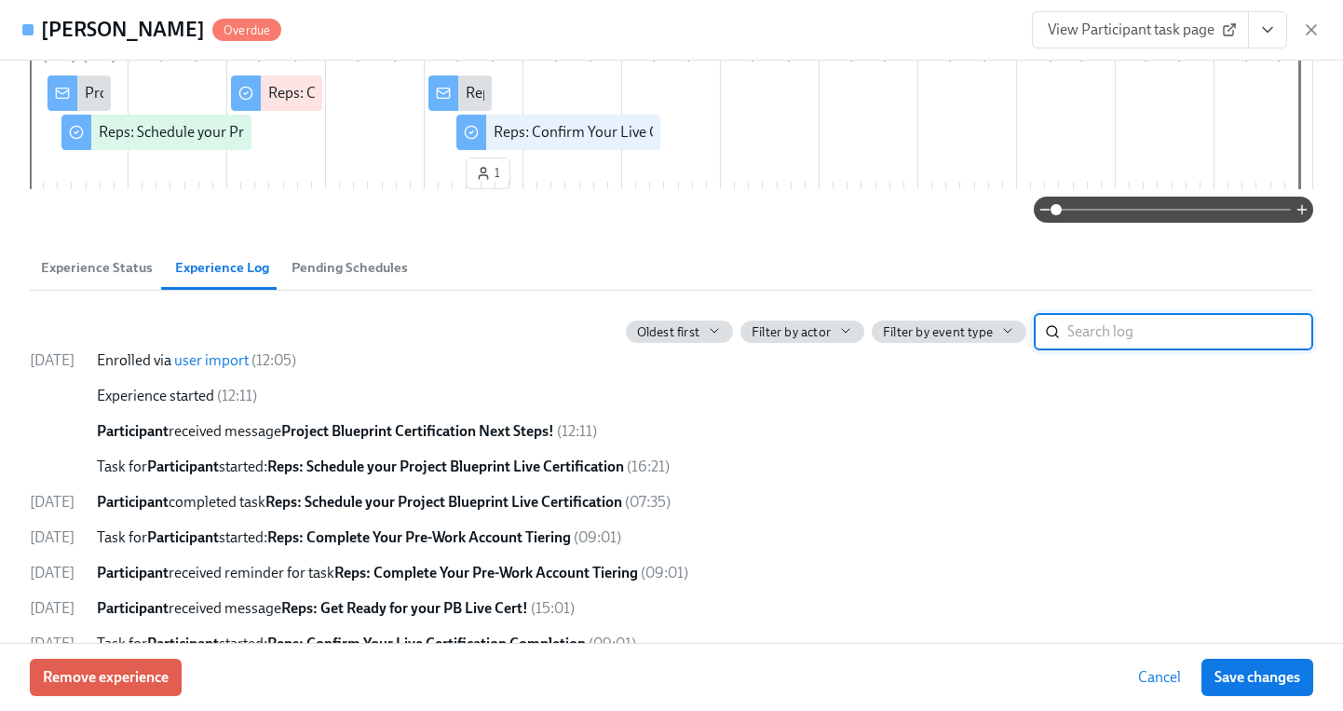
scroll to position [281, 0]
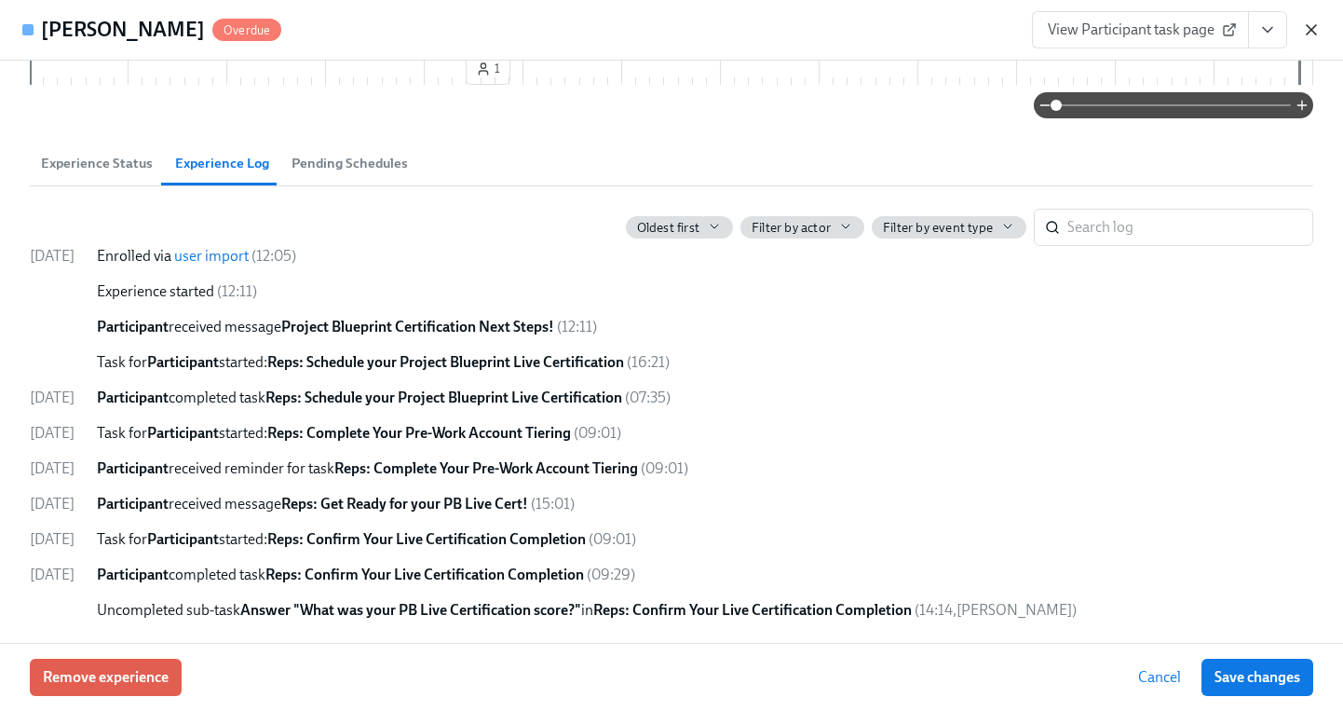
click at [1308, 28] on icon "button" at bounding box center [1311, 29] width 19 height 19
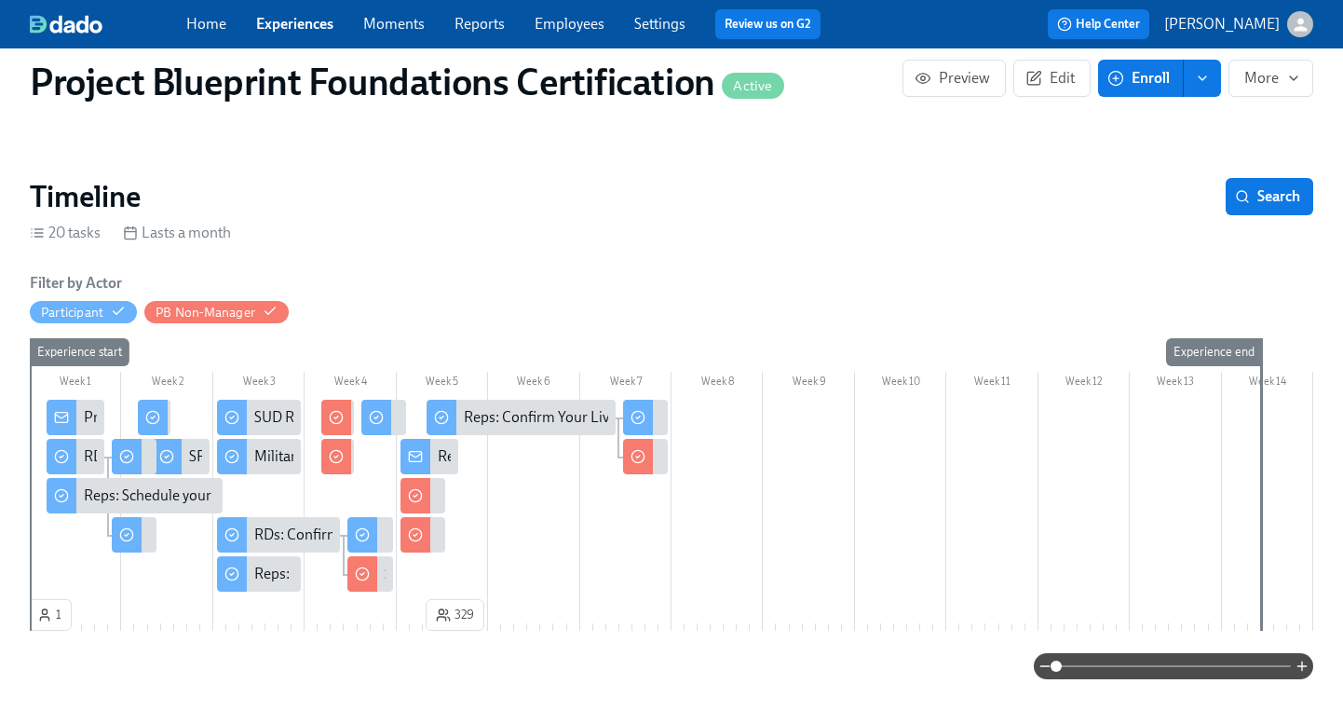
scroll to position [198, 0]
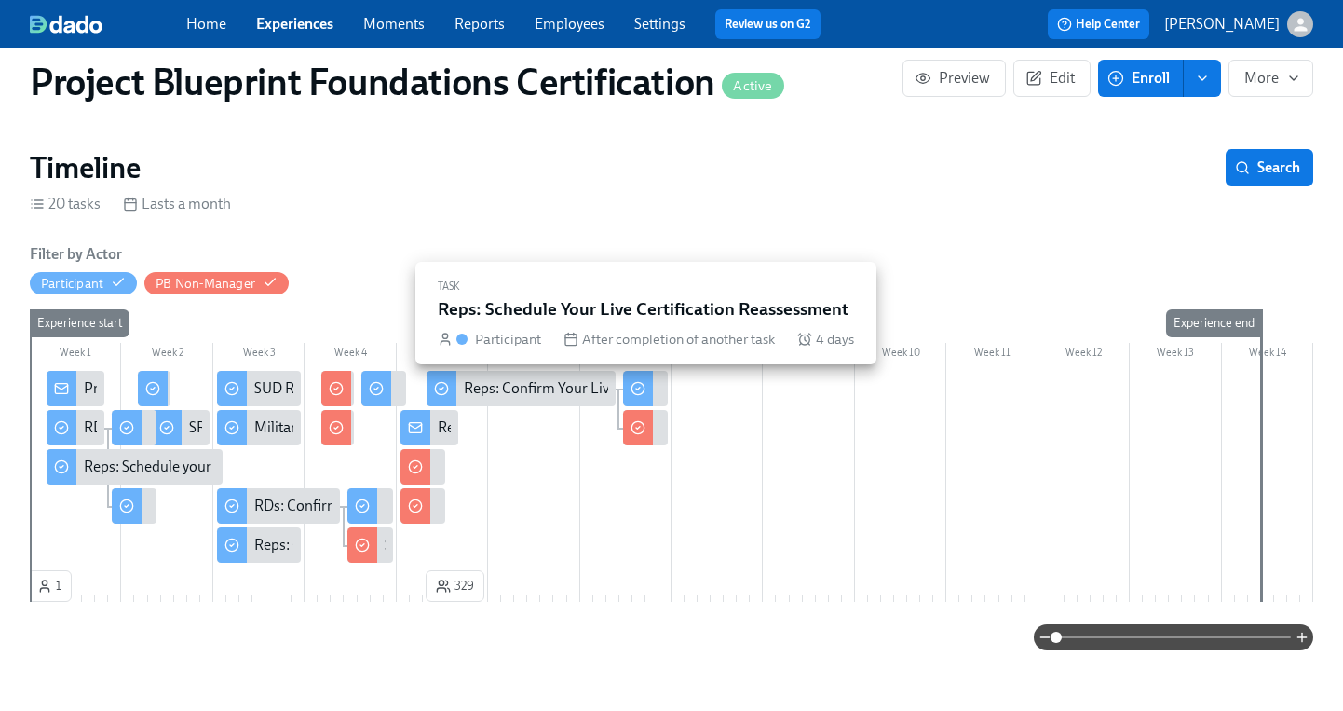
click at [644, 386] on circle at bounding box center [638, 389] width 12 height 12
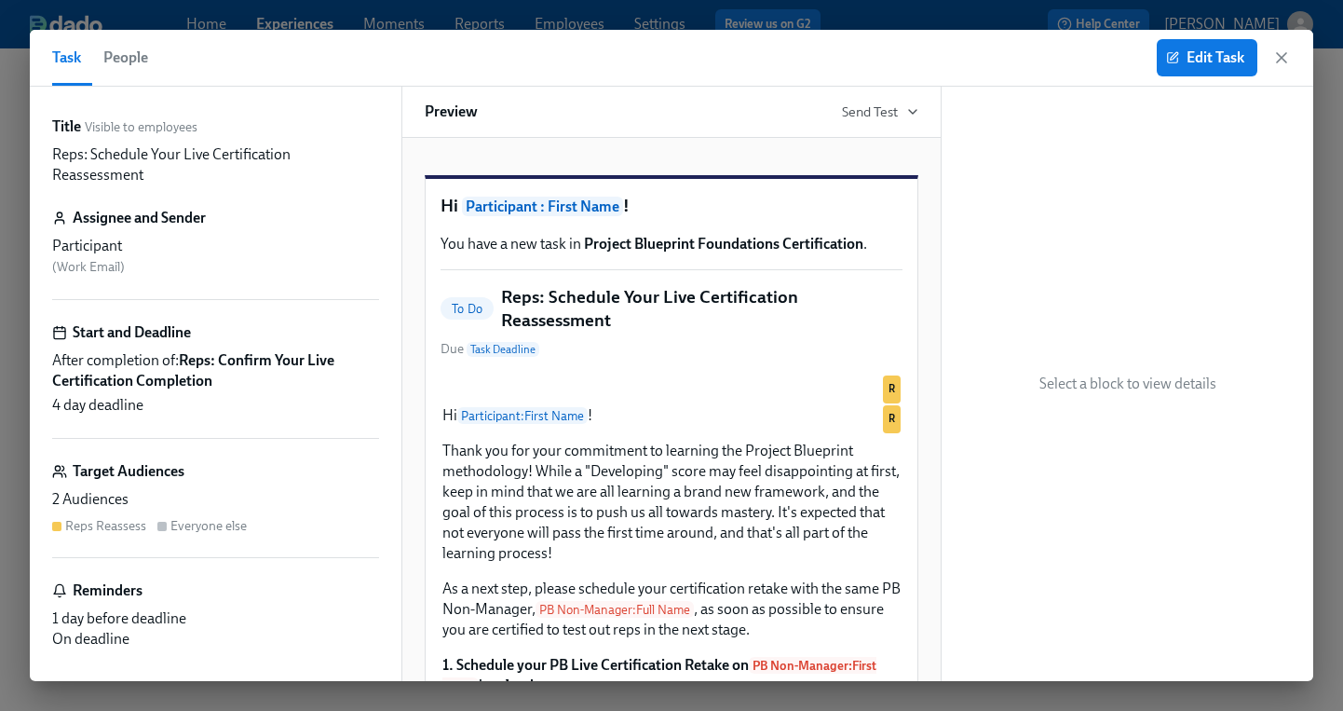
click at [129, 58] on span "People" at bounding box center [125, 58] width 45 height 26
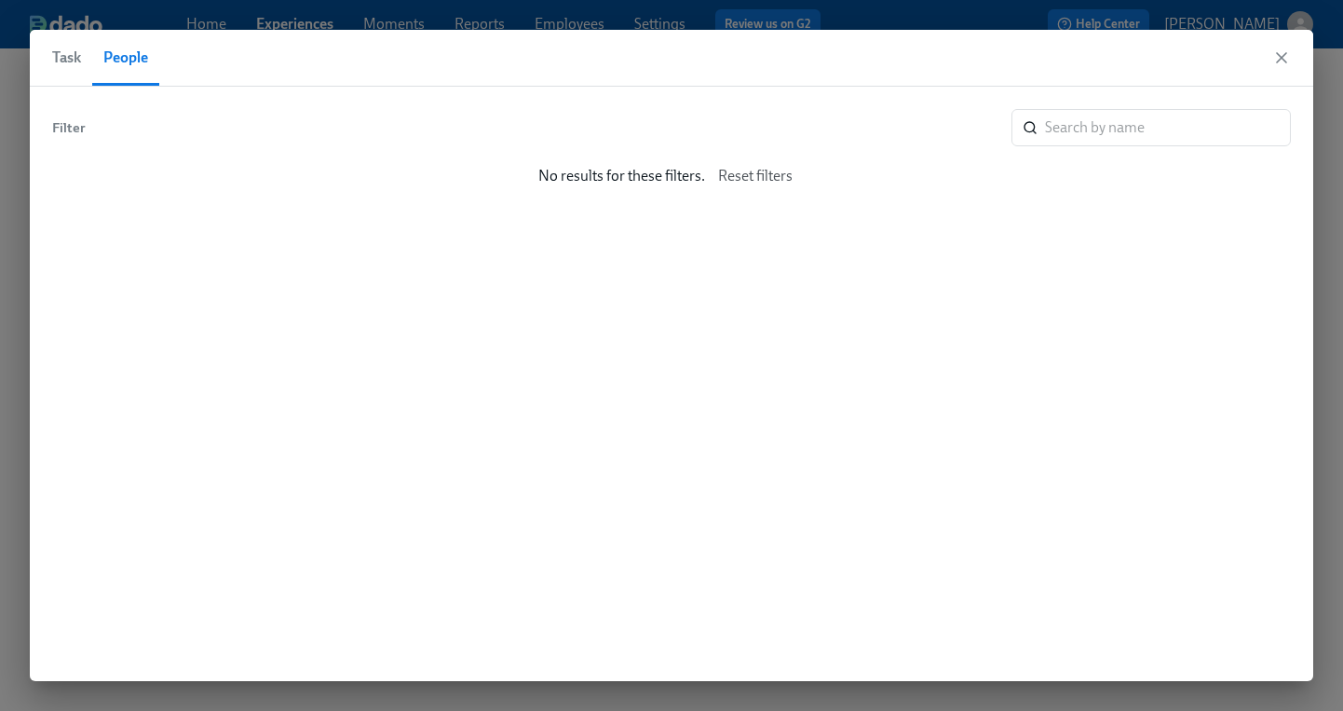
click at [72, 61] on span "Task" at bounding box center [66, 58] width 29 height 26
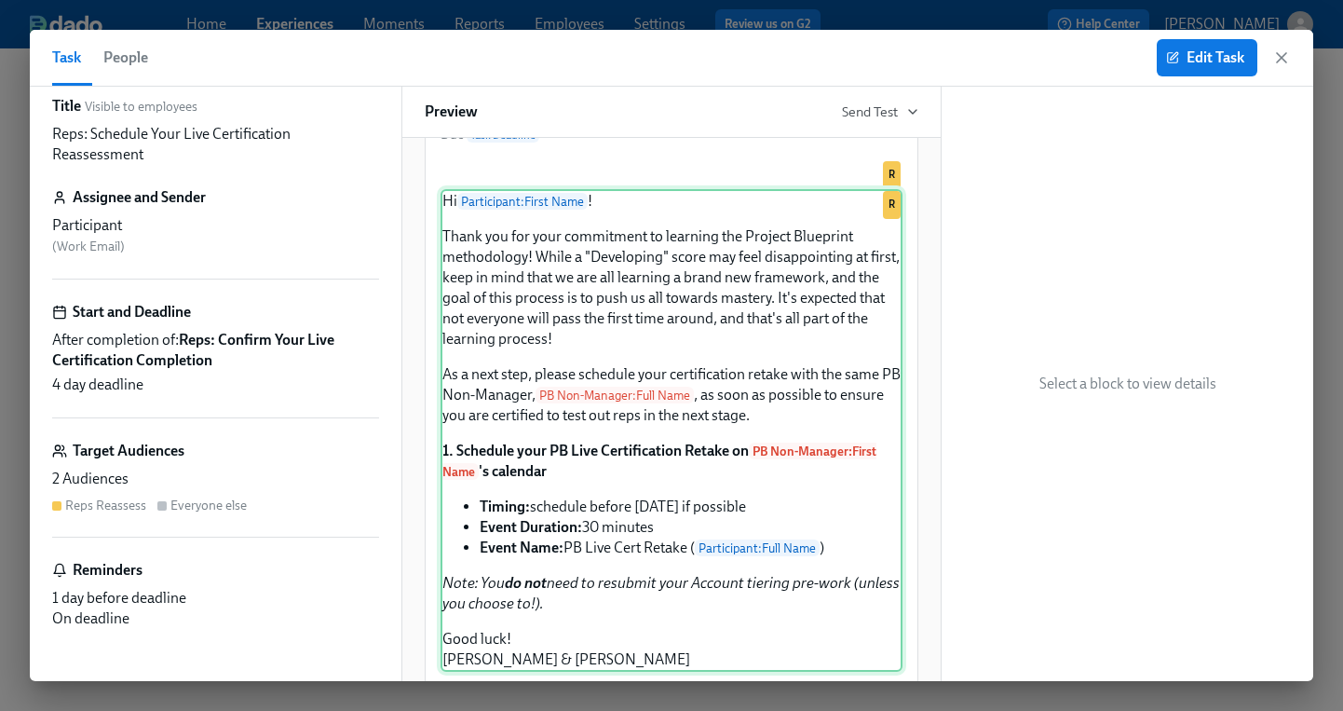
scroll to position [297, 0]
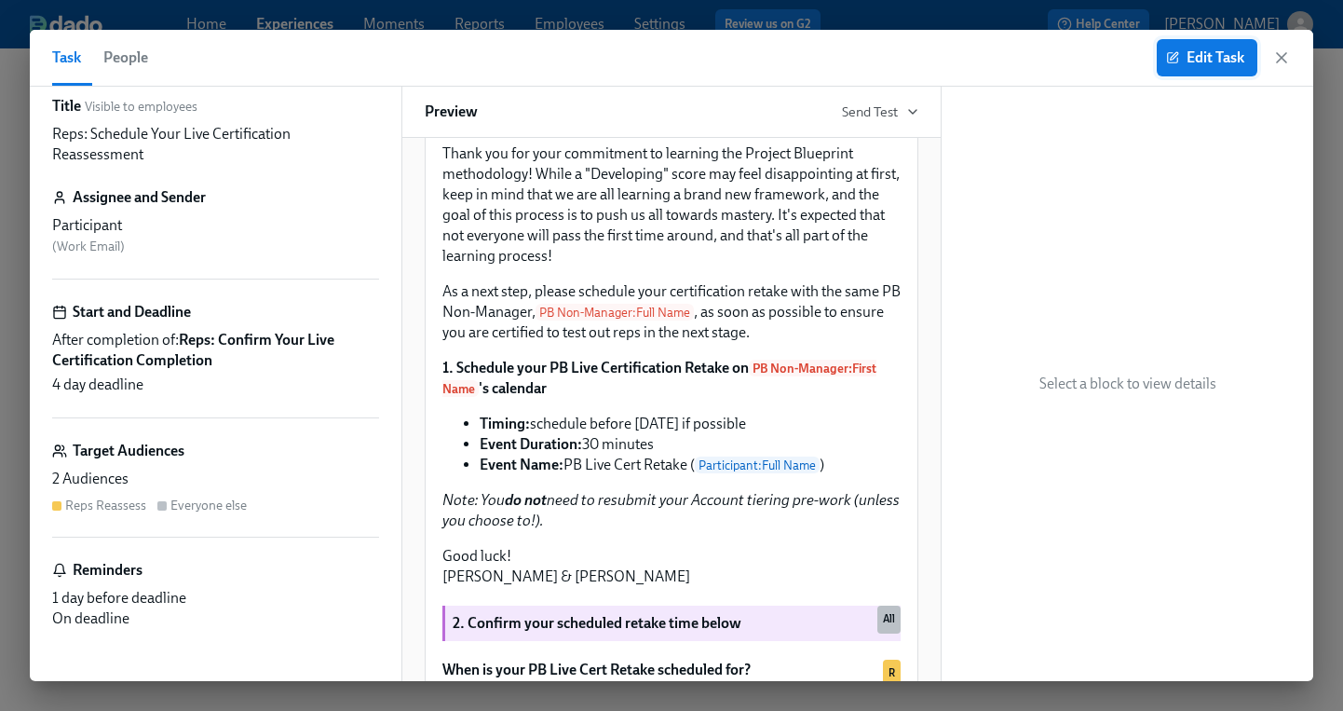
click at [1189, 66] on span "Edit Task" at bounding box center [1207, 57] width 75 height 19
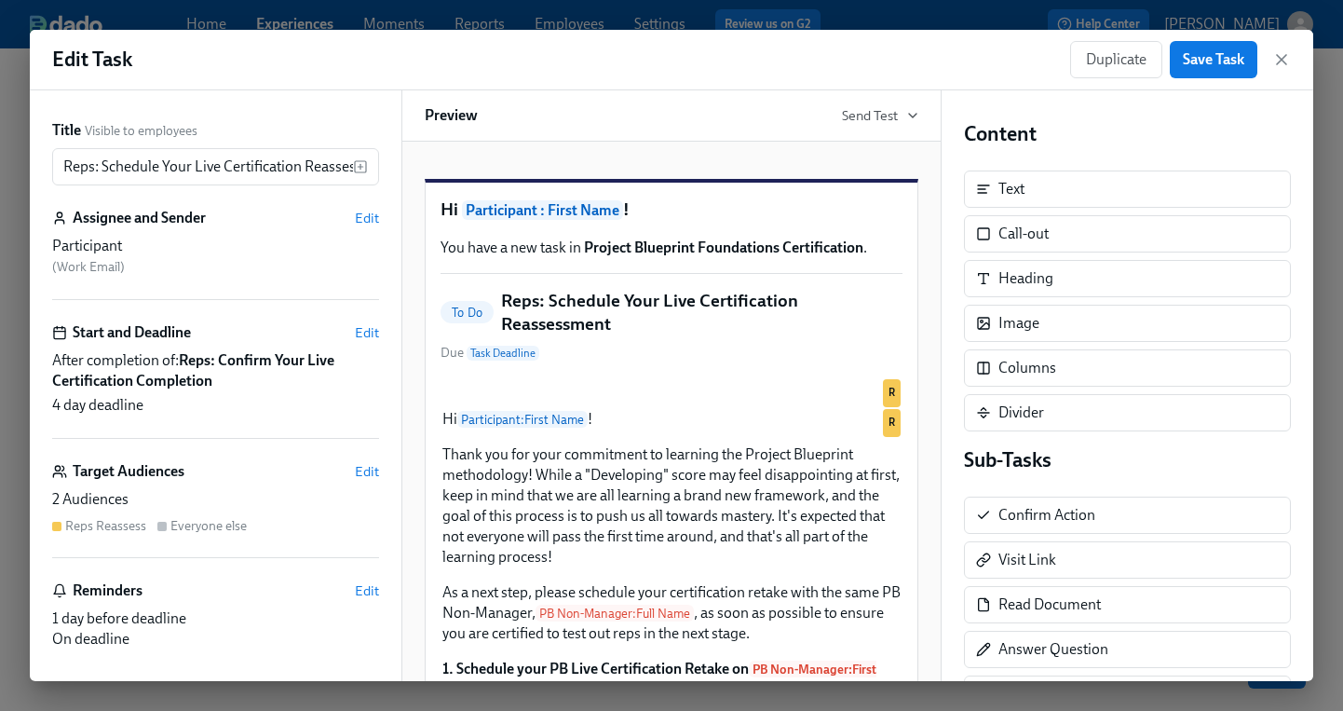
click at [218, 495] on div "2 Audiences" at bounding box center [215, 499] width 327 height 20
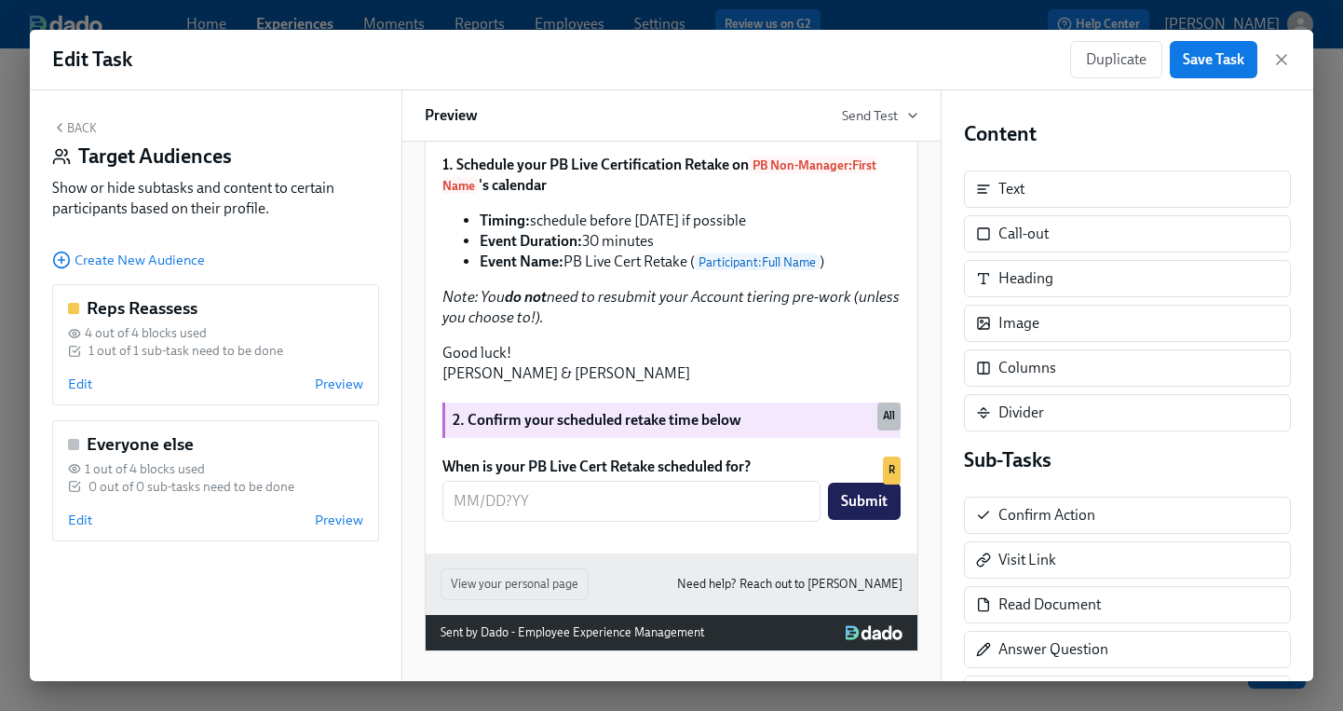
scroll to position [687, 0]
click at [1276, 55] on icon "button" at bounding box center [1281, 59] width 19 height 19
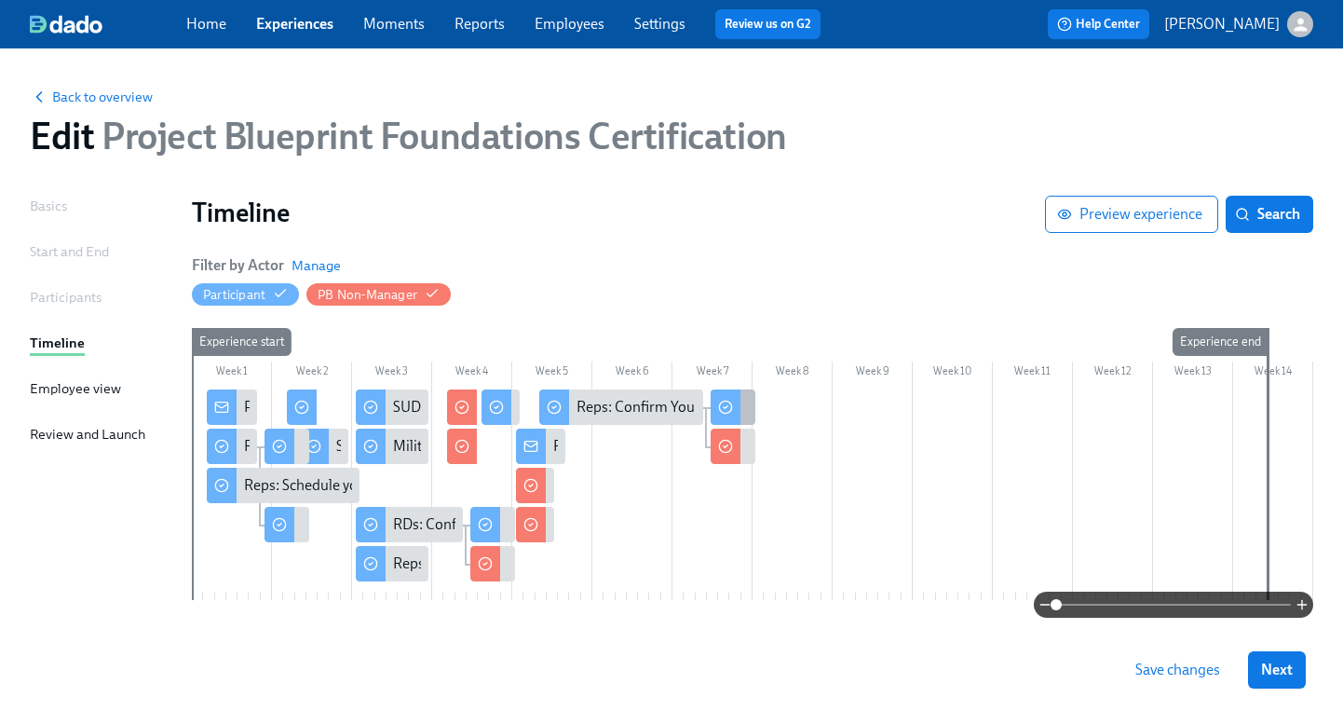
click at [742, 404] on div "Reps: Schedule Your Live Certification Reassessment" at bounding box center [733, 406] width 45 height 35
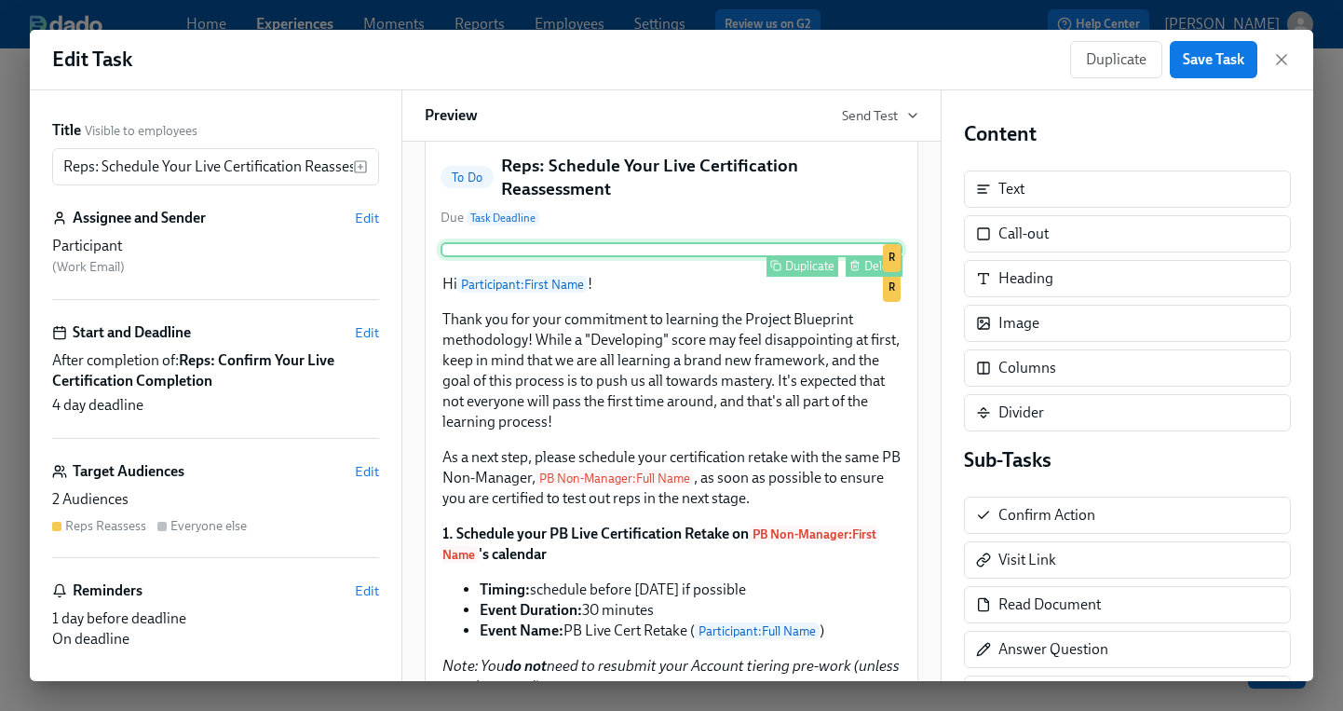
scroll to position [137, 0]
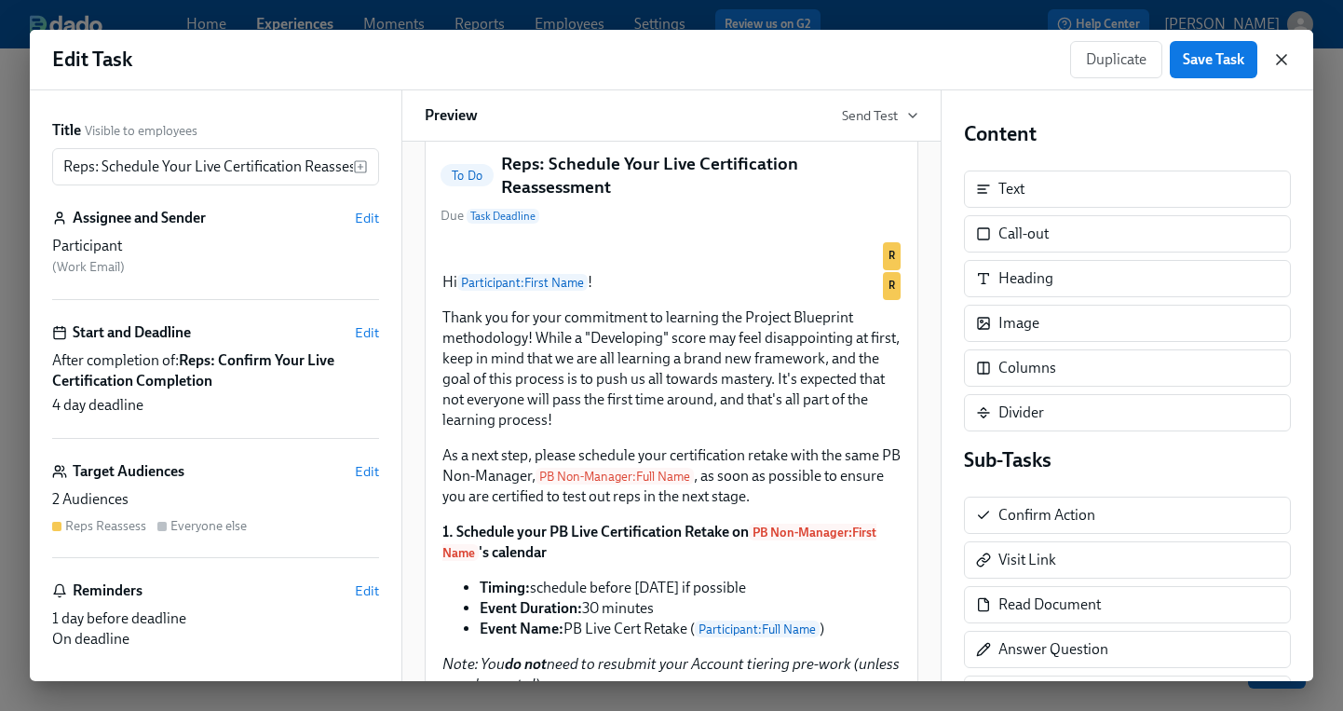
click at [1272, 65] on icon "button" at bounding box center [1281, 59] width 19 height 19
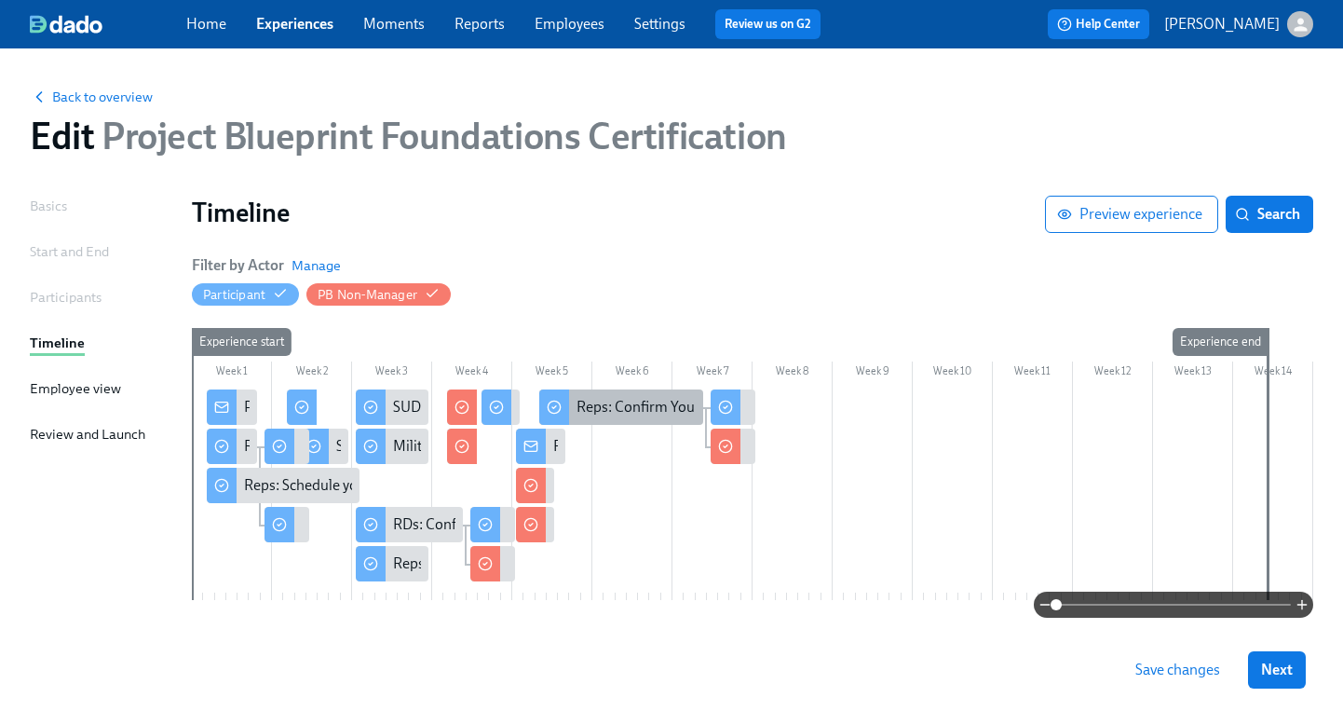
click at [649, 410] on div "Reps: Confirm Your Live Certification Completion" at bounding box center [733, 407] width 312 height 20
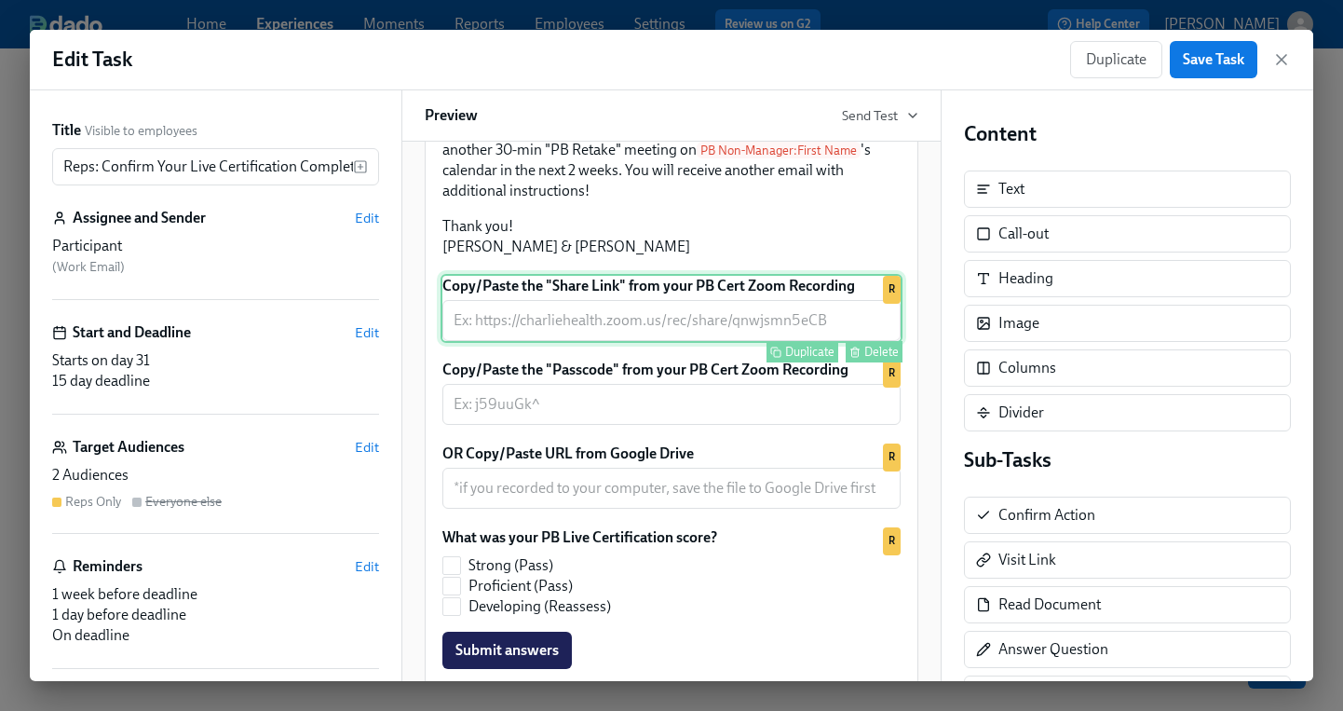
scroll to position [660, 0]
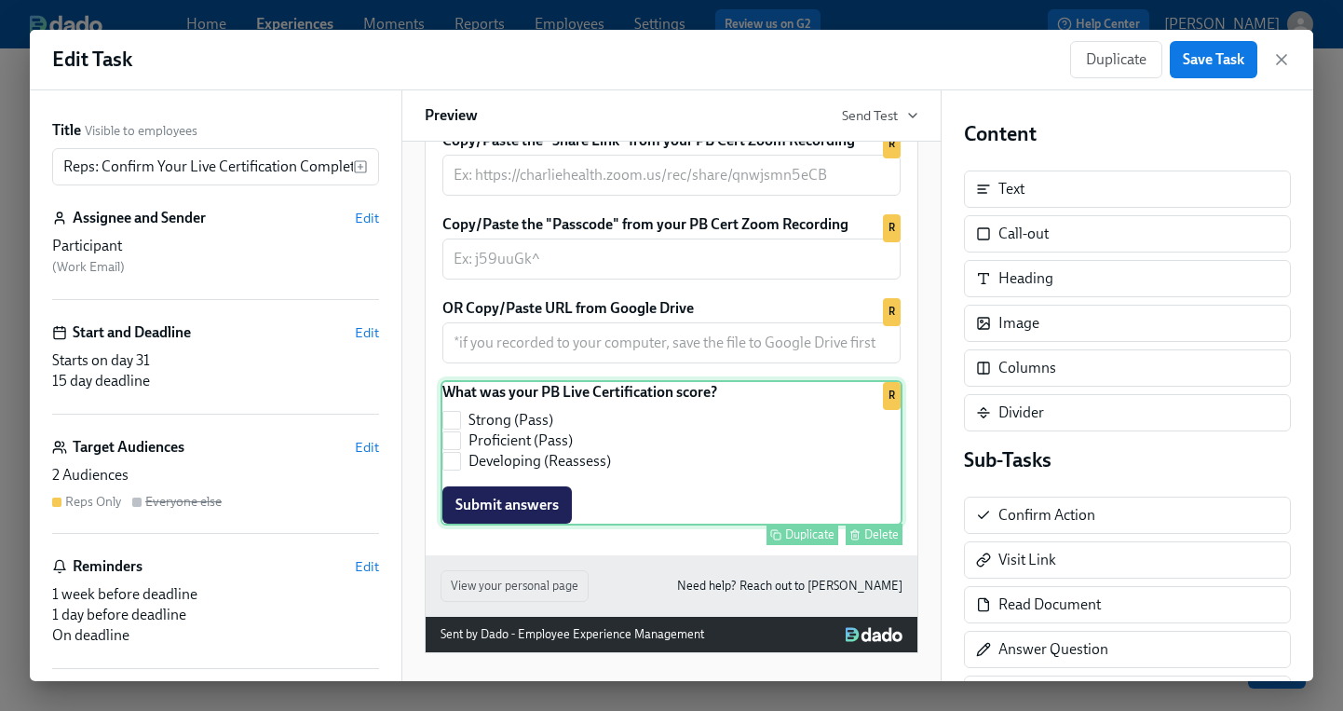
click at [663, 525] on div "What was your PB Live Certification score? Strong (Pass) Proficient (Pass) Deve…" at bounding box center [672, 452] width 462 height 145
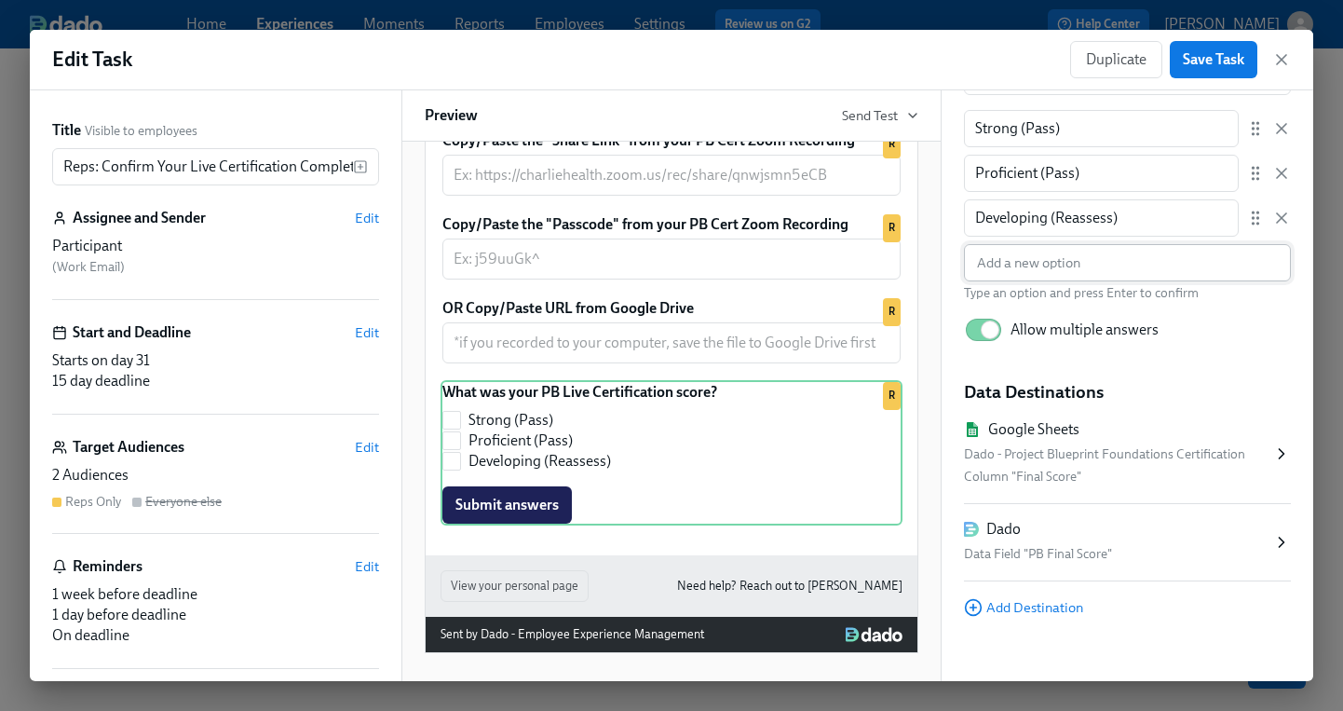
scroll to position [264, 0]
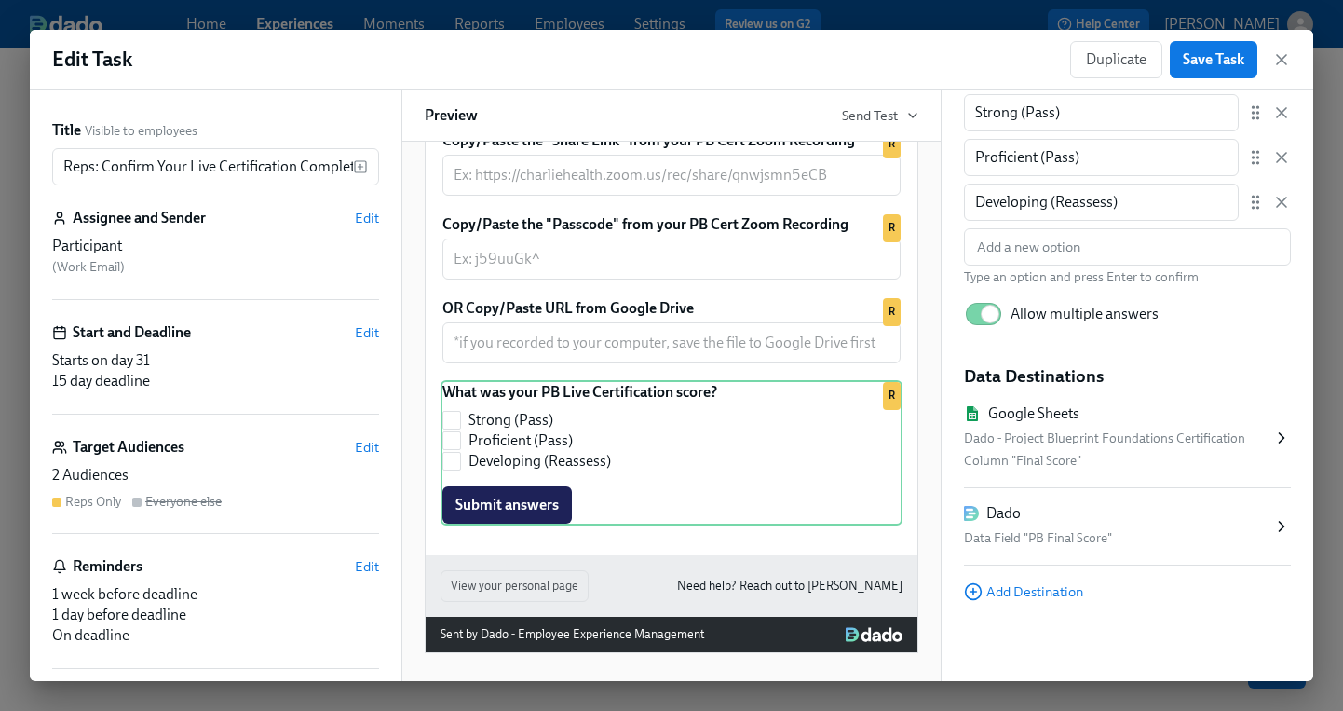
click at [353, 441] on div "Target Audiences Edit" at bounding box center [215, 447] width 327 height 20
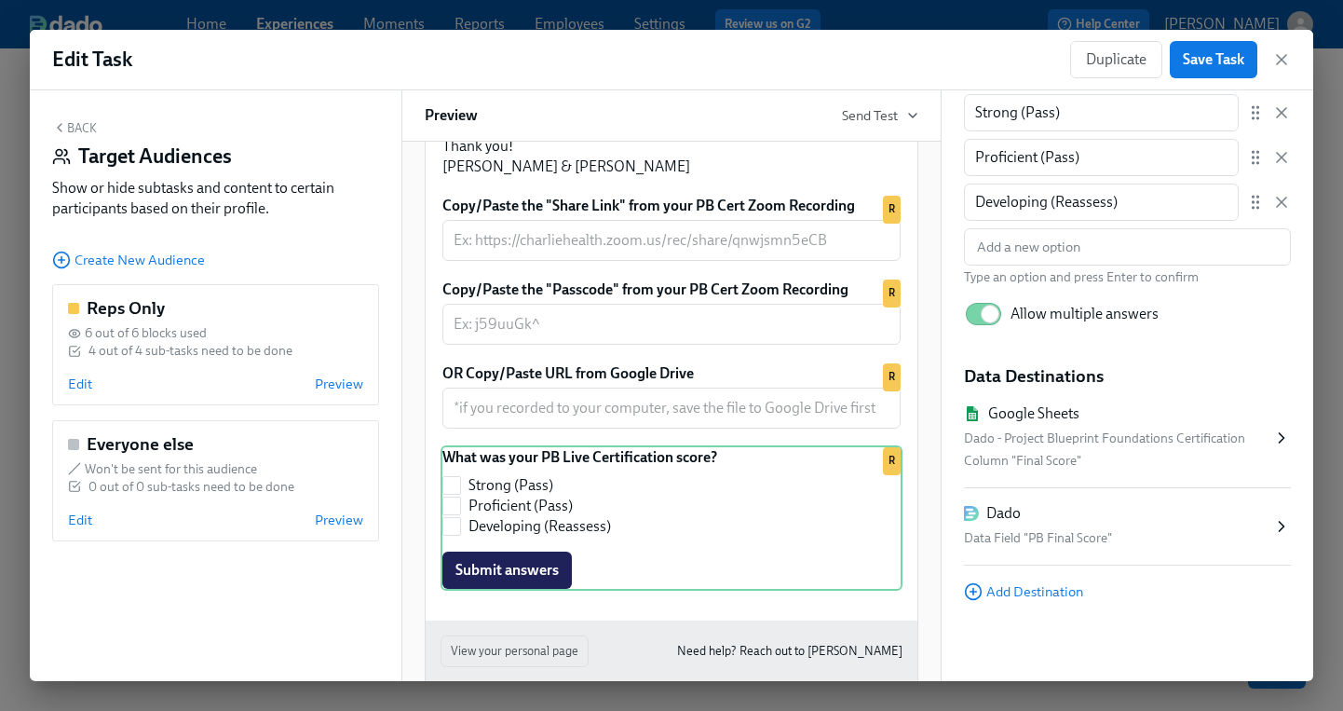
scroll to position [726, 0]
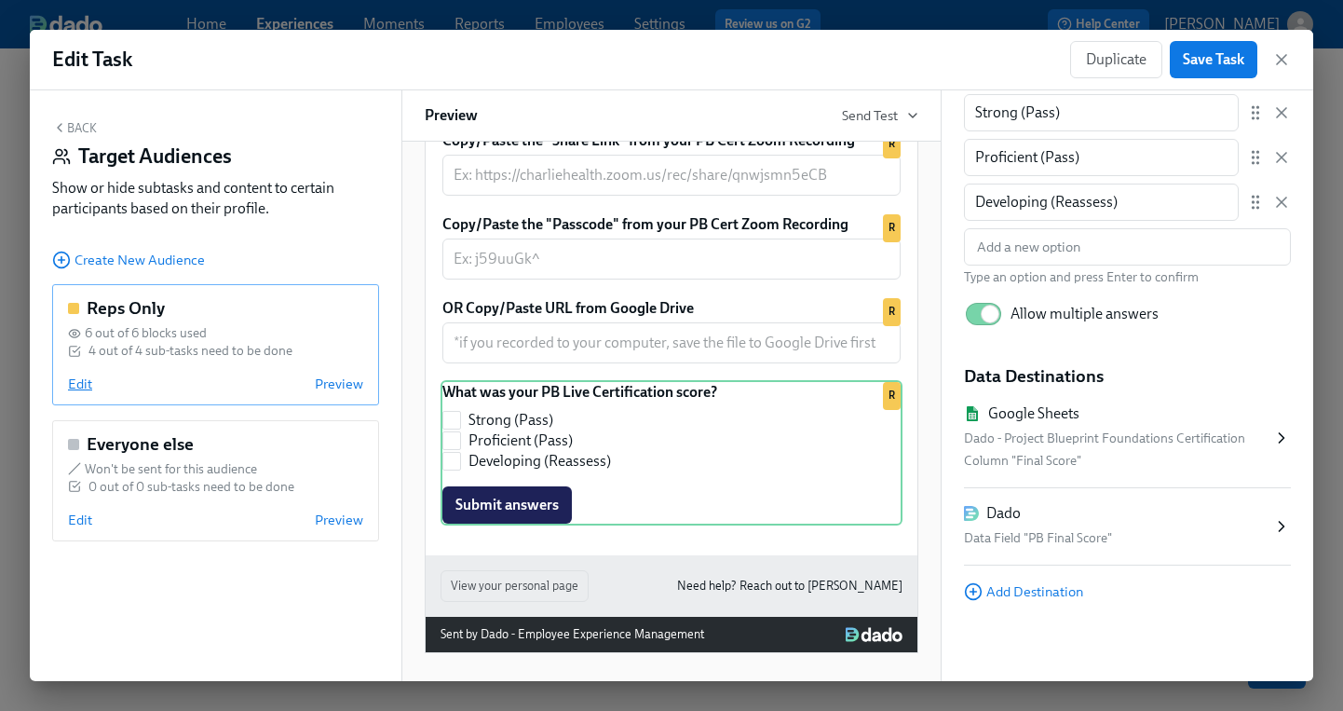
click at [74, 385] on span "Edit" at bounding box center [80, 383] width 24 height 19
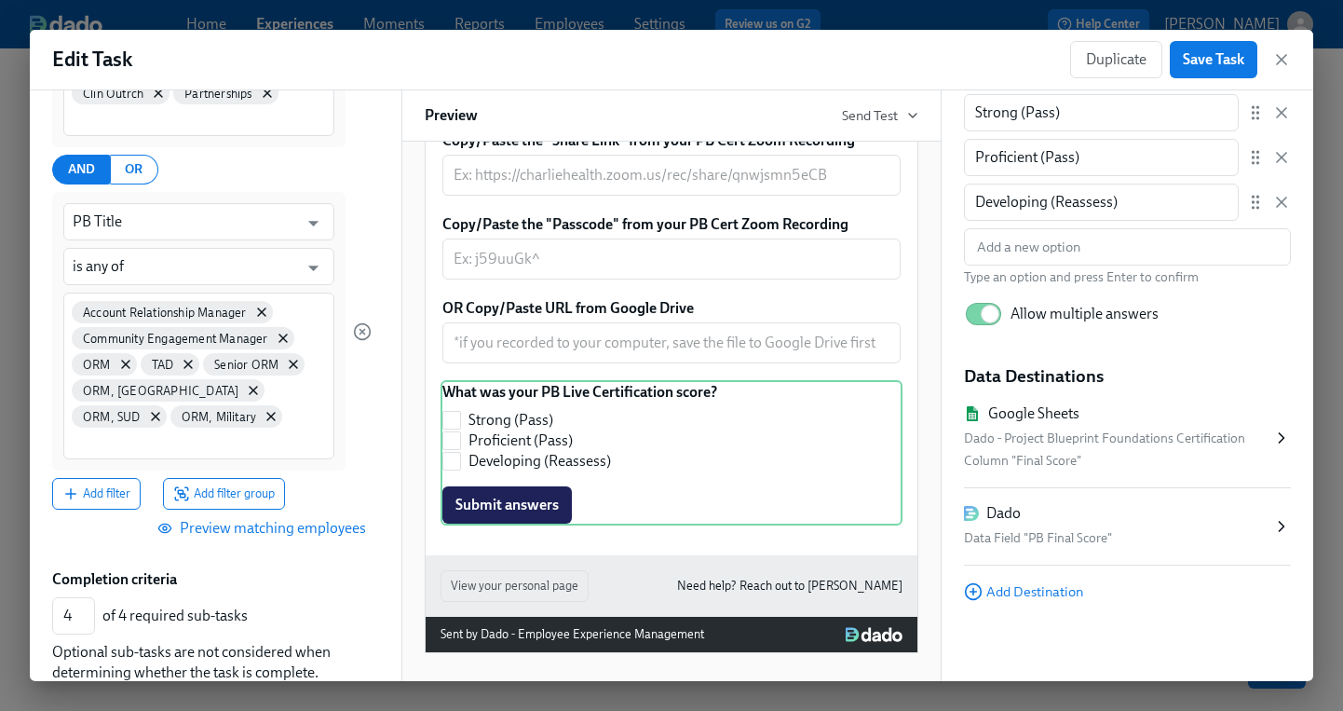
scroll to position [0, 0]
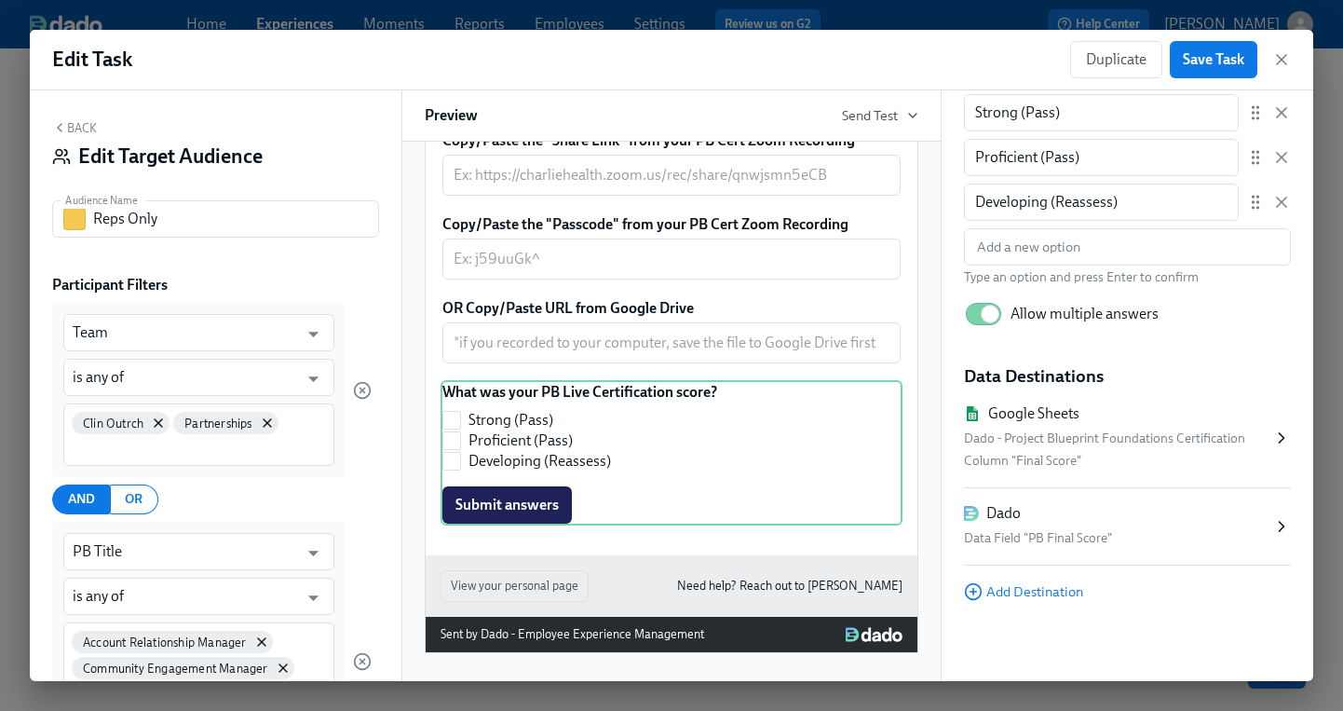
click at [66, 128] on button "Back" at bounding box center [74, 127] width 45 height 15
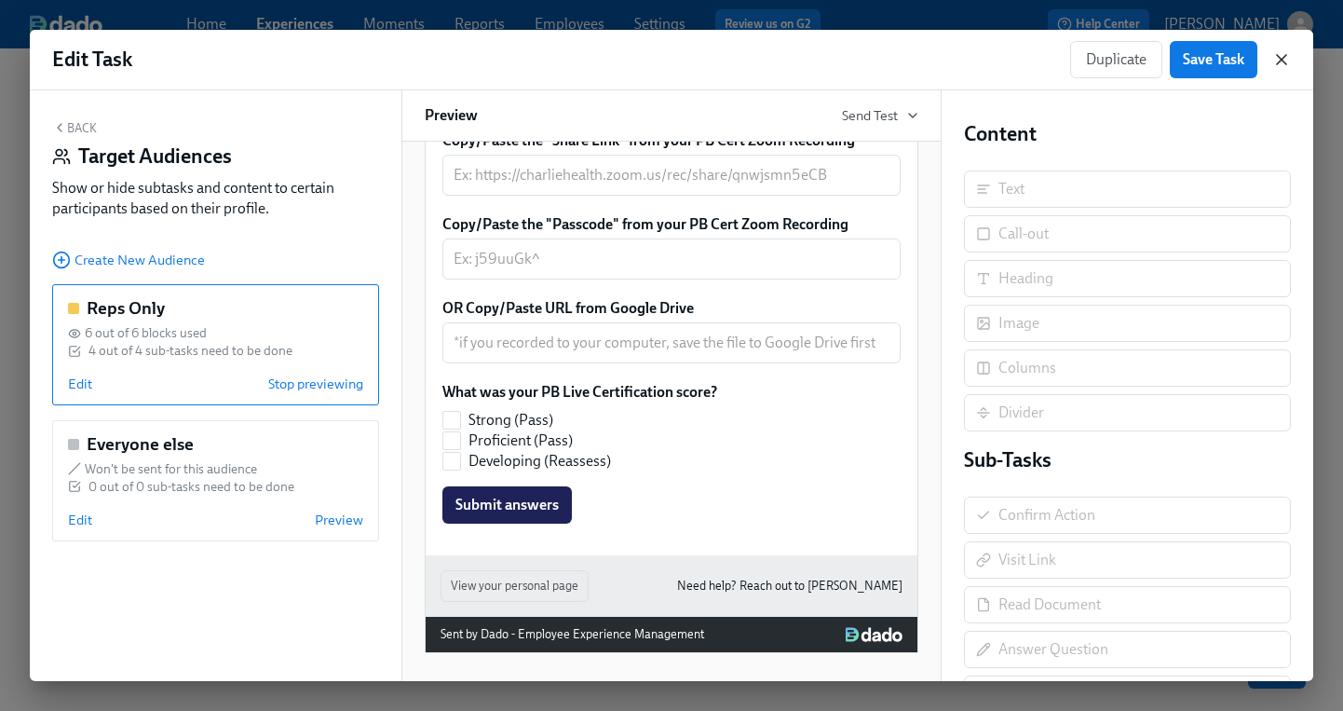
click at [1281, 61] on icon "button" at bounding box center [1281, 59] width 9 height 9
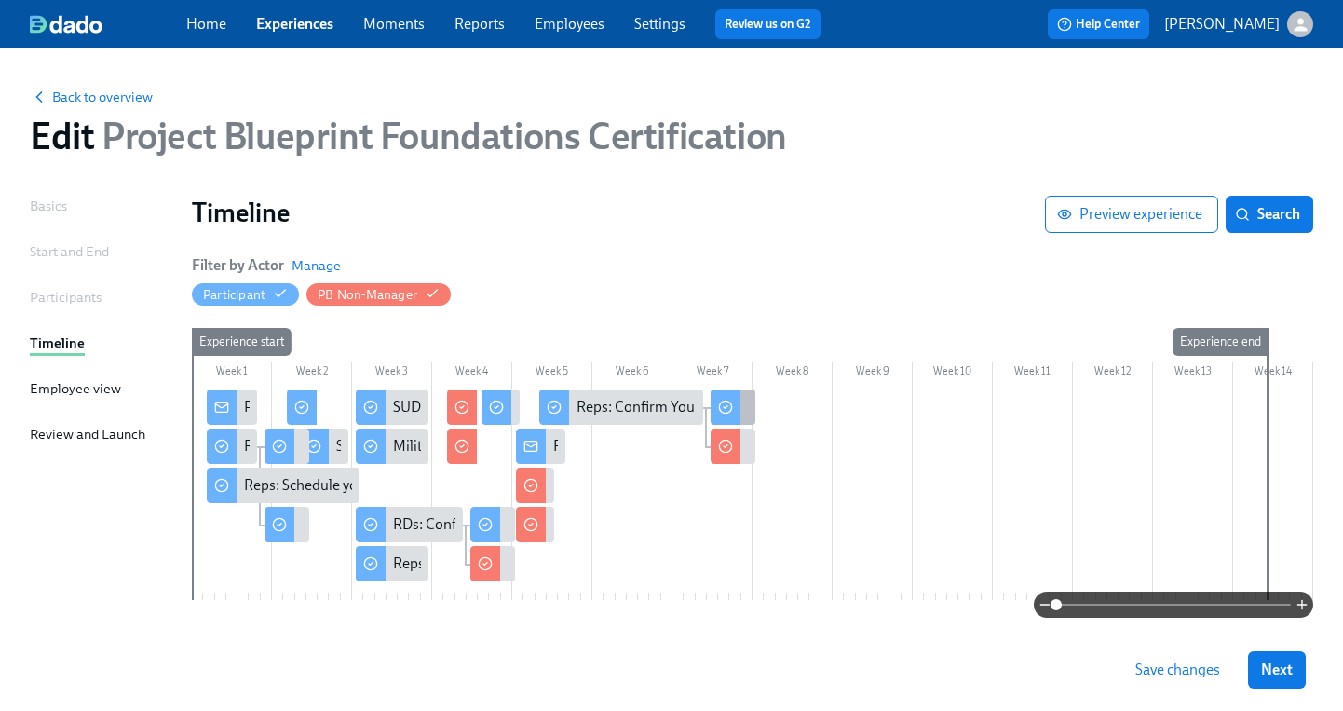
click at [736, 406] on div at bounding box center [726, 406] width 30 height 35
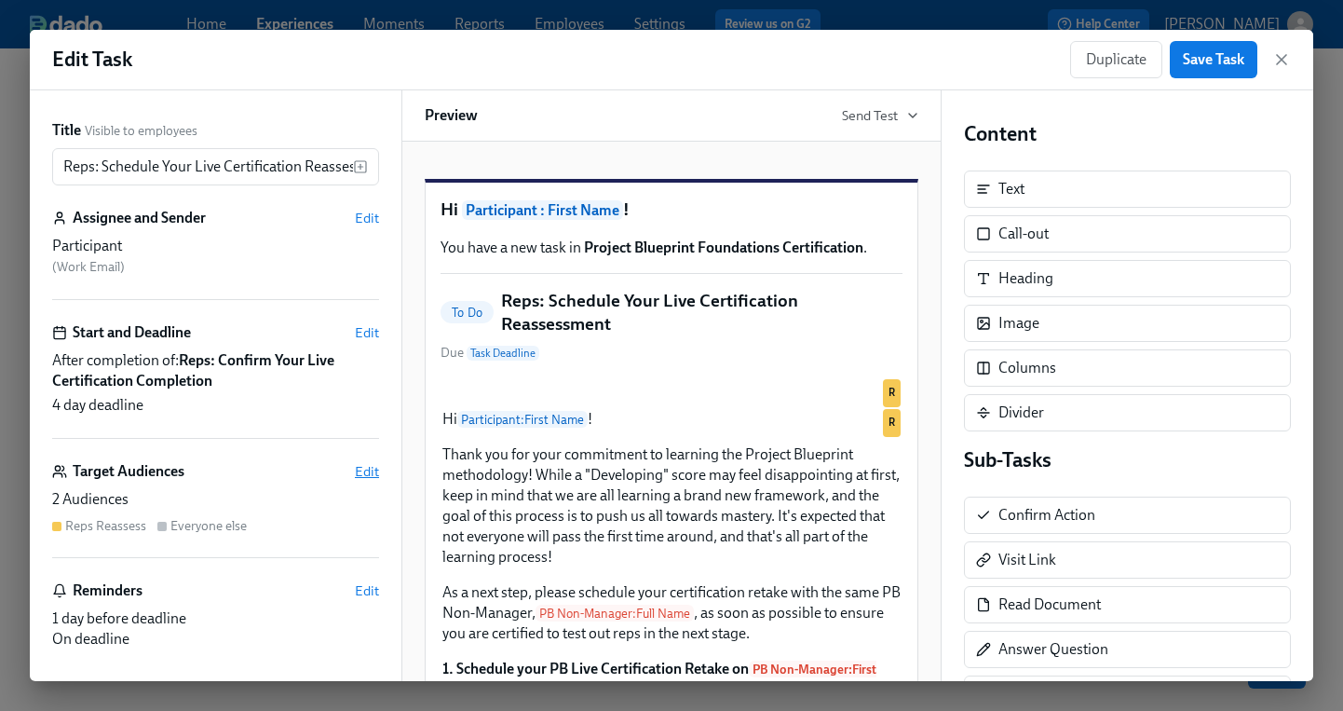
click at [360, 471] on span "Edit" at bounding box center [367, 471] width 24 height 19
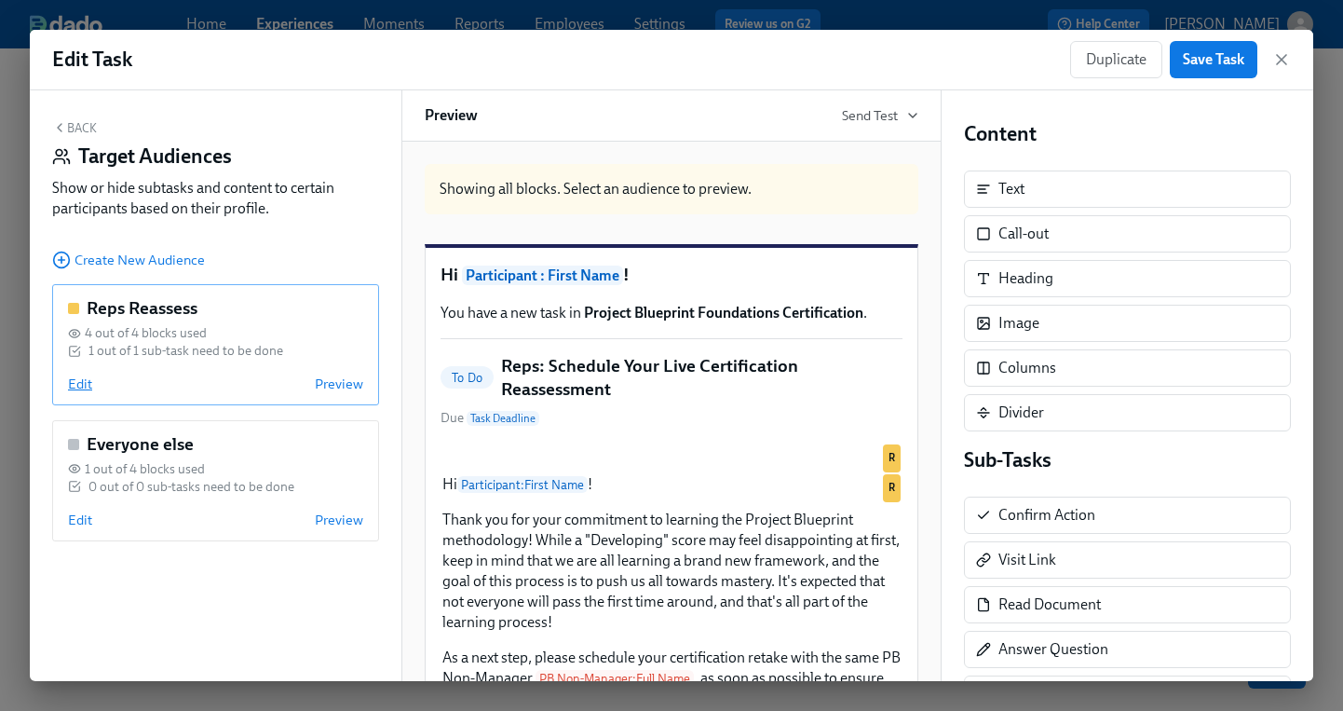
click at [76, 387] on span "Edit" at bounding box center [80, 383] width 24 height 19
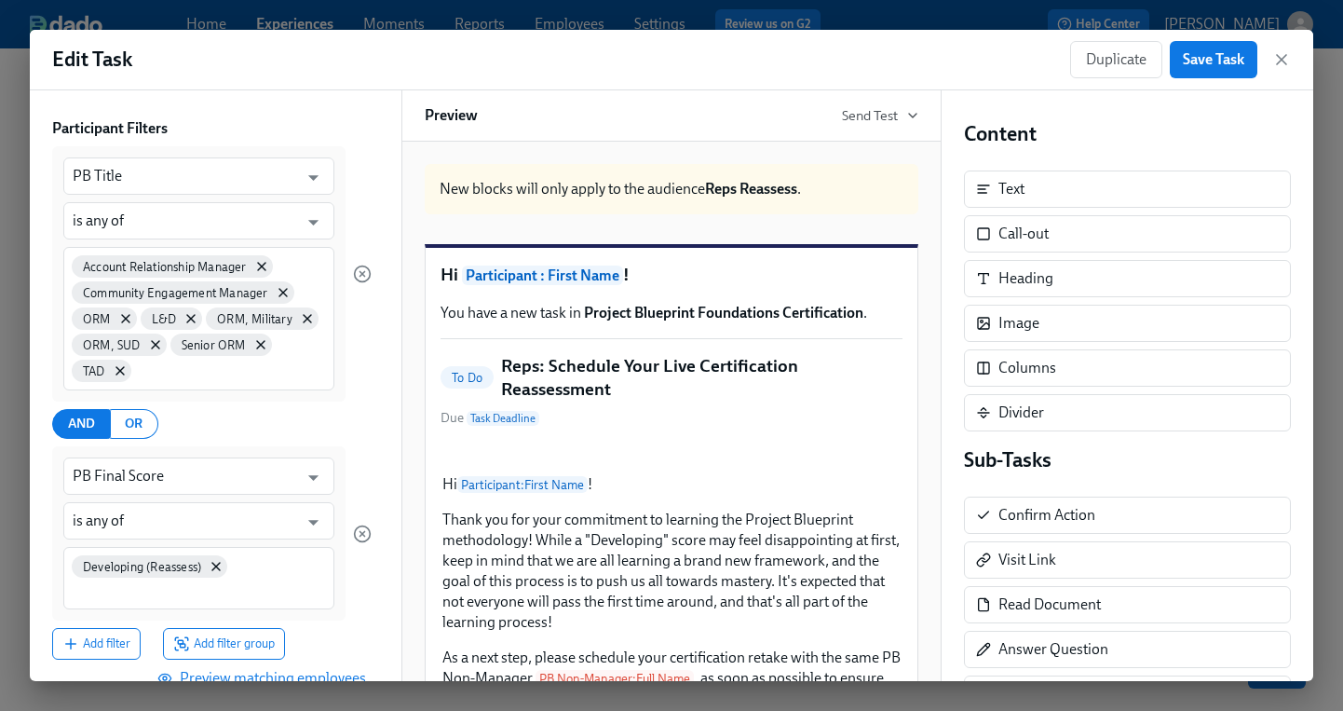
scroll to position [243, 0]
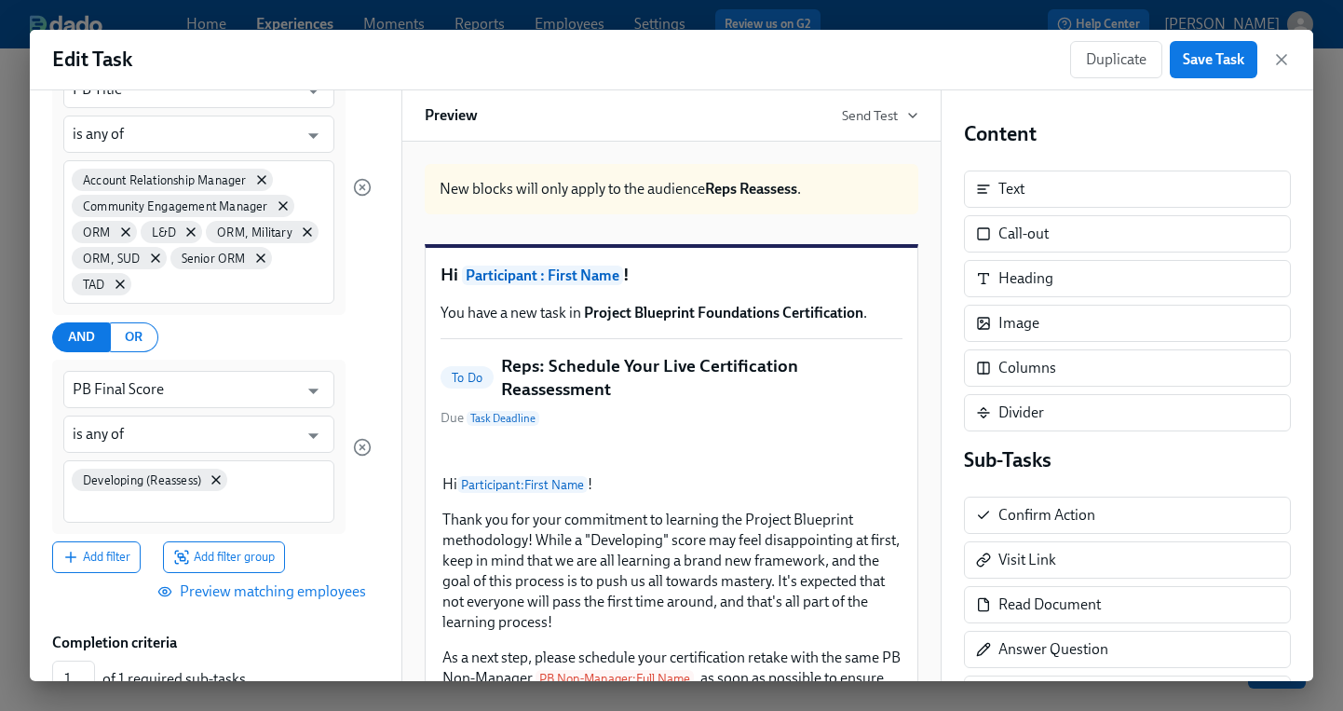
click at [266, 596] on span "Preview matching employees" at bounding box center [263, 591] width 205 height 19
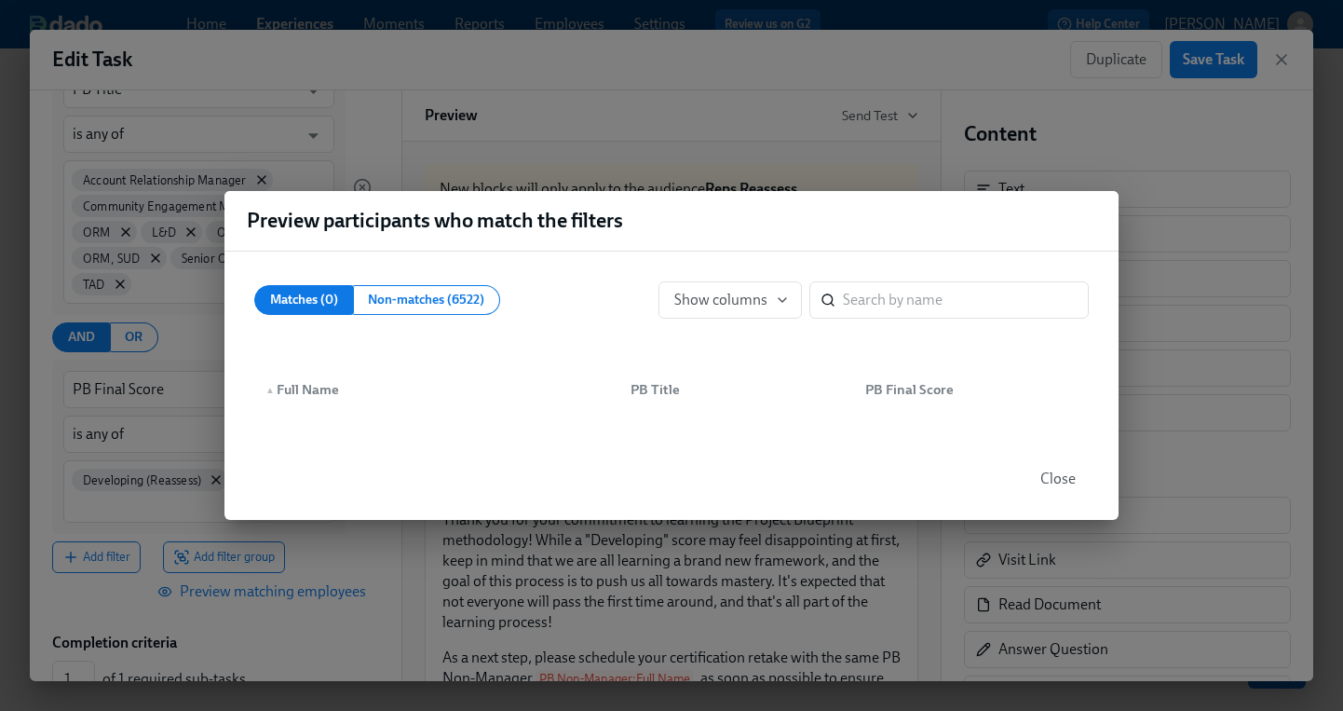
click at [1044, 474] on span "Close" at bounding box center [1058, 478] width 35 height 19
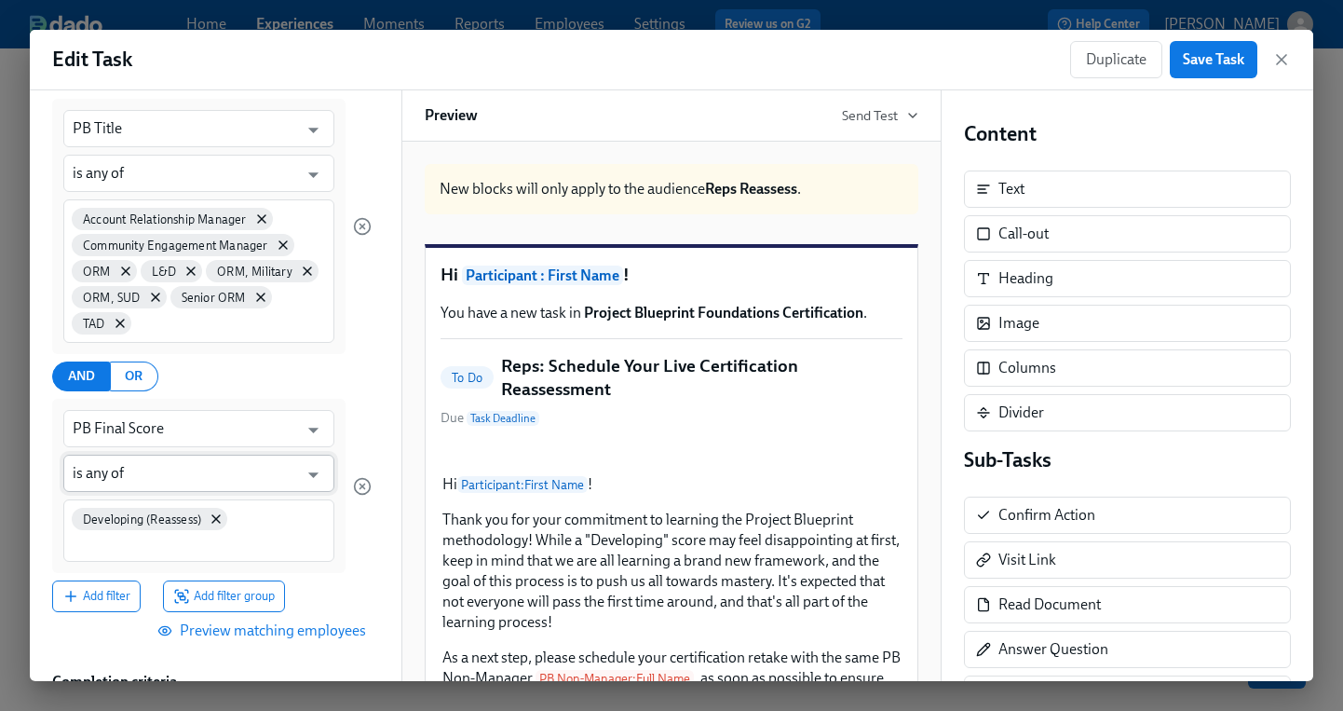
scroll to position [0, 0]
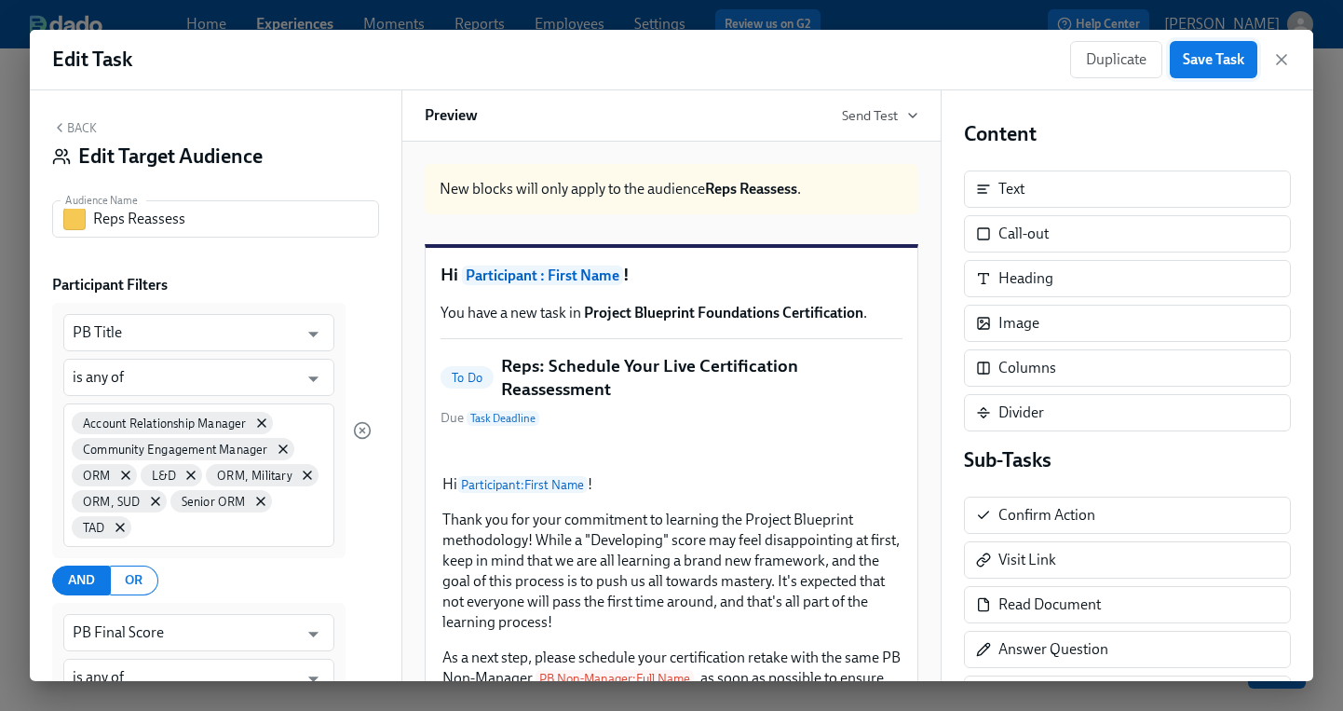
click at [1204, 52] on span "Save Task" at bounding box center [1213, 59] width 61 height 19
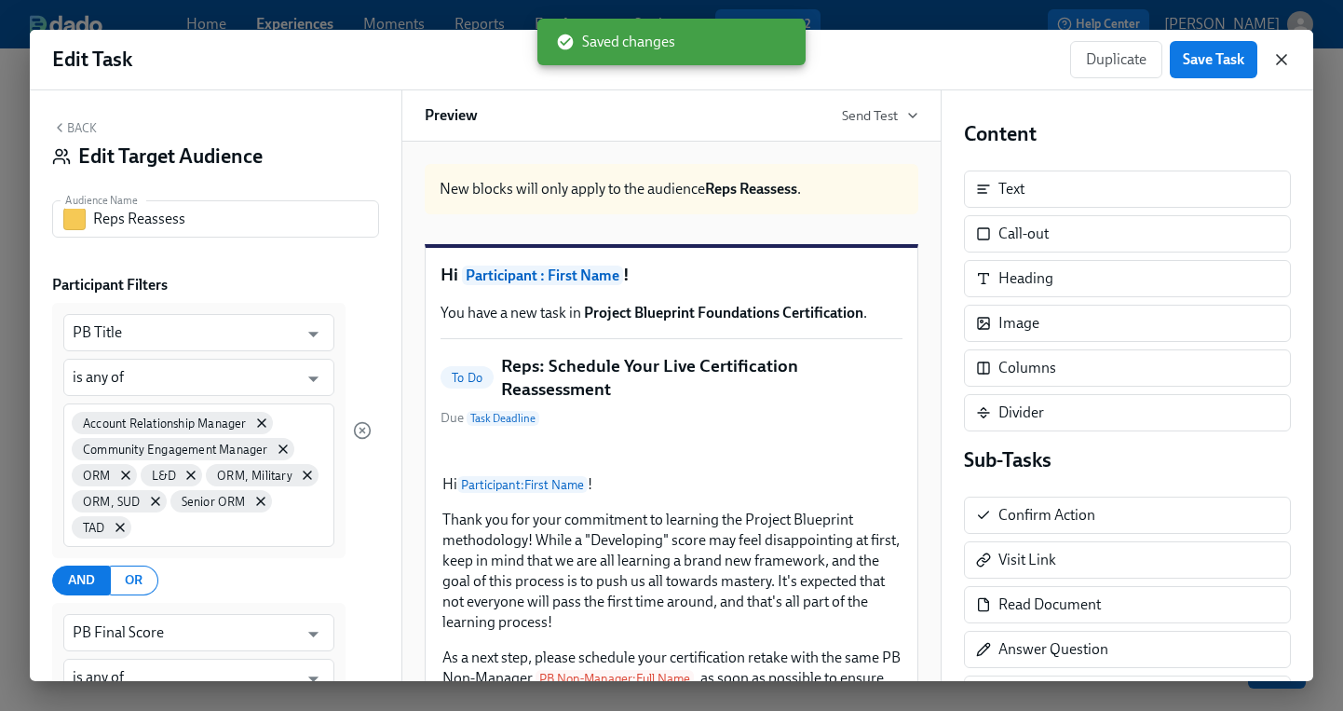
click at [1279, 58] on icon "button" at bounding box center [1281, 59] width 19 height 19
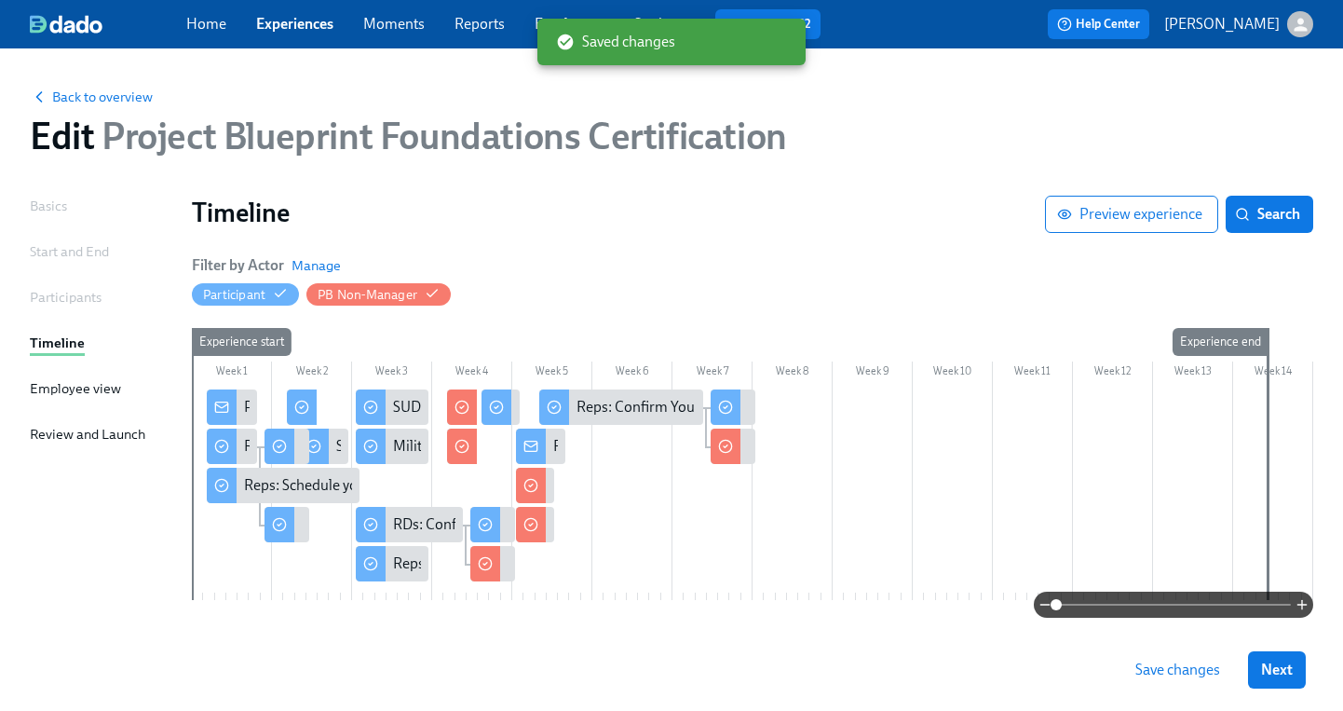
click at [1139, 671] on span "Save changes" at bounding box center [1178, 669] width 85 height 19
click at [1281, 675] on span "Next" at bounding box center [1277, 669] width 32 height 19
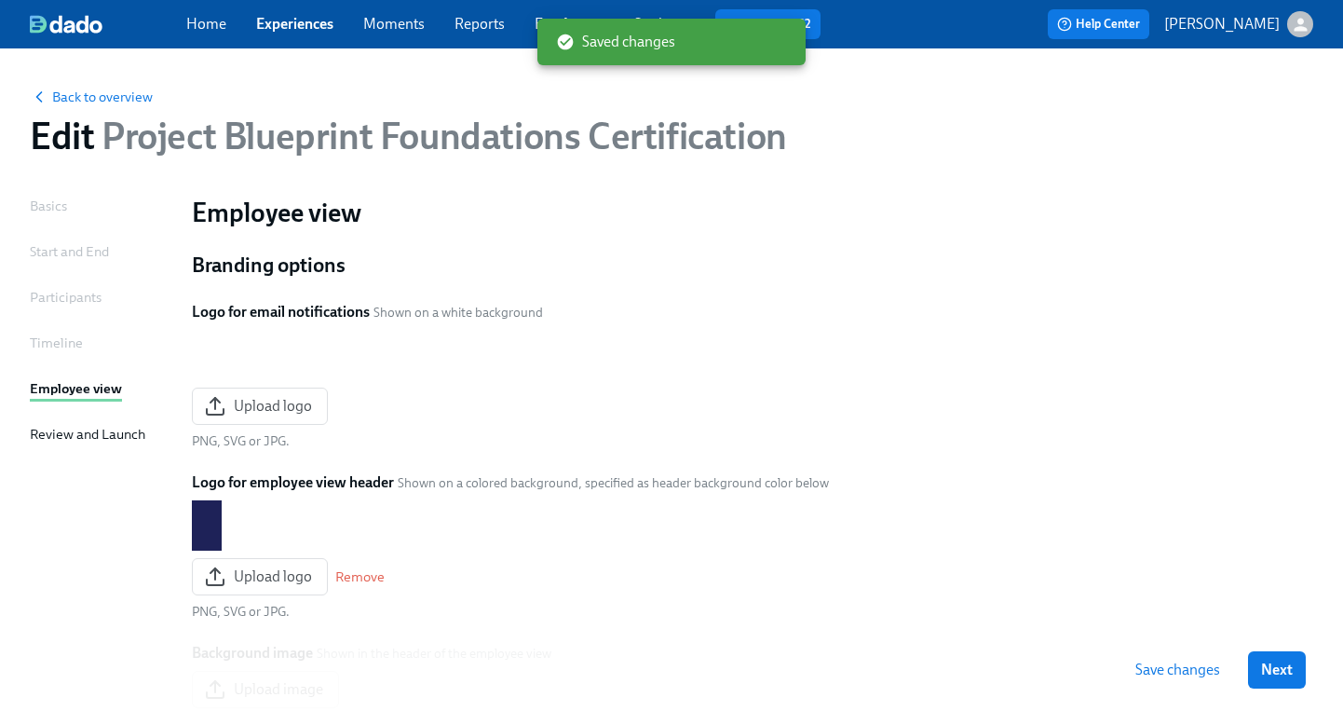
click at [1279, 674] on span "Next" at bounding box center [1277, 669] width 32 height 19
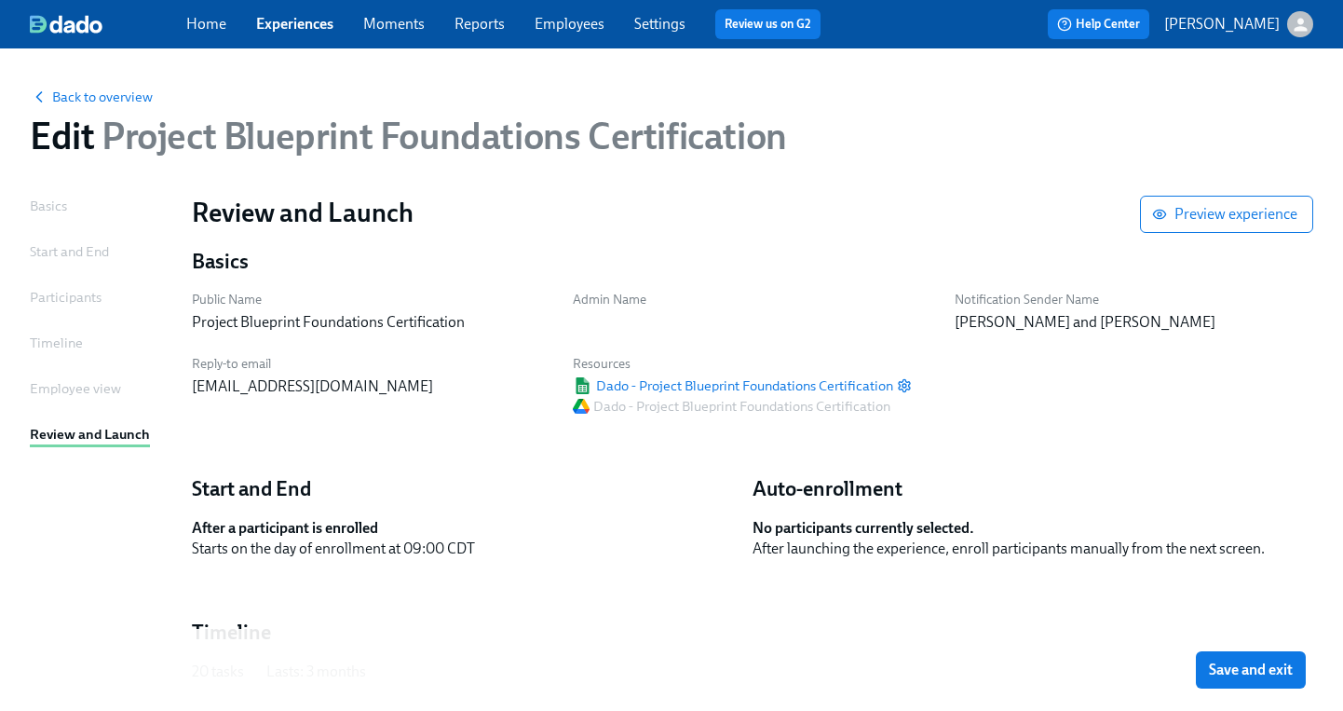
click at [1279, 674] on span "Save and exit" at bounding box center [1251, 669] width 84 height 19
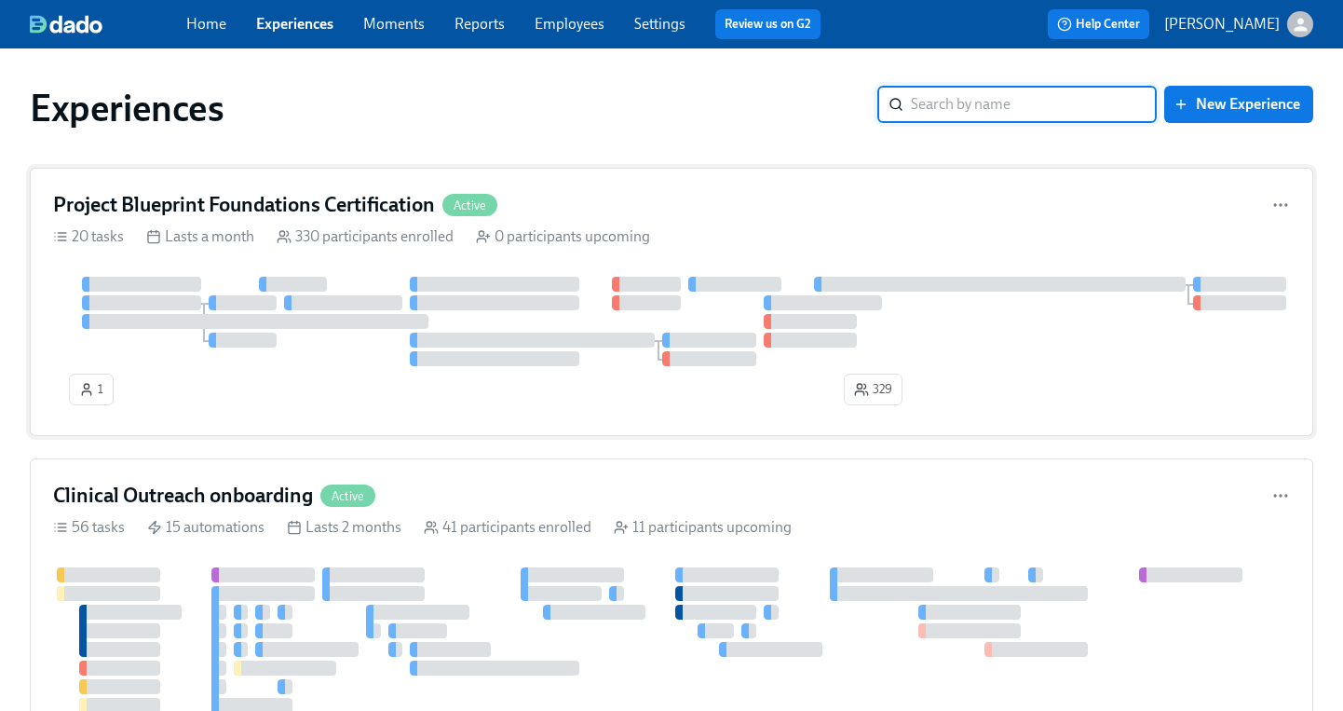
click at [416, 285] on div at bounding box center [413, 284] width 7 height 15
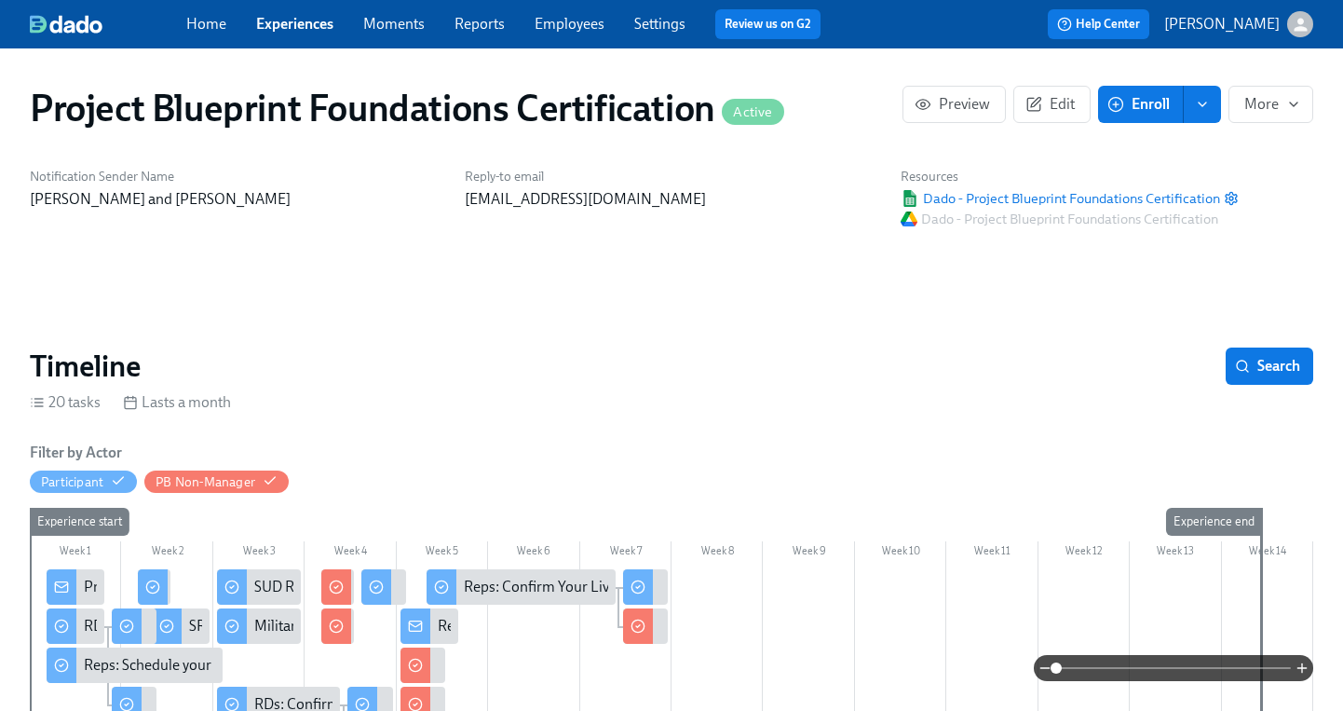
scroll to position [0, 4883]
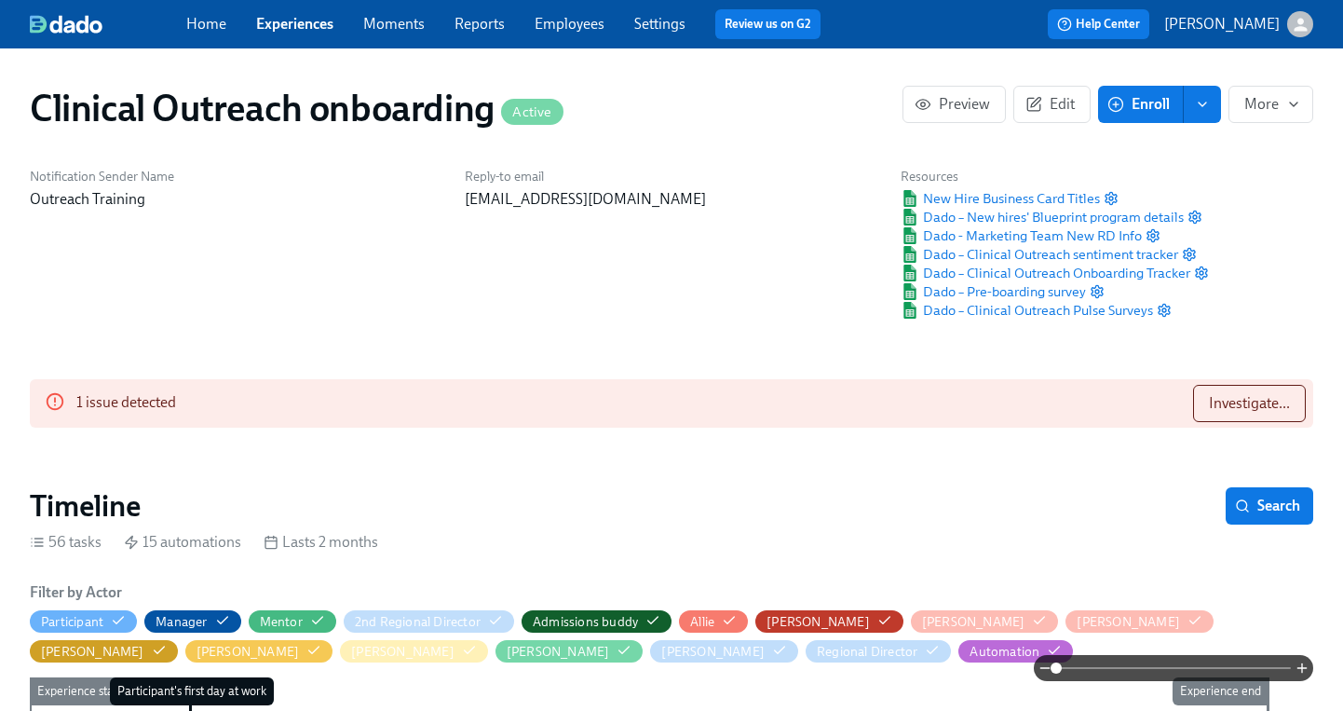
click at [224, 38] on div "Home Experiences Moments Reports Employees Settings Review us on G2" at bounding box center [510, 24] width 649 height 30
click at [215, 31] on link "Home" at bounding box center [206, 24] width 40 height 18
